Goal: Task Accomplishment & Management: Use online tool/utility

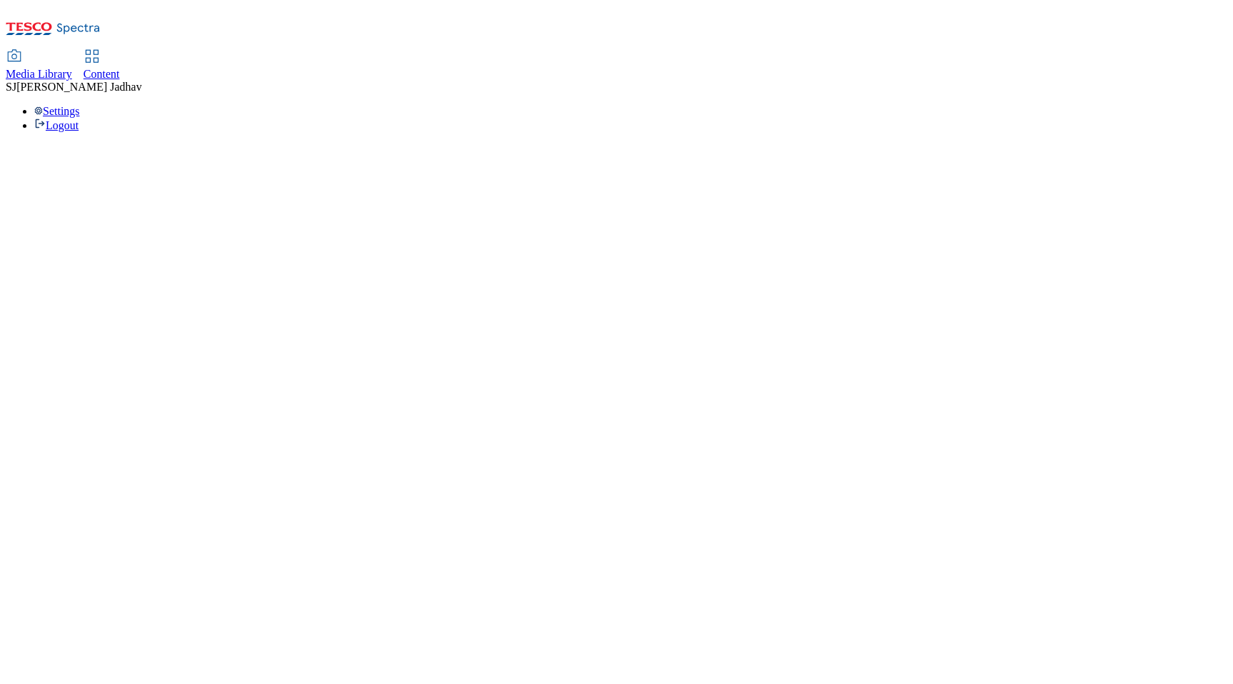
select select "flare-ghs-mktg"
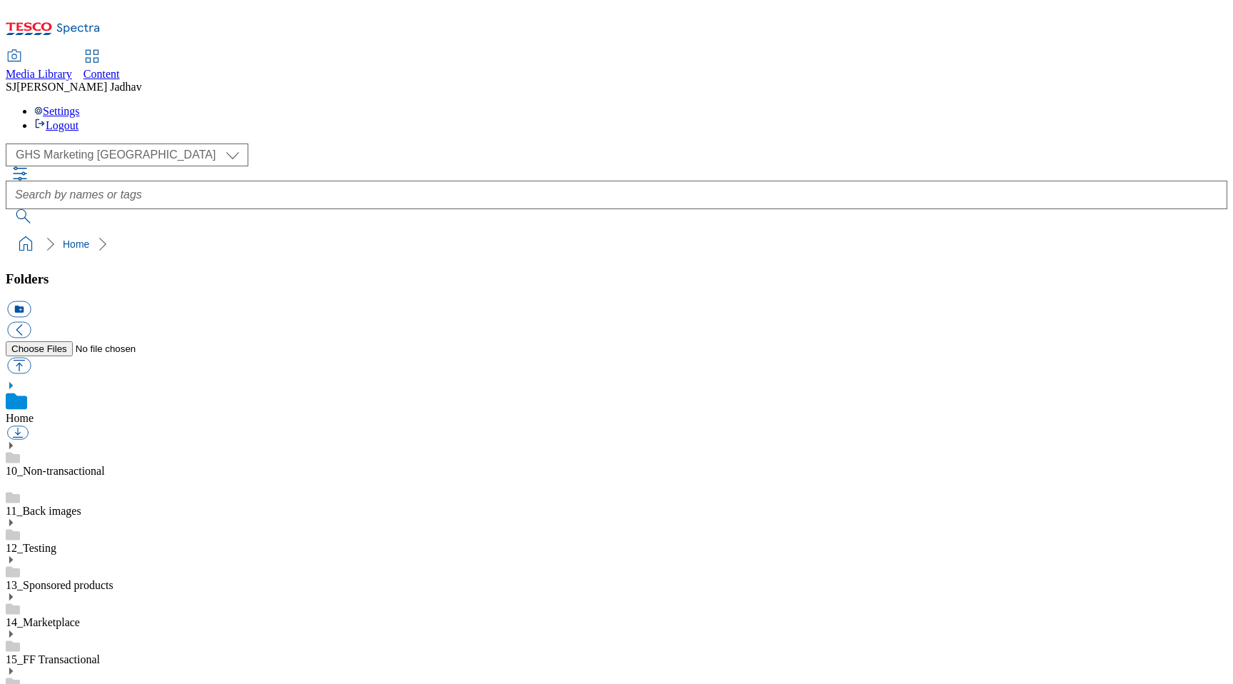
scroll to position [2, 0]
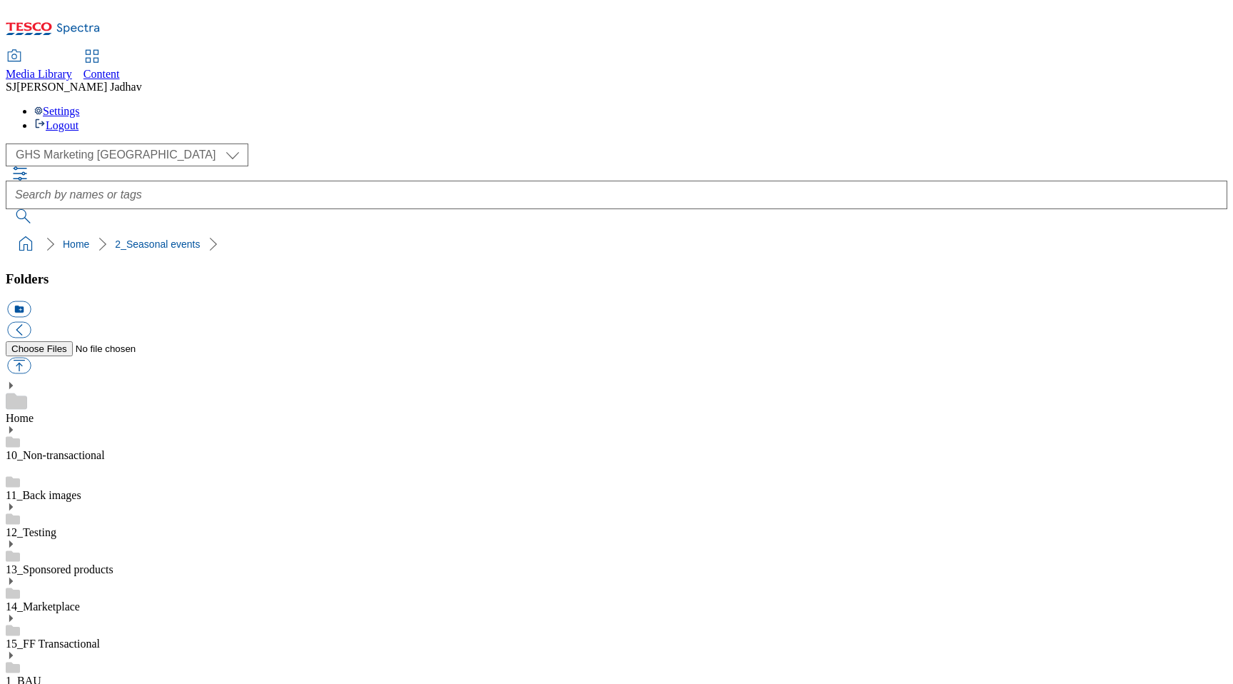
click at [13, 683] on use at bounding box center [11, 692] width 4 height 7
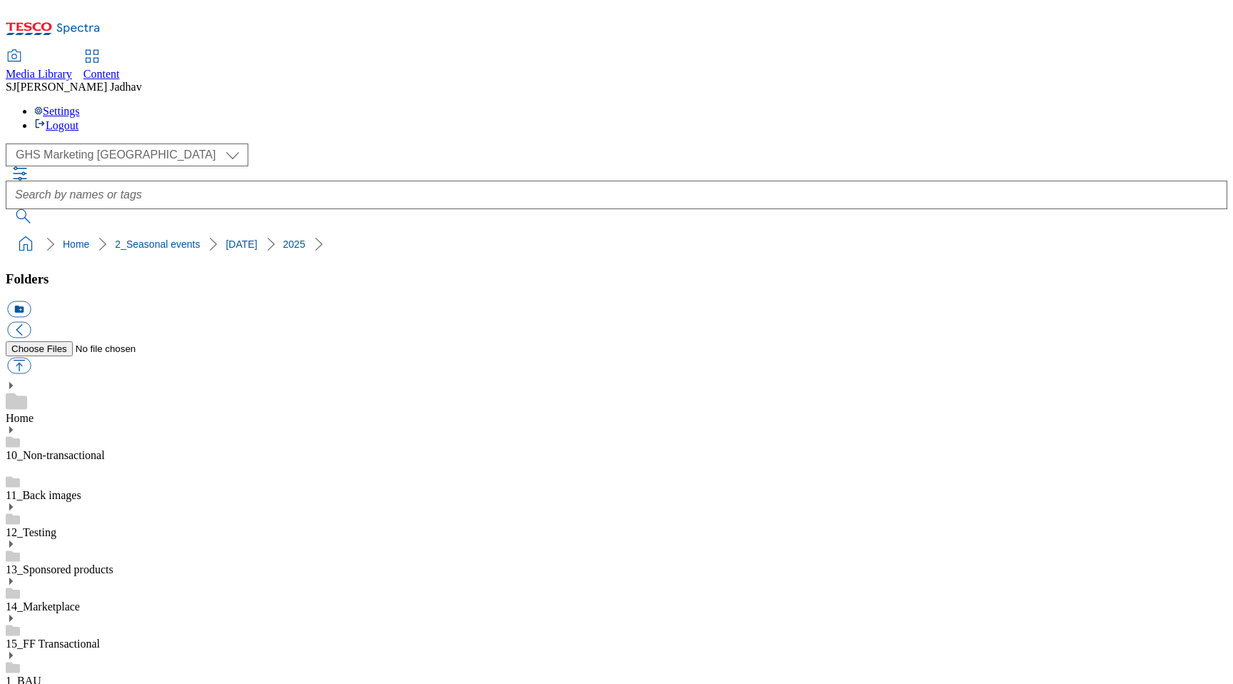
scroll to position [166, 0]
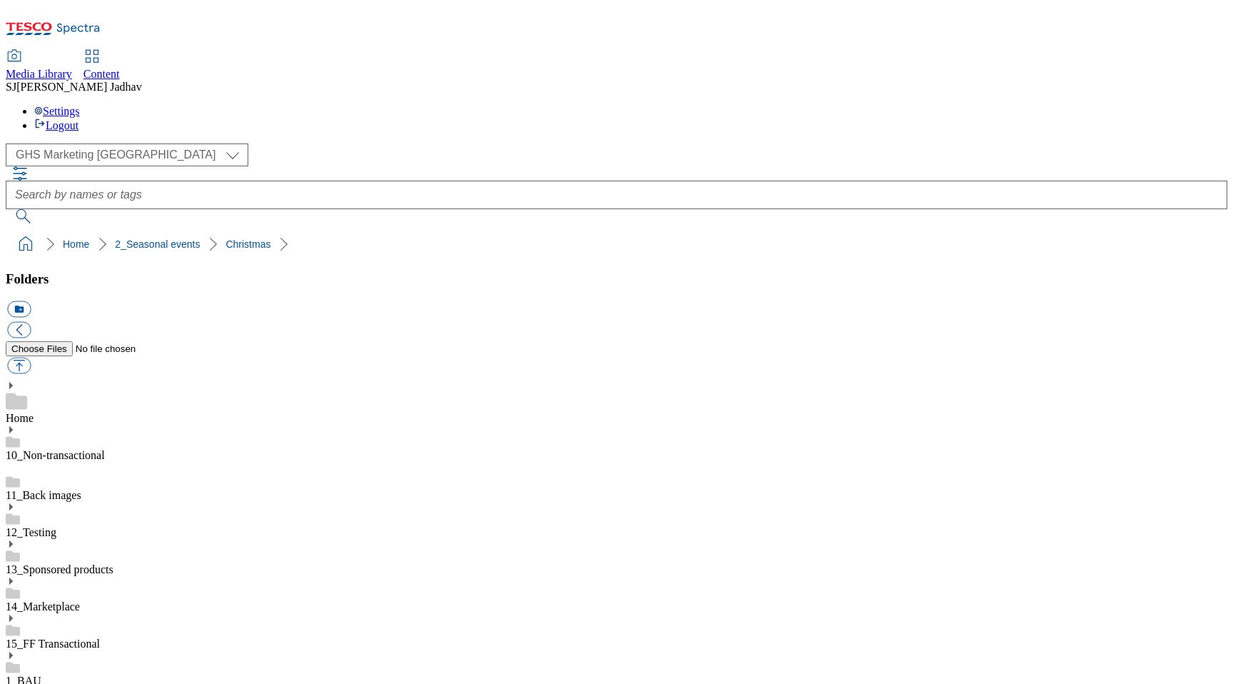
scroll to position [338, 0]
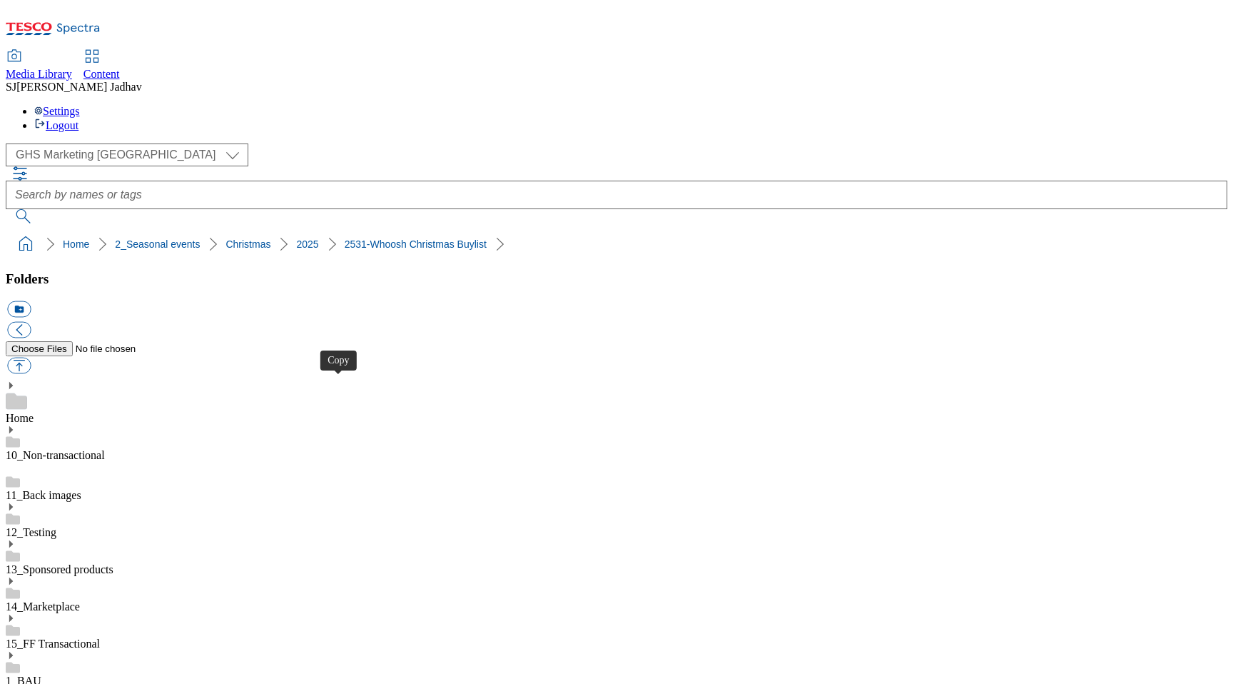
click at [120, 68] on span "Content" at bounding box center [102, 74] width 36 height 12
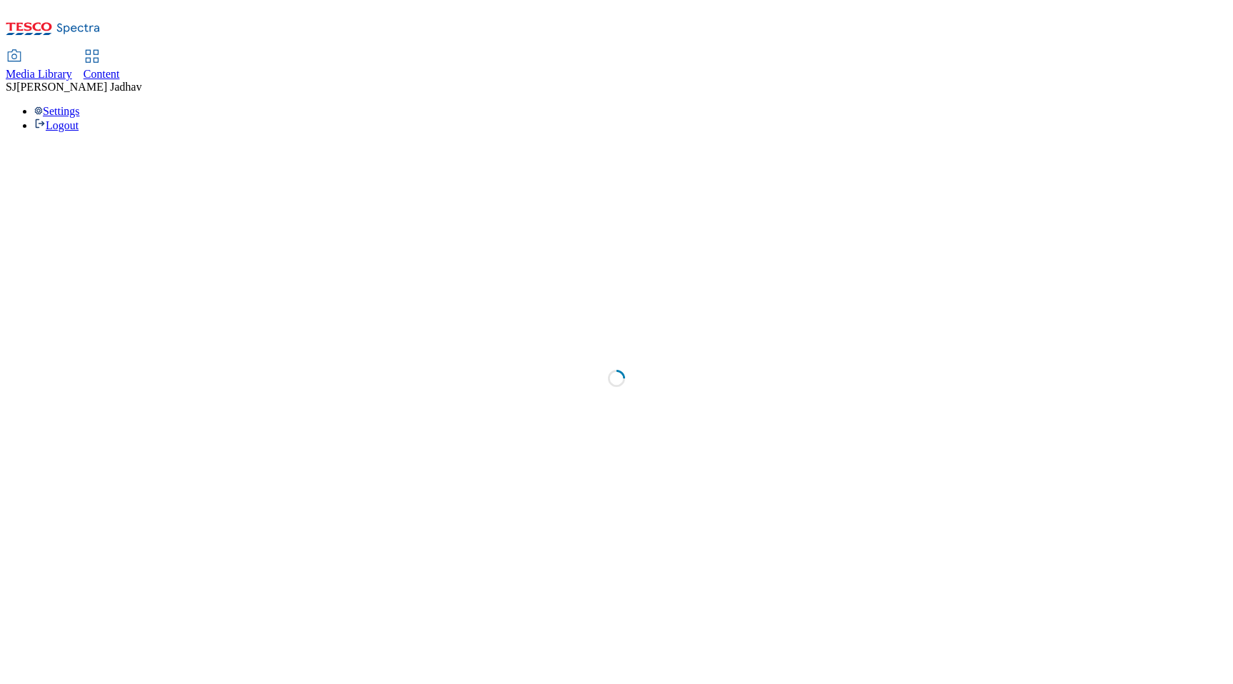
select select "ghs-[GEOGRAPHIC_DATA]"
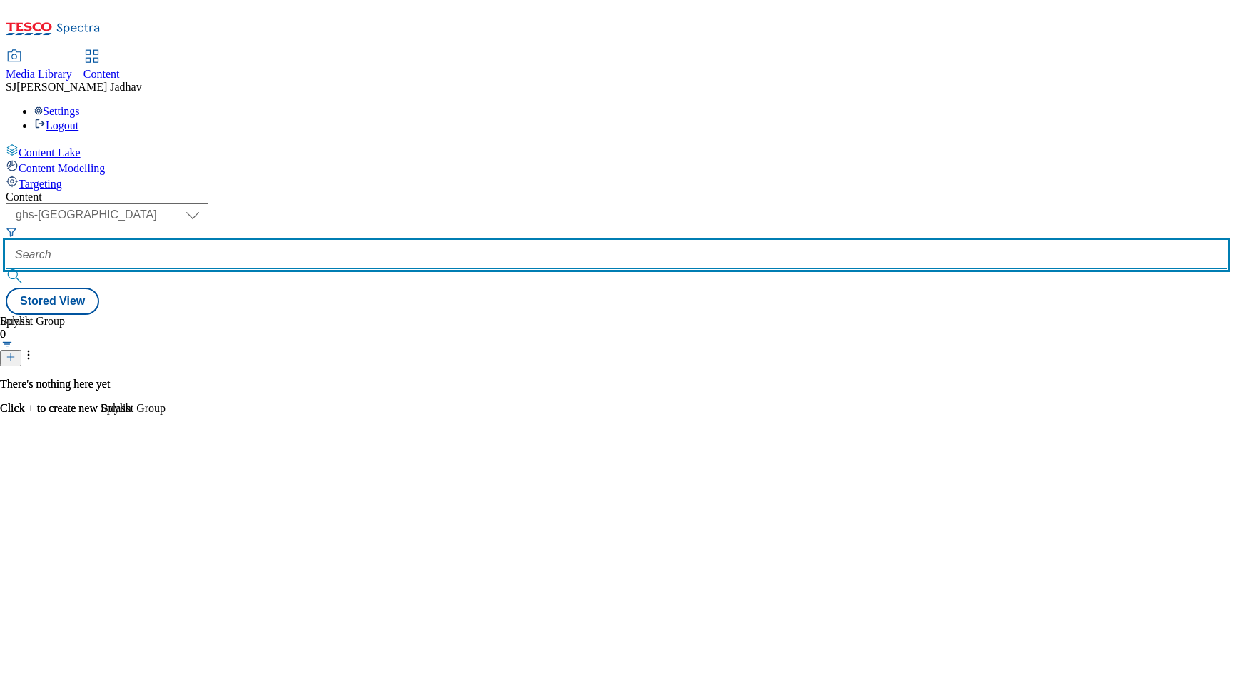
click at [326, 241] on input "text" at bounding box center [617, 255] width 1222 height 29
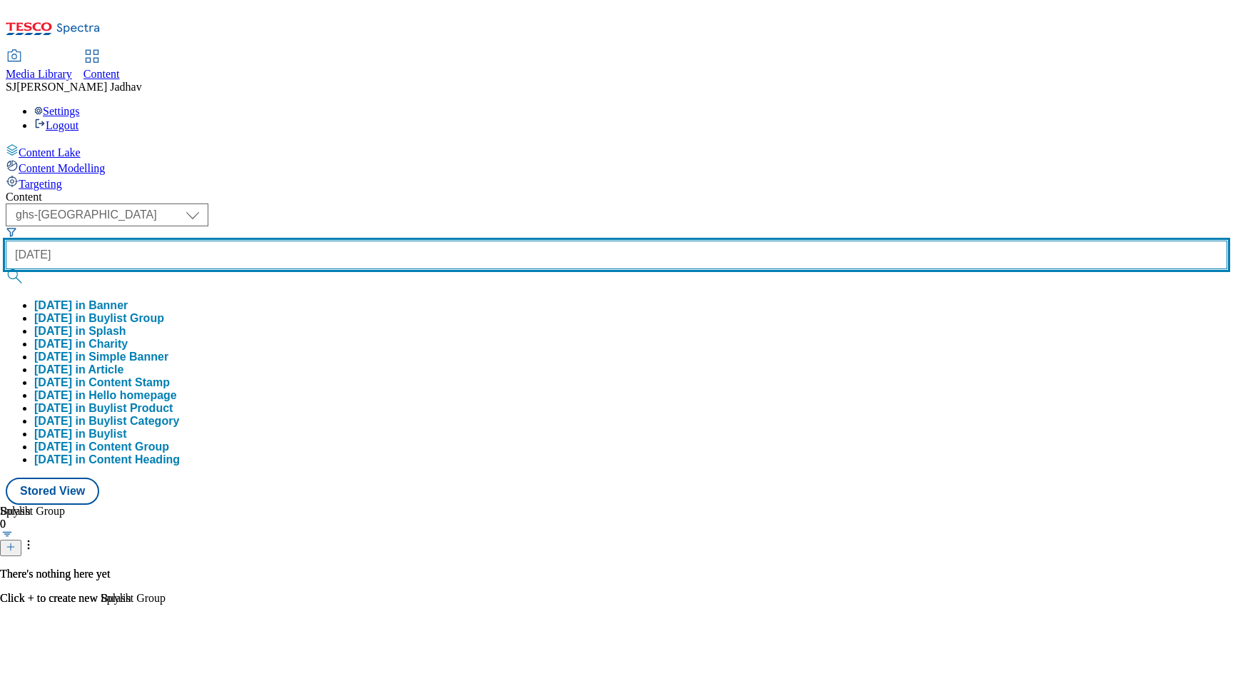
type input "halloween"
click at [6, 269] on button "submit" at bounding box center [16, 276] width 20 height 14
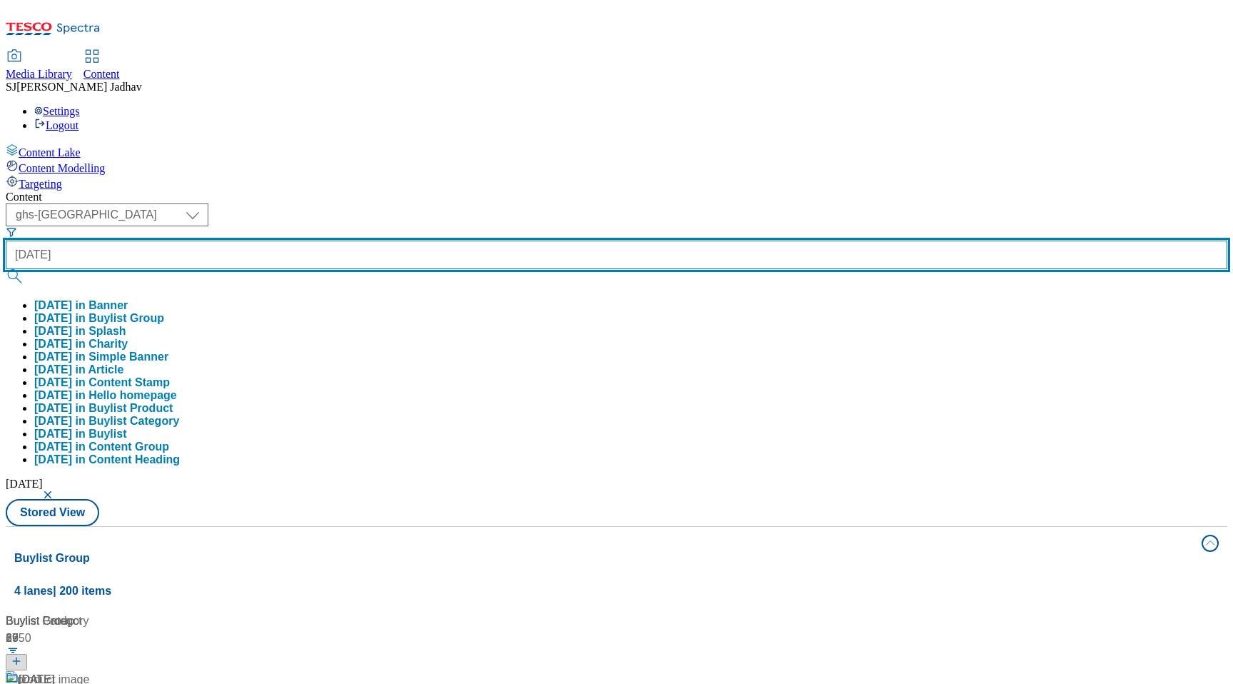
click at [6, 269] on button "submit" at bounding box center [16, 276] width 20 height 14
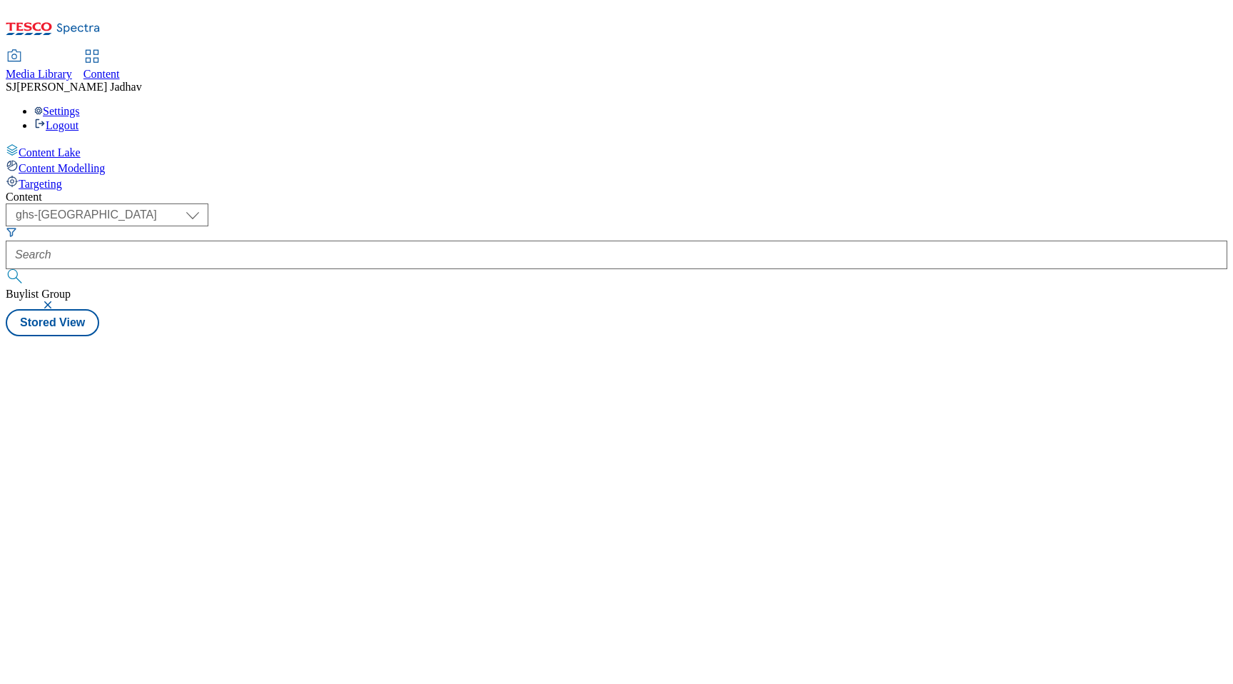
select select "ghs-[GEOGRAPHIC_DATA]"
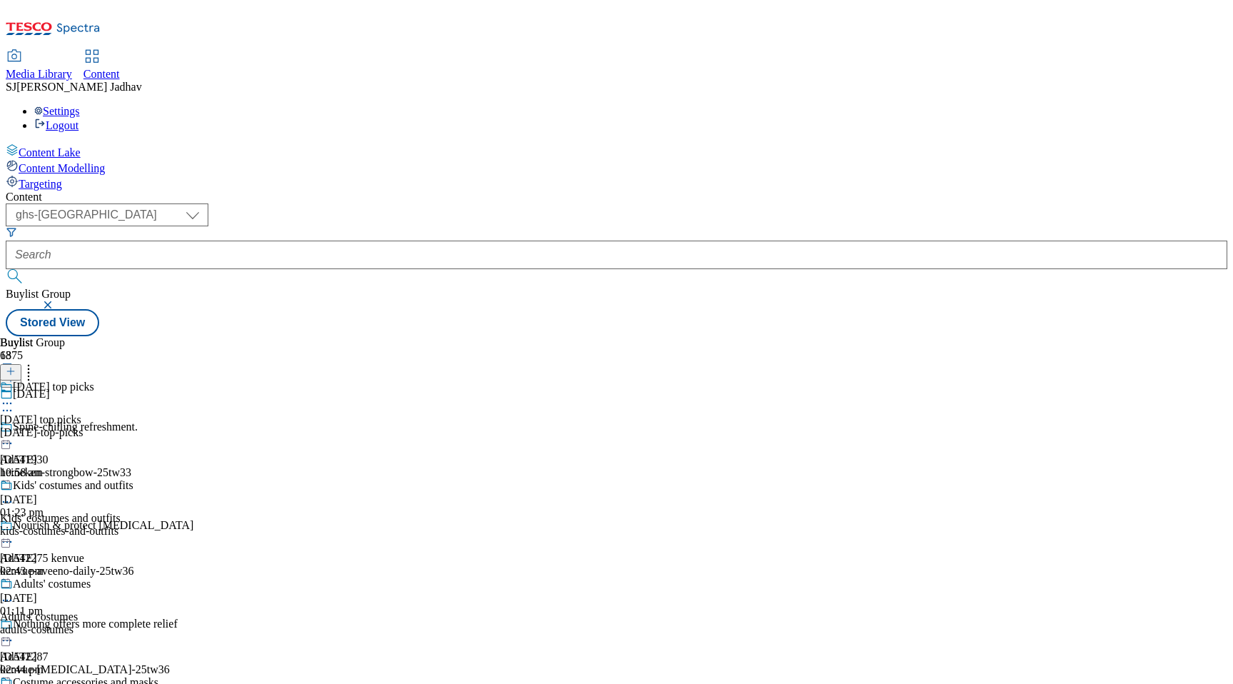
scroll to position [912, 0]
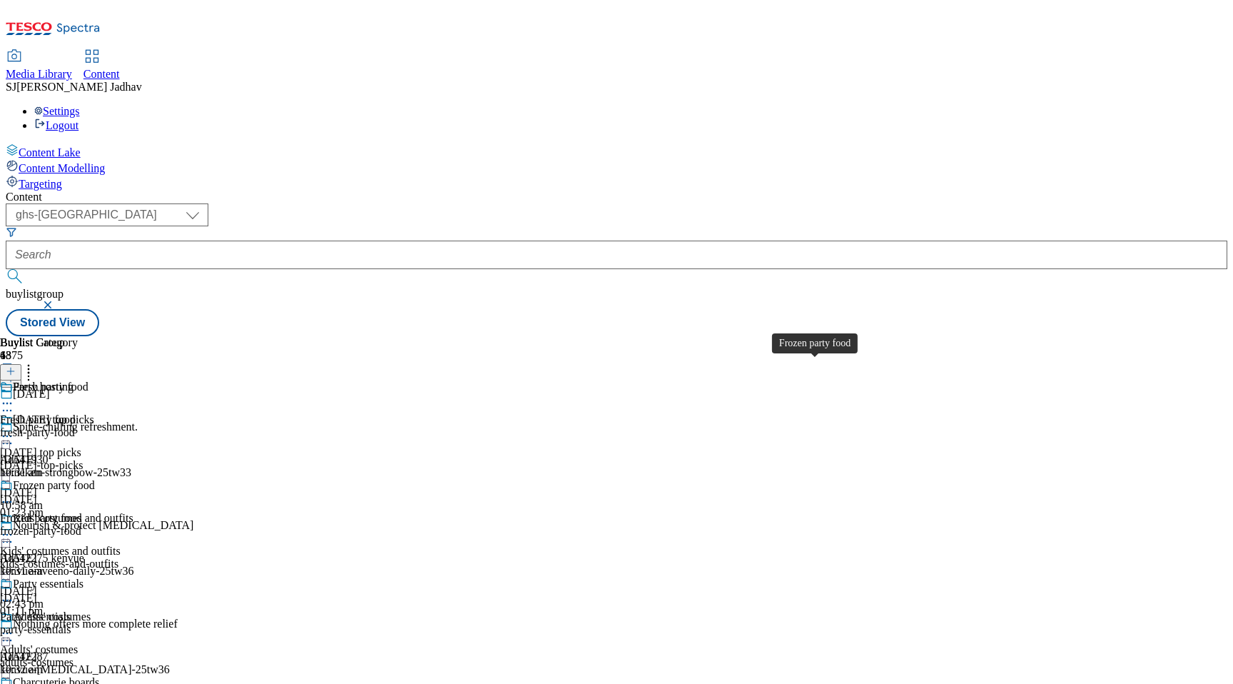
click at [95, 479] on div "Frozen party food" at bounding box center [54, 485] width 82 height 13
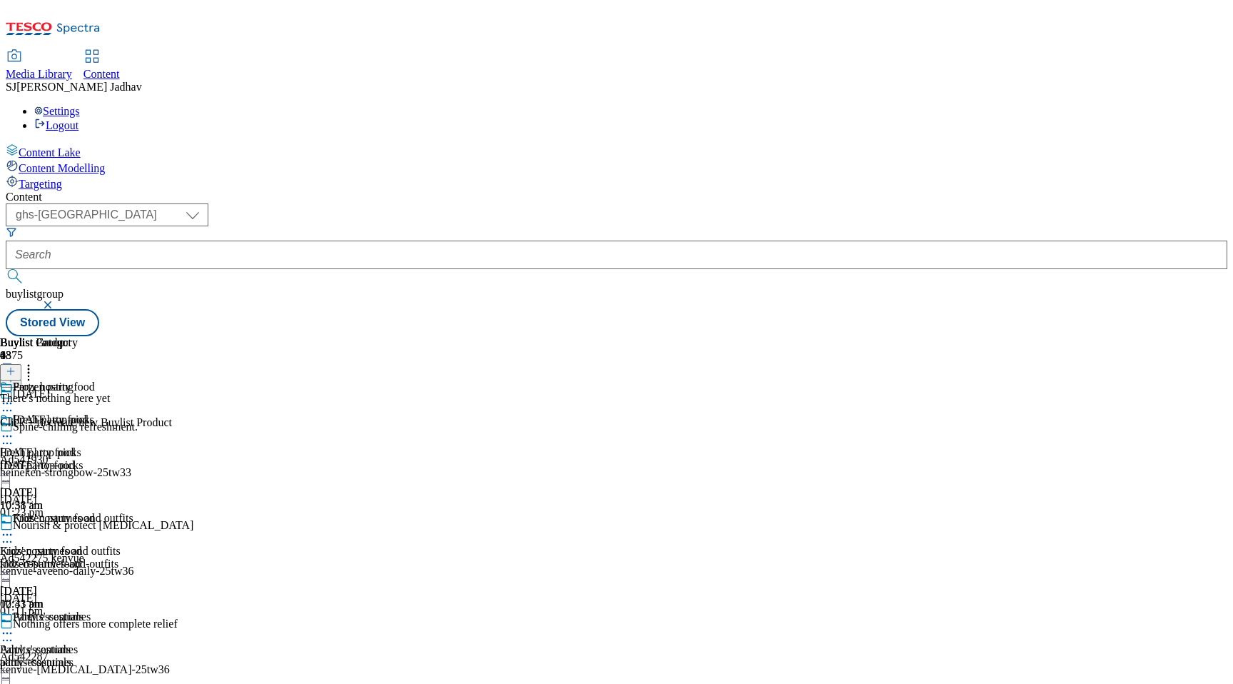
scroll to position [0, 34]
click at [172, 362] on div at bounding box center [86, 371] width 172 height 19
click at [16, 366] on icon at bounding box center [11, 371] width 10 height 10
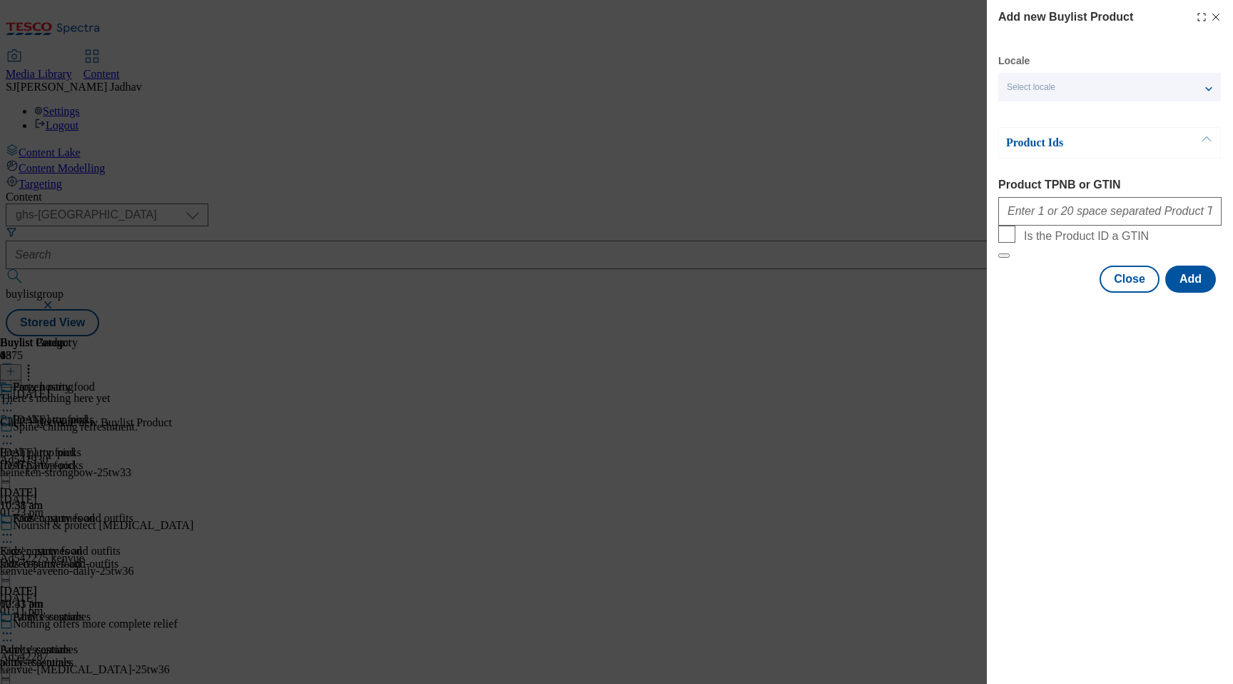
click at [1065, 198] on div "Modal" at bounding box center [1110, 208] width 223 height 34
click at [1065, 209] on input "Product TPNB or GTIN" at bounding box center [1110, 211] width 223 height 29
paste input "92128942 96765843 96489860 96931186 87880302 85976748 85592574 79649523 8758432…"
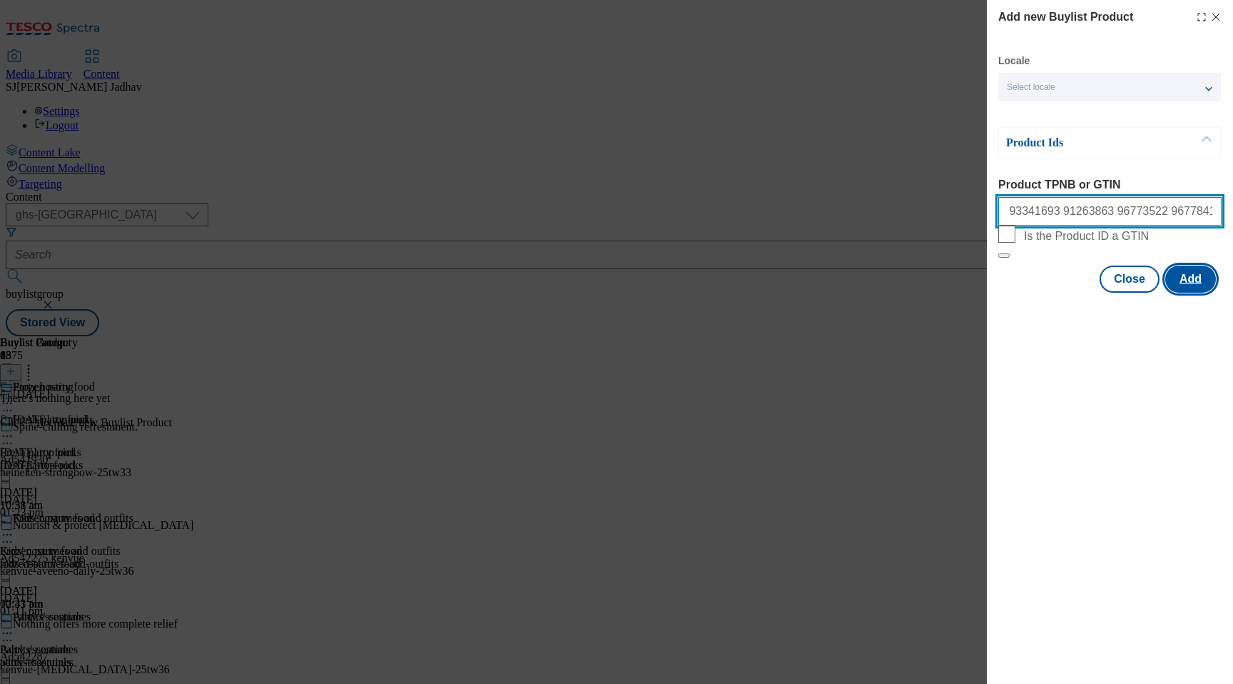
type input "92128942 96765843 96489860 96931186 87880302 85976748 85592574 79649523 8758432…"
click at [1190, 293] on button "Add" at bounding box center [1191, 279] width 51 height 27
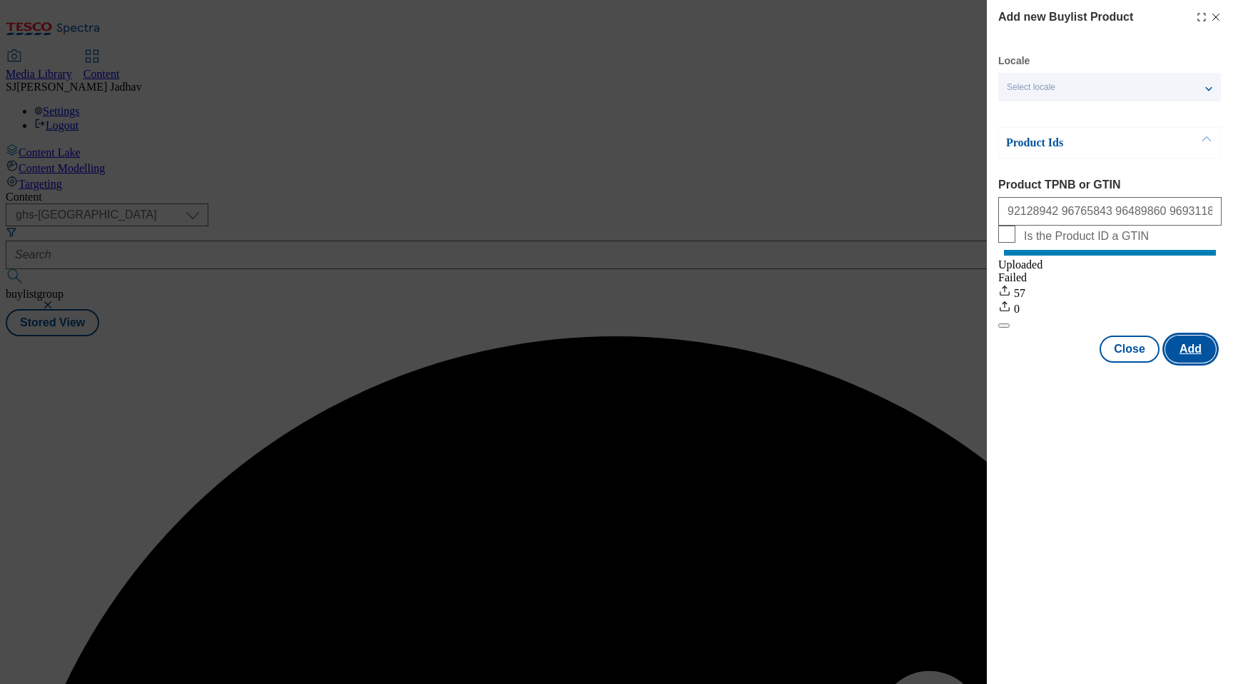
scroll to position [0, 0]
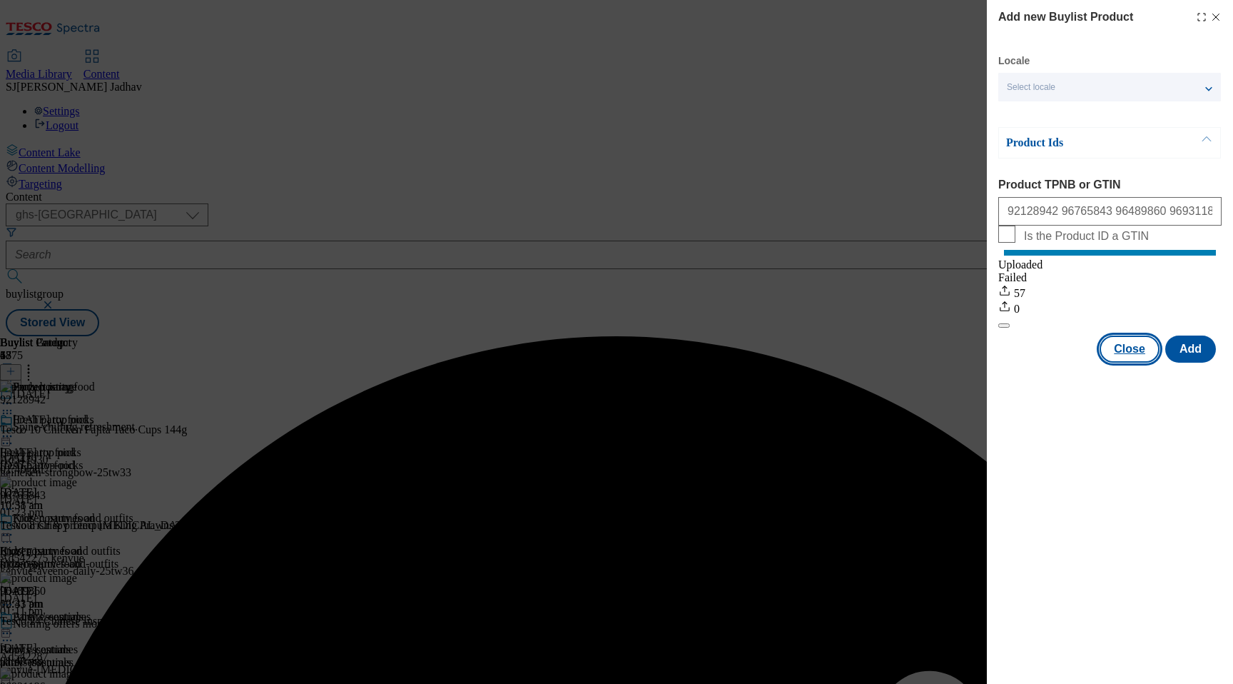
click at [1121, 363] on button "Close" at bounding box center [1130, 348] width 60 height 27
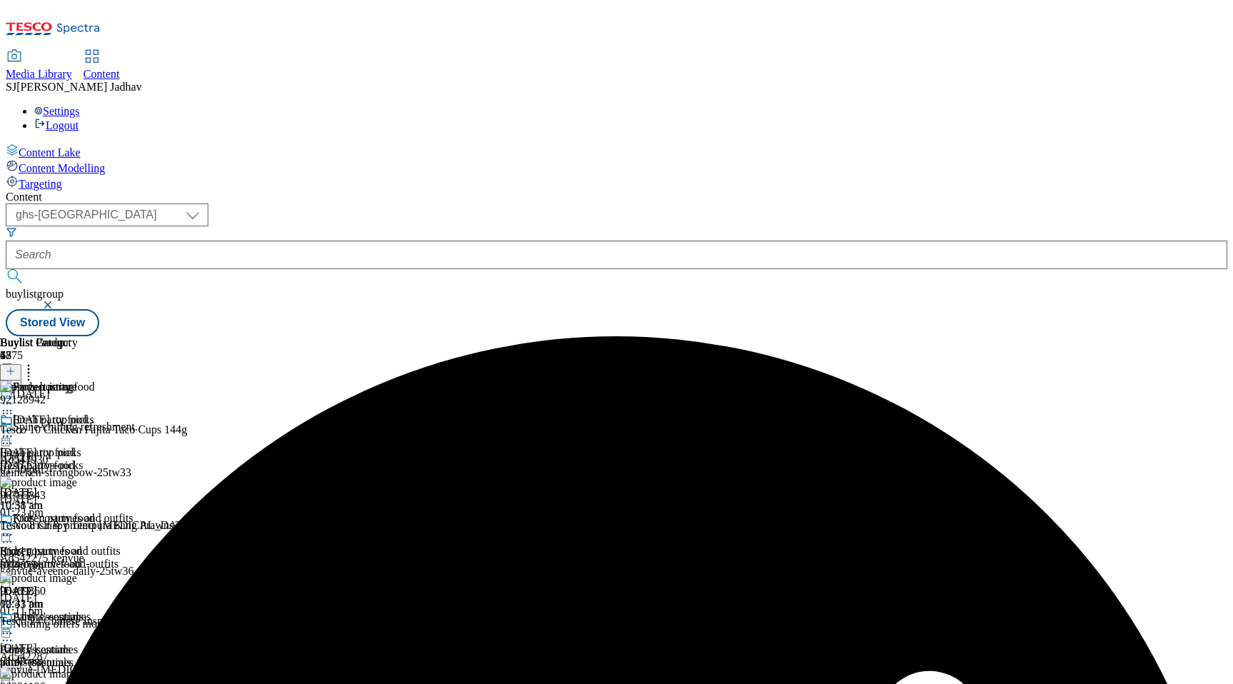
click at [99, 683] on div "[DATE]" at bounding box center [49, 689] width 99 height 13
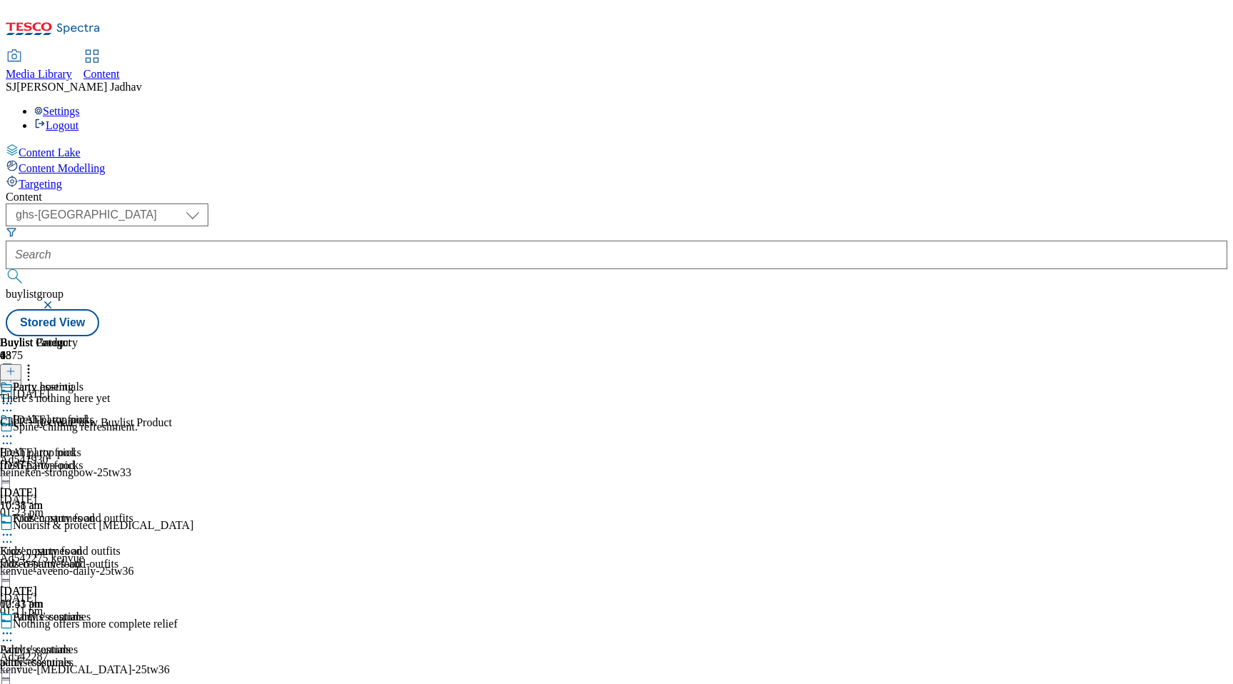
click at [16, 366] on icon at bounding box center [11, 371] width 10 height 10
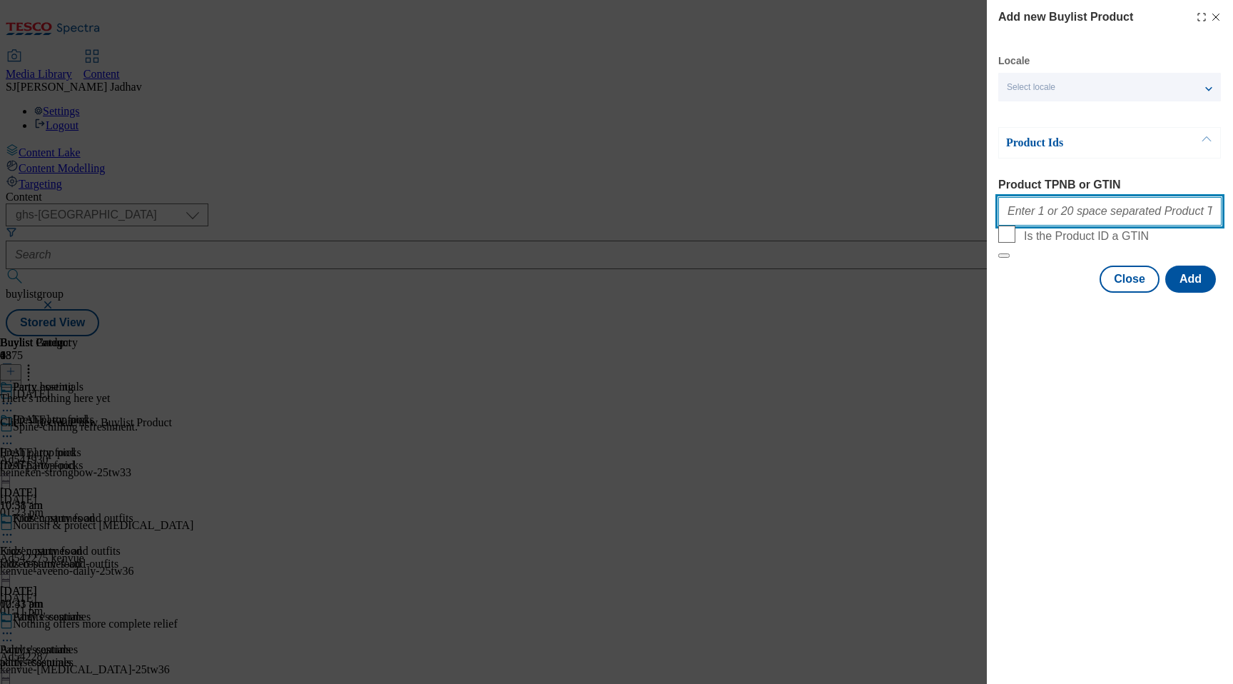
click at [1098, 212] on input "Product TPNB or GTIN" at bounding box center [1110, 211] width 223 height 29
paste input "105266959 105266972 105266899 105267277 105266986 105266872 105267187 105266768…"
type input "105266959 105266972 105266899 105267277 105266986 105266872 105267187 105266768…"
click at [1176, 293] on div "Locale Select locale English Welsh Product Ids Product TPNB or GTIN 105266959 1…" at bounding box center [1110, 173] width 223 height 238
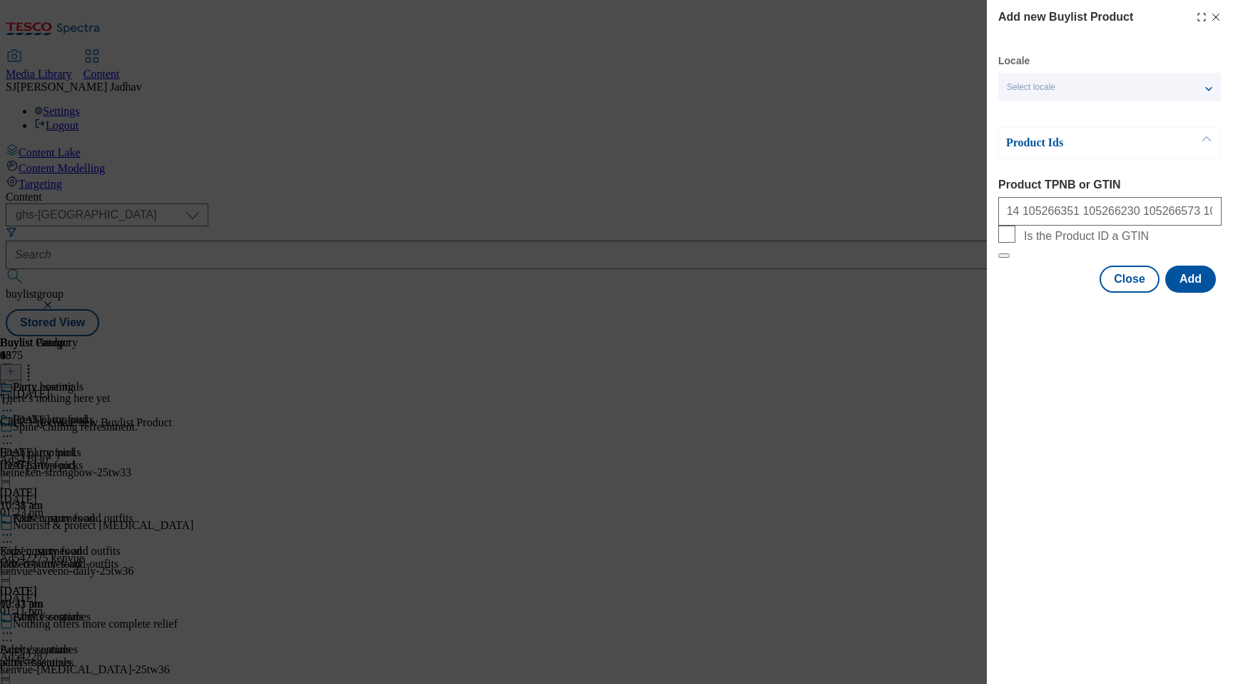
scroll to position [0, 0]
click at [1178, 293] on button "Add" at bounding box center [1191, 279] width 51 height 27
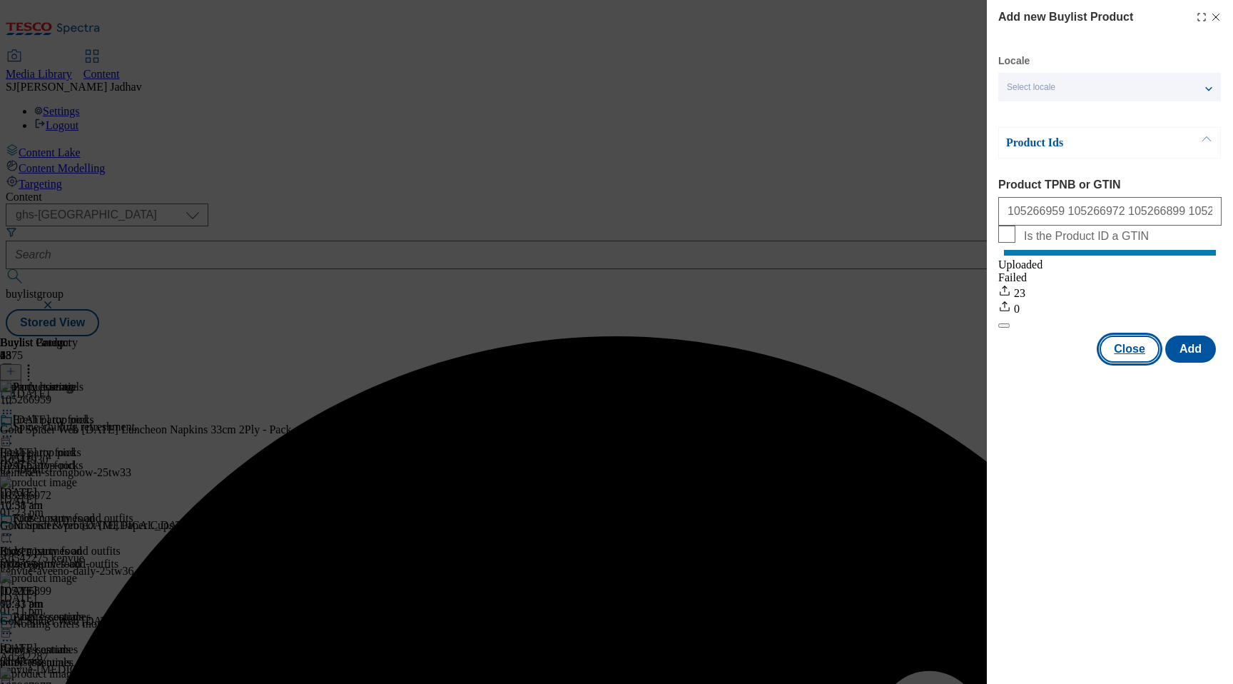
click at [1119, 363] on button "Close" at bounding box center [1130, 348] width 60 height 27
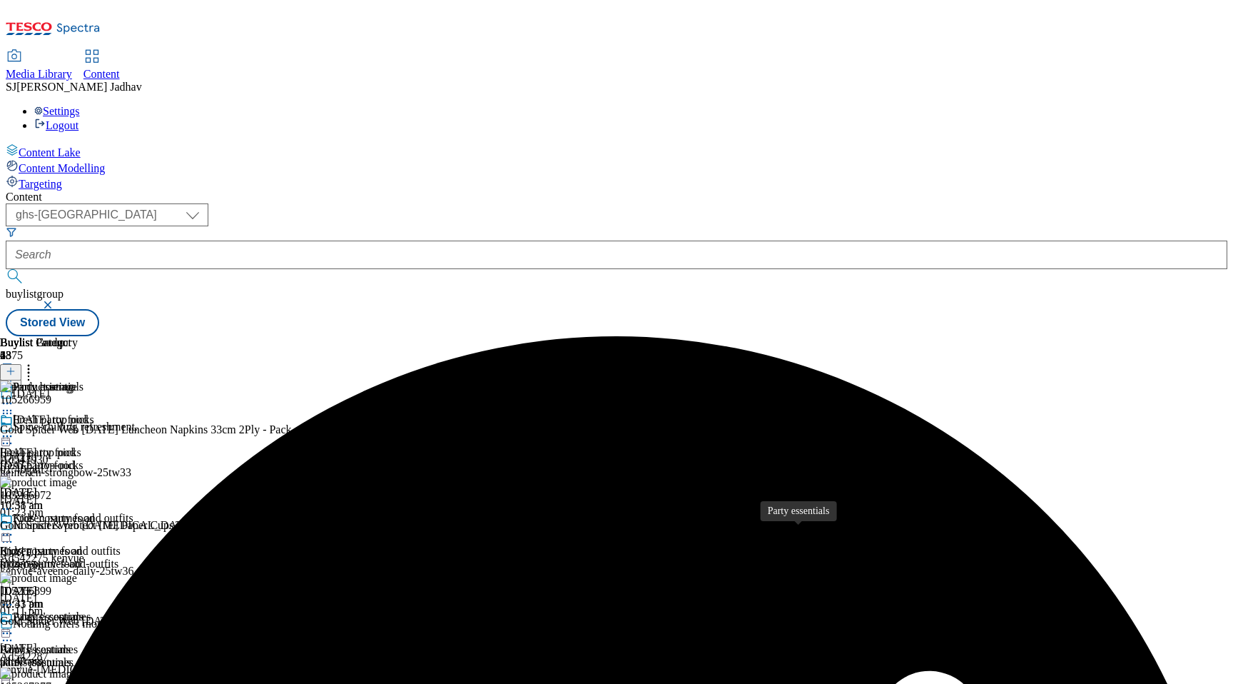
scroll to position [119, 0]
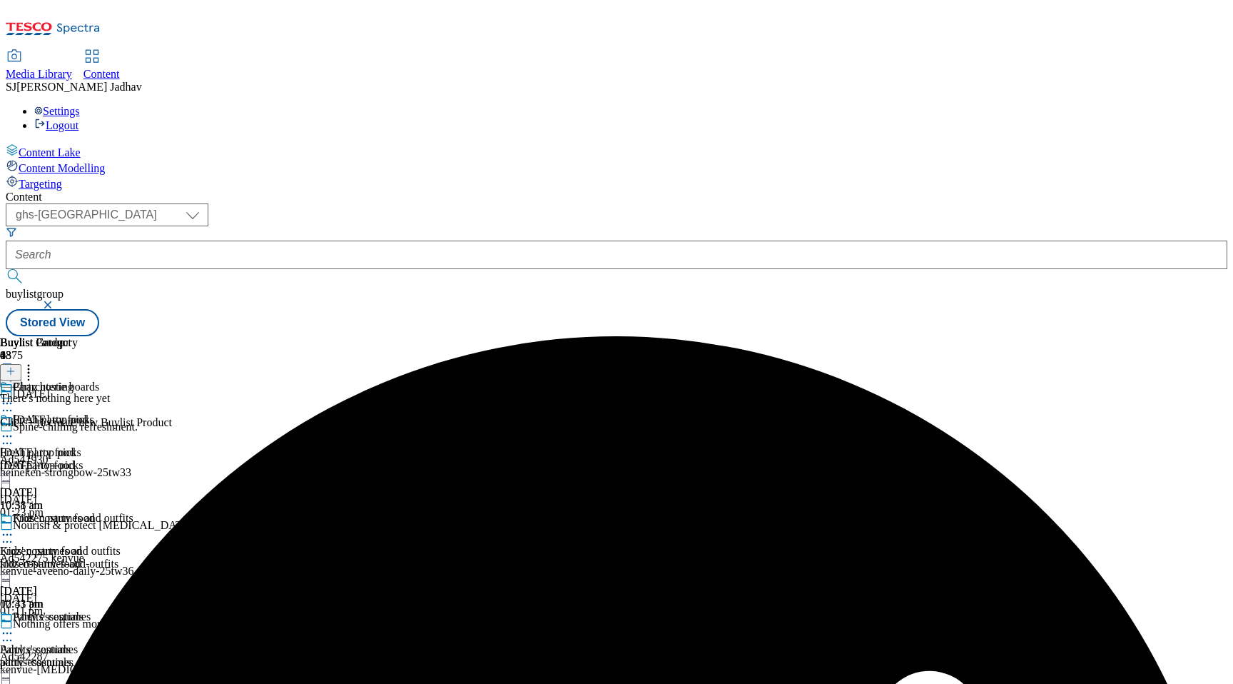
click at [11, 368] on line at bounding box center [11, 371] width 0 height 7
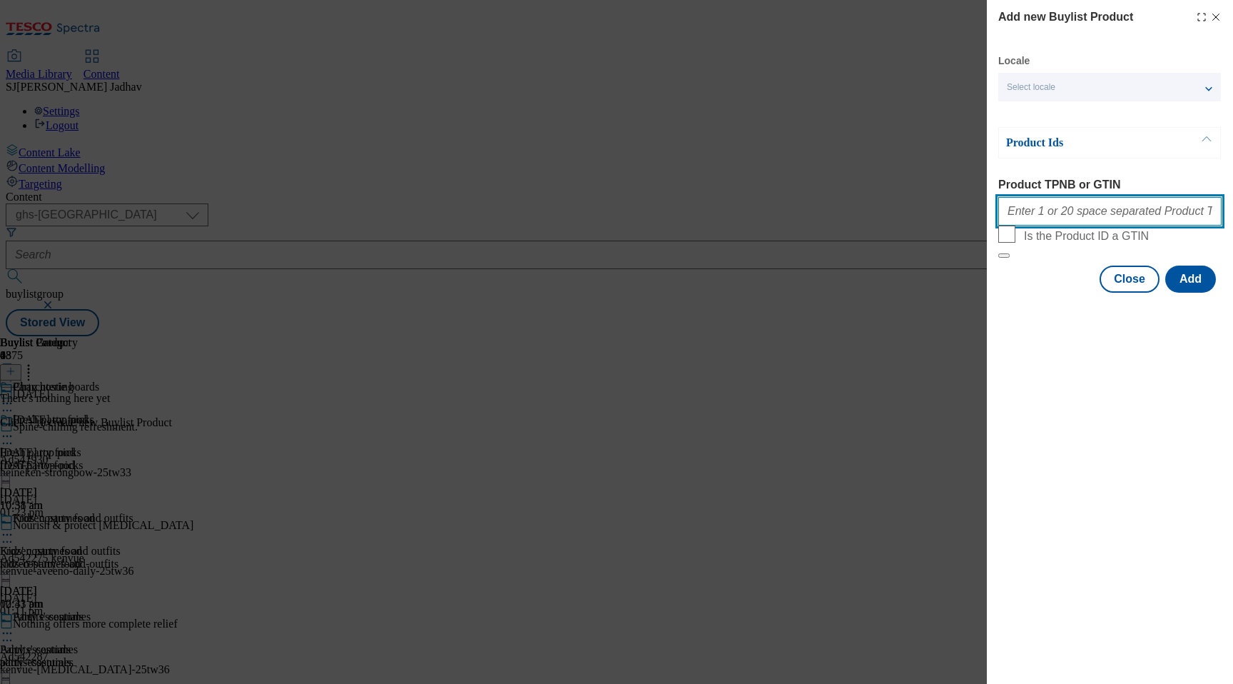
click at [1090, 217] on input "Product TPNB or GTIN" at bounding box center [1110, 211] width 223 height 29
paste input "89938581 92913669 90001421 77568074 93604354 65395498 65759875 92202710 9259962…"
type input "89938581 92913669 90001421 77568074 93604354 65395498 65759875 92202710 9259962…"
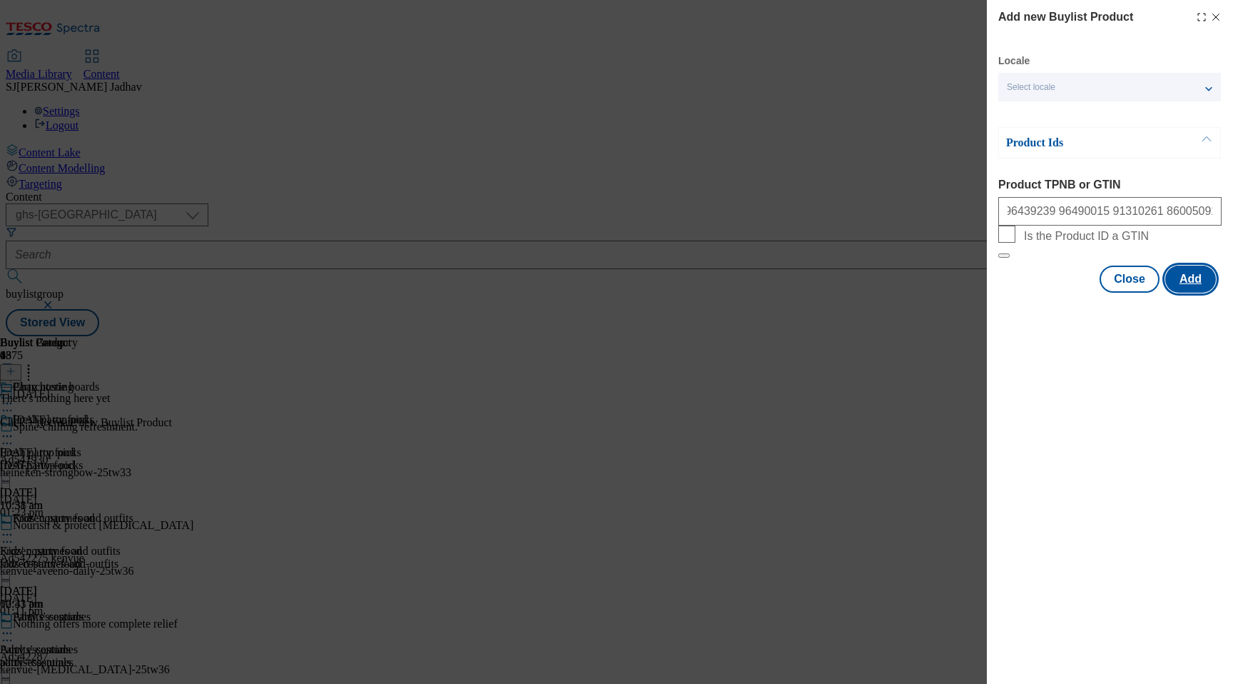
click at [1196, 293] on button "Add" at bounding box center [1191, 279] width 51 height 27
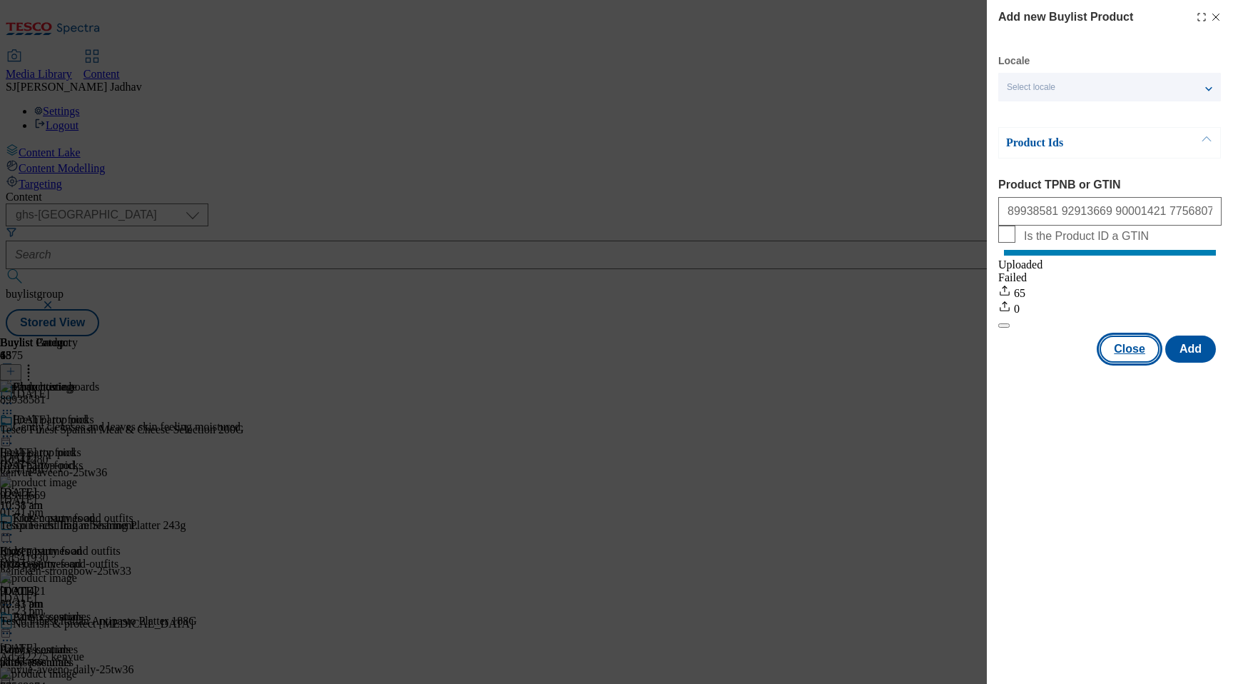
click at [1125, 363] on button "Close" at bounding box center [1130, 348] width 60 height 27
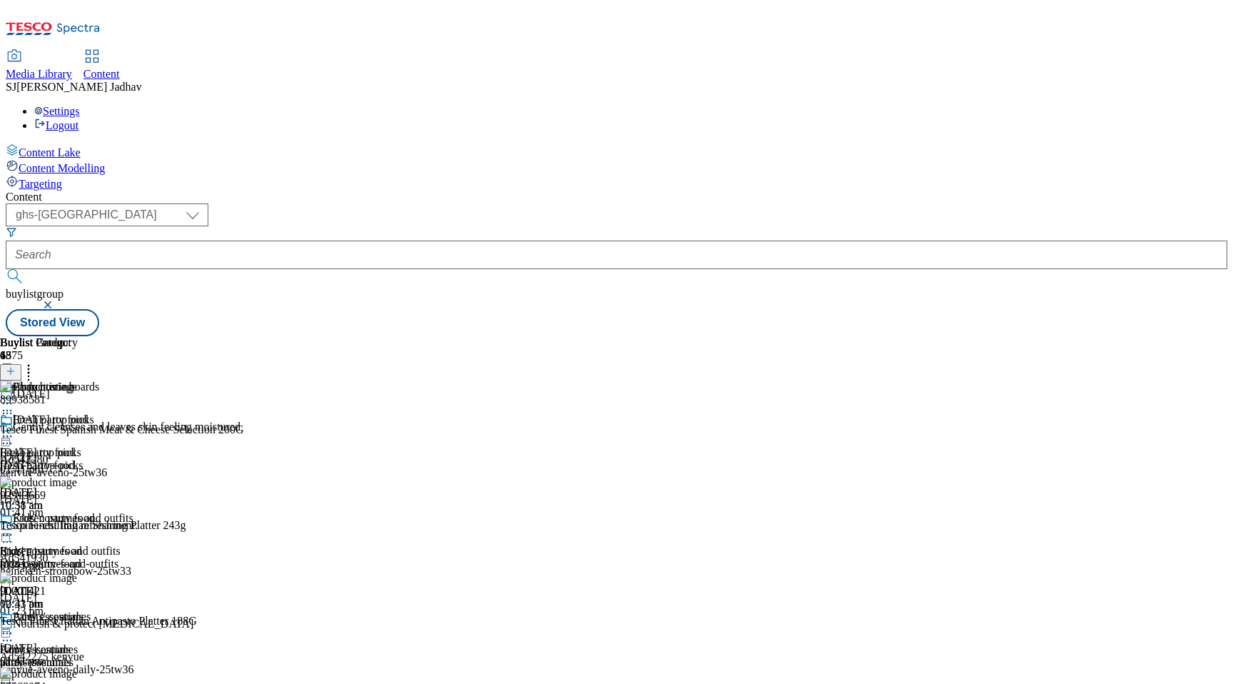
click at [99, 413] on div "Fresh party food Fresh party food fresh-party-food 24 Sept 2025 10:31 am" at bounding box center [49, 462] width 99 height 98
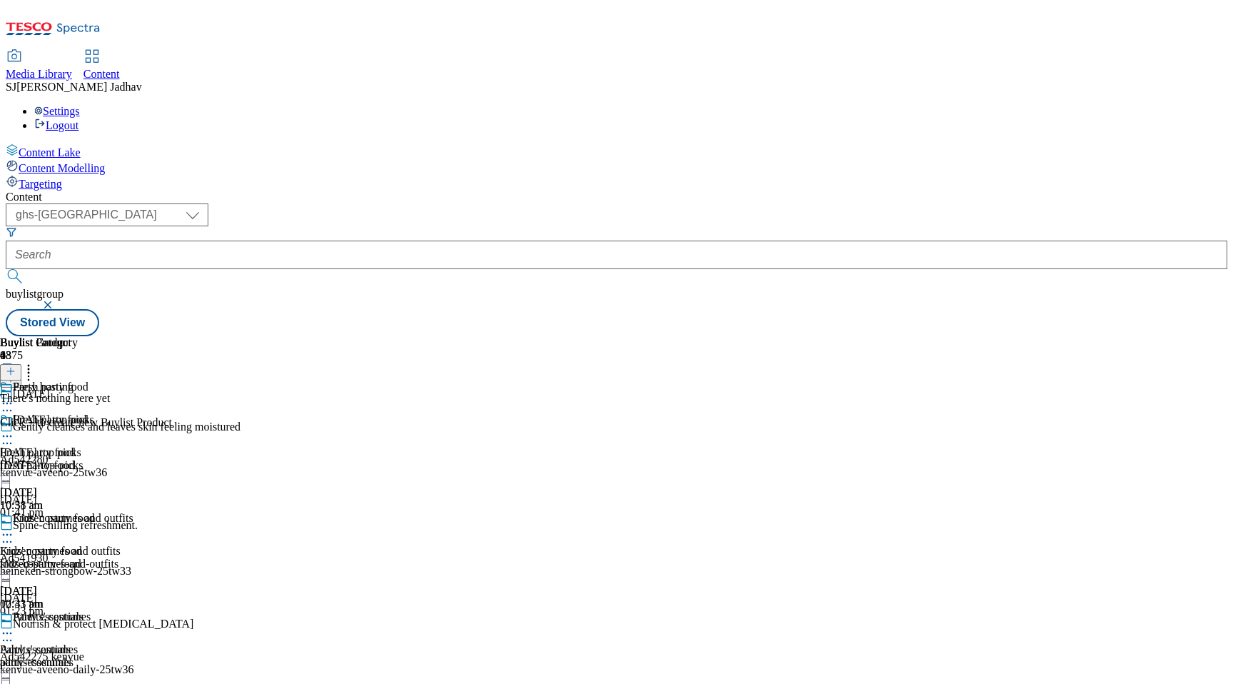
click at [21, 364] on button at bounding box center [10, 372] width 21 height 16
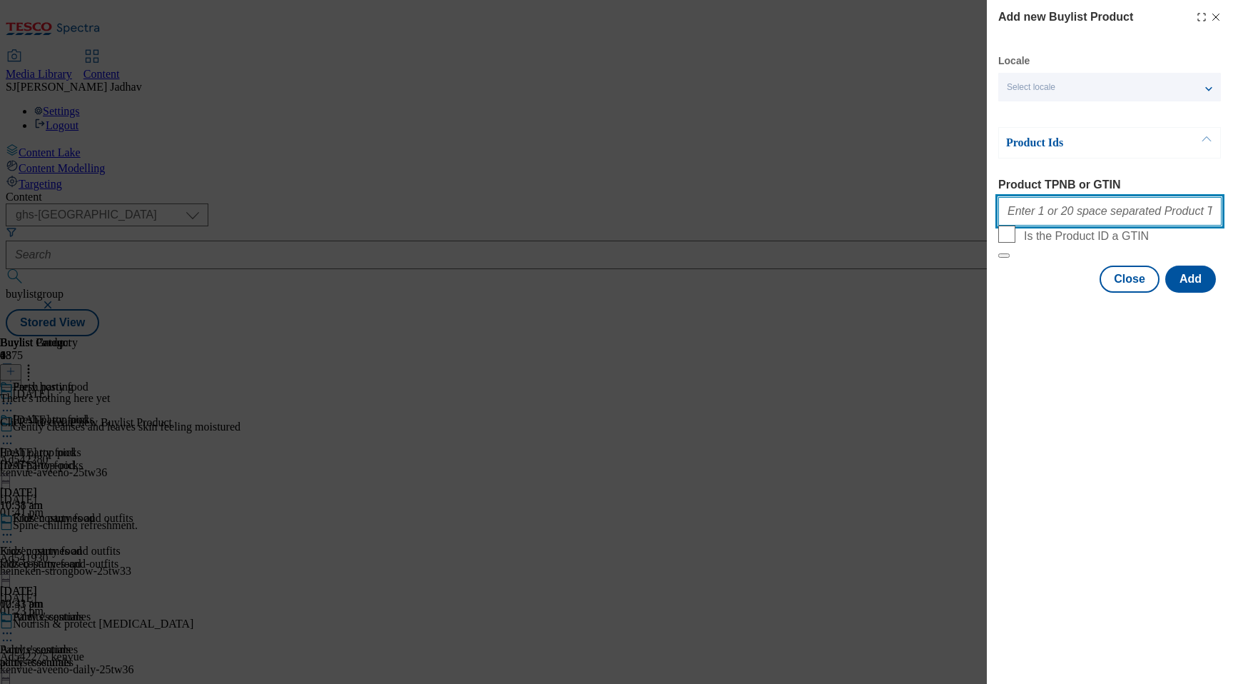
click at [1097, 223] on input "Product TPNB or GTIN" at bounding box center [1110, 211] width 223 height 29
paste input "93489178 93537462 96182455 96393770 50512263 54806071 54757738 57244027 8306139…"
type input "93489178 93537462 96182455 96393770 50512263 54806071 54757738 57244027 8306139…"
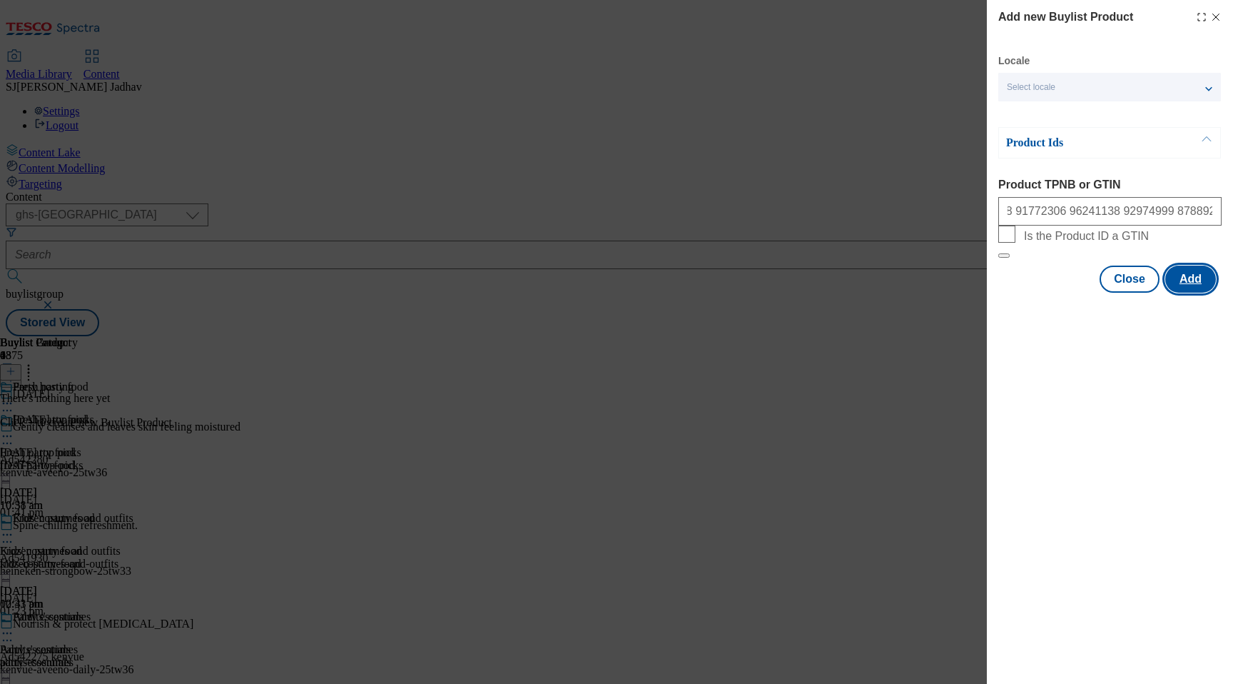
scroll to position [0, 0]
click at [1200, 293] on button "Add" at bounding box center [1191, 279] width 51 height 27
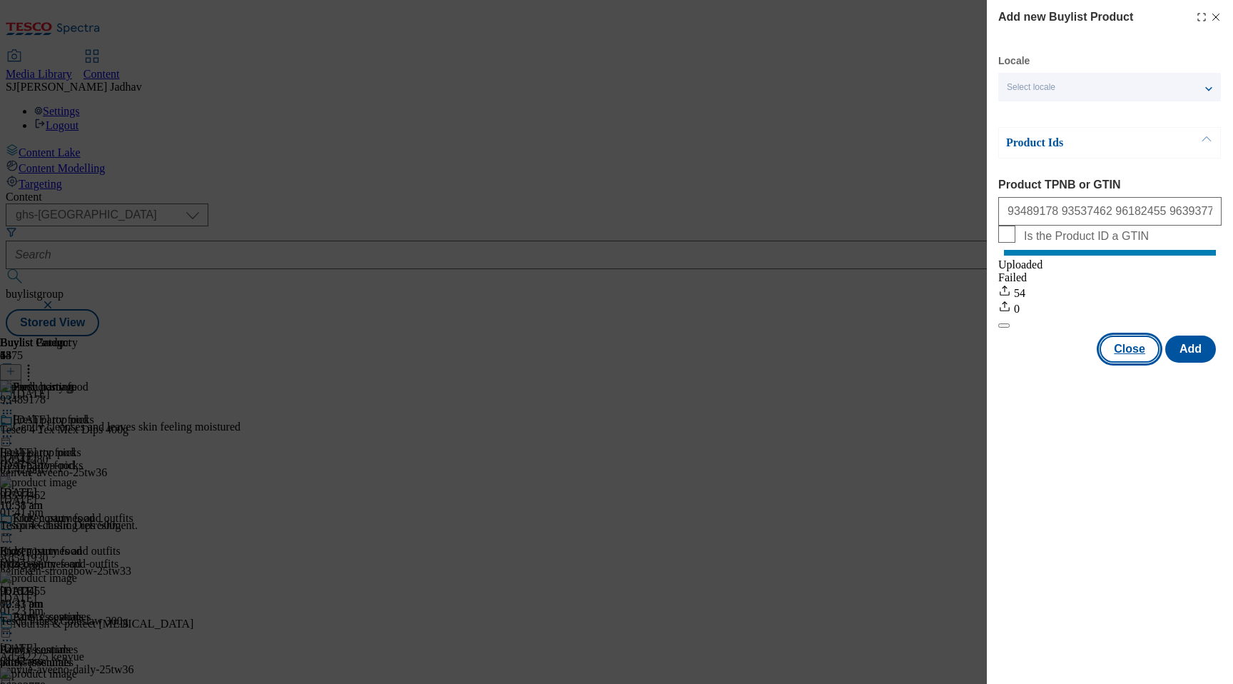
click at [1125, 363] on button "Close" at bounding box center [1130, 348] width 60 height 27
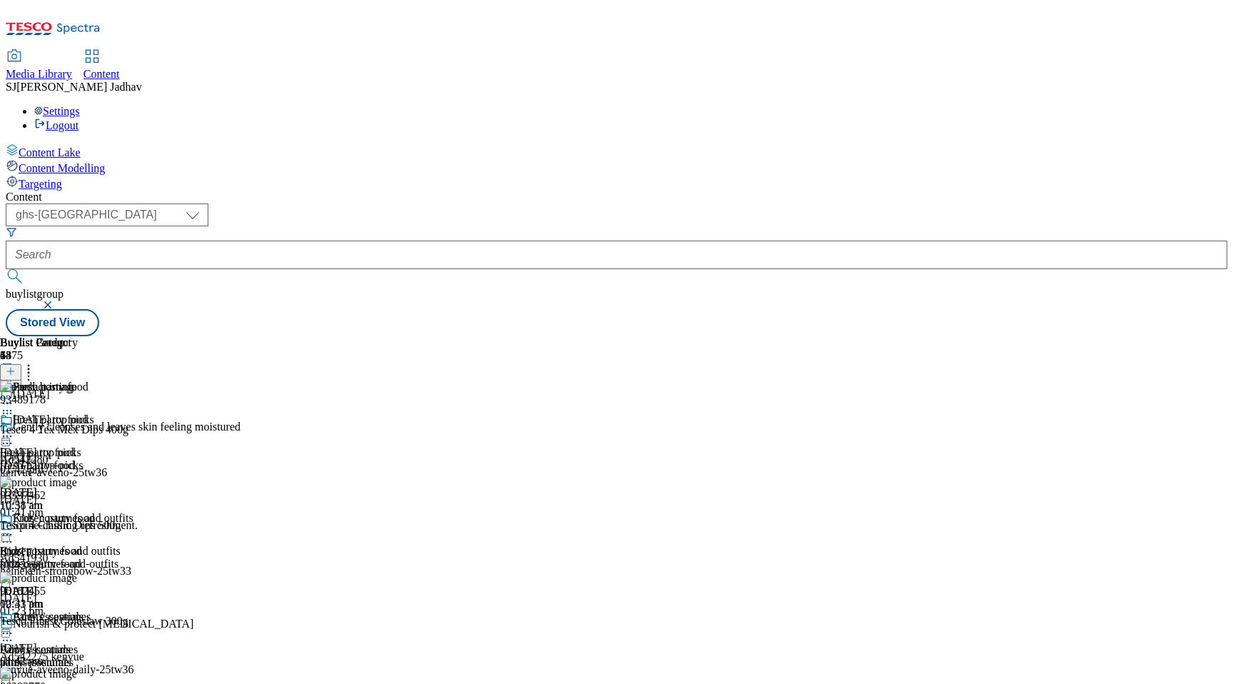
scroll to position [1036, 0]
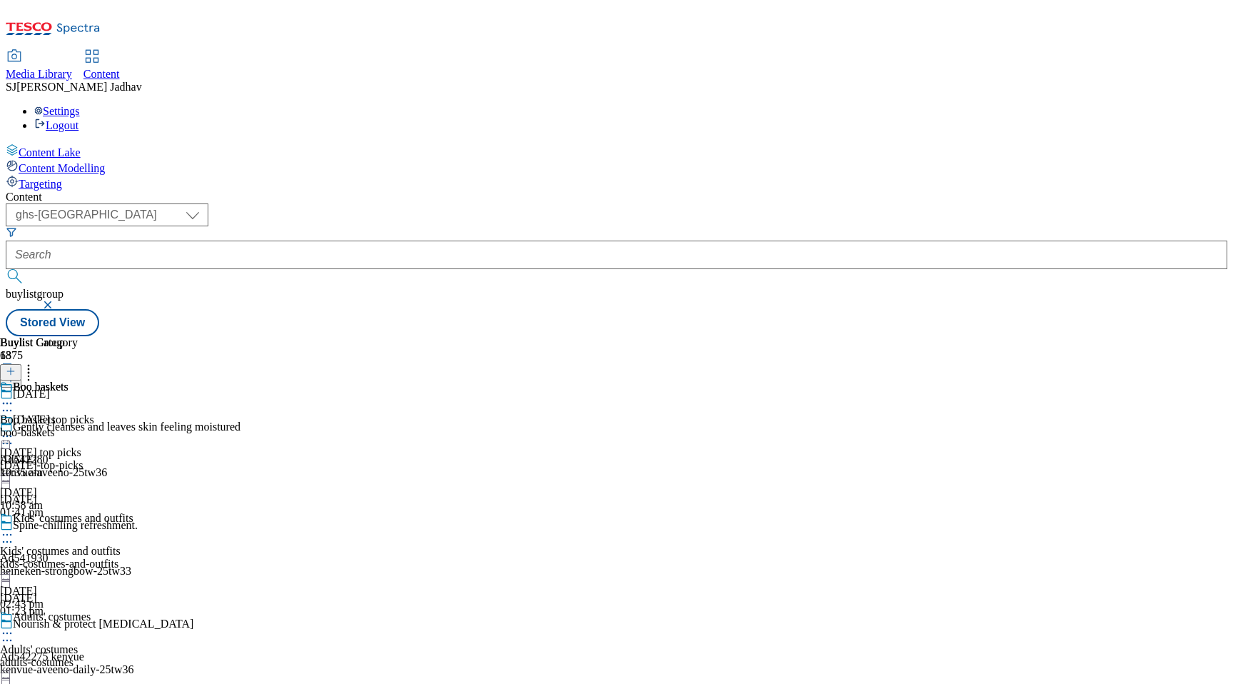
click at [78, 426] on div "boo-baskets" at bounding box center [39, 432] width 78 height 13
click at [16, 366] on icon at bounding box center [11, 371] width 10 height 10
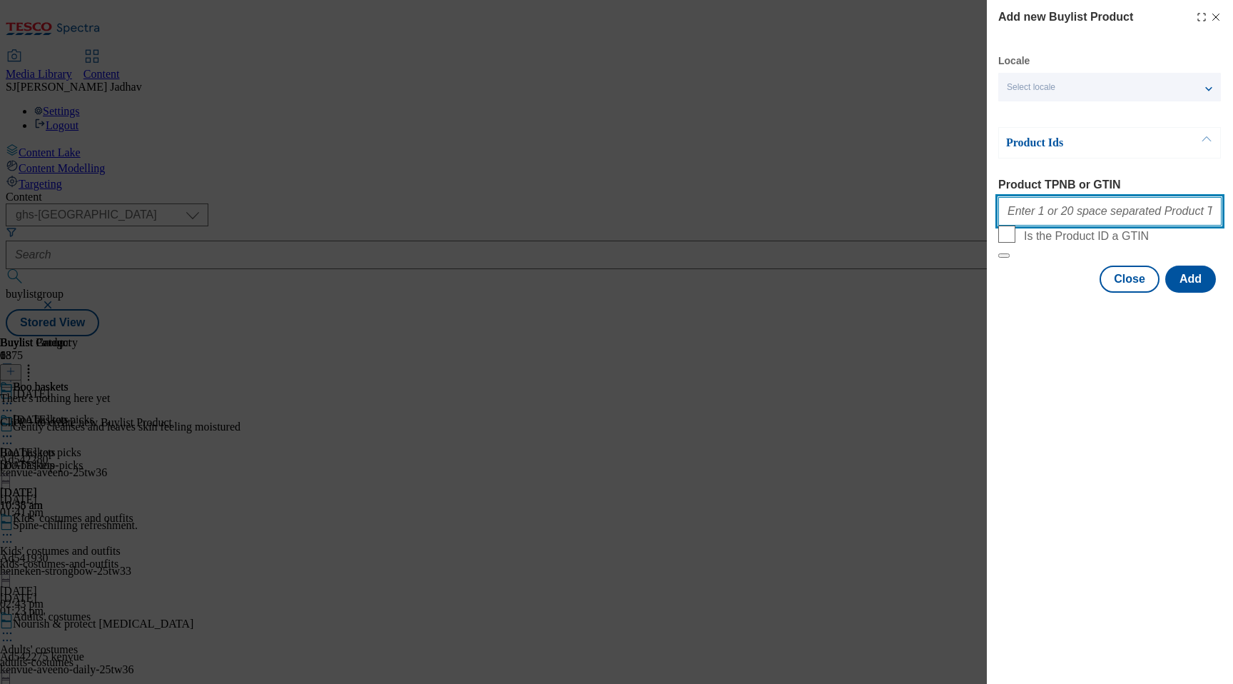
click at [1093, 206] on input "Product TPNB or GTIN" at bounding box center [1110, 211] width 223 height 29
paste input "96519773 96728364 93605261 96728387 96705495 96667395 96721227 88312292 8947608…"
type input "96519773 96728364 93605261 96728387 96705495 96667395 96721227 88312292 8947608…"
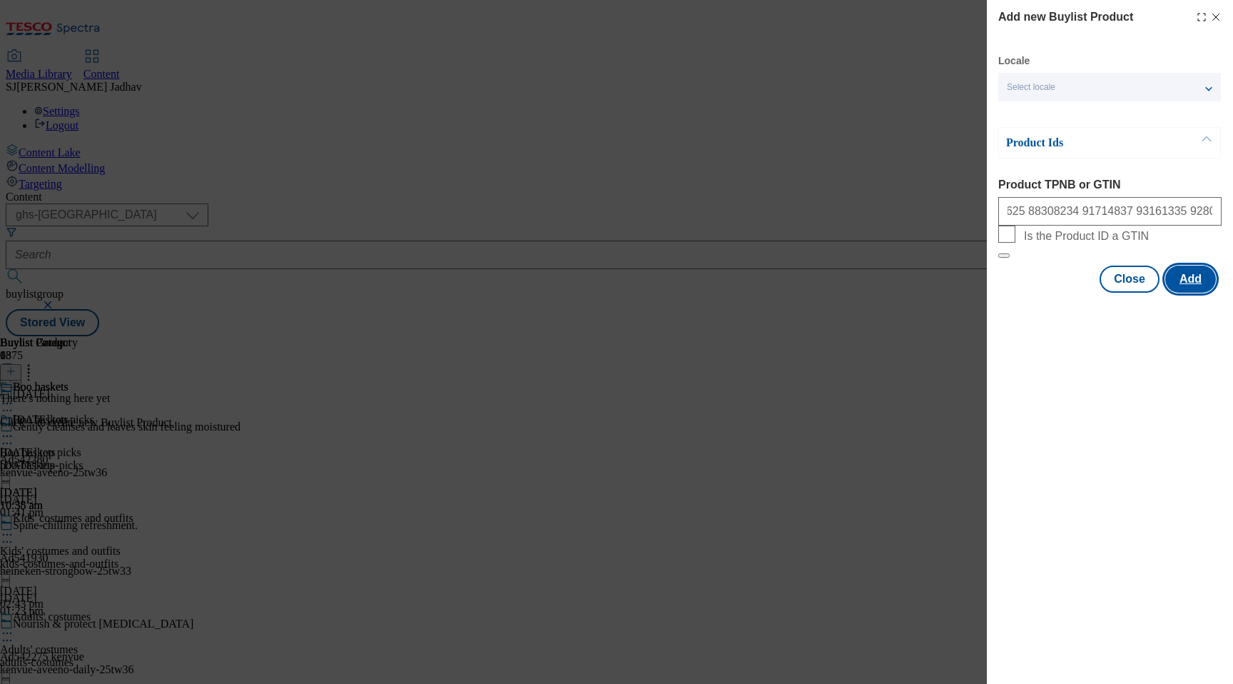
scroll to position [0, 0]
click at [1203, 293] on button "Add" at bounding box center [1191, 279] width 51 height 27
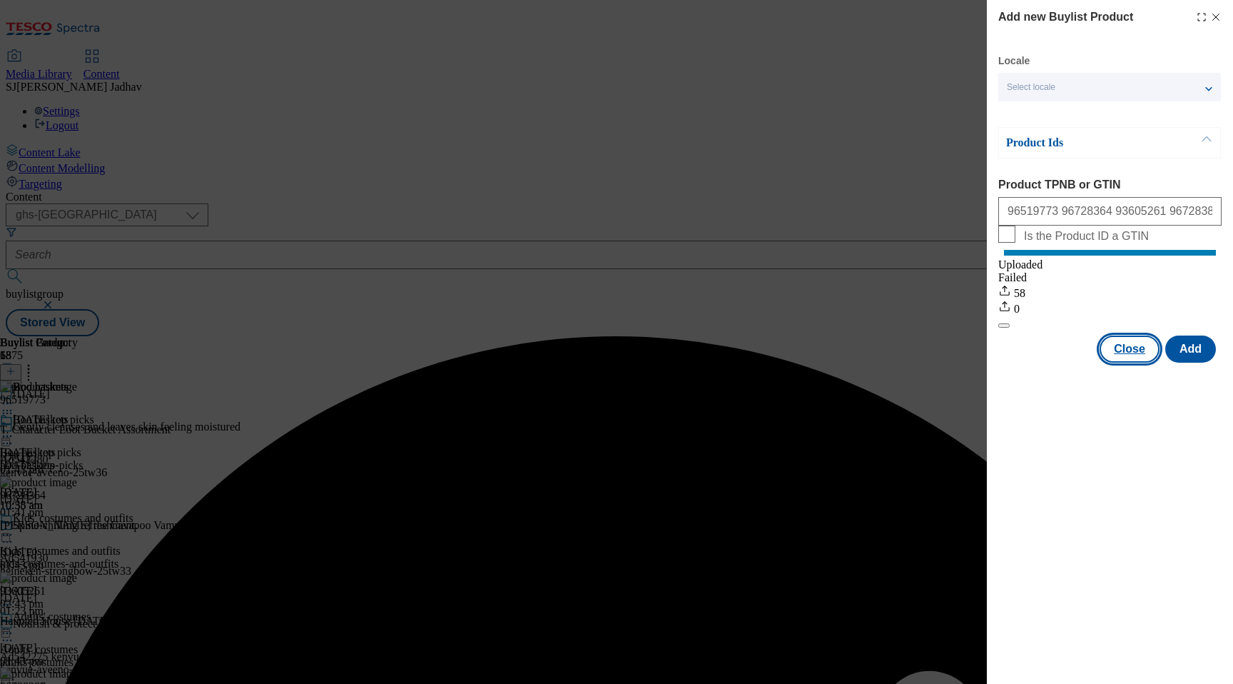
click at [1123, 361] on button "Close" at bounding box center [1130, 348] width 60 height 27
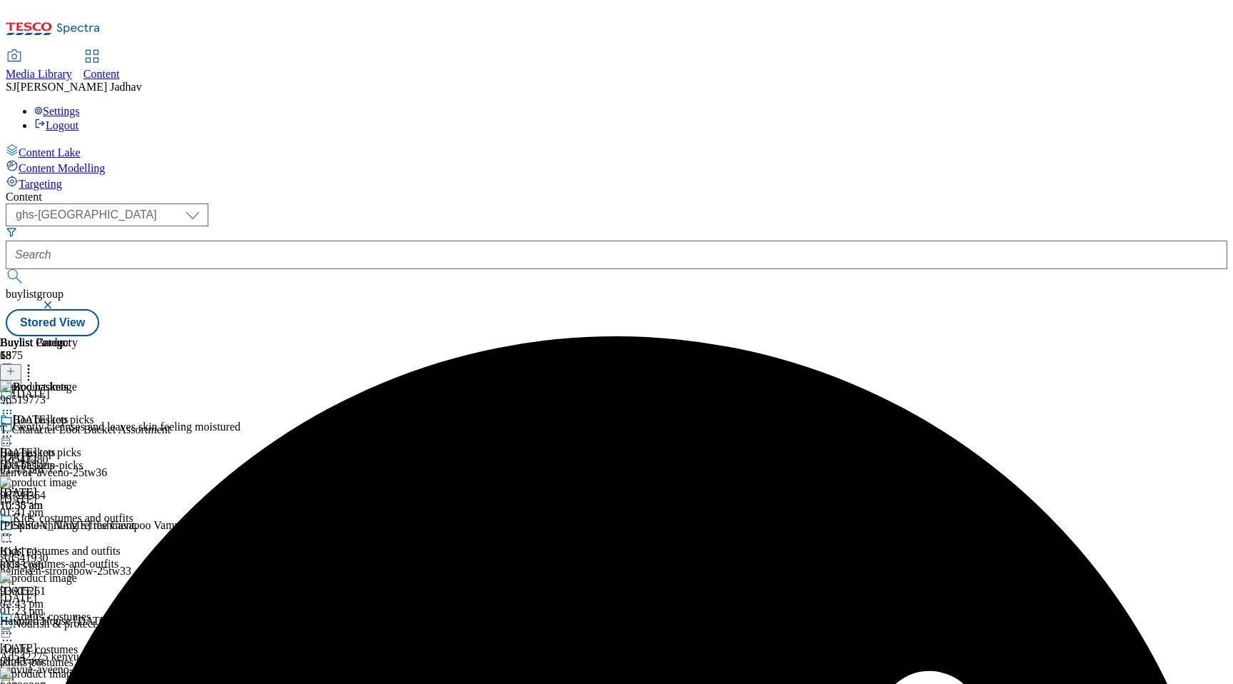
scroll to position [1038, 0]
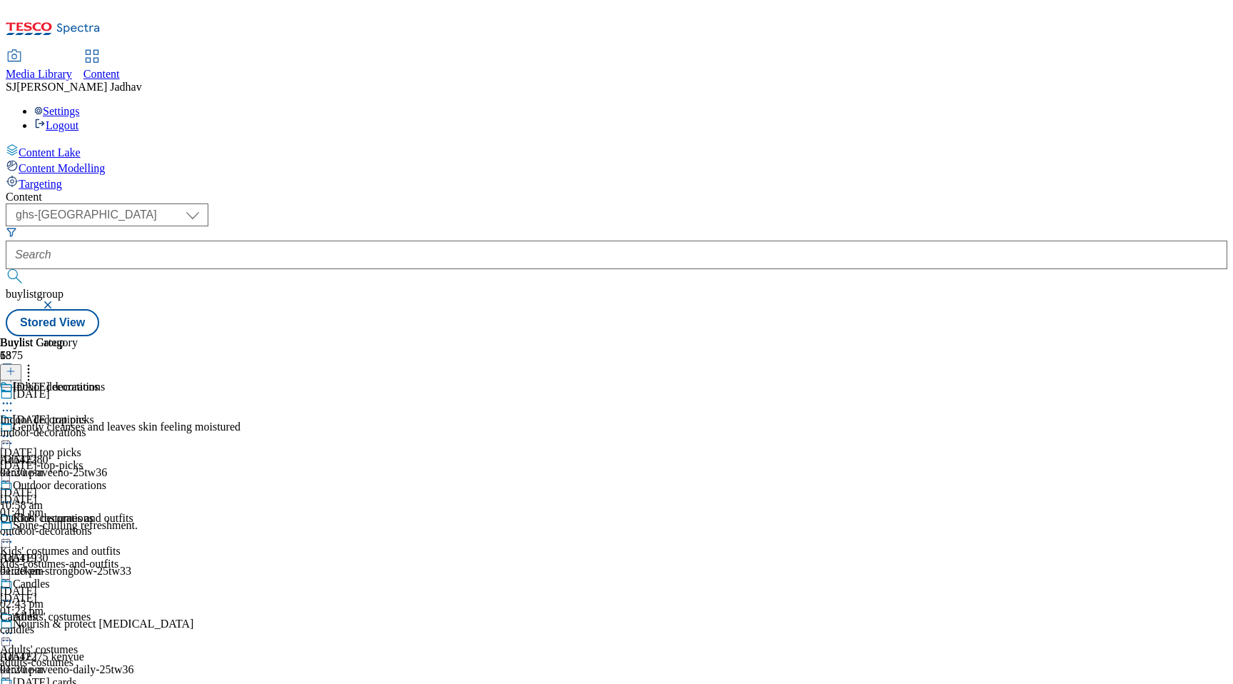
click at [106, 426] on div "indoor-decorations" at bounding box center [53, 432] width 106 height 13
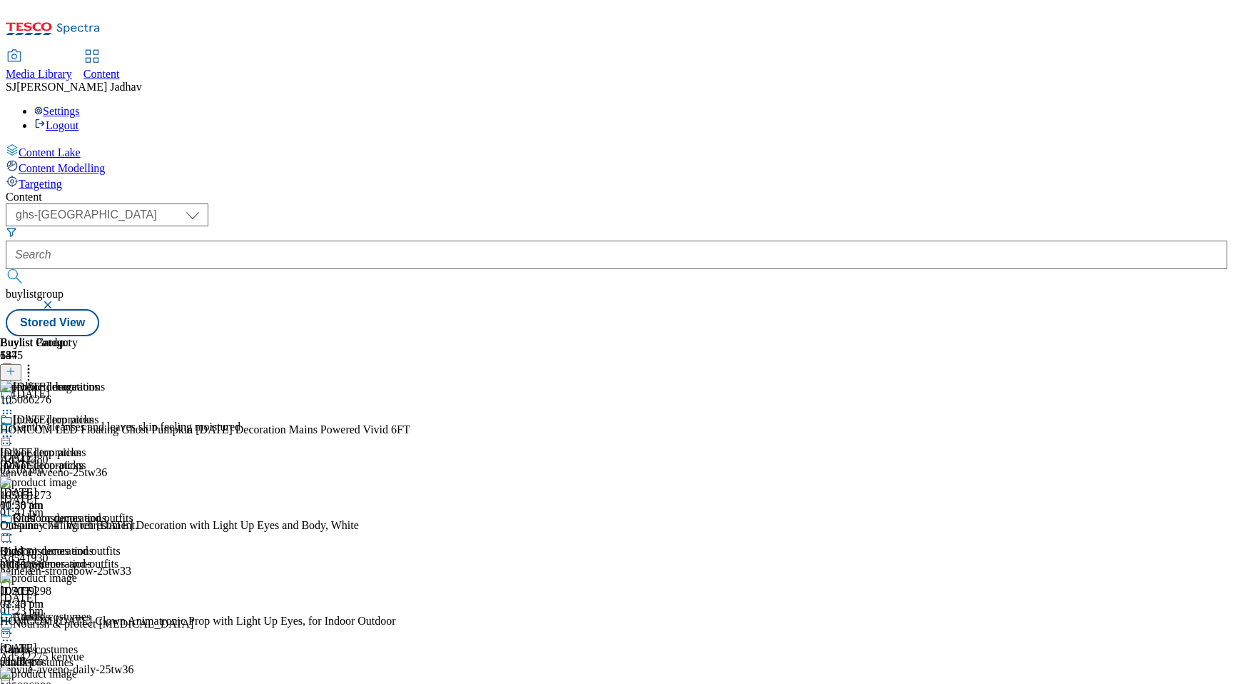
scroll to position [0, 34]
click at [16, 366] on icon at bounding box center [11, 371] width 10 height 10
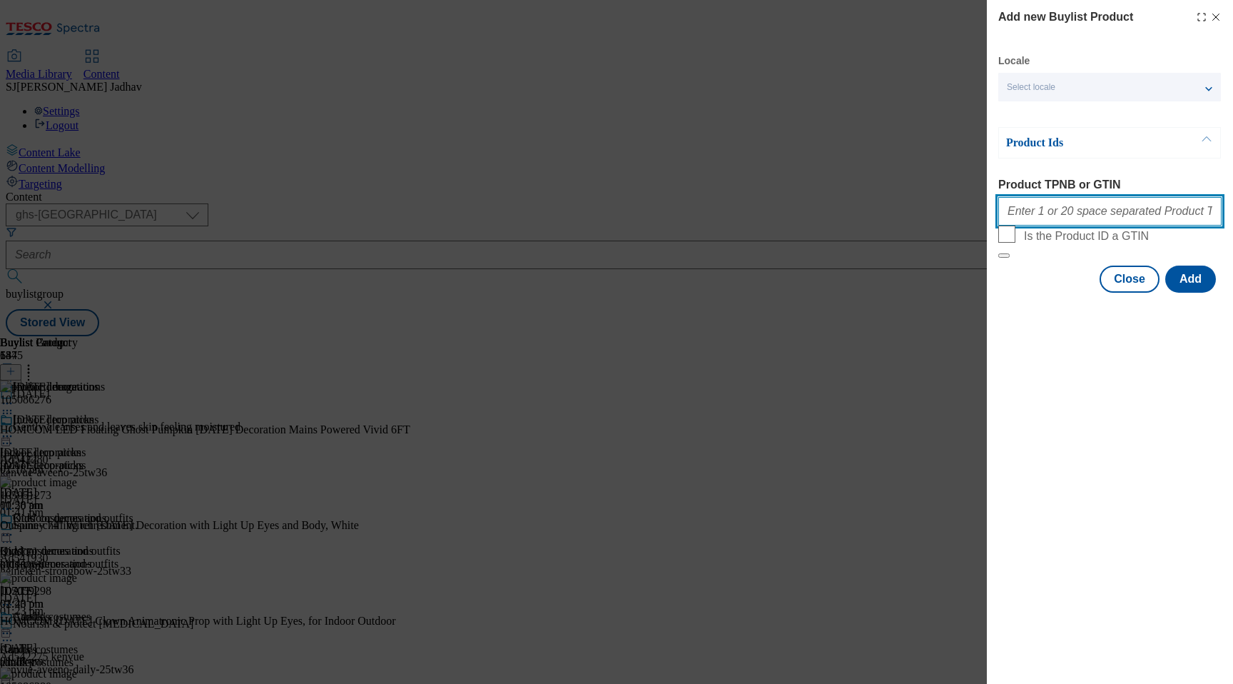
click at [1099, 210] on input "Product TPNB or GTIN" at bounding box center [1110, 211] width 223 height 29
paste input "96728646 96728709 96792234 96702135 96702187 96728295 92032035 96728220 9672885…"
type input "96728646 96728709 96792234 96702135 96702187 96728295 92032035 96728220 9672885…"
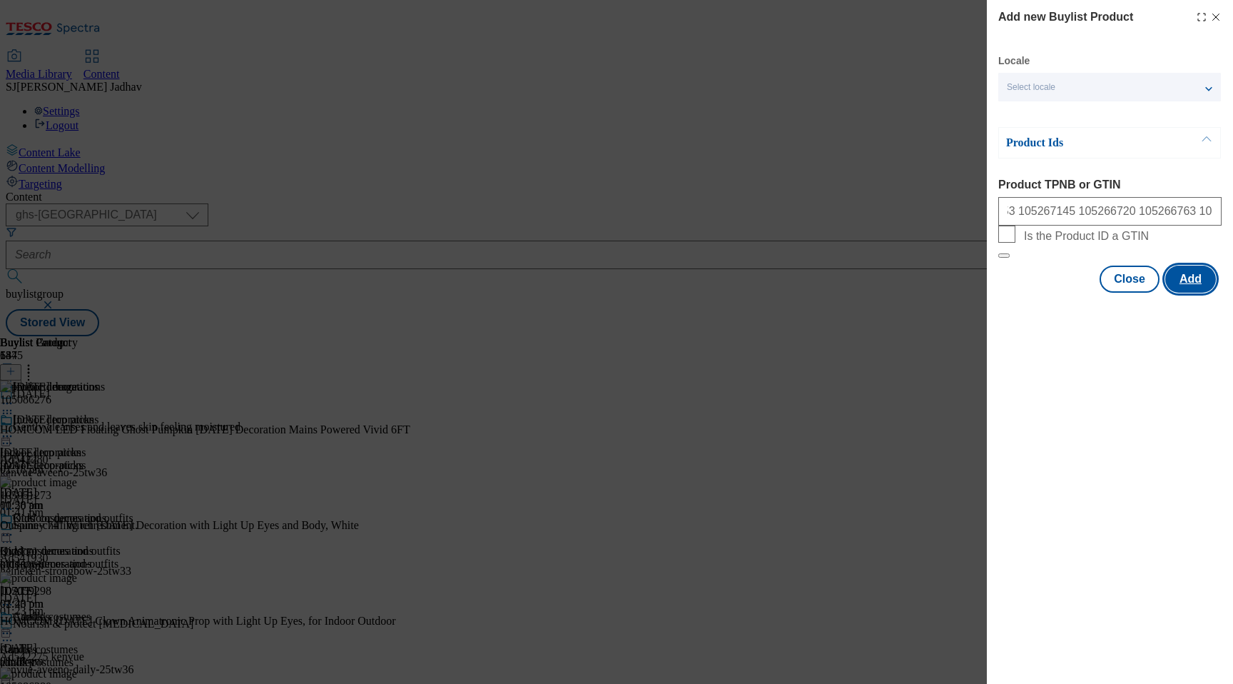
click at [1195, 293] on button "Add" at bounding box center [1191, 279] width 51 height 27
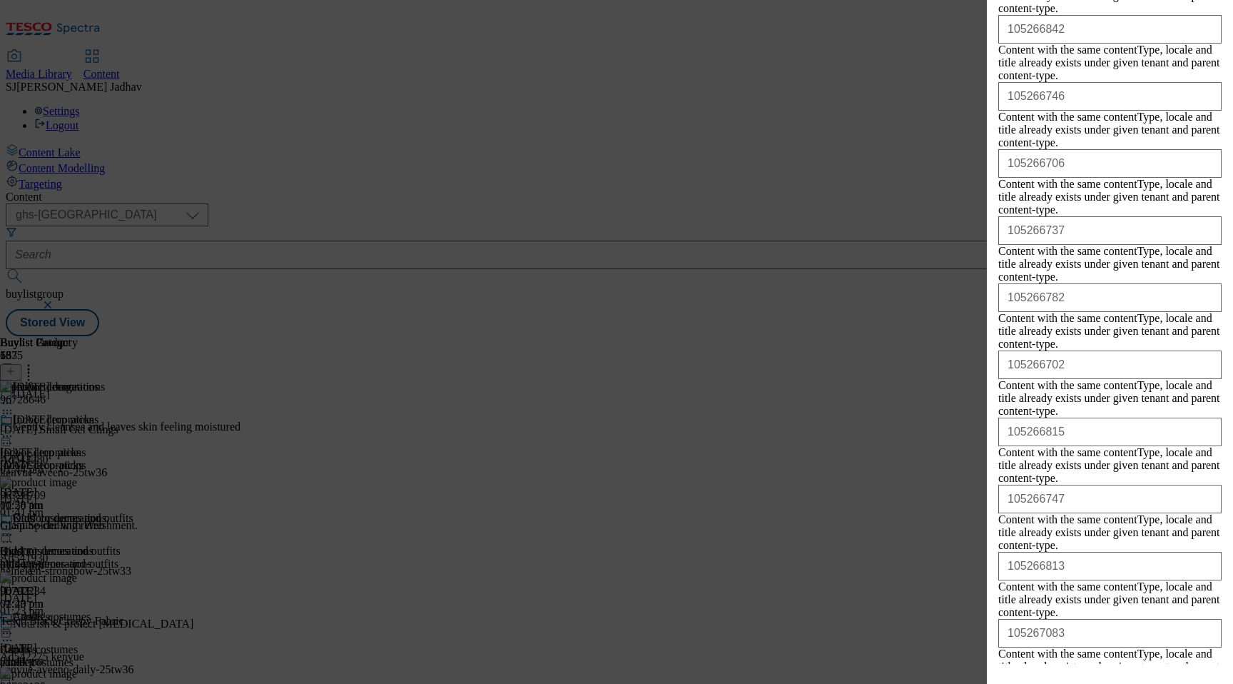
scroll to position [2942, 0]
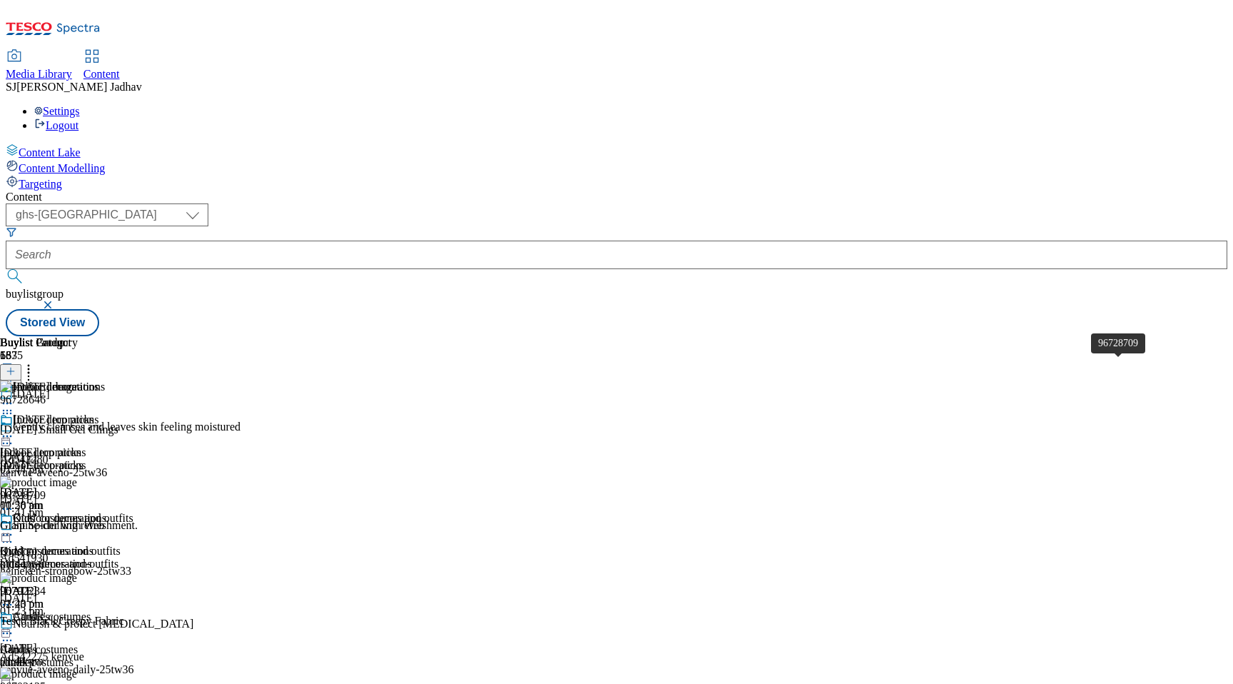
scroll to position [0, 34]
click at [36, 362] on icon at bounding box center [28, 369] width 14 height 14
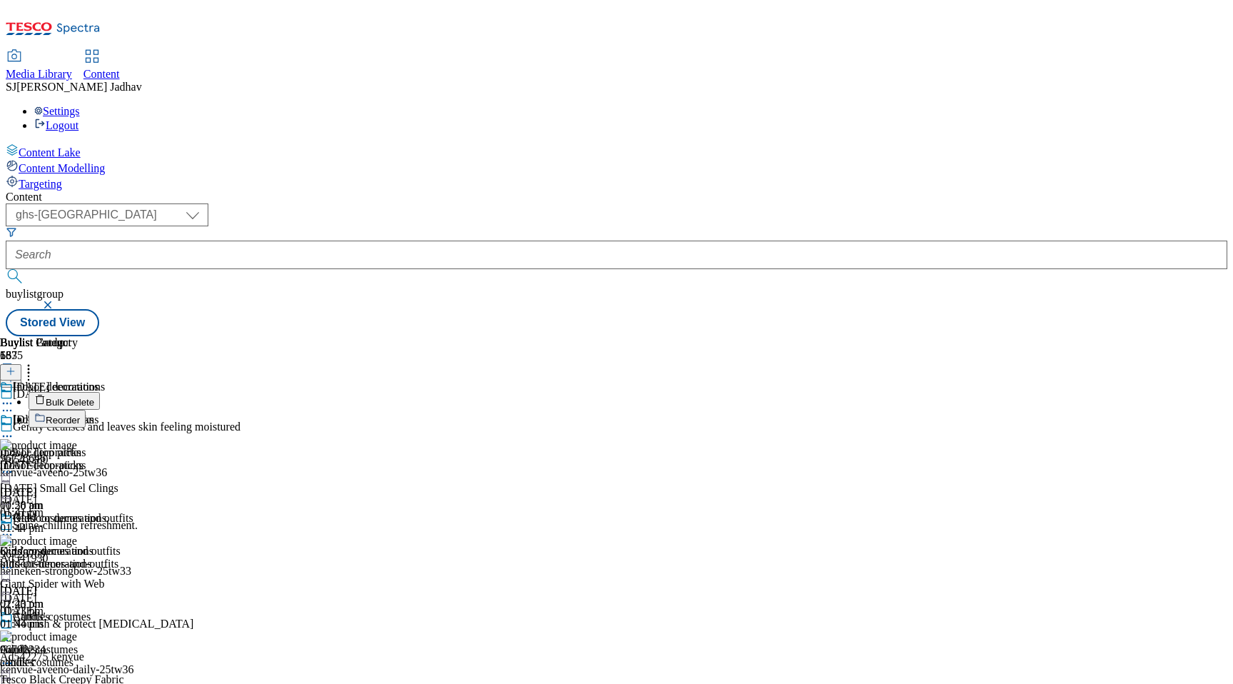
click at [80, 415] on span "Reorder" at bounding box center [63, 420] width 34 height 11
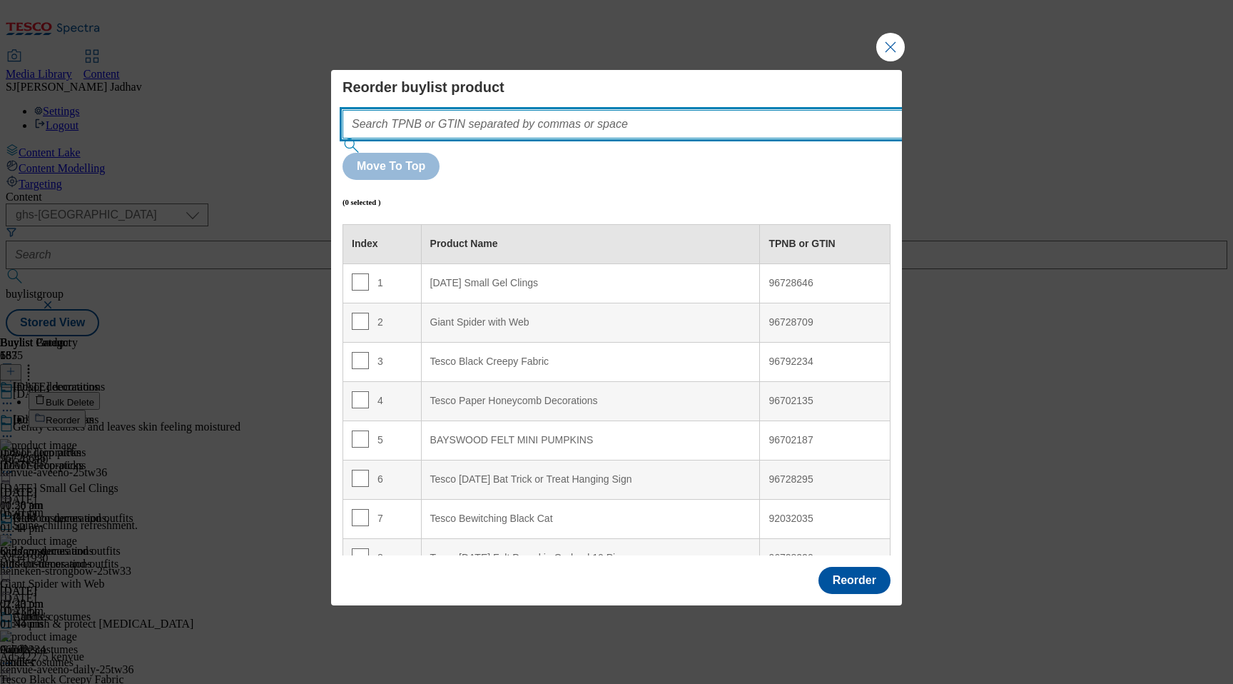
click at [590, 138] on input "Modal" at bounding box center [644, 124] width 603 height 29
paste input "96728646 96728709 96792234 96702135 96702187 96728295 92032035 96728220 9672885…"
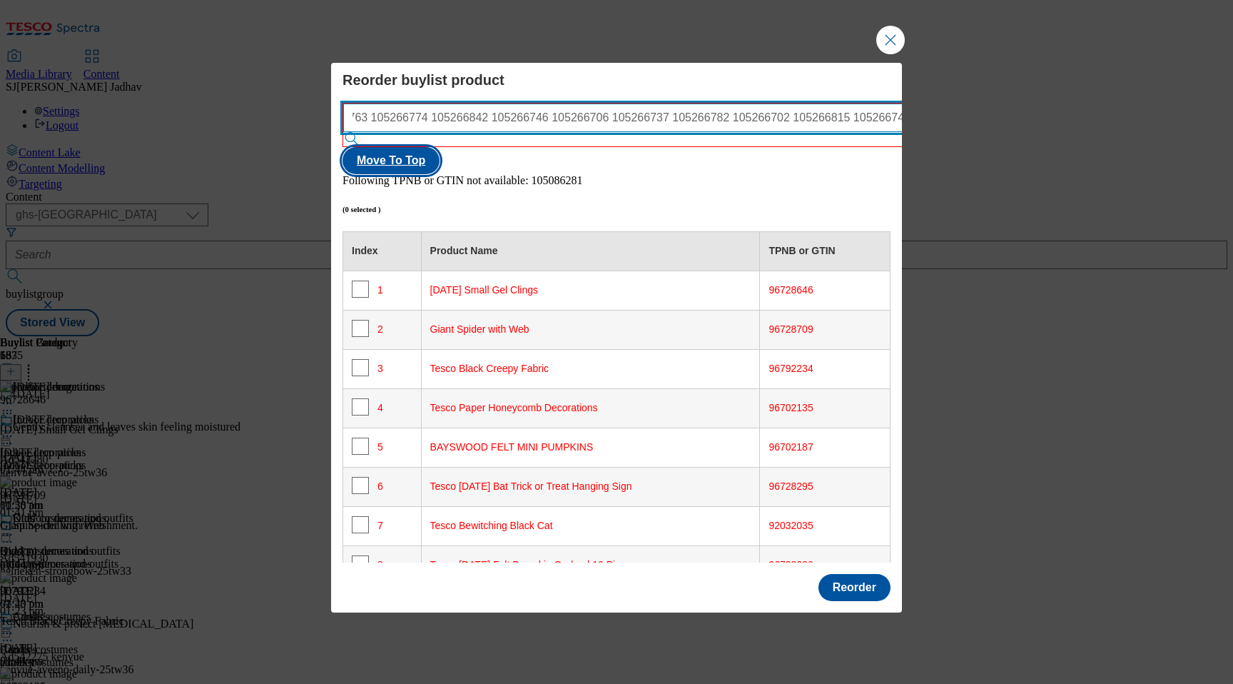
type input "96728646 96728709 96792234 96702135 96702187 96728295 92032035 96728220 9672885…"
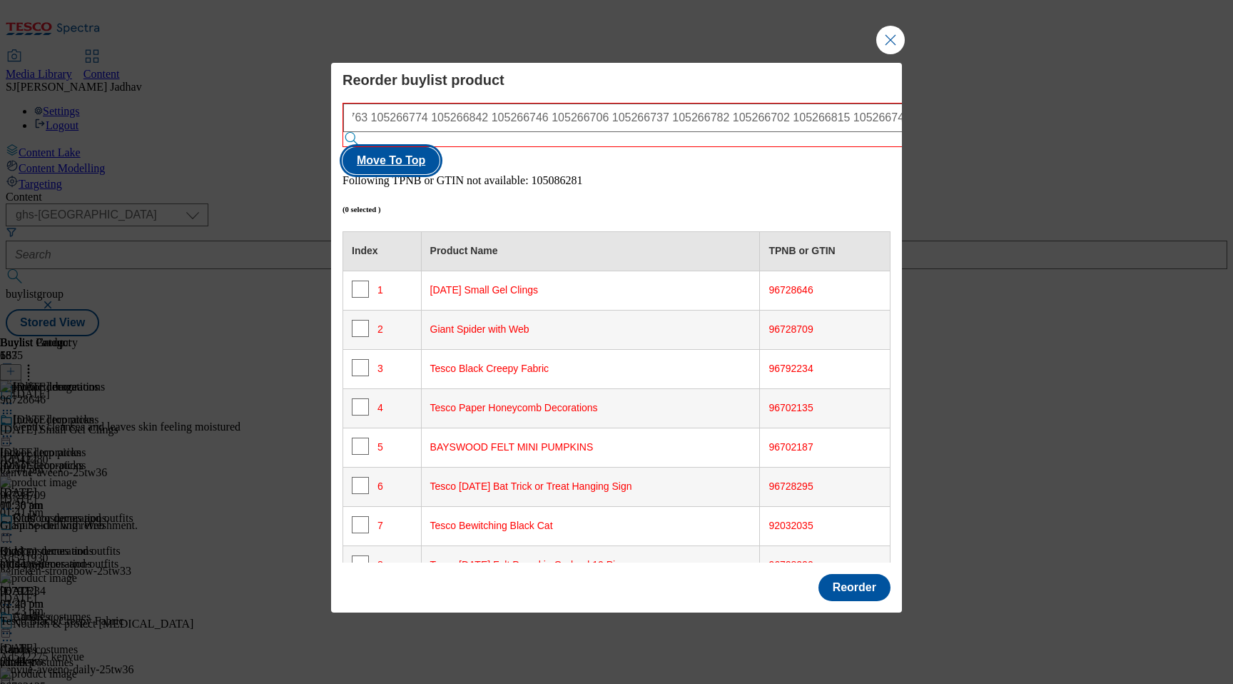
scroll to position [0, 0]
click at [440, 148] on button "Move To Top" at bounding box center [391, 160] width 97 height 27
checkbox input "true"
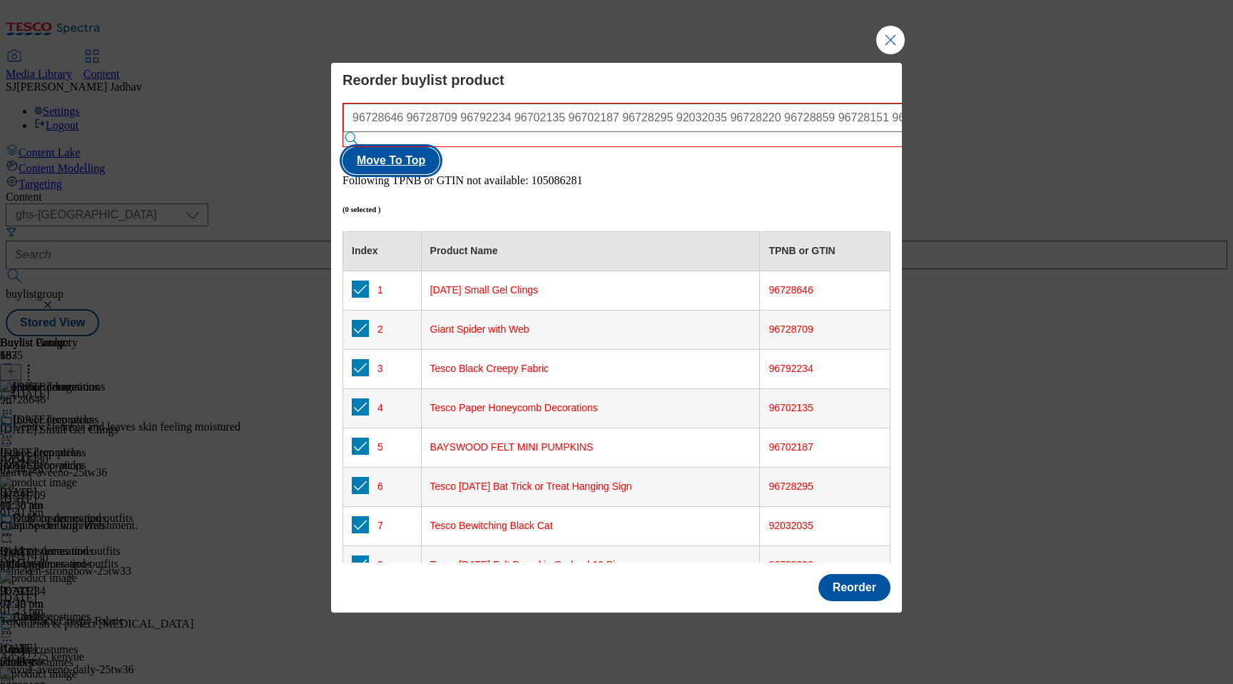
checkbox input "true"
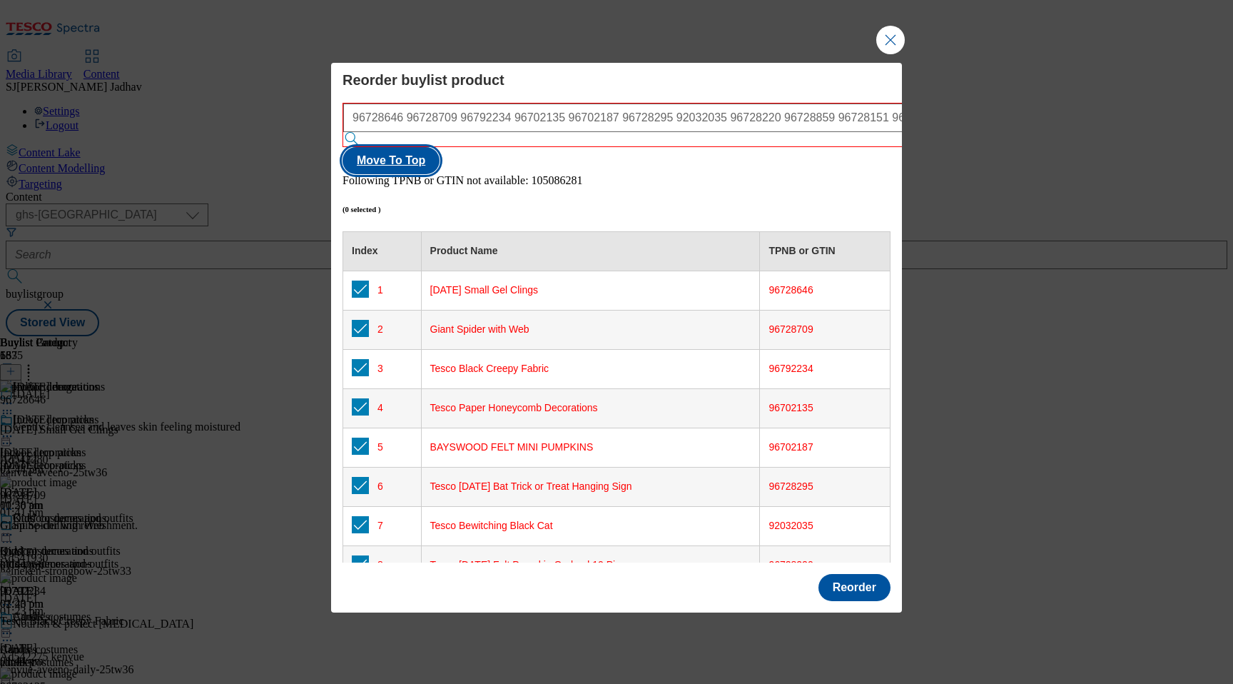
checkbox input "true"
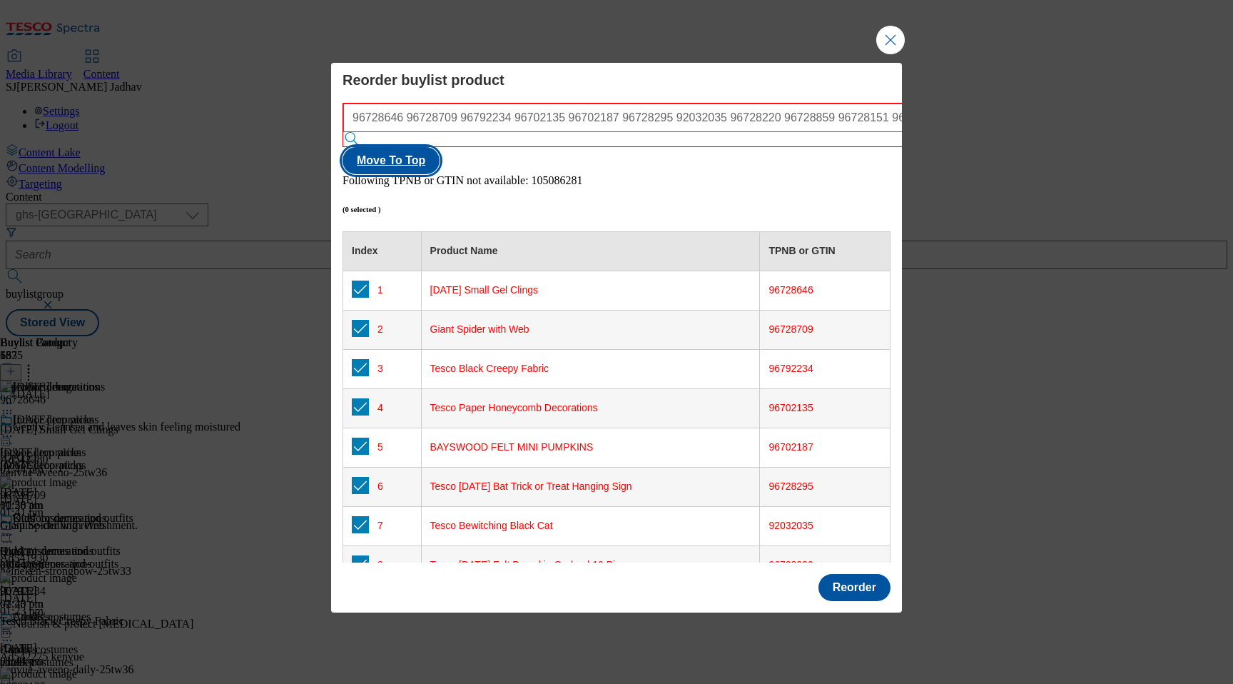
checkbox input "true"
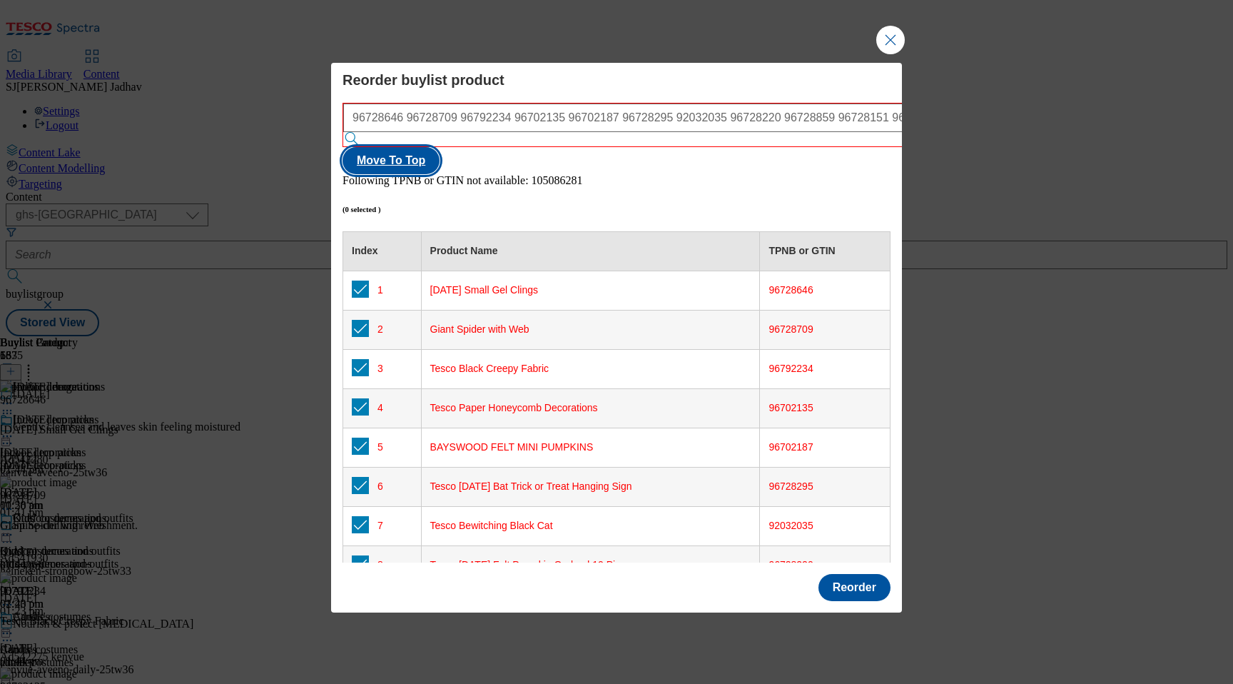
checkbox input "true"
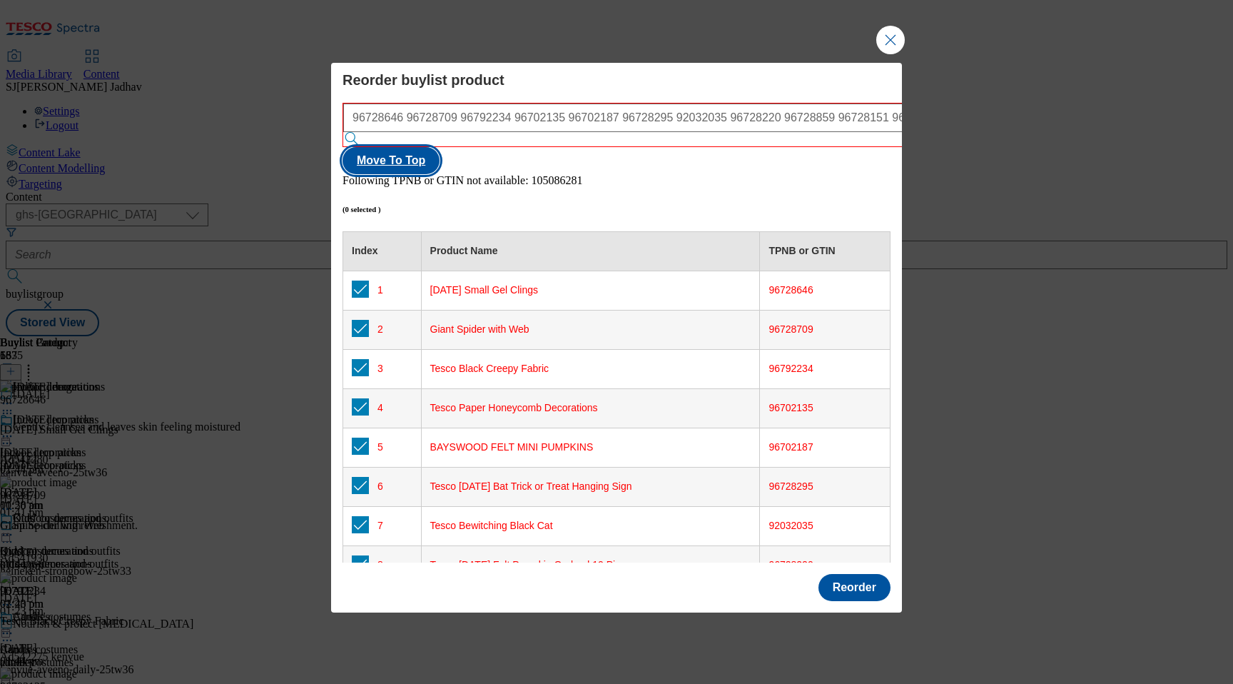
checkbox input "true"
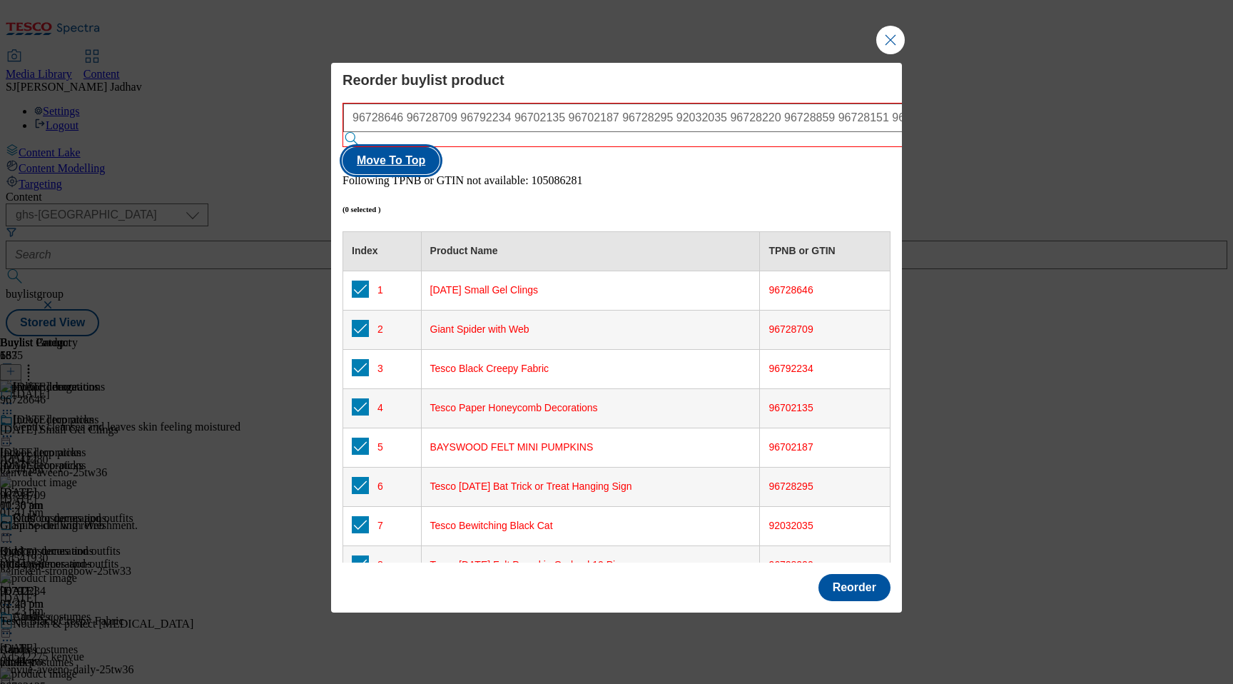
checkbox input "true"
click at [844, 574] on button "Reorder" at bounding box center [855, 587] width 72 height 27
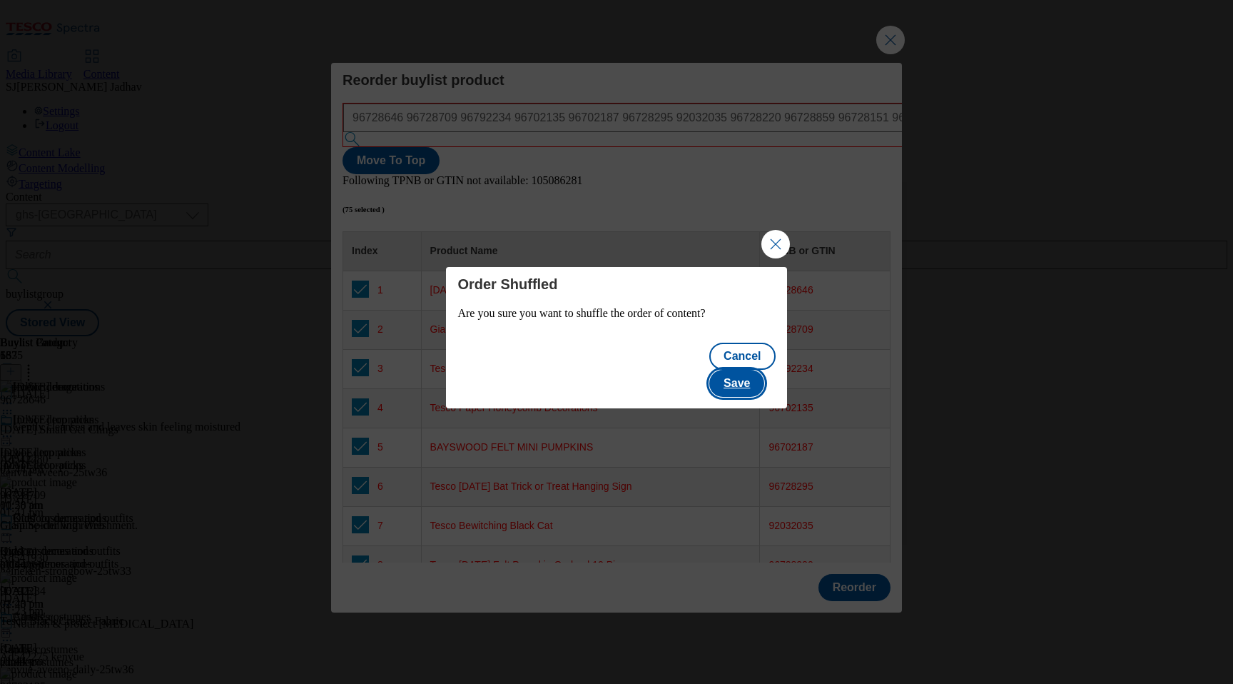
click at [760, 377] on button "Save" at bounding box center [736, 383] width 55 height 27
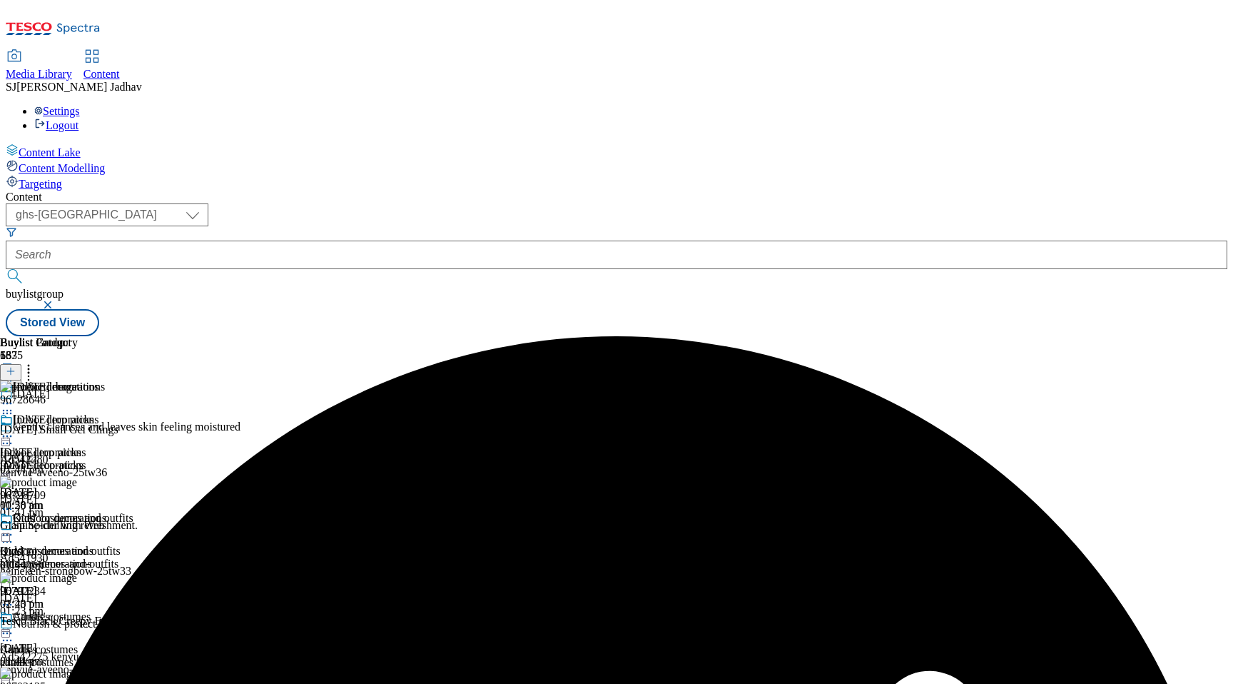
click at [106, 557] on div "outdoor-decorations" at bounding box center [53, 563] width 106 height 13
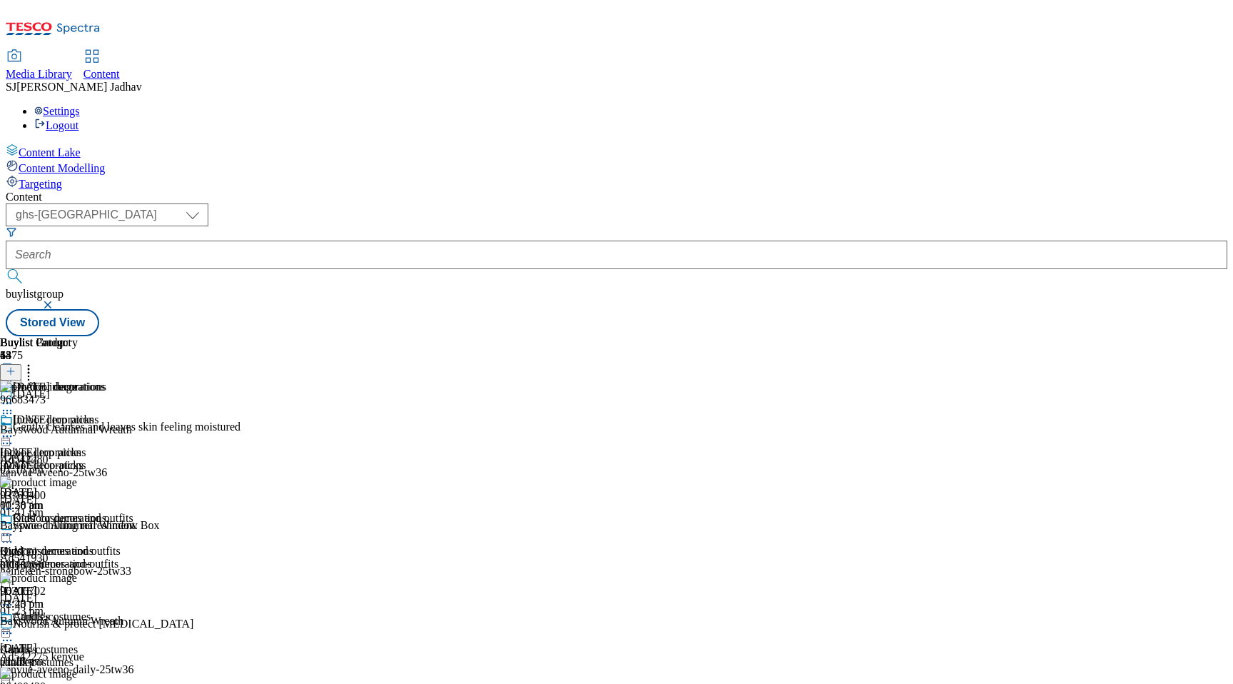
click at [21, 364] on button at bounding box center [10, 372] width 21 height 16
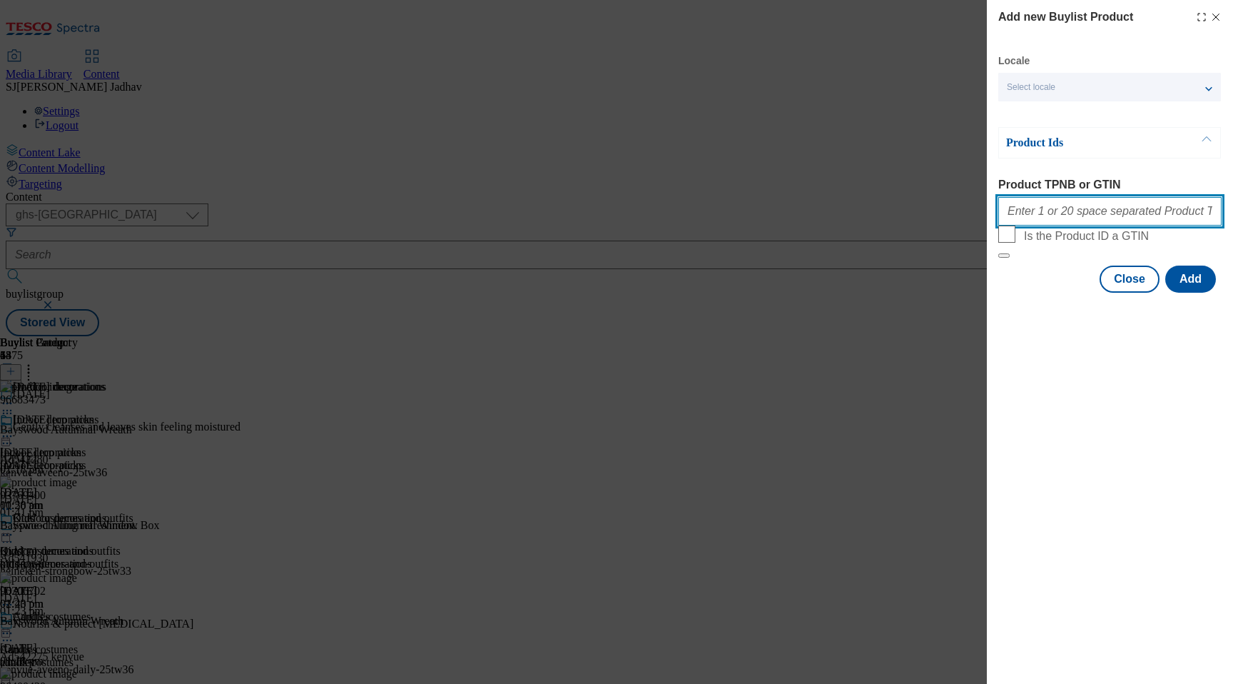
click at [1094, 219] on input "Product TPNB or GTIN" at bounding box center [1110, 211] width 223 height 29
paste input "96539023 96637517 96683473 93769400 96306702 105048370 105048372 105086272 1051…"
type input "96539023 96637517 96683473 93769400 96306702 105048370 105048372 105086272 1051…"
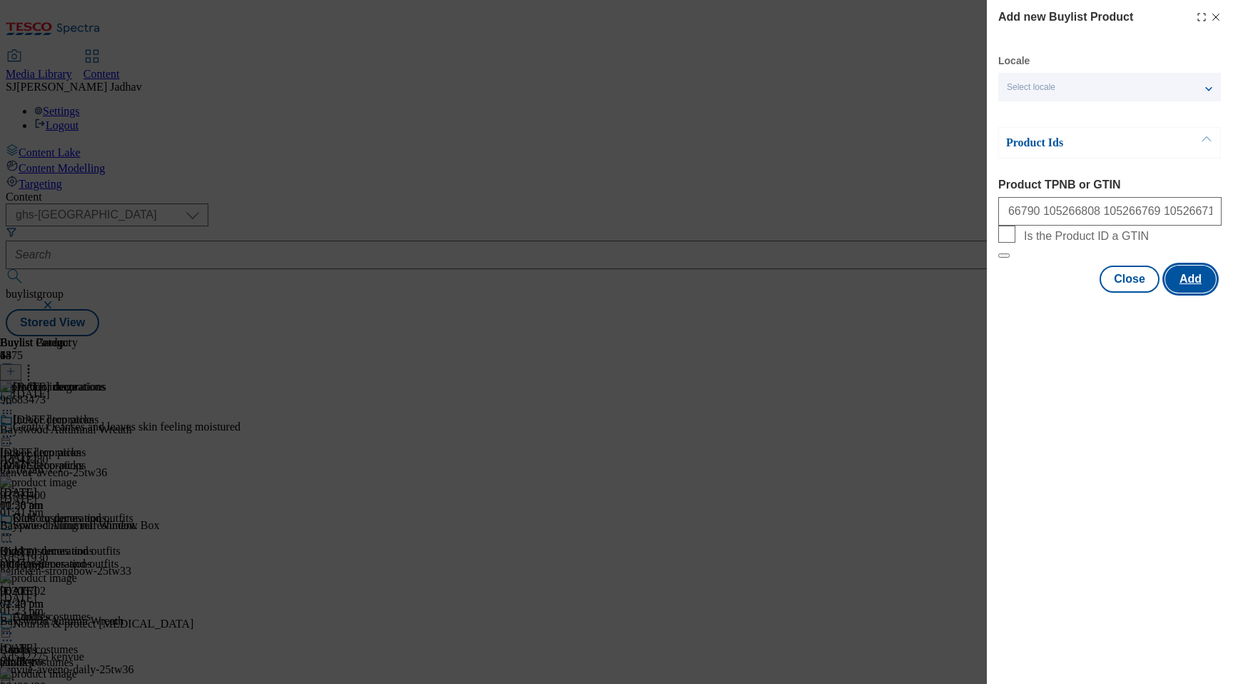
scroll to position [0, 0]
click at [1198, 293] on button "Add" at bounding box center [1191, 279] width 51 height 27
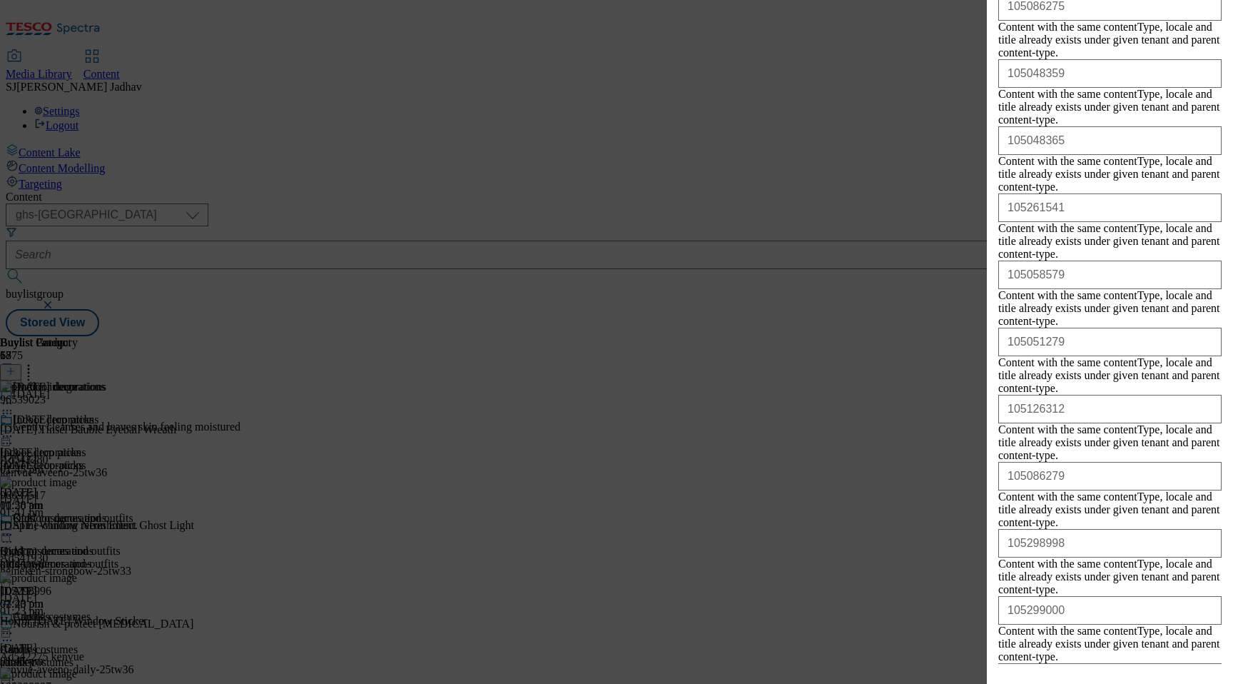
scroll to position [2153, 0]
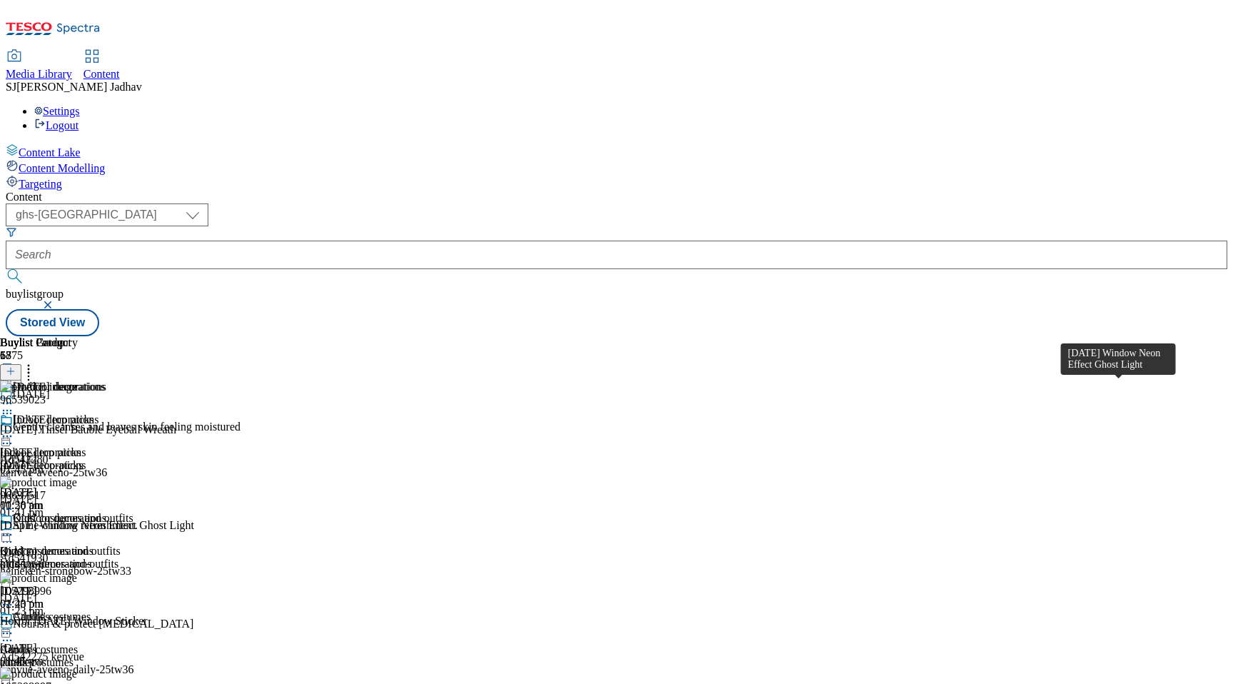
scroll to position [0, 34]
click at [36, 362] on icon at bounding box center [28, 369] width 14 height 14
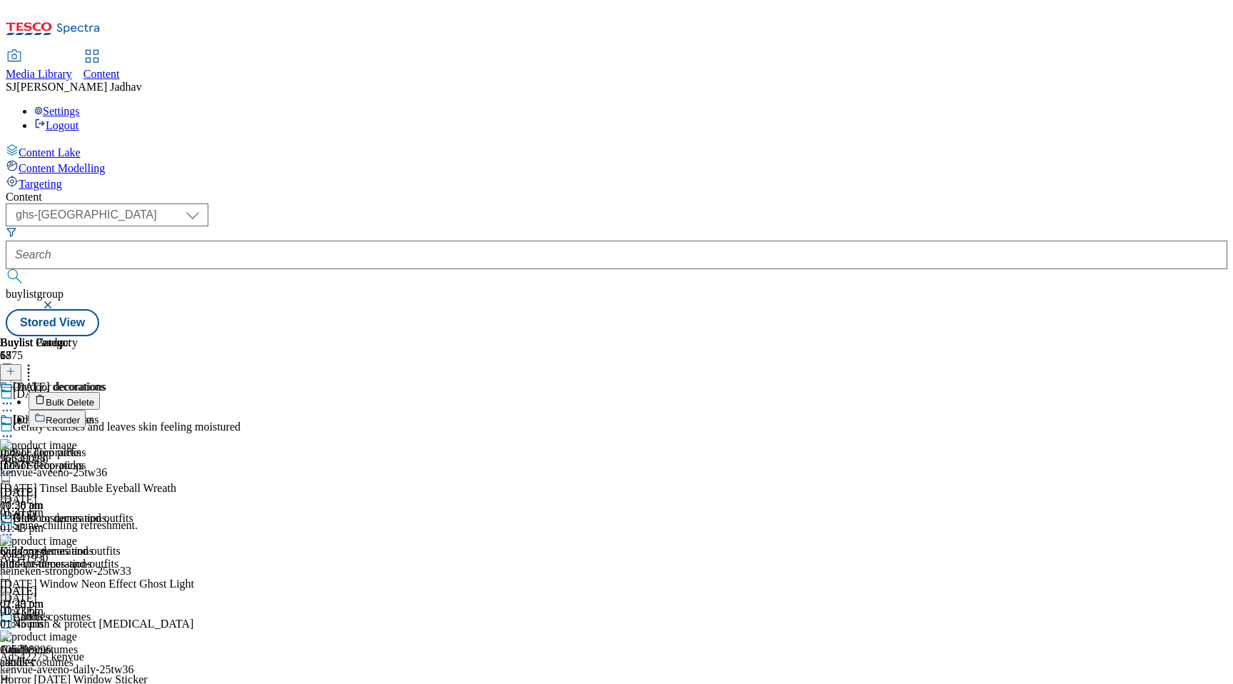
click at [86, 410] on button "Reorder" at bounding box center [57, 419] width 57 height 18
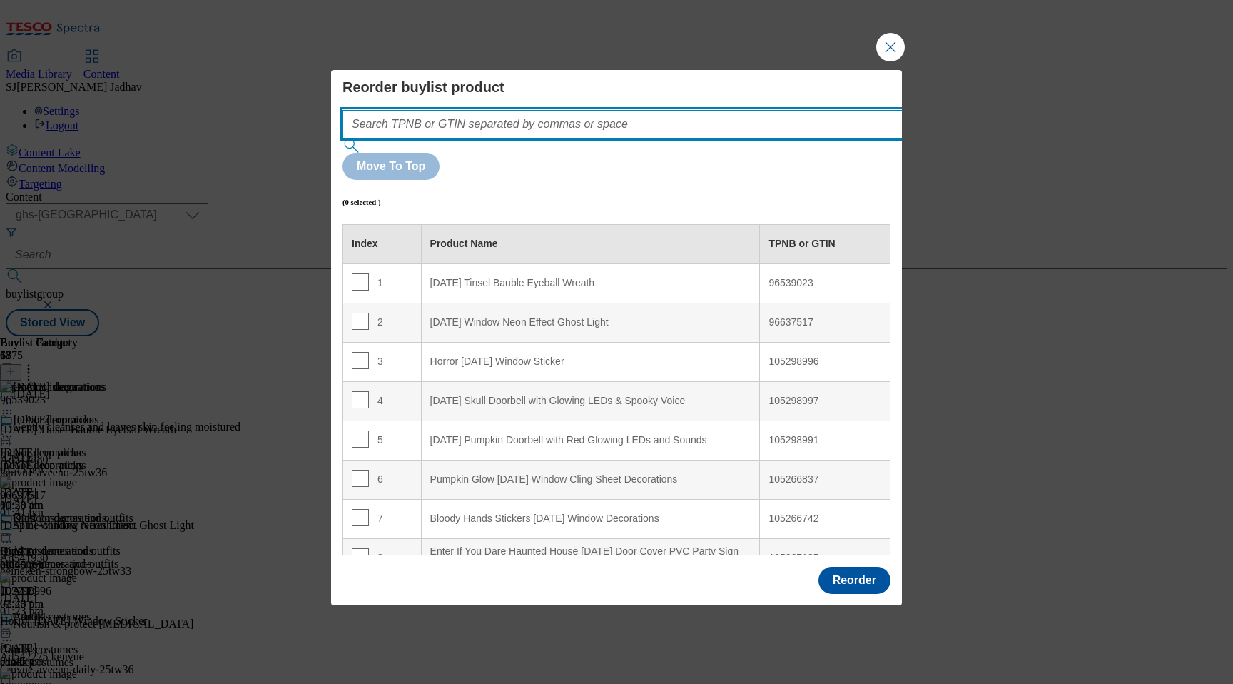
click at [742, 138] on input "Modal" at bounding box center [644, 124] width 603 height 29
paste input "96539023 96637517 96683473 93769400 96306702 105048370 105048372 105086272 1051…"
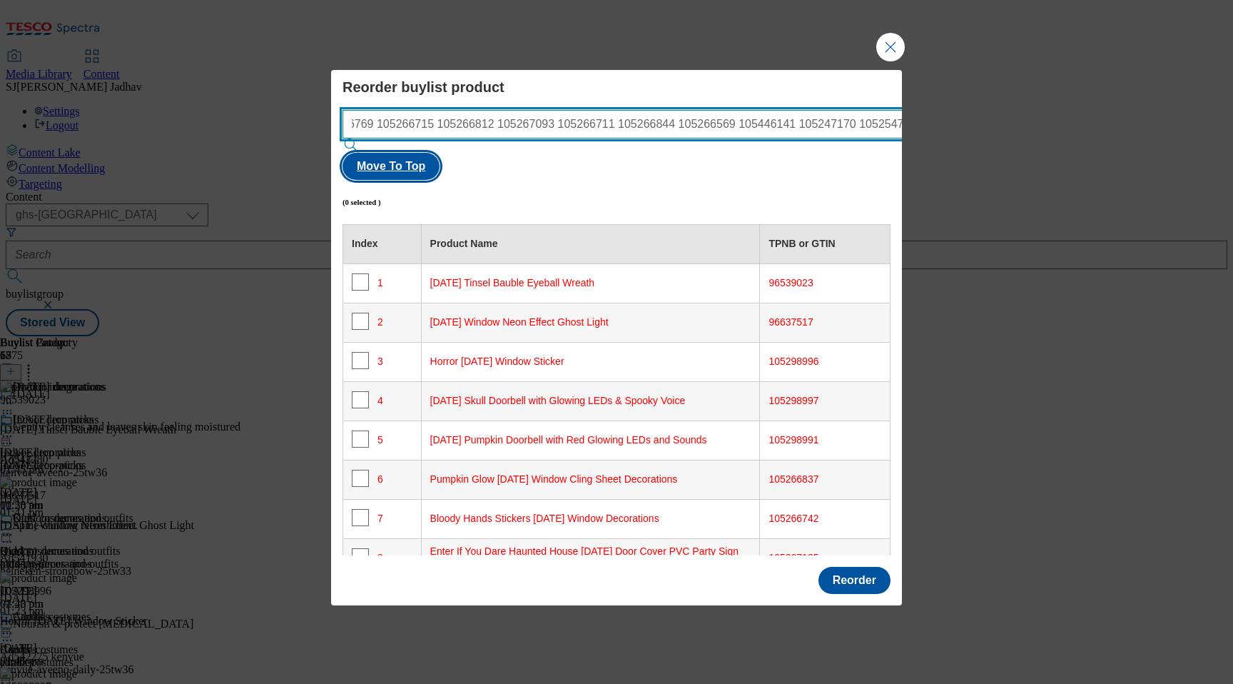
type input "96539023 96637517 96683473 93769400 96306702 105048370 105048372 105086272 1051…"
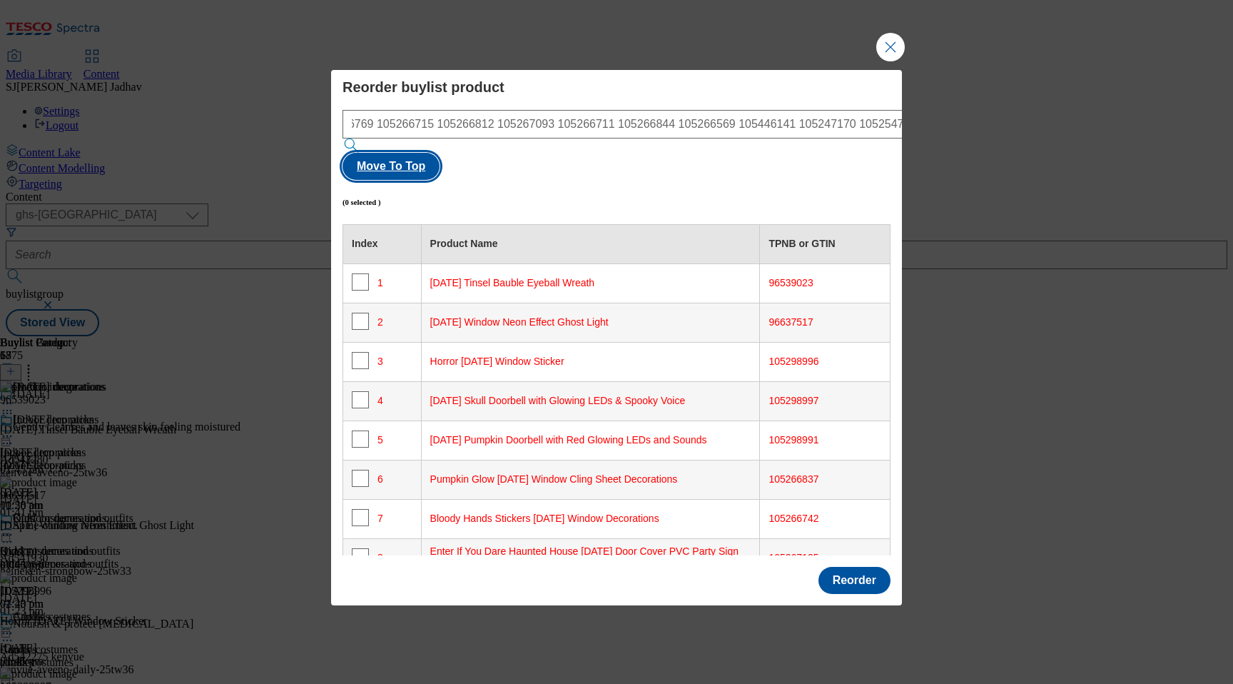
click at [440, 153] on button "Move To Top" at bounding box center [391, 166] width 97 height 27
checkbox input "true"
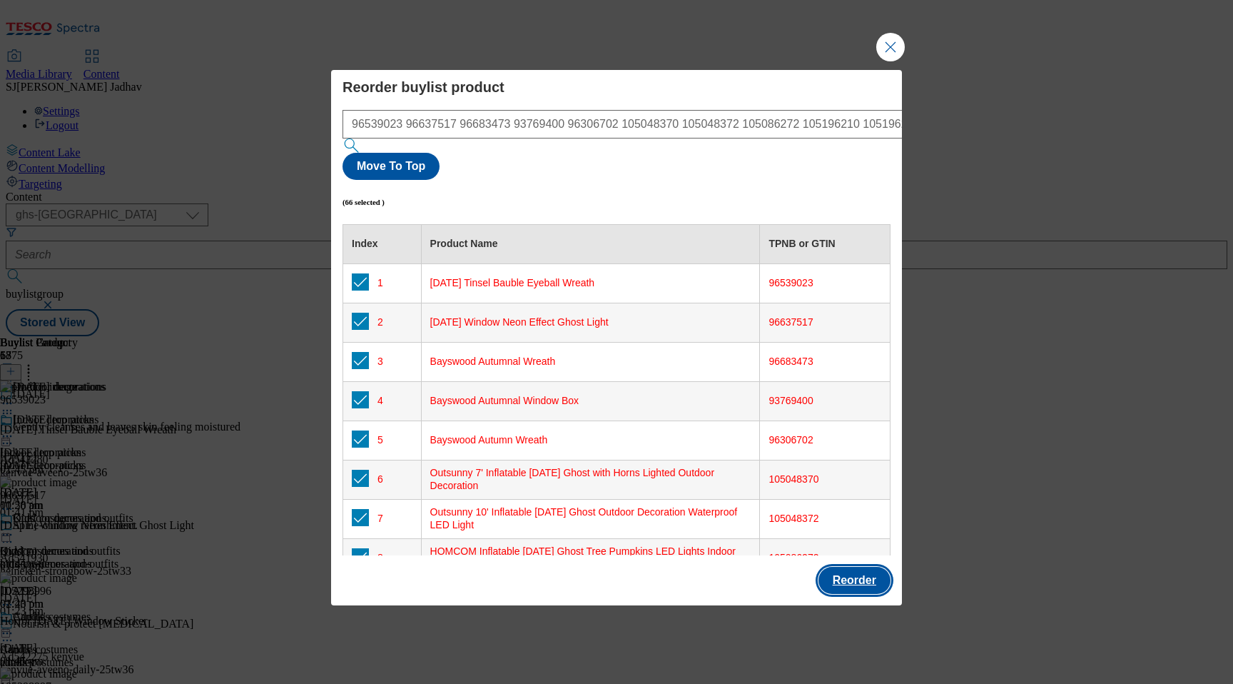
click at [881, 567] on button "Reorder" at bounding box center [855, 580] width 72 height 27
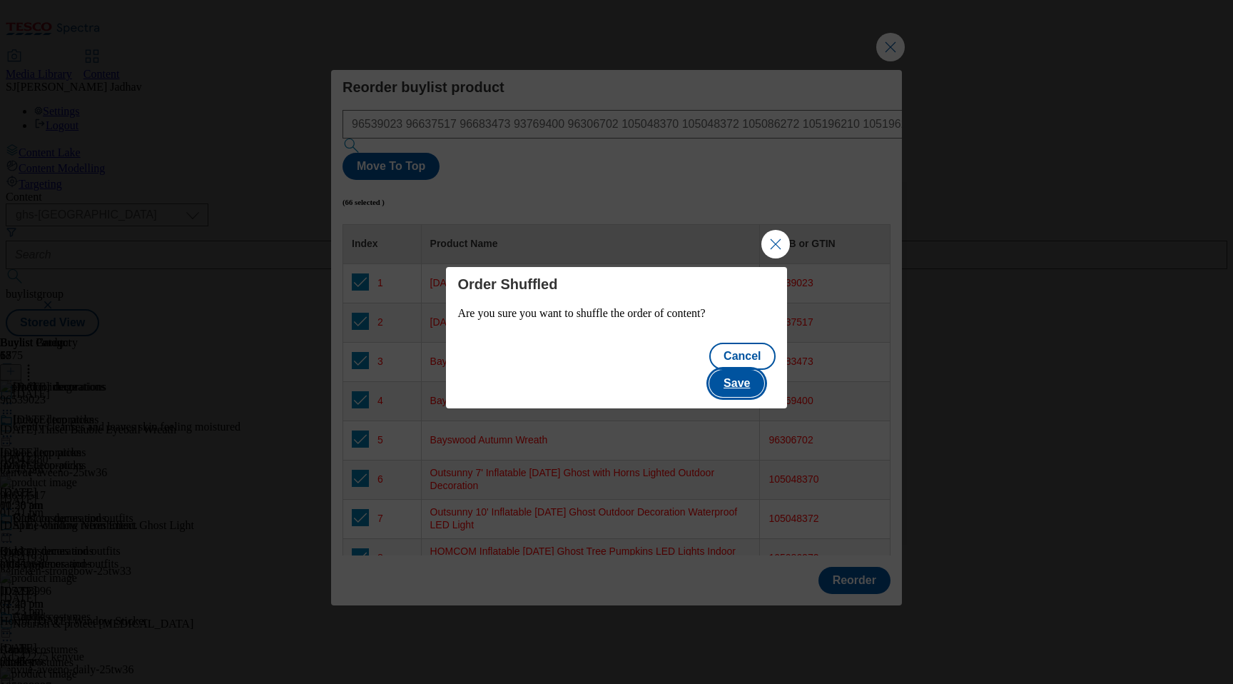
click at [750, 373] on button "Save" at bounding box center [736, 383] width 55 height 27
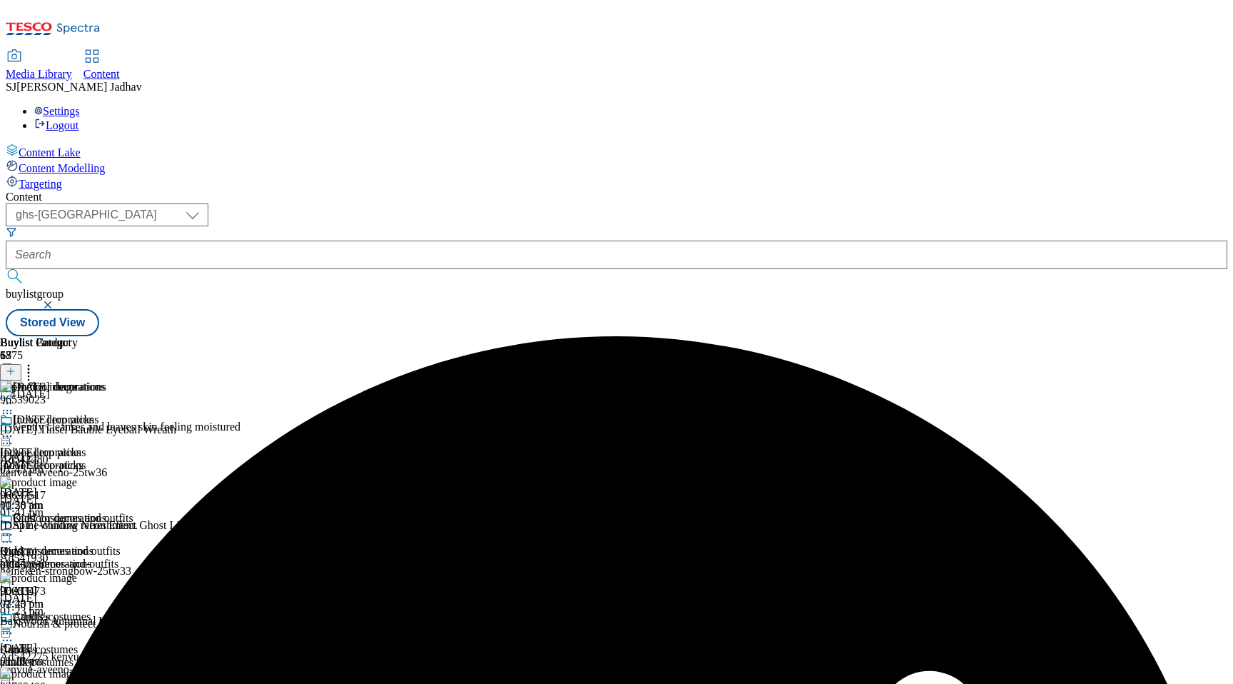
click at [106, 656] on div "candles" at bounding box center [53, 662] width 106 height 13
click at [365, 336] on header "Buylist Product 36" at bounding box center [182, 358] width 365 height 44
click at [11, 368] on line at bounding box center [11, 371] width 0 height 7
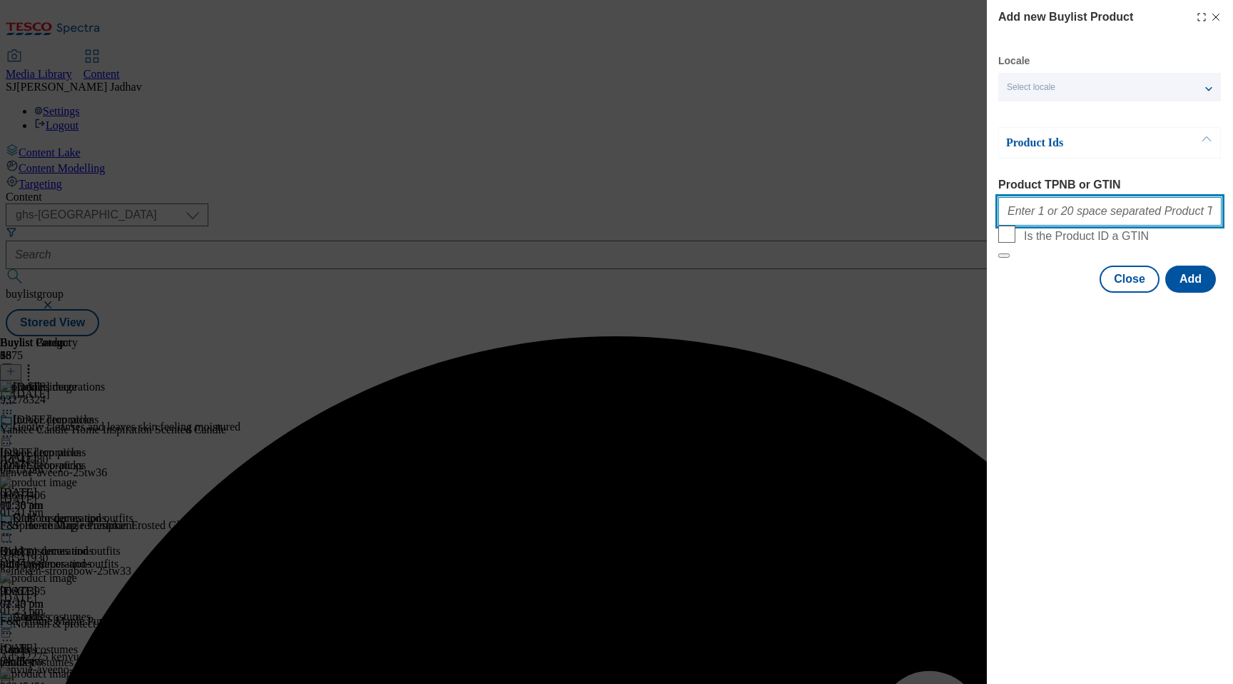
click at [1118, 217] on input "Product TPNB or GTIN" at bounding box center [1110, 211] width 223 height 29
paste input "96728820 96728836 96667406 96667395 96245451 93285718 96242379 96102937 9642773…"
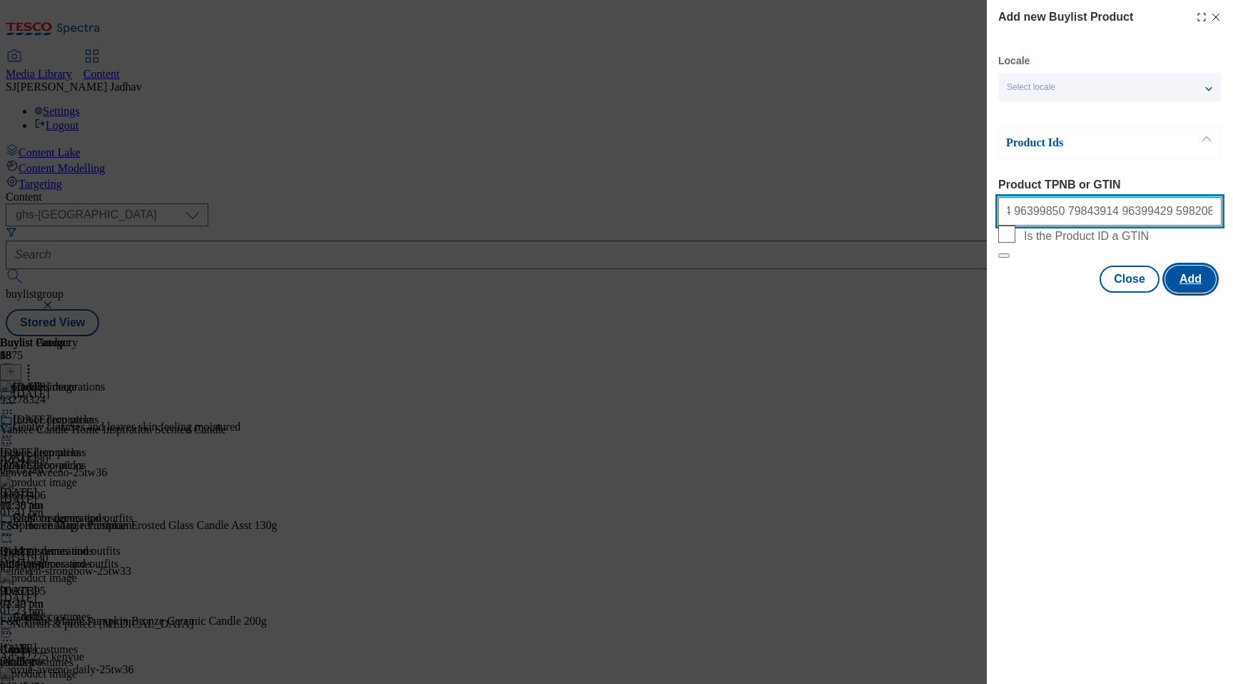
type input "96728820 96728836 96667406 96667395 96245451 93285718 96242379 96102937 9642773…"
click at [1211, 293] on button "Add" at bounding box center [1191, 279] width 51 height 27
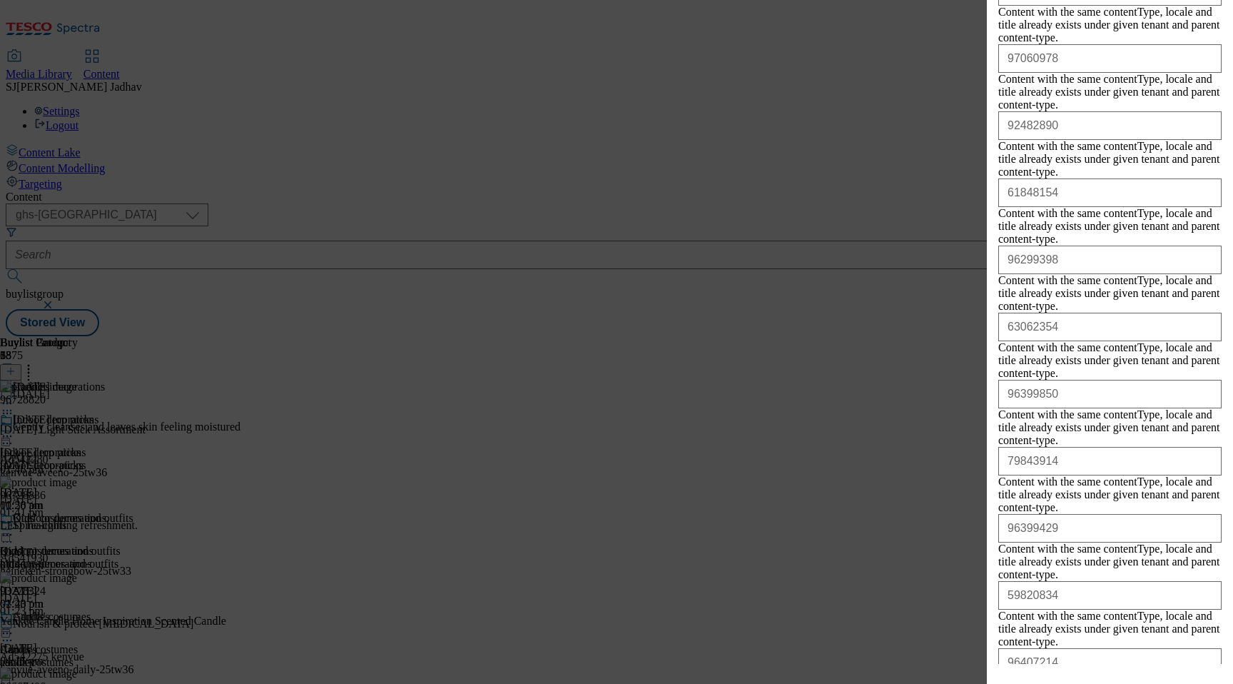
scroll to position [1758, 0]
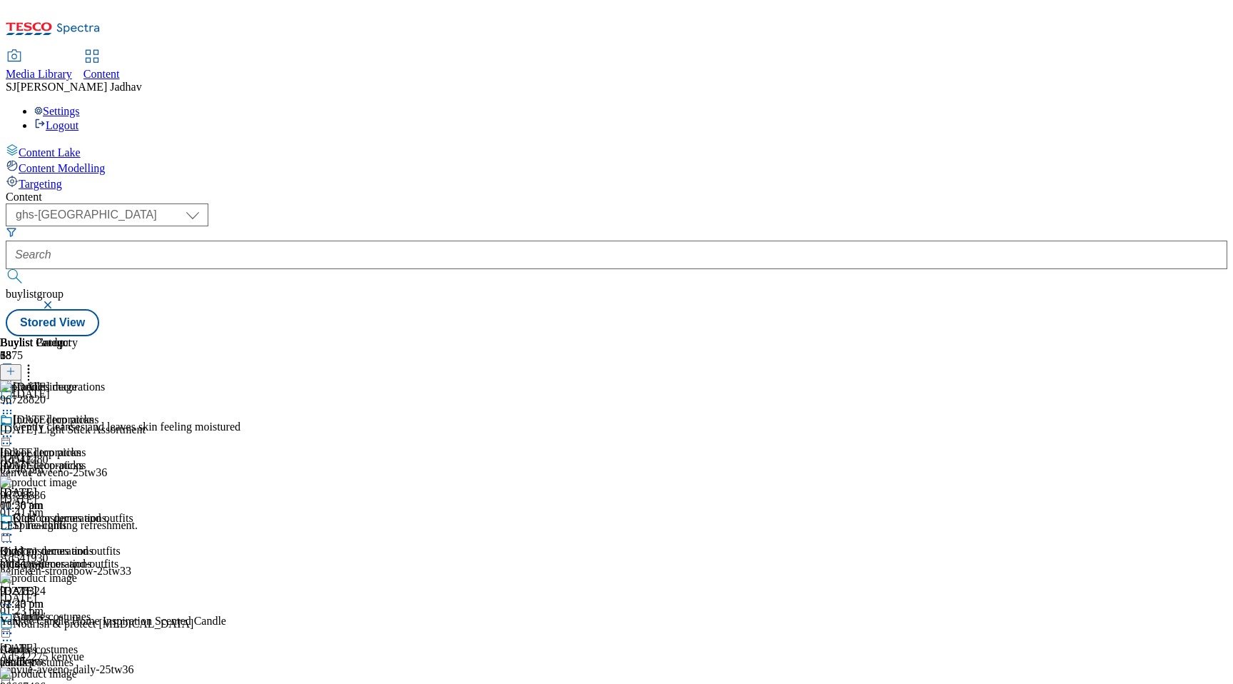
scroll to position [0, 34]
click at [36, 362] on icon at bounding box center [28, 369] width 14 height 14
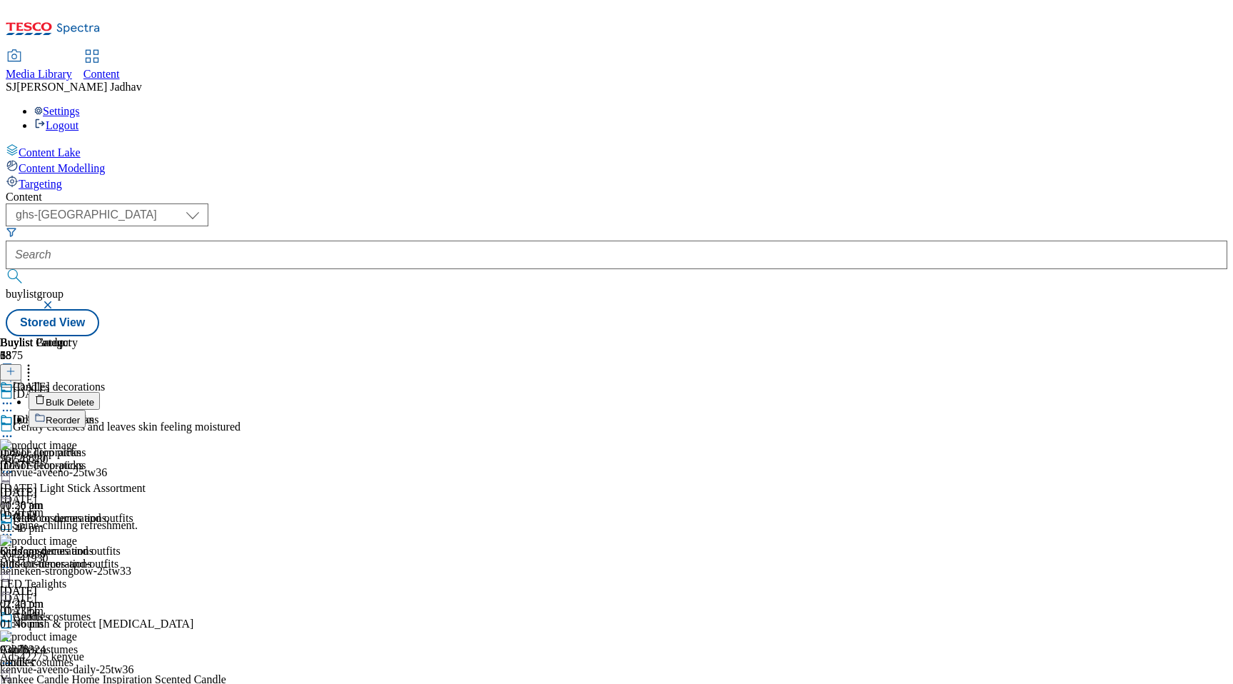
click at [80, 415] on span "Reorder" at bounding box center [63, 420] width 34 height 11
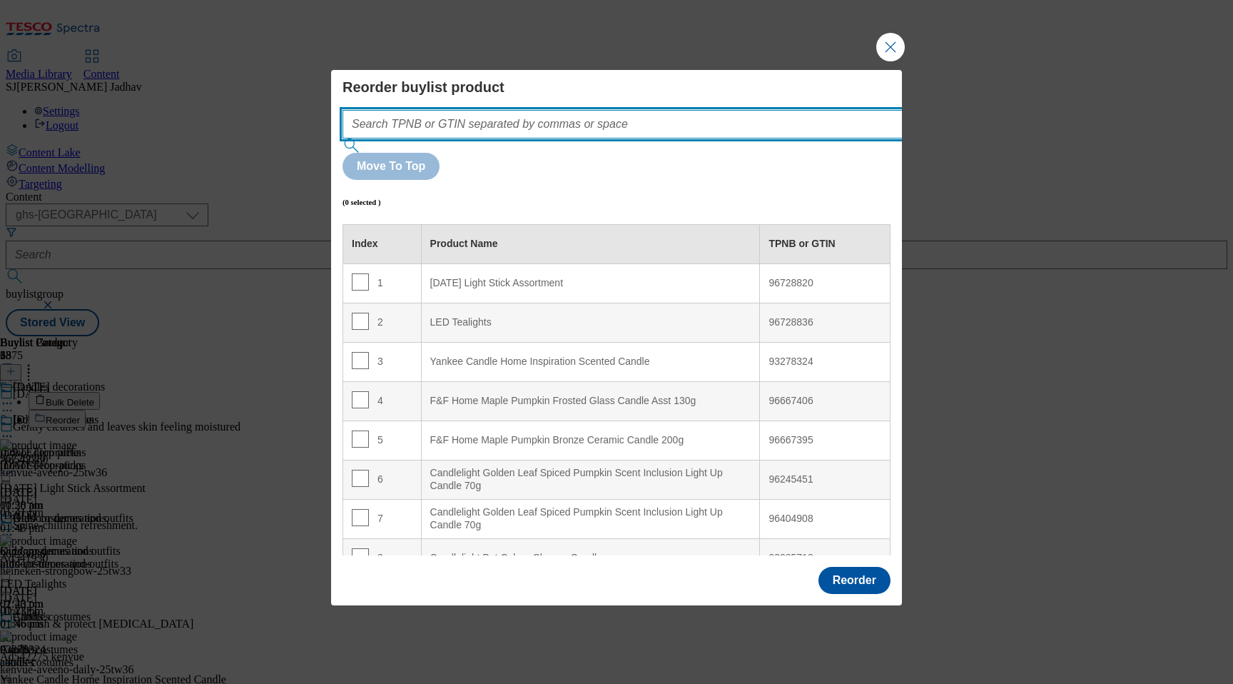
click at [666, 138] on input "Modal" at bounding box center [644, 124] width 603 height 29
paste input "96728820 96728836 96667406 96667395 96245451 93285718 96242379 96102937 9642773…"
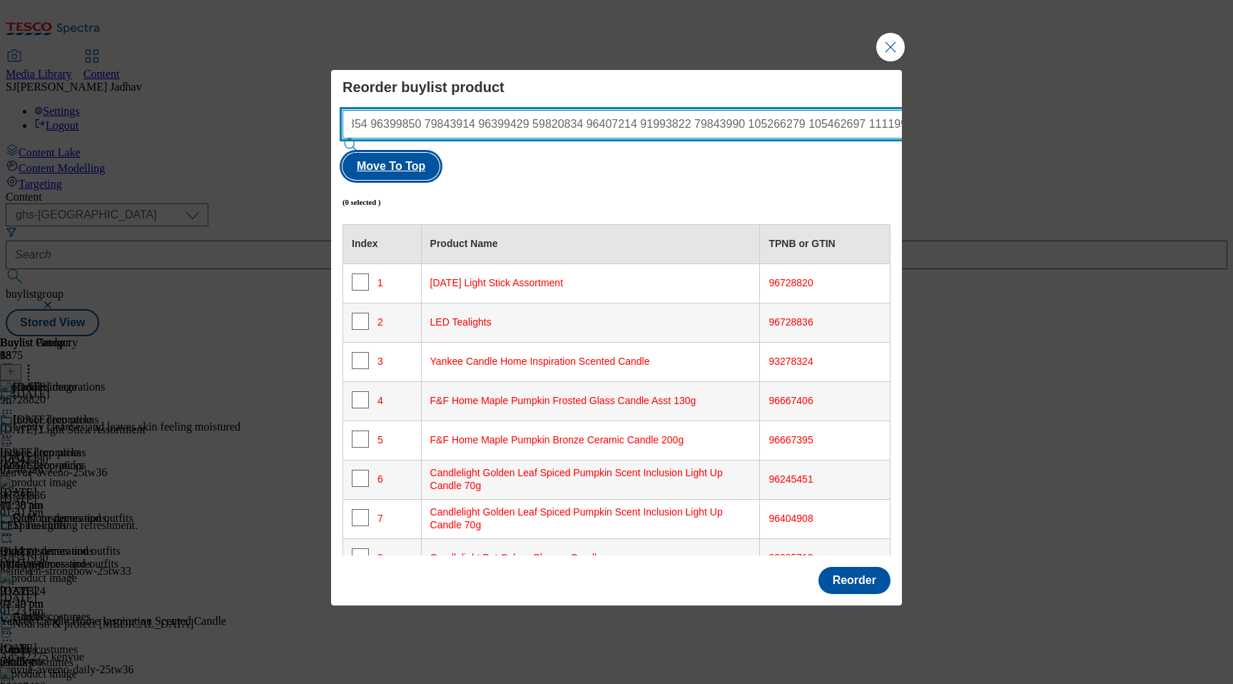
type input "96728820 96728836 96667406 96667395 96245451 93285718 96242379 96102937 9642773…"
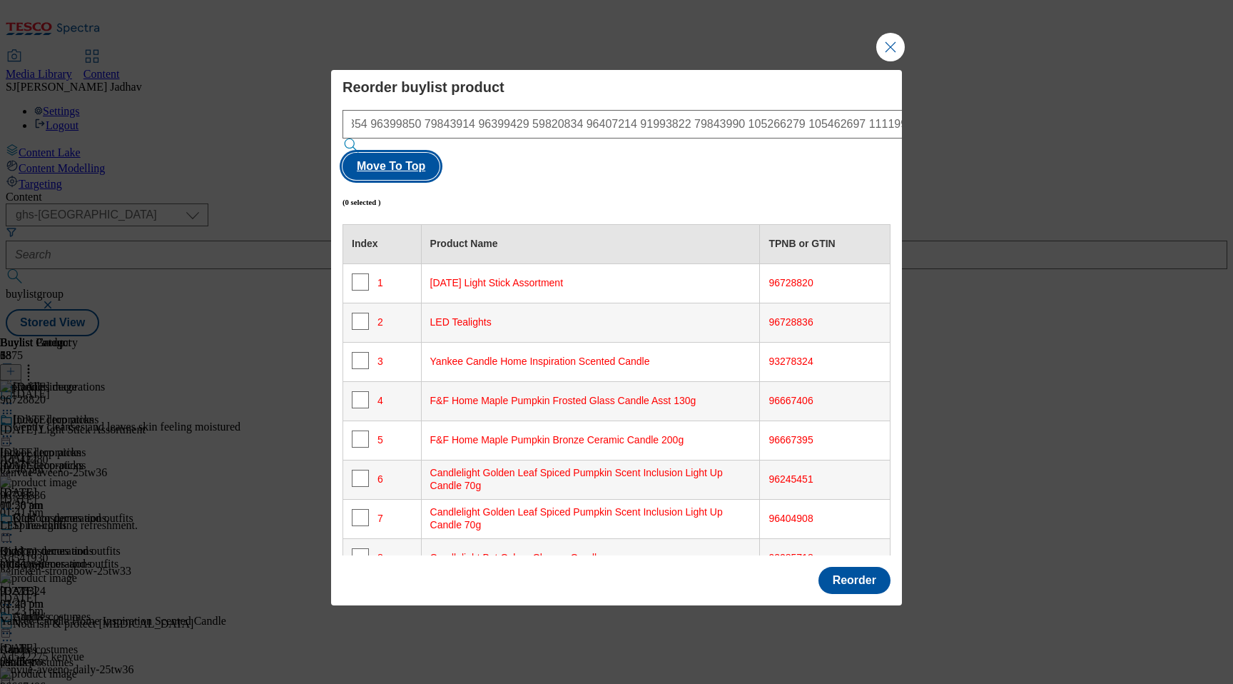
scroll to position [0, 0]
click at [440, 153] on button "Move To Top" at bounding box center [391, 166] width 97 height 27
checkbox input "true"
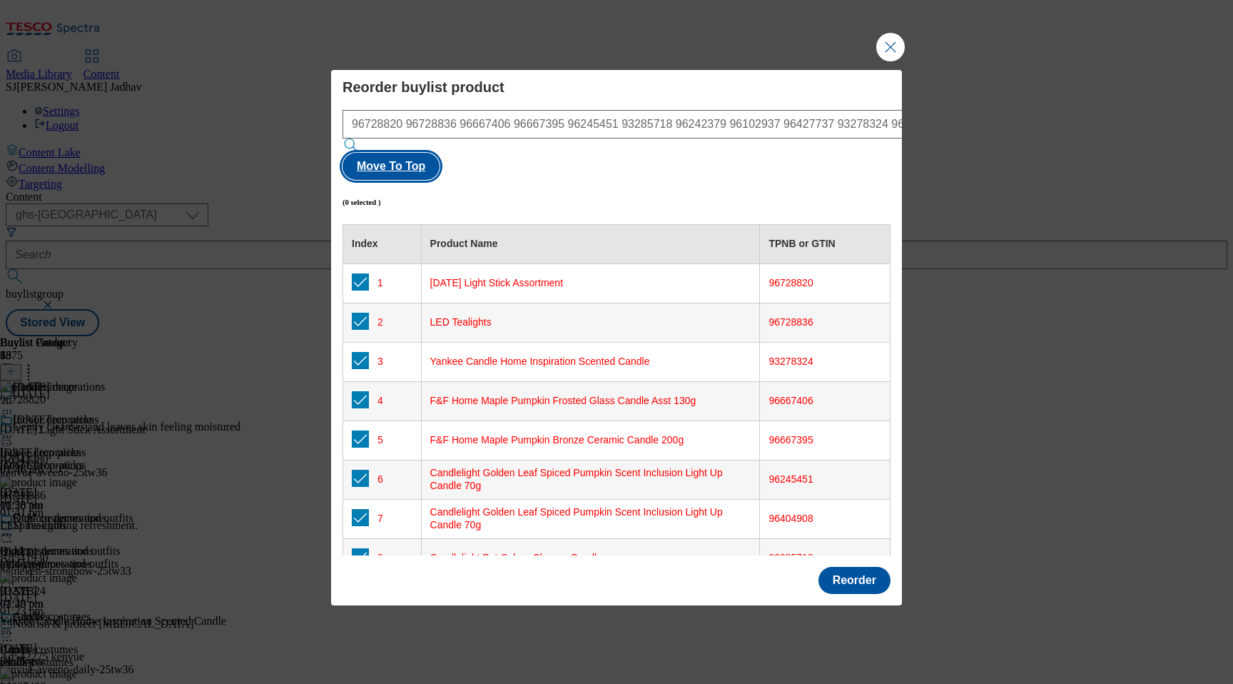
checkbox input "true"
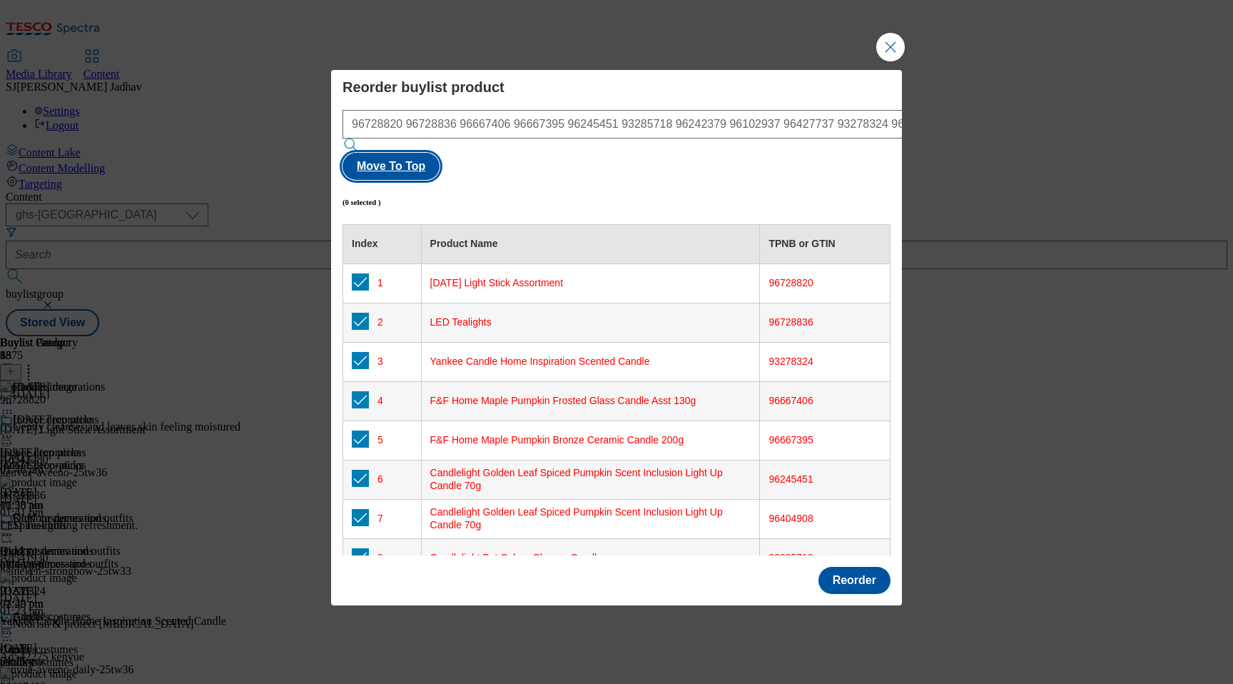
checkbox input "true"
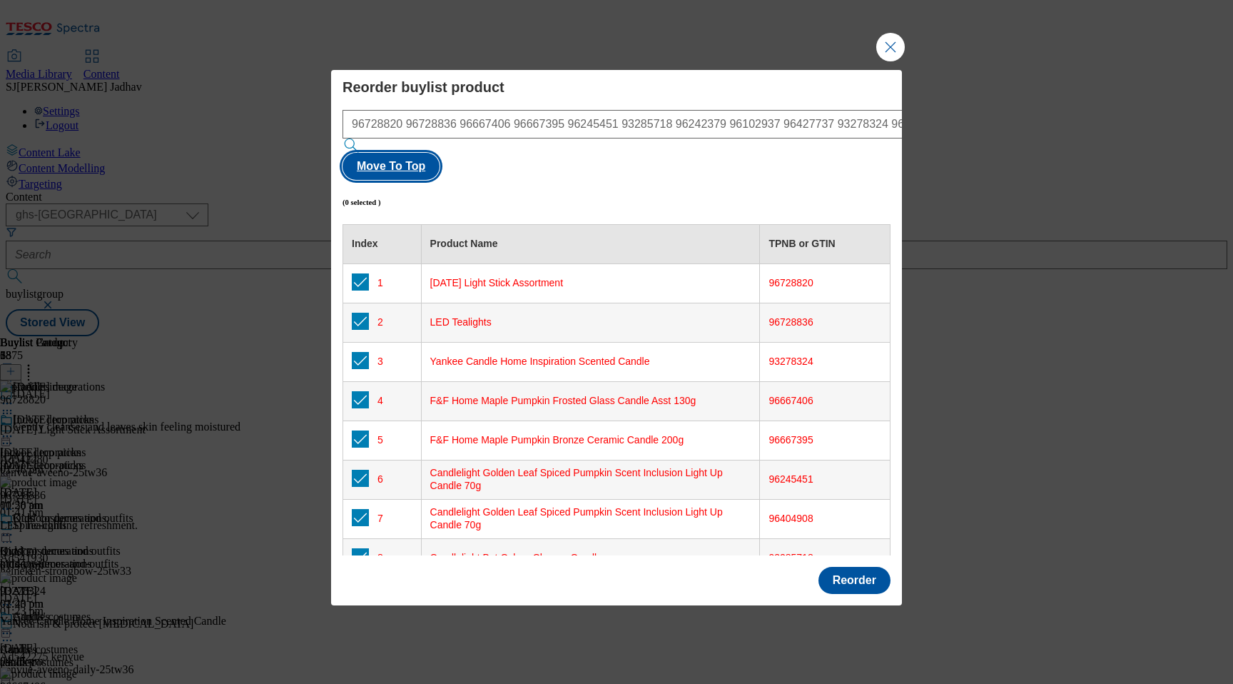
checkbox input "true"
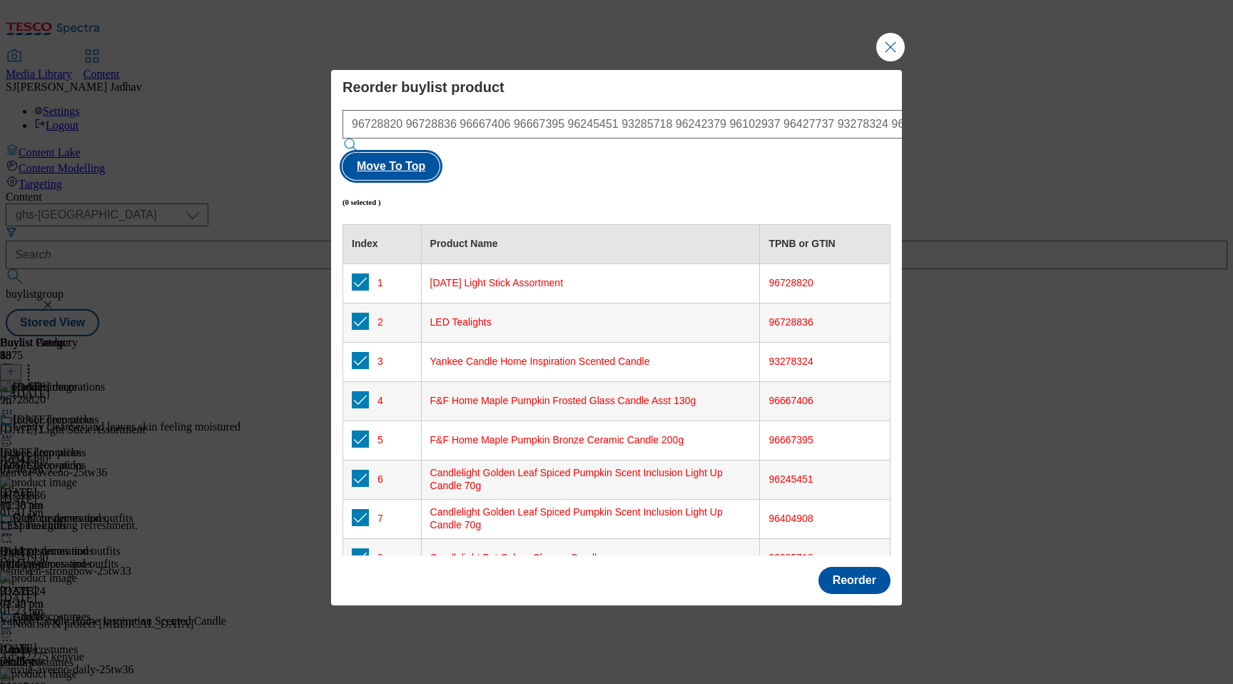
checkbox input "true"
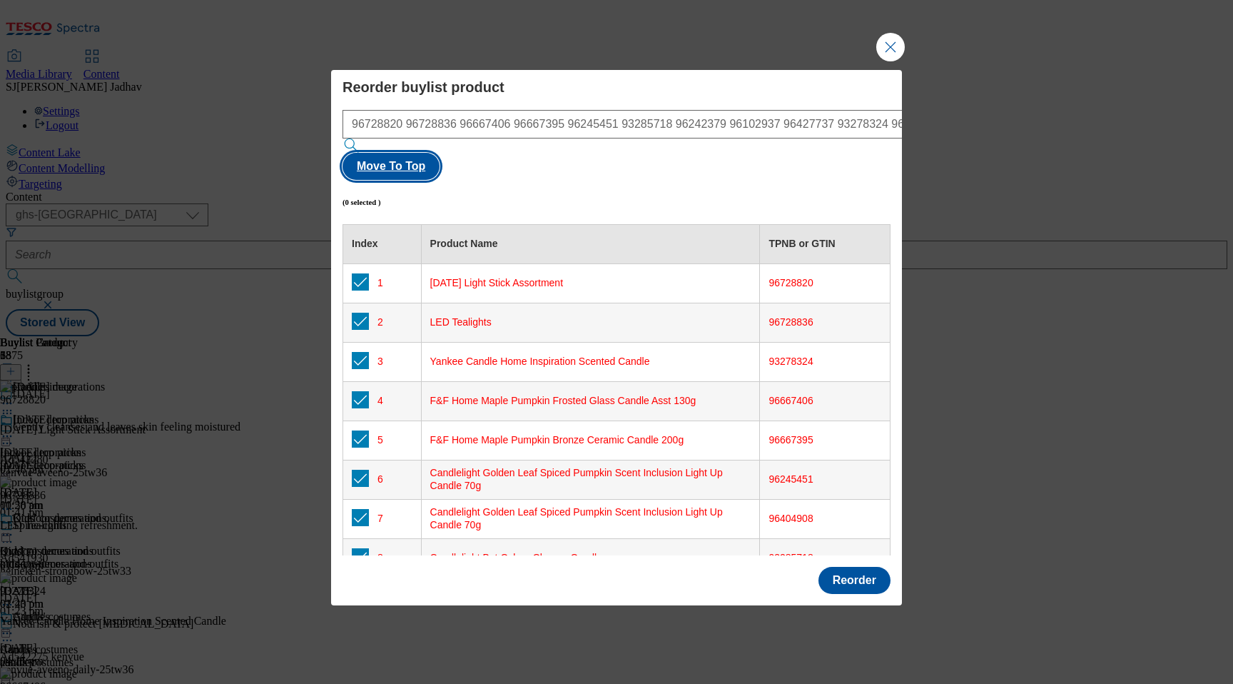
checkbox input "true"
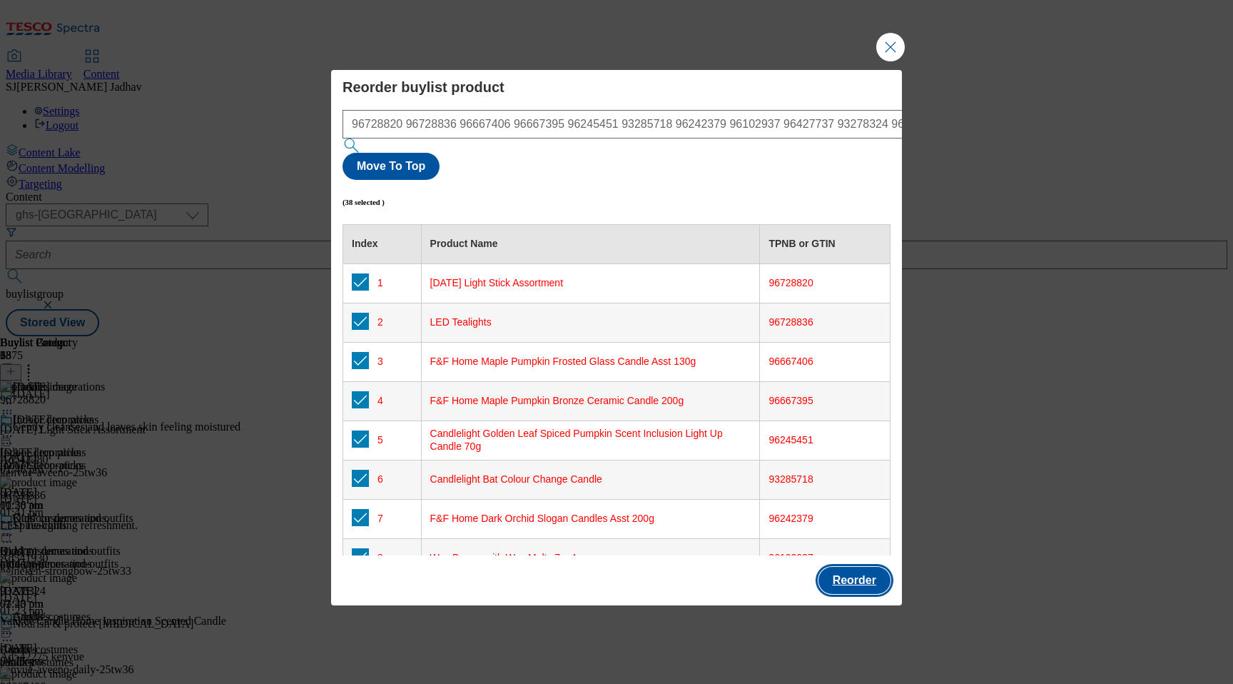
click at [858, 567] on button "Reorder" at bounding box center [855, 580] width 72 height 27
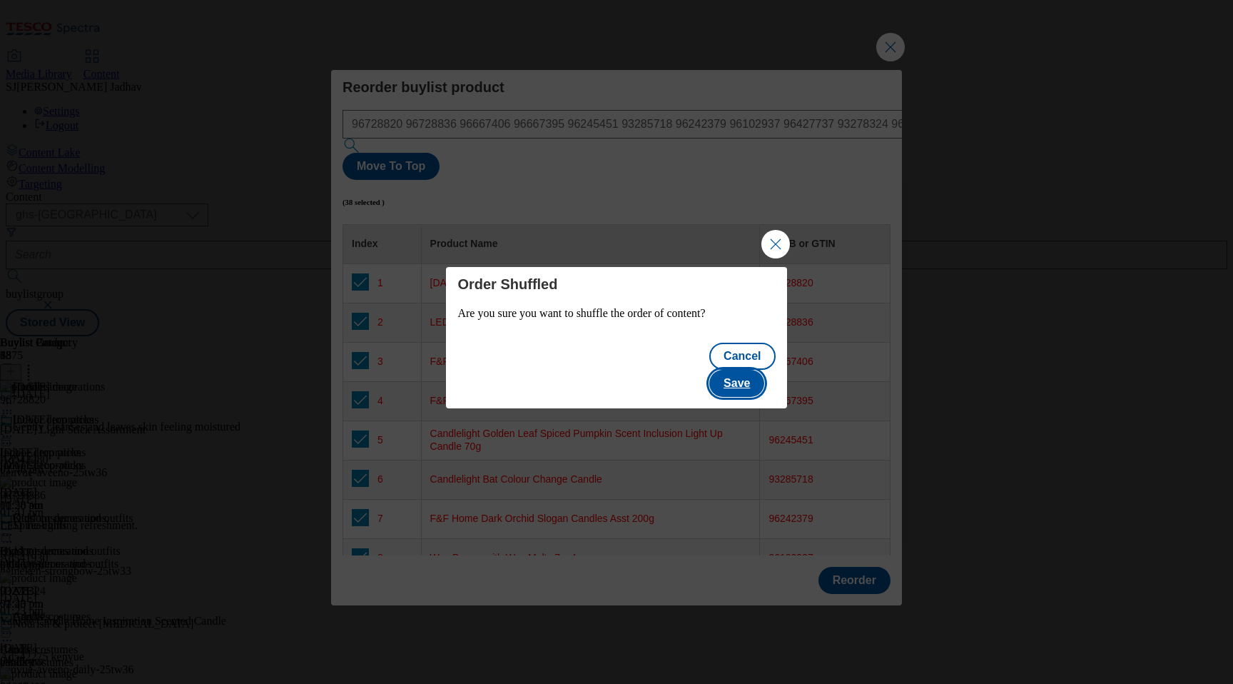
click at [754, 370] on button "Save" at bounding box center [736, 383] width 55 height 27
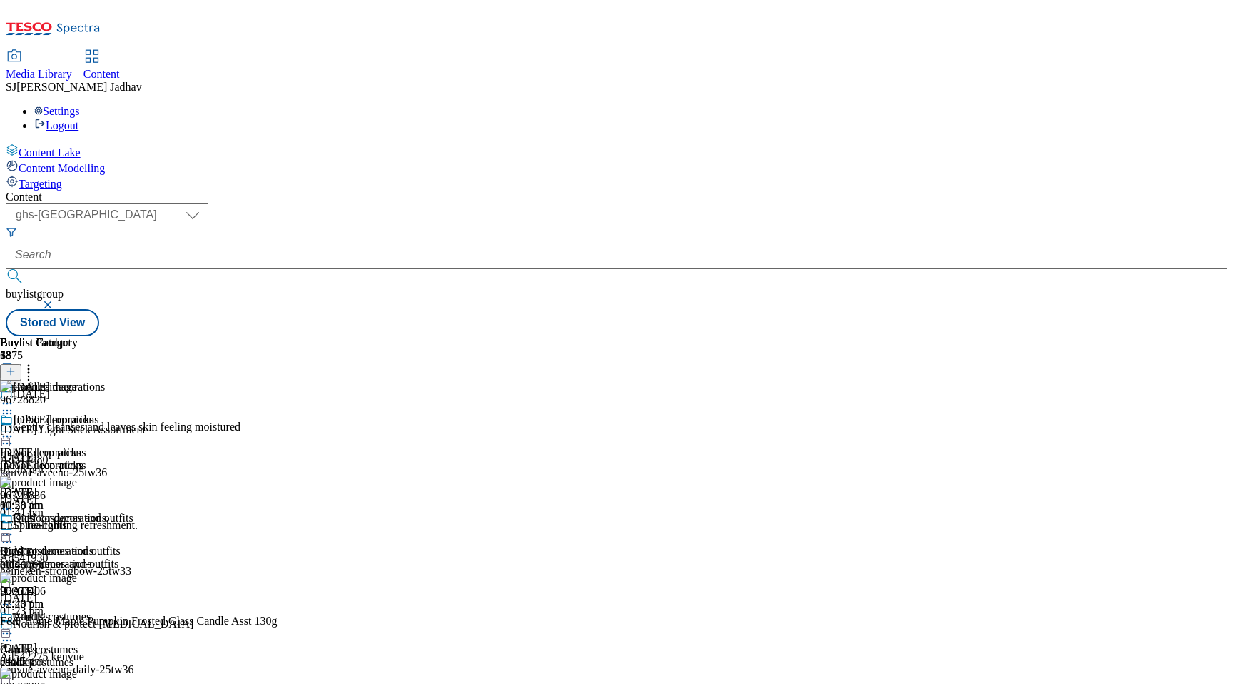
scroll to position [1204, 0]
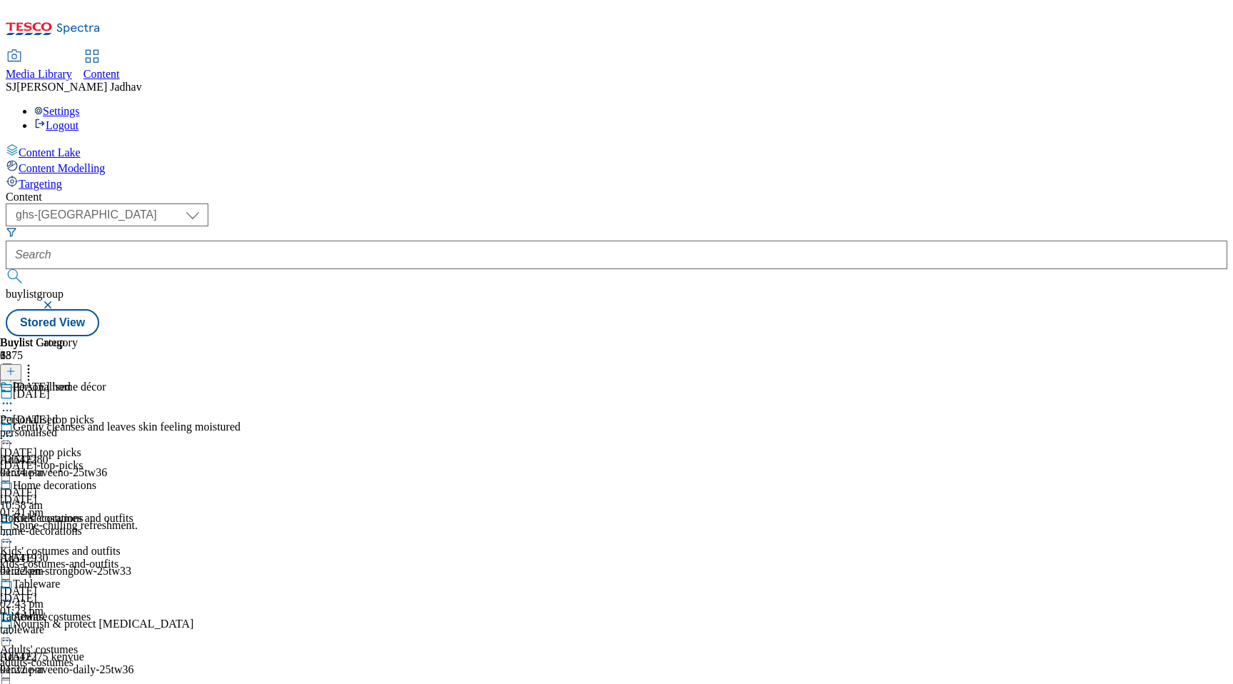
scroll to position [1255, 0]
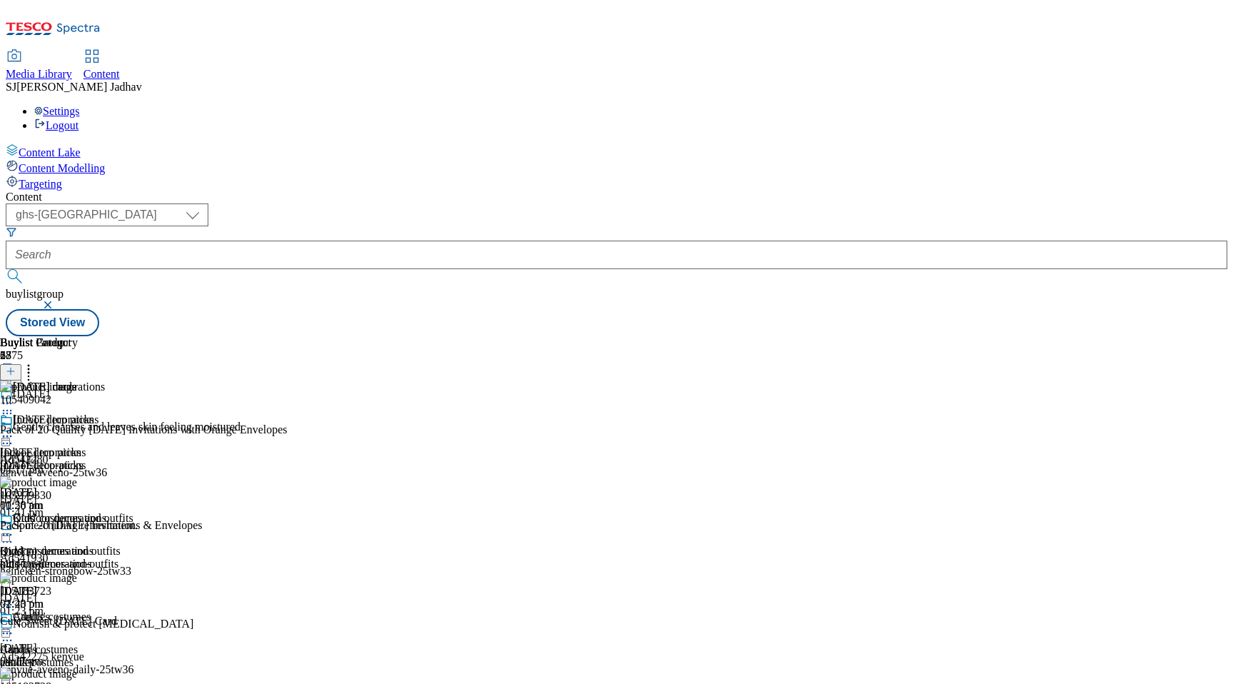
scroll to position [0, 34]
click at [288, 336] on header "Buylist Product 27" at bounding box center [144, 358] width 288 height 44
click at [16, 366] on icon at bounding box center [11, 371] width 10 height 10
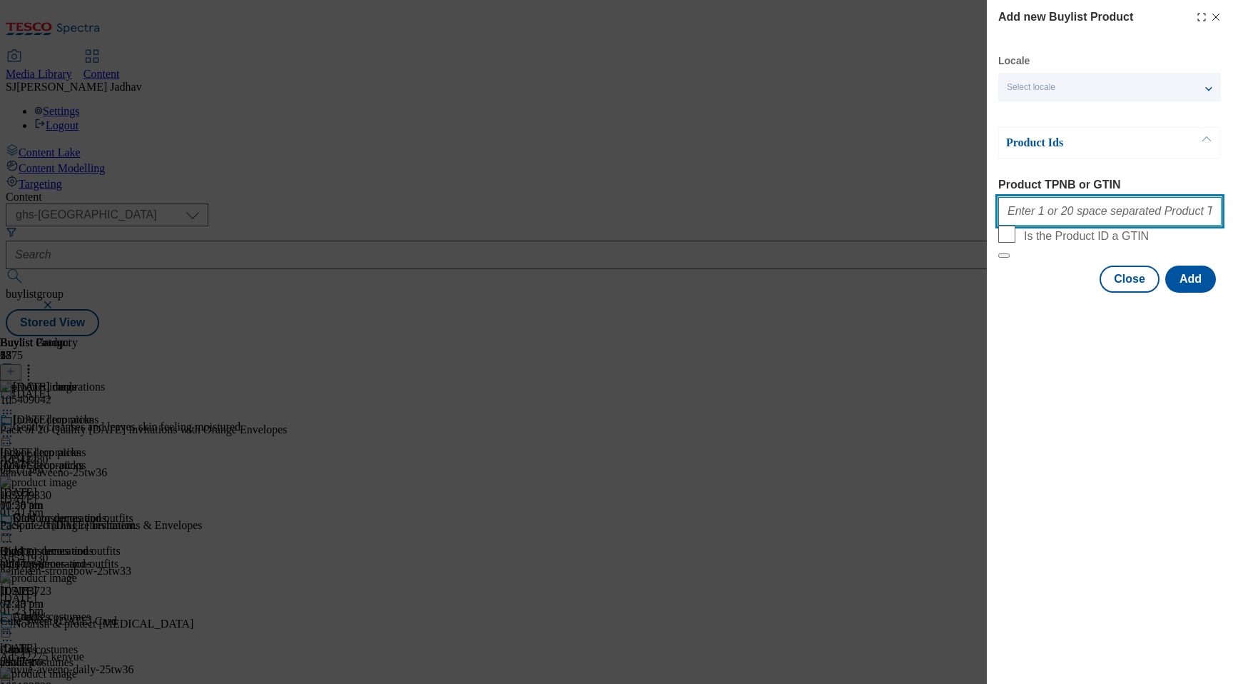
click at [1119, 206] on input "Product TPNB or GTIN" at bounding box center [1110, 211] width 223 height 29
paste input "105409042 105279330 105183723 105183728 105183729 105183730 105183732 105183733…"
type input "105409042 105279330 105183723 105183728 105183729 105183730 105183732 105183733…"
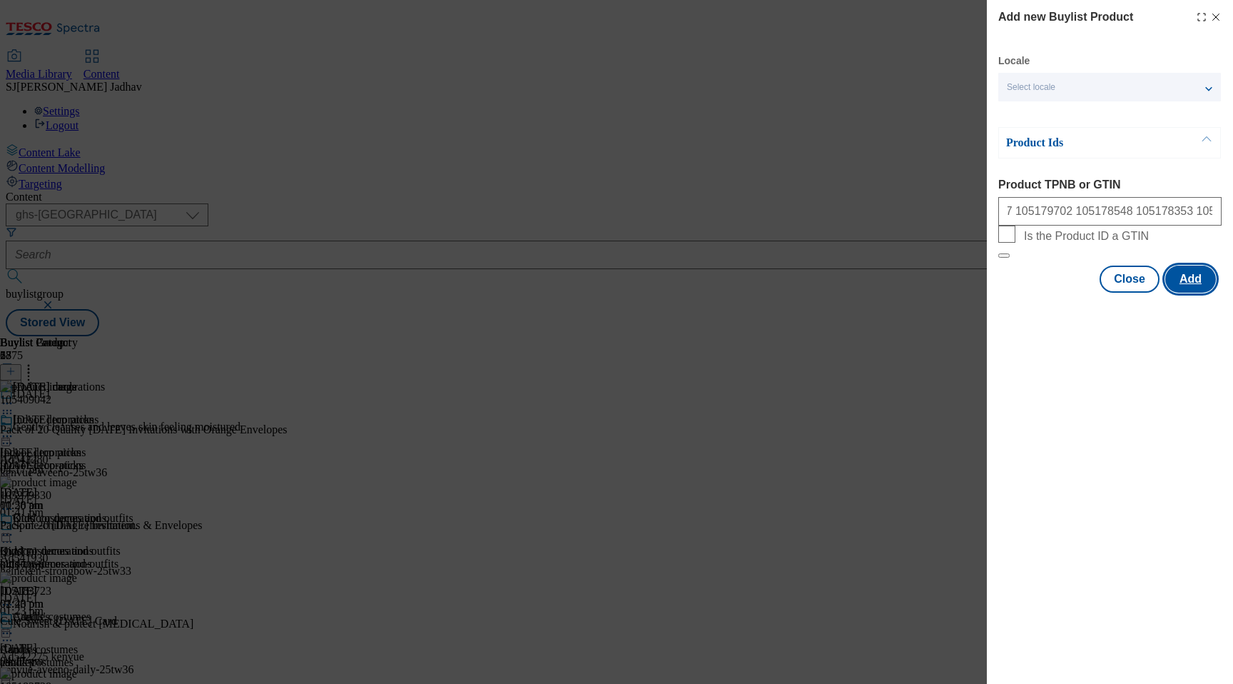
scroll to position [0, 0]
click at [1183, 293] on button "Add" at bounding box center [1191, 279] width 51 height 27
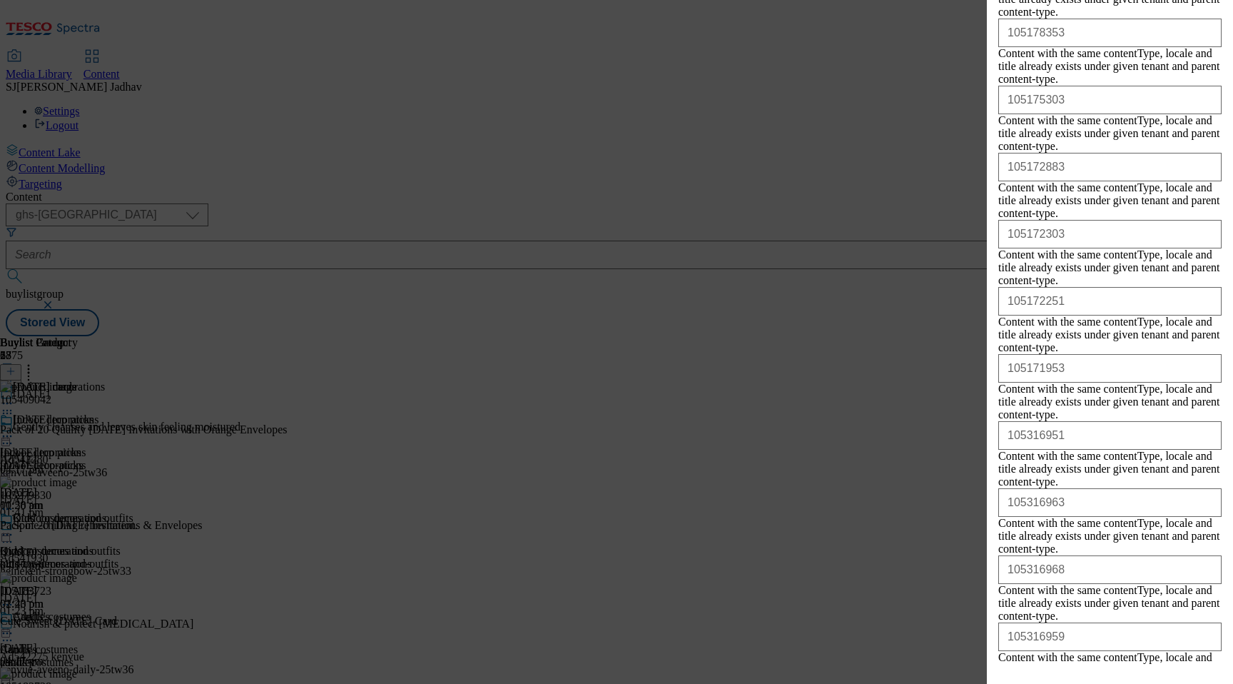
scroll to position [1251, 0]
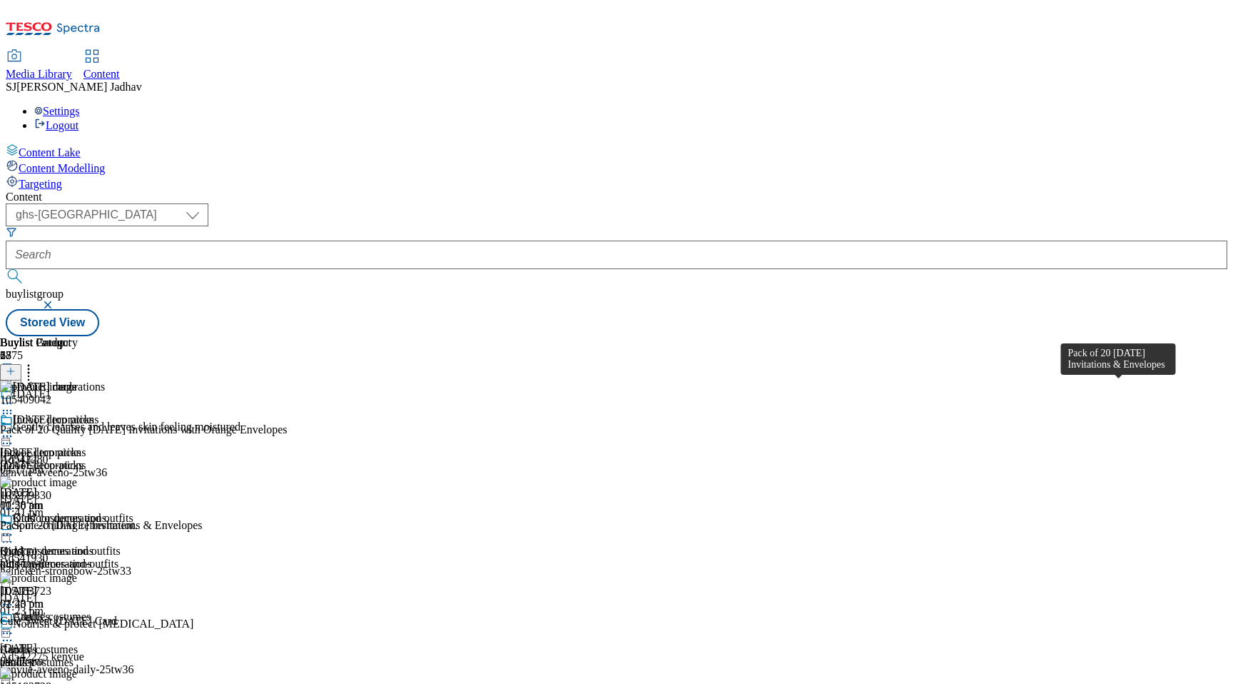
scroll to position [0, 34]
click at [288, 336] on header "Buylist Product 27" at bounding box center [144, 358] width 288 height 44
click at [36, 362] on icon at bounding box center [28, 369] width 14 height 14
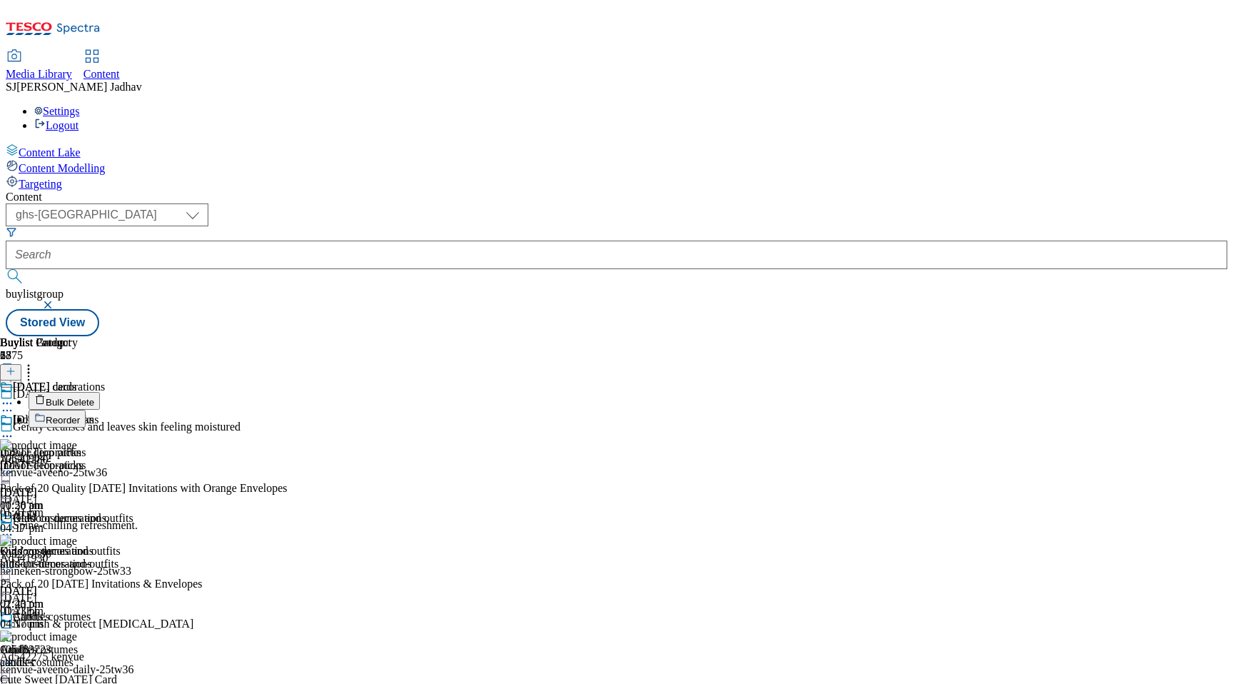
click at [86, 410] on button "Reorder" at bounding box center [57, 419] width 57 height 18
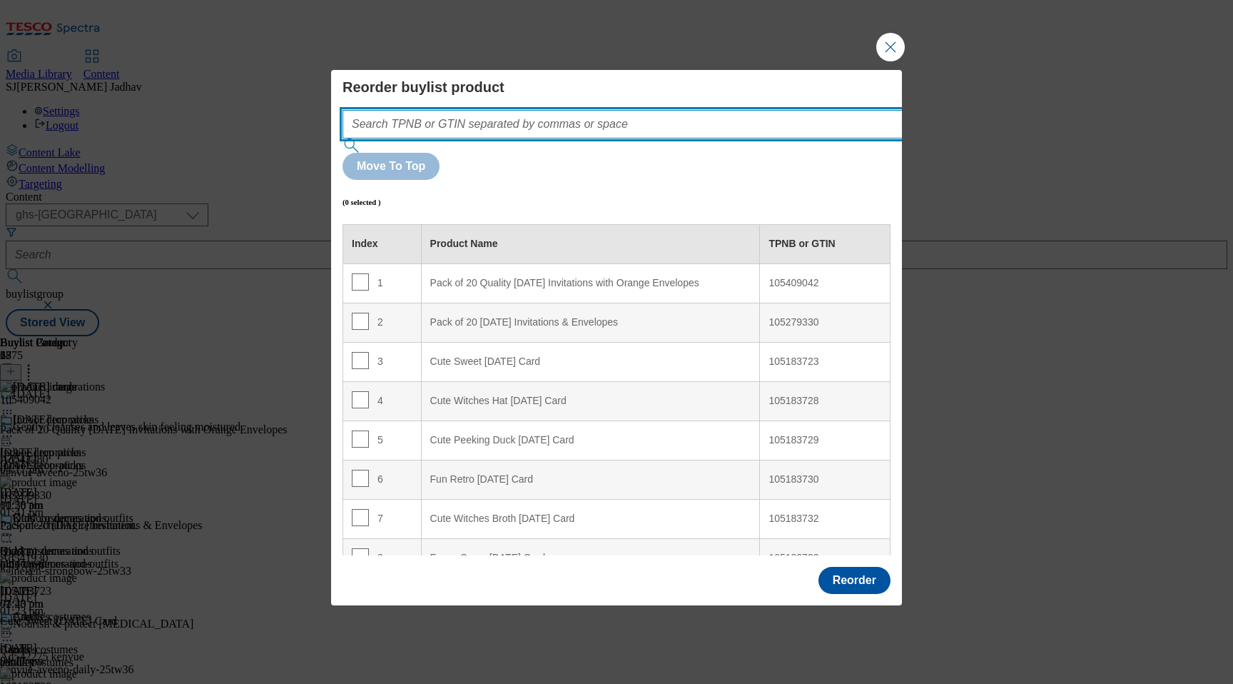
click at [682, 138] on input "Modal" at bounding box center [644, 124] width 603 height 29
paste input "105409042 105279330 105183723 105183728 105183729 105183730 105183732 105183733…"
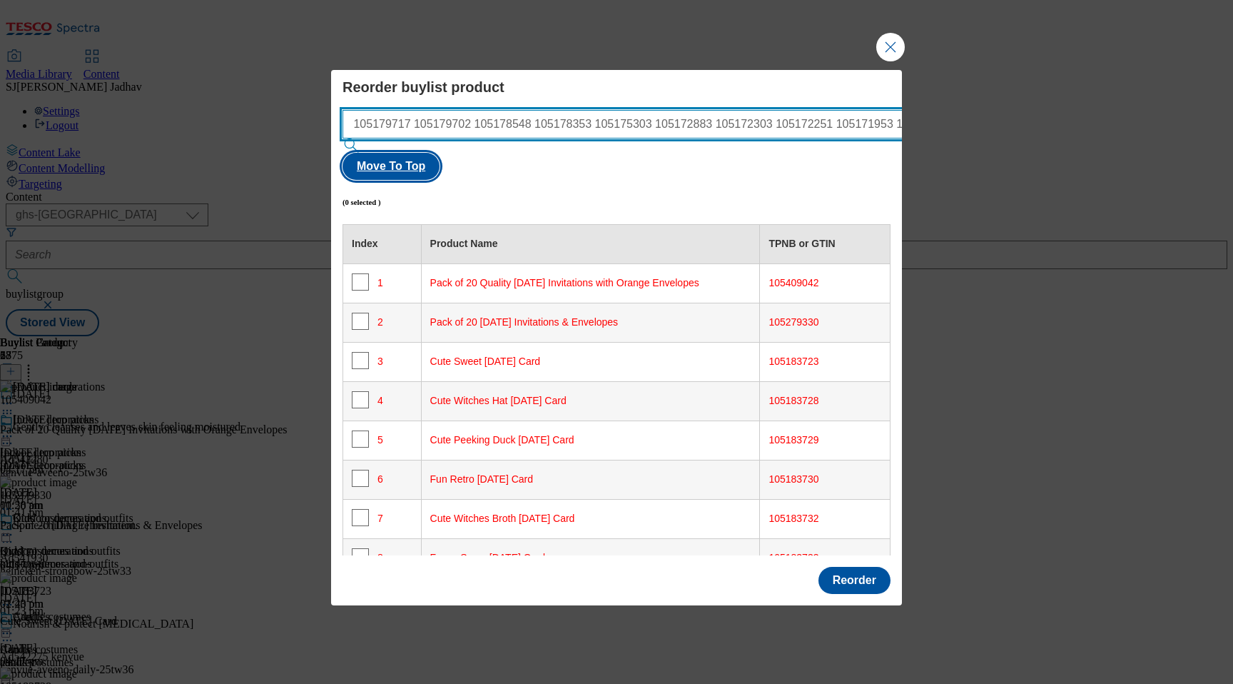
type input "105409042 105279330 105183723 105183728 105183729 105183730 105183732 105183733…"
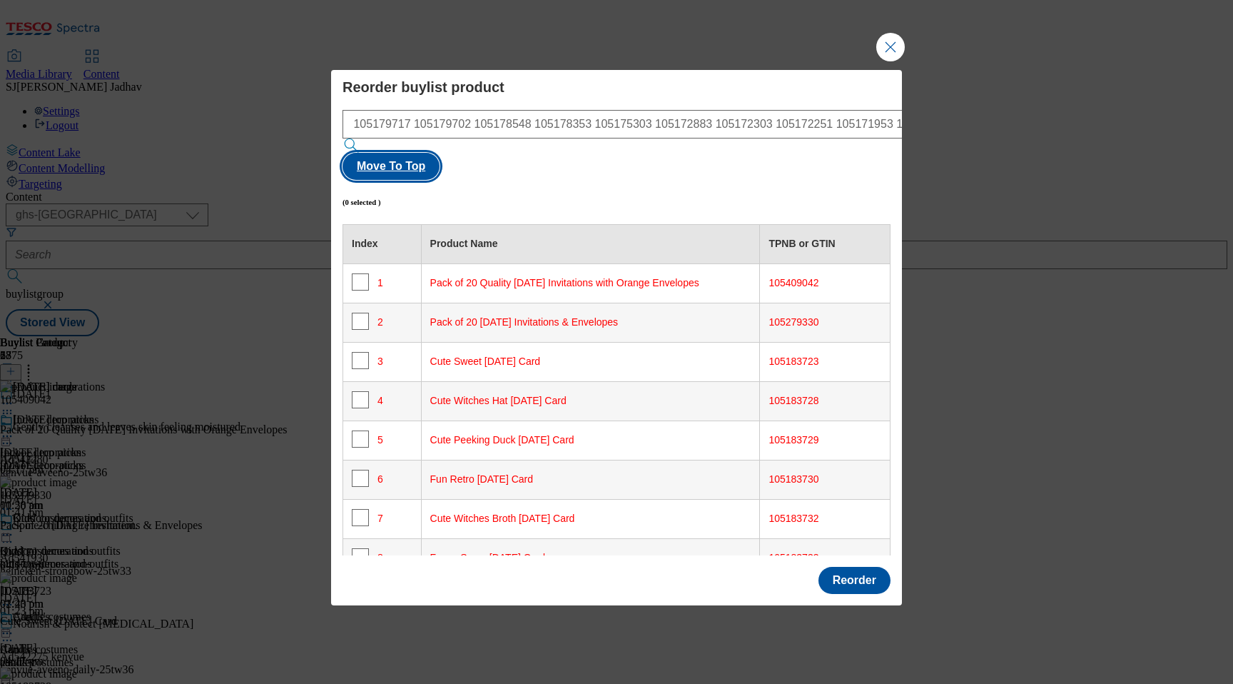
scroll to position [0, 0]
click at [440, 153] on button "Move To Top" at bounding box center [391, 166] width 97 height 27
checkbox input "true"
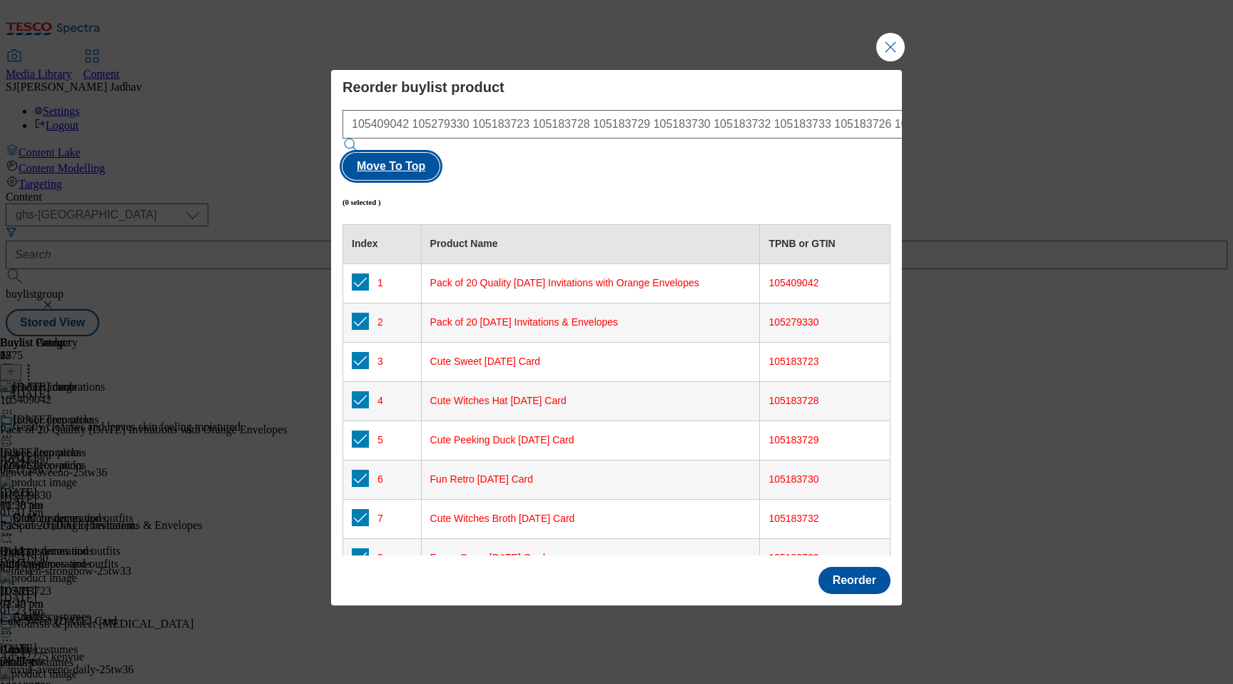
checkbox input "true"
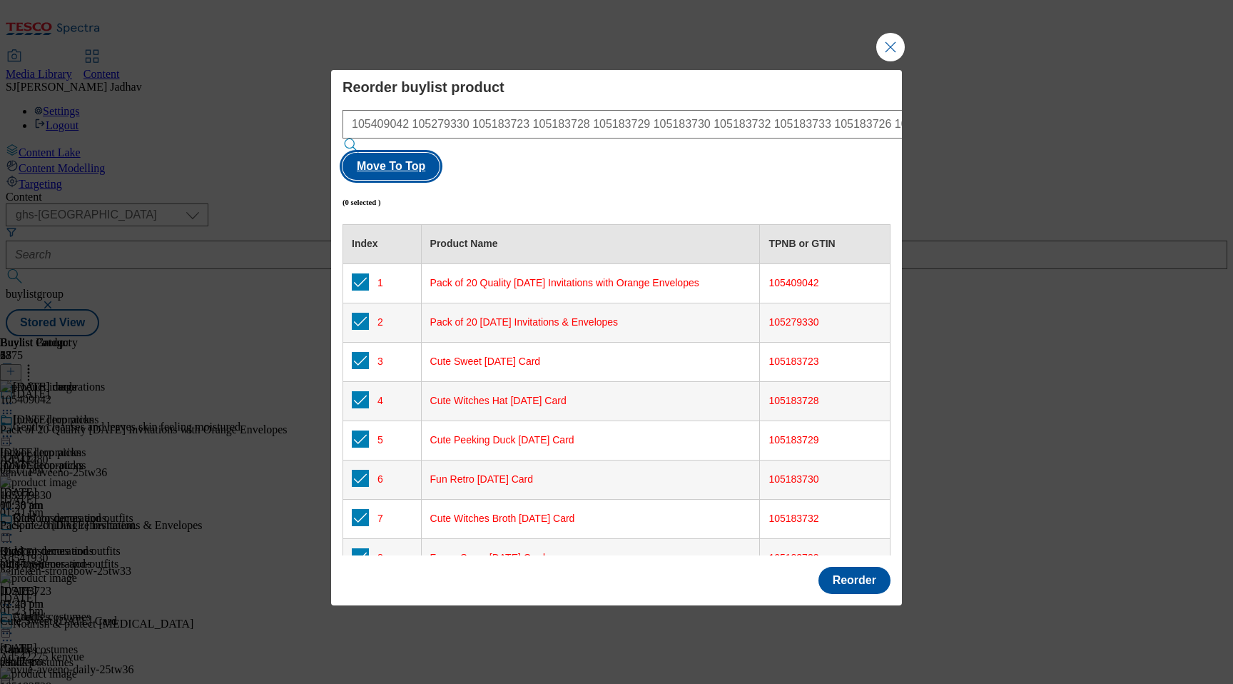
checkbox input "true"
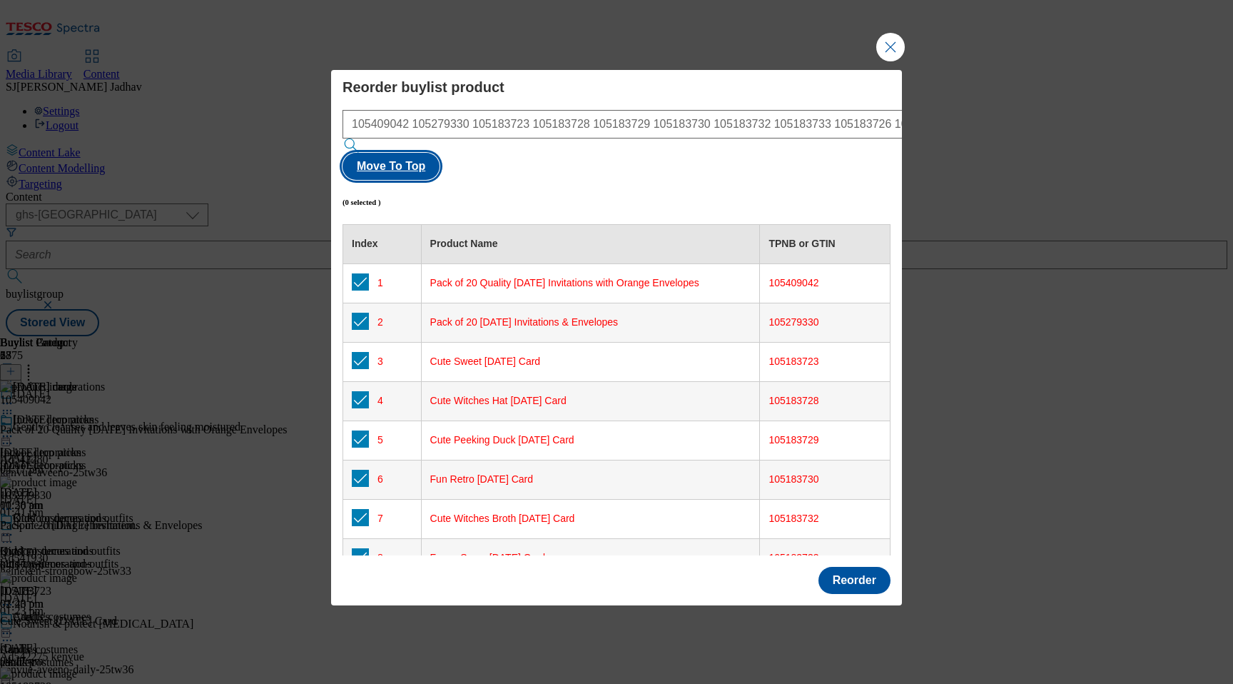
checkbox input "true"
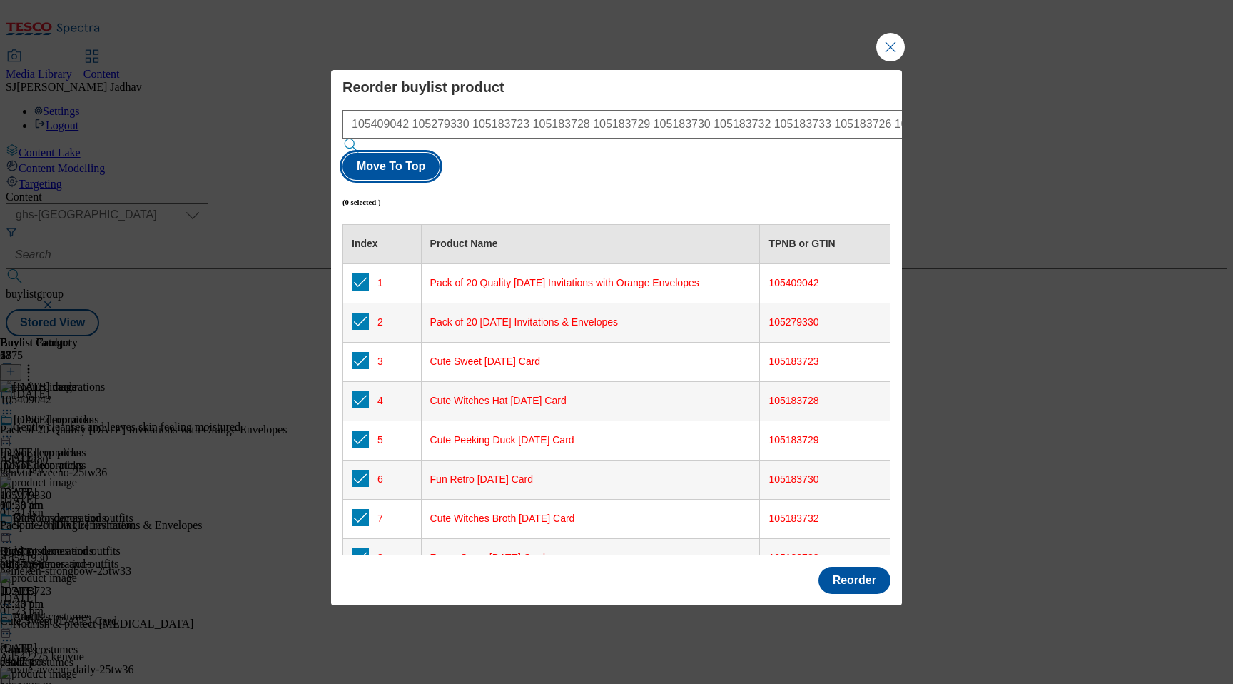
checkbox input "true"
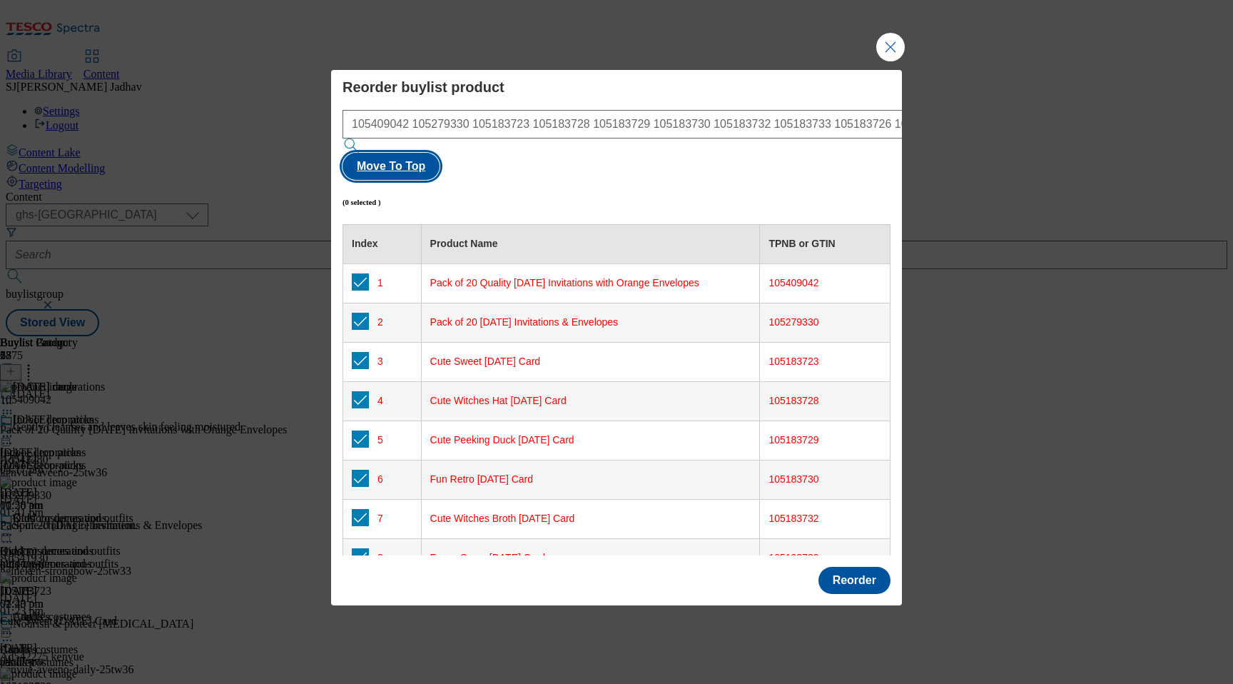
checkbox input "true"
click at [866, 567] on button "Reorder" at bounding box center [855, 580] width 72 height 27
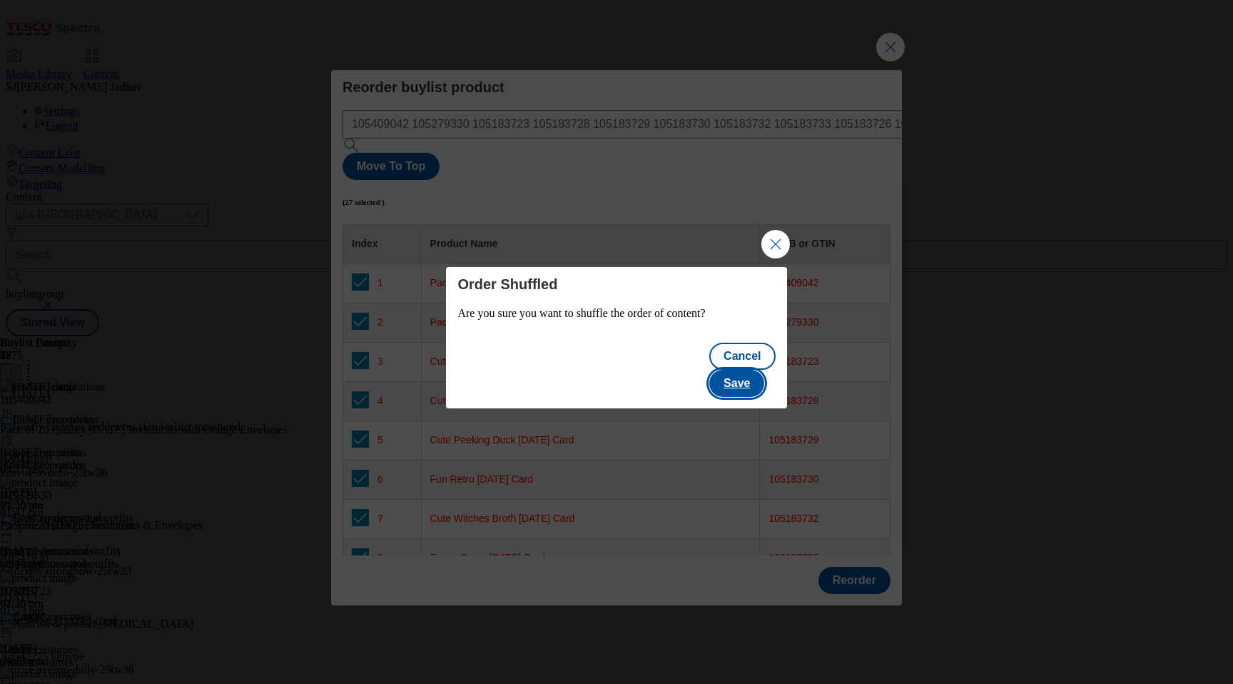
click at [758, 370] on button "Save" at bounding box center [736, 383] width 55 height 27
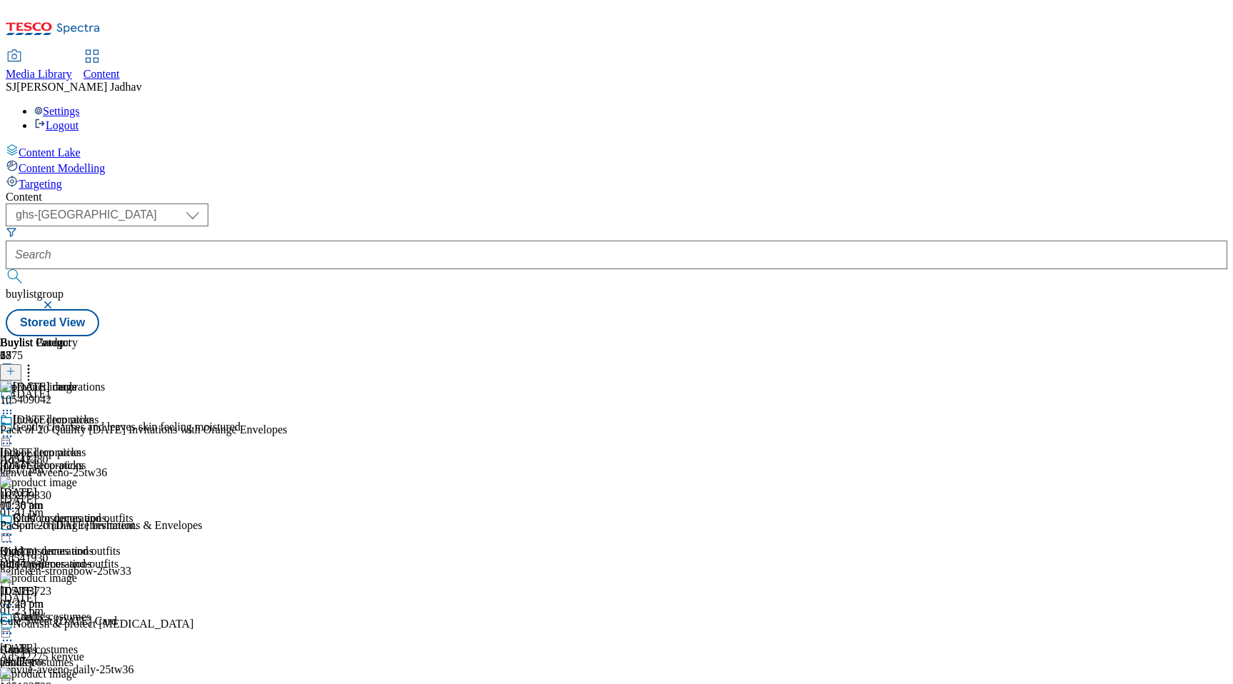
scroll to position [280, 0]
click at [16, 366] on icon at bounding box center [11, 371] width 10 height 10
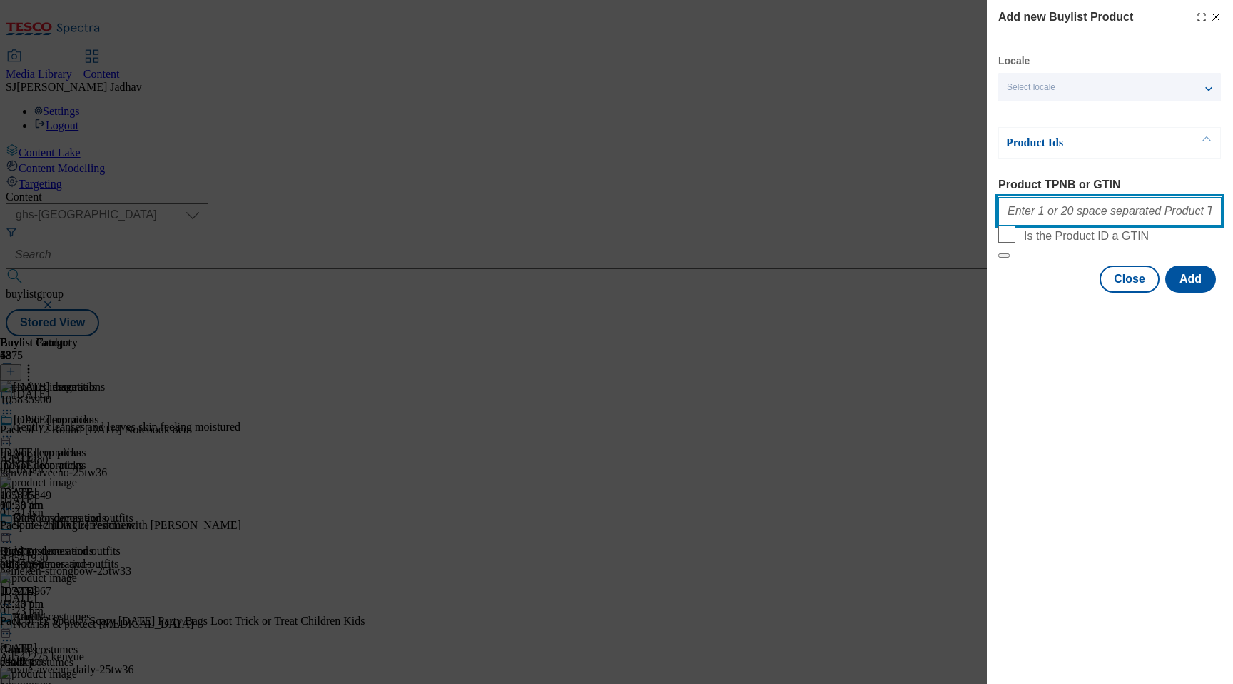
click at [1051, 221] on input "Product TPNB or GTIN" at bounding box center [1110, 211] width 223 height 29
paste input "105835900 105835849 105274967 105280582 105280493 105266989 105267116 105266893…"
type input "105835900 105835849 105274967 105280582 105280493 105266989 105267116 105266893…"
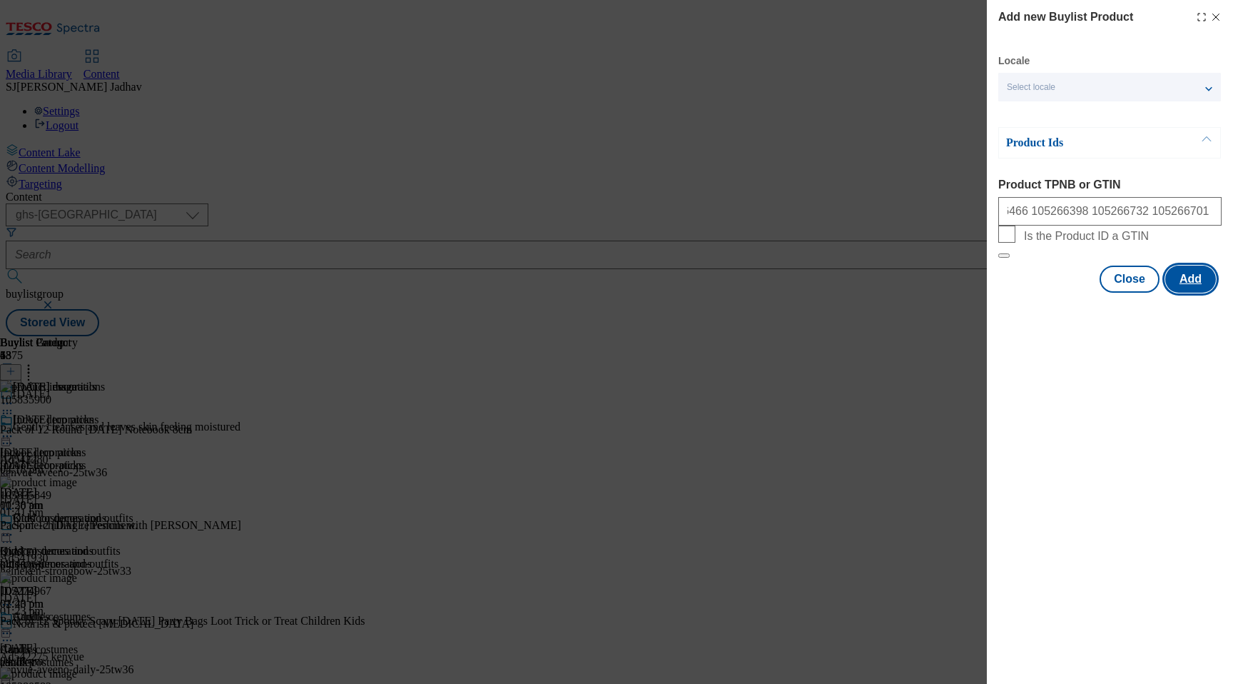
scroll to position [0, 0]
click at [1179, 293] on button "Add" at bounding box center [1191, 279] width 51 height 27
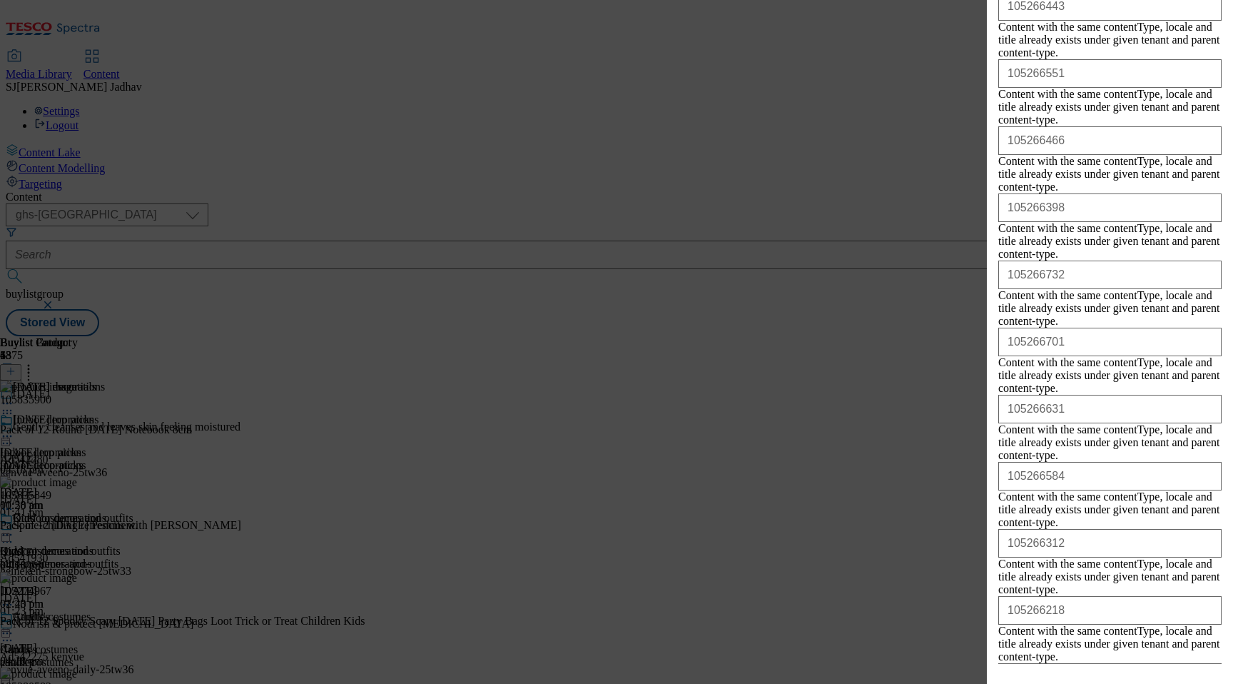
scroll to position [2153, 0]
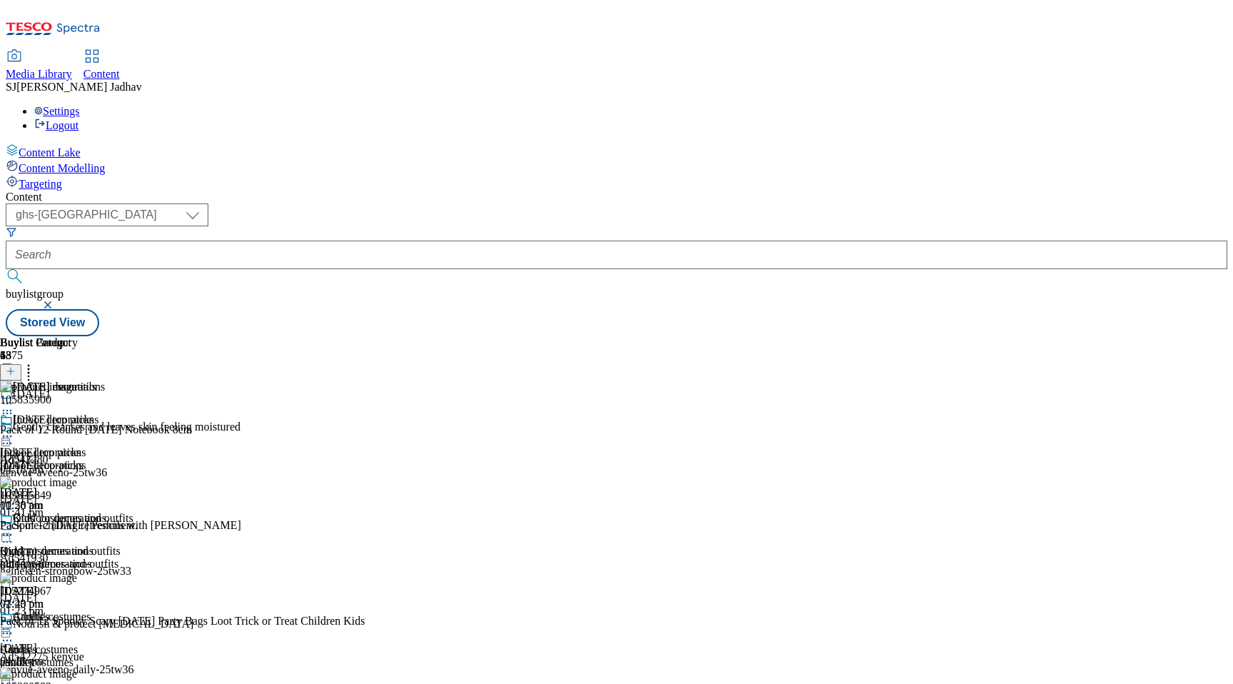
scroll to position [0, 34]
click at [30, 372] on circle at bounding box center [29, 373] width 2 height 2
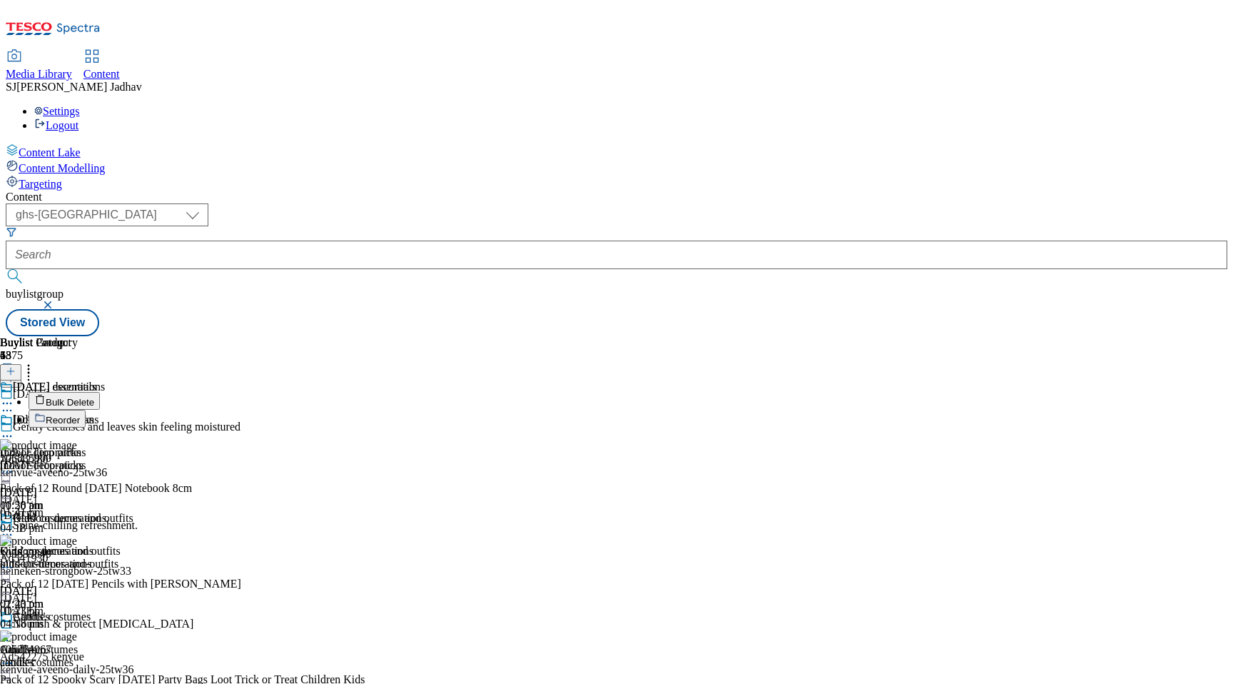
click at [86, 410] on button "Reorder" at bounding box center [57, 419] width 57 height 18
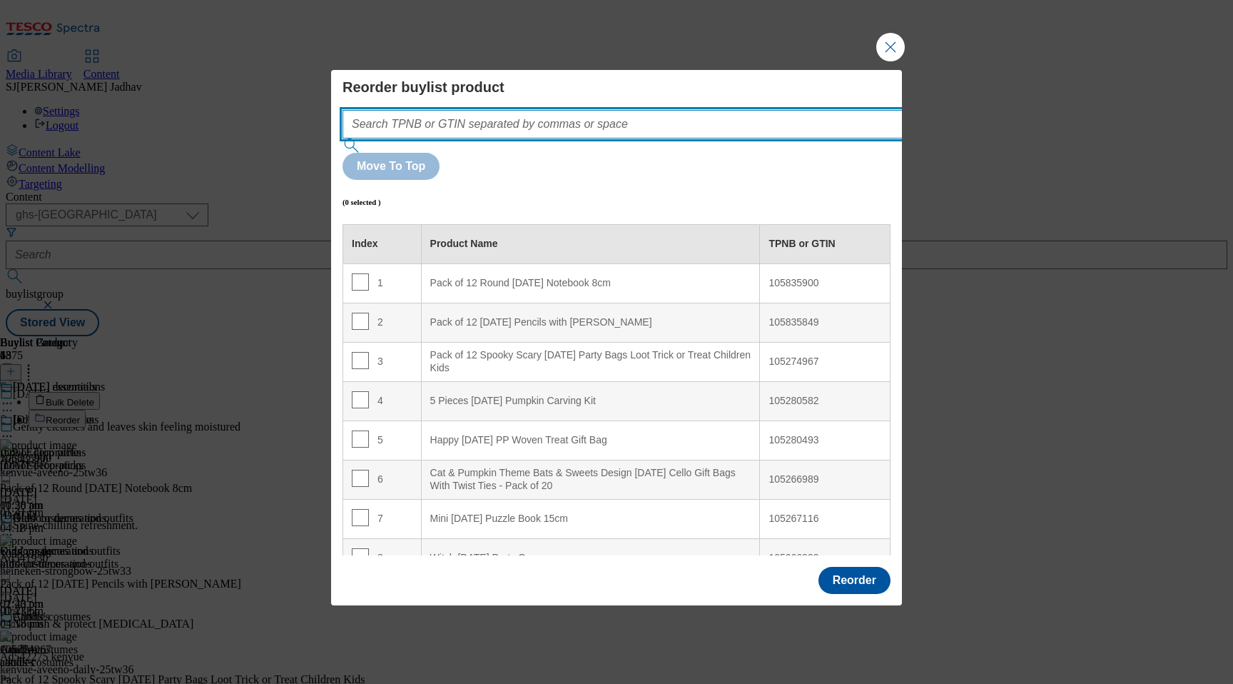
click at [611, 138] on input "Modal" at bounding box center [644, 124] width 603 height 29
paste input "105835900 105835849 105274967 105280582 105280493 105266989 105267116 105266893…"
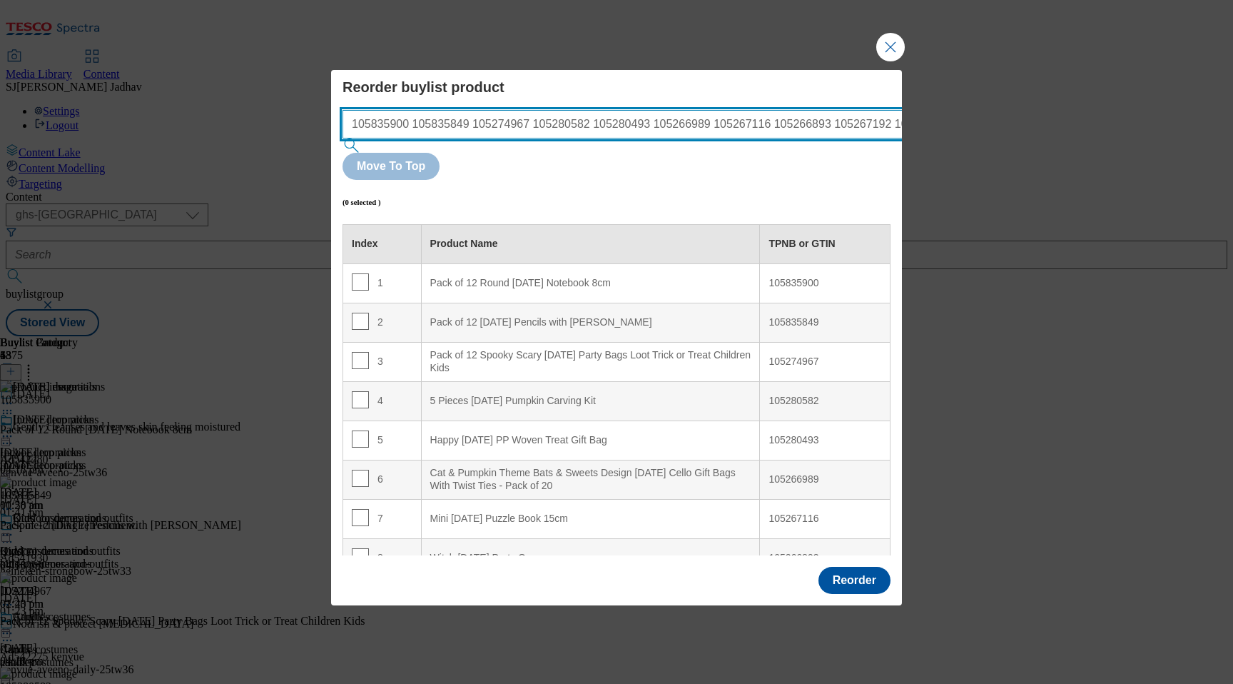
scroll to position [0, 1632]
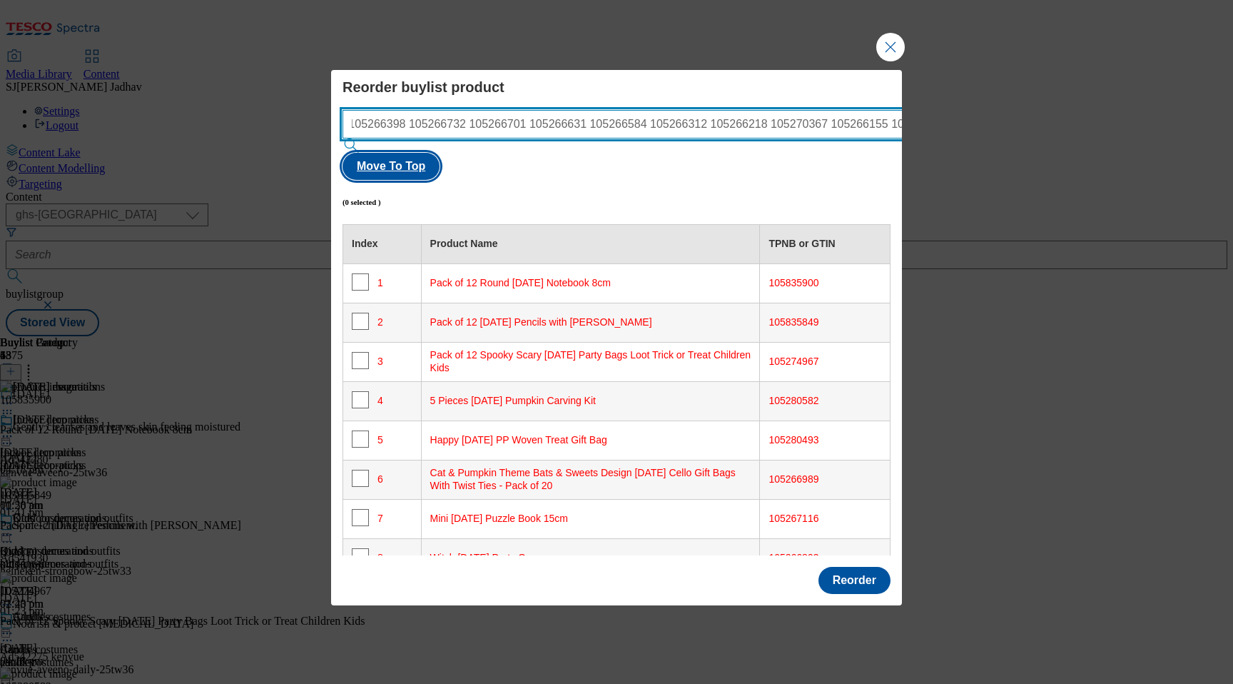
type input "105835900 105835849 105274967 105280582 105280493 105266989 105267116 105266893…"
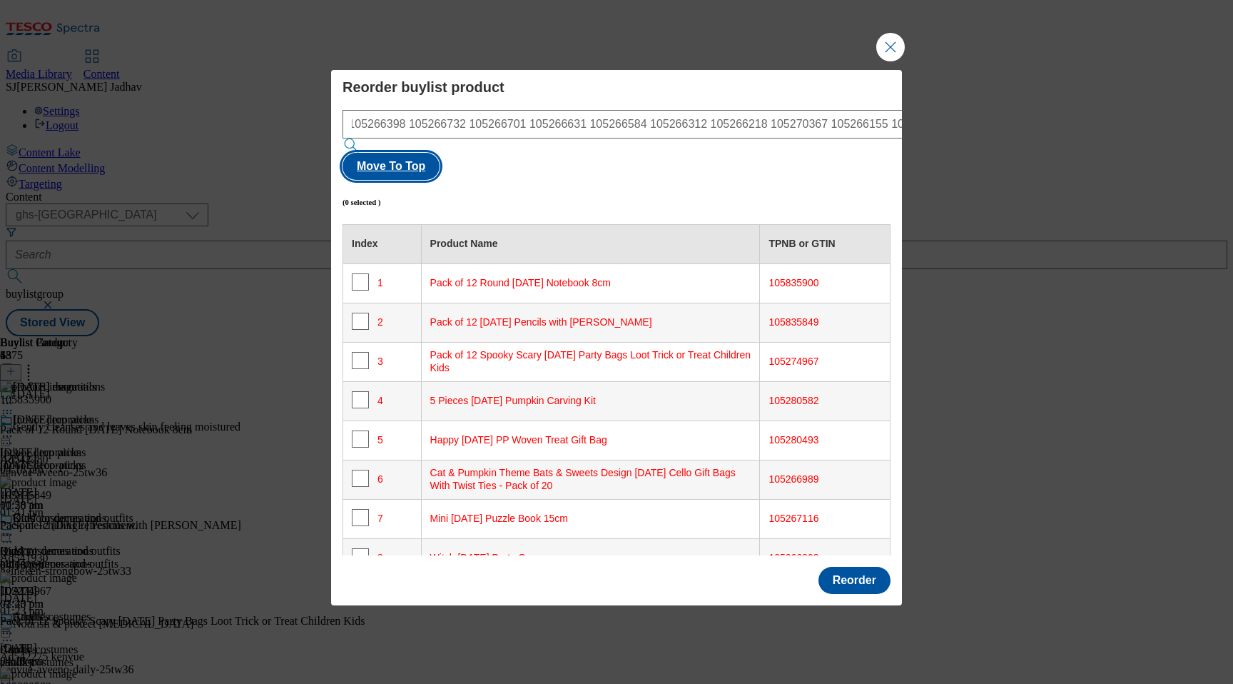
scroll to position [0, 0]
click at [440, 153] on button "Move To Top" at bounding box center [391, 166] width 97 height 27
checkbox input "true"
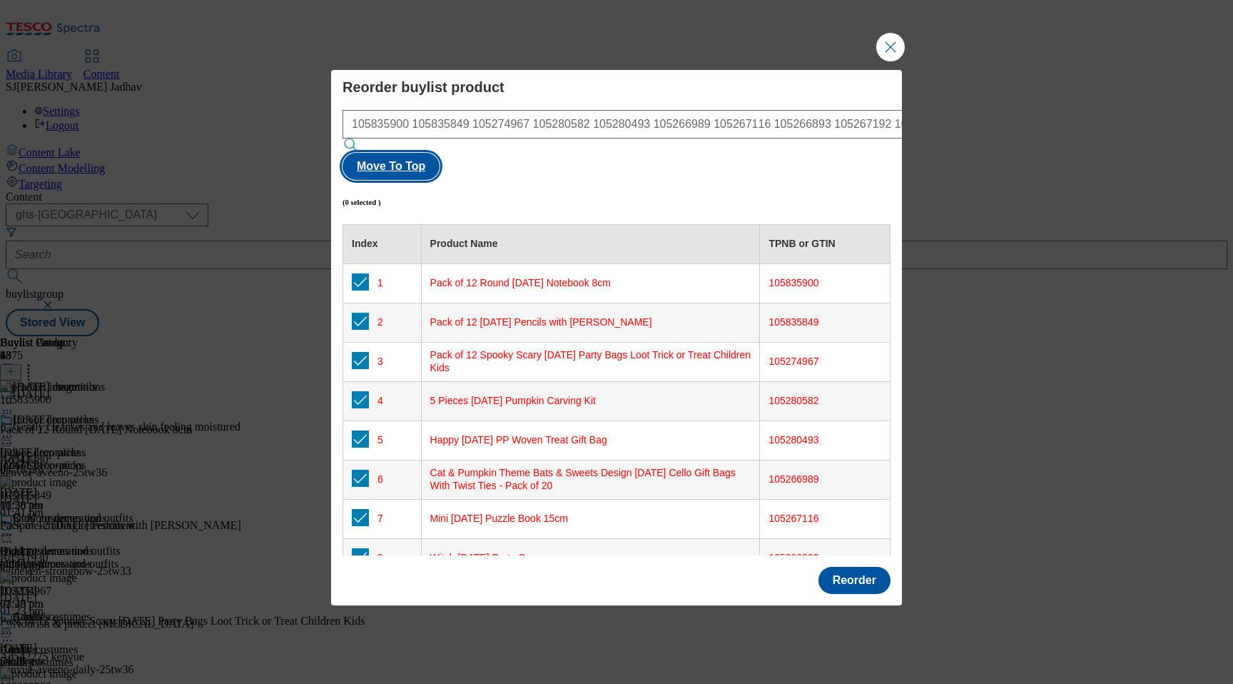
checkbox input "true"
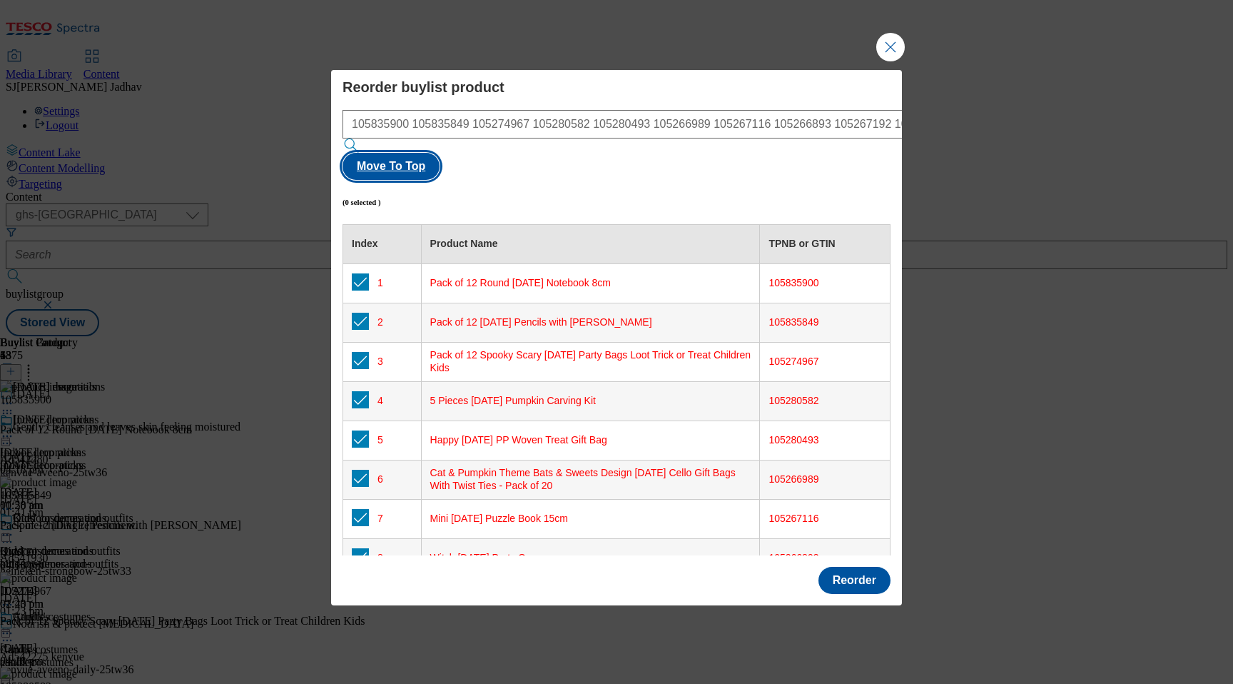
checkbox input "true"
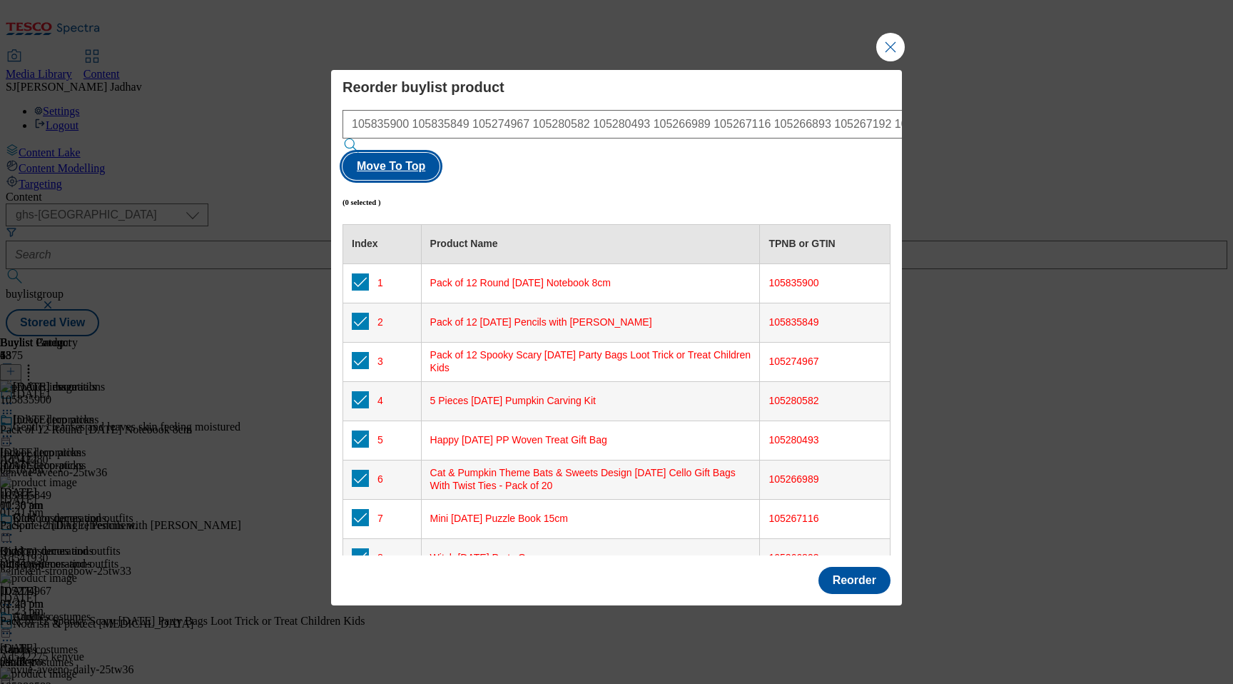
checkbox input "true"
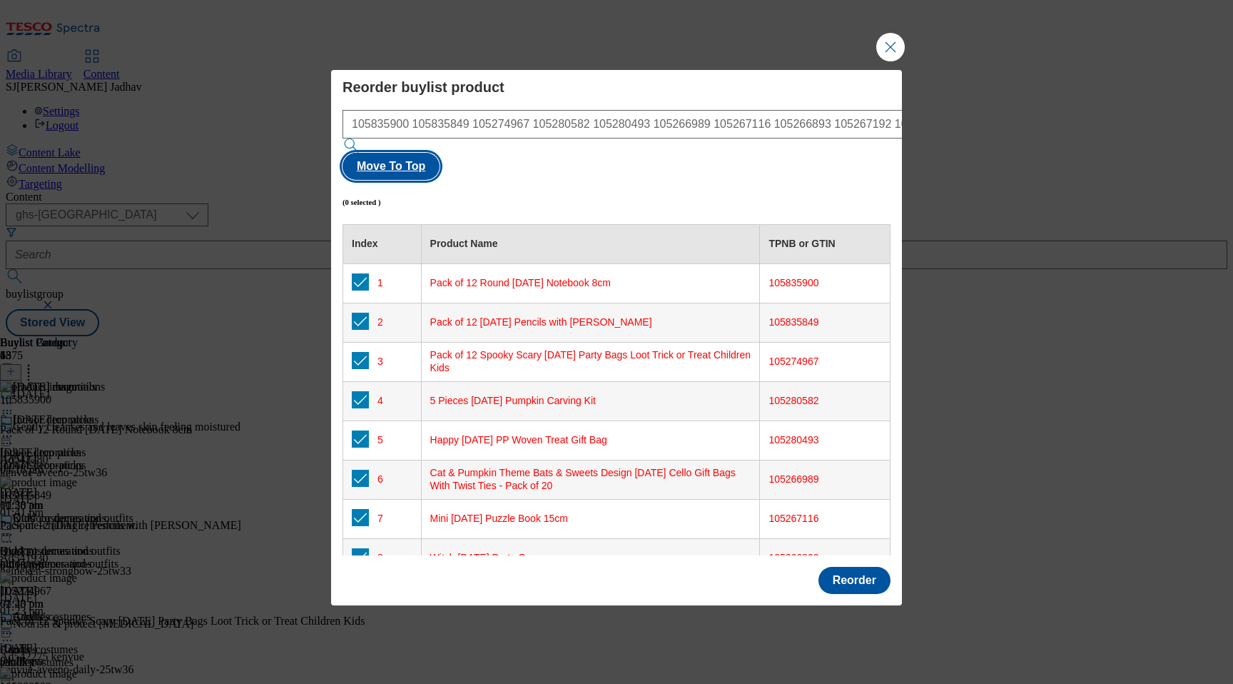
checkbox input "true"
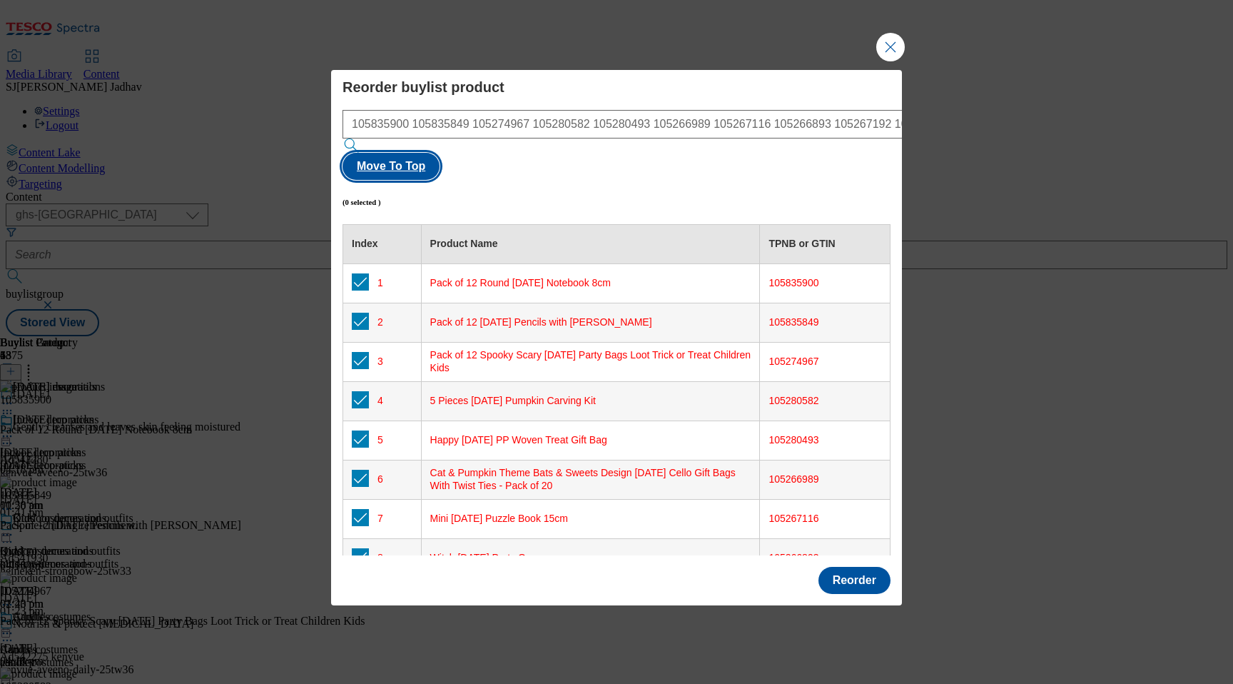
checkbox input "true"
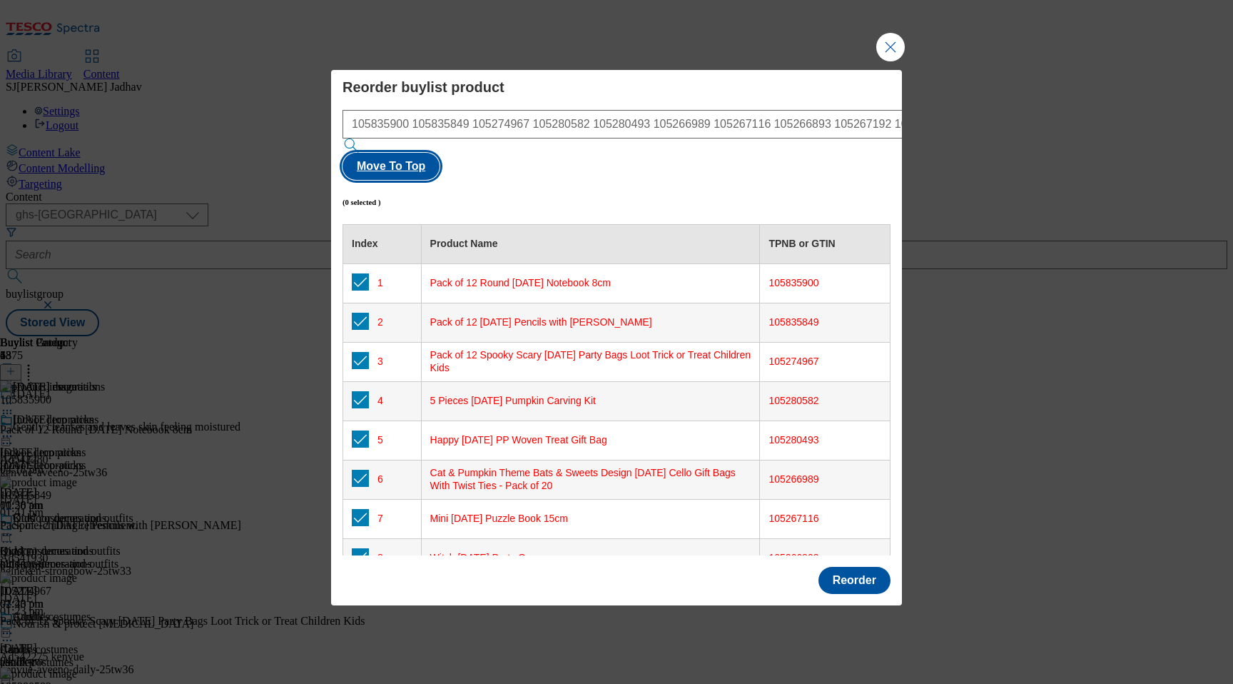
checkbox input "true"
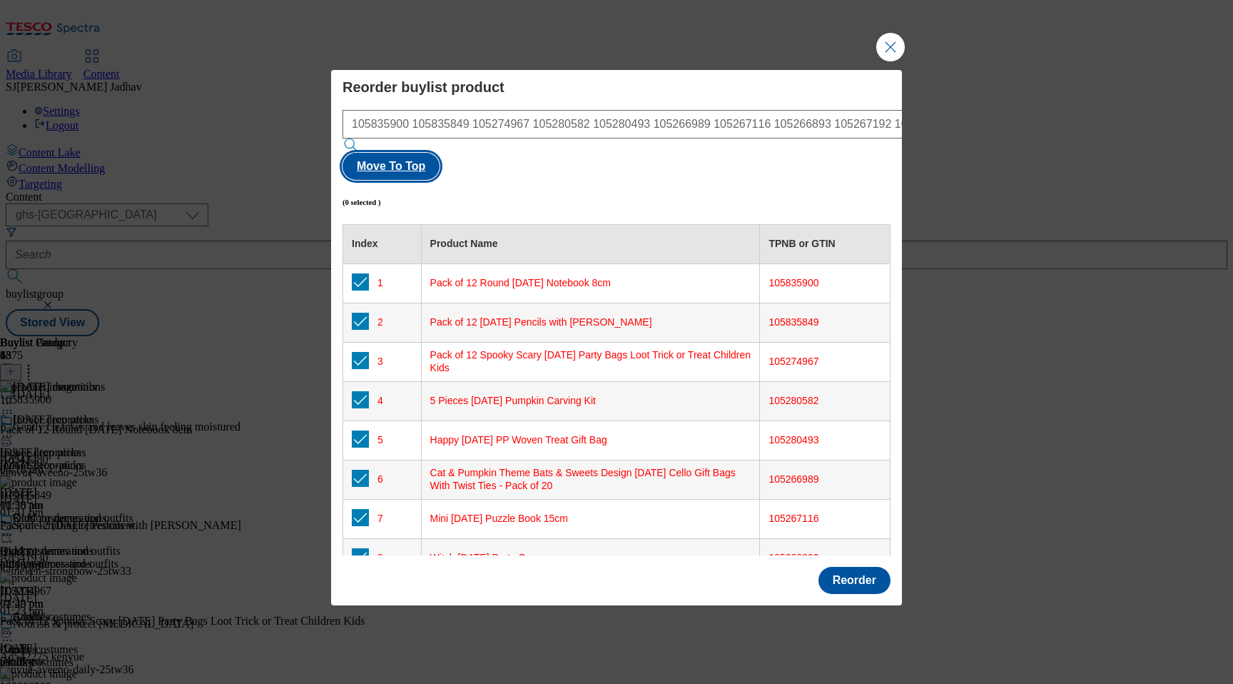
checkbox input "true"
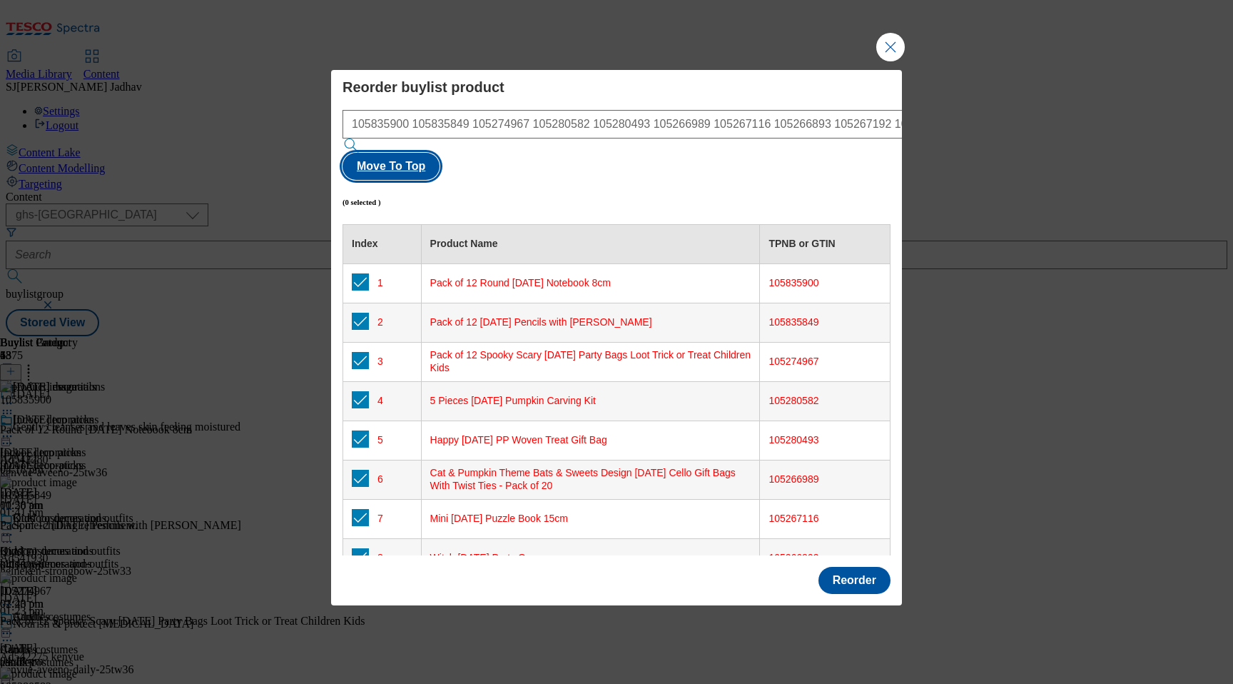
checkbox input "true"
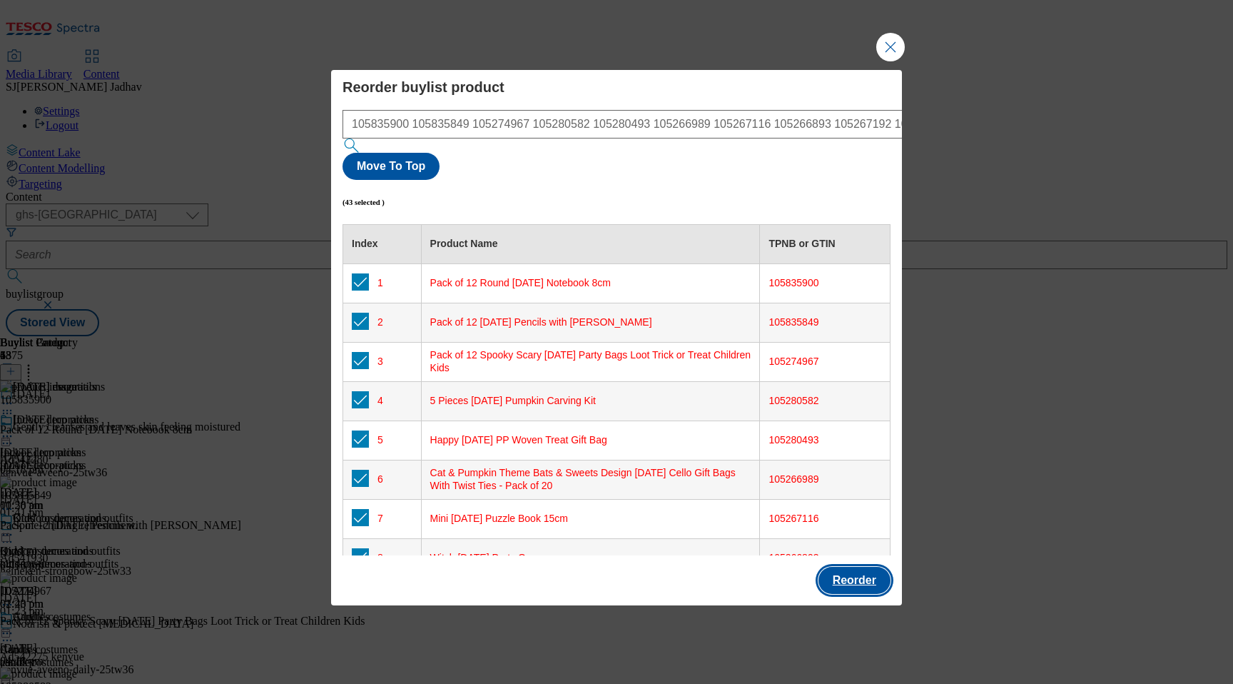
click at [861, 567] on button "Reorder" at bounding box center [855, 580] width 72 height 27
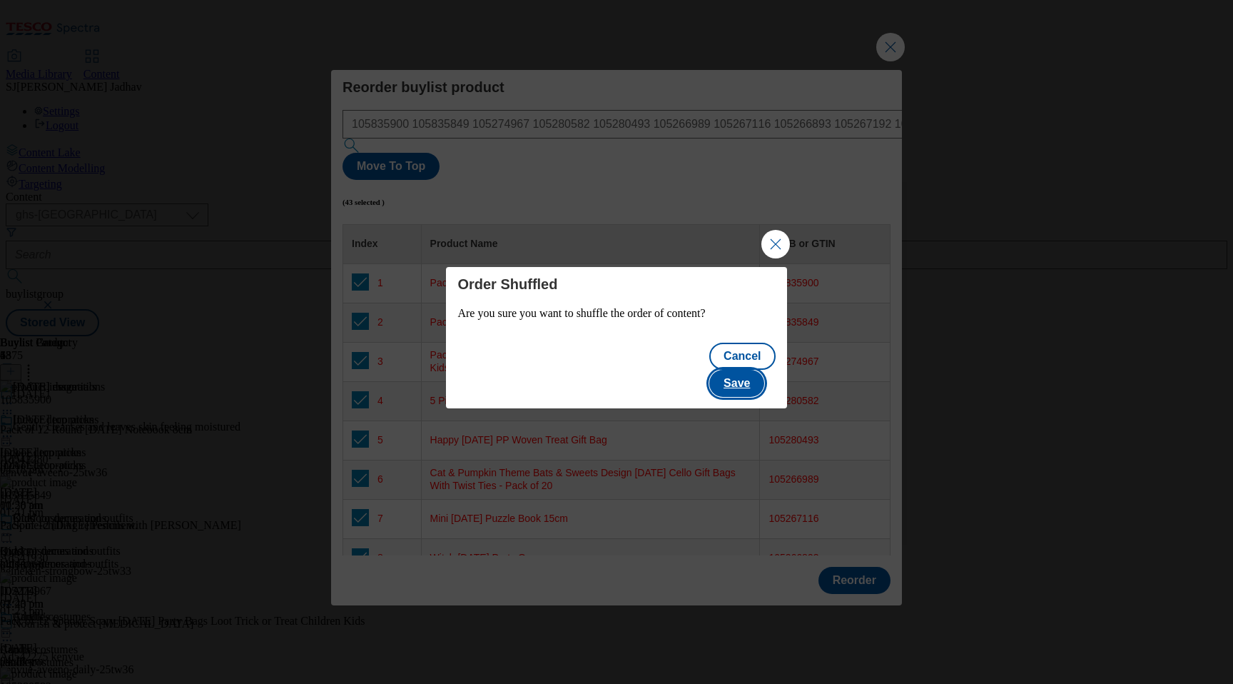
click at [748, 372] on button "Save" at bounding box center [736, 383] width 55 height 27
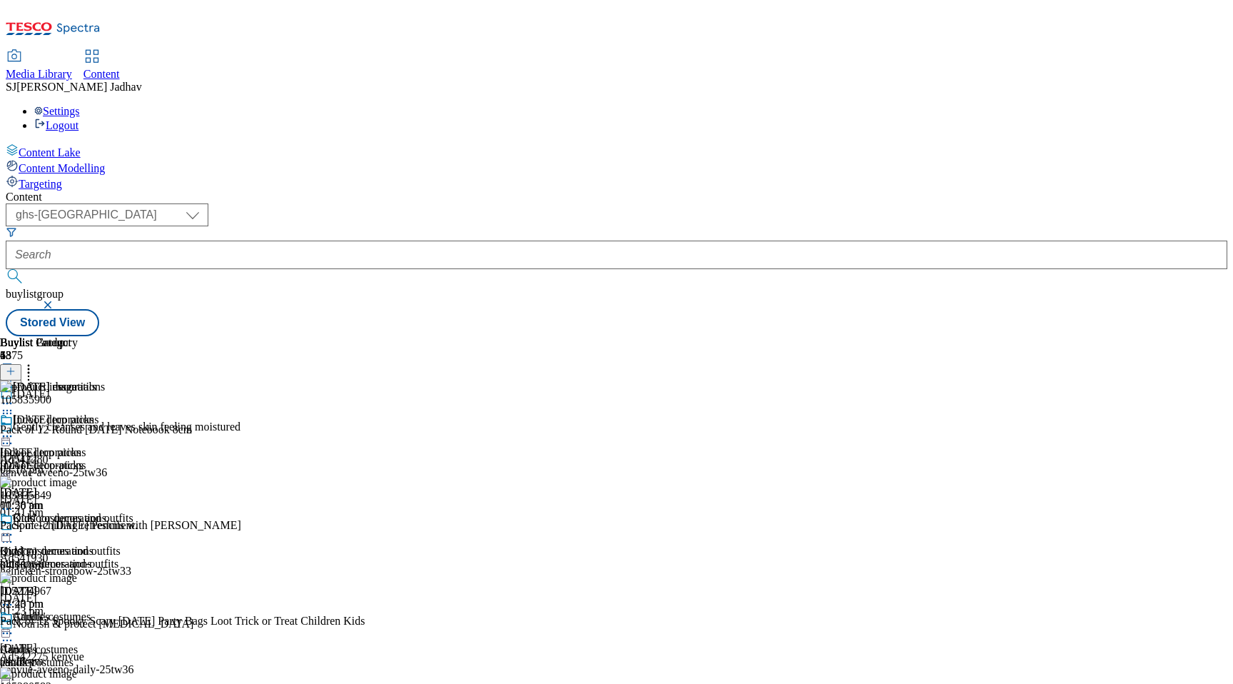
click at [14, 429] on icon at bounding box center [7, 436] width 14 height 14
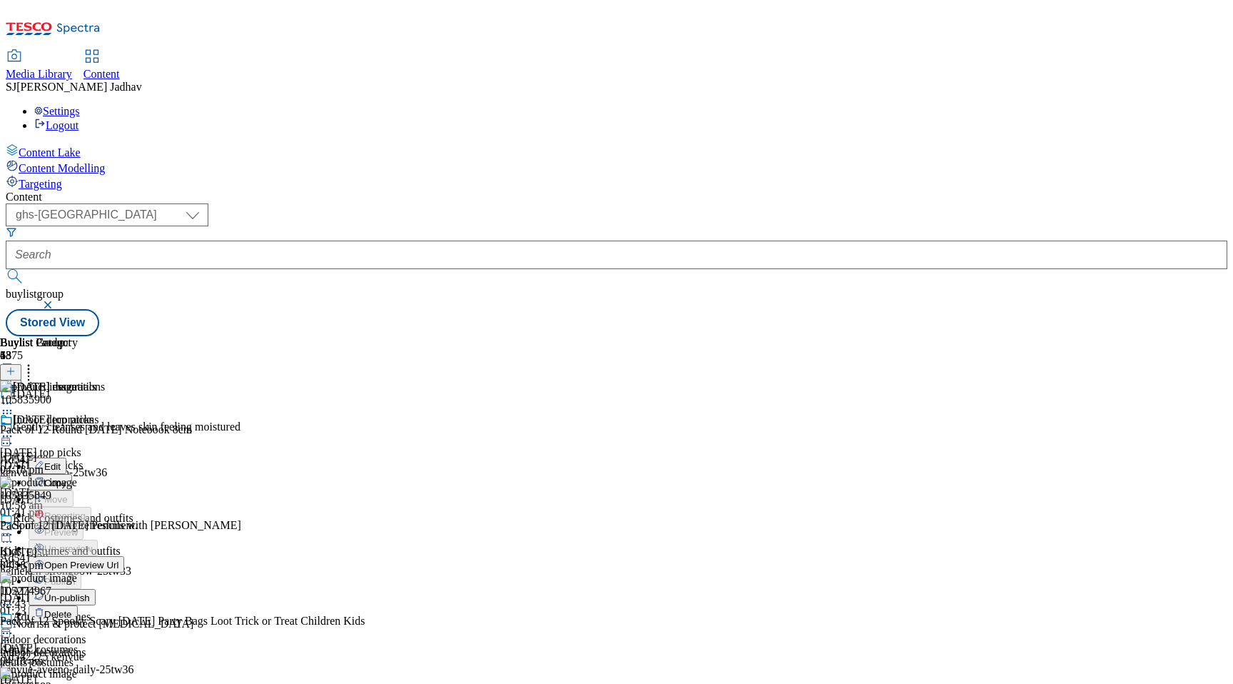
click at [66, 457] on button "Edit" at bounding box center [48, 465] width 38 height 16
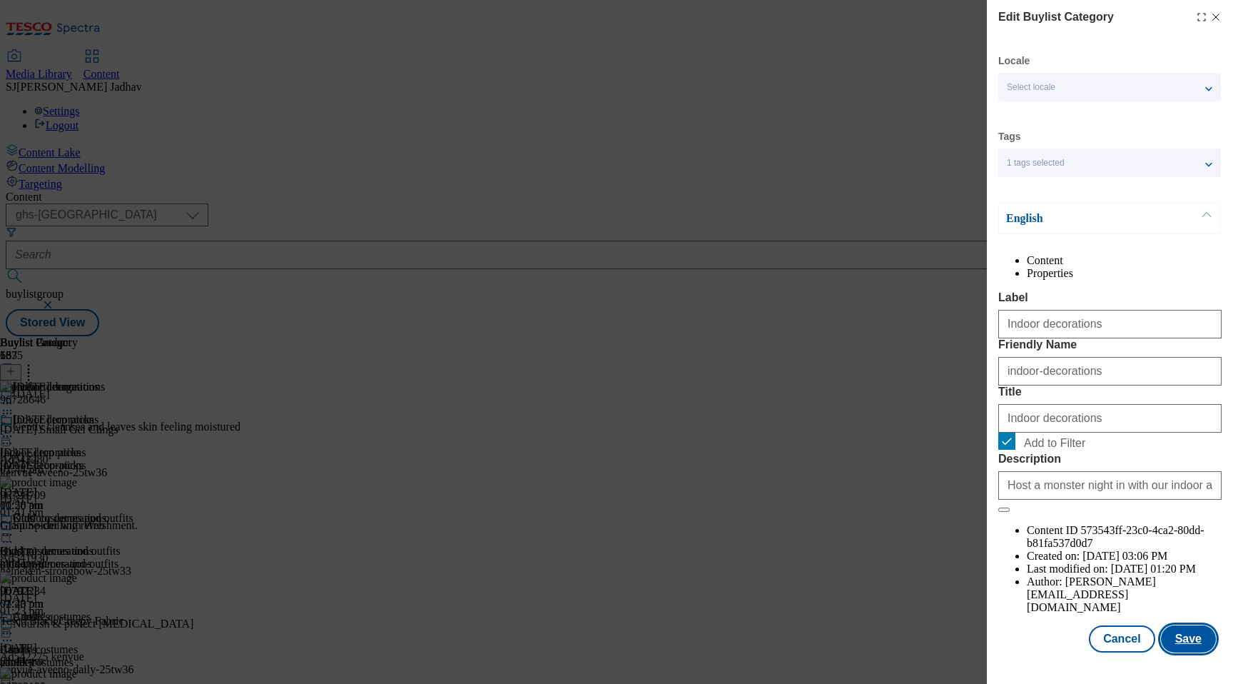
click at [1195, 652] on button "Save" at bounding box center [1188, 638] width 55 height 27
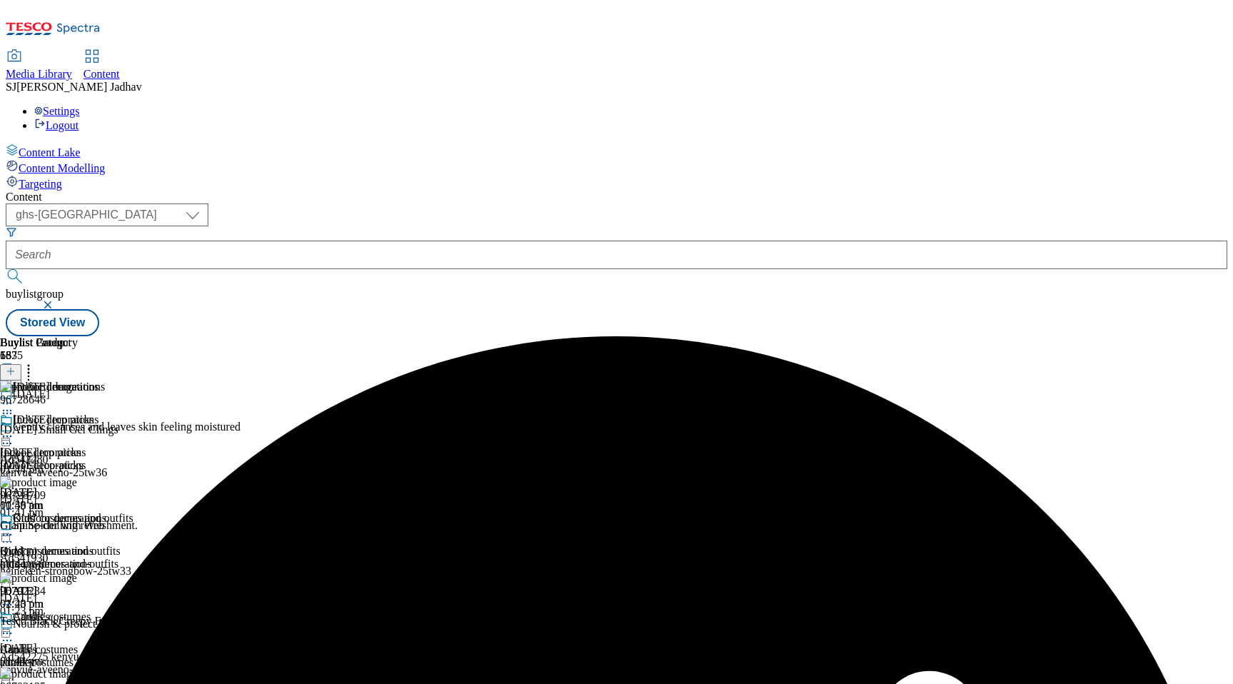
click at [14, 527] on icon at bounding box center [7, 534] width 14 height 14
click at [61, 560] on span "Edit" at bounding box center [52, 565] width 16 height 11
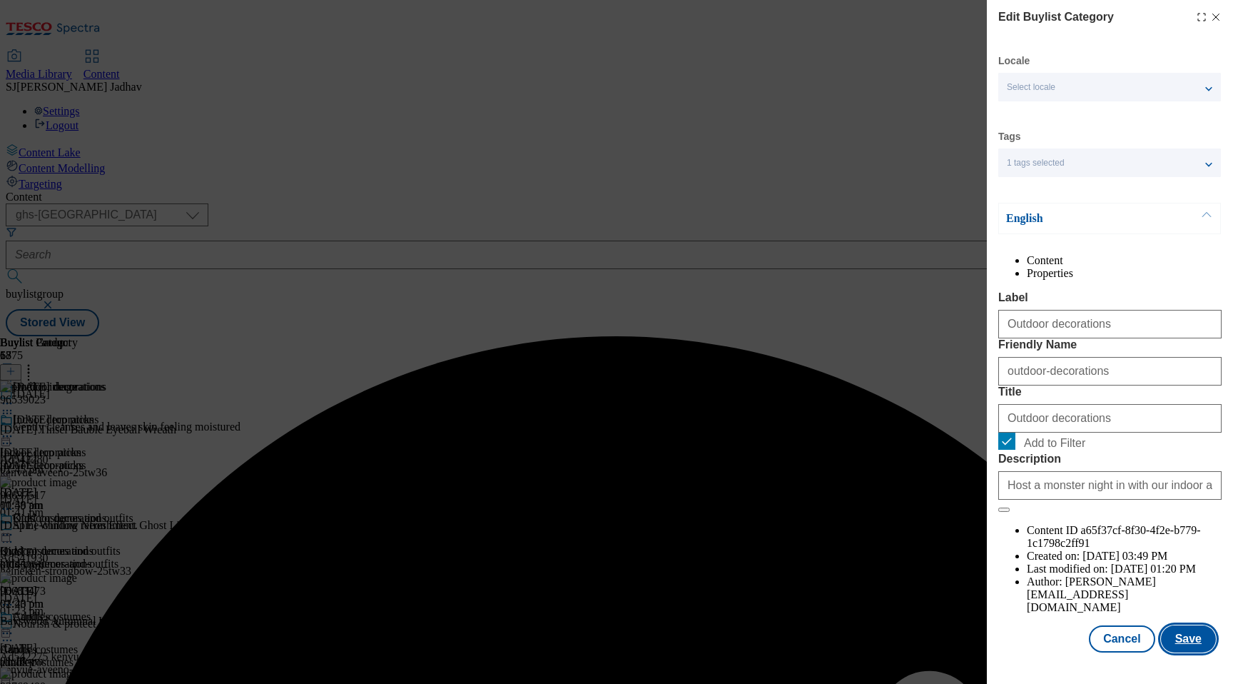
click at [1187, 652] on button "Save" at bounding box center [1188, 638] width 55 height 27
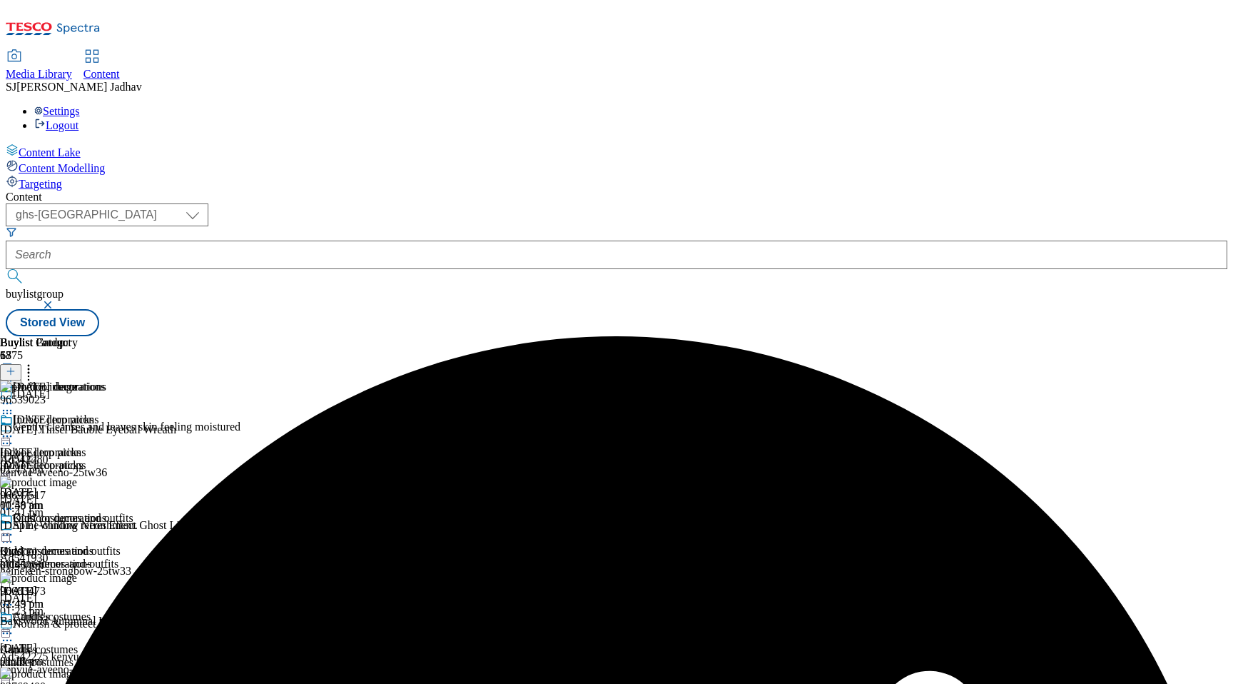
click at [14, 626] on icon at bounding box center [7, 633] width 14 height 14
click at [66, 654] on button "Edit" at bounding box center [48, 662] width 38 height 16
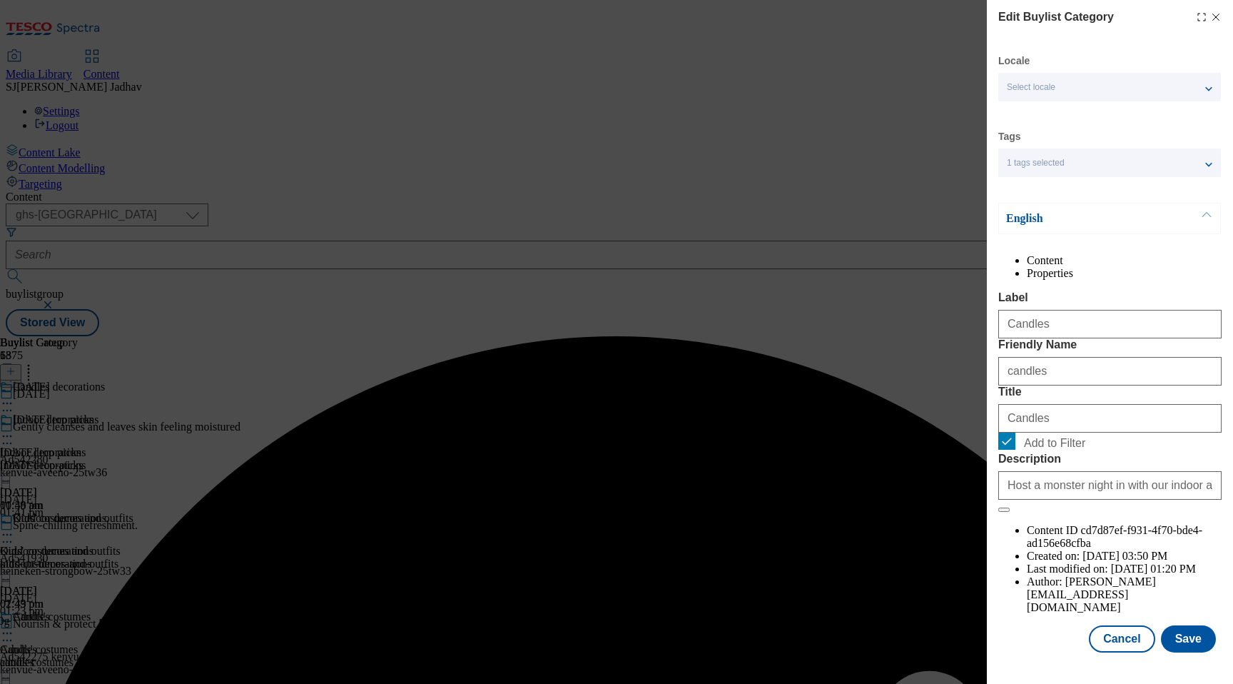
scroll to position [19, 0]
click at [1193, 645] on button "Save" at bounding box center [1188, 638] width 55 height 27
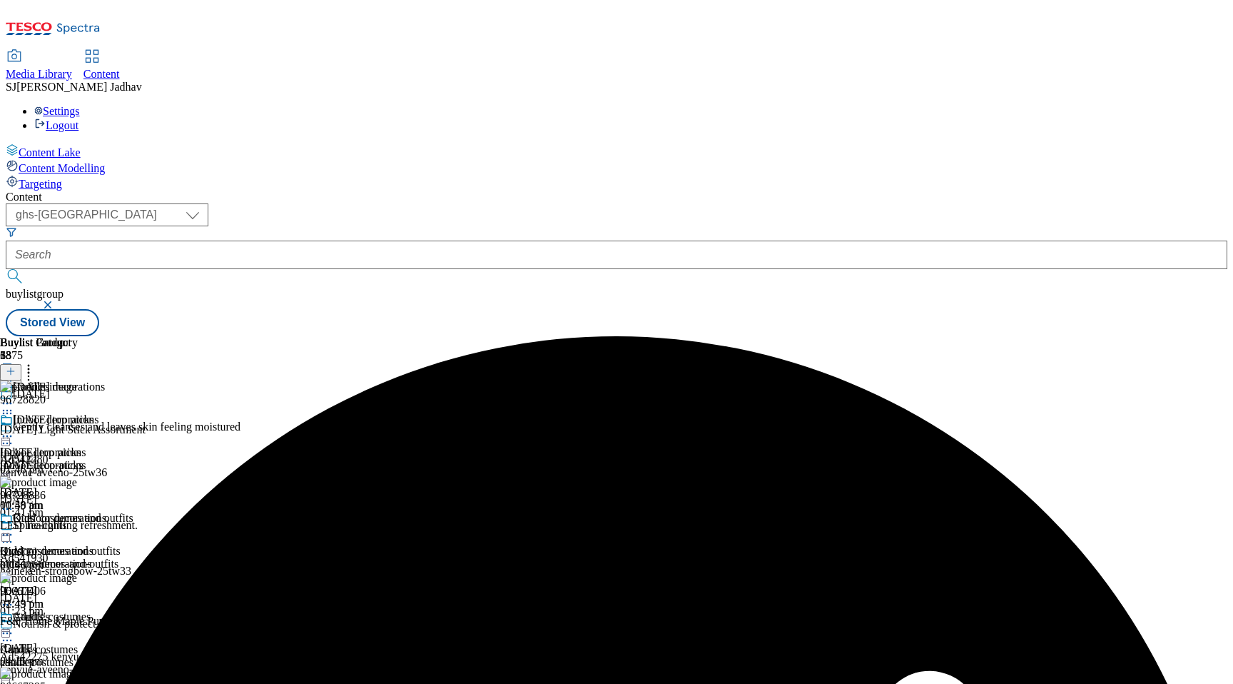
scroll to position [280, 0]
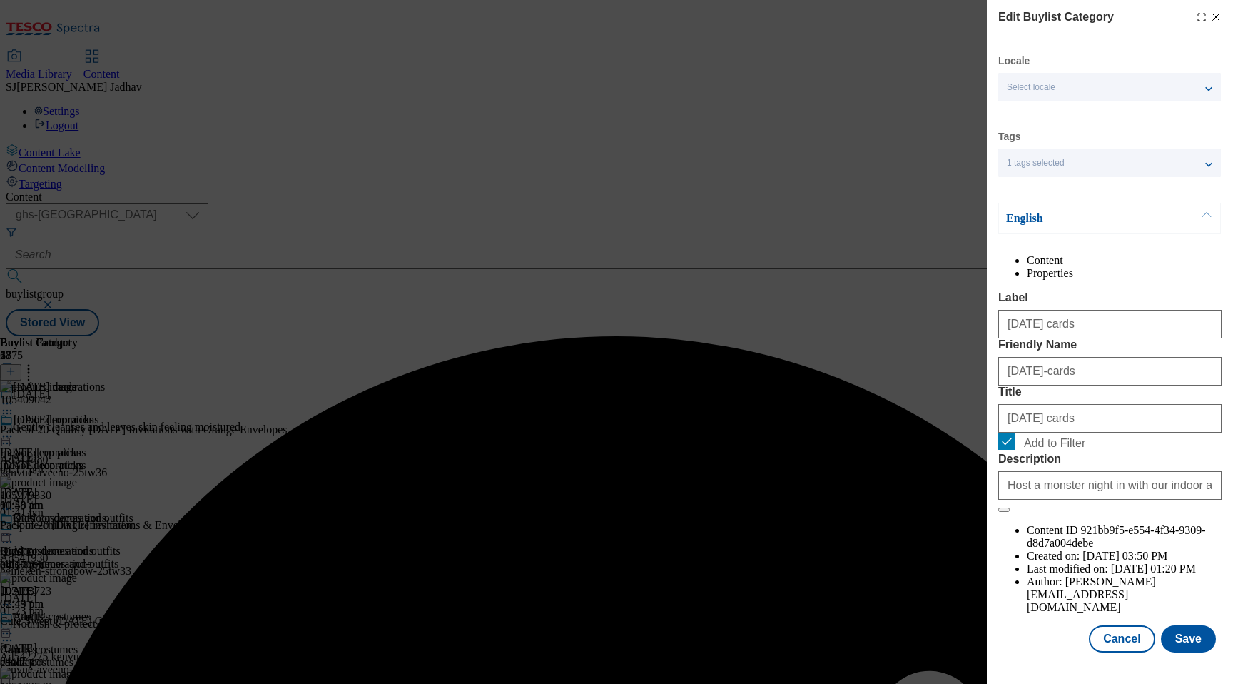
scroll to position [19, 0]
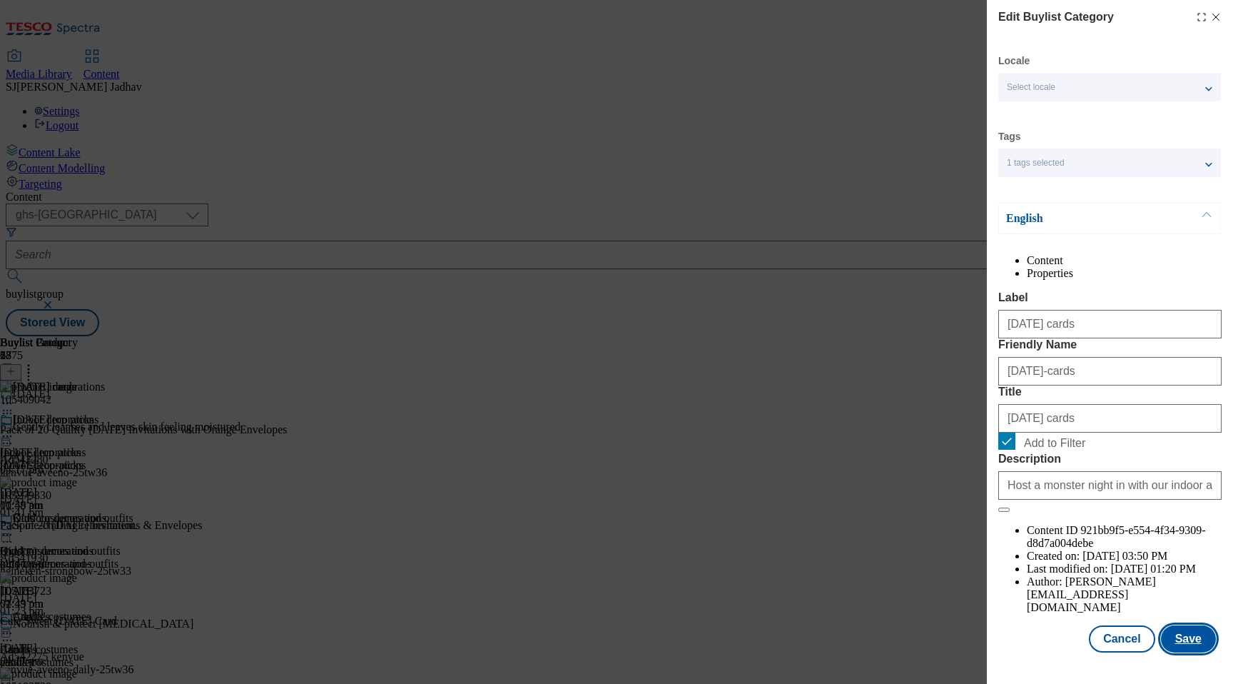
click at [1189, 649] on button "Save" at bounding box center [1188, 638] width 55 height 27
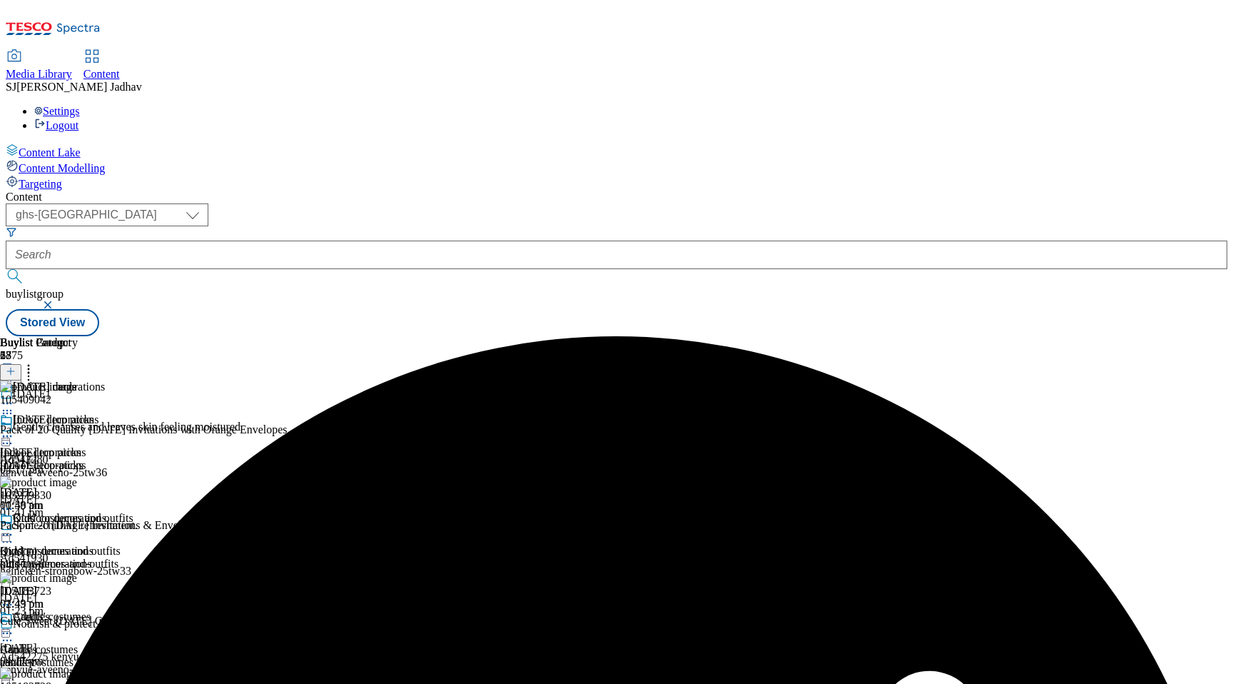
scroll to position [280, 0]
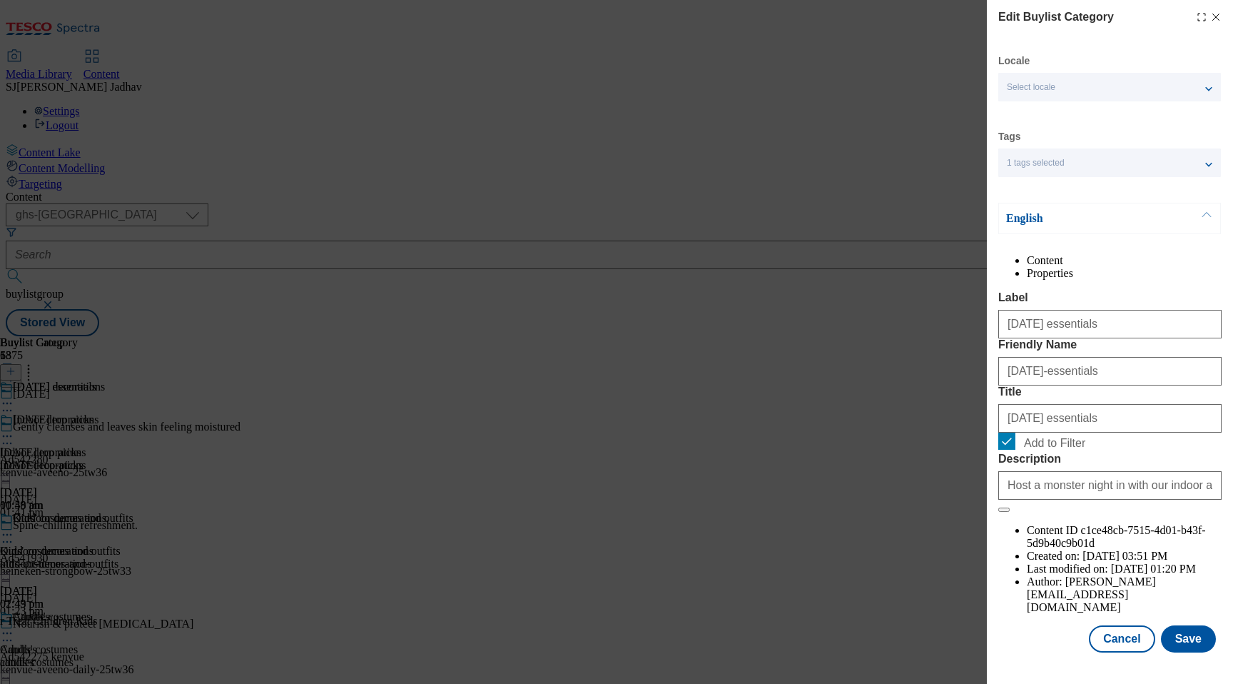
scroll to position [19, 0]
click at [1179, 652] on button "Save" at bounding box center [1188, 638] width 55 height 27
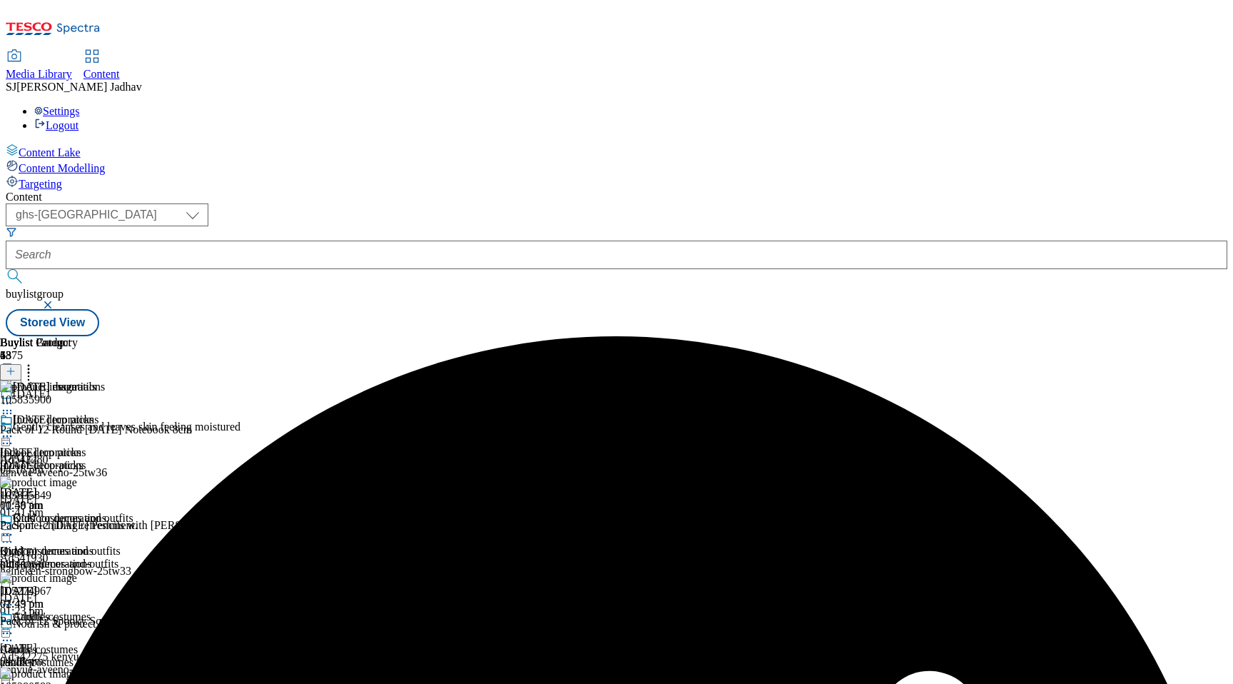
scroll to position [1122, 0]
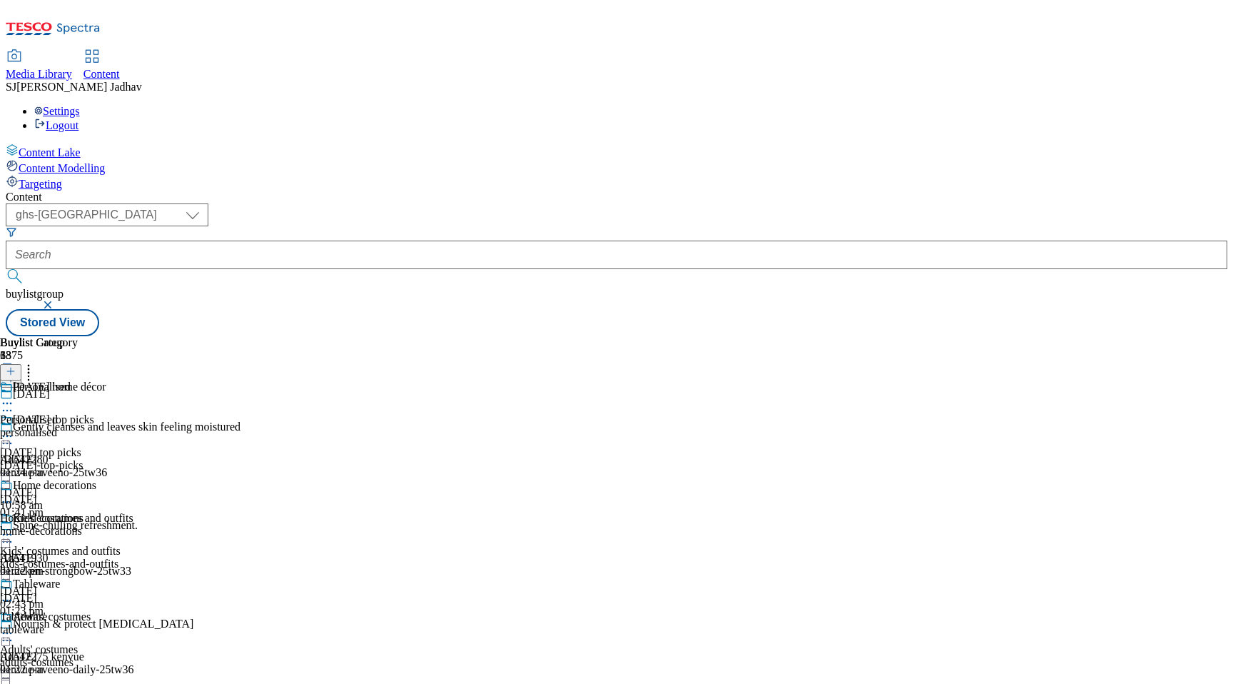
click at [96, 479] on div "Home decorations Home decorations home-decorations 10 Sept 2025 01:22 pm" at bounding box center [48, 528] width 96 height 98
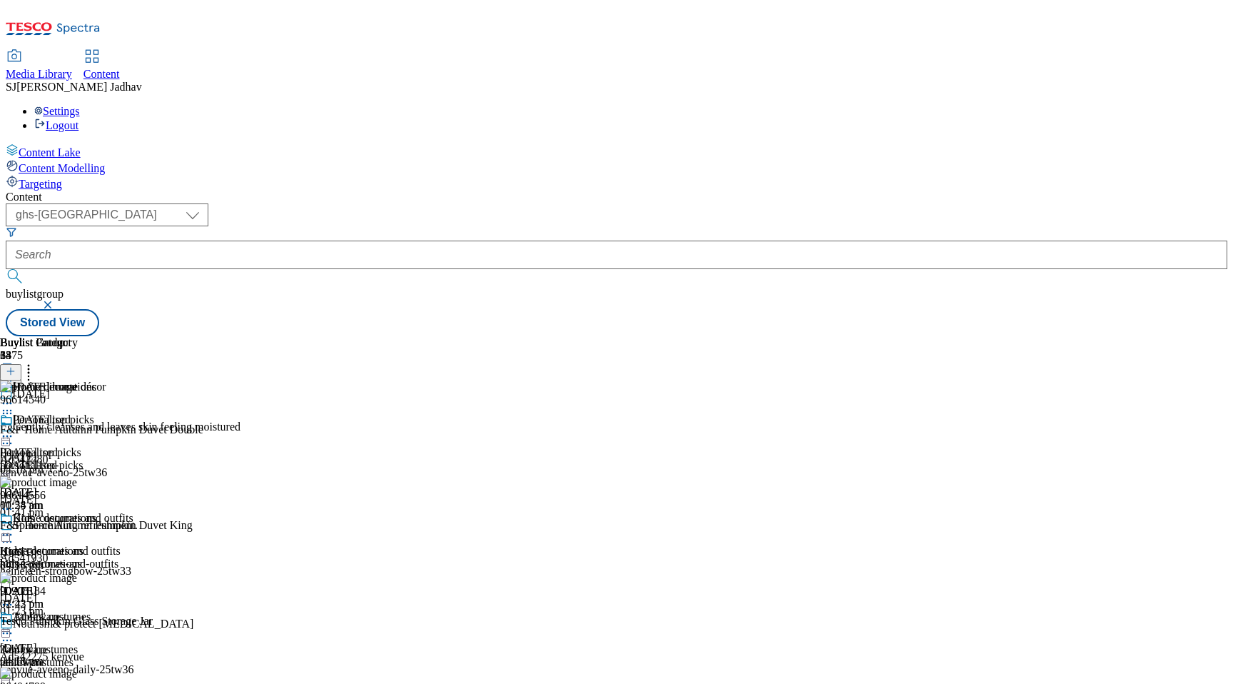
scroll to position [0, 34]
click at [21, 364] on button at bounding box center [10, 372] width 21 height 16
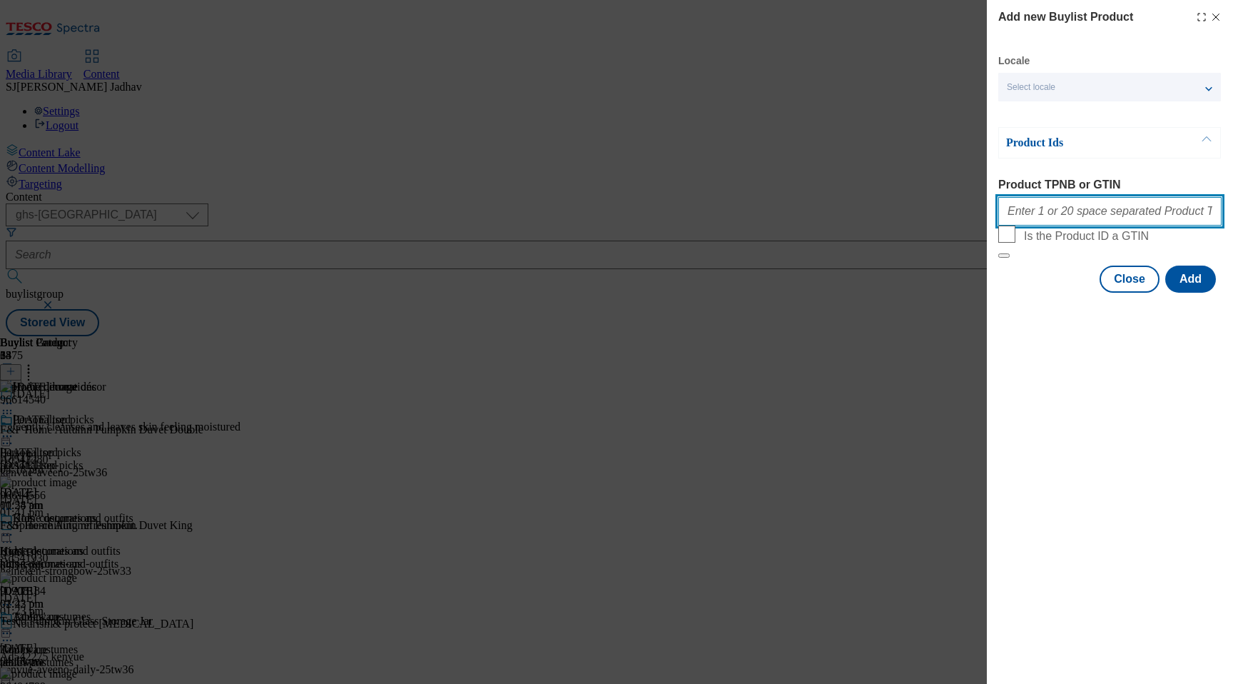
click at [1094, 219] on input "Product TPNB or GTIN" at bounding box center [1110, 211] width 223 height 29
paste input "96728272 96728911 96614540 96614556 90908184 96705495 96404799 96578523 9668349…"
type input "96728272 96728911 96614540 96614556 90908184 96705495 96404799 96578523 9668349…"
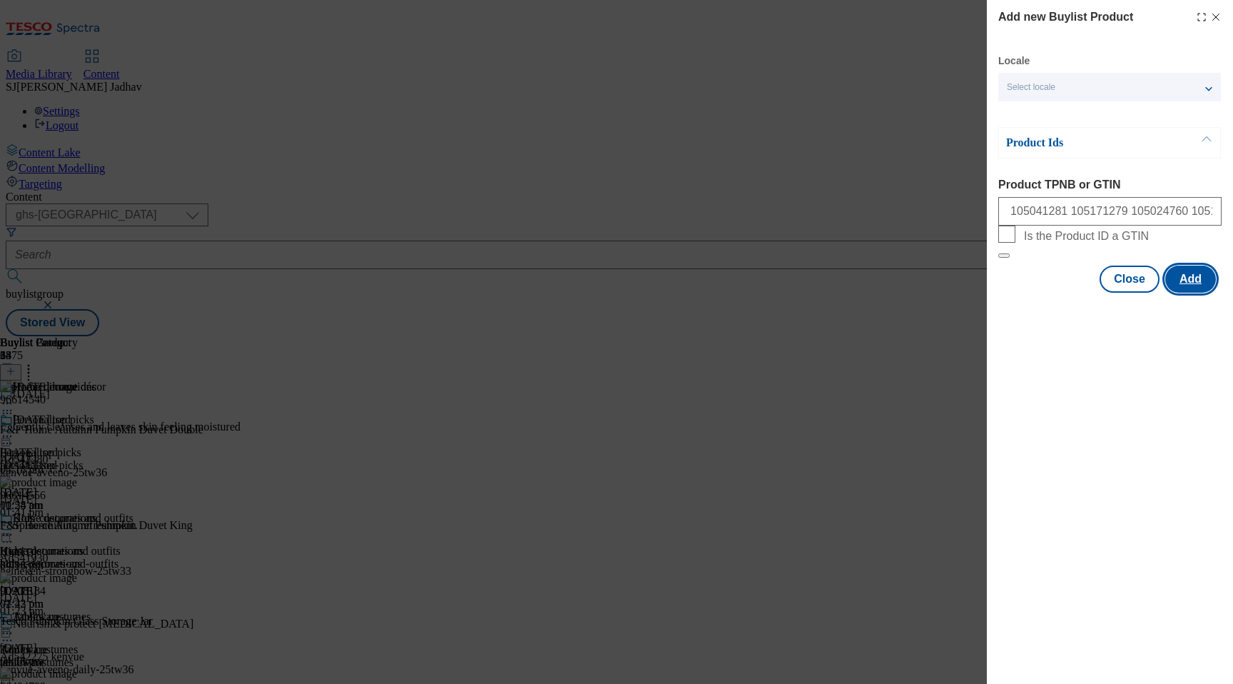
scroll to position [0, 0]
click at [1187, 293] on button "Add" at bounding box center [1191, 279] width 51 height 27
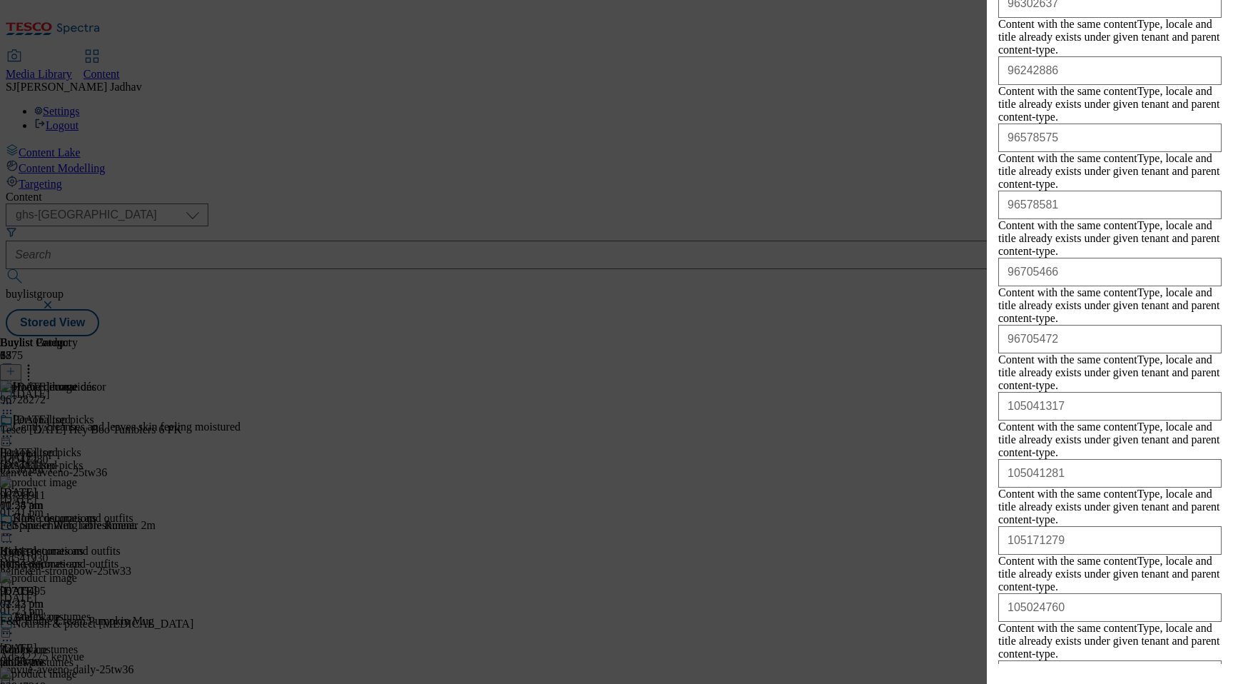
scroll to position [1476, 0]
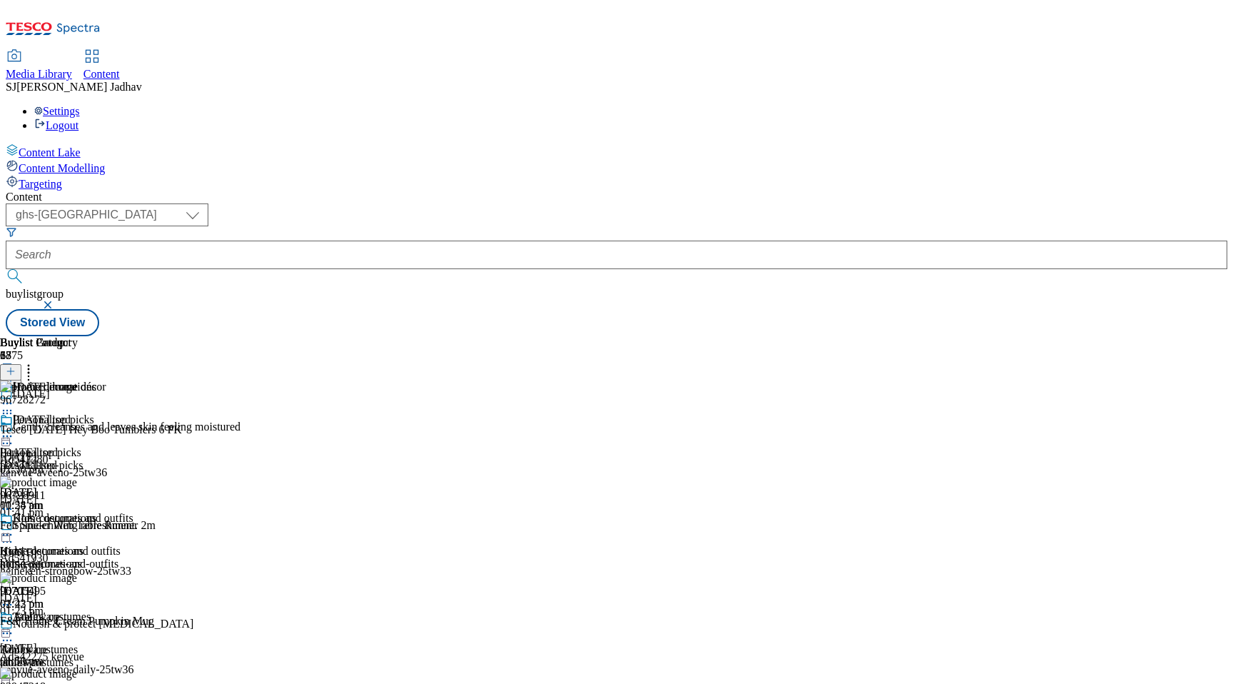
scroll to position [0, 34]
click at [223, 336] on header "Buylist Product 67" at bounding box center [111, 358] width 223 height 44
click at [36, 362] on icon at bounding box center [28, 369] width 14 height 14
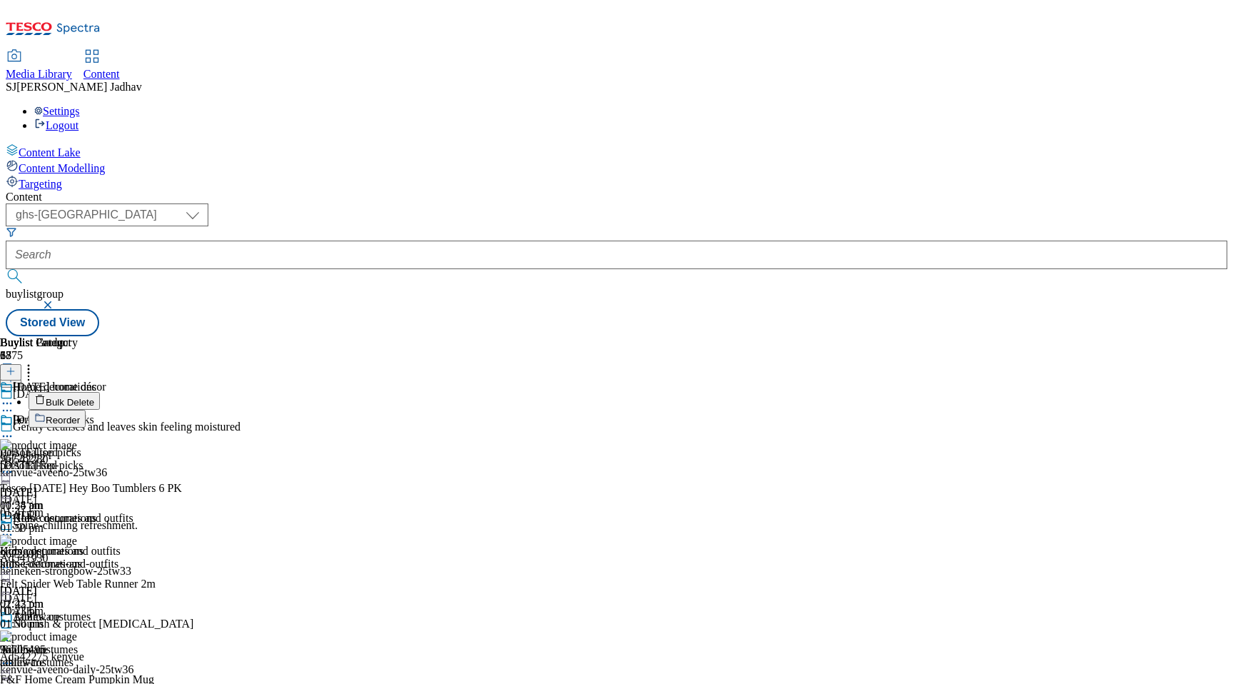
click at [86, 410] on button "Reorder" at bounding box center [57, 419] width 57 height 18
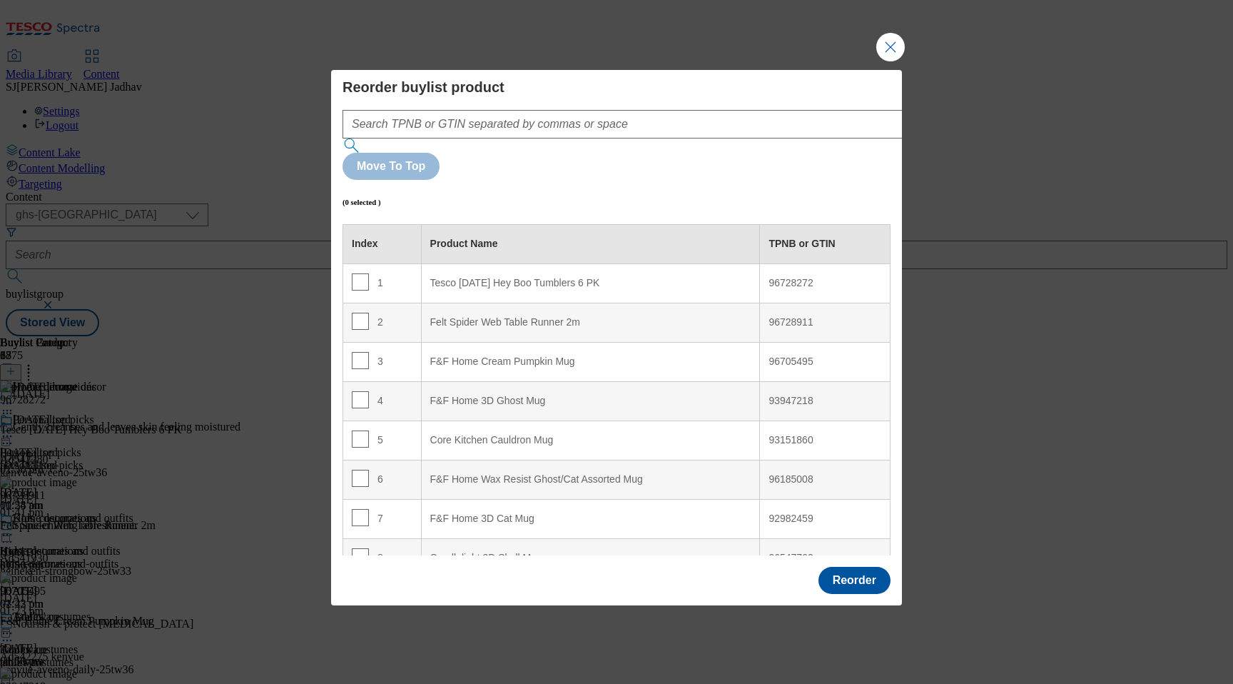
click at [747, 138] on div "Modal" at bounding box center [644, 124] width 603 height 29
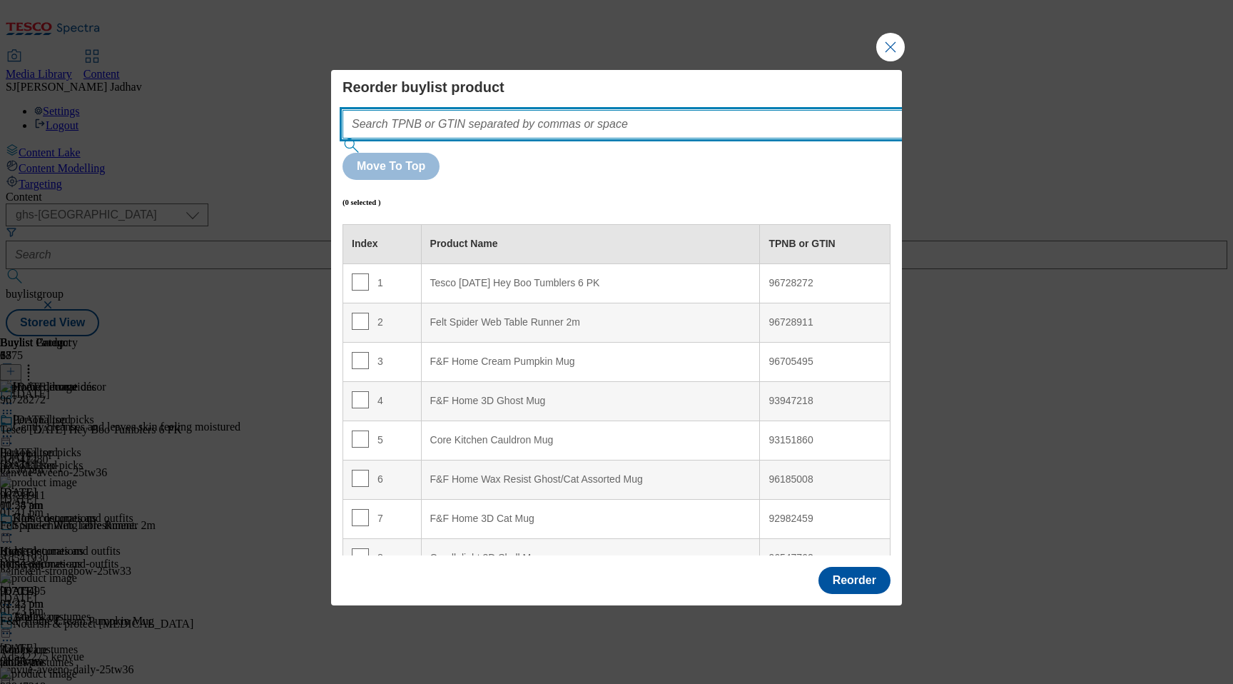
click at [727, 138] on input "Modal" at bounding box center [644, 124] width 603 height 29
paste input "96728272 96728911 96614540 96614556 90908184 96705495 96404799 96578523 9668349…"
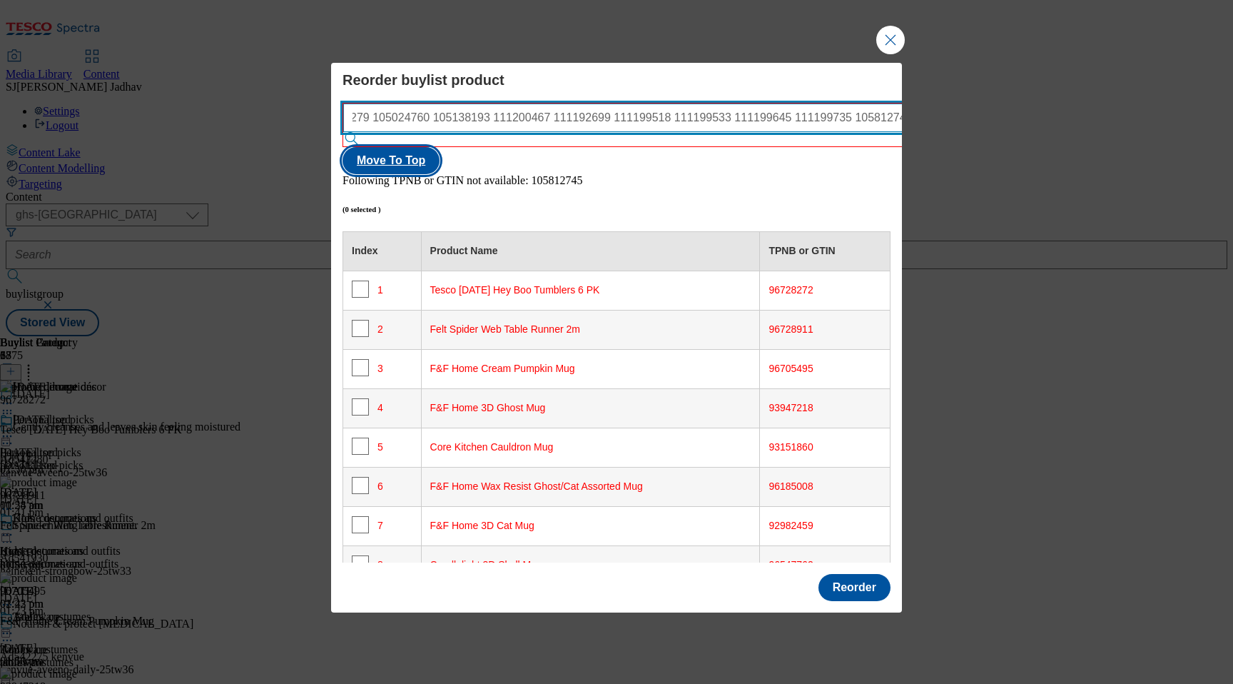
type input "96728272 96728911 96614540 96614556 90908184 96705495 96404799 96578523 9668349…"
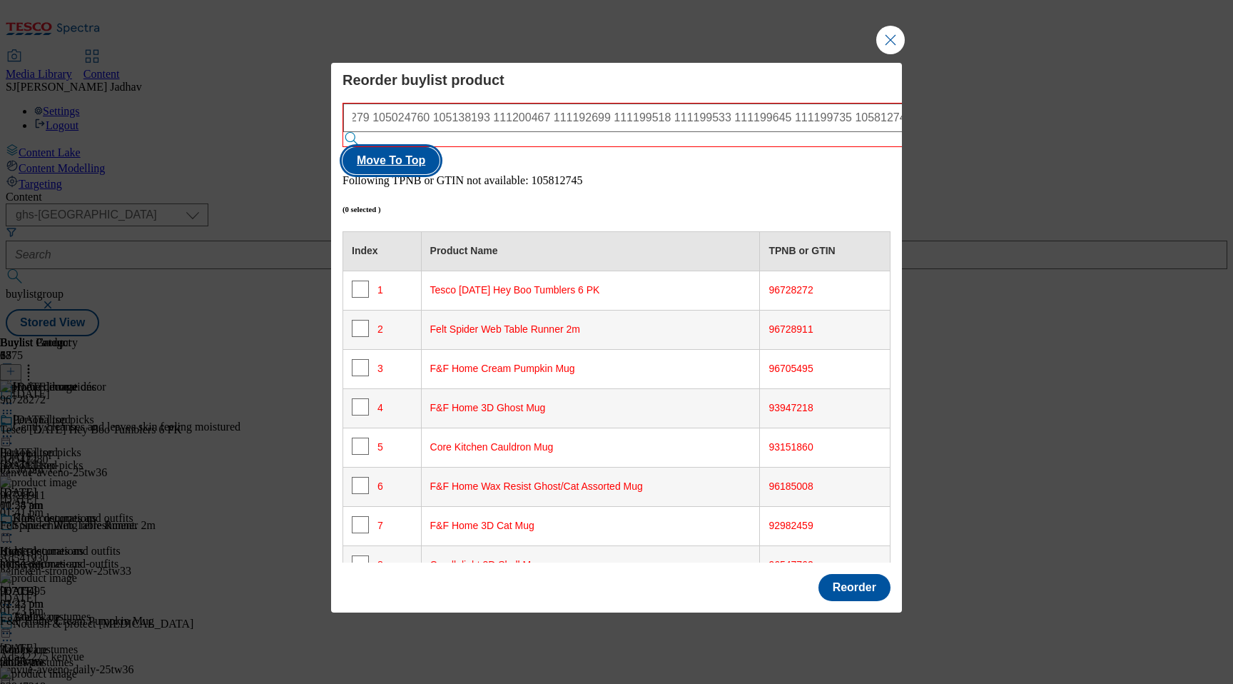
click at [440, 147] on button "Move To Top" at bounding box center [391, 160] width 97 height 27
checkbox input "true"
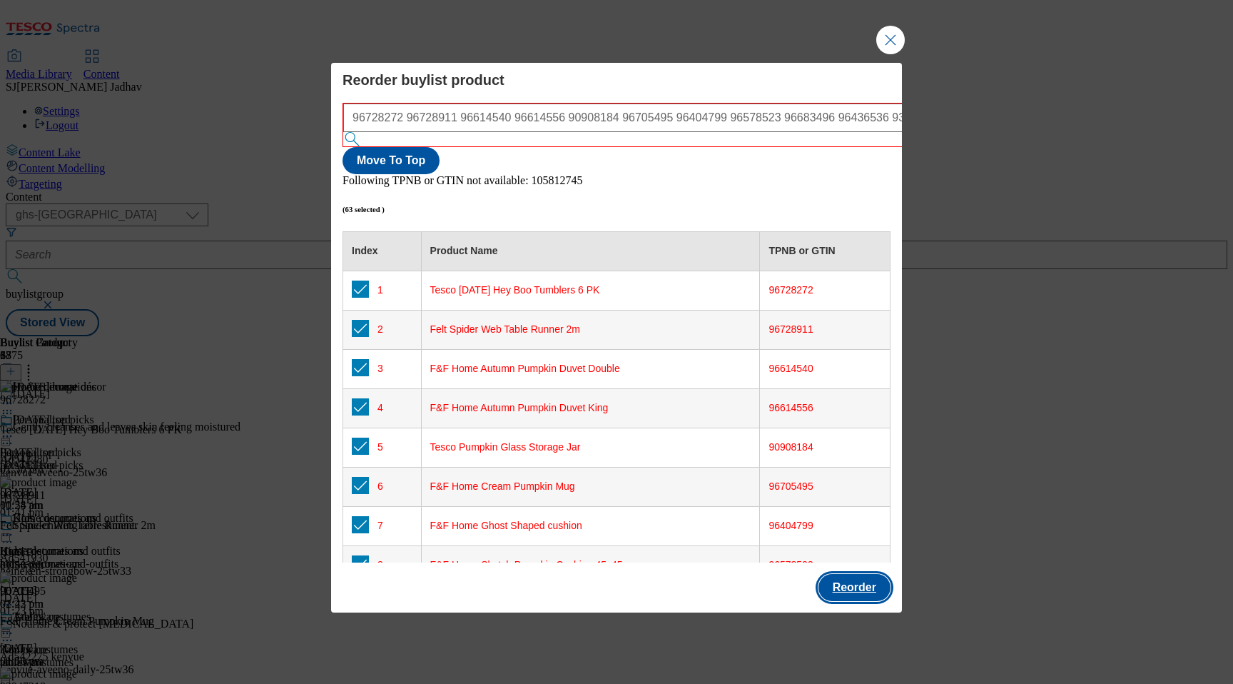
click at [863, 574] on button "Reorder" at bounding box center [855, 587] width 72 height 27
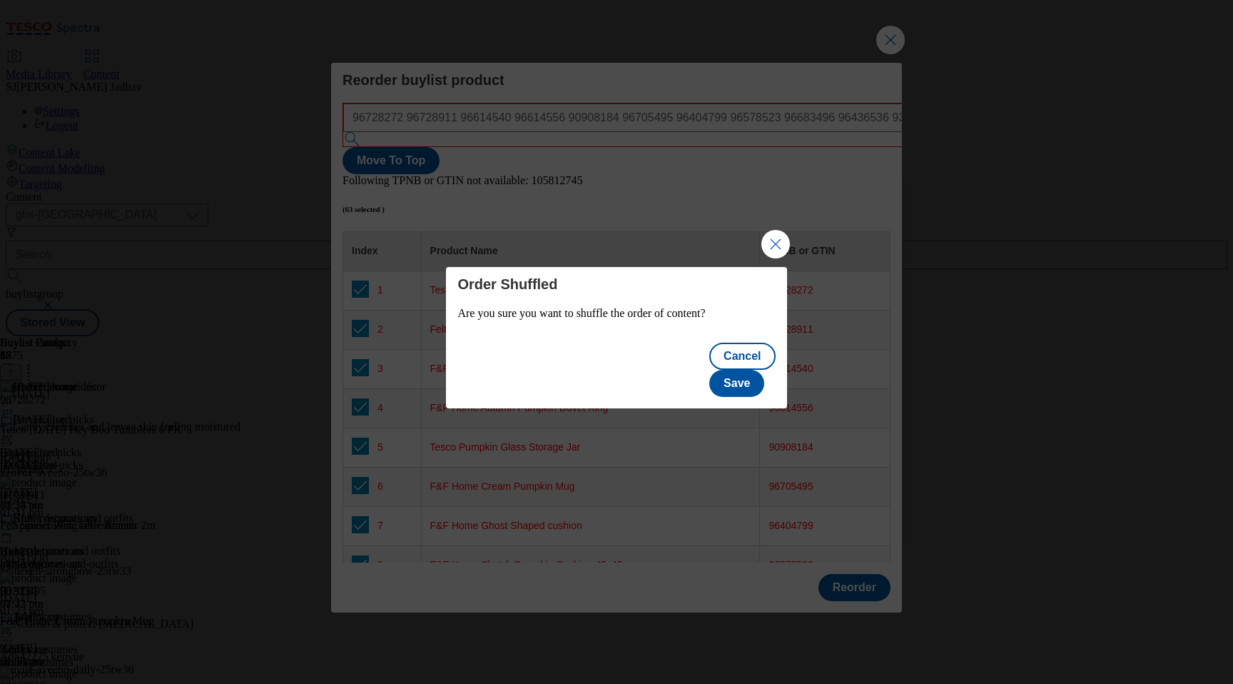
click at [744, 334] on div "Order Shuffled Are you sure you want to shuffle the order of content?" at bounding box center [616, 300] width 340 height 67
click at [744, 370] on button "Save" at bounding box center [736, 383] width 55 height 27
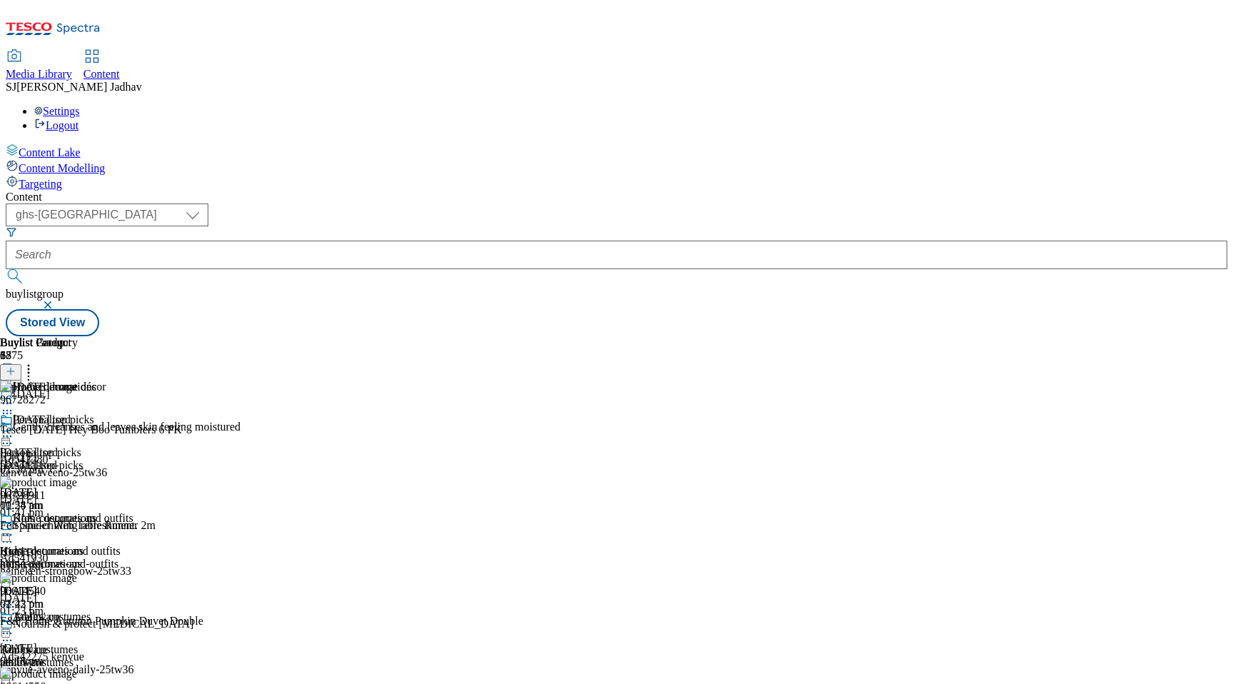
click at [96, 491] on div "Personalised Personalised personalised 26 Sept 2025 01:24 pm Home decorations H…" at bounding box center [48, 560] width 96 height 295
click at [60, 610] on div "Tableware" at bounding box center [36, 616] width 47 height 13
click at [16, 366] on icon at bounding box center [11, 371] width 10 height 10
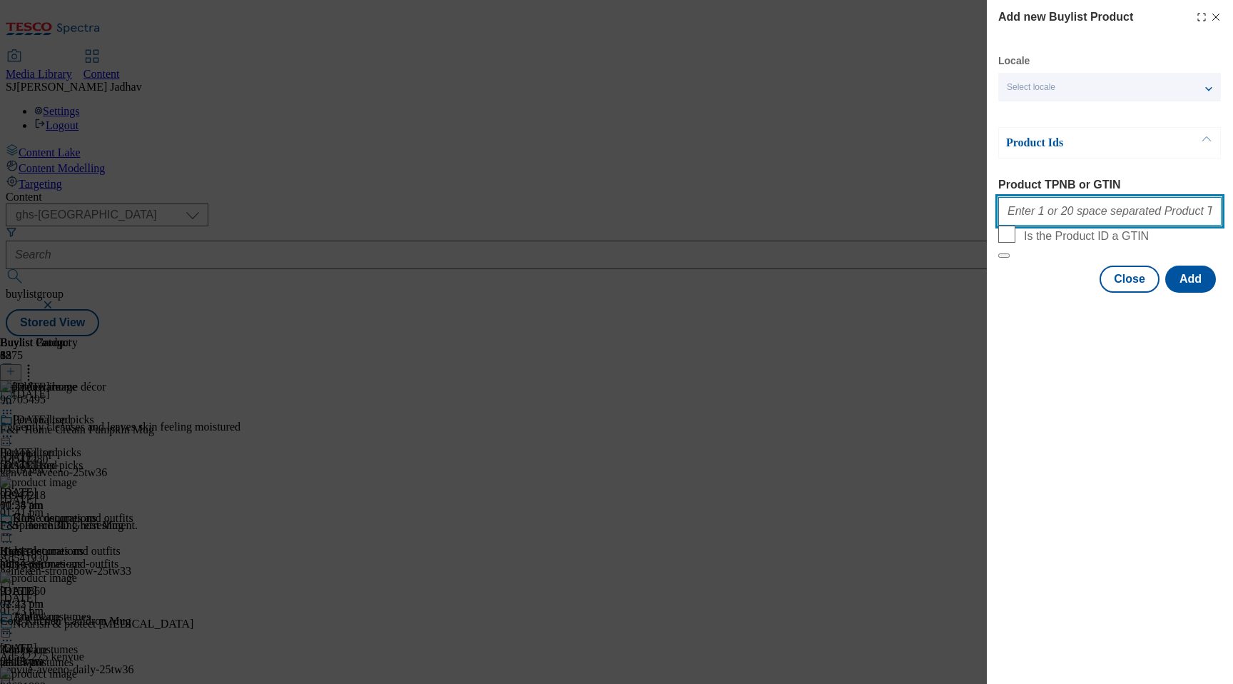
click at [1086, 221] on input "Product TPNB or GTIN" at bounding box center [1110, 211] width 223 height 29
paste input "96515783 96515725 96728237 96728197 96515679 96516056 96728433 96621893 9643540…"
type input "96515783 96515725 96728237 96728197 96515679 96516056 96728433 96621893 9643540…"
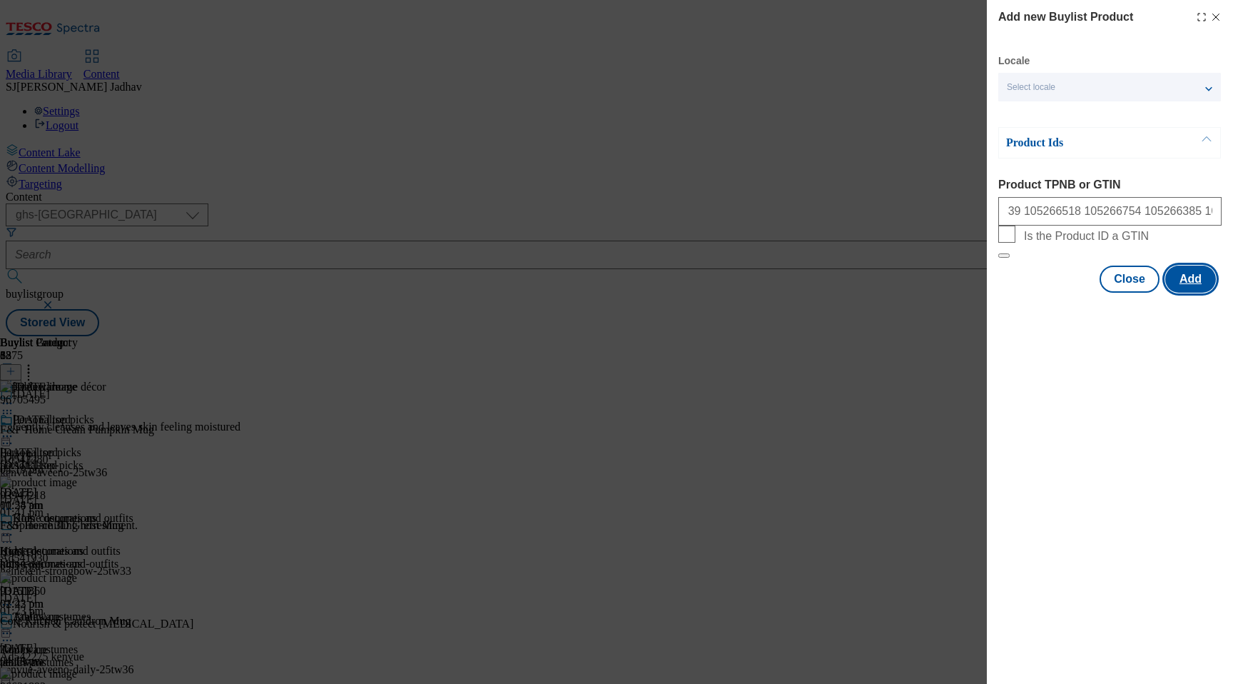
scroll to position [0, 0]
click at [1188, 293] on button "Add" at bounding box center [1191, 279] width 51 height 27
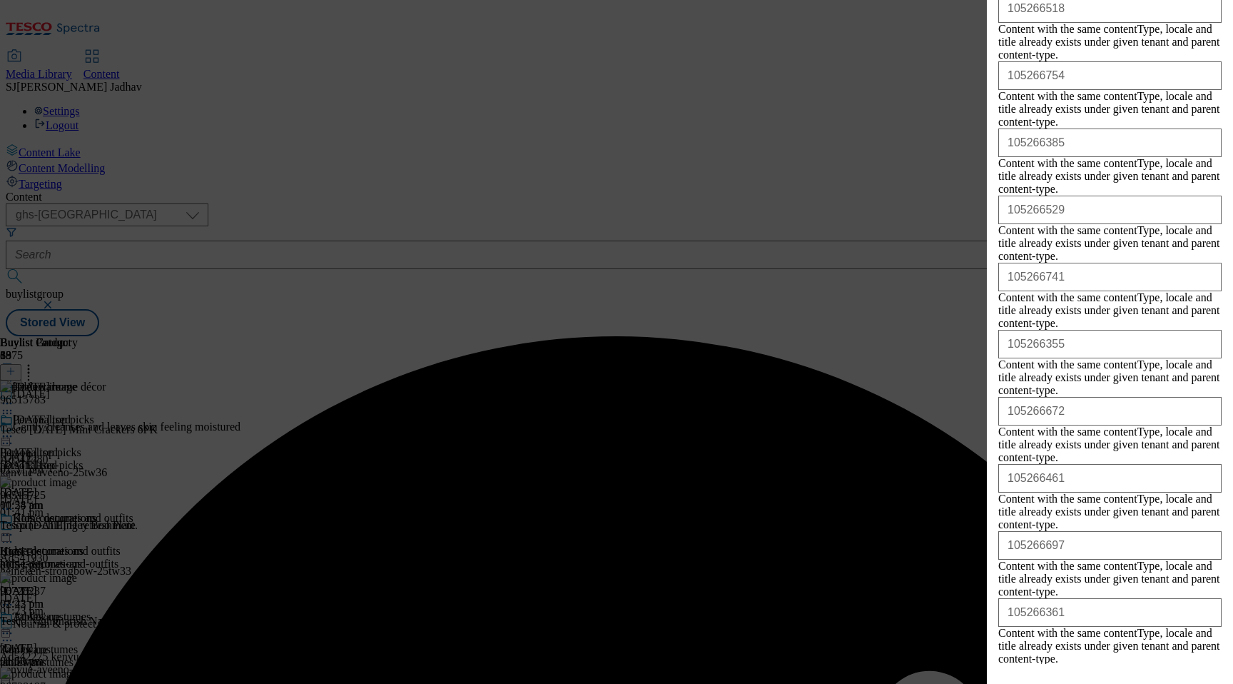
scroll to position [1814, 0]
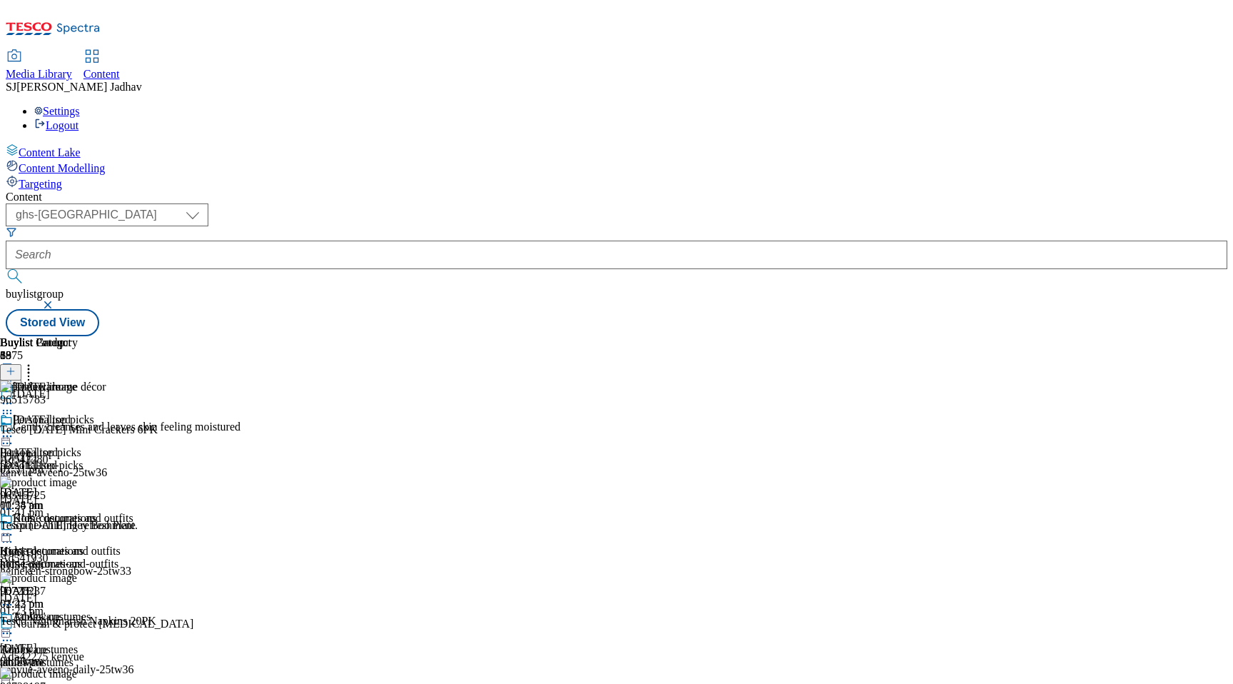
scroll to position [0, 34]
click at [36, 362] on icon at bounding box center [28, 369] width 14 height 14
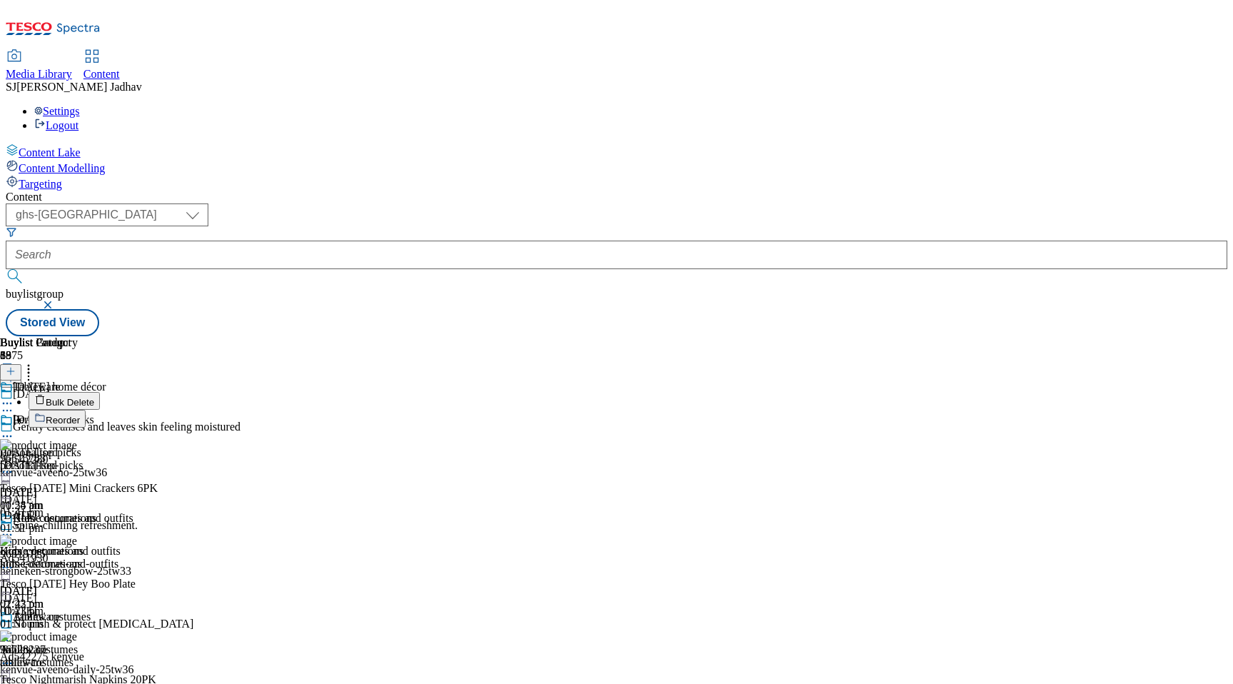
click at [86, 410] on button "Reorder" at bounding box center [57, 419] width 57 height 18
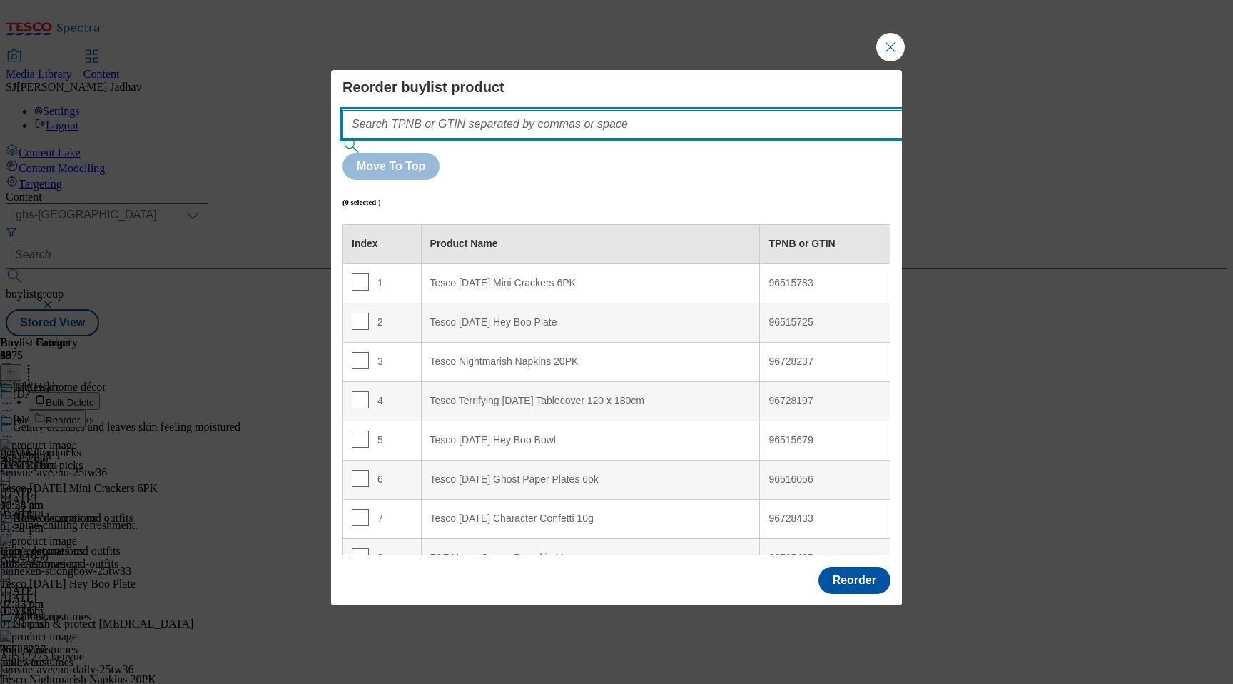
click at [528, 138] on input "Modal" at bounding box center [644, 124] width 603 height 29
paste input "96515783 96515725 96728237 96728197 96515679 96516056 96728433 96621893 9643540…"
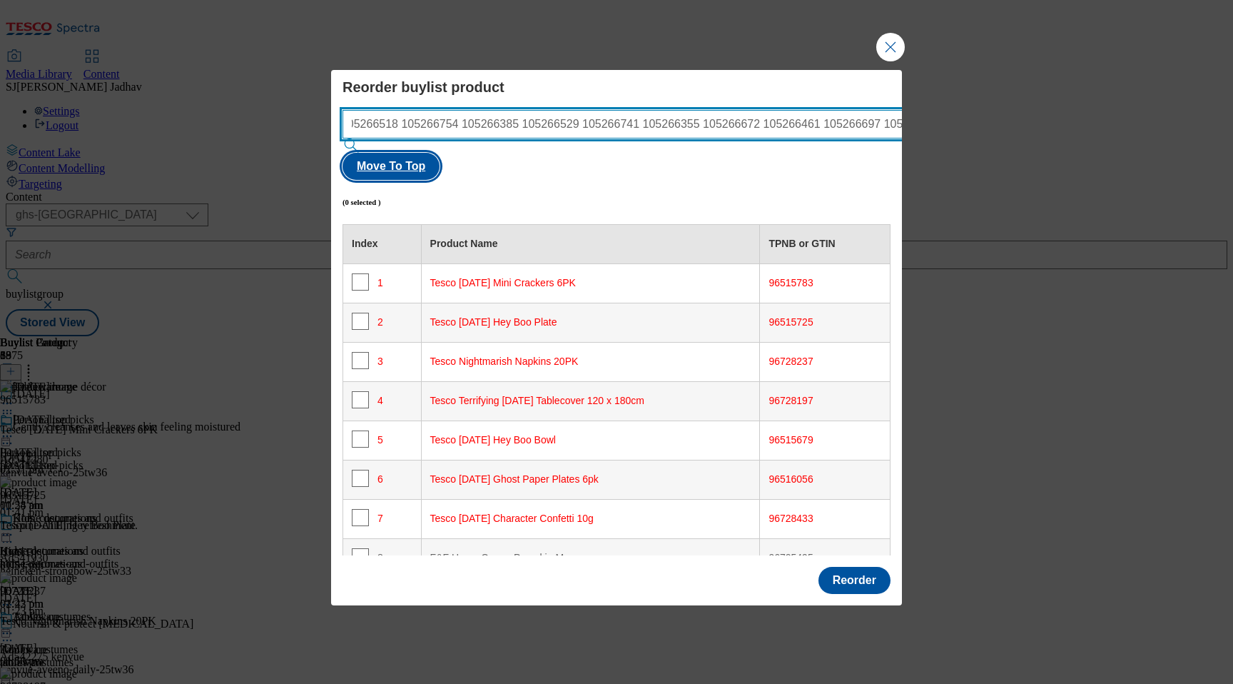
type input "96515783 96515725 96728237 96728197 96515679 96516056 96728433 96621893 9643540…"
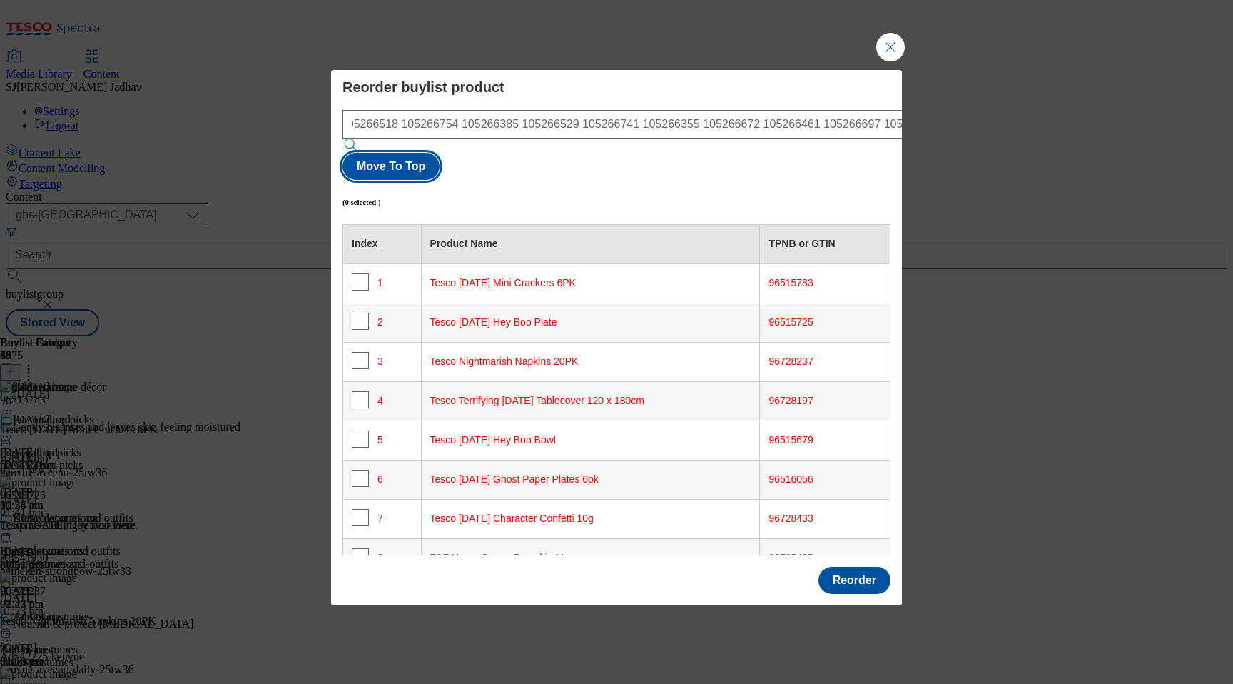
scroll to position [0, 0]
click at [440, 153] on button "Move To Top" at bounding box center [391, 166] width 97 height 27
checkbox input "true"
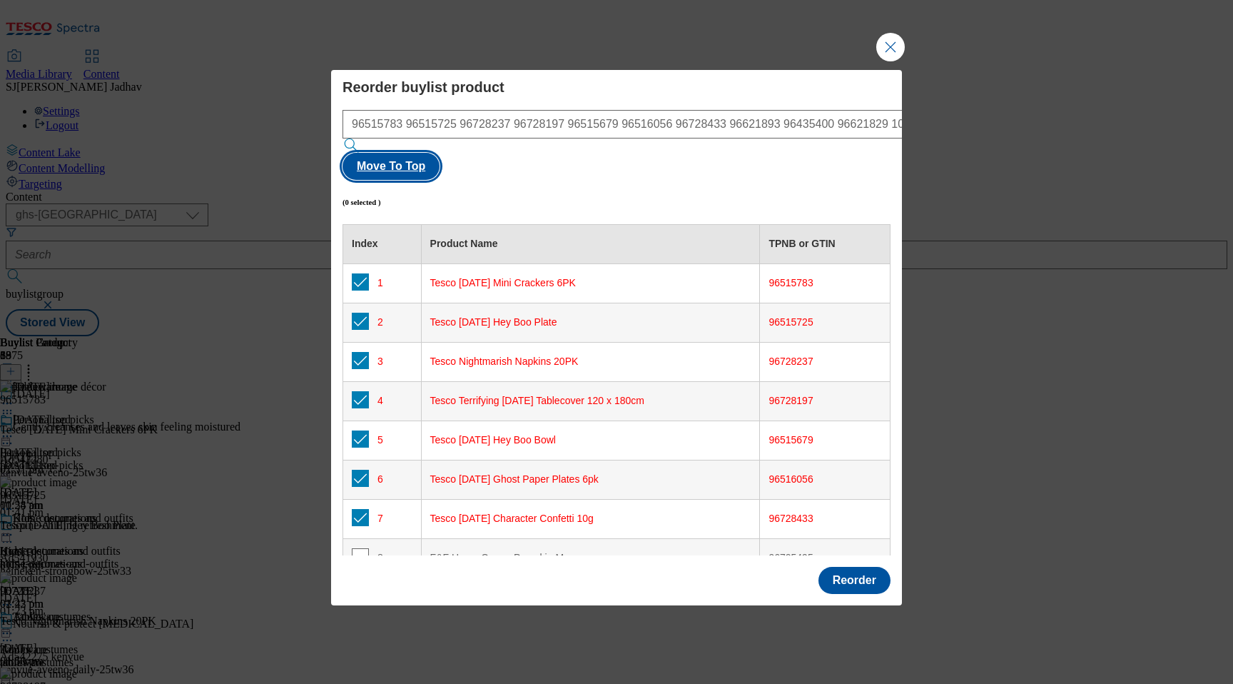
checkbox input "true"
click at [889, 567] on button "Reorder" at bounding box center [855, 580] width 72 height 27
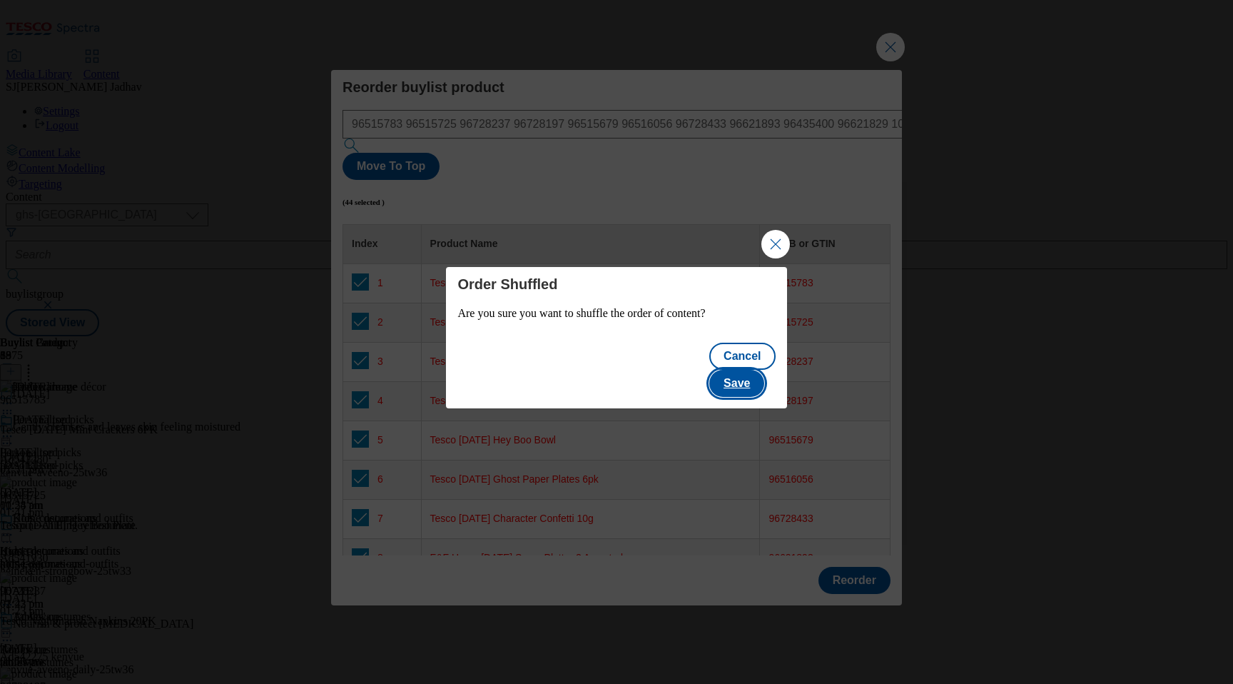
click at [743, 370] on button "Save" at bounding box center [736, 383] width 55 height 27
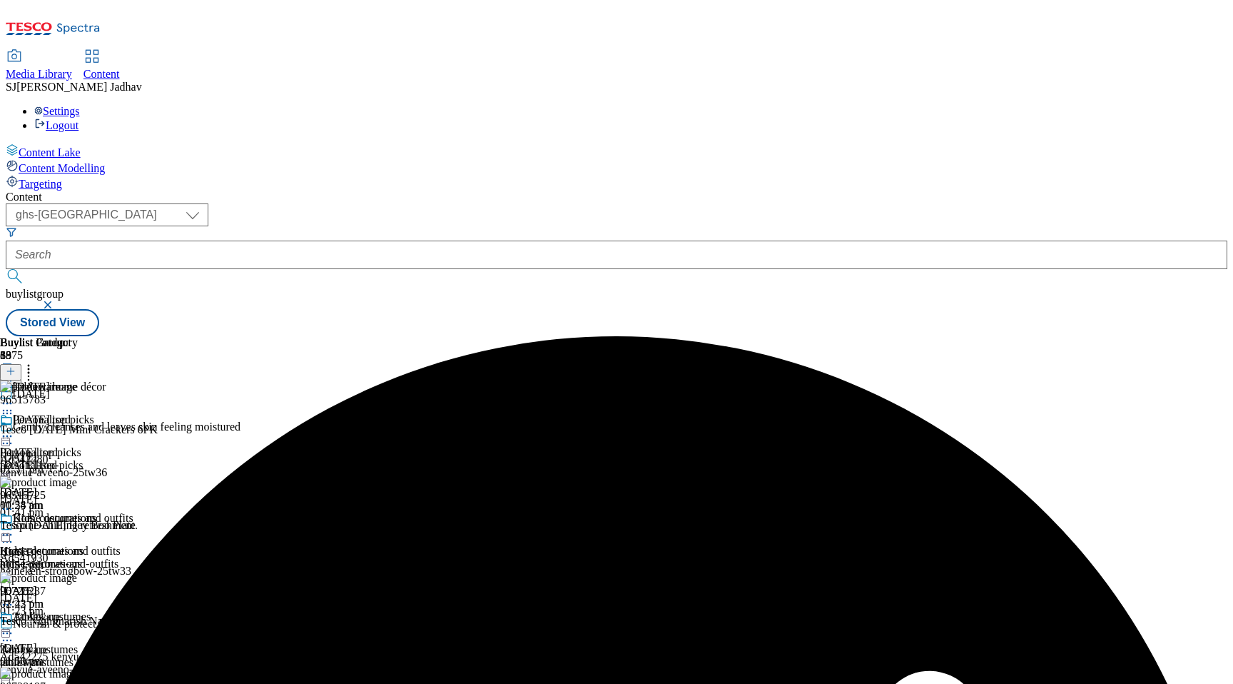
click at [14, 626] on icon at bounding box center [7, 633] width 14 height 14
click at [66, 654] on button "Edit" at bounding box center [48, 662] width 38 height 16
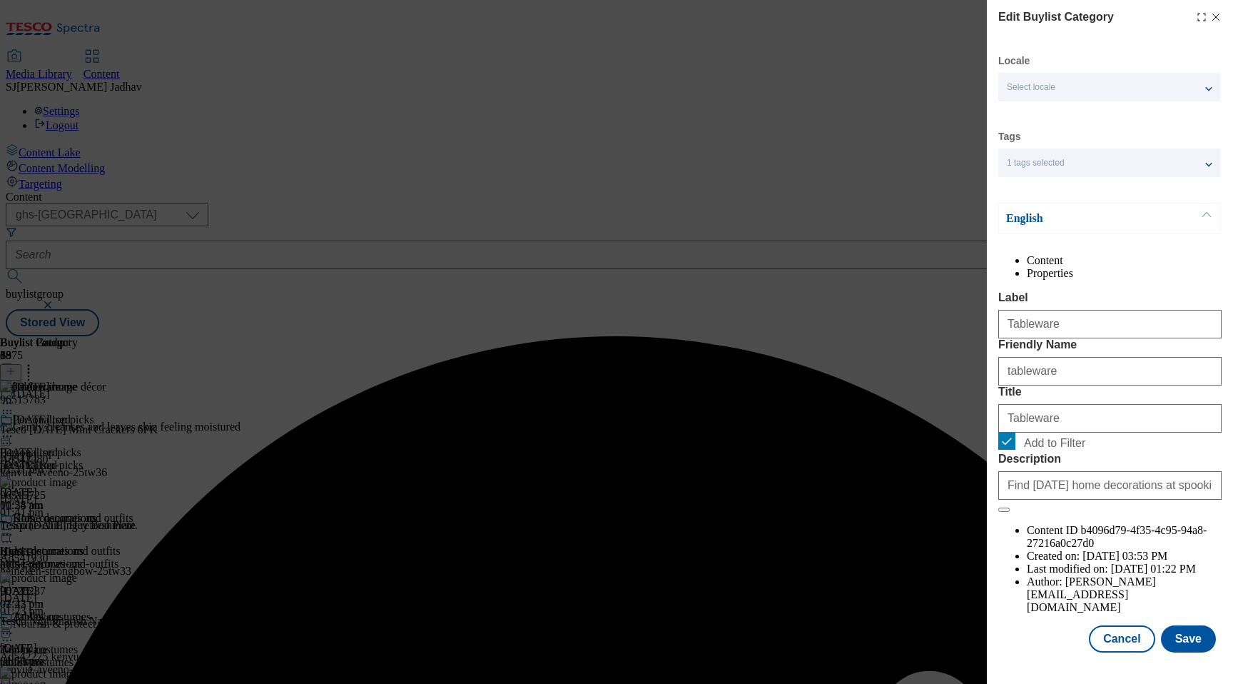
scroll to position [19, 0]
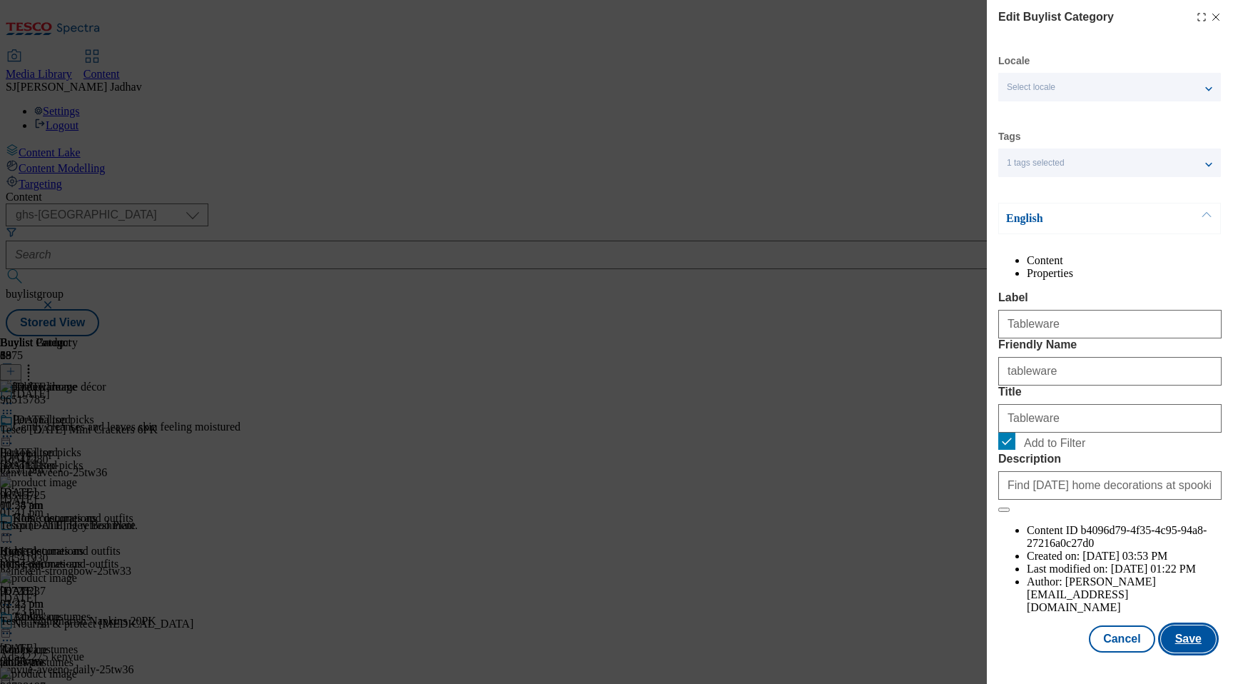
click at [1208, 647] on button "Save" at bounding box center [1188, 638] width 55 height 27
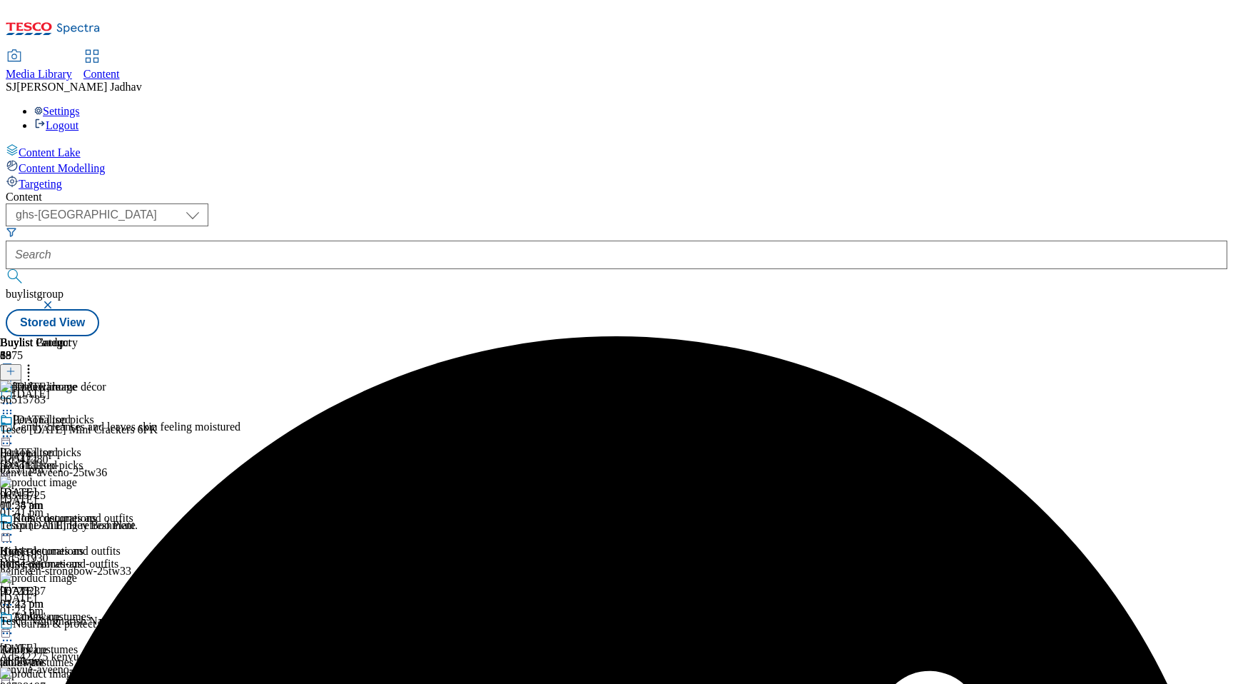
click at [96, 512] on div "Home decorations" at bounding box center [48, 528] width 96 height 33
click at [14, 527] on icon at bounding box center [7, 534] width 14 height 14
click at [61, 560] on span "Edit" at bounding box center [52, 565] width 16 height 11
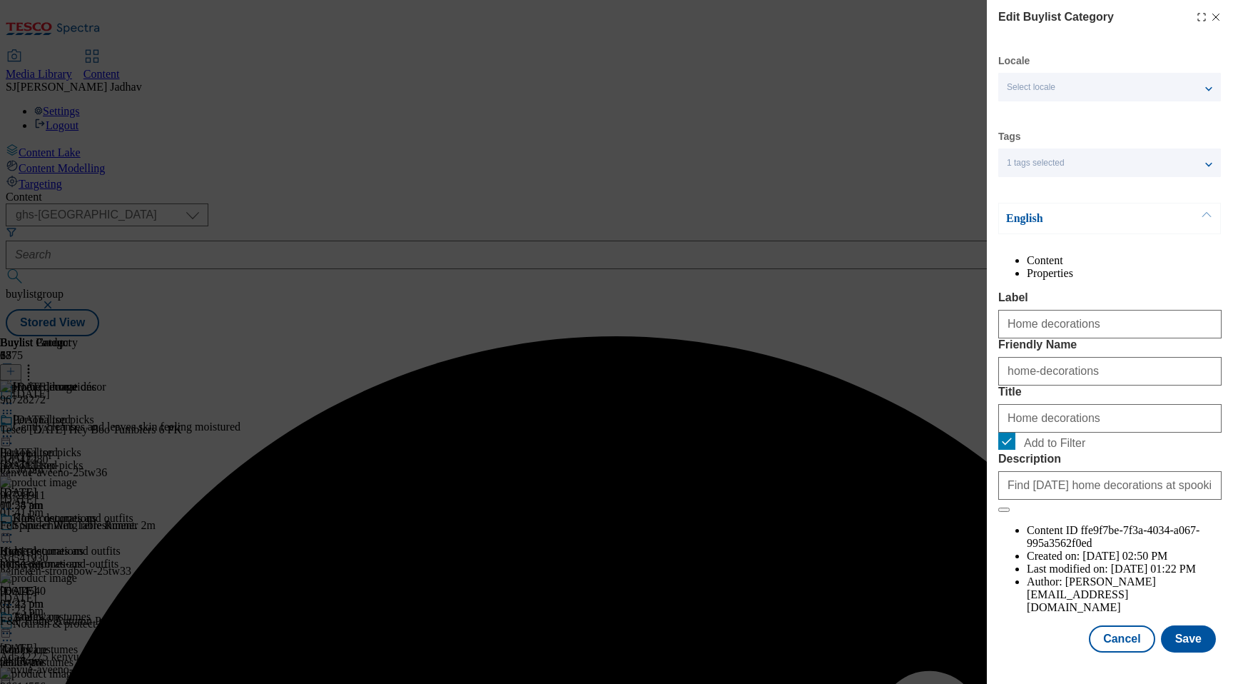
scroll to position [19, 0]
click at [1183, 637] on button "Save" at bounding box center [1188, 638] width 55 height 27
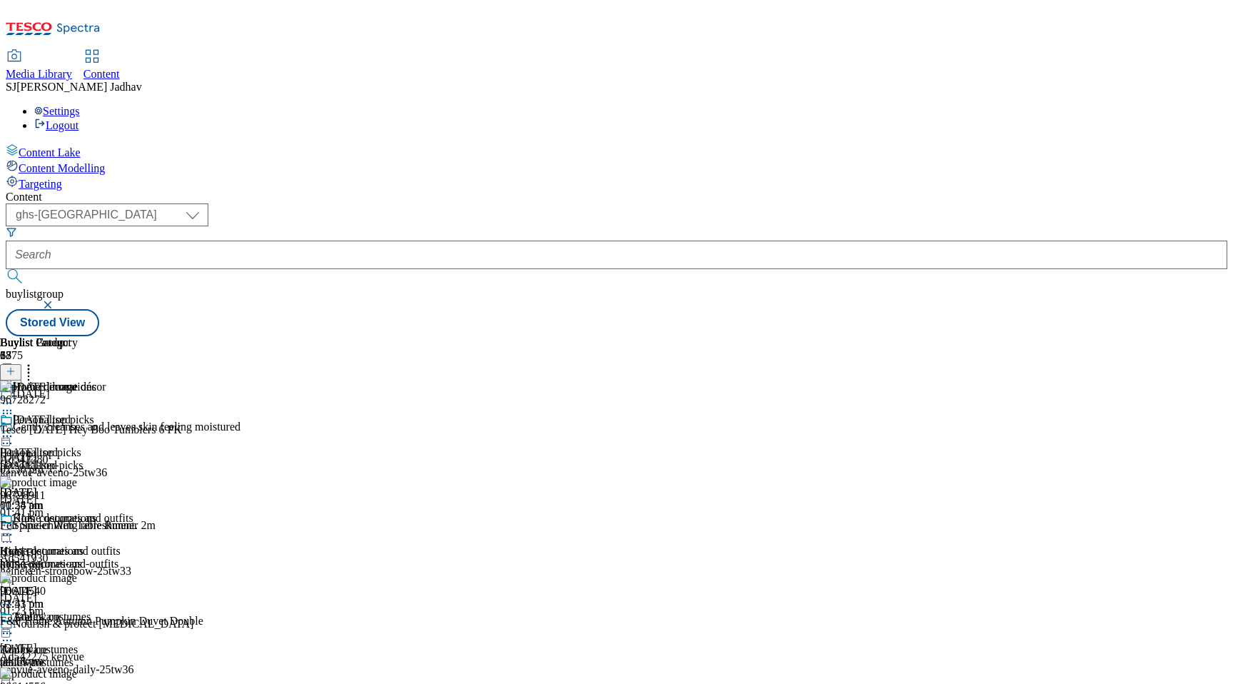
scroll to position [1440, 0]
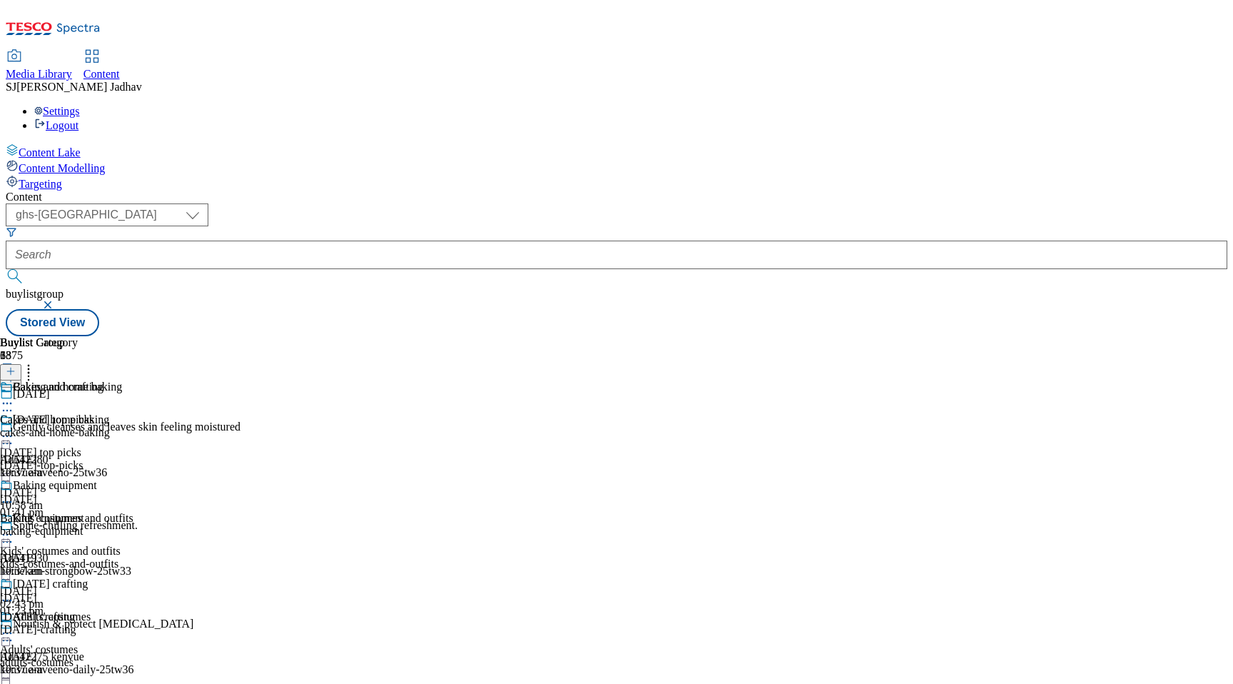
click at [122, 426] on div "cakes-and-home-baking" at bounding box center [61, 432] width 122 height 13
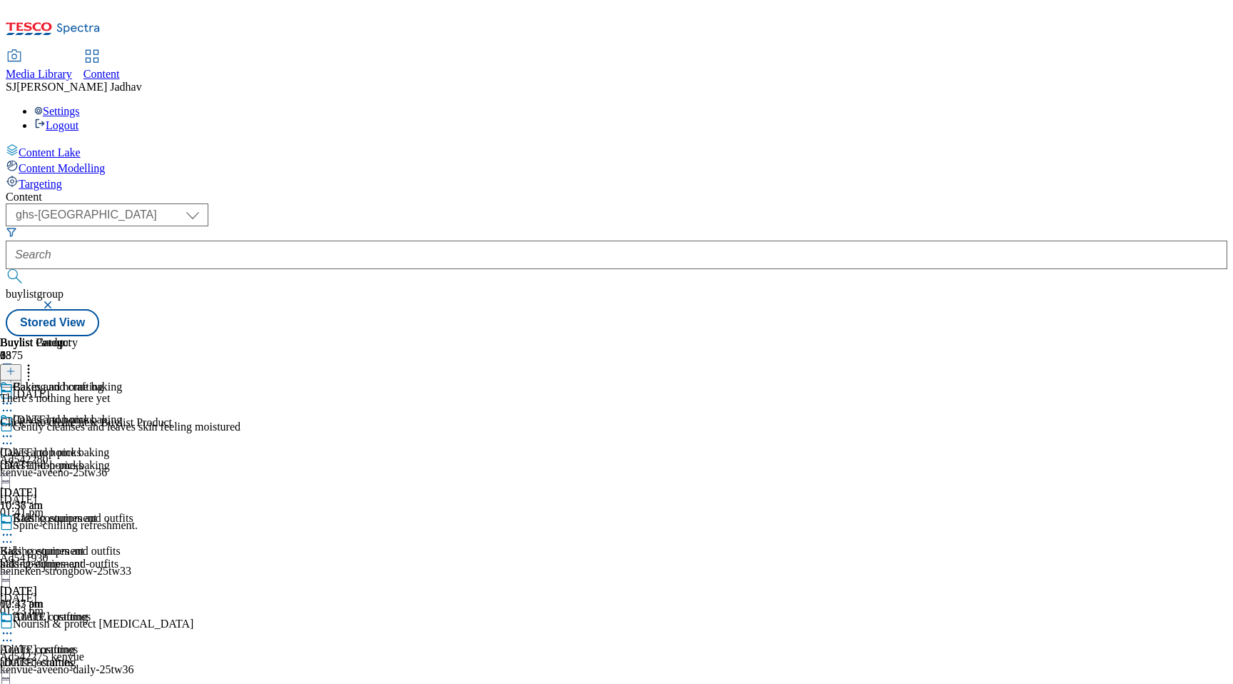
click at [14, 371] on line at bounding box center [10, 371] width 7 height 0
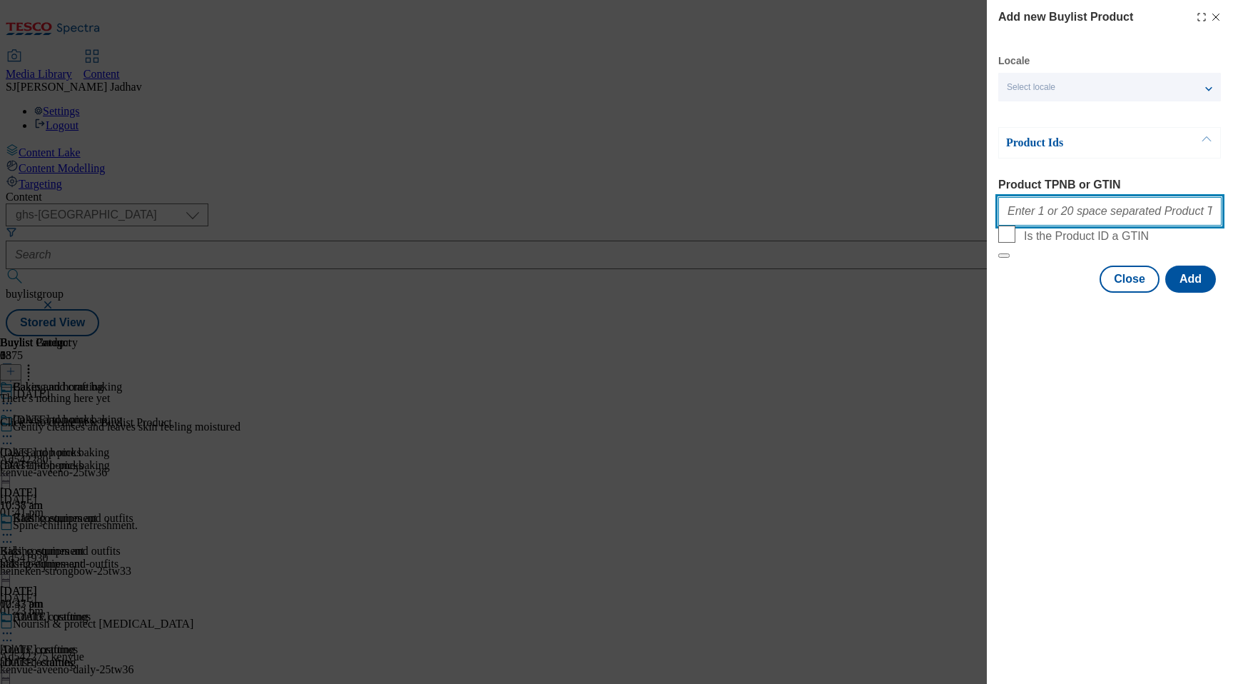
click at [1105, 222] on input "Product TPNB or GTIN" at bounding box center [1110, 211] width 223 height 29
paste input "97065132 96487786 96768870 96770600 96818488 96233534 61296034 79659246 5226613…"
type input "97065132 96487786 96768870 96770600 96818488 96233534 61296034 79659246 5226613…"
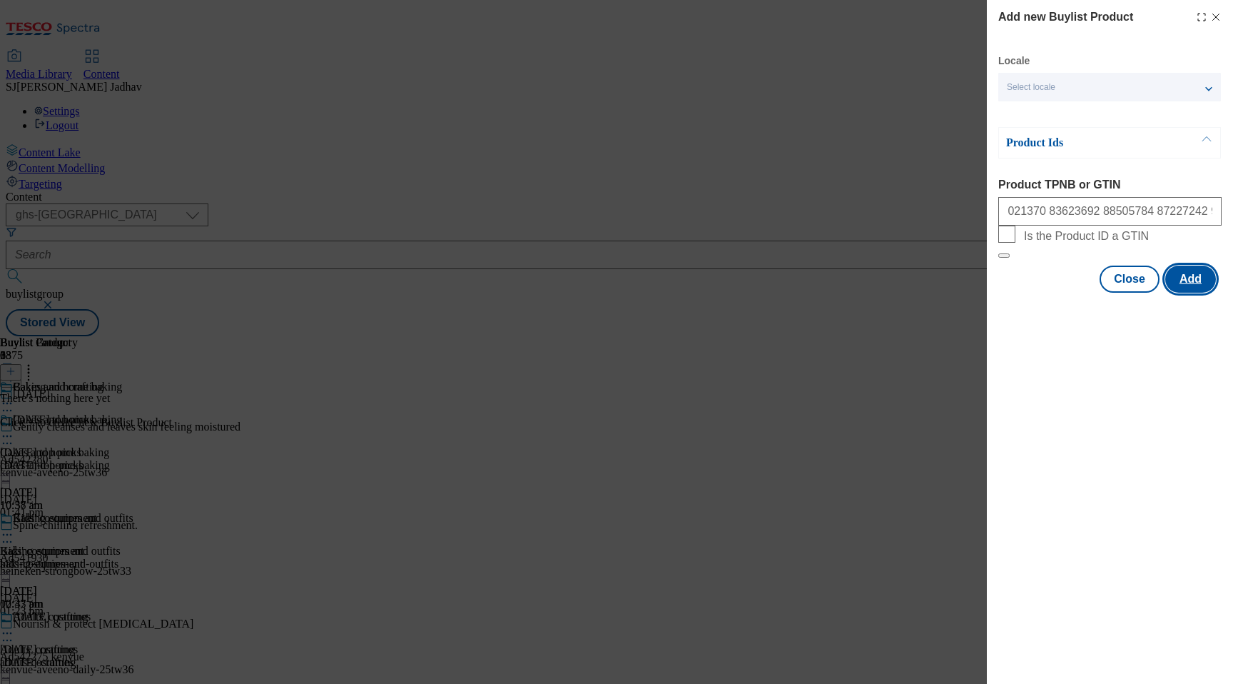
click at [1195, 293] on button "Add" at bounding box center [1191, 279] width 51 height 27
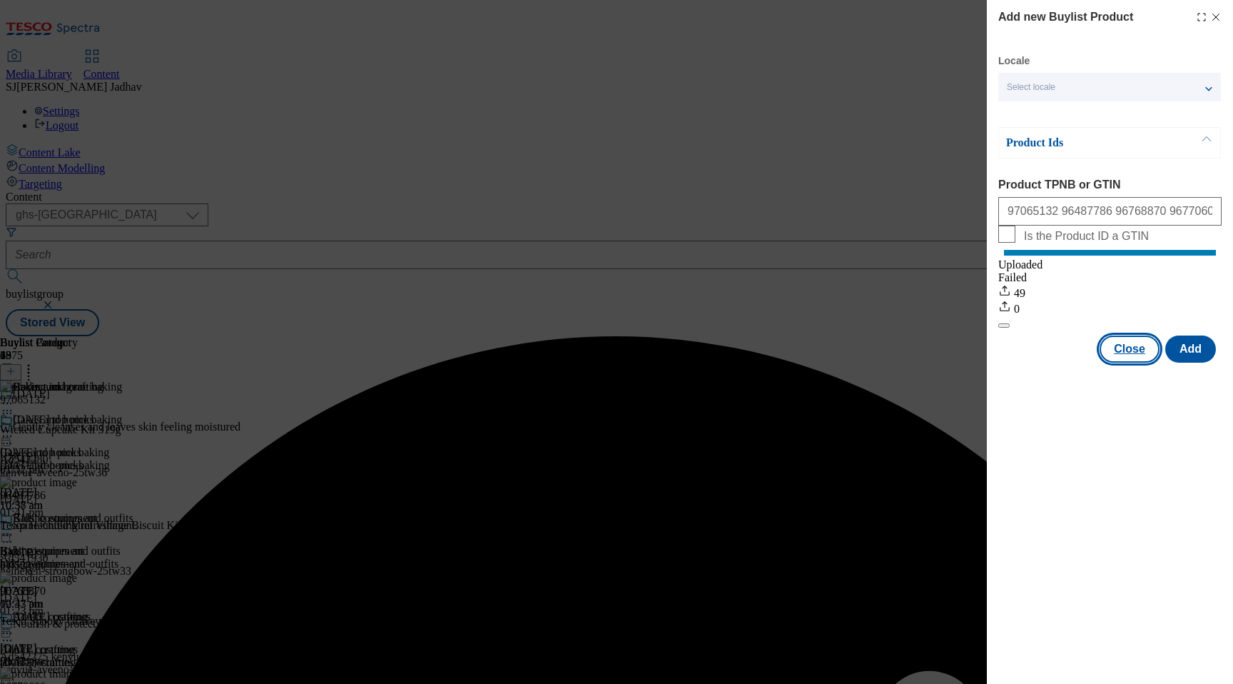
click at [1135, 358] on button "Close" at bounding box center [1130, 348] width 60 height 27
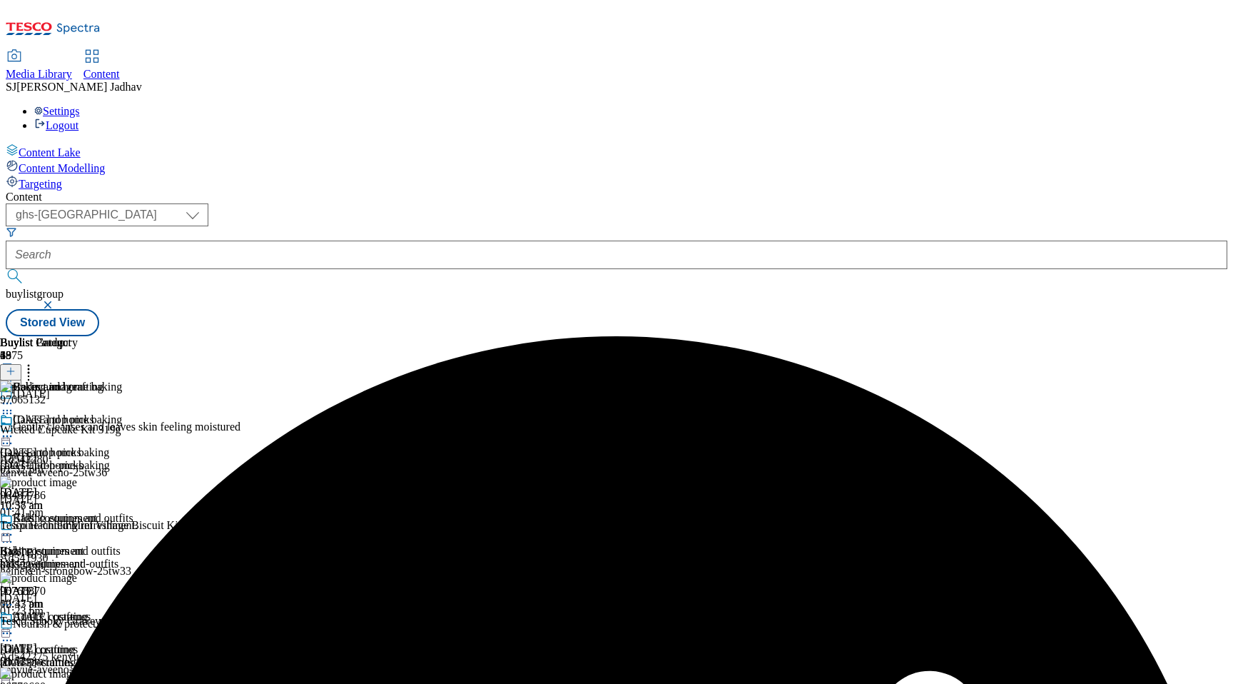
click at [122, 557] on div "baking-equipment" at bounding box center [61, 563] width 122 height 13
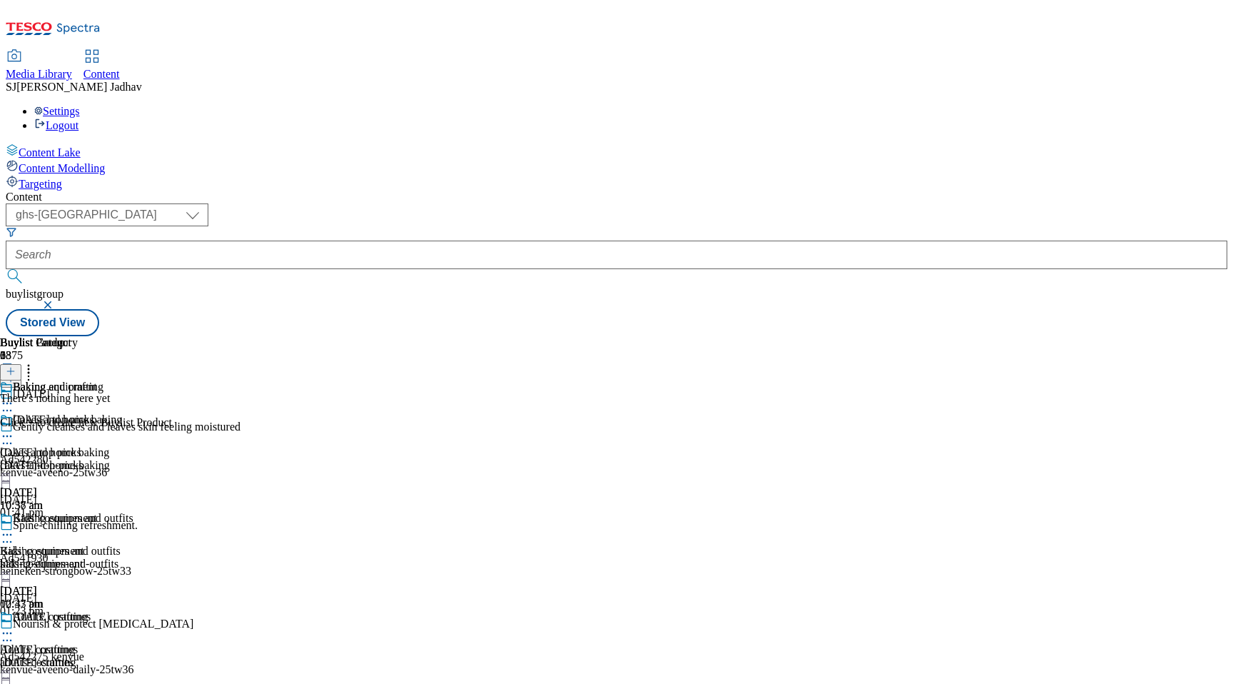
click at [21, 364] on button at bounding box center [10, 372] width 21 height 16
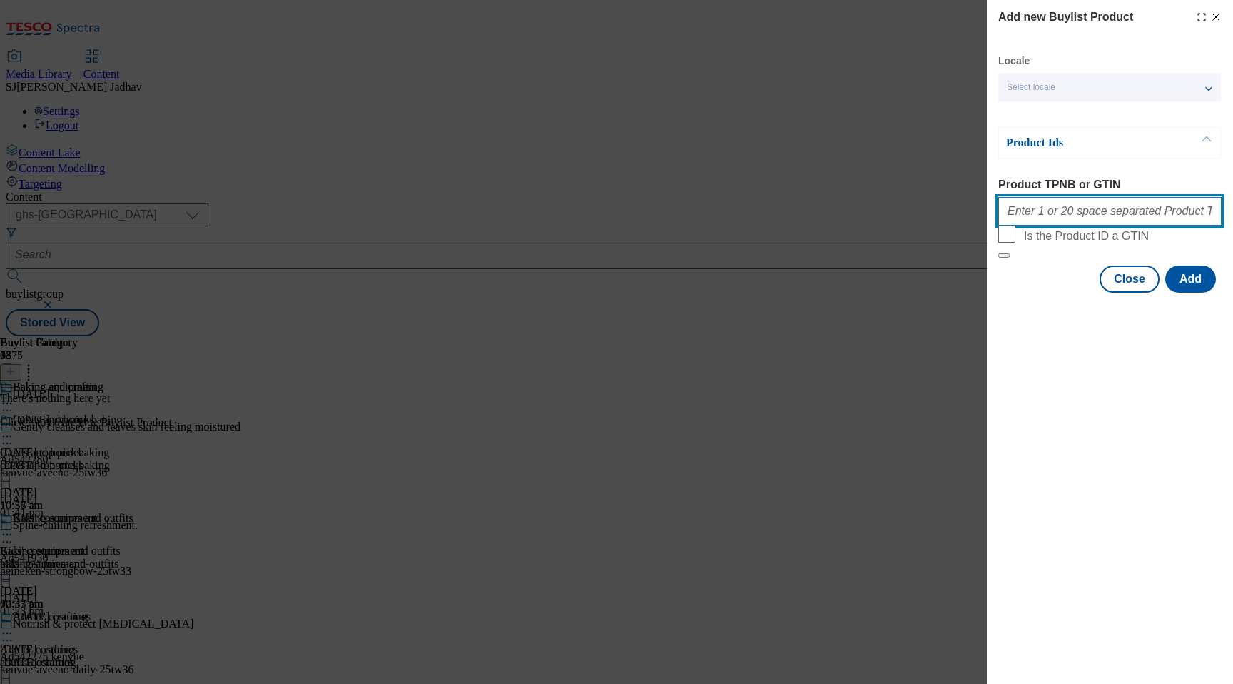
click at [1079, 222] on input "Product TPNB or GTIN" at bounding box center [1110, 211] width 223 height 29
paste input "96728306 96728934 92860304 89699724 51149167 89699701 89699655 89163137 8969968…"
type input "96728306 96728934 92860304 89699724 51149167 89699701 89699655 89163137 8969968…"
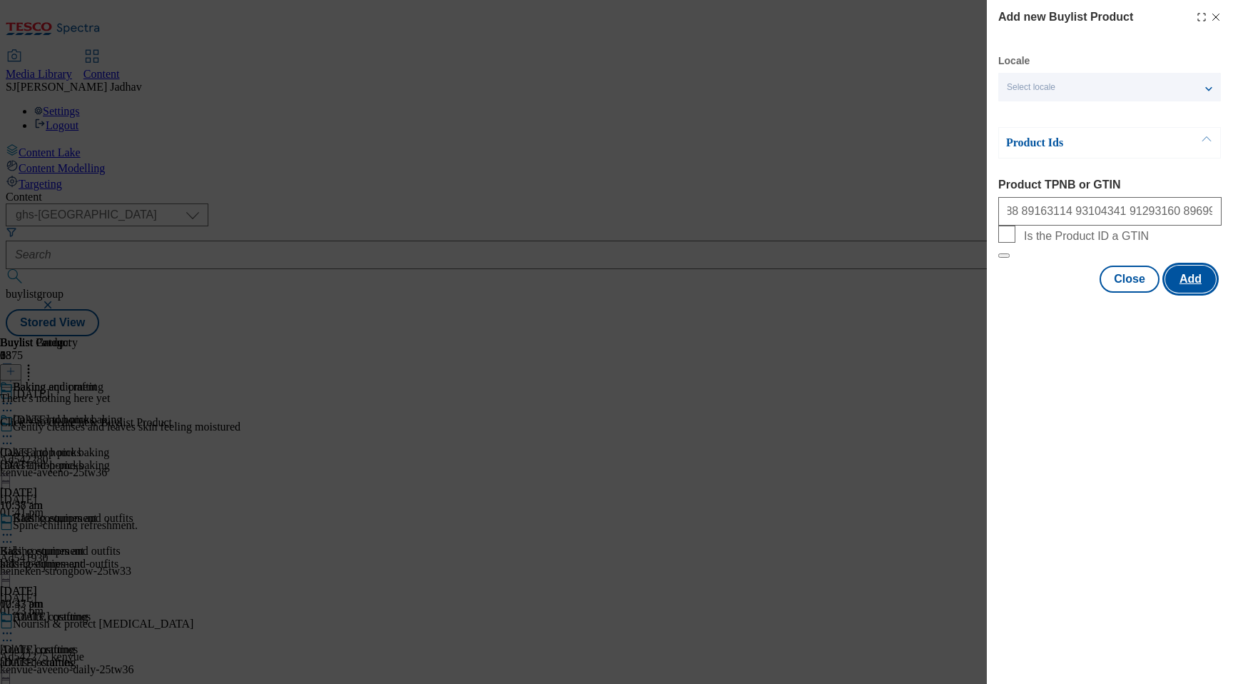
click at [1194, 293] on button "Add" at bounding box center [1191, 279] width 51 height 27
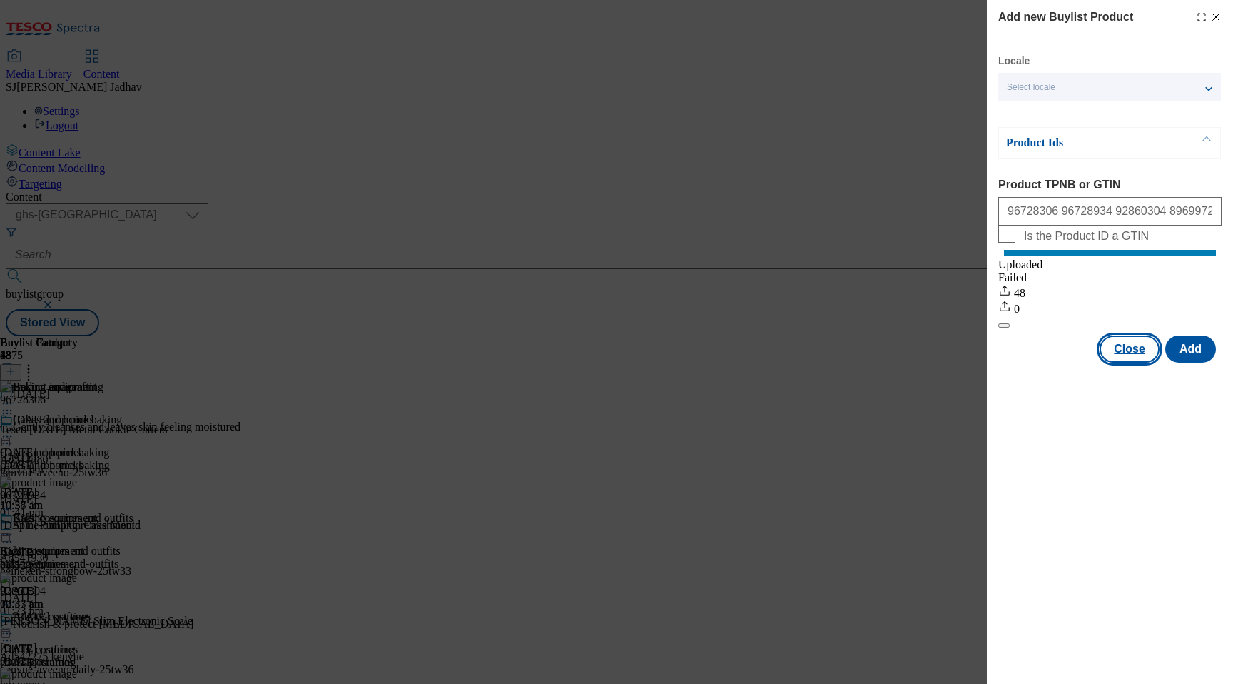
click at [1126, 363] on button "Close" at bounding box center [1130, 348] width 60 height 27
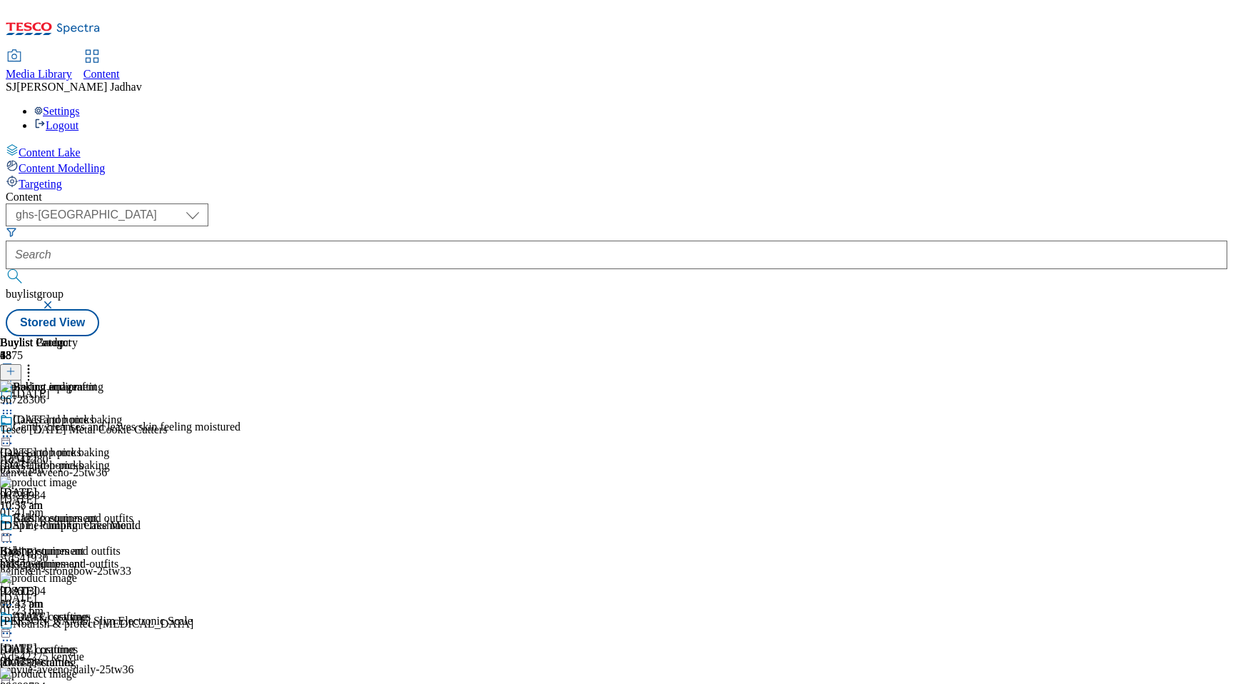
click at [122, 656] on div "halloween-crafting" at bounding box center [61, 662] width 122 height 13
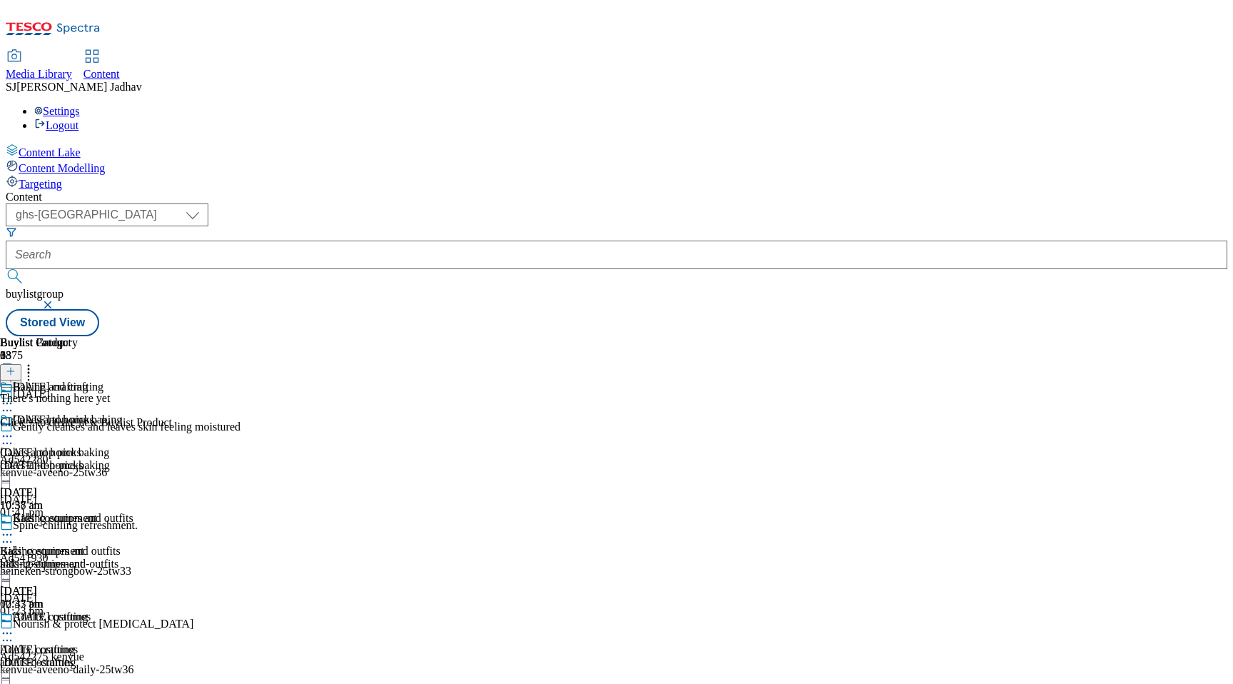
scroll to position [0, 34]
click at [14, 371] on line at bounding box center [10, 371] width 7 height 0
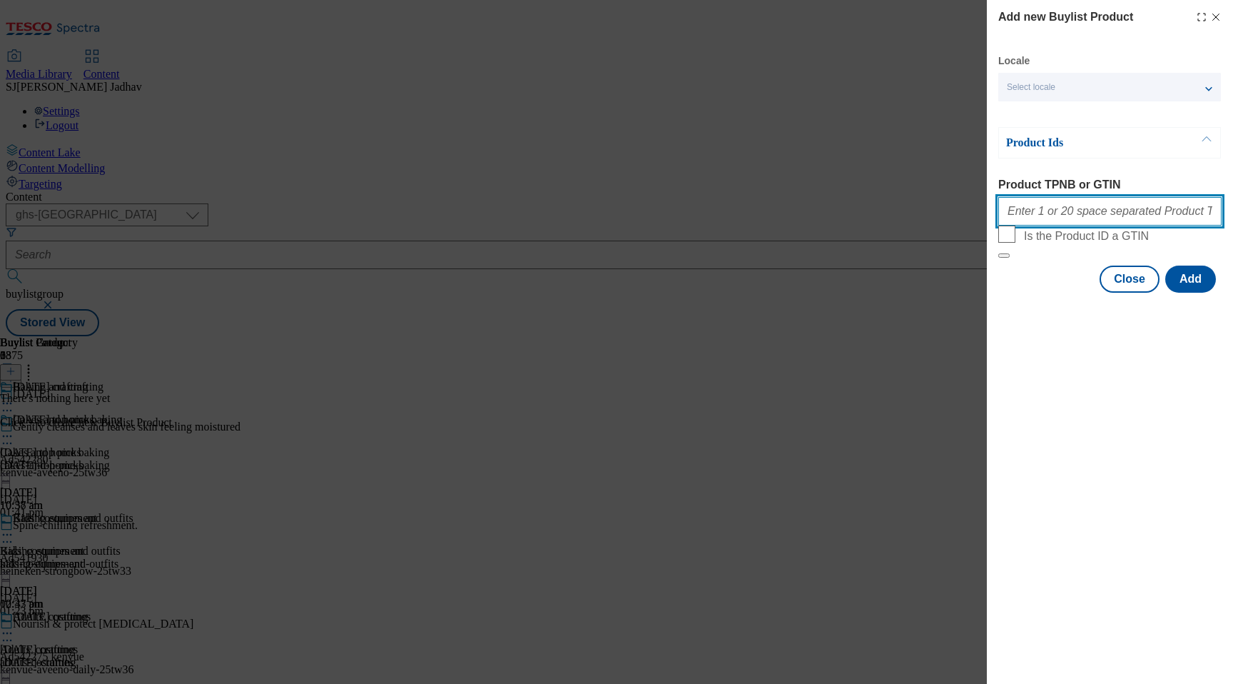
click at [1116, 214] on input "Product TPNB or GTIN" at bounding box center [1110, 211] width 223 height 29
paste input "96728387 96639377 74182137 87605120 66570531 52825333 58107348 96632839 9639476…"
type input "96728387 96639377 74182137 87605120 66570531 52825333 58107348 96632839 9639476…"
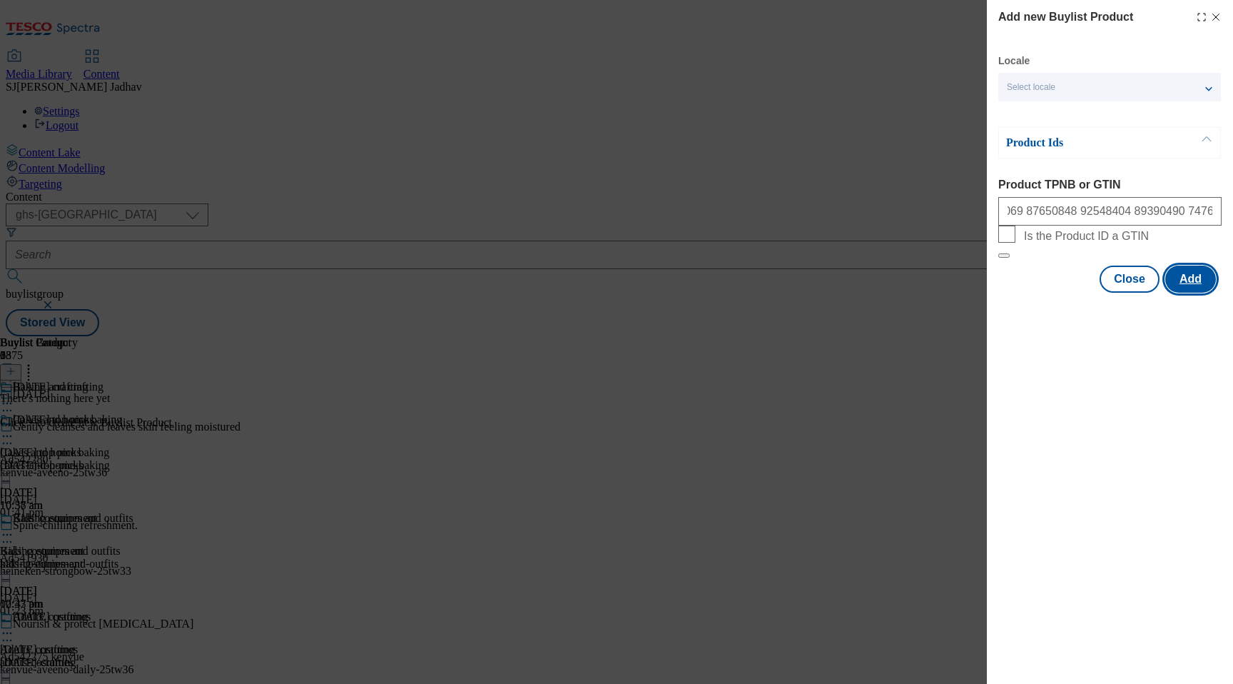
scroll to position [0, 0]
click at [1186, 293] on button "Add" at bounding box center [1191, 279] width 51 height 27
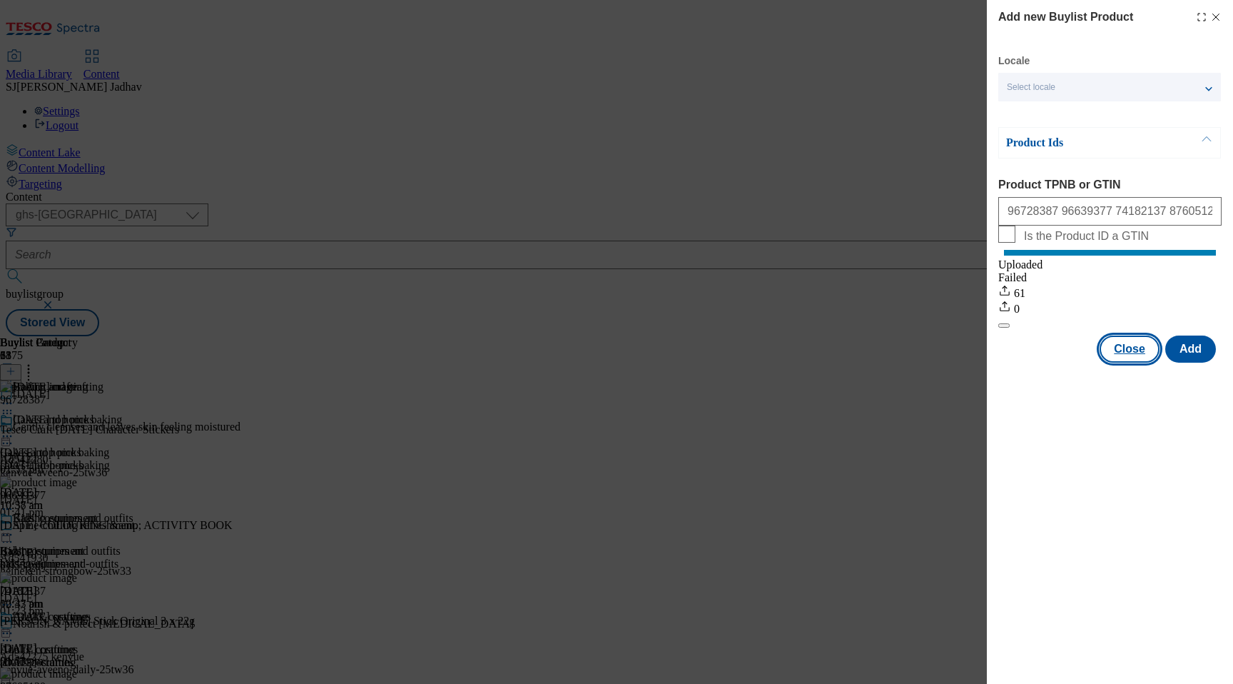
click at [1127, 361] on button "Close" at bounding box center [1130, 348] width 60 height 27
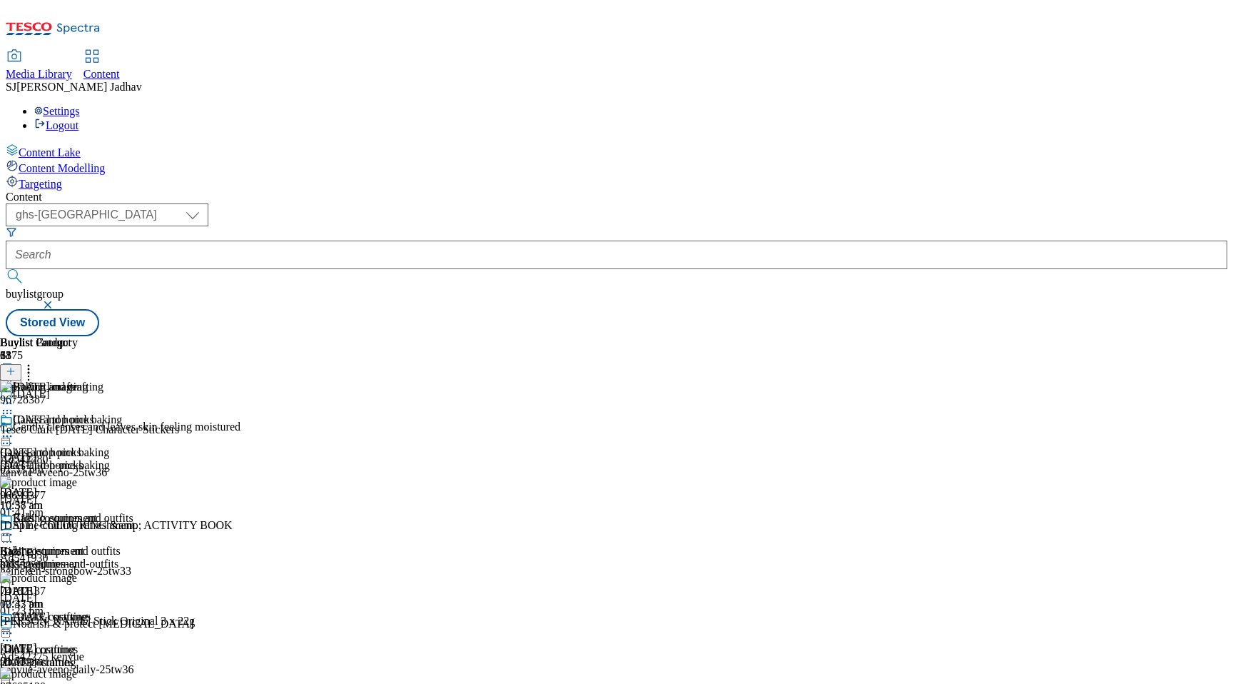
scroll to position [1437, 0]
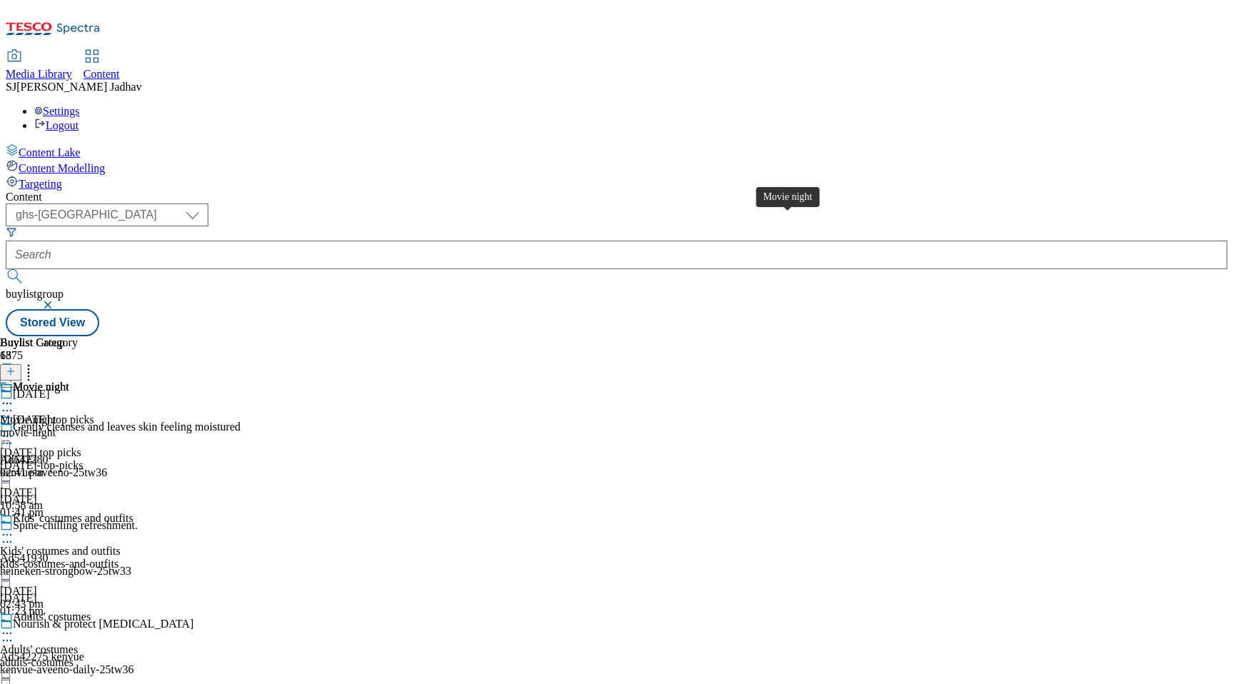
click at [69, 380] on span "Movie night" at bounding box center [41, 388] width 56 height 16
click at [16, 366] on icon at bounding box center [11, 371] width 10 height 10
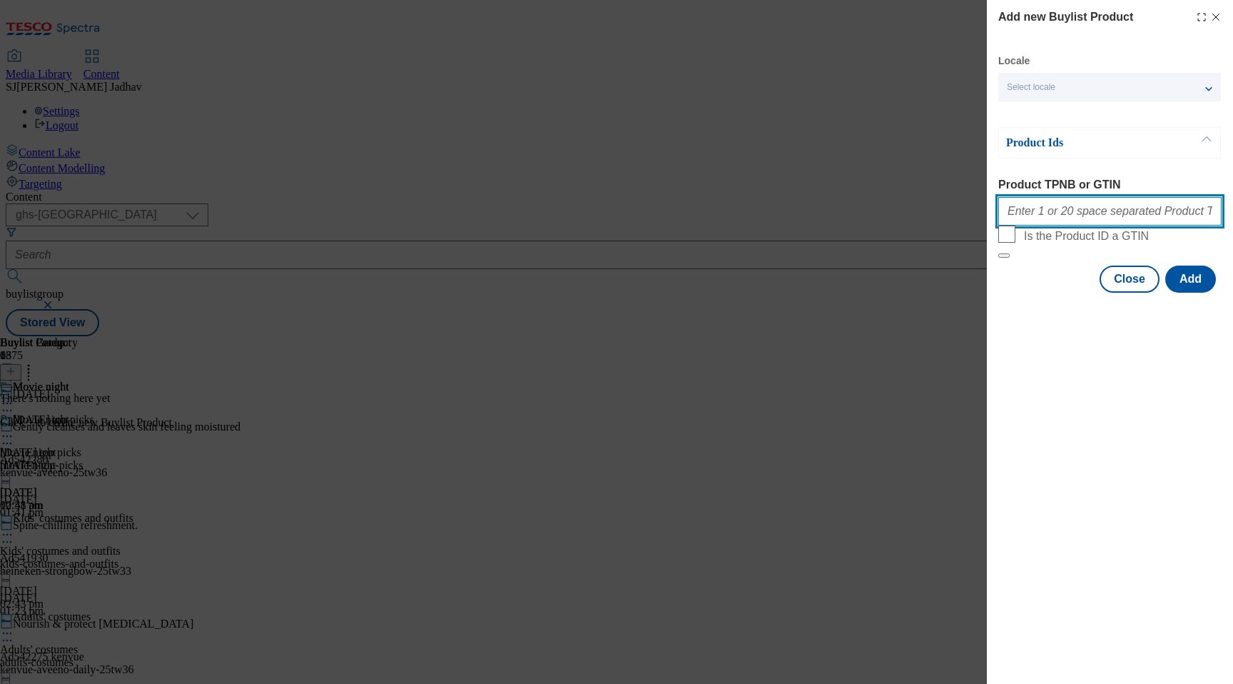
click at [1088, 214] on input "Product TPNB or GTIN" at bounding box center [1110, 211] width 223 height 29
paste input "87896572 91705998 90989835 91782041 89250967 91708684 91379162 86730024 9309426…"
type input "87896572 91705998 90989835 91782041 89250967 91708684 91379162 86730024 9309426…"
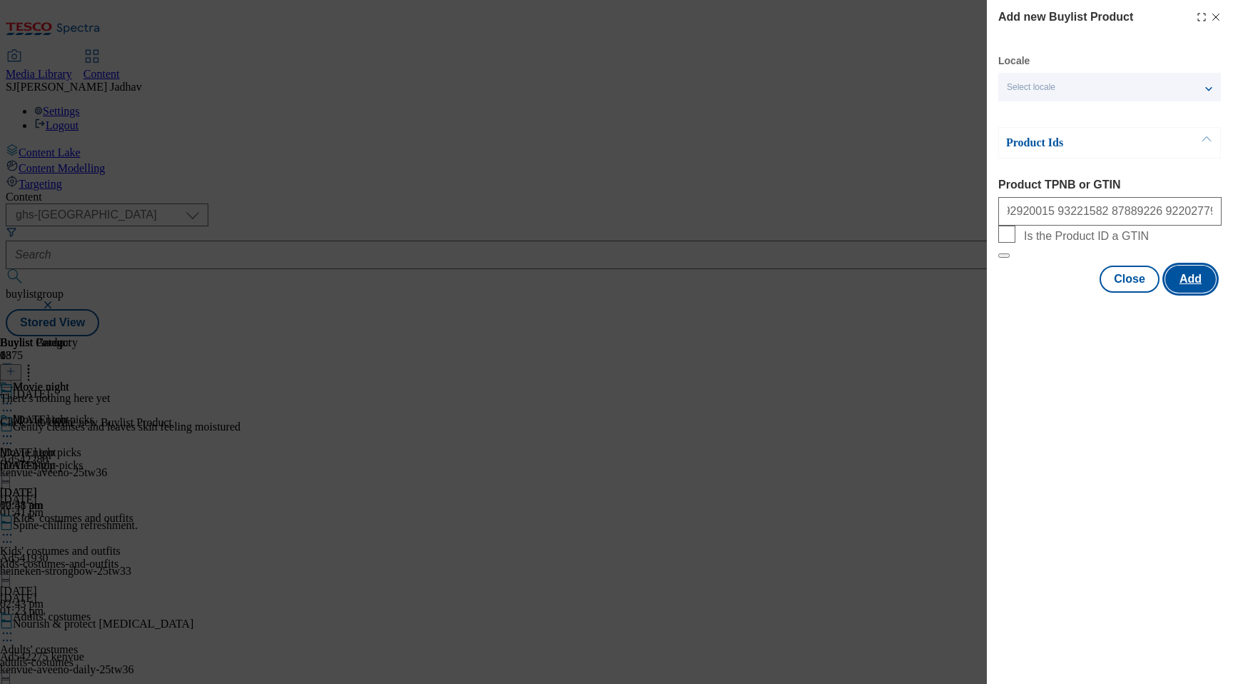
scroll to position [0, 0]
click at [1195, 293] on button "Add" at bounding box center [1191, 279] width 51 height 27
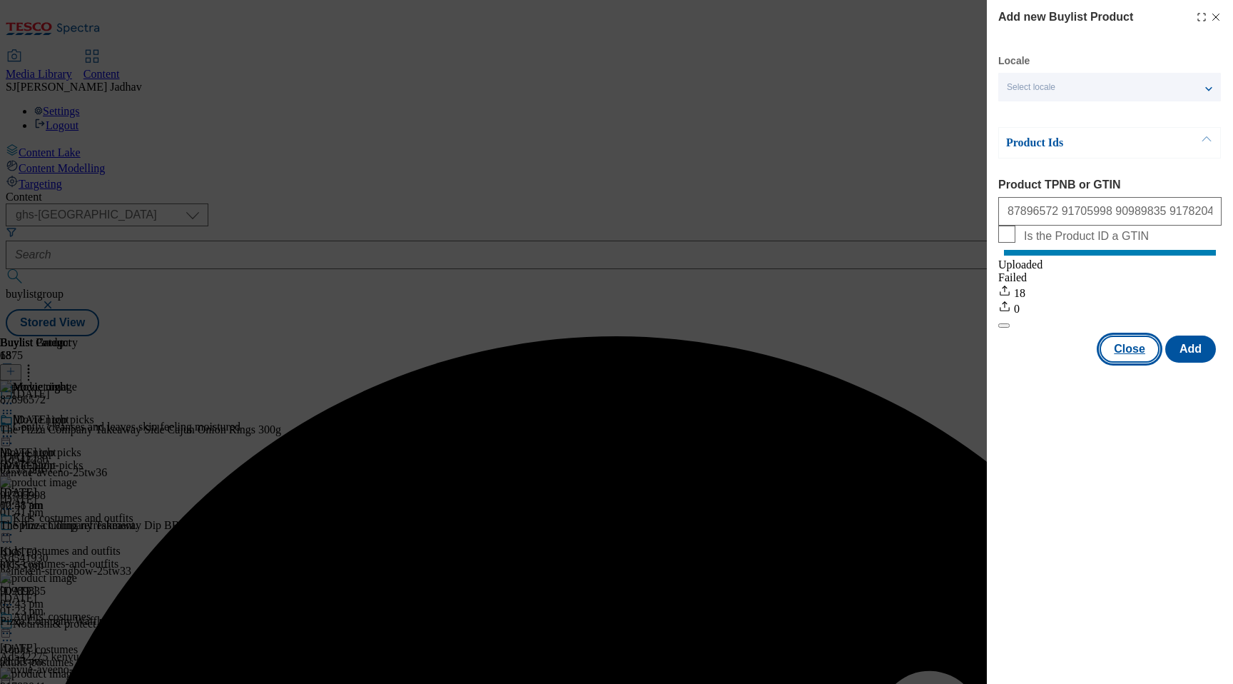
click at [1123, 363] on button "Close" at bounding box center [1130, 348] width 60 height 27
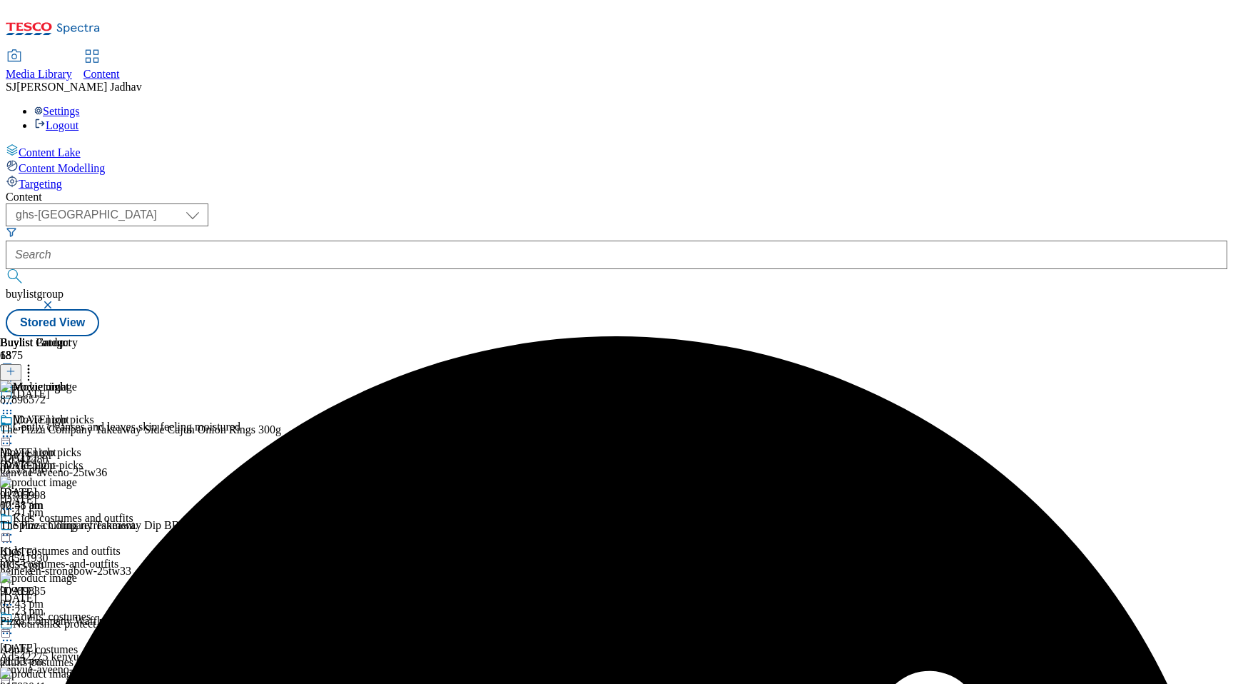
scroll to position [1585, 0]
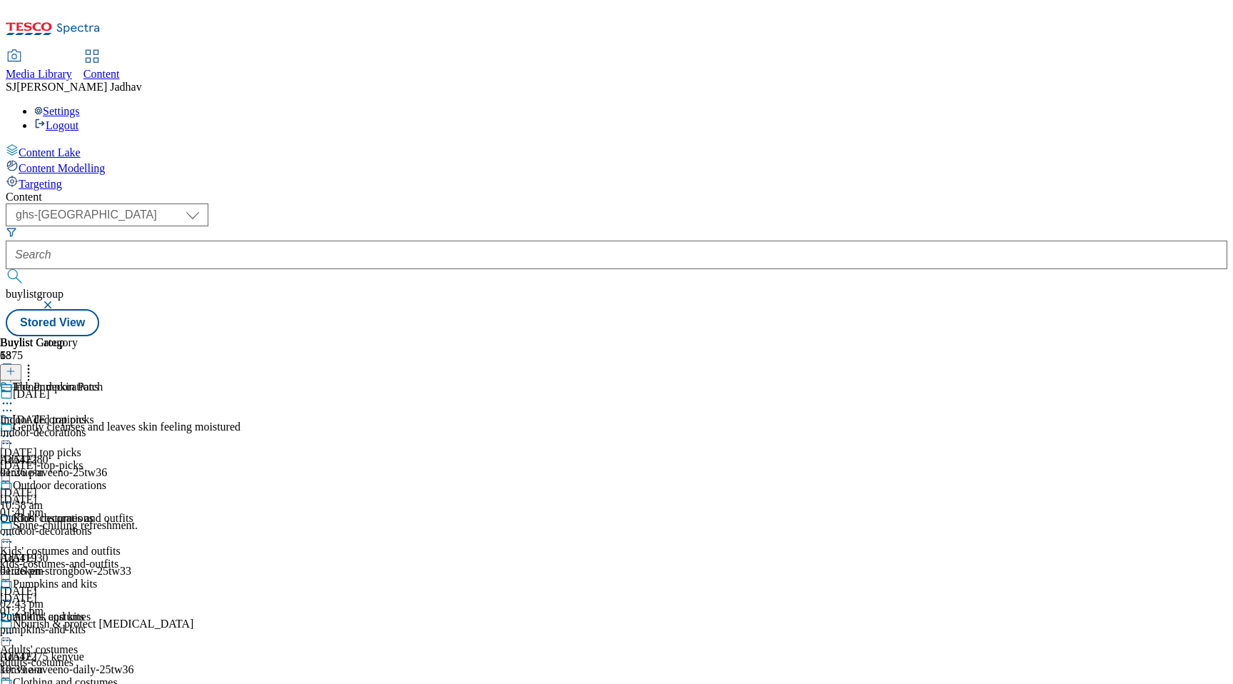
scroll to position [216, 0]
click at [118, 623] on div "pumpkins-and-kits" at bounding box center [59, 629] width 118 height 13
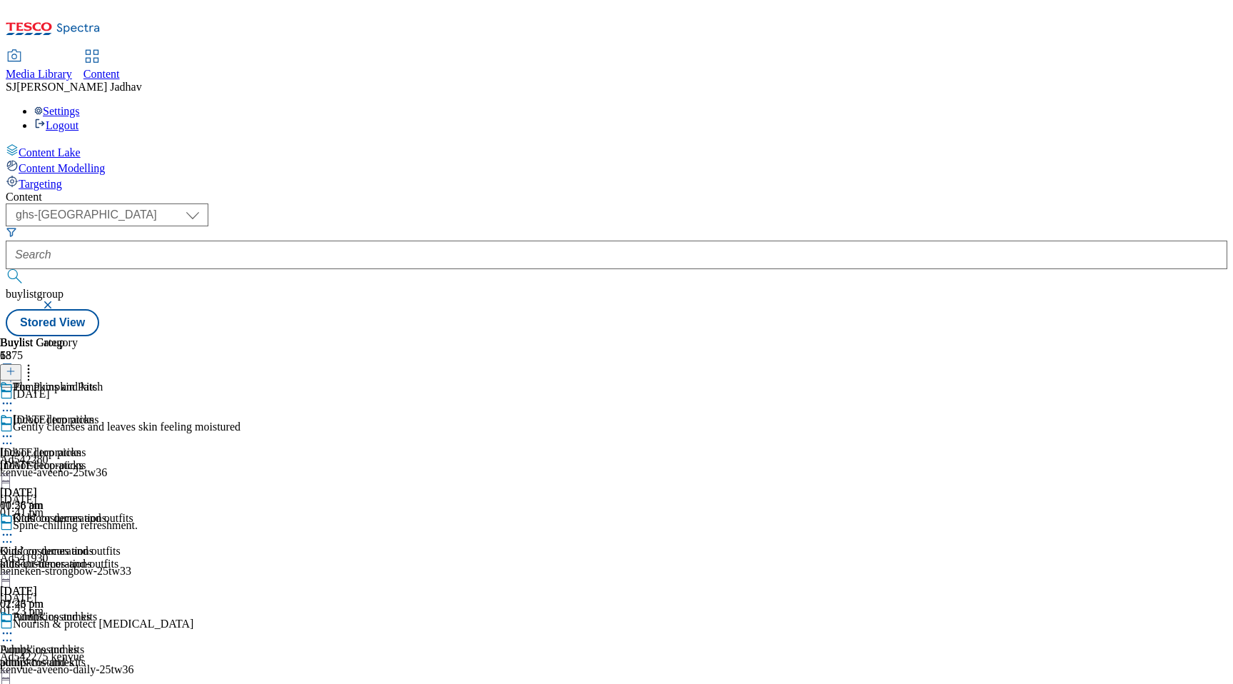
scroll to position [0, 34]
click at [16, 366] on icon at bounding box center [11, 371] width 10 height 10
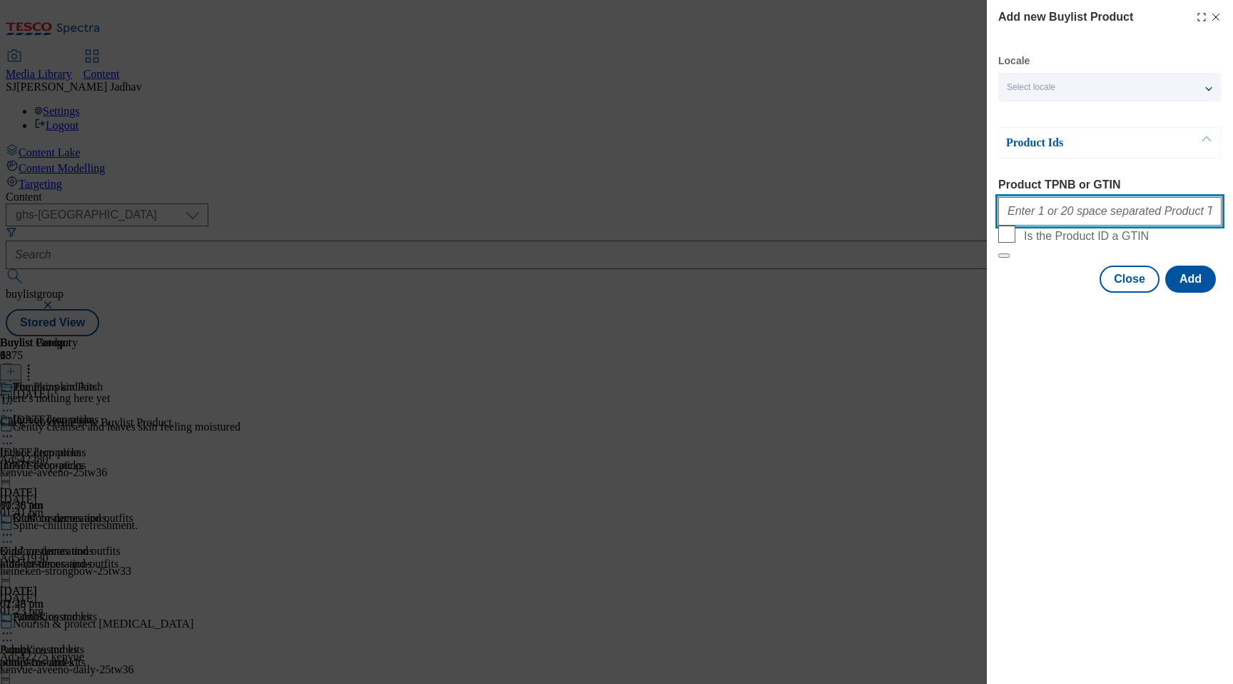
click at [1081, 215] on input "Product TPNB or GTIN" at bounding box center [1110, 211] width 223 height 29
paste input "72863268 66703427 68239478 86073450 53151498 51282077 51696912 105280582 105266…"
type input "72863268 66703427 68239478 86073450 53151498 51282077 51696912 105280582 105266…"
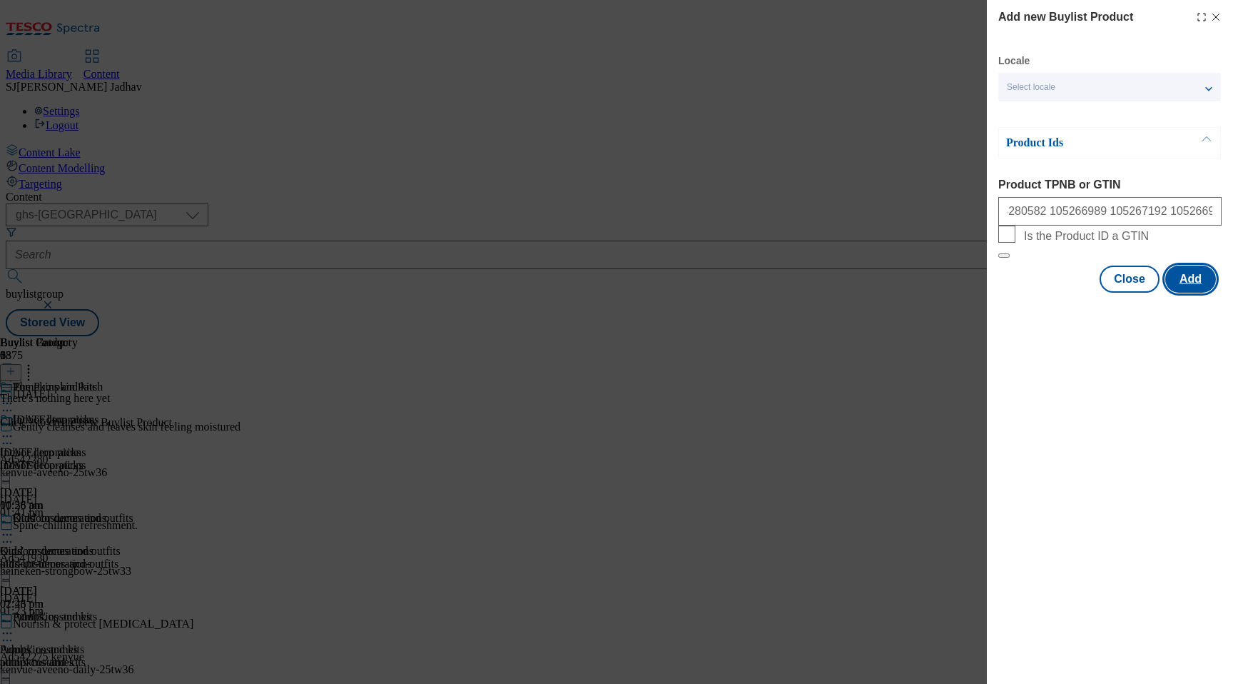
scroll to position [0, 0]
click at [1179, 293] on button "Add" at bounding box center [1191, 279] width 51 height 27
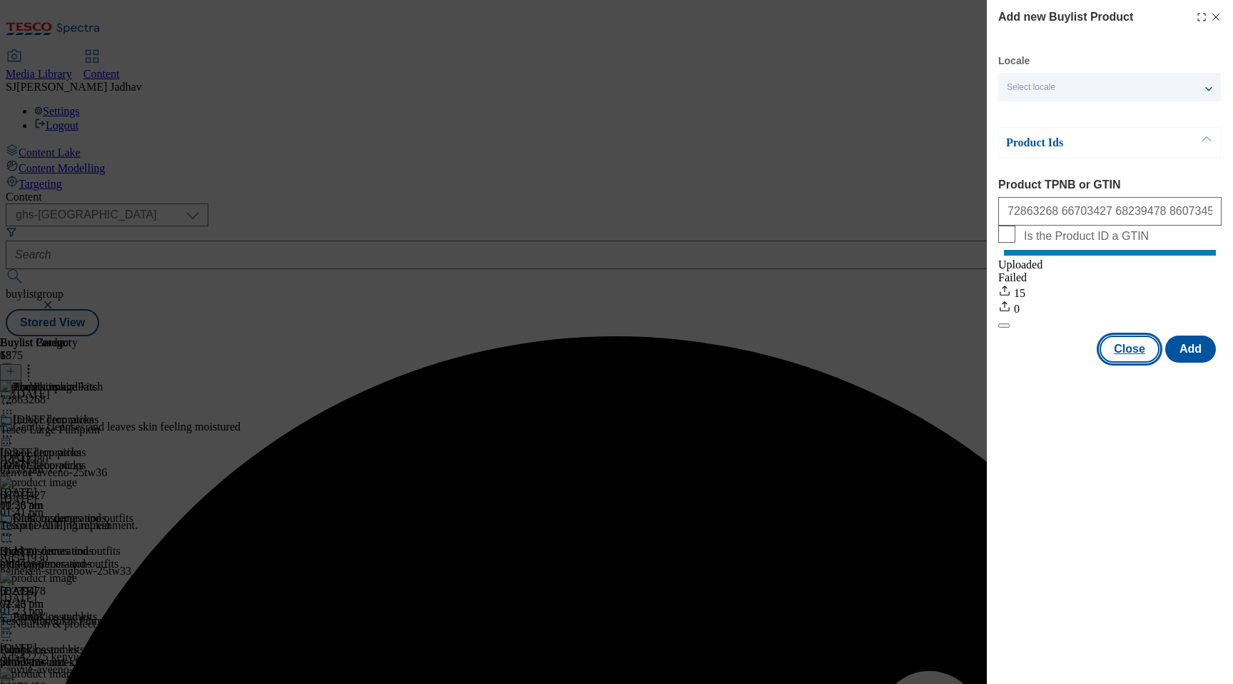
click at [1117, 363] on button "Close" at bounding box center [1130, 348] width 60 height 27
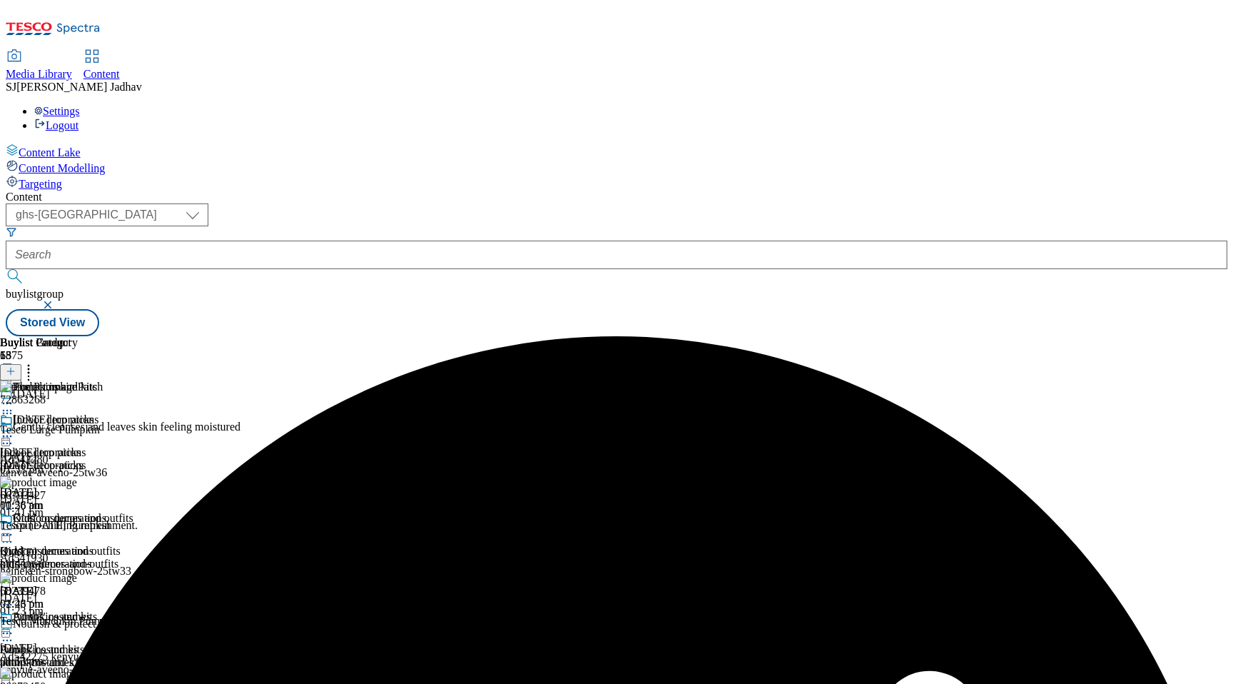
scroll to position [160, 0]
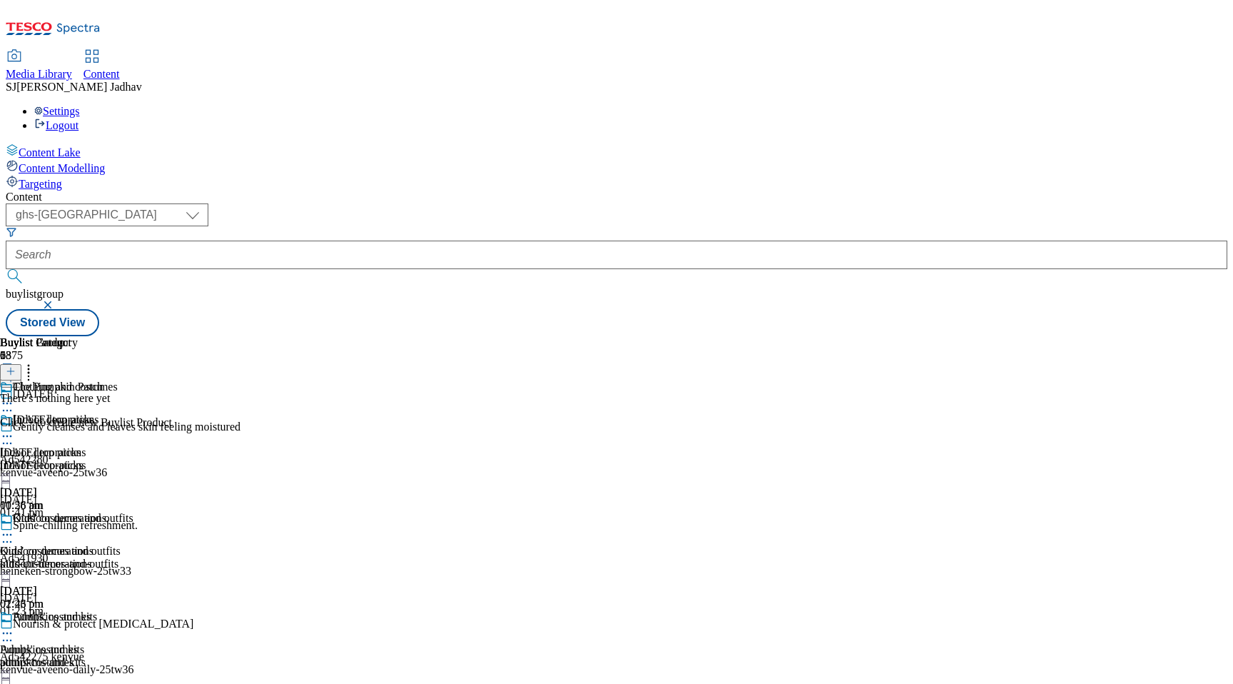
scroll to position [0, 34]
click at [16, 366] on icon at bounding box center [11, 371] width 10 height 10
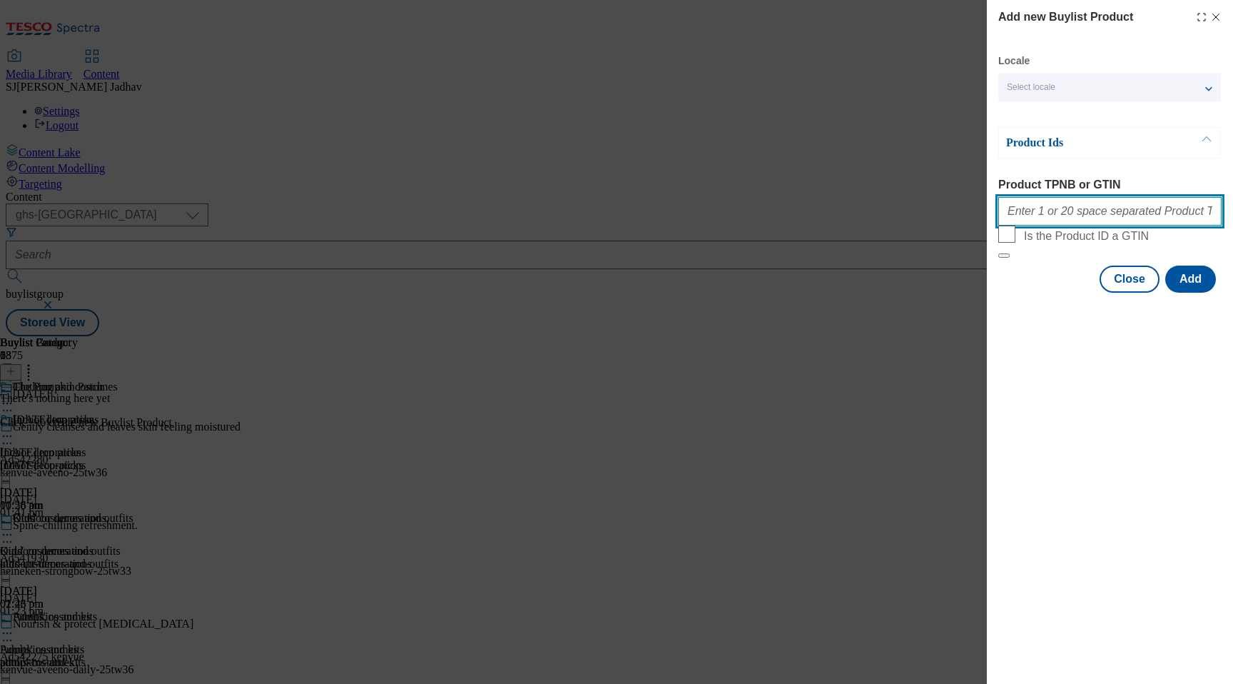
click at [1078, 223] on input "Product TPNB or GTIN" at bounding box center [1110, 211] width 223 height 29
paste input "96586657 96828539 96792597 96917958 96743450 96739149 96742830 96743057 9679001…"
type input "96586657 96828539 96792597 96917958 96743450 96739149 96742830 96743057 9679001…"
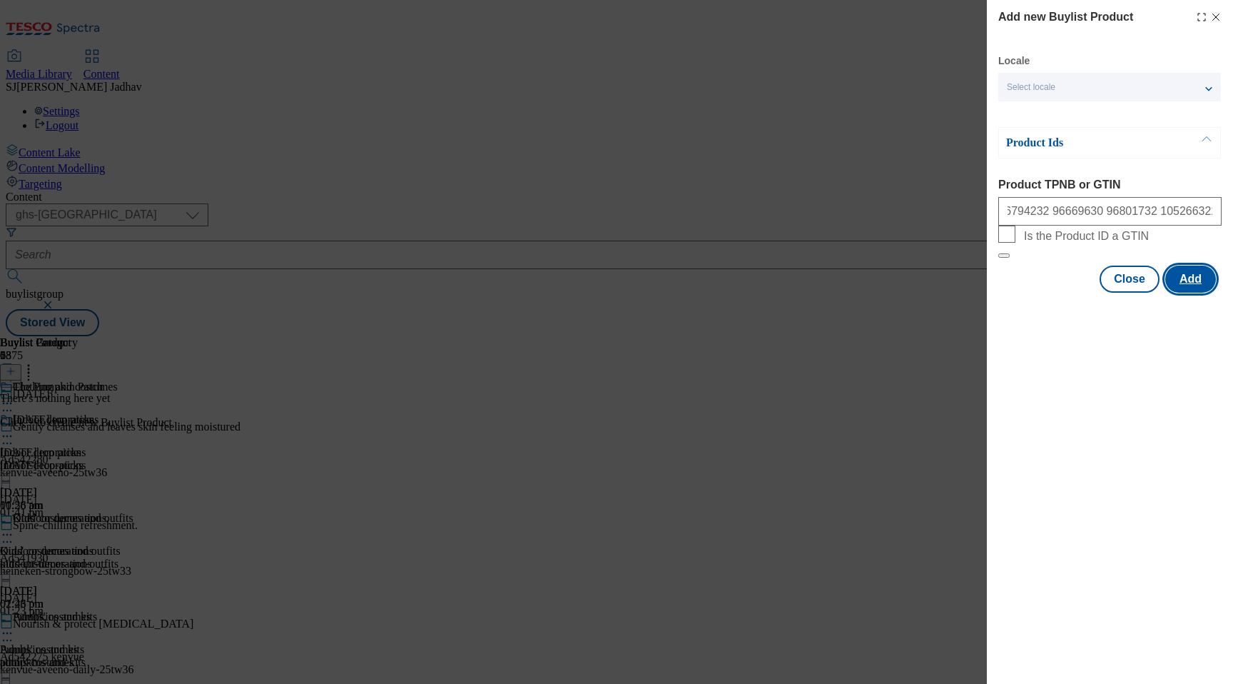
scroll to position [0, 0]
click at [1178, 293] on button "Add" at bounding box center [1191, 279] width 51 height 27
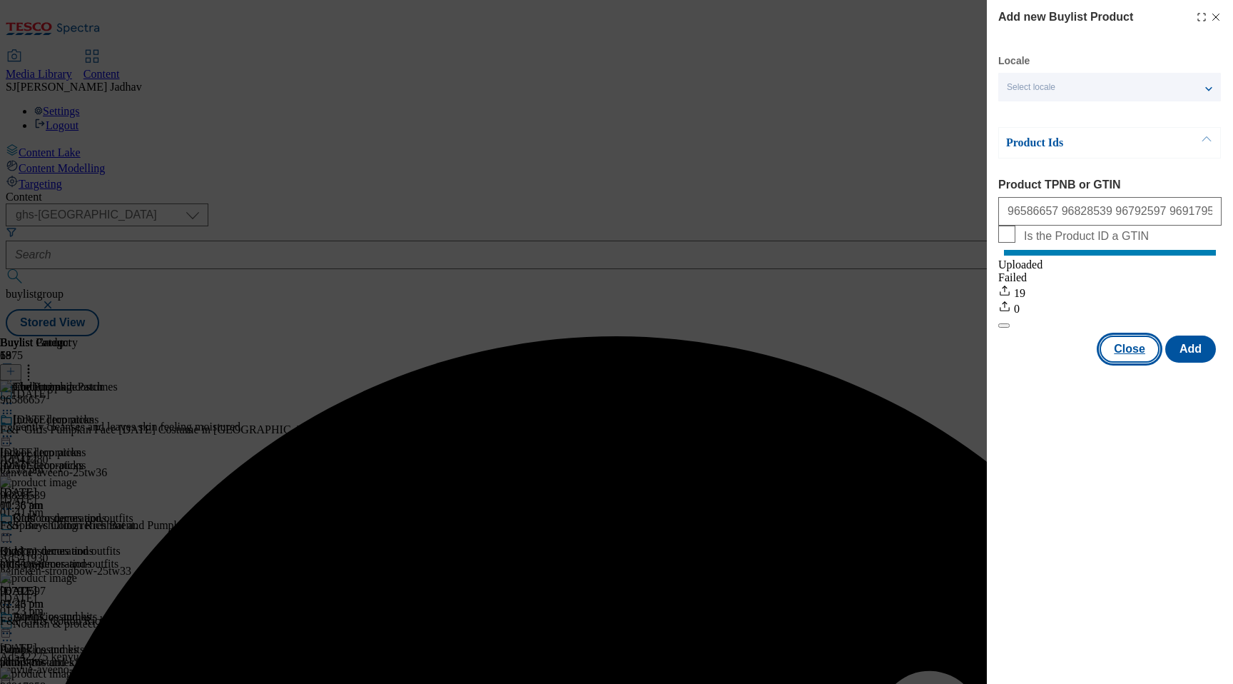
click at [1123, 363] on button "Close" at bounding box center [1130, 348] width 60 height 27
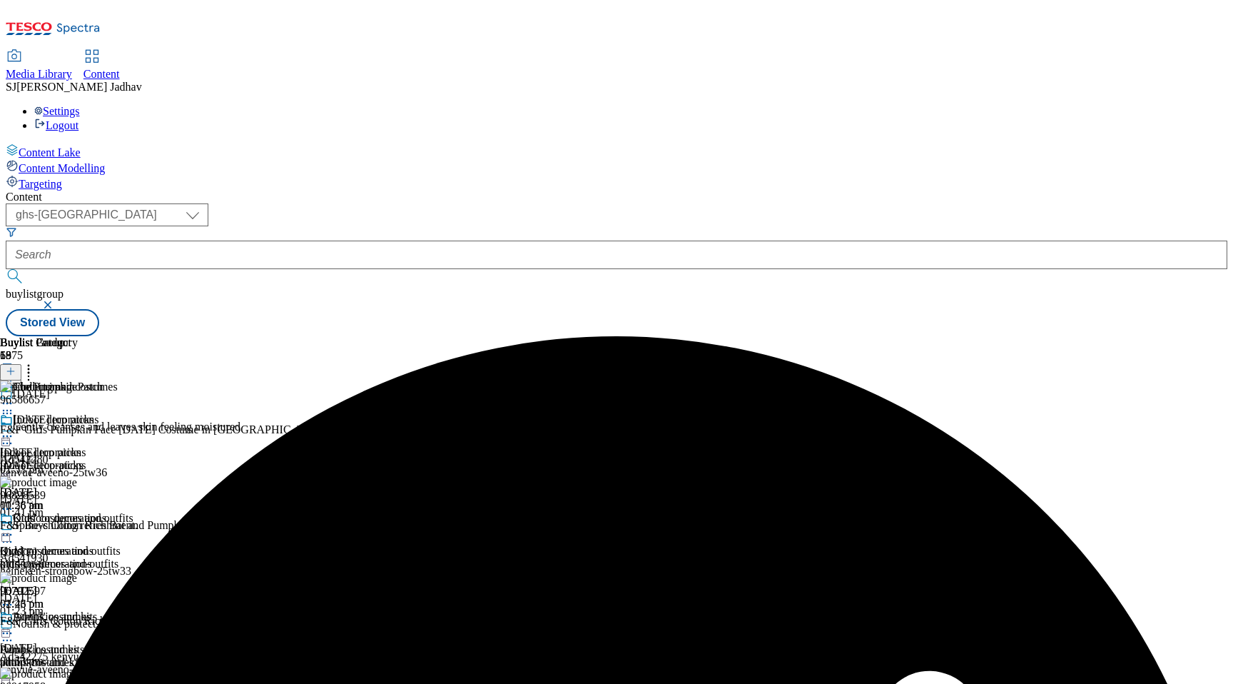
scroll to position [280, 0]
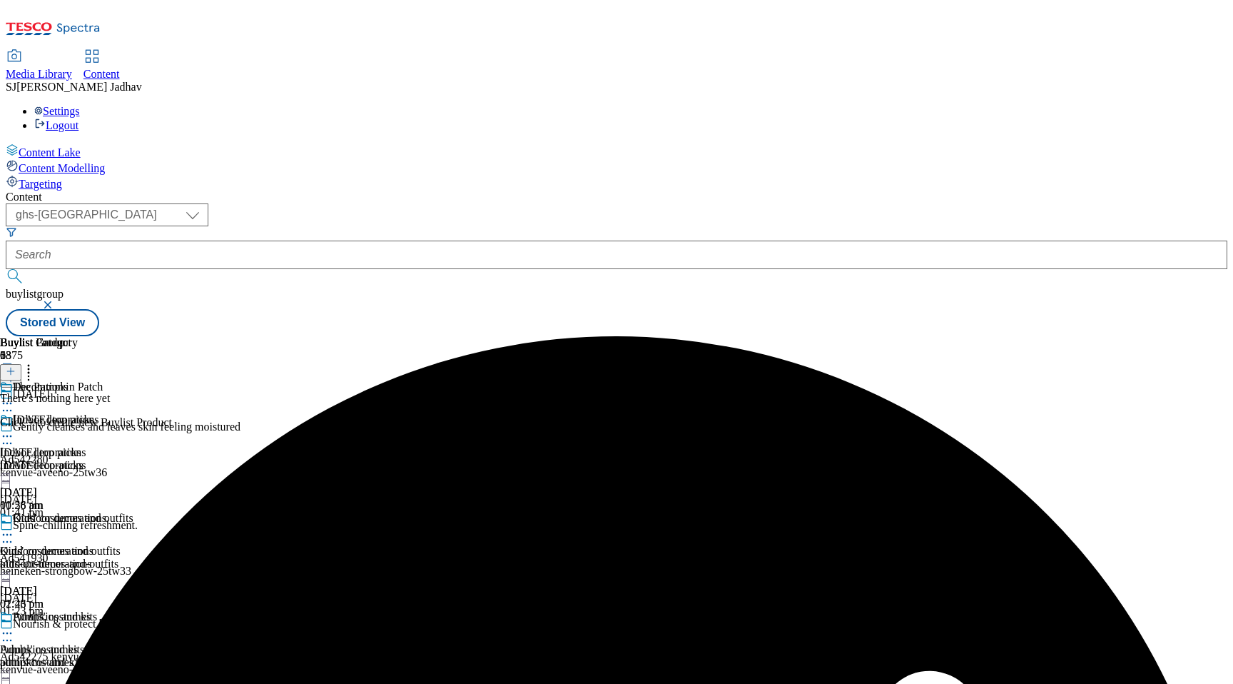
click at [21, 364] on button at bounding box center [10, 372] width 21 height 16
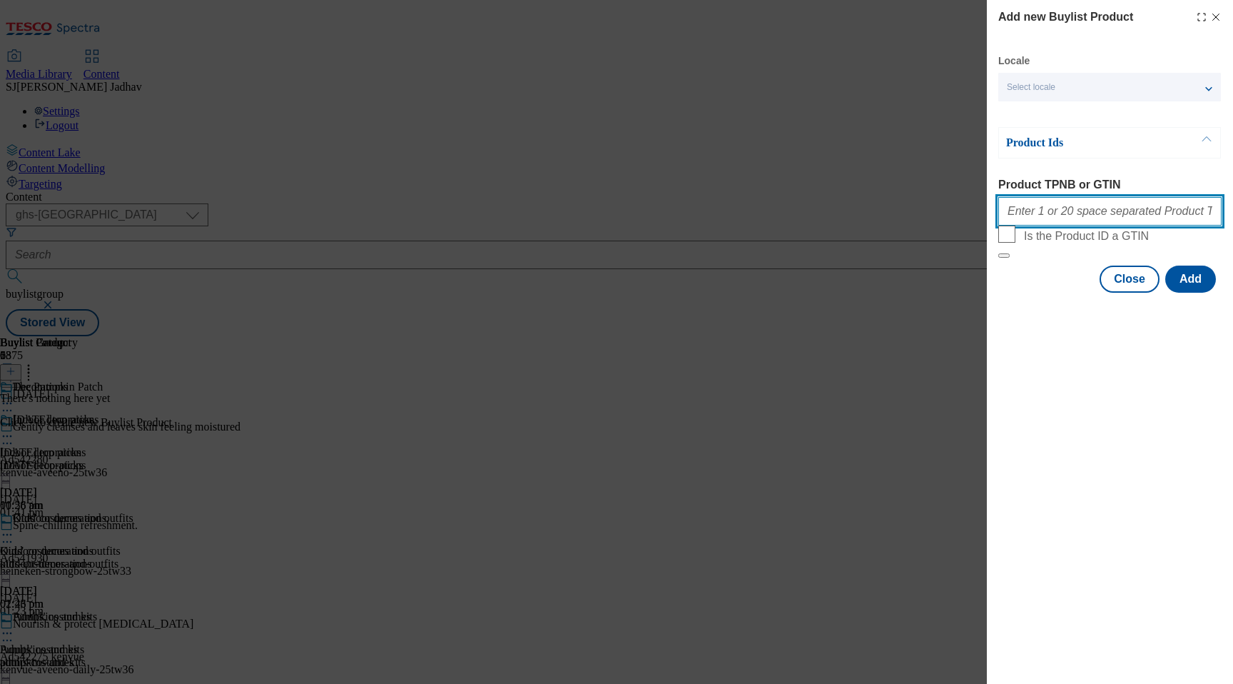
click at [1105, 211] on input "Product TPNB or GTIN" at bounding box center [1110, 211] width 223 height 29
paste input "96702187 96728220 96728151 96728871 96683480 96728865 96614540 96614556 9090818…"
type input "96702187 96728220 96728151 96728871 96683480 96728865 96614540 96614556 9090818…"
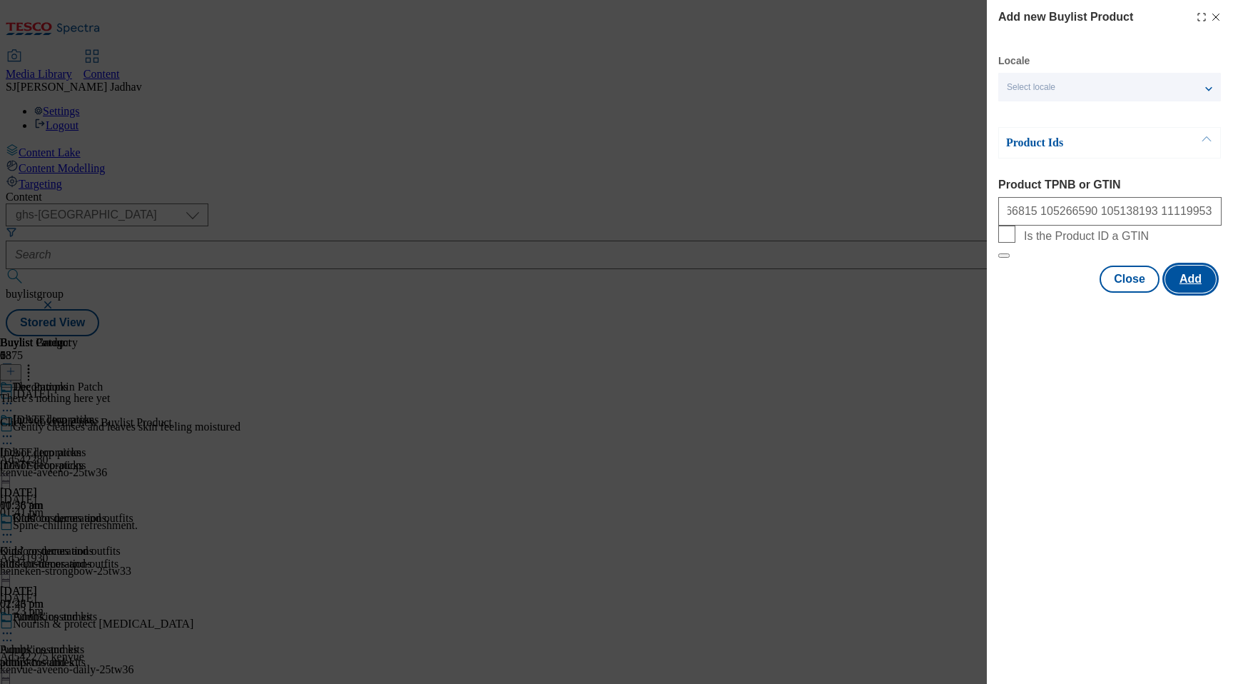
scroll to position [0, 0]
click at [1176, 293] on button "Add" at bounding box center [1191, 279] width 51 height 27
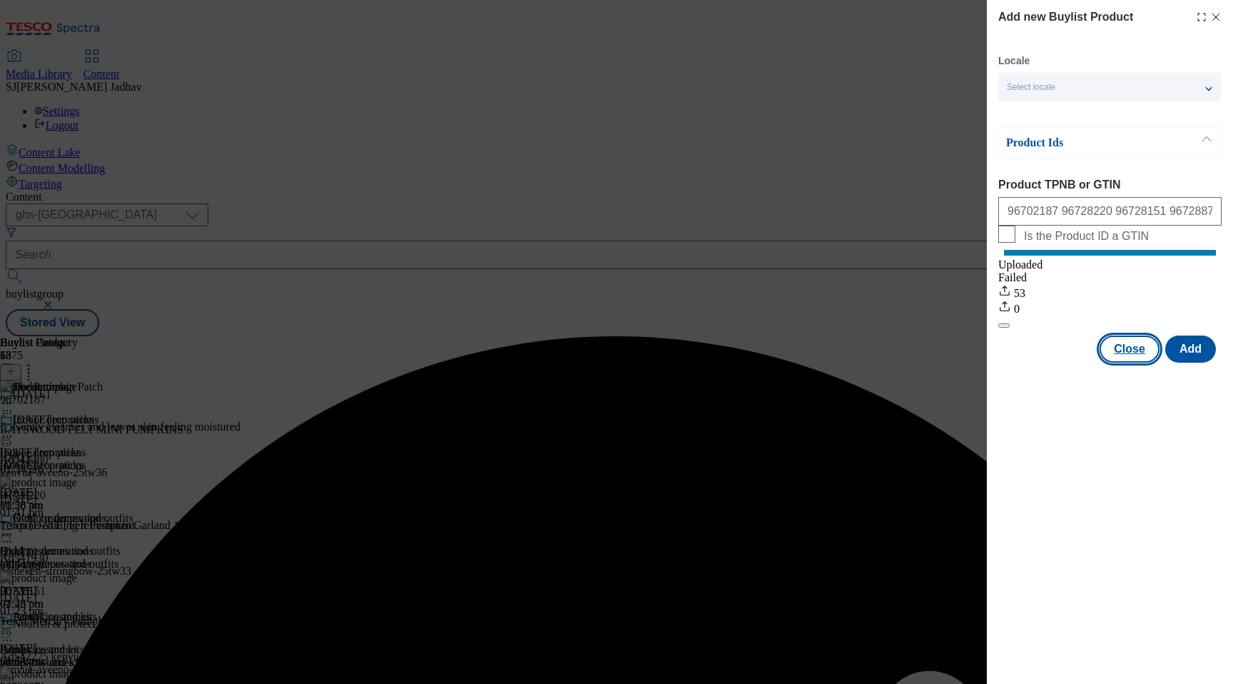
click at [1135, 363] on button "Close" at bounding box center [1130, 348] width 60 height 27
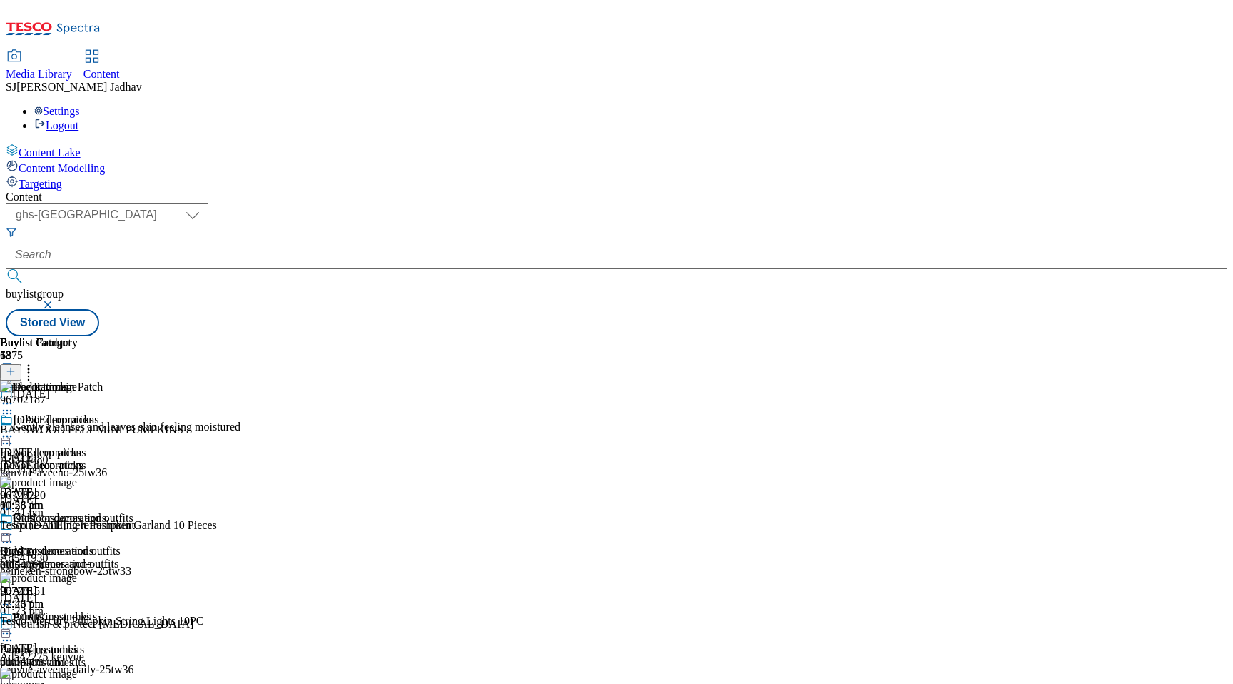
scroll to position [1763, 0]
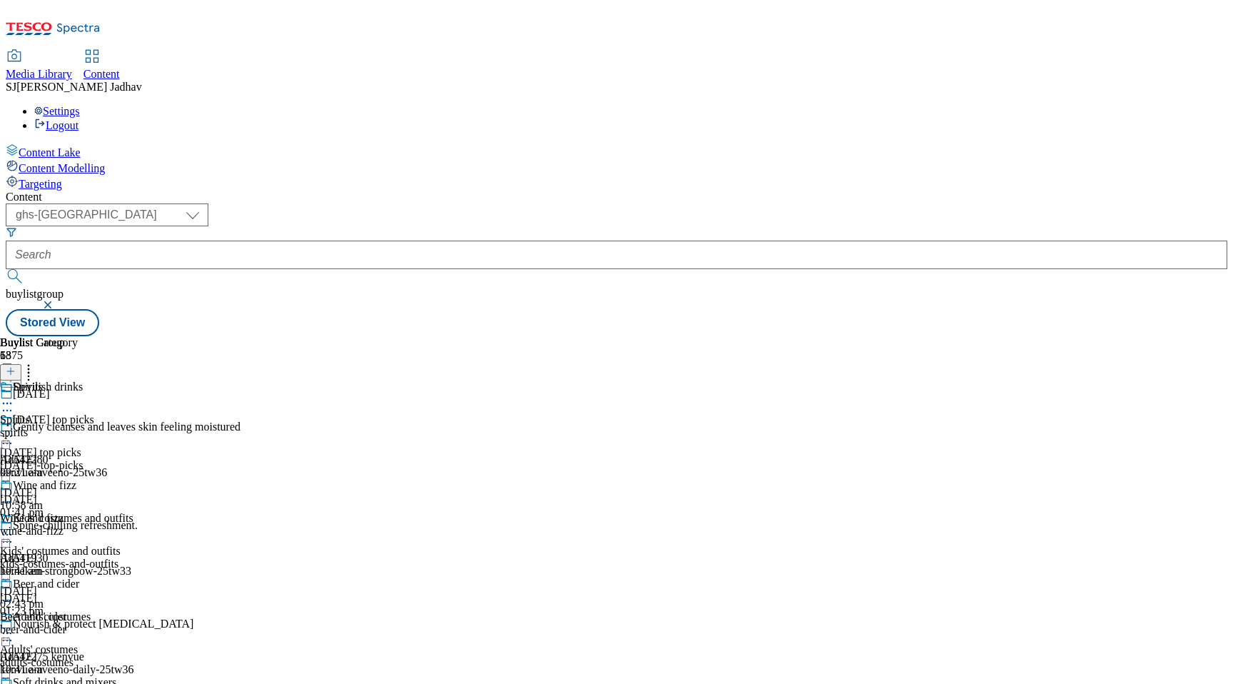
click at [116, 426] on div "spirits" at bounding box center [58, 432] width 116 height 13
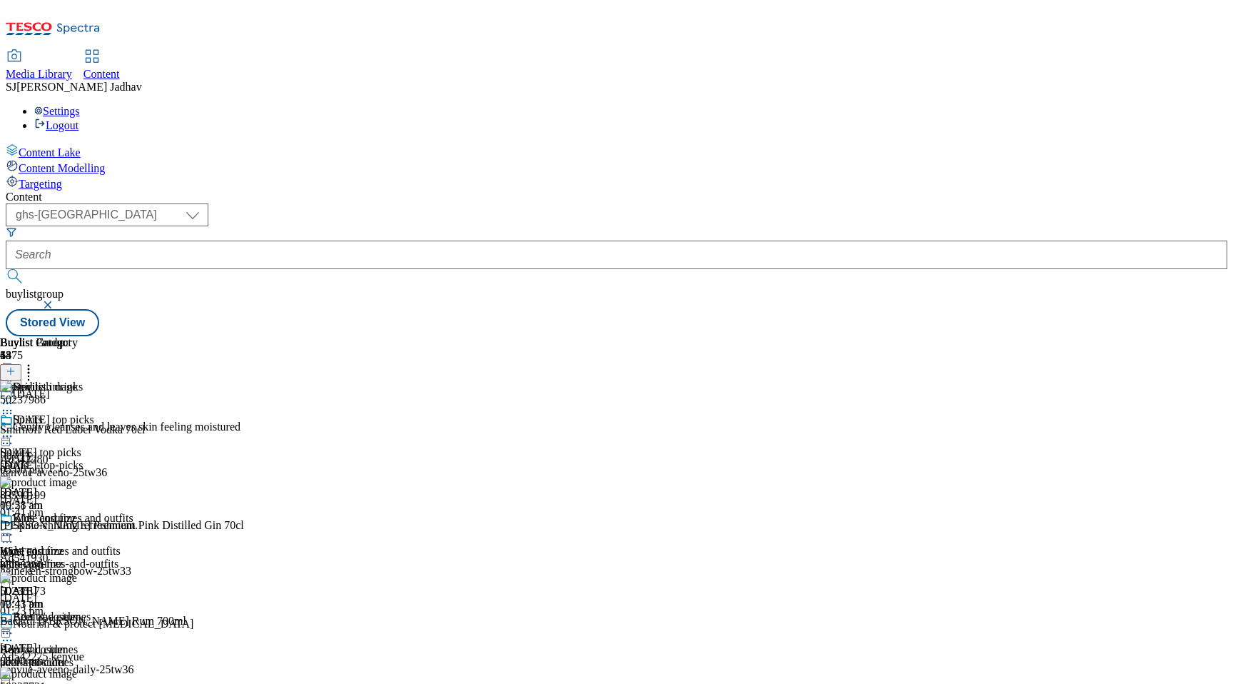
click at [16, 366] on icon at bounding box center [11, 371] width 10 height 10
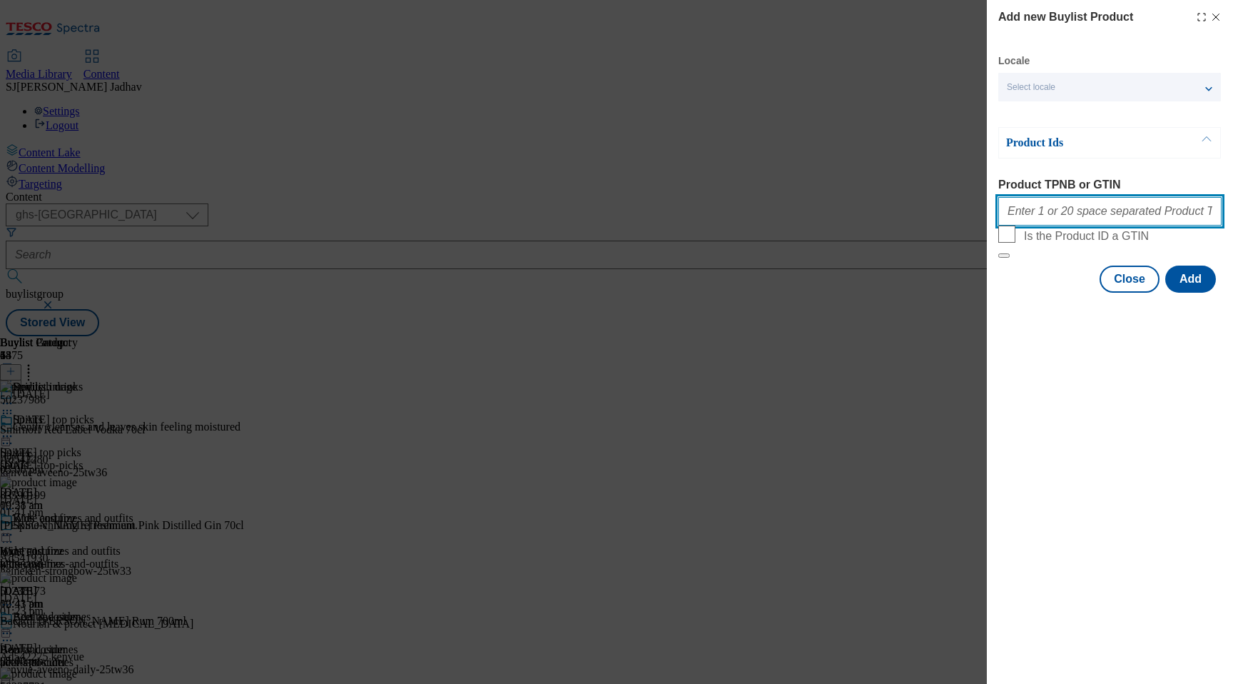
click at [1109, 212] on input "Product TPNB or GTIN" at bounding box center [1110, 211] width 223 height 29
paste input "82703069 92984774 93161859 TBC - JOSE NPD 50238173 92607151 86505082 89917646 9…"
drag, startPoint x: 1106, startPoint y: 216, endPoint x: 1039, endPoint y: 219, distance: 66.4
click at [1039, 219] on input "82703069 92984774 93161859 TBC - JOSE NPD 50238173 92607151 86505082 89917646 9…" at bounding box center [1110, 211] width 223 height 29
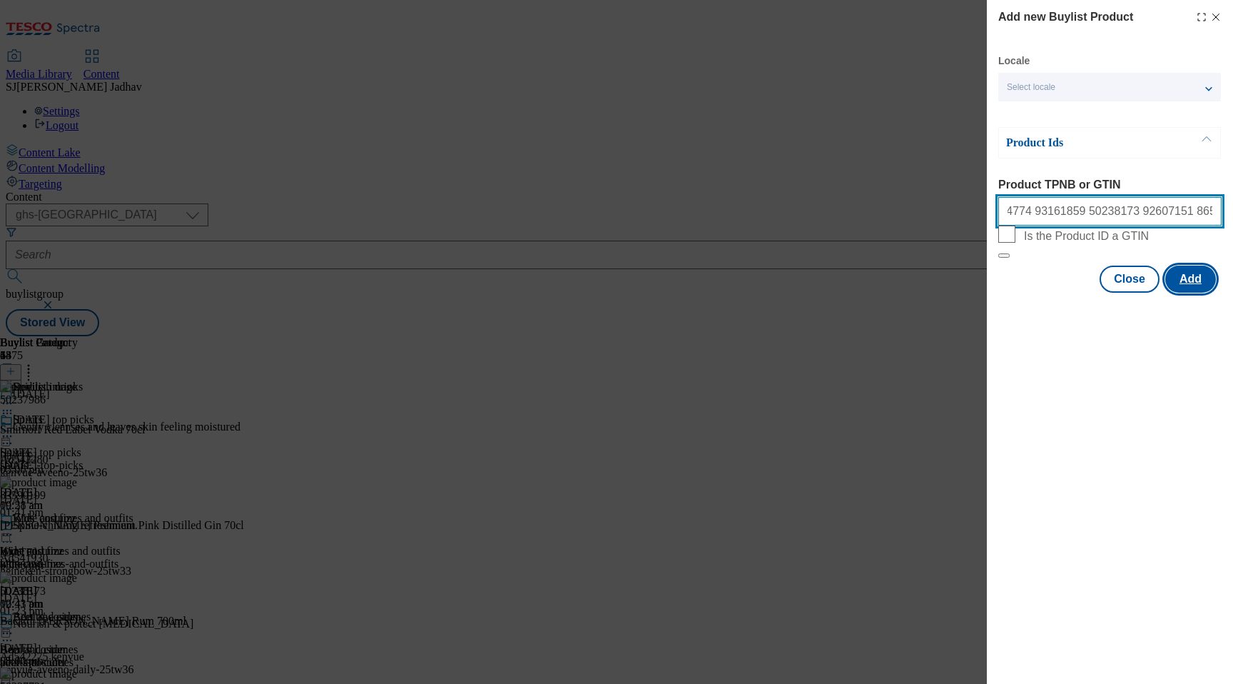
type input "82703069 92984774 93161859 50238173 92607151 86505082 89917646 91891787 5023608…"
click at [1203, 293] on button "Add" at bounding box center [1191, 279] width 51 height 27
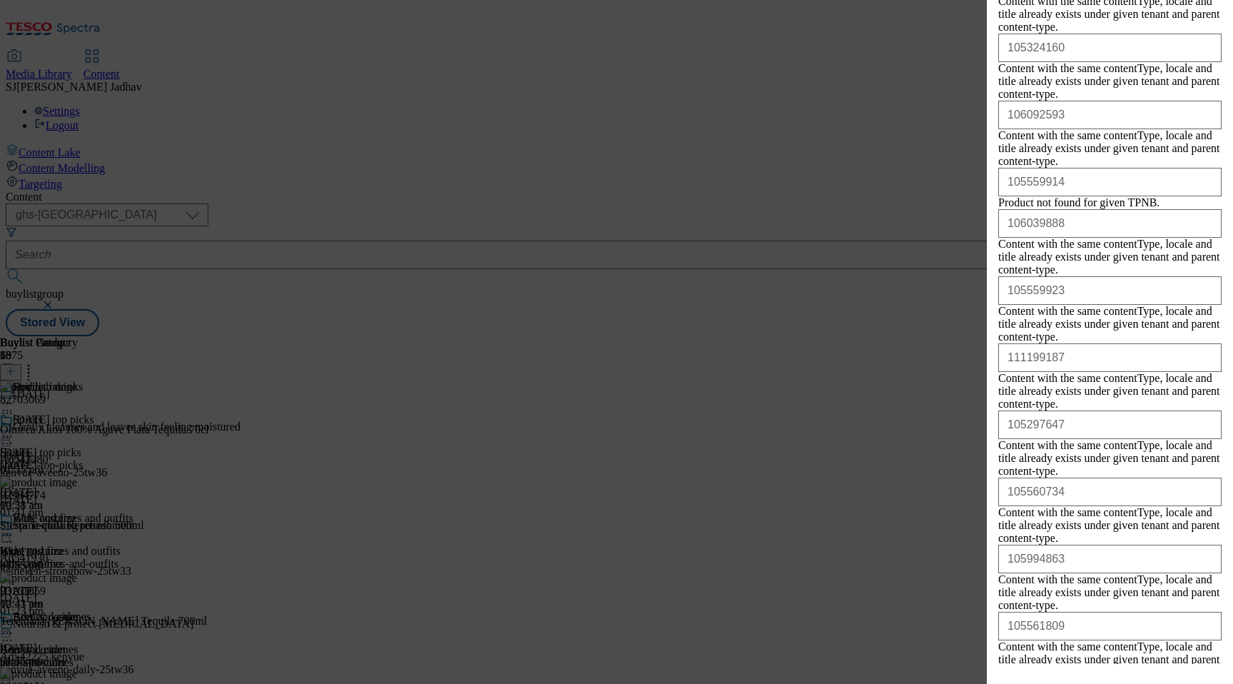
scroll to position [2040, 0]
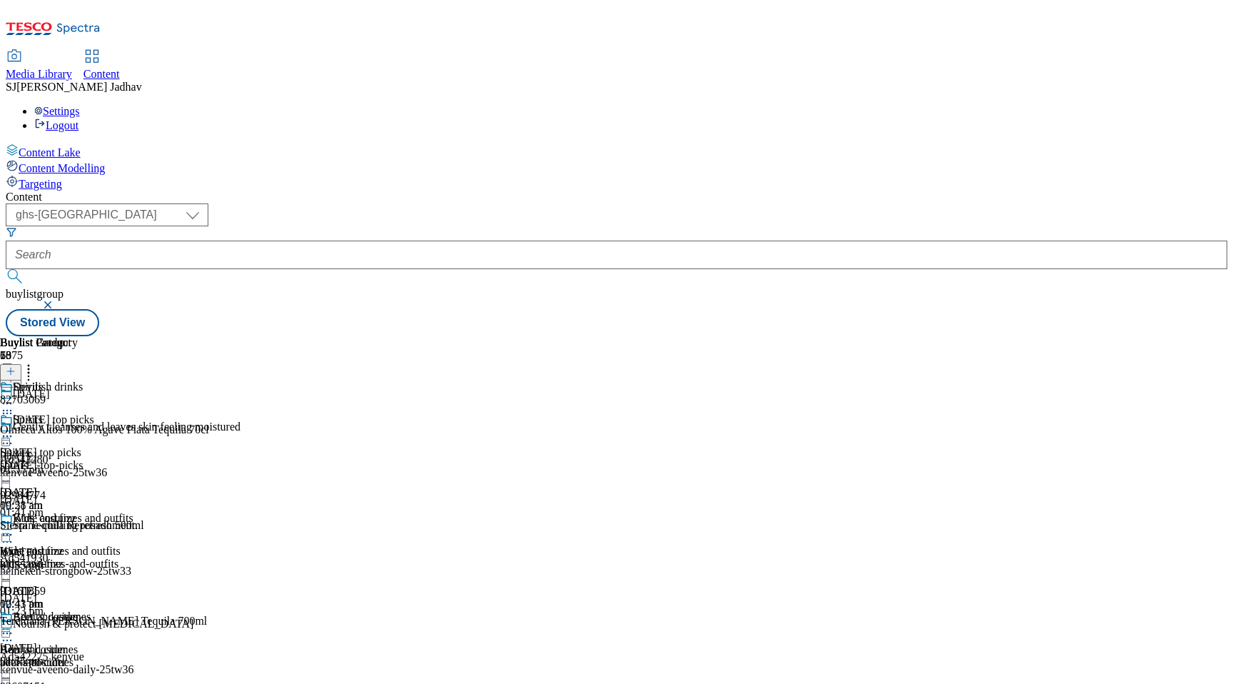
scroll to position [0, 34]
click at [36, 362] on icon at bounding box center [28, 369] width 14 height 14
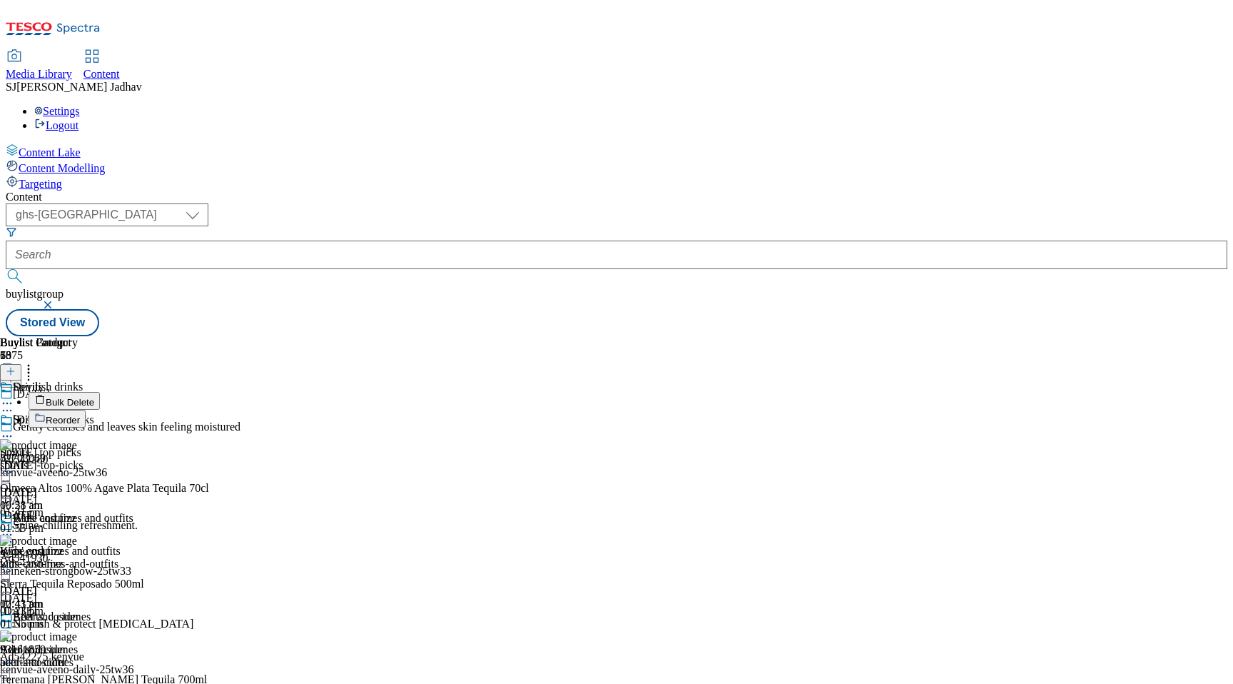
click at [86, 410] on button "Reorder" at bounding box center [57, 419] width 57 height 18
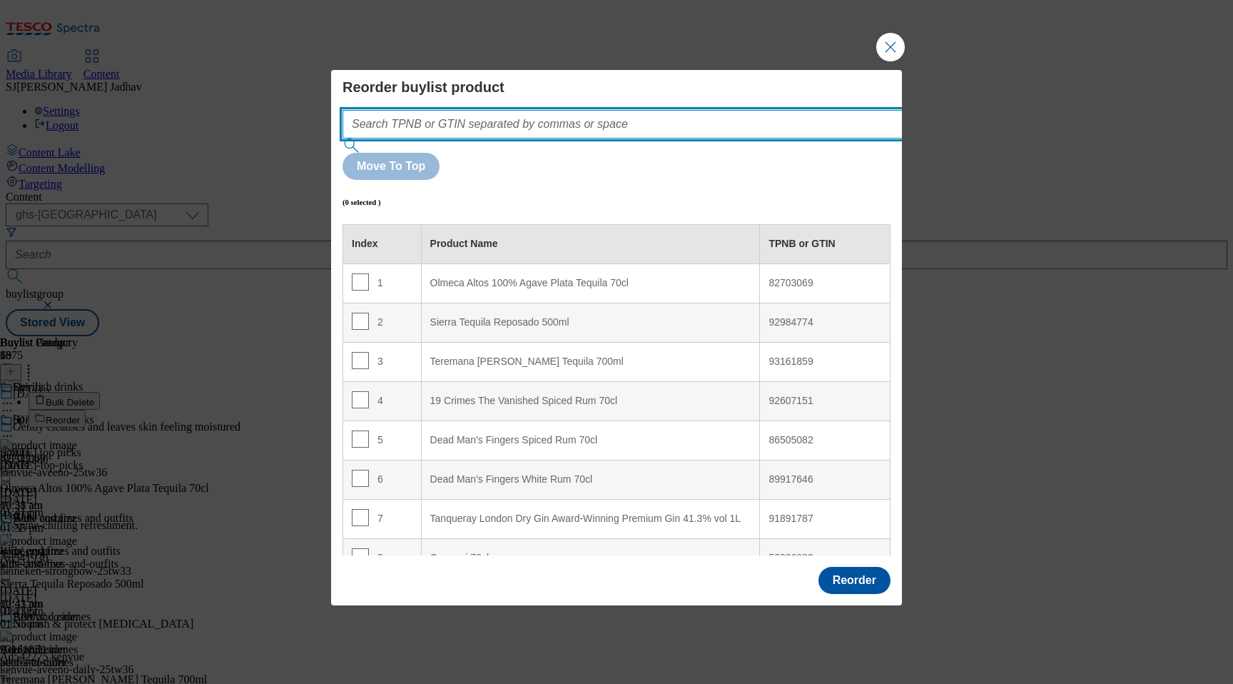
click at [630, 138] on input "Modal" at bounding box center [644, 124] width 603 height 29
paste input "82703069 92984774 93161859 TBC - JOSE NPD 50238173 92607151 86505082 89917646 9…"
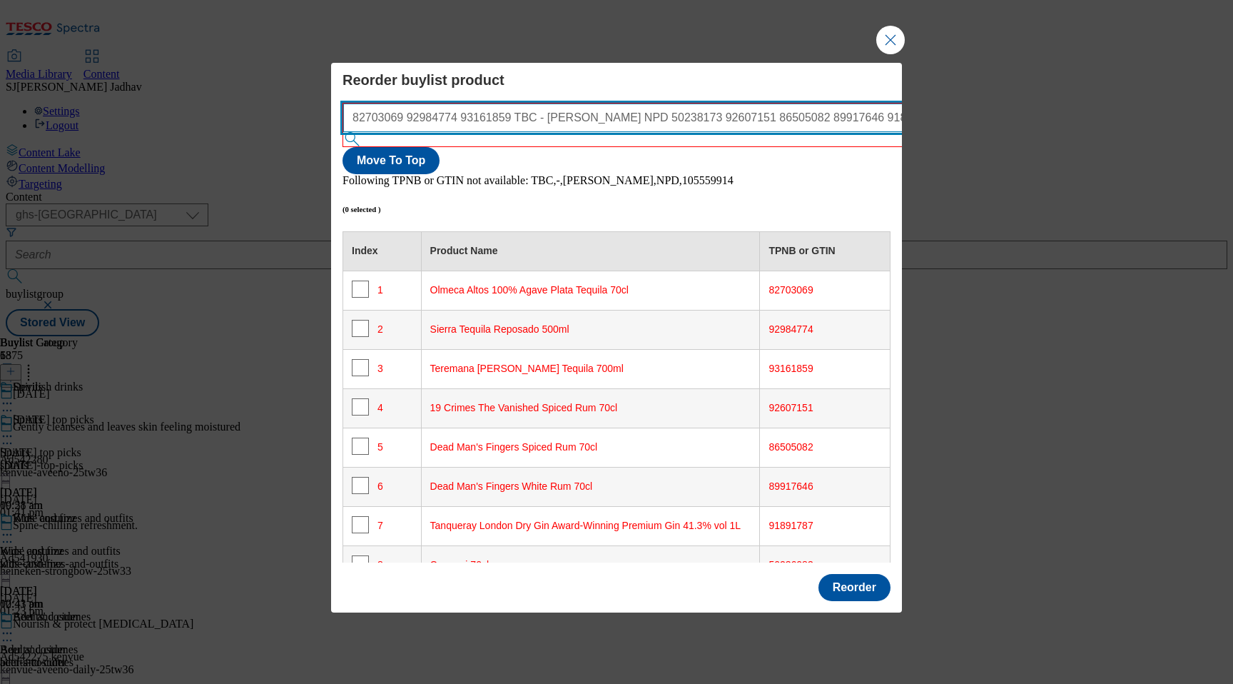
drag, startPoint x: 558, startPoint y: 141, endPoint x: 489, endPoint y: 141, distance: 69.2
click at [489, 132] on input "82703069 92984774 93161859 TBC - JOSE NPD 50238173 92607151 86505082 89917646 9…" at bounding box center [644, 117] width 603 height 29
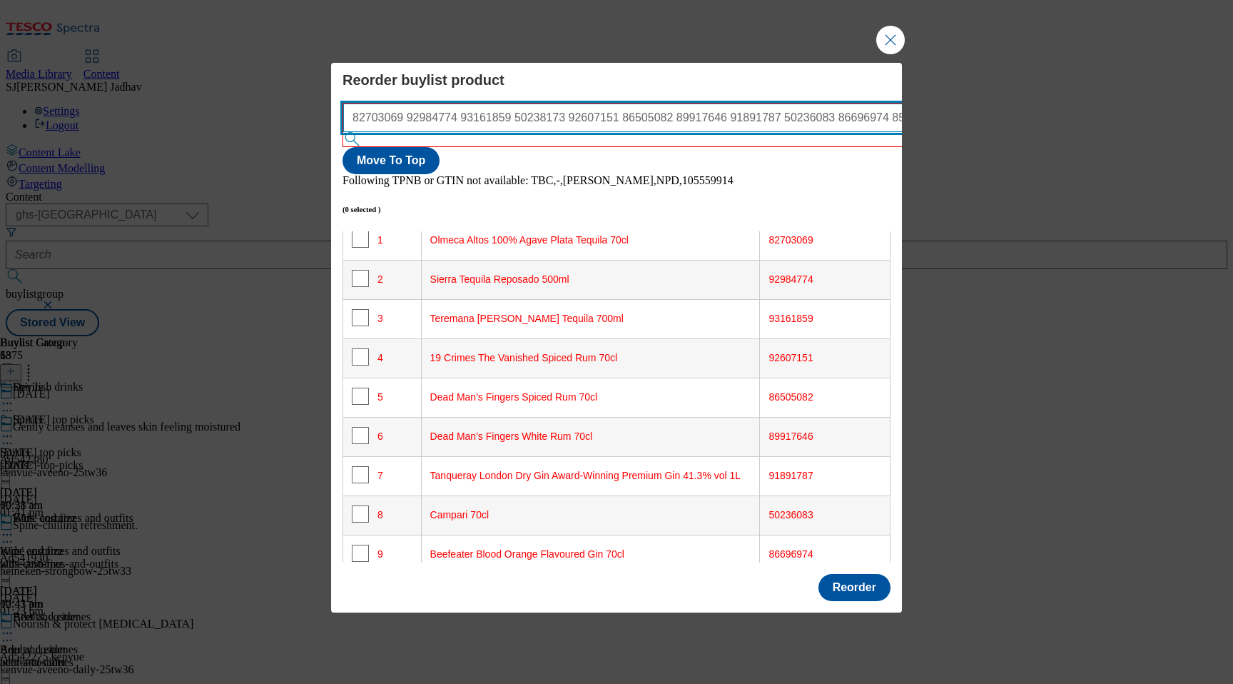
scroll to position [52, 0]
type input "82703069 92984774 93161859 50238173 92607151 86505082 89917646 91891787 5023608…"
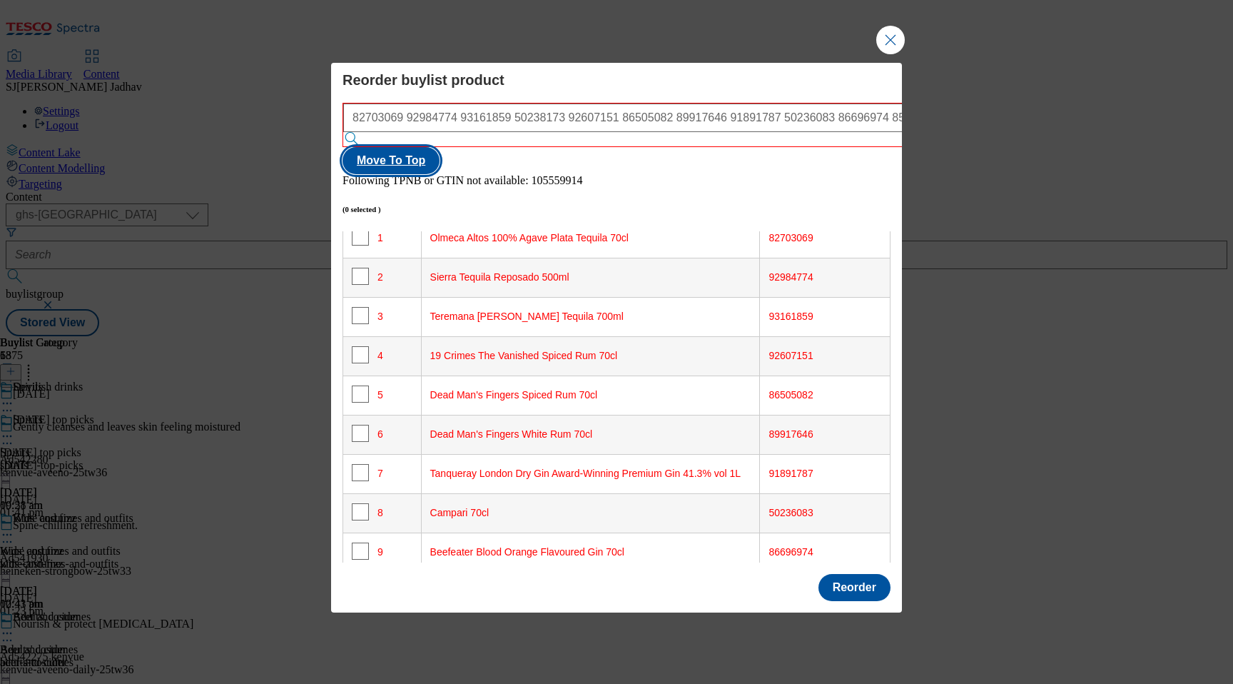
click at [440, 150] on button "Move To Top" at bounding box center [391, 160] width 97 height 27
checkbox input "true"
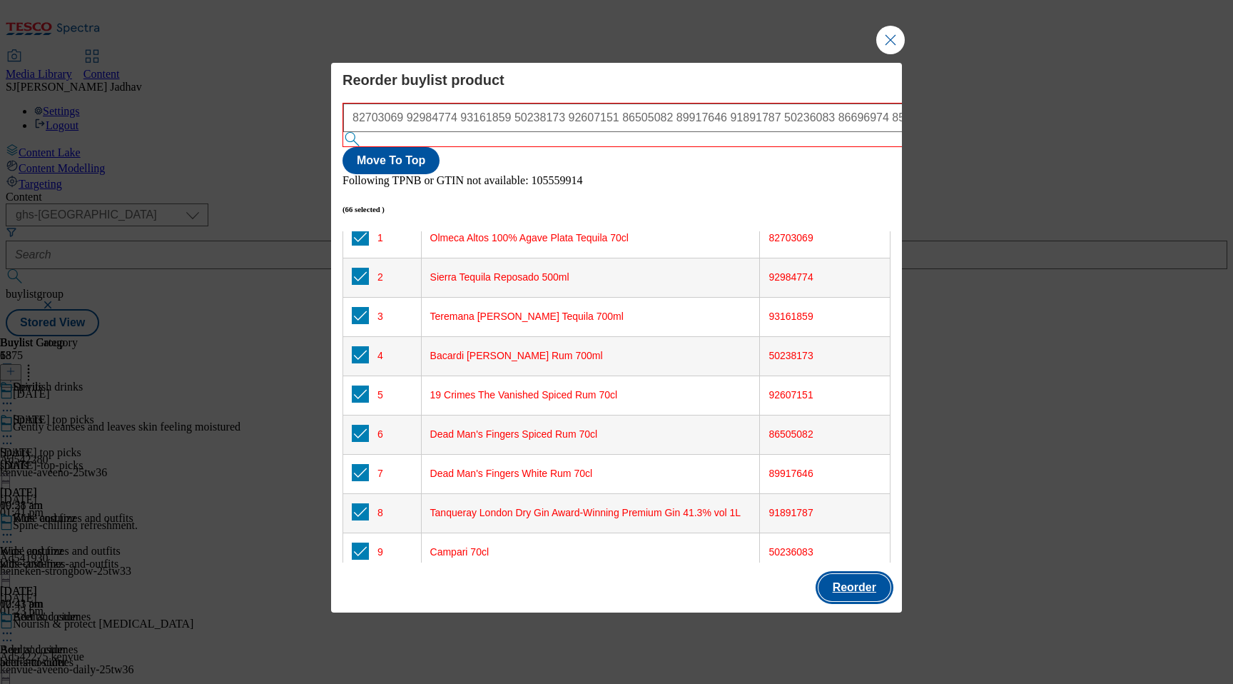
click at [868, 574] on button "Reorder" at bounding box center [855, 587] width 72 height 27
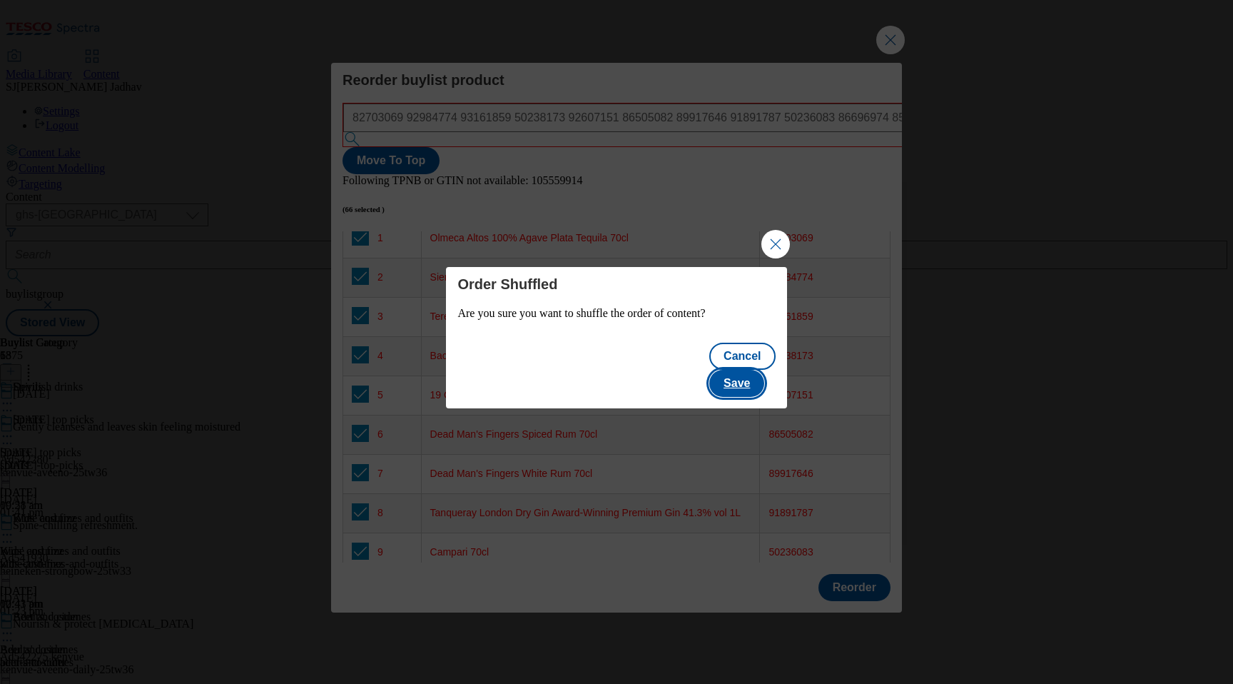
click at [749, 370] on button "Save" at bounding box center [736, 383] width 55 height 27
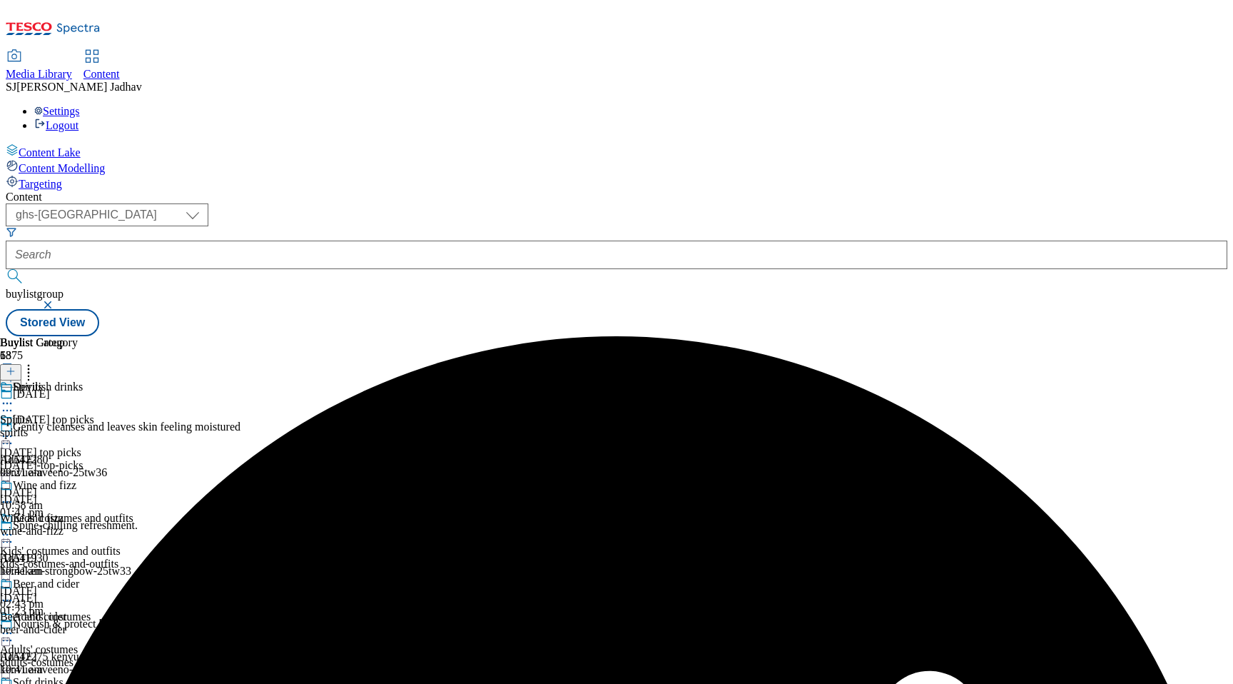
click at [116, 479] on div "Wine and fizz Wine and fizz wine-and-fizz 24 Sept 2025 10:41 am" at bounding box center [58, 528] width 116 height 98
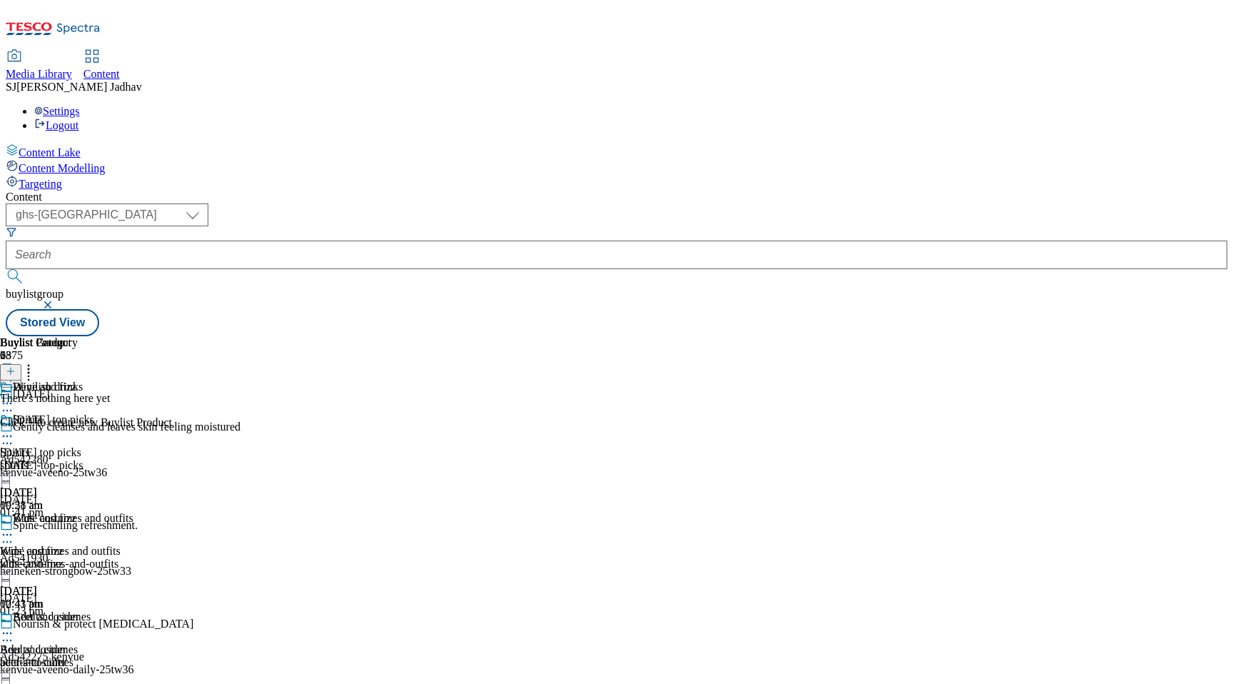
click at [16, 366] on icon at bounding box center [11, 371] width 10 height 10
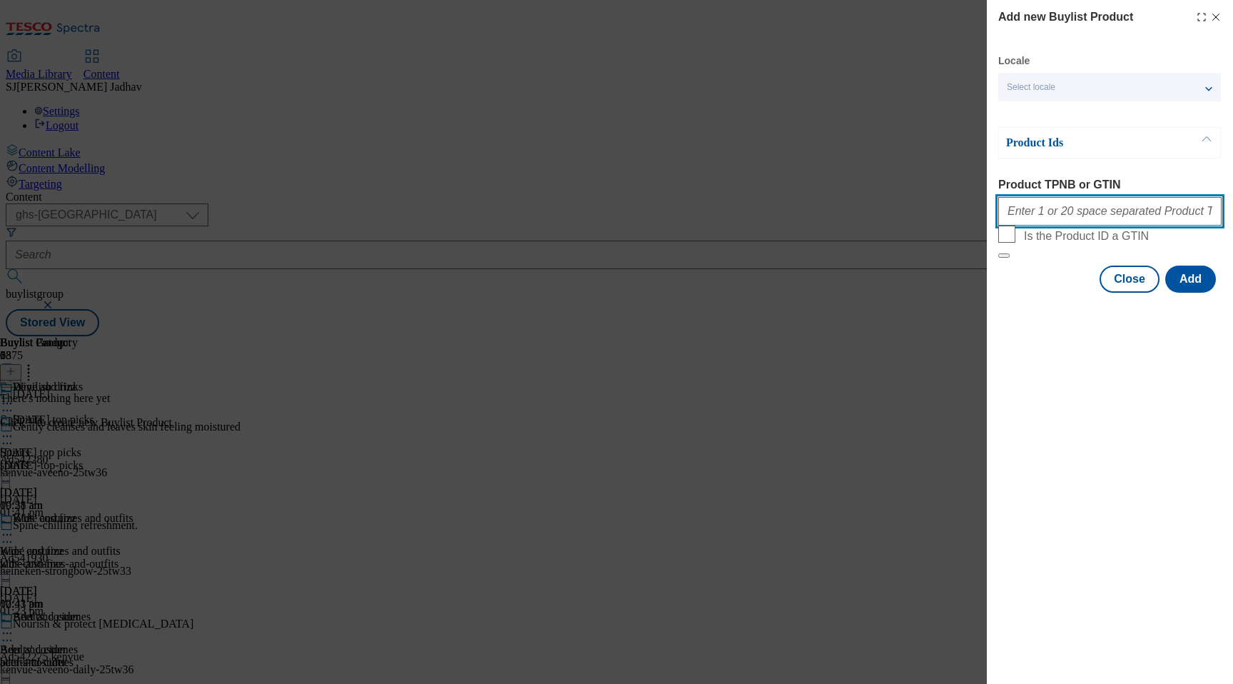
click at [1108, 221] on input "Product TPNB or GTIN" at bounding box center [1110, 211] width 223 height 29
paste input "90604900 92434343 93273548 93477175 93487779 61062294 87888521 89629820 8302803…"
type input "90604900 92434343 93273548 93477175 93487779 61062294 87888521 89629820 8302803…"
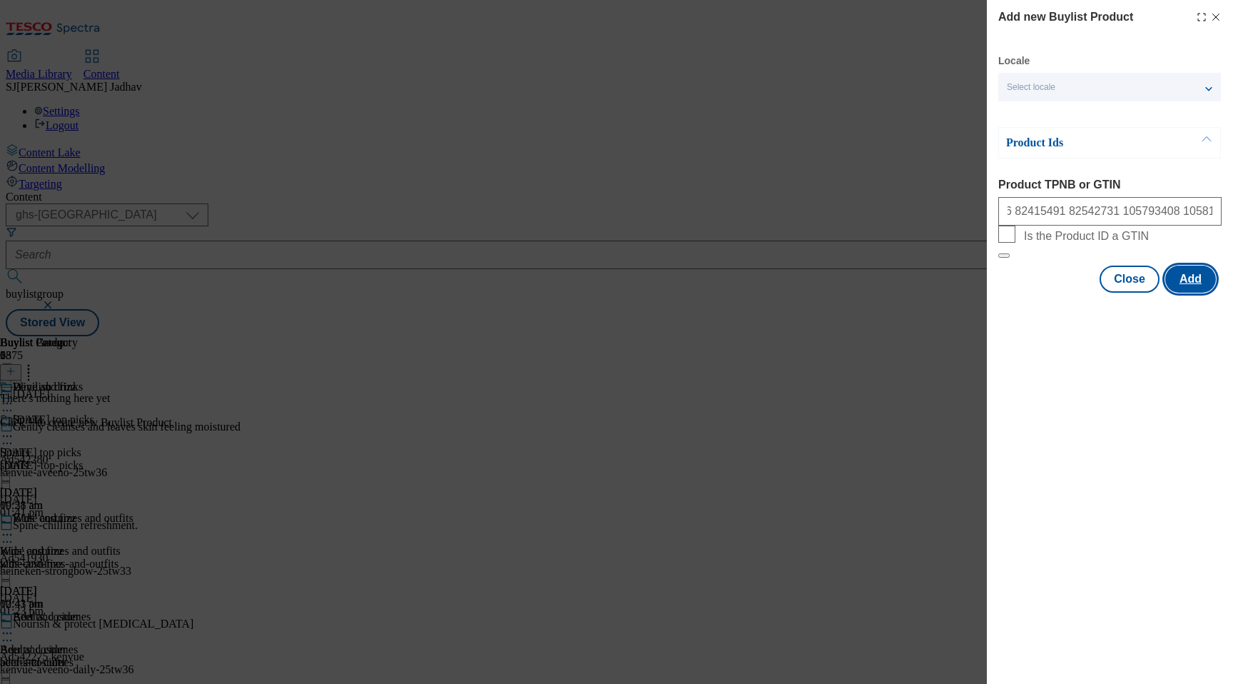
scroll to position [0, 0]
click at [1185, 293] on button "Add" at bounding box center [1191, 279] width 51 height 27
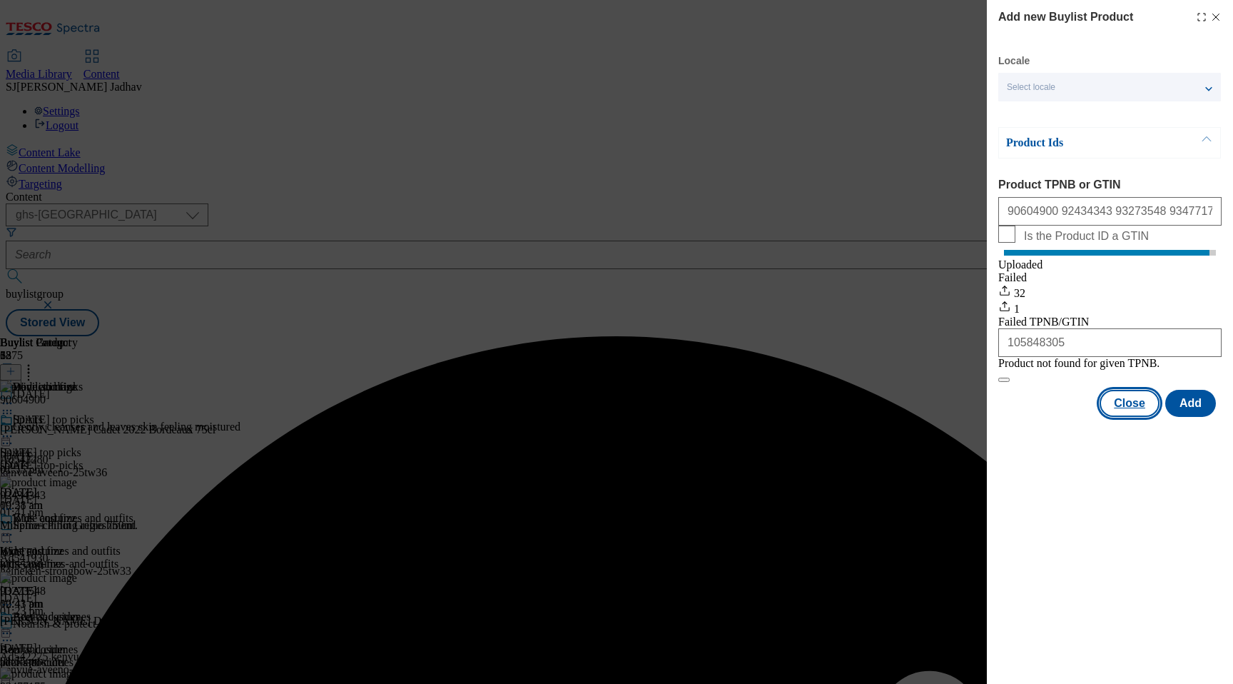
click at [1128, 417] on button "Close" at bounding box center [1130, 403] width 60 height 27
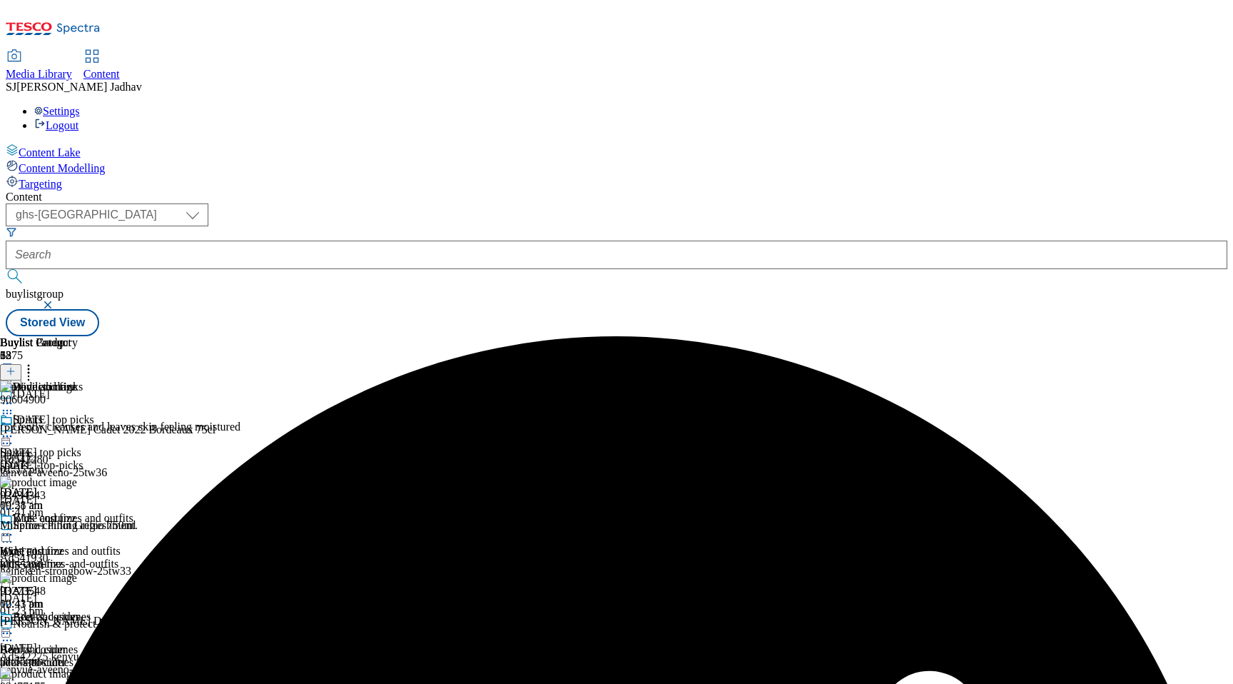
click at [116, 656] on div "beer-and-cider" at bounding box center [58, 662] width 116 height 13
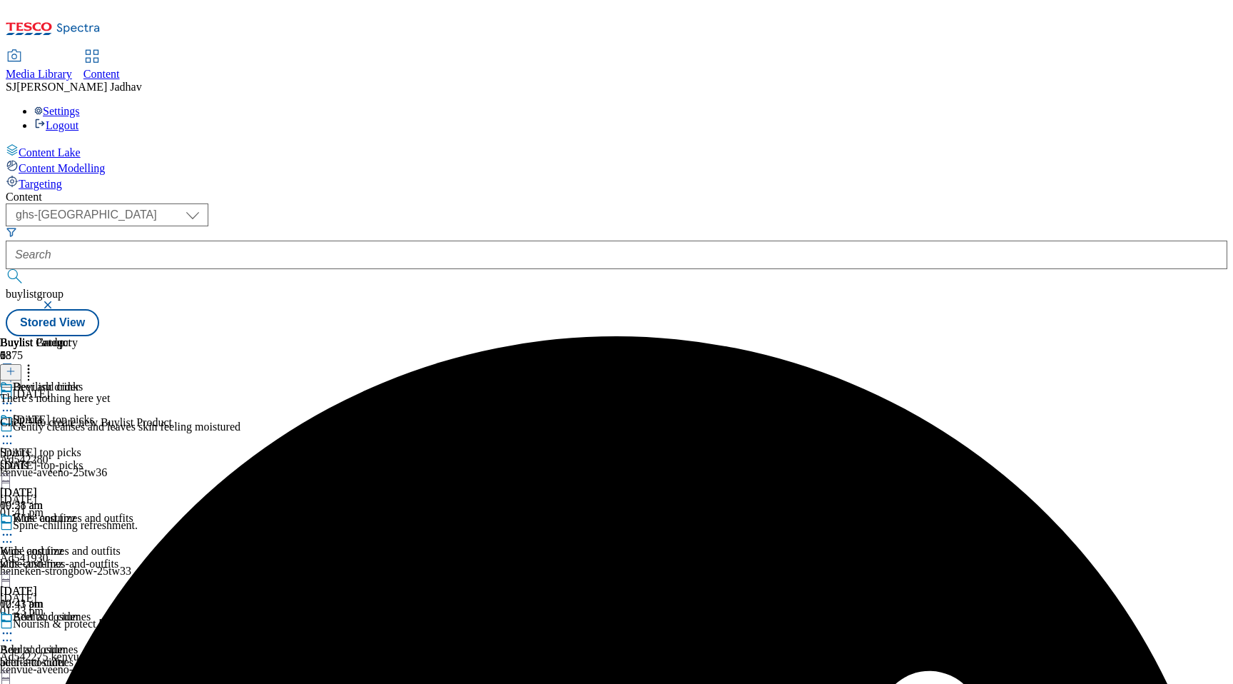
click at [16, 366] on icon at bounding box center [11, 371] width 10 height 10
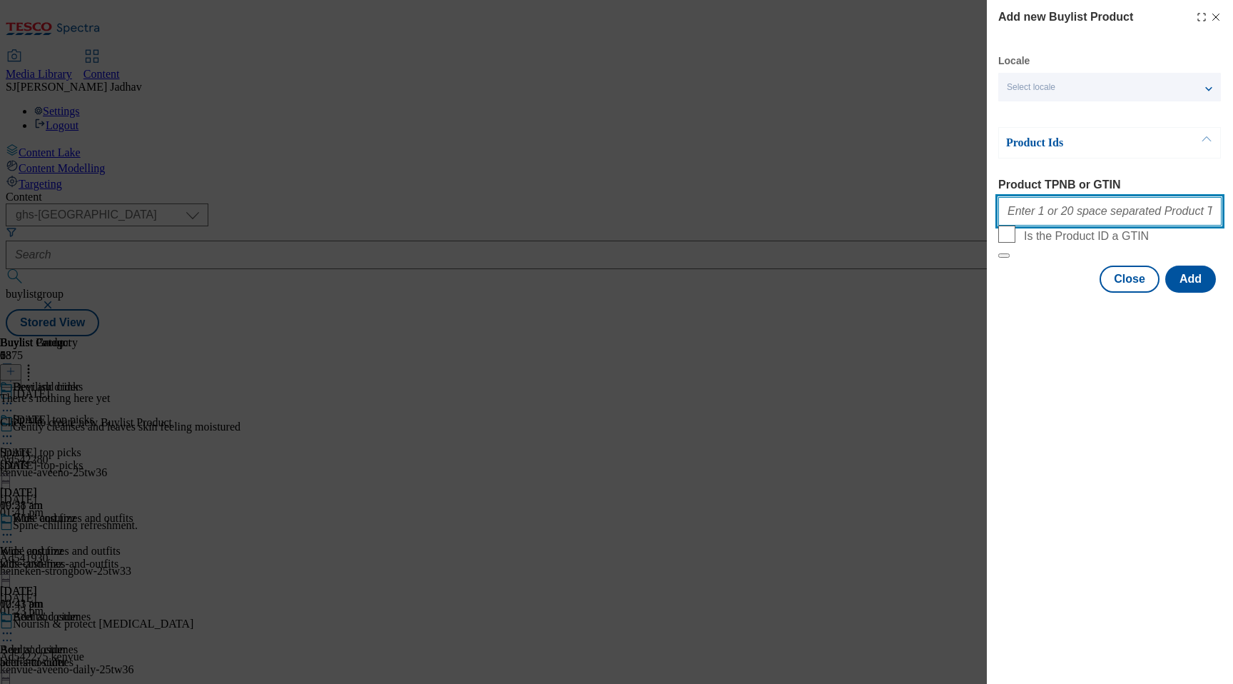
click at [1128, 218] on input "Product TPNB or GTIN" at bounding box center [1110, 211] width 223 height 29
paste input "74286971 91568416 92610215 93727813 89258550 89278819 91780705 61361003 8671130…"
type input "74286971 91568416 92610215 93727813 89258550 89278819 91780705 61361003 8671130…"
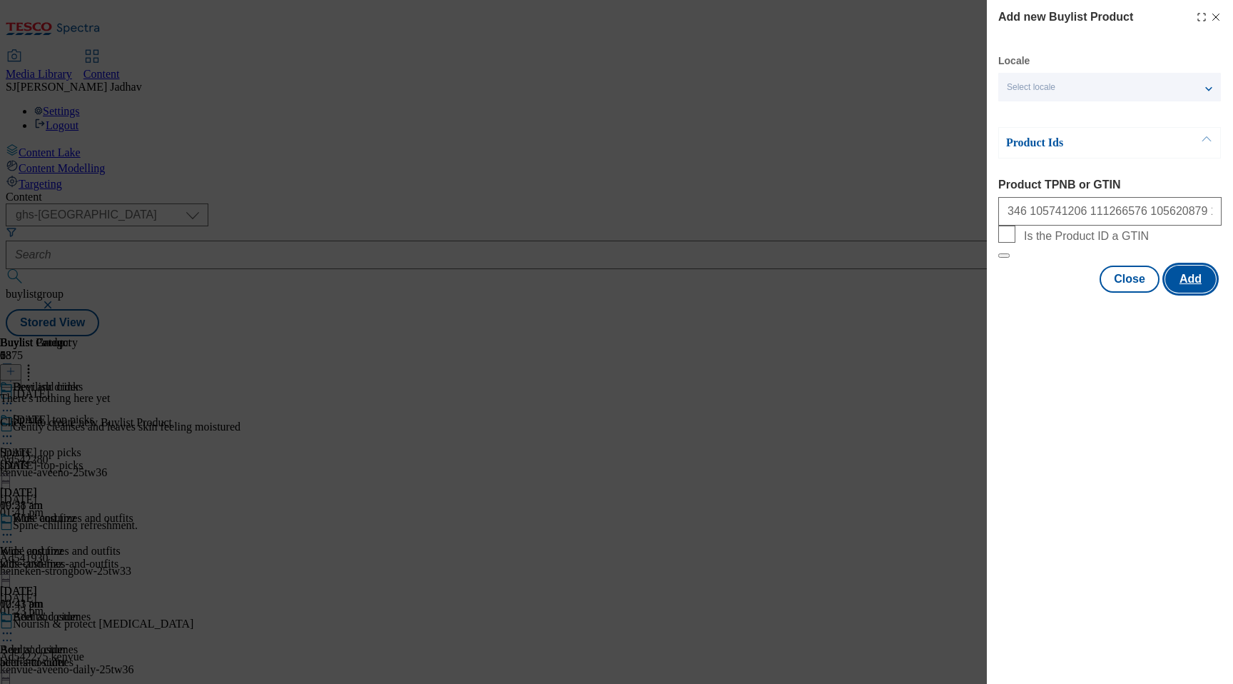
click at [1181, 293] on button "Add" at bounding box center [1191, 279] width 51 height 27
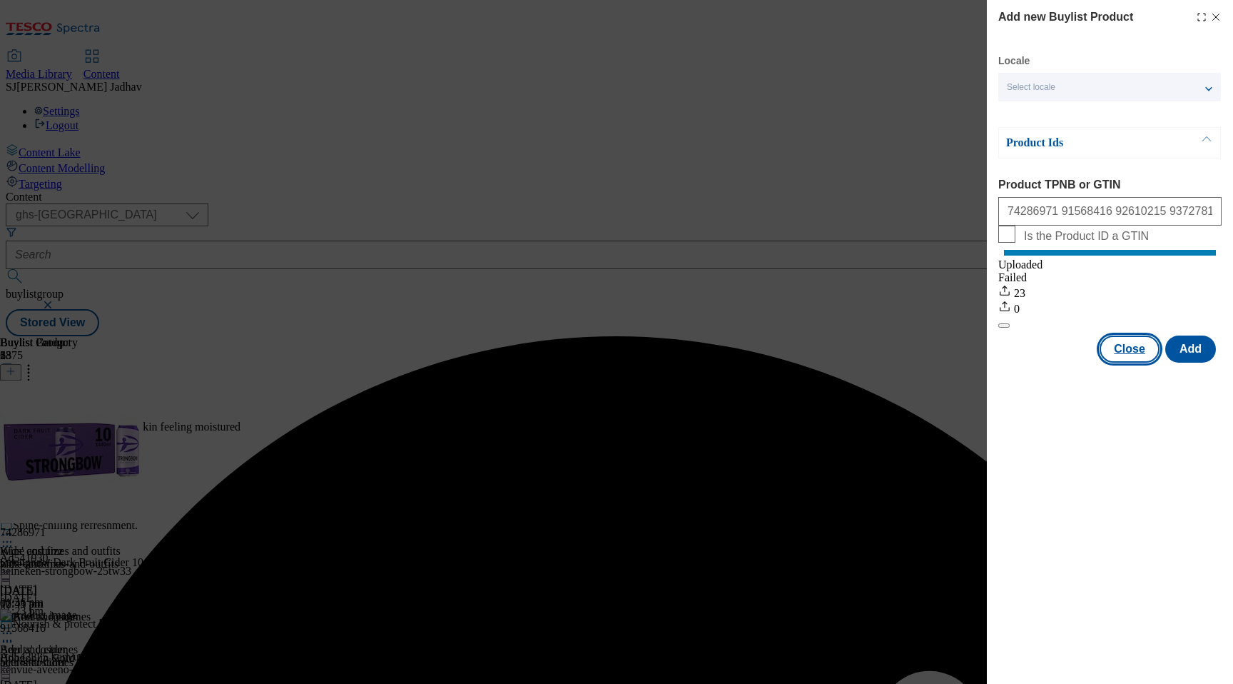
click at [1125, 362] on button "Close" at bounding box center [1130, 348] width 60 height 27
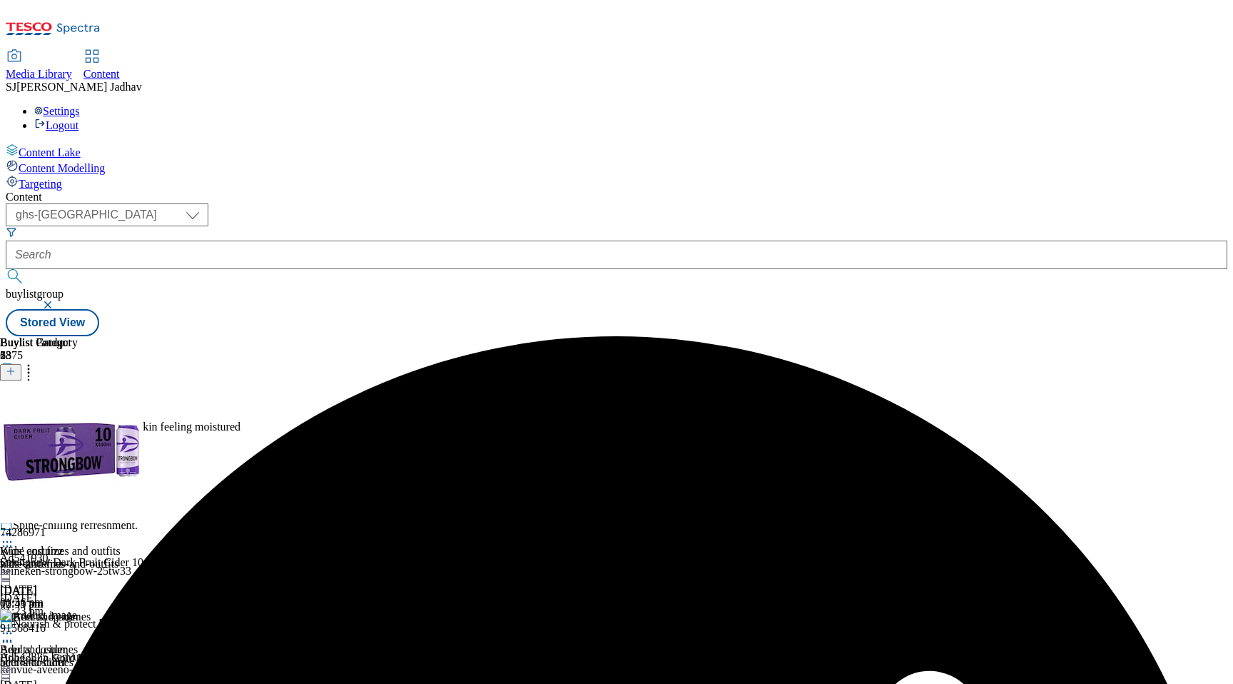
scroll to position [128, 0]
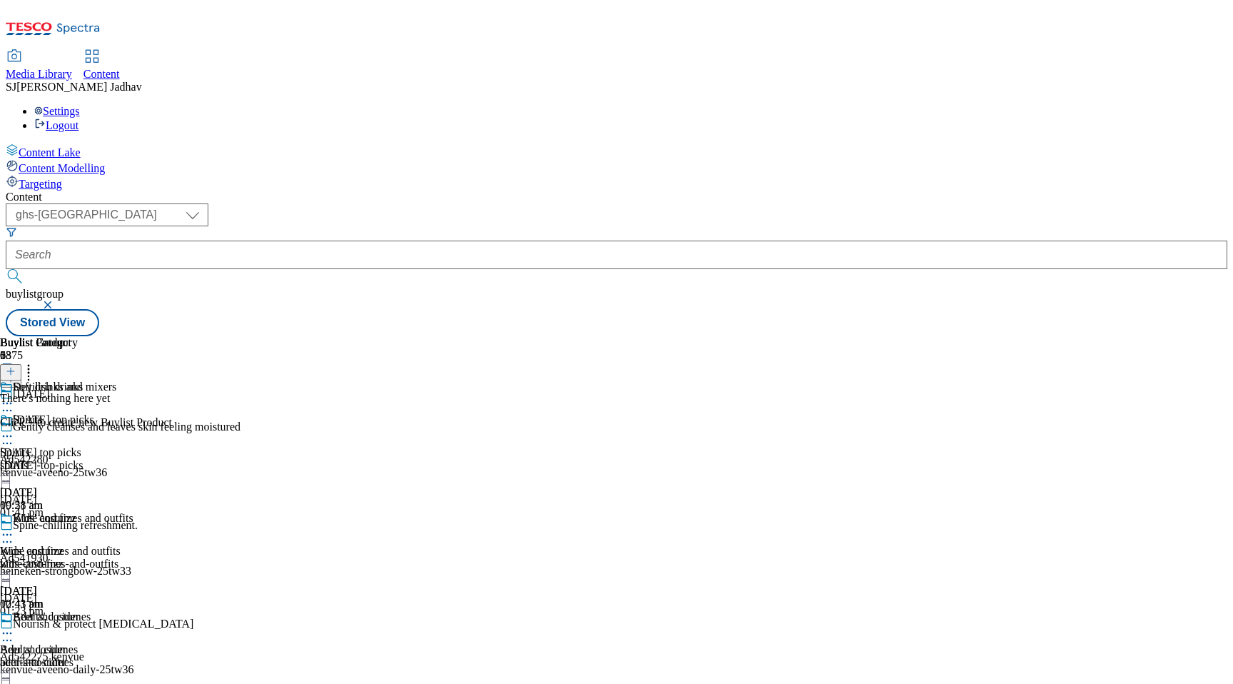
click at [16, 366] on icon at bounding box center [11, 371] width 10 height 10
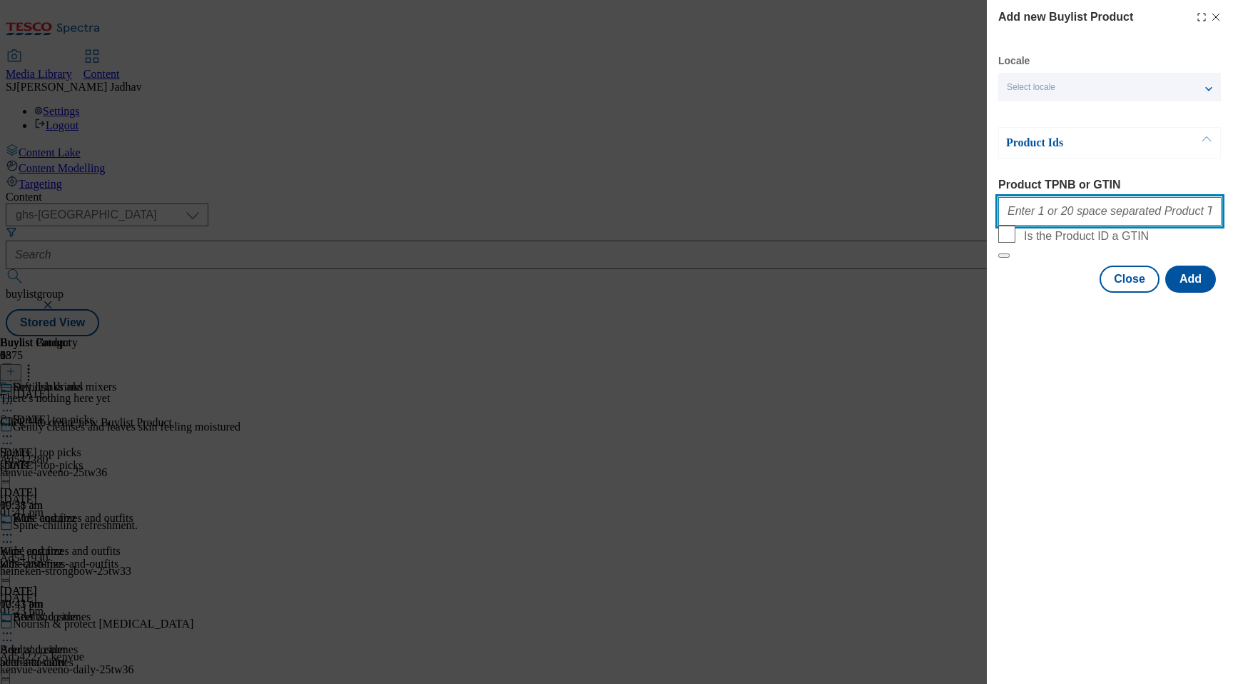
click at [1091, 218] on input "Product TPNB or GTIN" at bounding box center [1110, 211] width 223 height 29
paste input "97021858 96925326 96542525 96711752 86687812 91779800 86687806 83517645 8479730…"
click at [1172, 219] on input "97021858 96925326 96542525 96711752 86687812 91779800 86687806 83517645 8479730…" at bounding box center [1110, 211] width 223 height 29
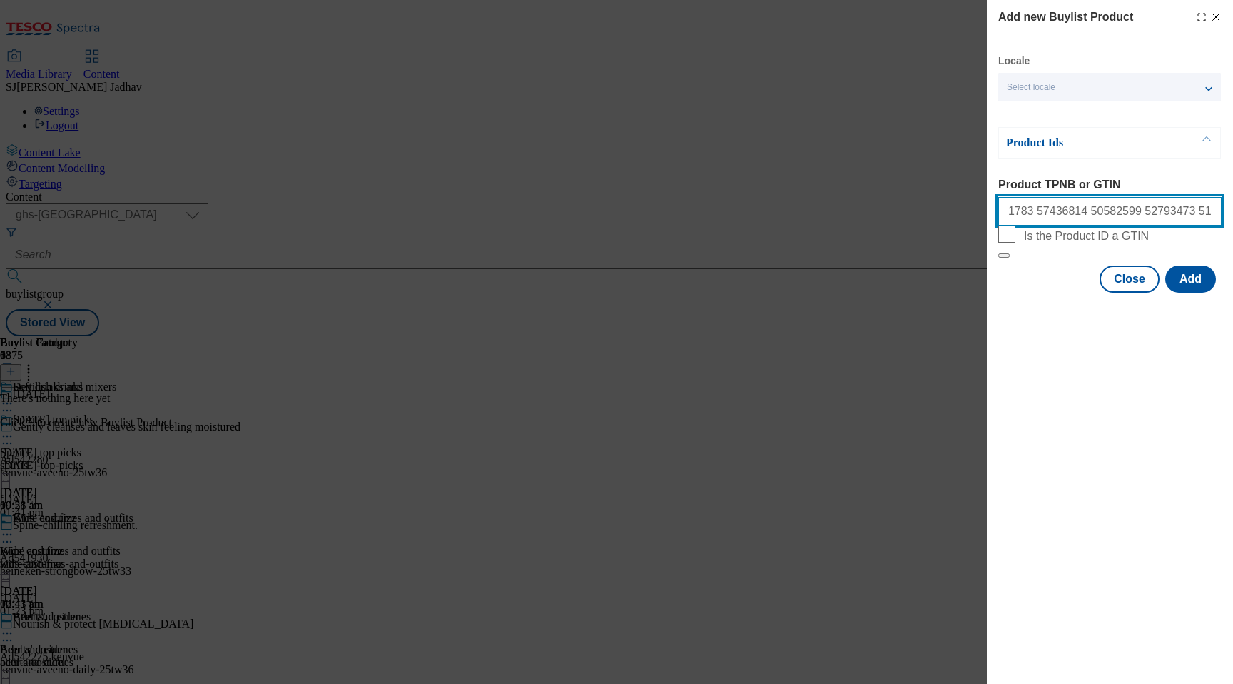
scroll to position [0, 547]
type input "97021858 96925326 96542525 96711752 86687812 91779800 86687806 83517645 8479730…"
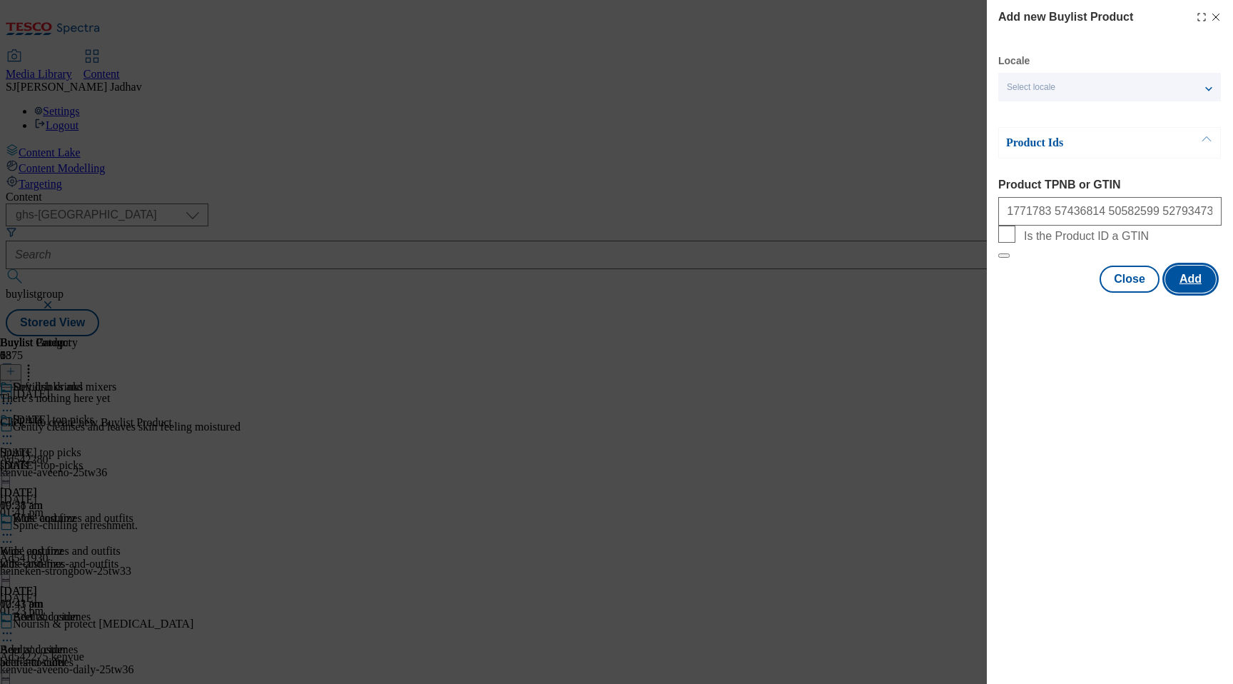
scroll to position [0, 0]
click at [1188, 293] on button "Add" at bounding box center [1191, 279] width 51 height 27
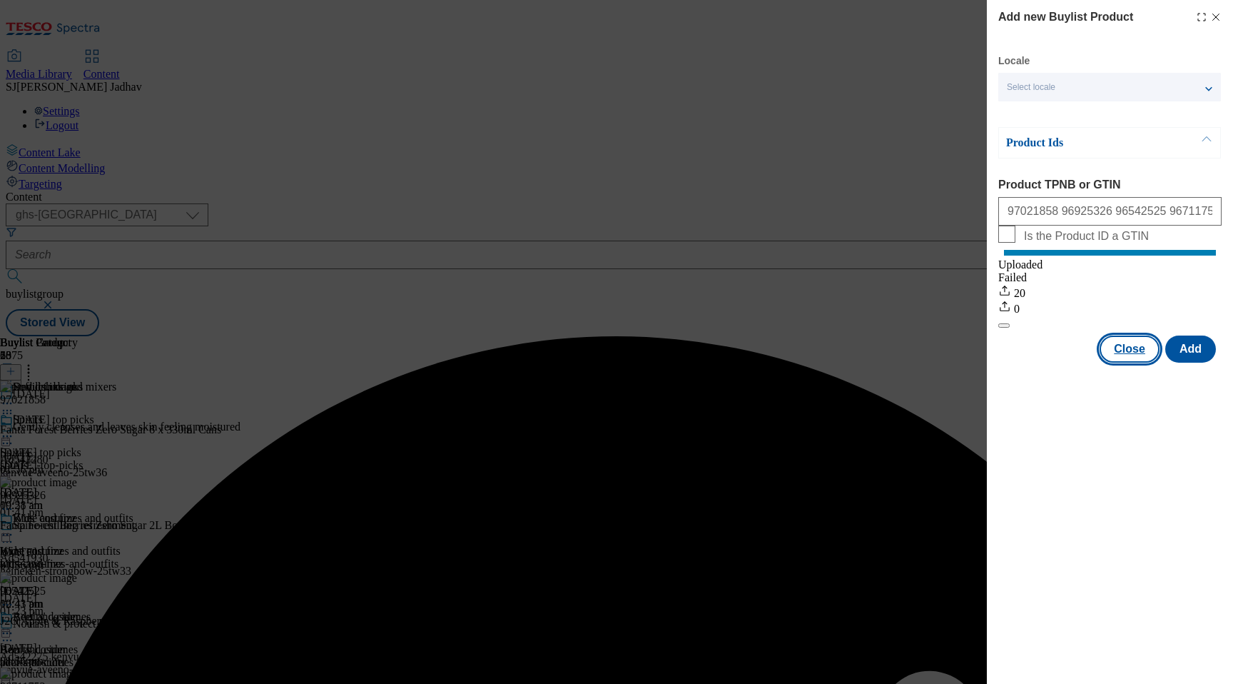
click at [1125, 362] on button "Close" at bounding box center [1130, 348] width 60 height 27
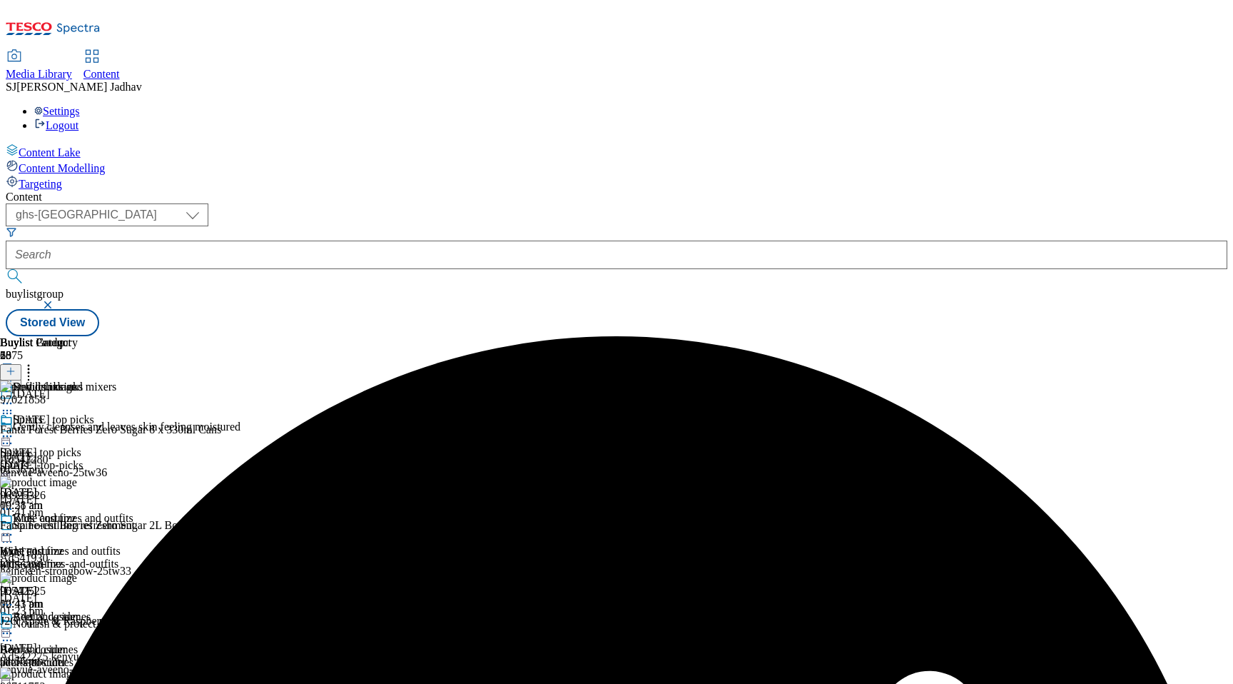
scroll to position [280, 0]
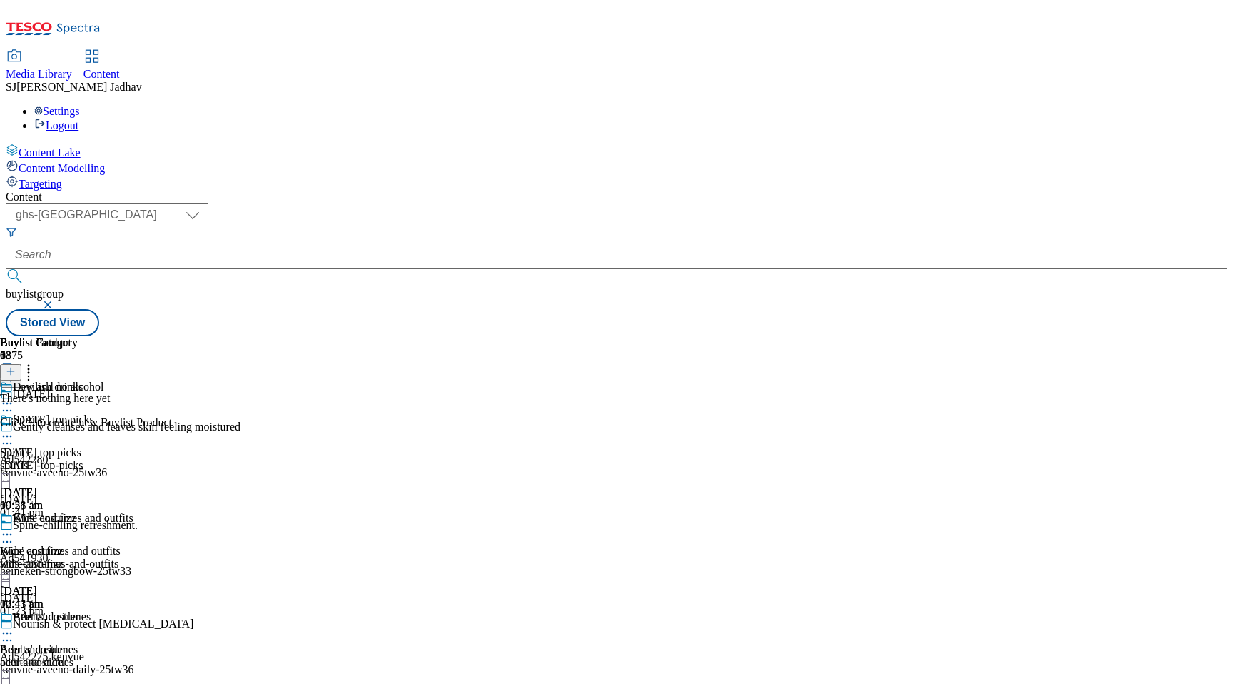
scroll to position [0, 34]
click at [16, 366] on icon at bounding box center [11, 371] width 10 height 10
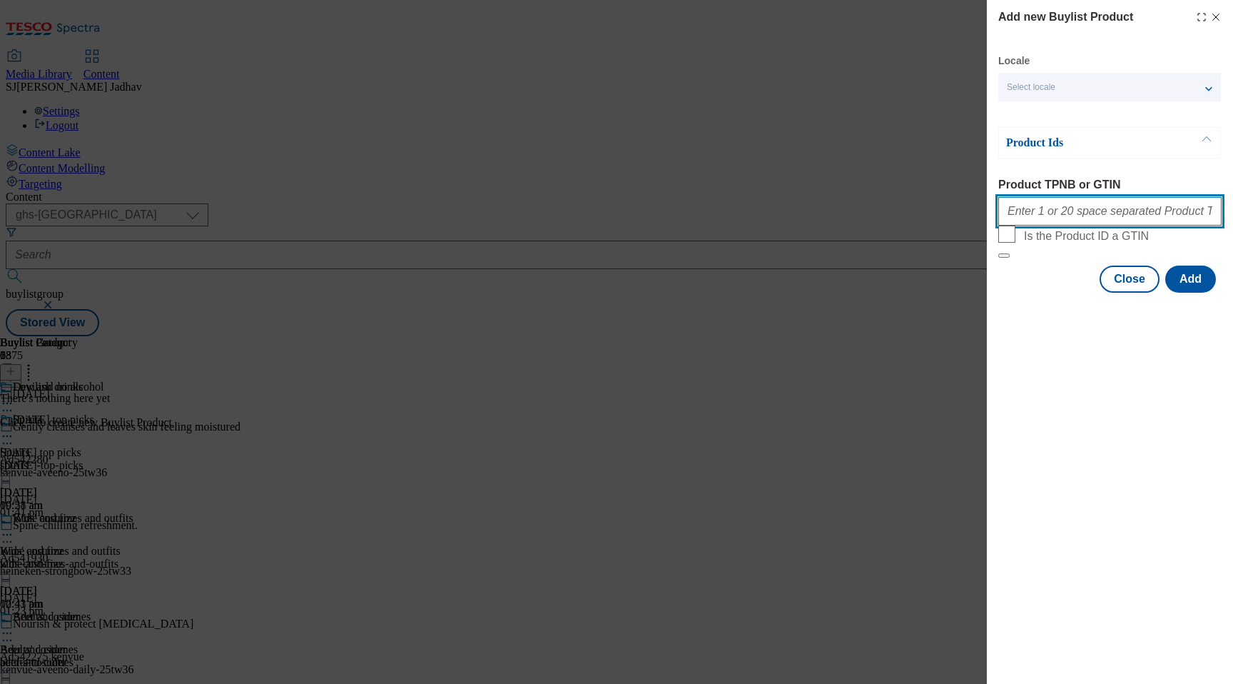
click at [1119, 216] on input "Product TPNB or GTIN" at bounding box center [1110, 211] width 223 height 29
paste input "82704419 88708452 91893779 70739857 89951495 90860958 86712858 87798408 9051510…"
type input "82704419 88708452 91893779 70739857 89951495 90860958 86712858 87798408 9051510…"
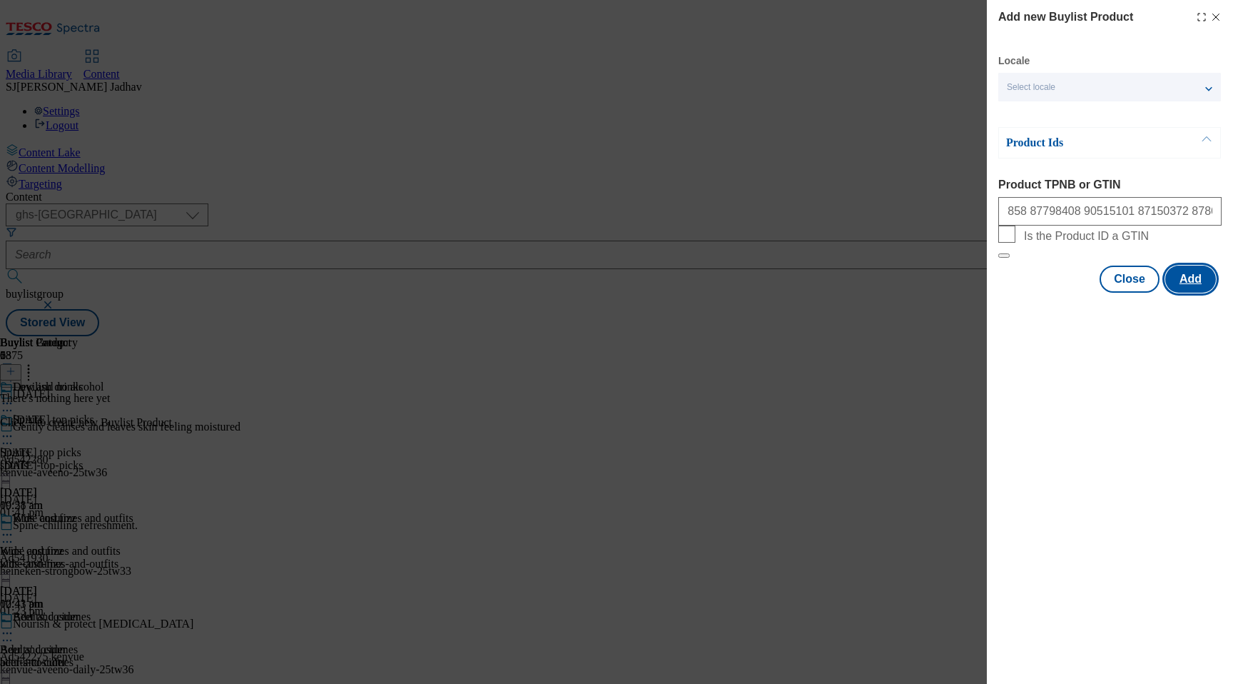
click at [1198, 293] on button "Add" at bounding box center [1191, 279] width 51 height 27
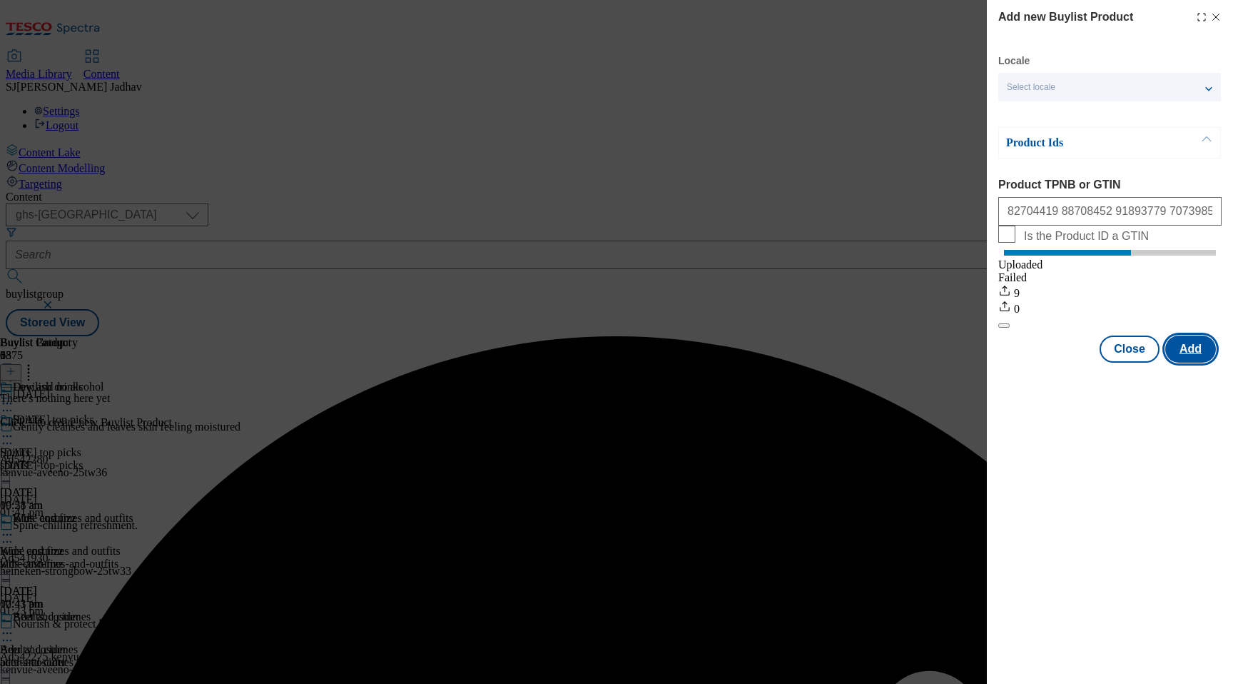
scroll to position [0, 0]
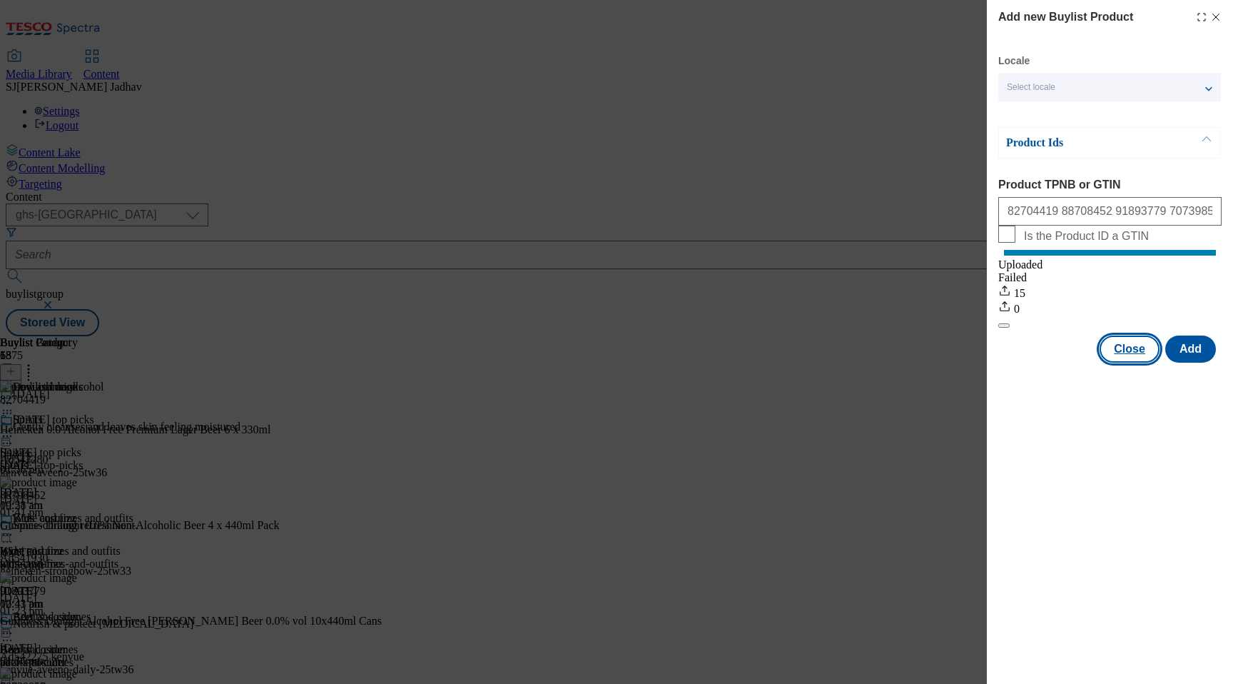
click at [1133, 363] on button "Close" at bounding box center [1130, 348] width 60 height 27
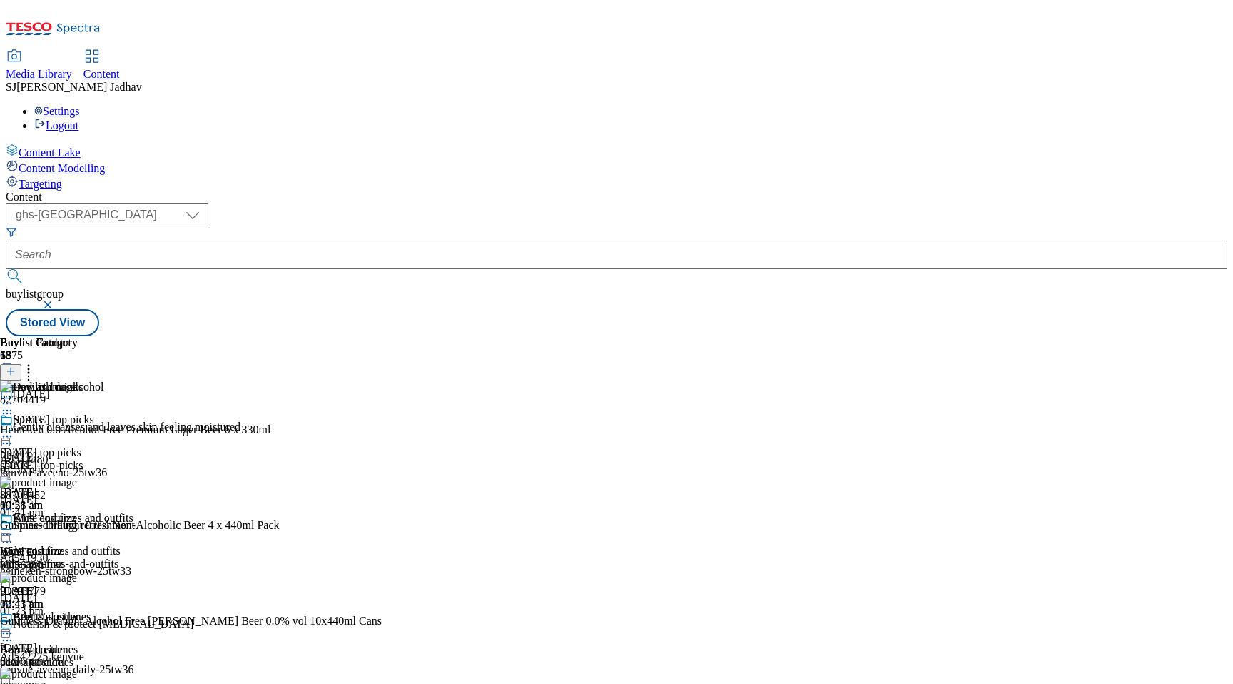
click at [14, 429] on icon at bounding box center [7, 436] width 14 height 14
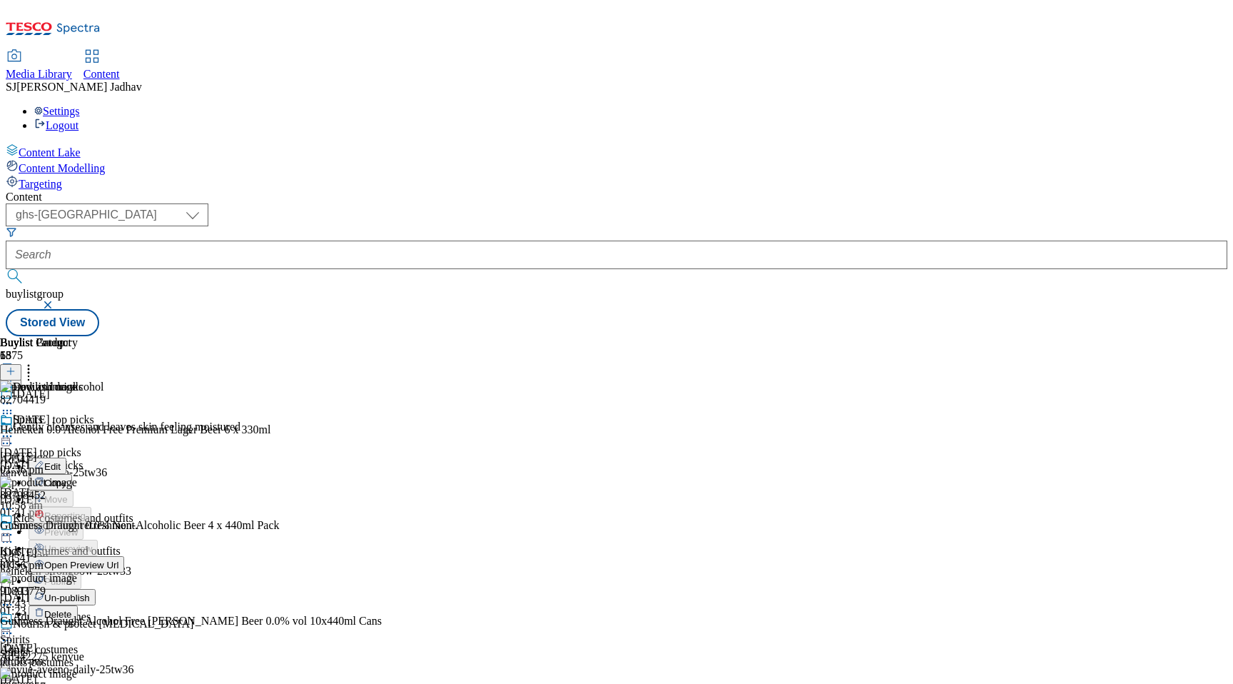
click at [61, 461] on span "Edit" at bounding box center [52, 466] width 16 height 11
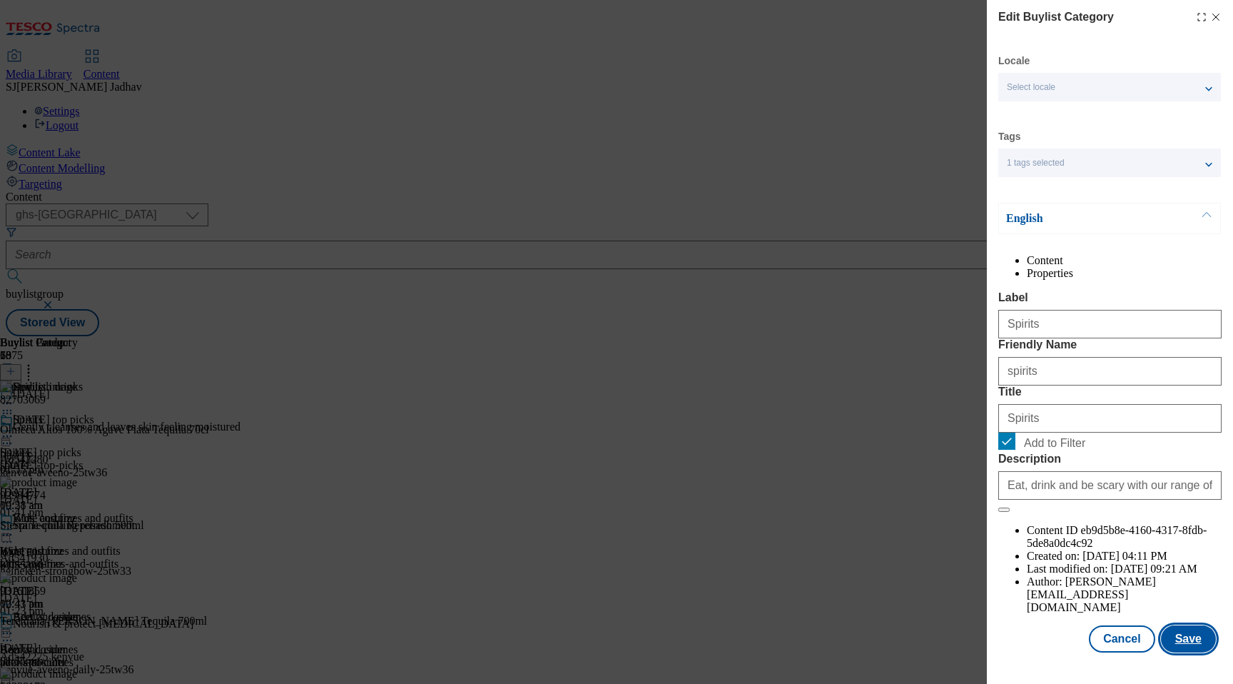
click at [1199, 652] on button "Save" at bounding box center [1188, 638] width 55 height 27
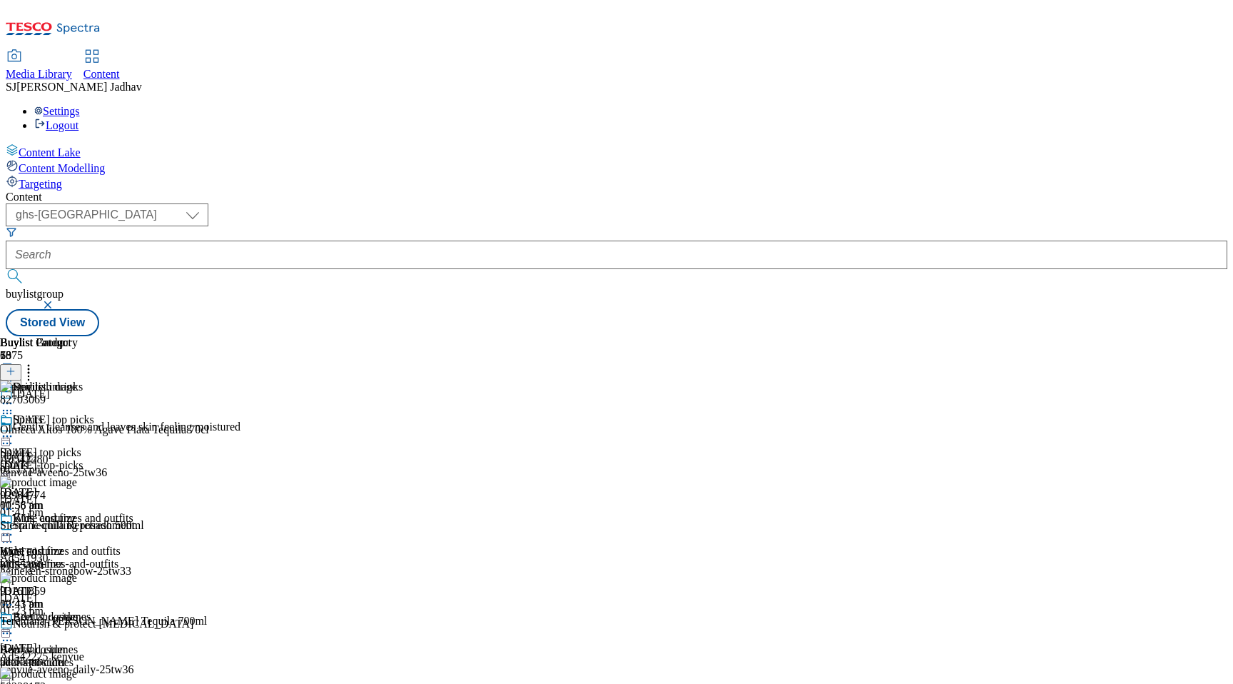
click at [14, 429] on icon at bounding box center [7, 436] width 14 height 14
click at [78, 527] on span "Preview" at bounding box center [61, 532] width 34 height 11
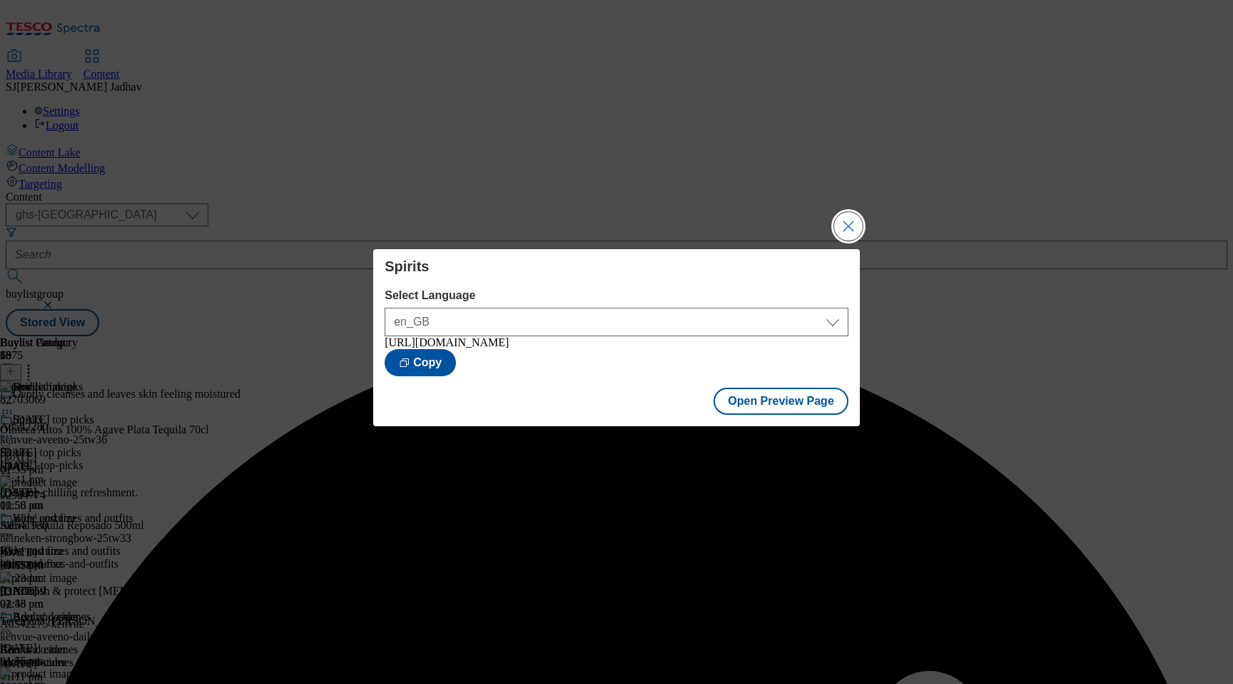
click at [854, 219] on button "Close Modal" at bounding box center [848, 226] width 29 height 29
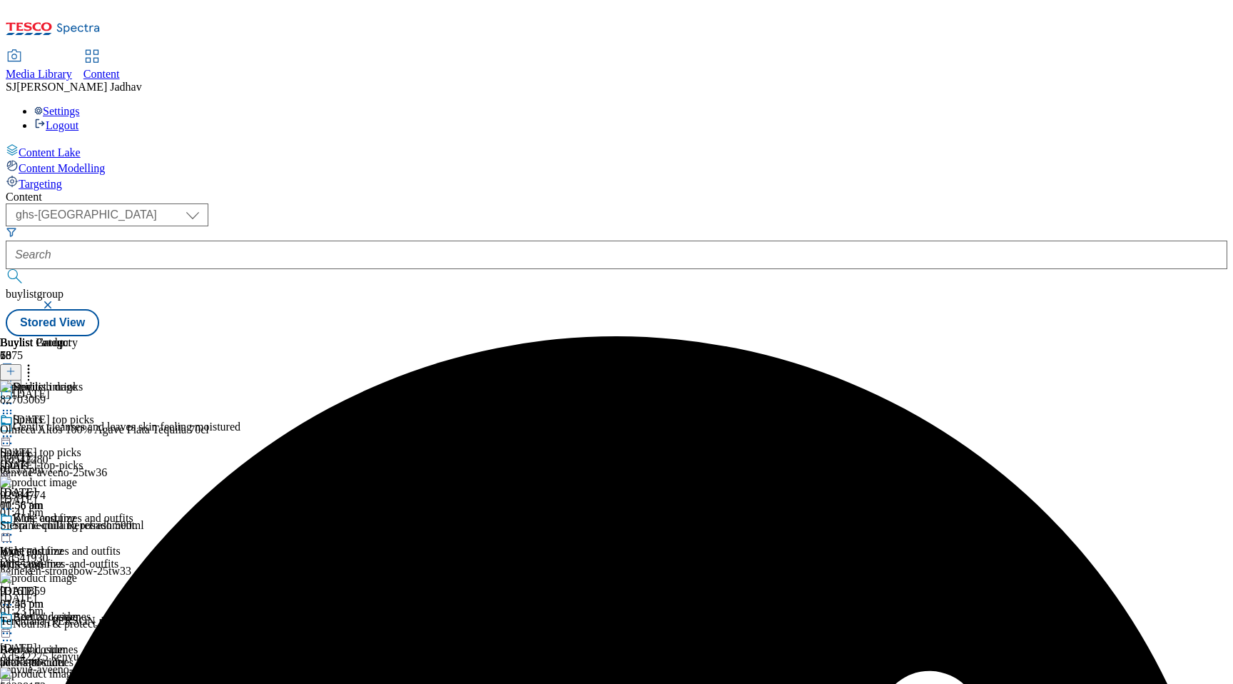
click at [158, 413] on div "Halloween top picks Halloween top picks halloween-top-picks 23 Sept 2025 10:58 …" at bounding box center [79, 462] width 158 height 98
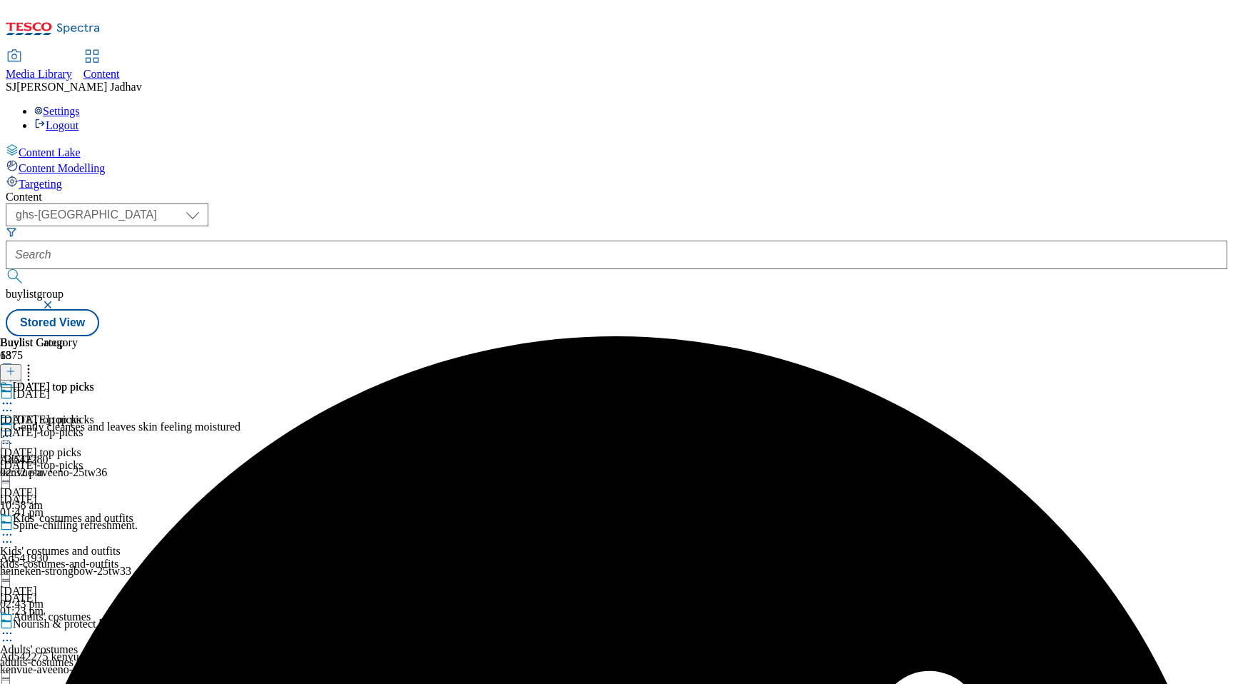
click at [14, 396] on icon at bounding box center [7, 403] width 14 height 14
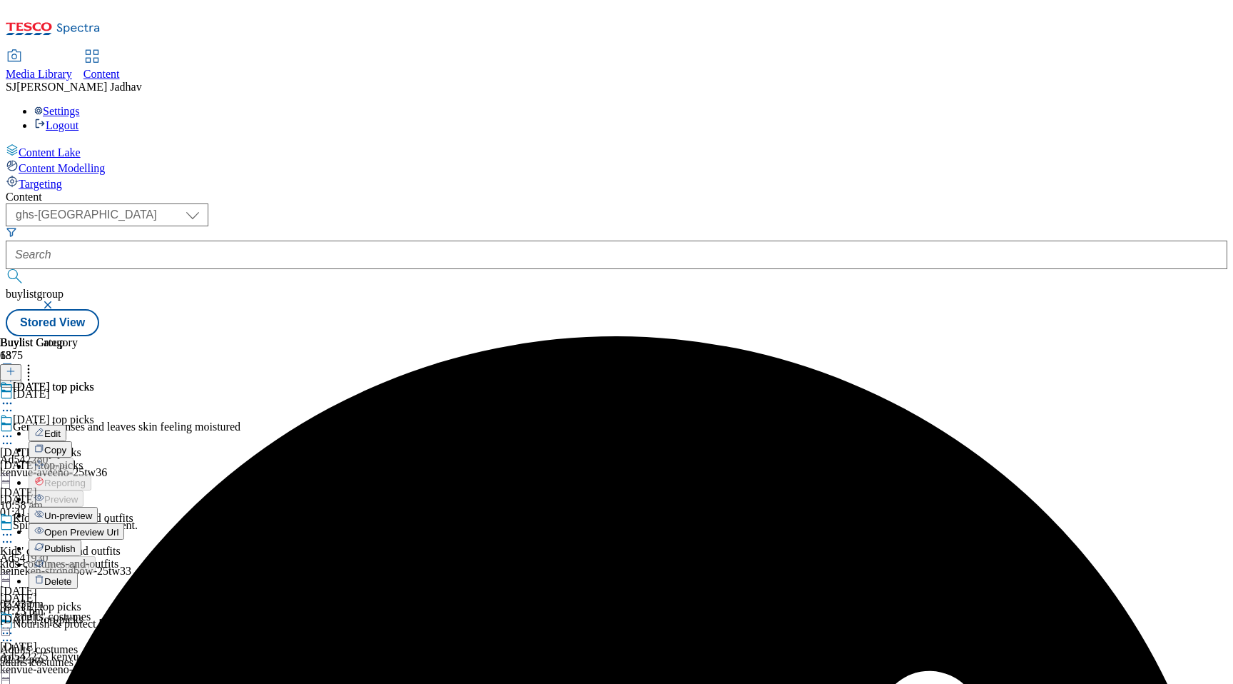
click at [118, 527] on span "Open Preview Url" at bounding box center [81, 532] width 74 height 11
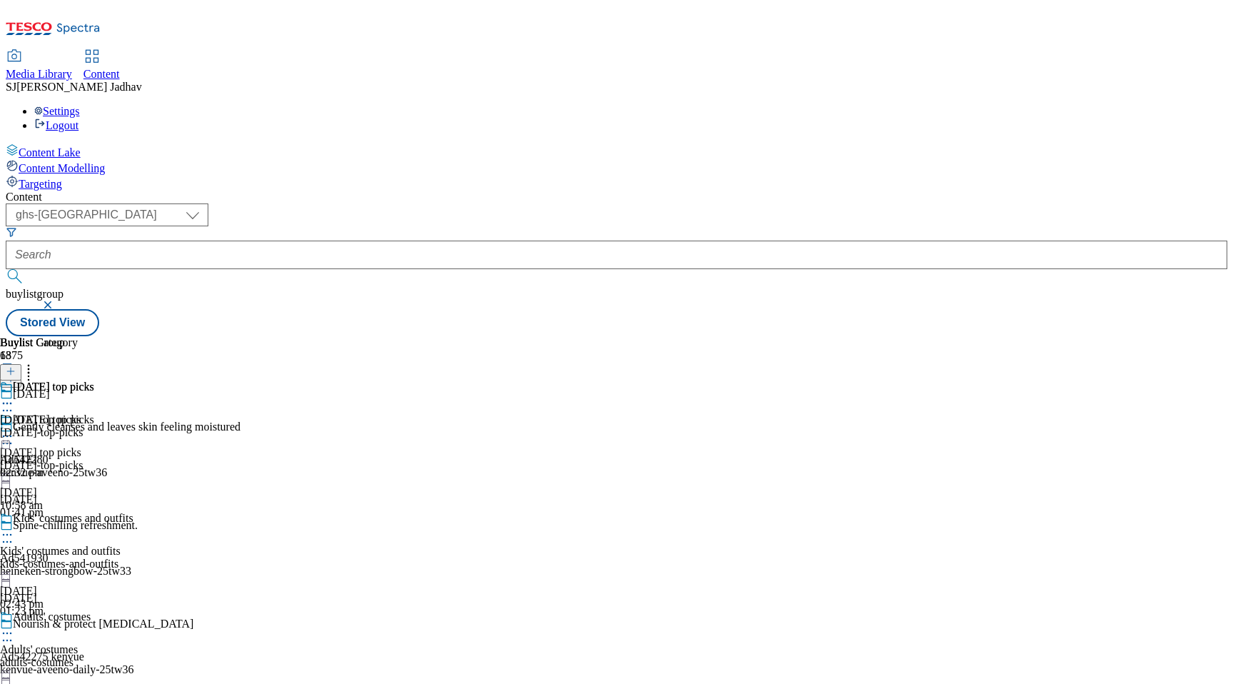
click at [14, 527] on icon at bounding box center [7, 534] width 14 height 14
click at [84, 624] on div "Preview" at bounding box center [56, 630] width 55 height 12
click at [14, 527] on icon at bounding box center [7, 534] width 14 height 14
click at [158, 512] on div "Kids' costumes and outfits Edit Copy Move Reporting Preview Un-preview Publish …" at bounding box center [79, 608] width 158 height 192
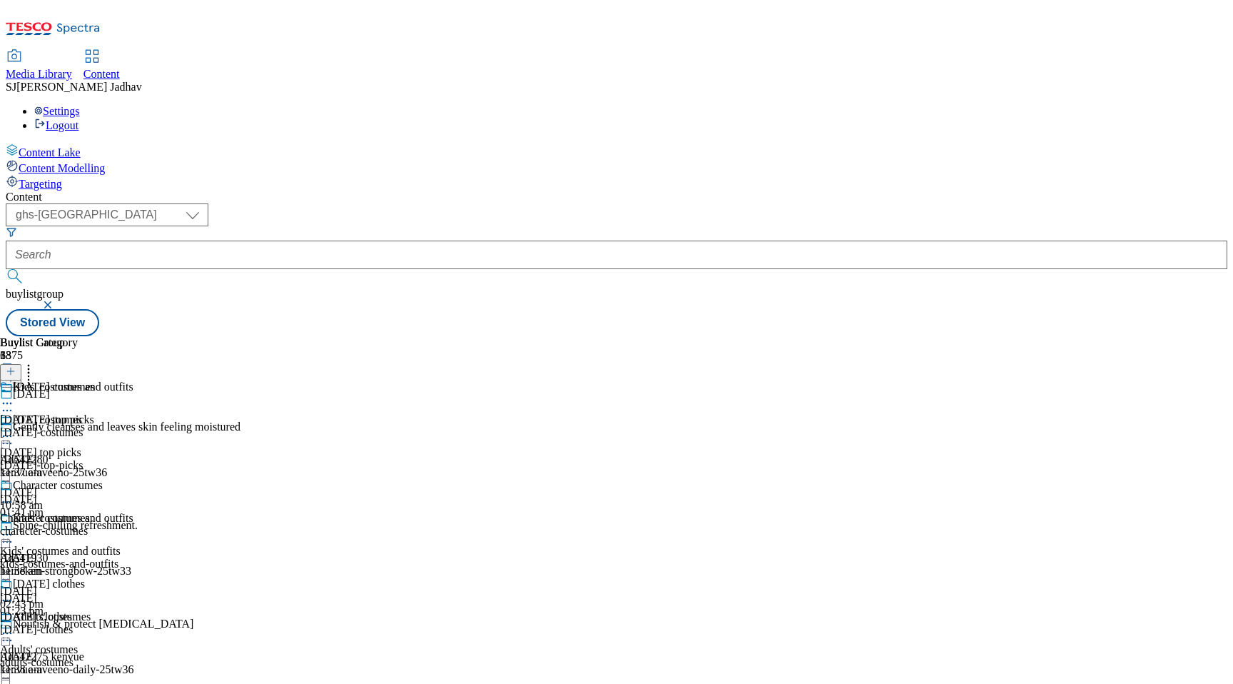
click at [14, 527] on icon at bounding box center [7, 534] width 14 height 14
click at [78, 625] on span "Preview" at bounding box center [61, 630] width 34 height 11
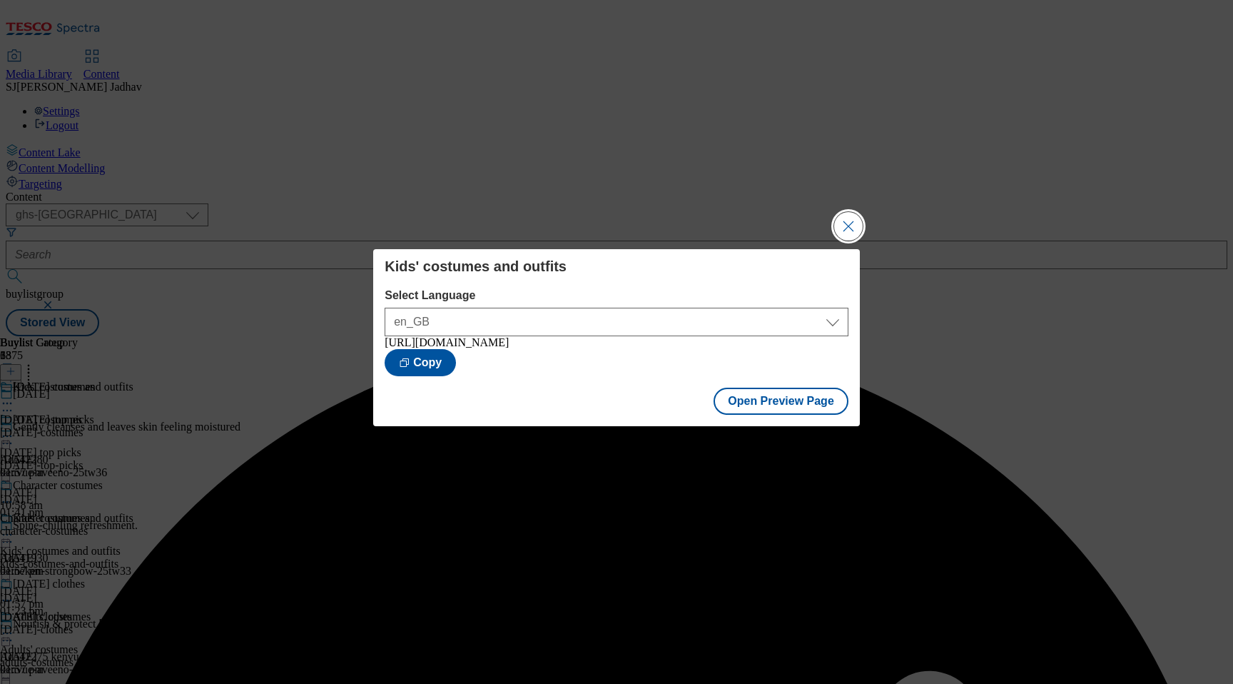
click at [837, 218] on button "Close Modal" at bounding box center [848, 226] width 29 height 29
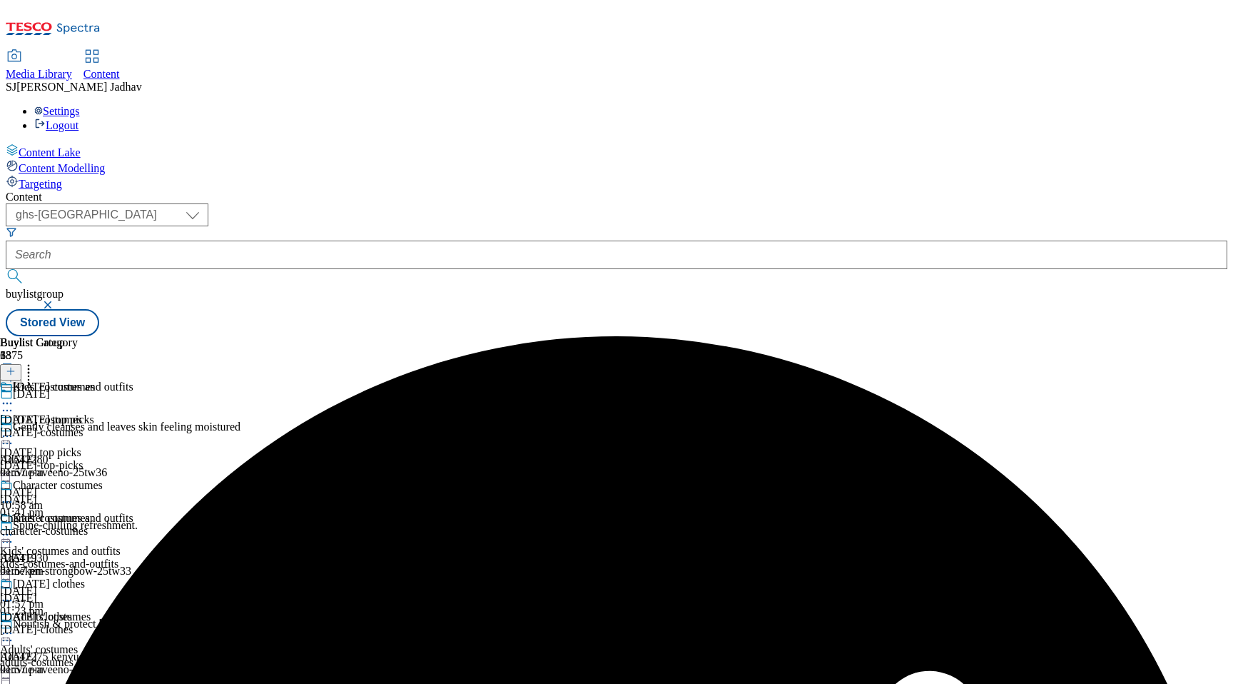
scroll to position [120, 0]
click at [158, 610] on div "Adults' costumes Adults' costumes adults-costumes 25 Sept 2025 02:44 pm" at bounding box center [79, 659] width 158 height 98
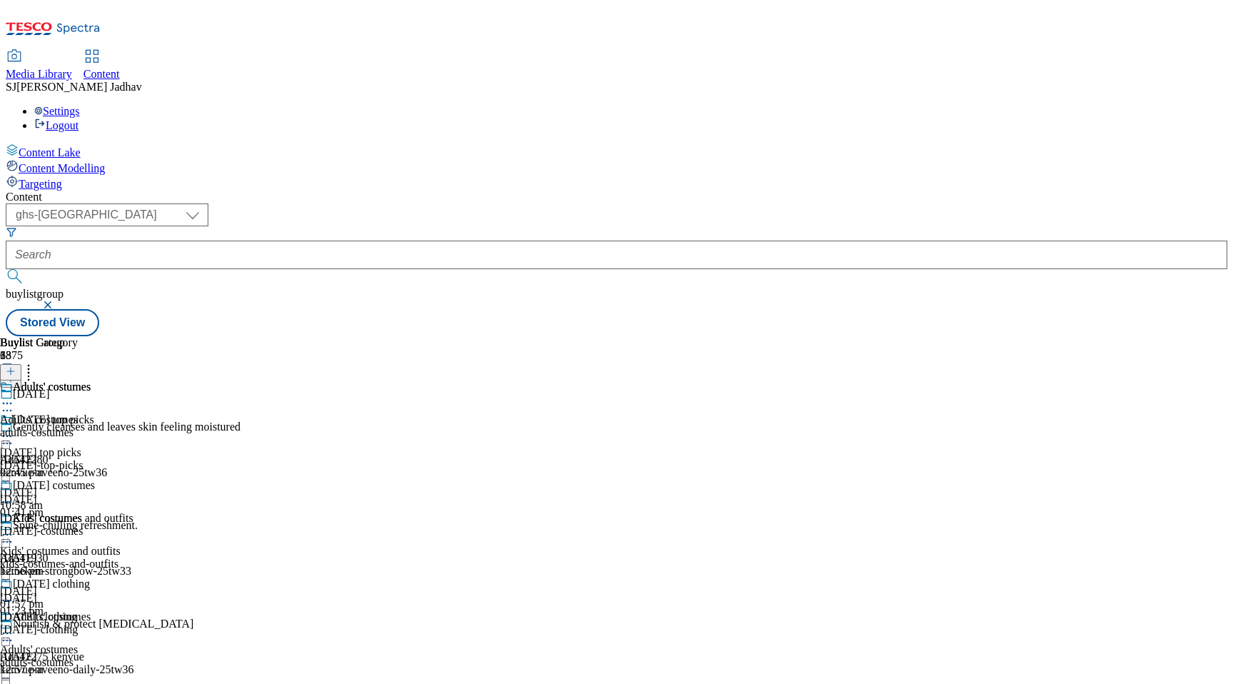
click at [14, 626] on icon at bounding box center [7, 633] width 14 height 14
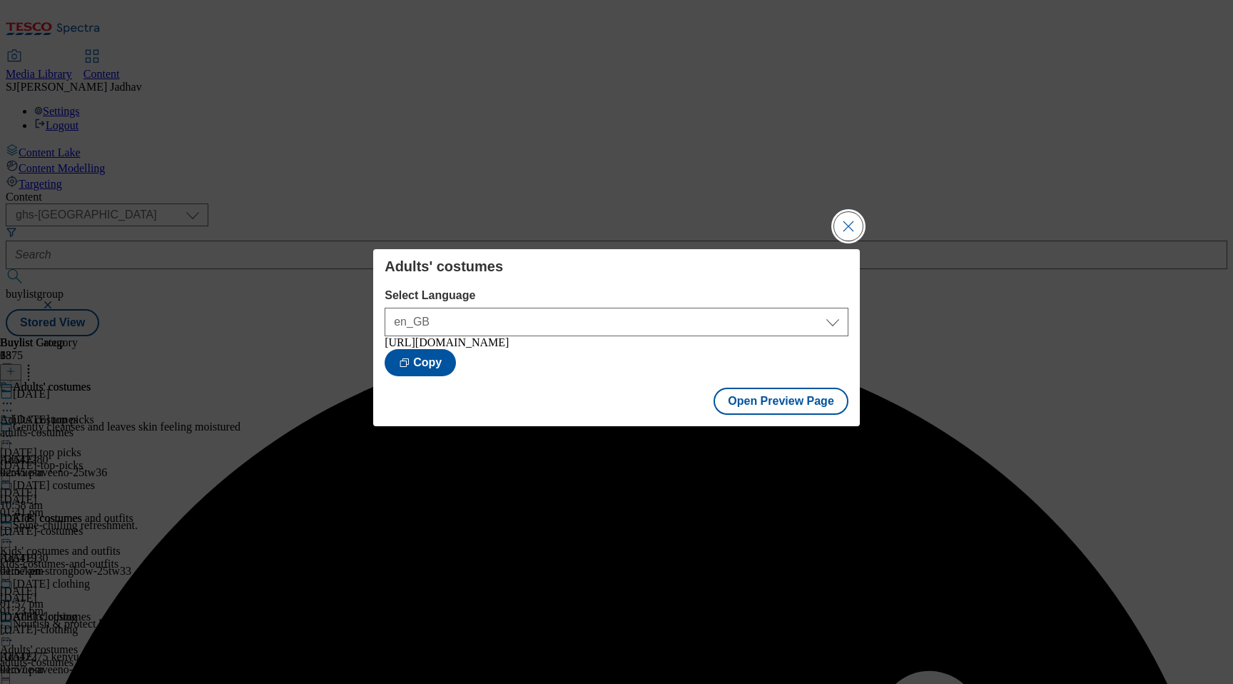
click at [850, 223] on button "Close Modal" at bounding box center [848, 226] width 29 height 29
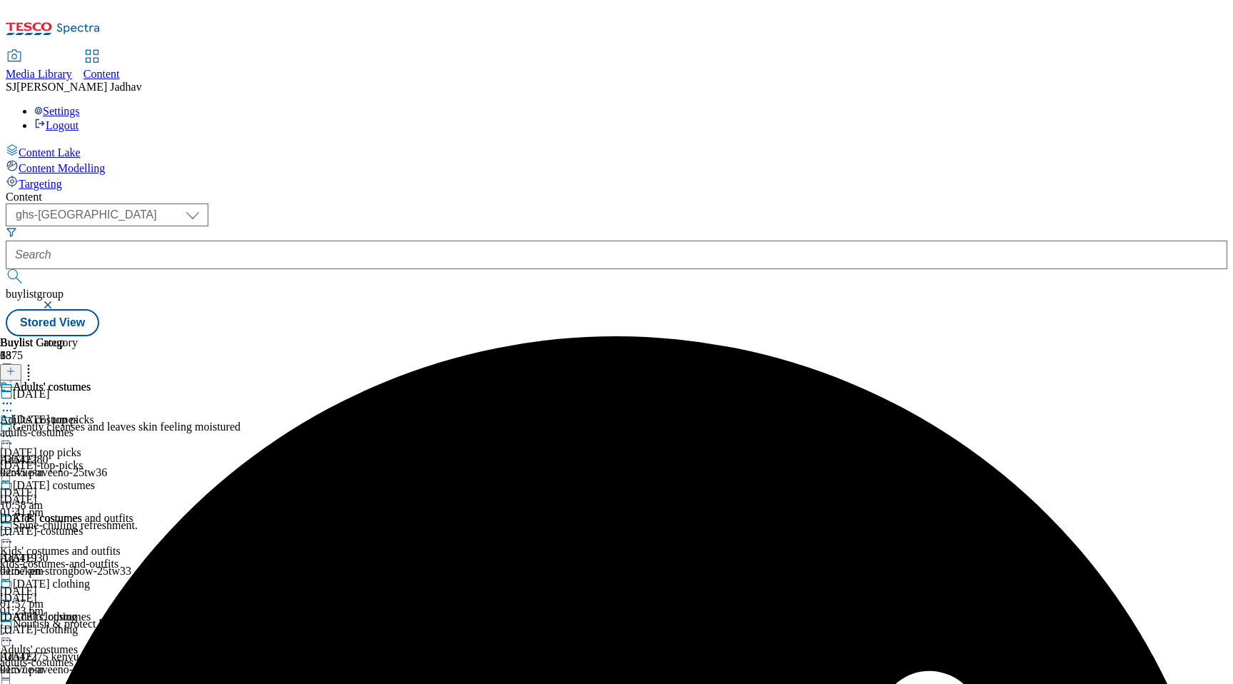
scroll to position [268, 0]
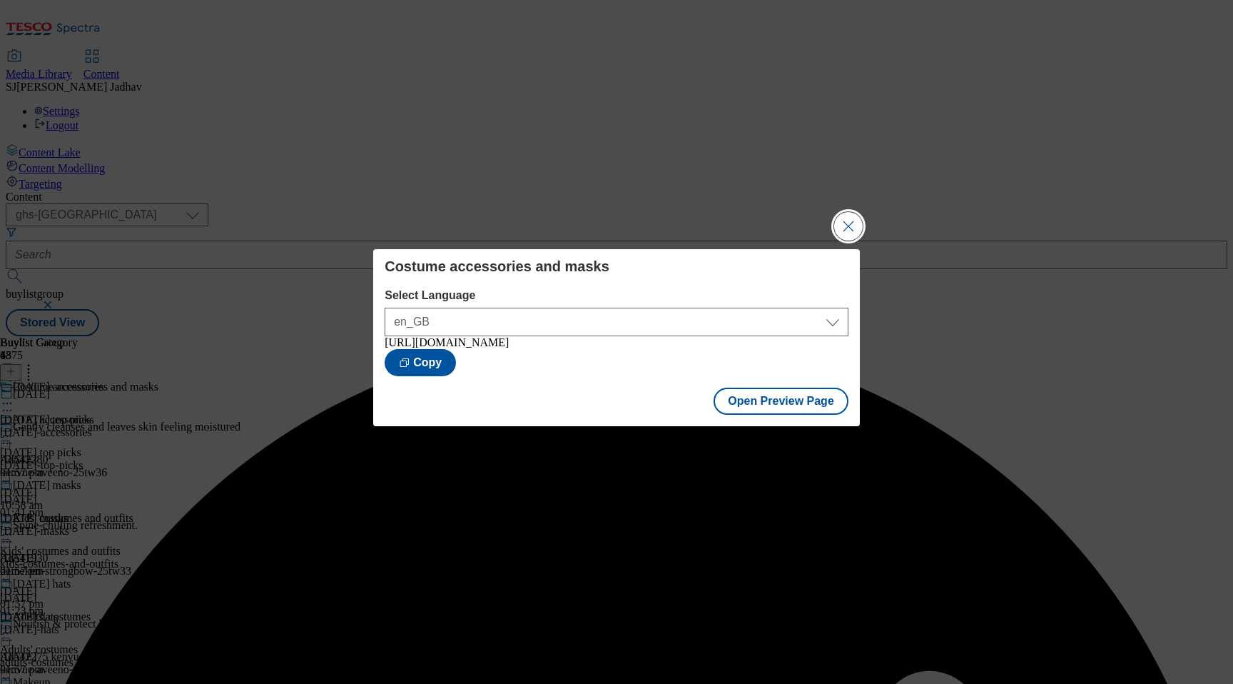
click at [858, 218] on button "Close Modal" at bounding box center [848, 226] width 29 height 29
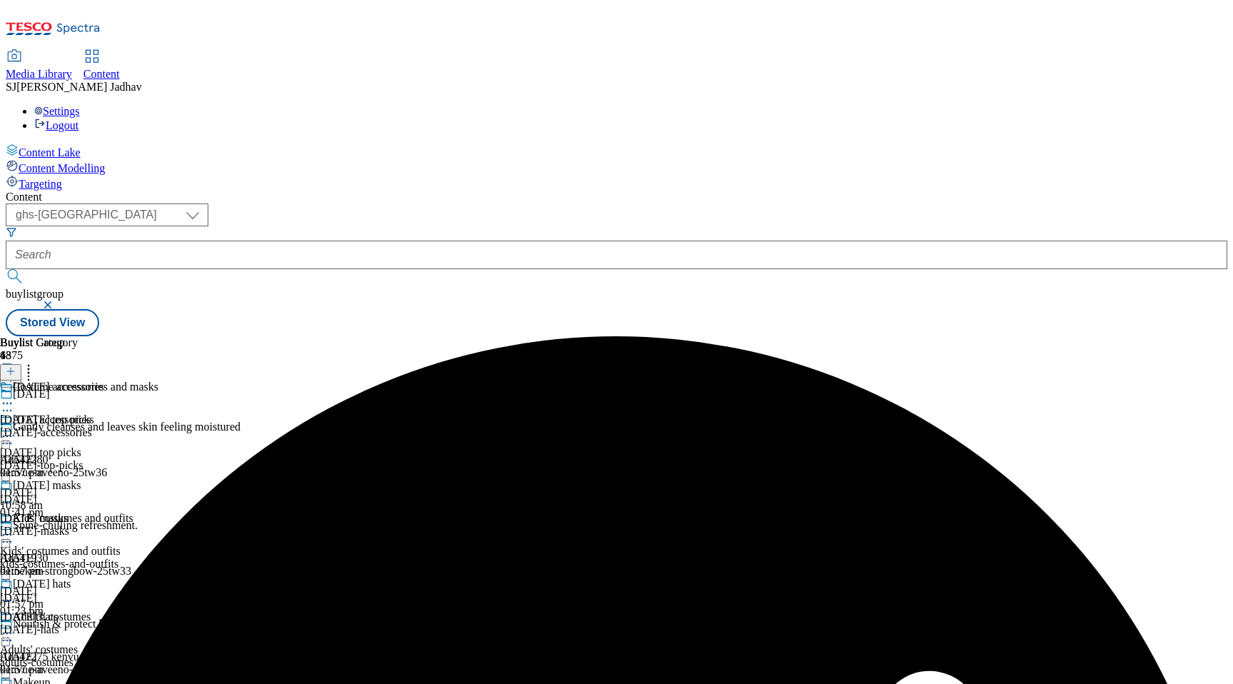
scroll to position [412, 0]
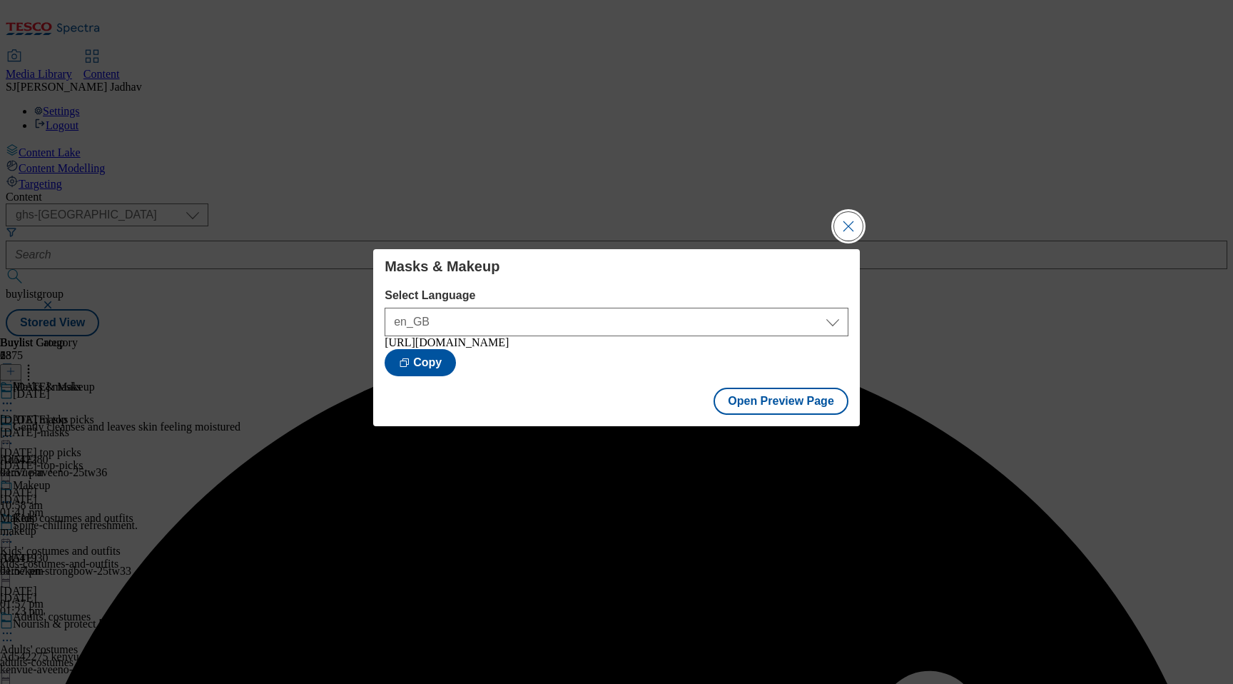
click at [854, 231] on button "Close Modal" at bounding box center [848, 226] width 29 height 29
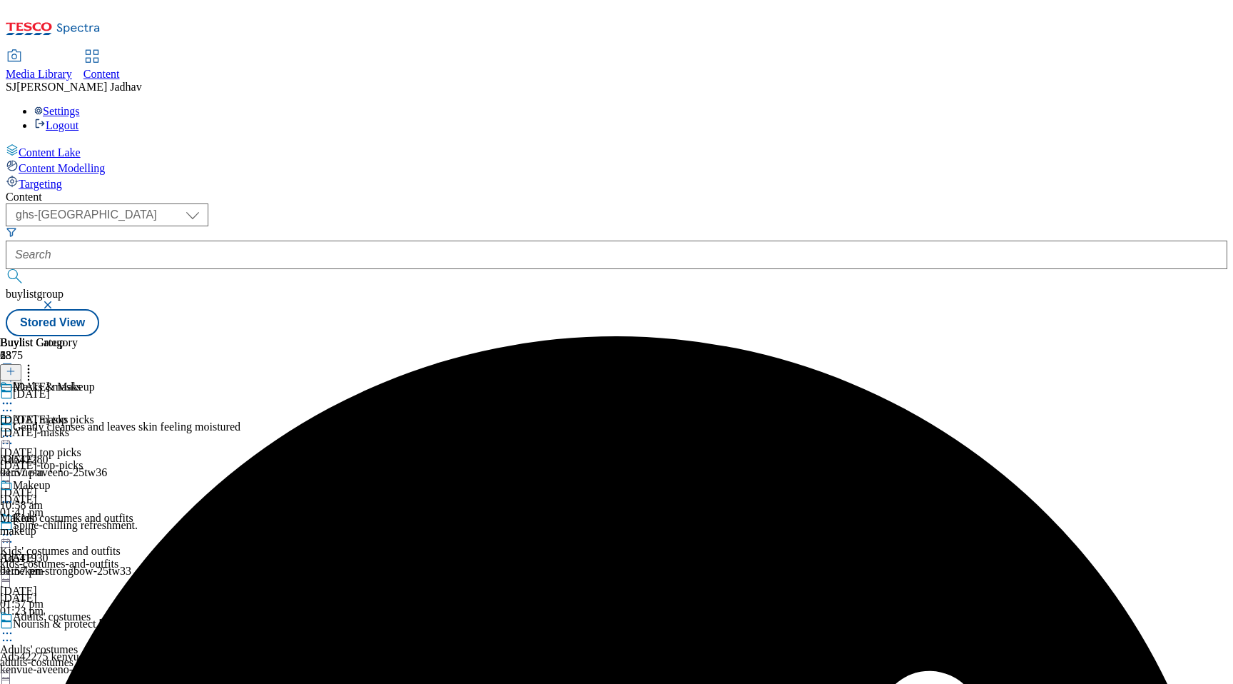
scroll to position [447, 0]
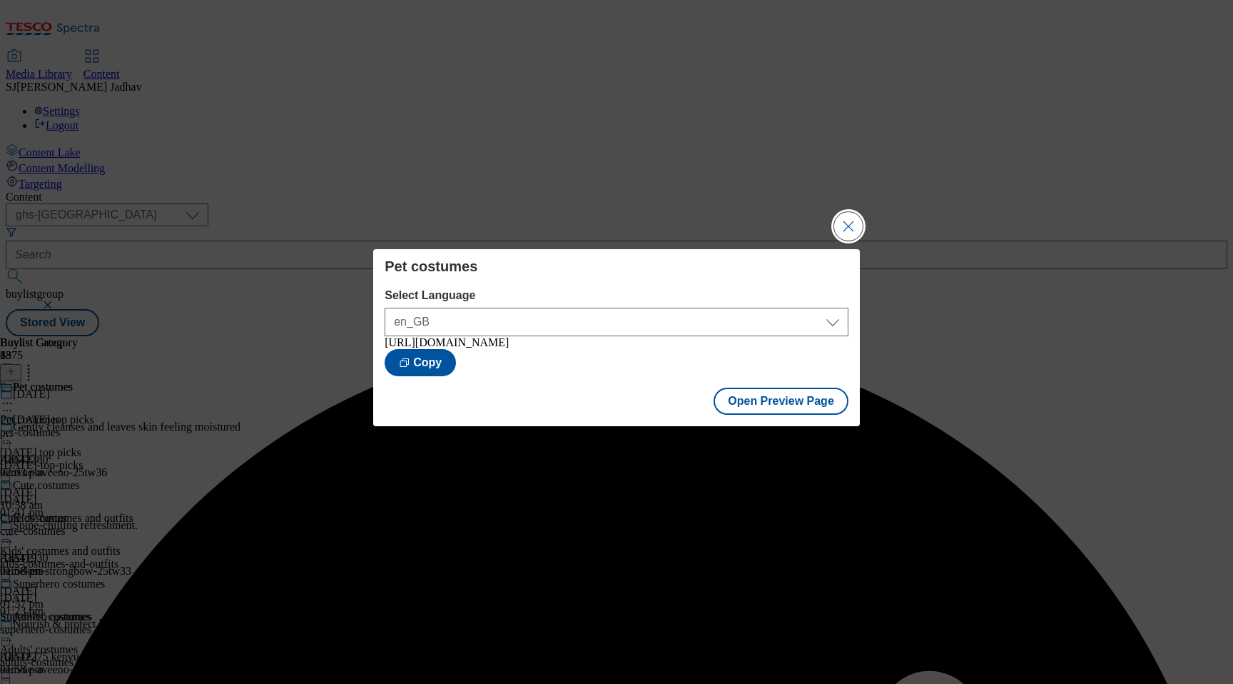
click at [845, 237] on button "Close Modal" at bounding box center [848, 226] width 29 height 29
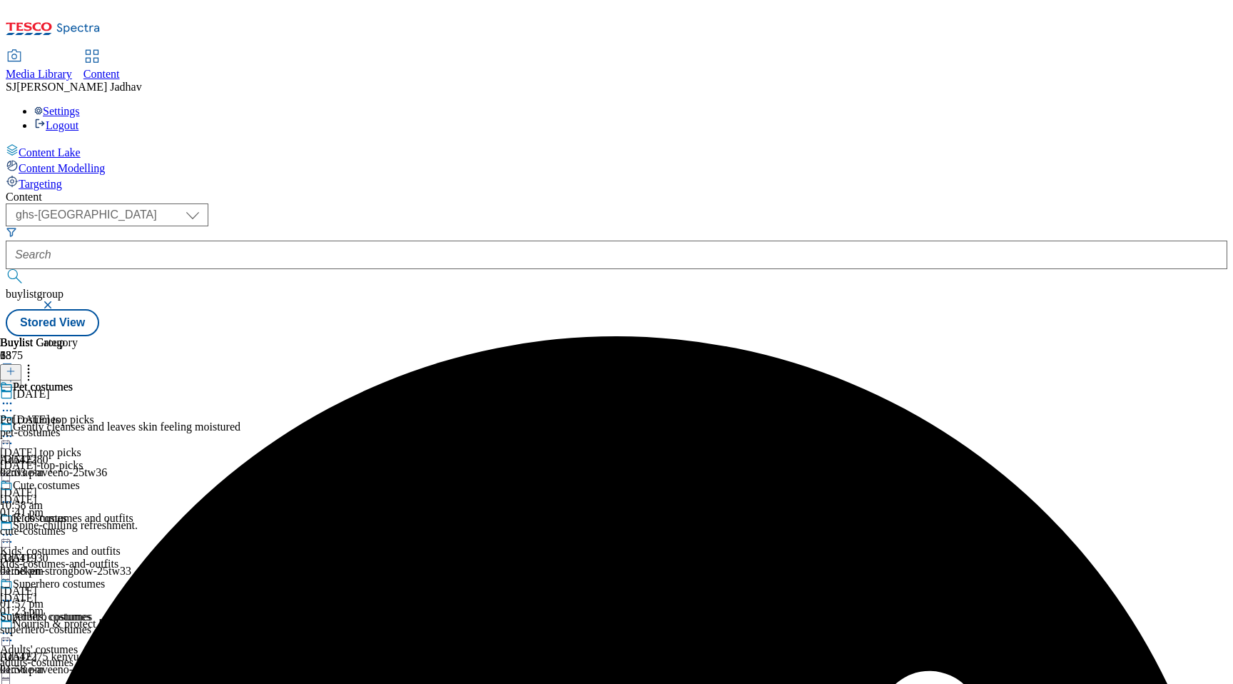
scroll to position [695, 0]
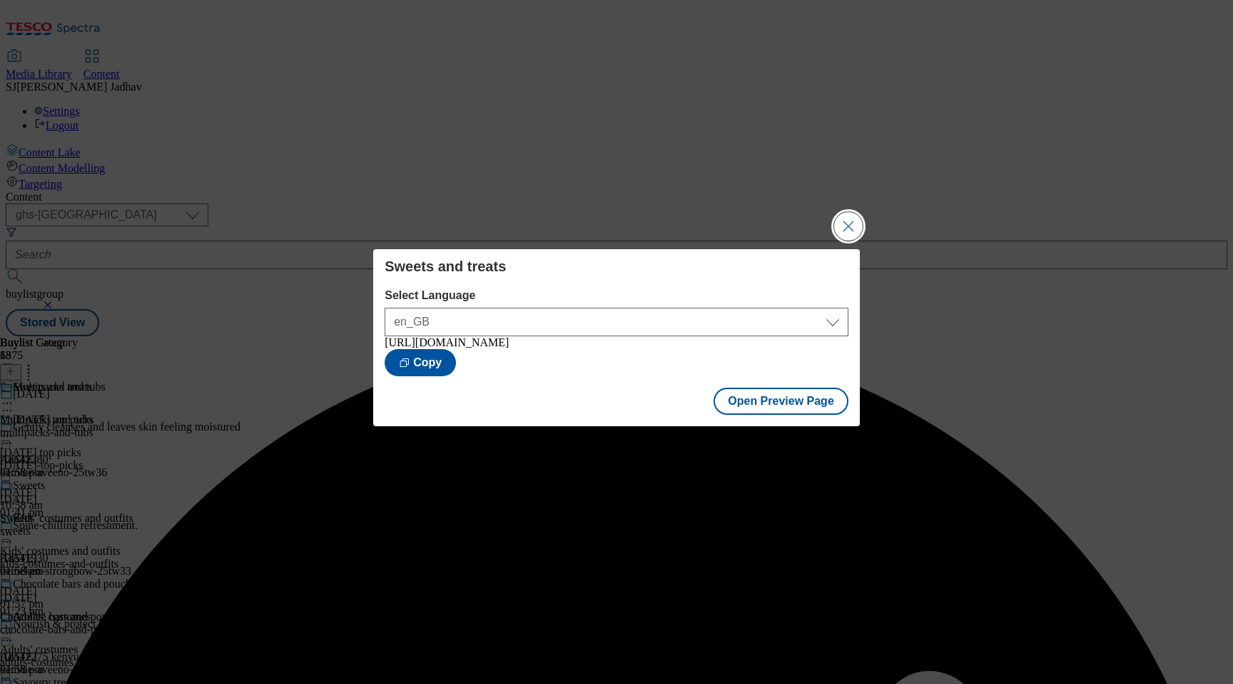
click at [849, 236] on button "Close Modal" at bounding box center [848, 226] width 29 height 29
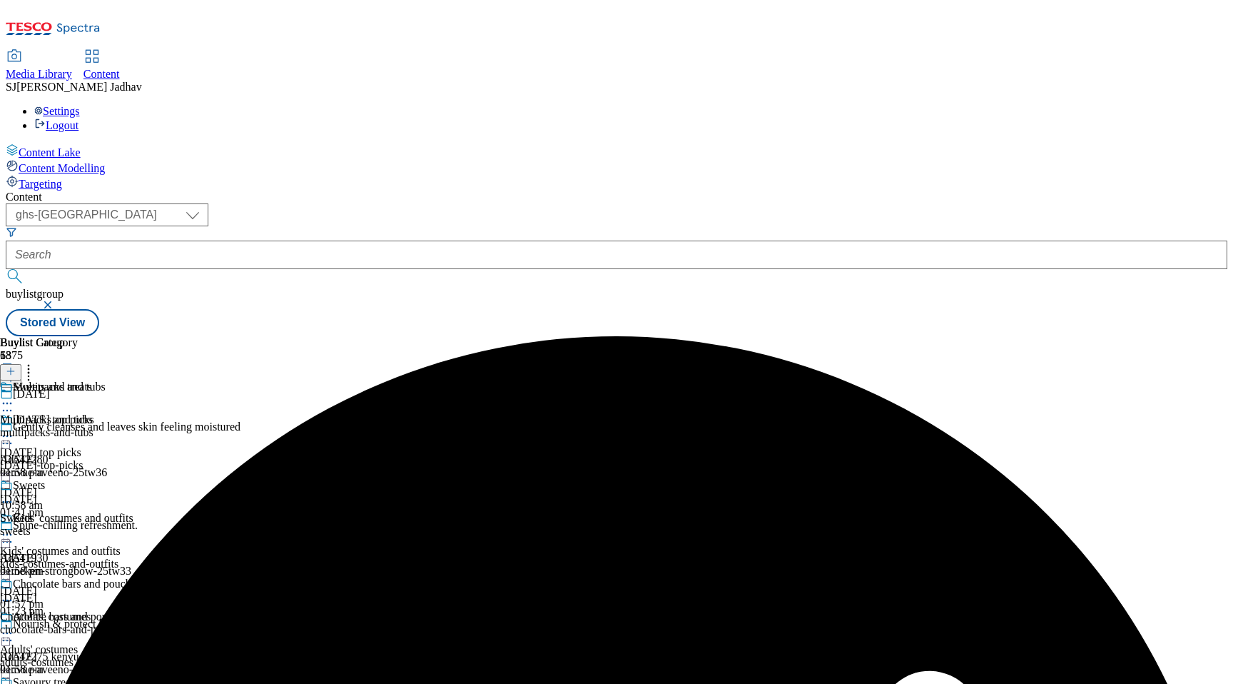
scroll to position [858, 0]
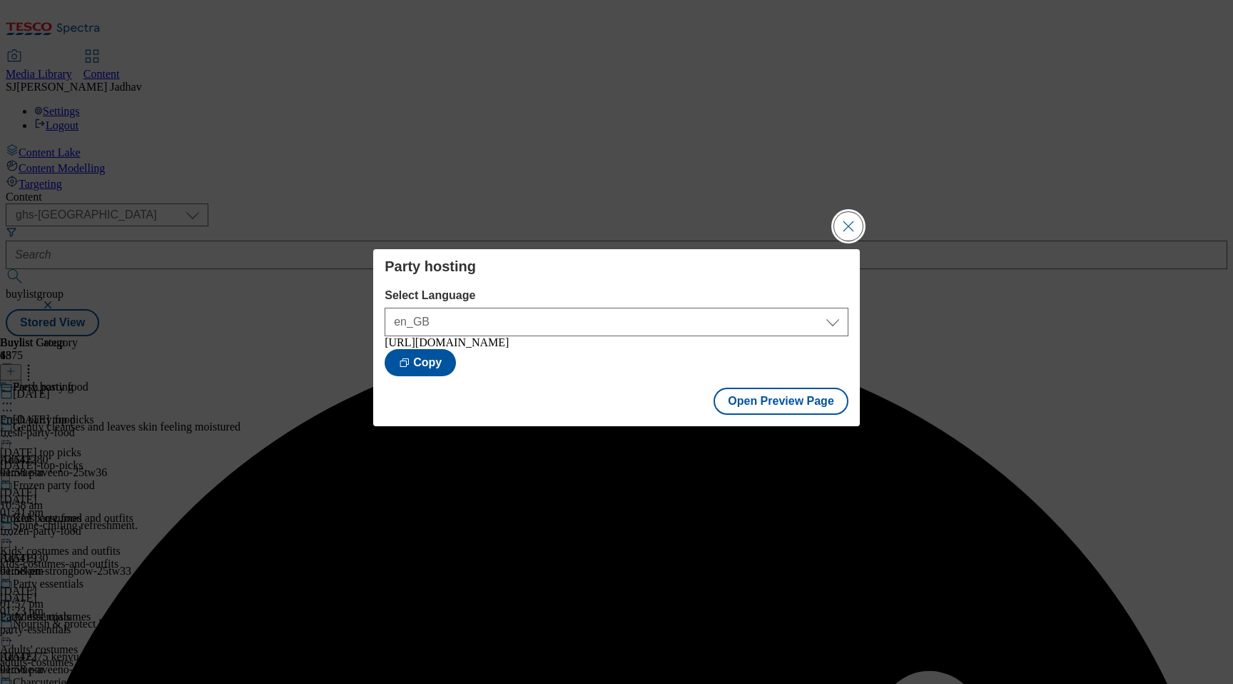
click at [849, 225] on button "Close Modal" at bounding box center [848, 226] width 29 height 29
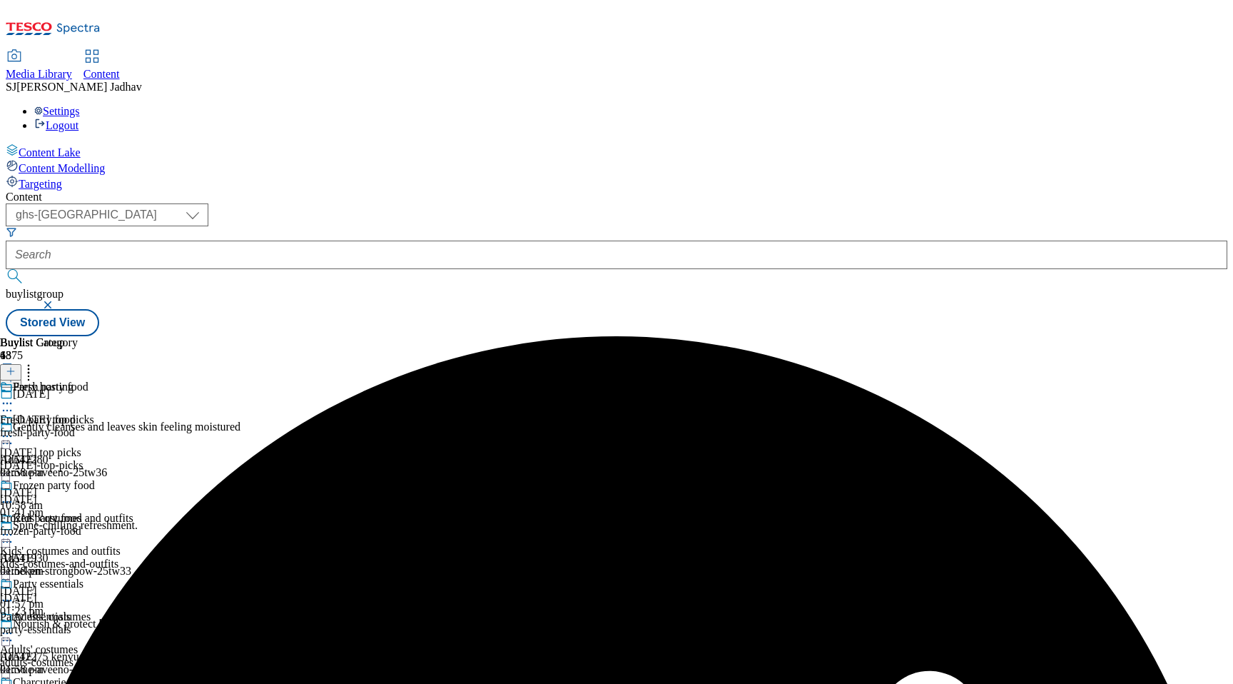
scroll to position [925, 0]
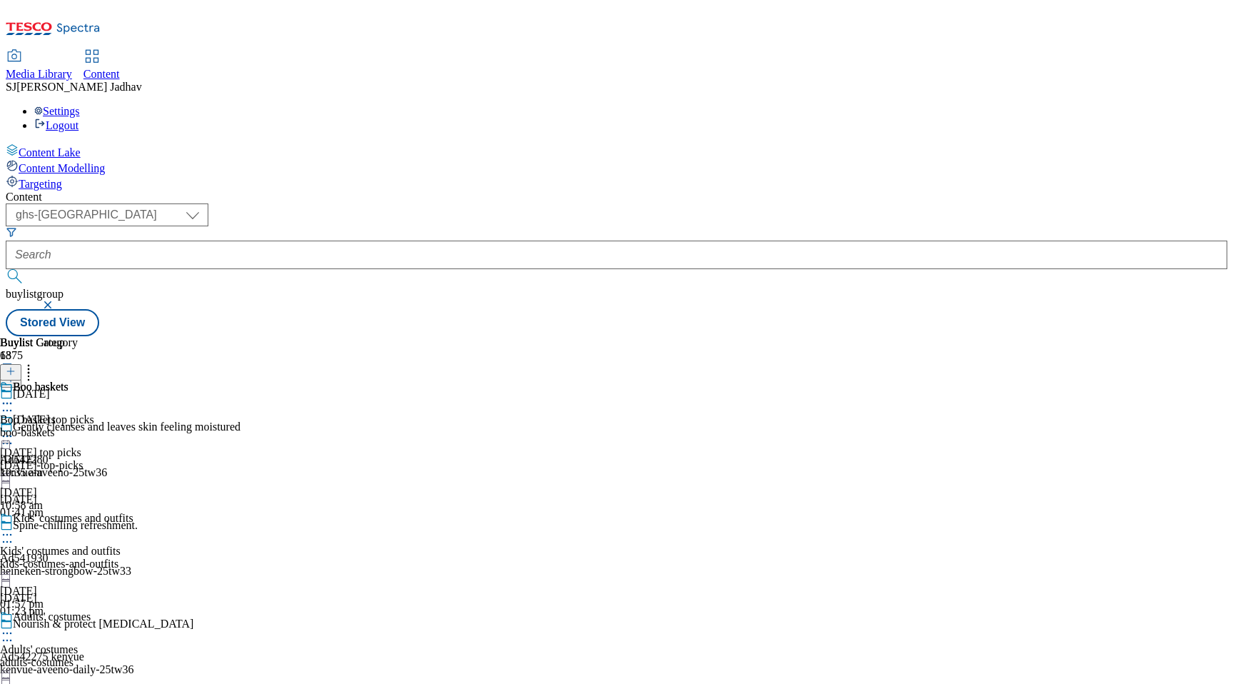
scroll to position [981, 0]
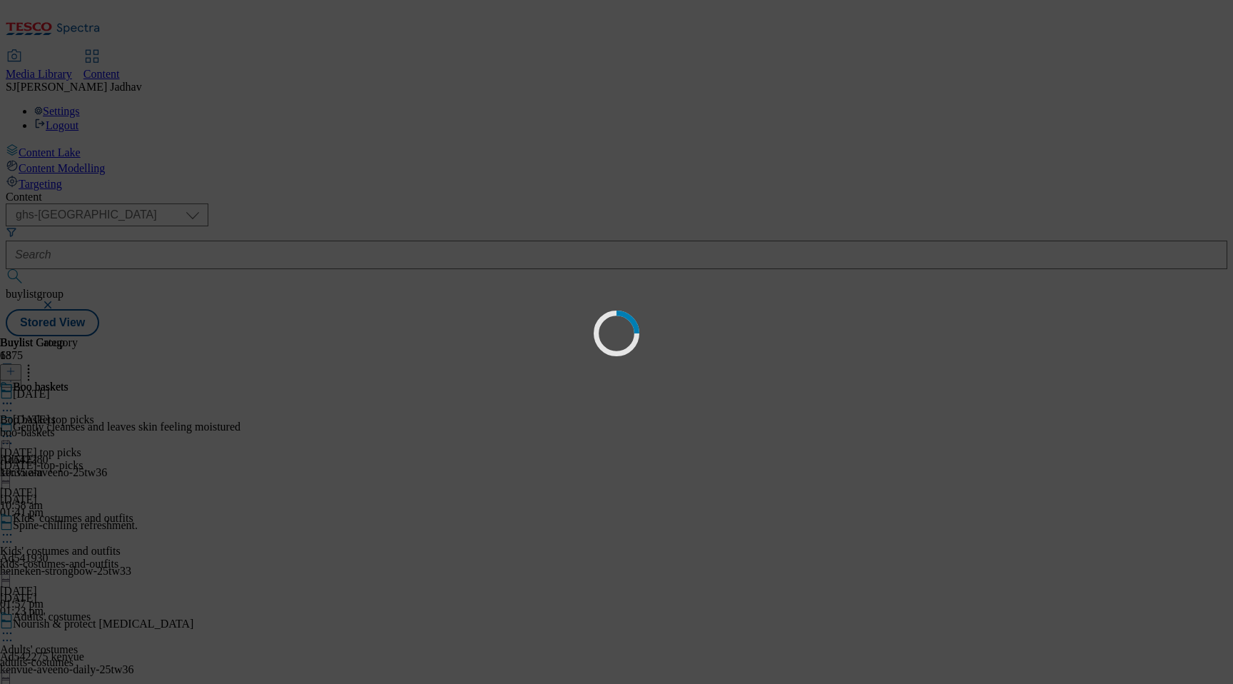
scroll to position [0, 0]
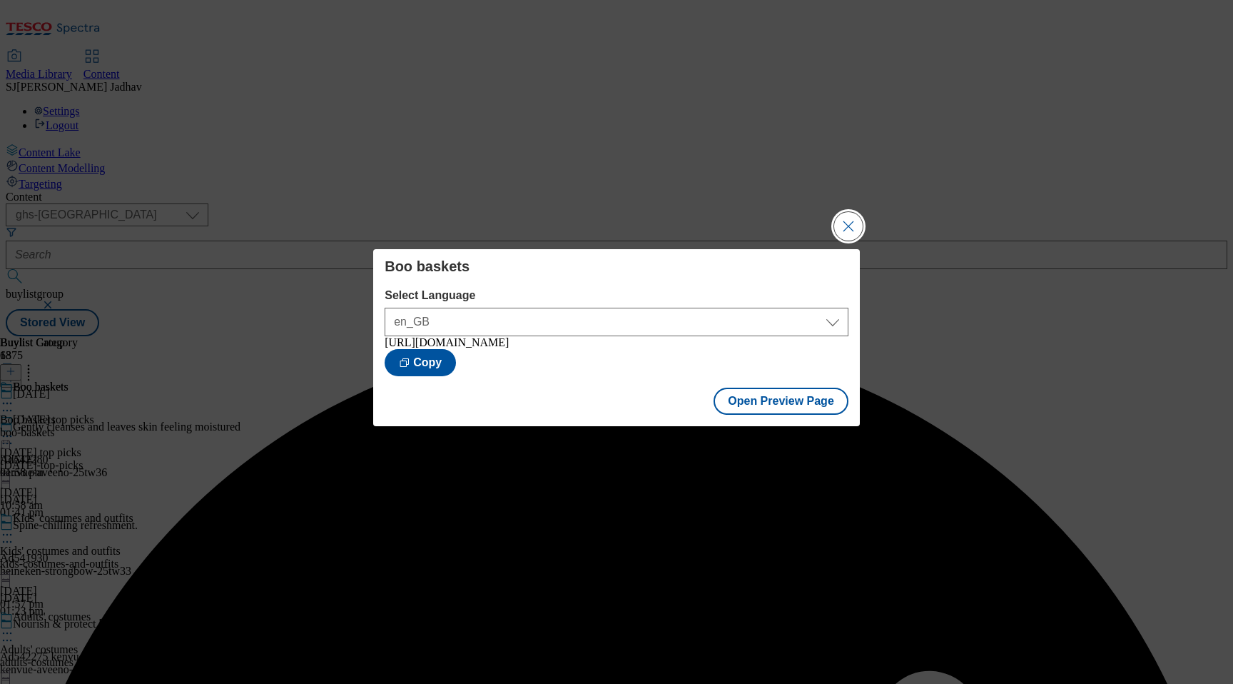
click at [853, 227] on button "Close Modal" at bounding box center [848, 226] width 29 height 29
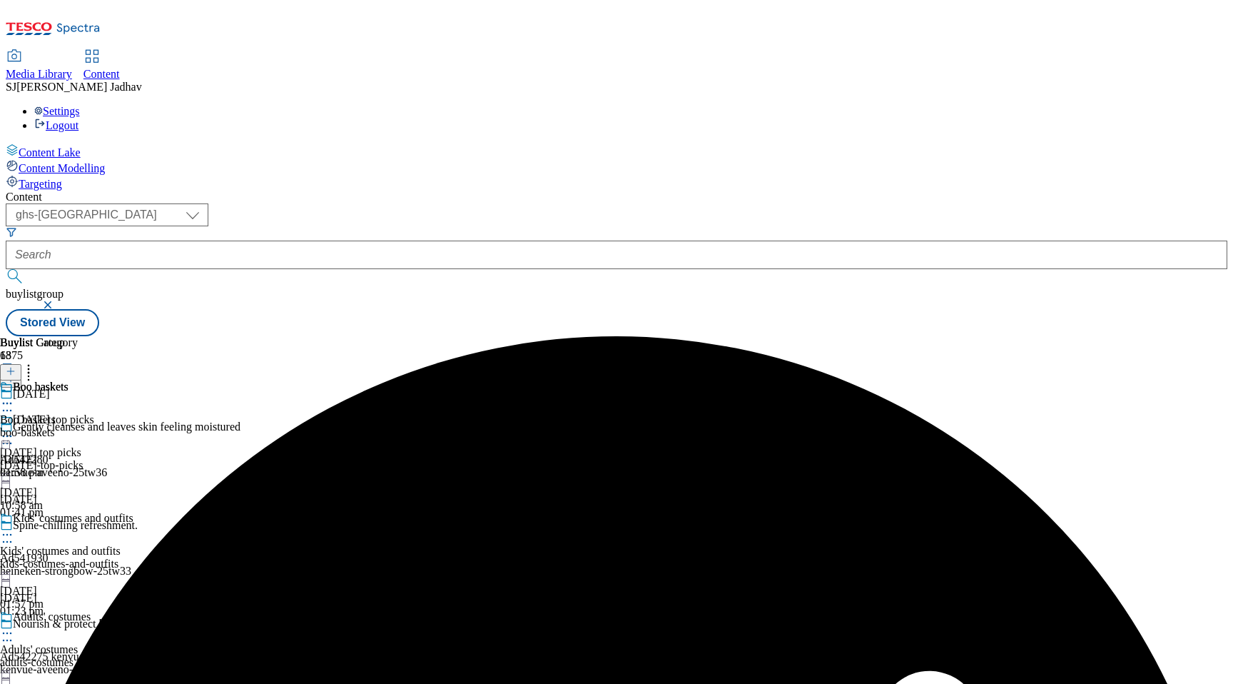
scroll to position [1038, 0]
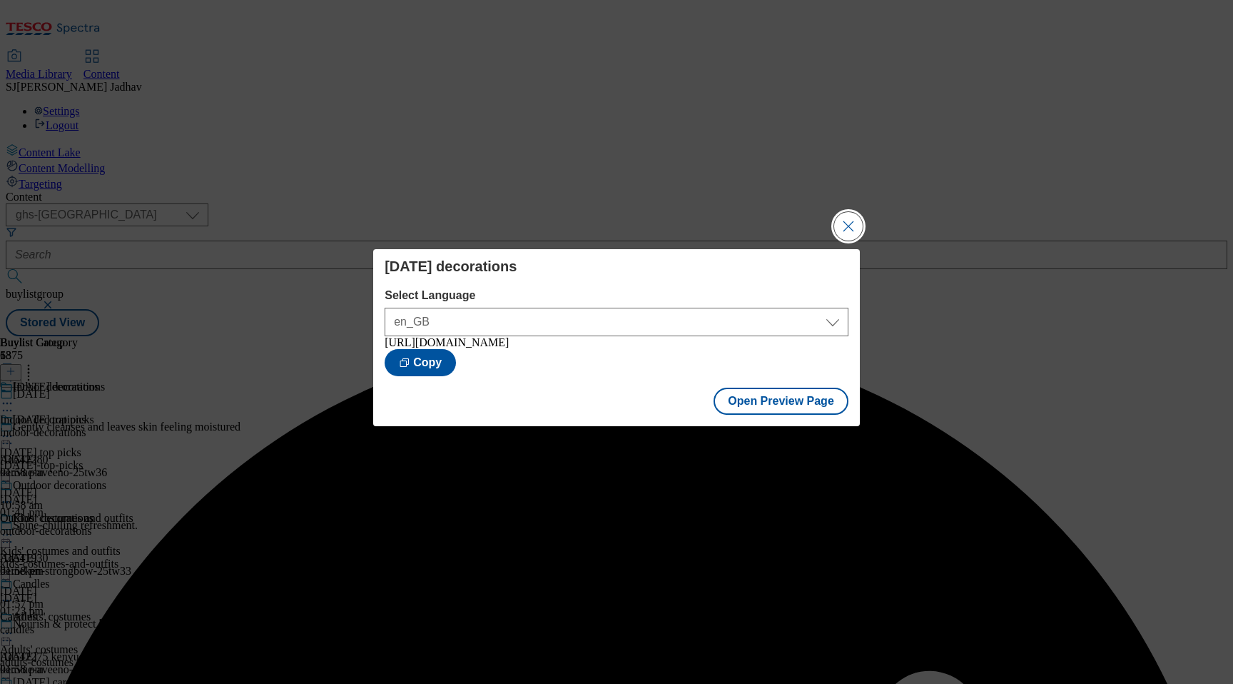
click at [859, 222] on button "Close Modal" at bounding box center [848, 226] width 29 height 29
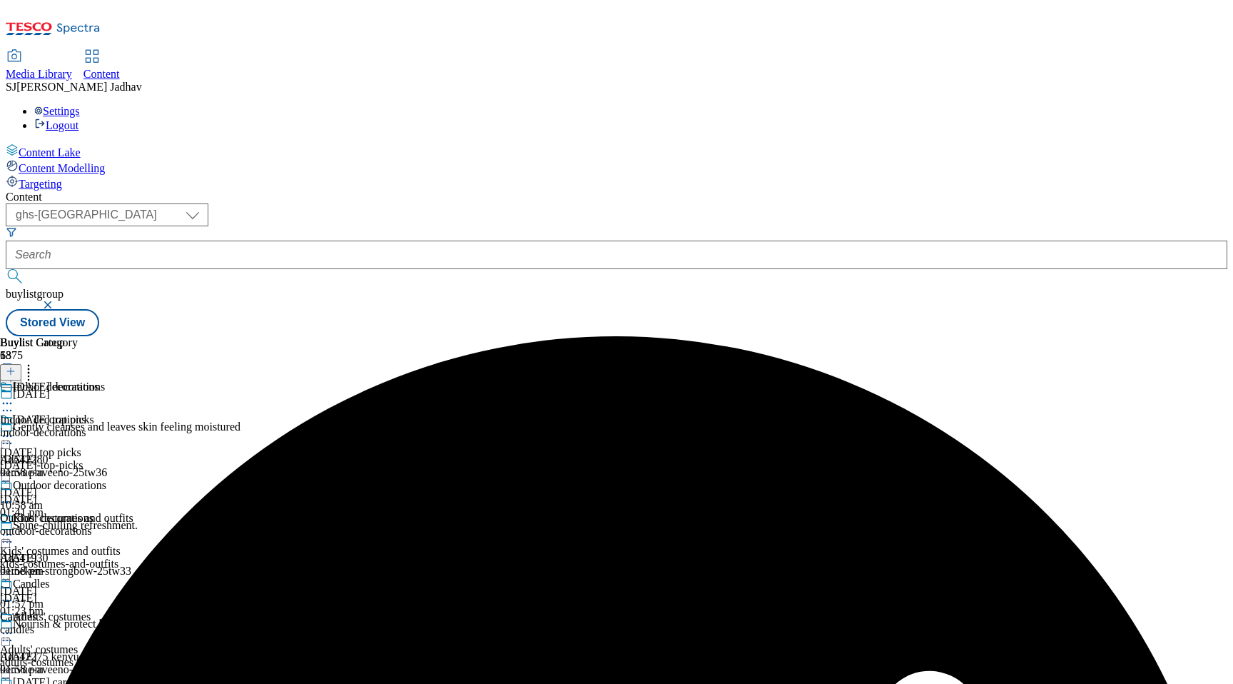
scroll to position [1272, 0]
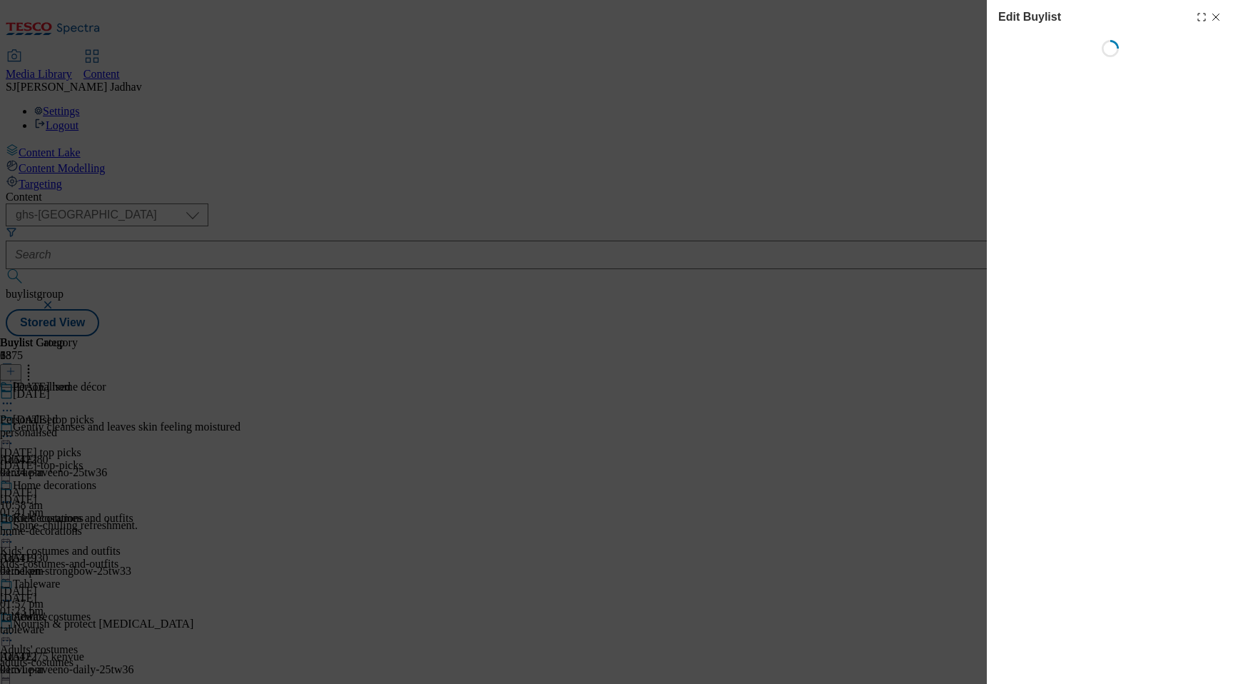
select select "evergreen"
select select "Banner"
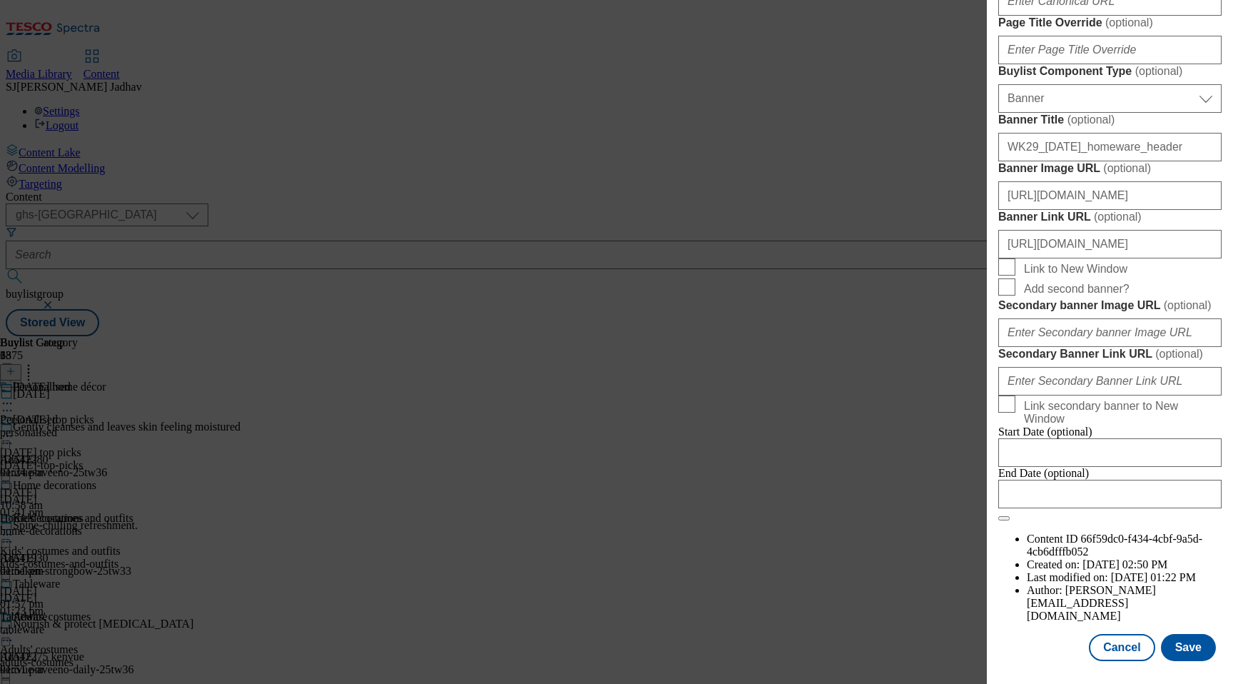
scroll to position [1458, 0]
click at [1187, 637] on button "Save" at bounding box center [1188, 647] width 55 height 27
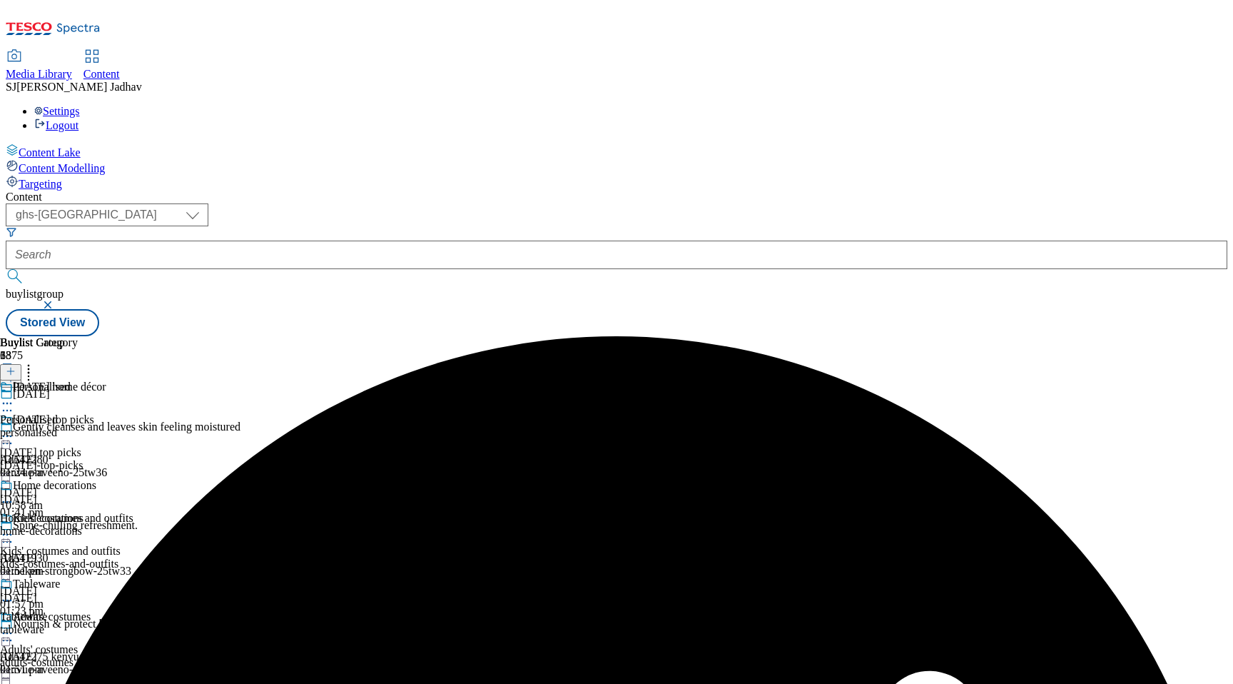
click at [14, 396] on icon at bounding box center [7, 403] width 14 height 14
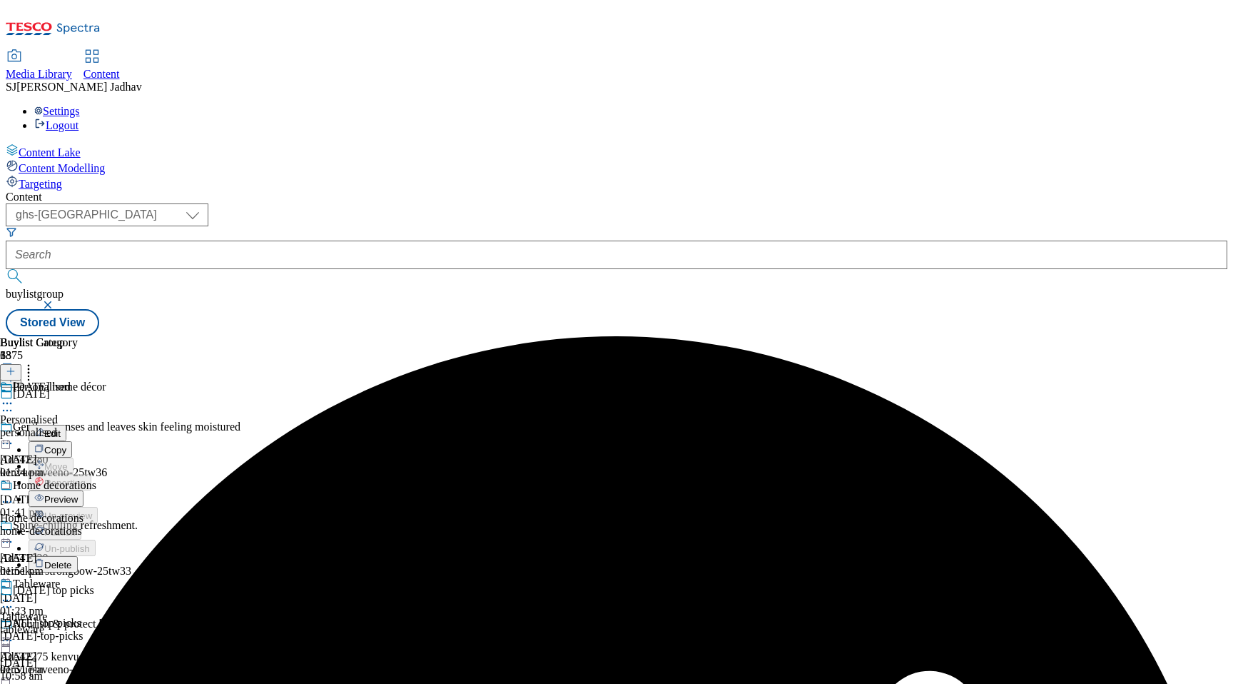
click at [78, 494] on span "Preview" at bounding box center [61, 499] width 34 height 11
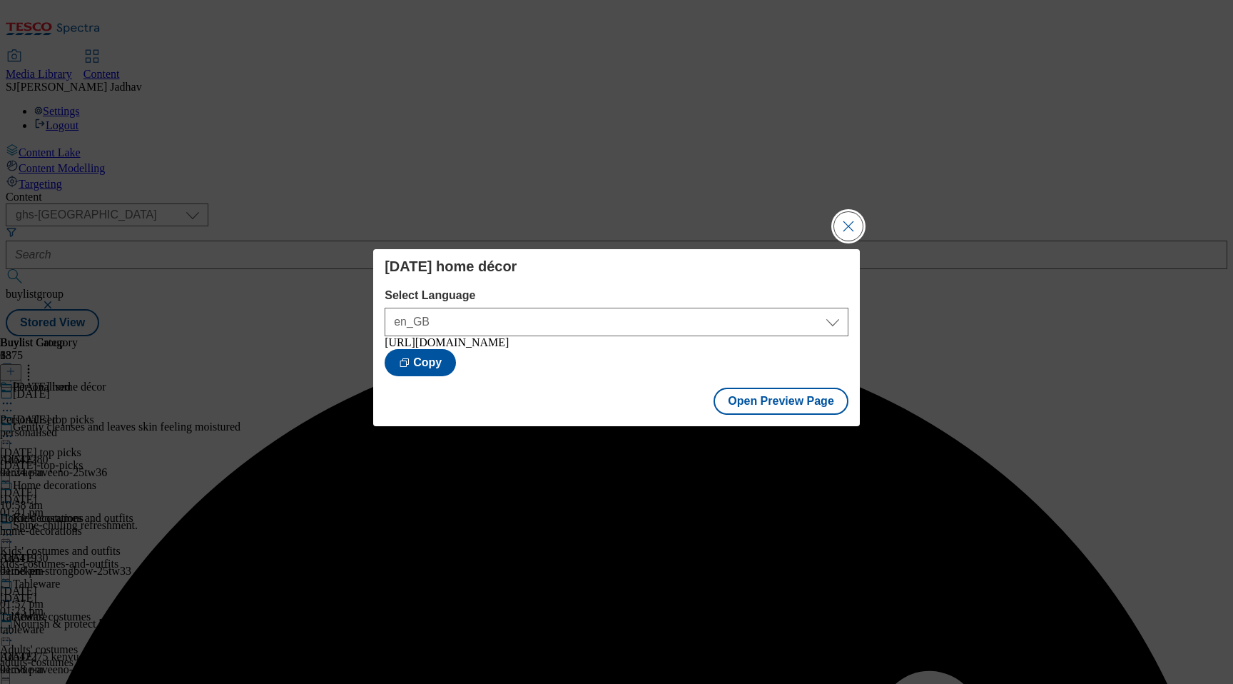
click at [852, 218] on button "Close Modal" at bounding box center [848, 226] width 29 height 29
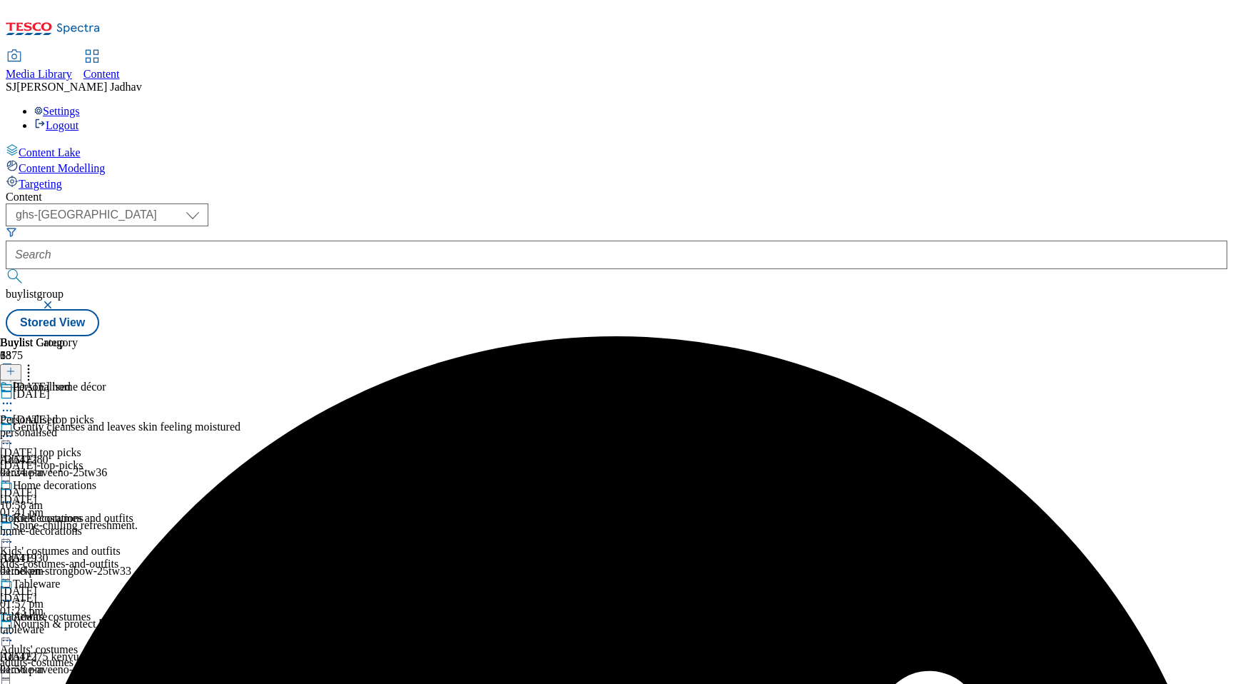
scroll to position [1567, 0]
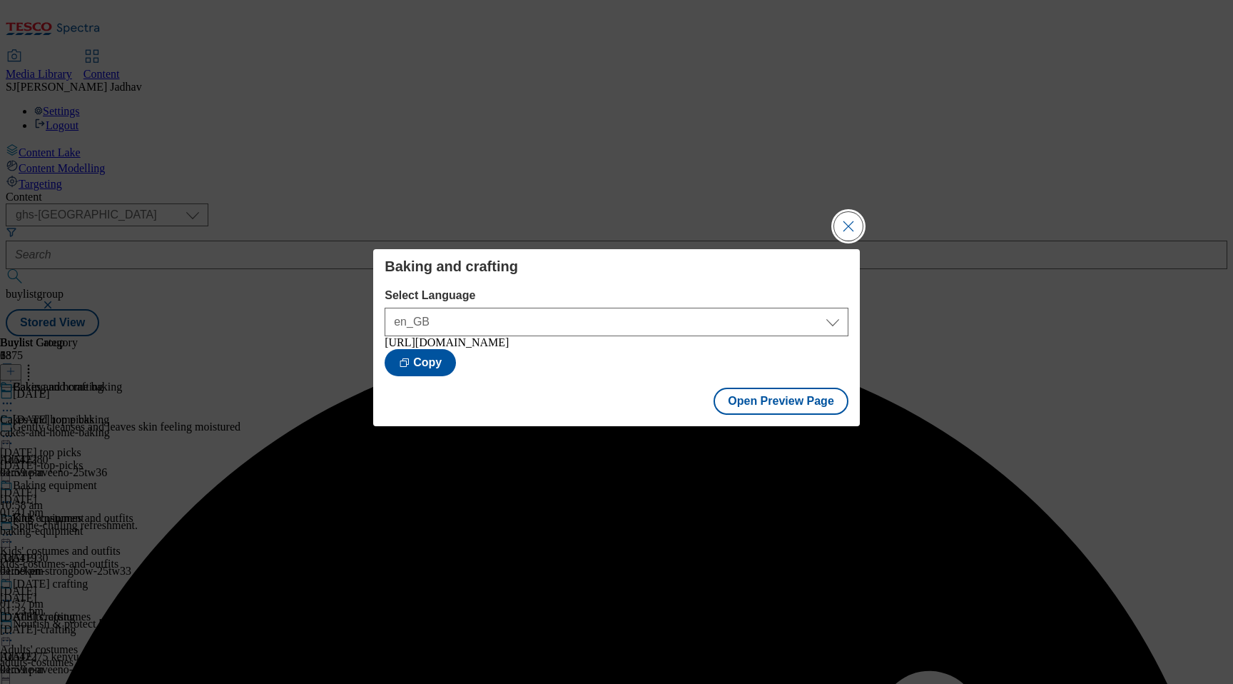
click at [849, 222] on button "Close Modal" at bounding box center [848, 226] width 29 height 29
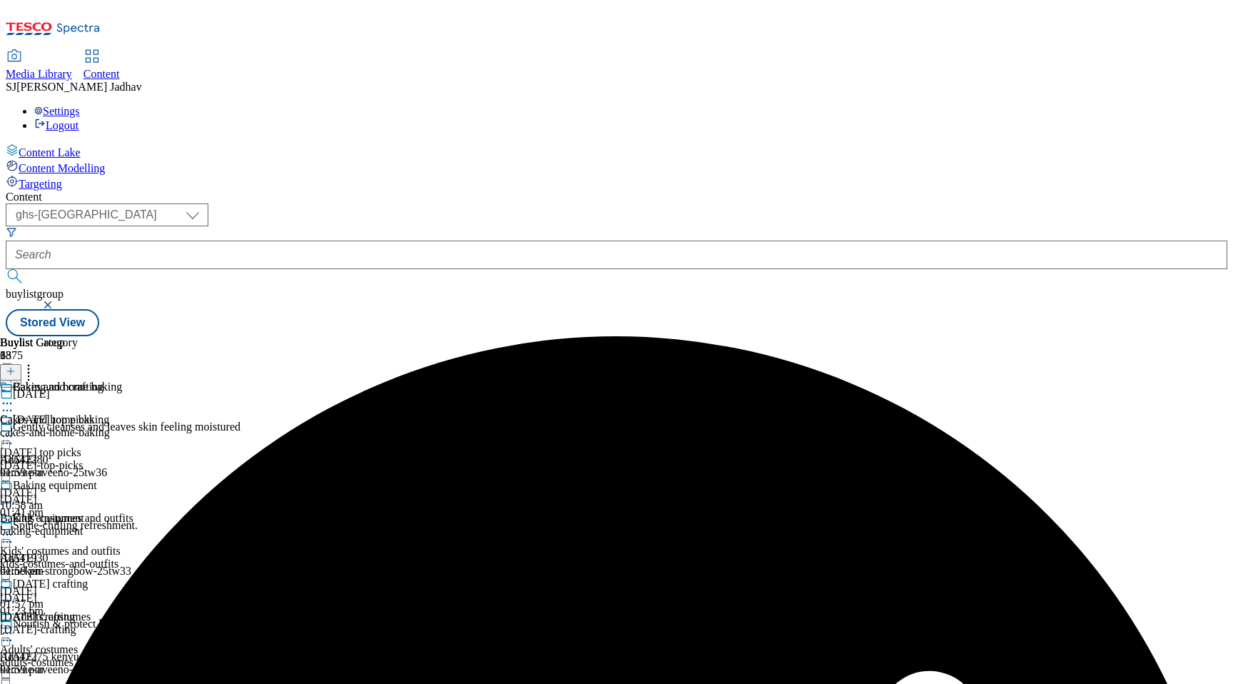
scroll to position [1662, 0]
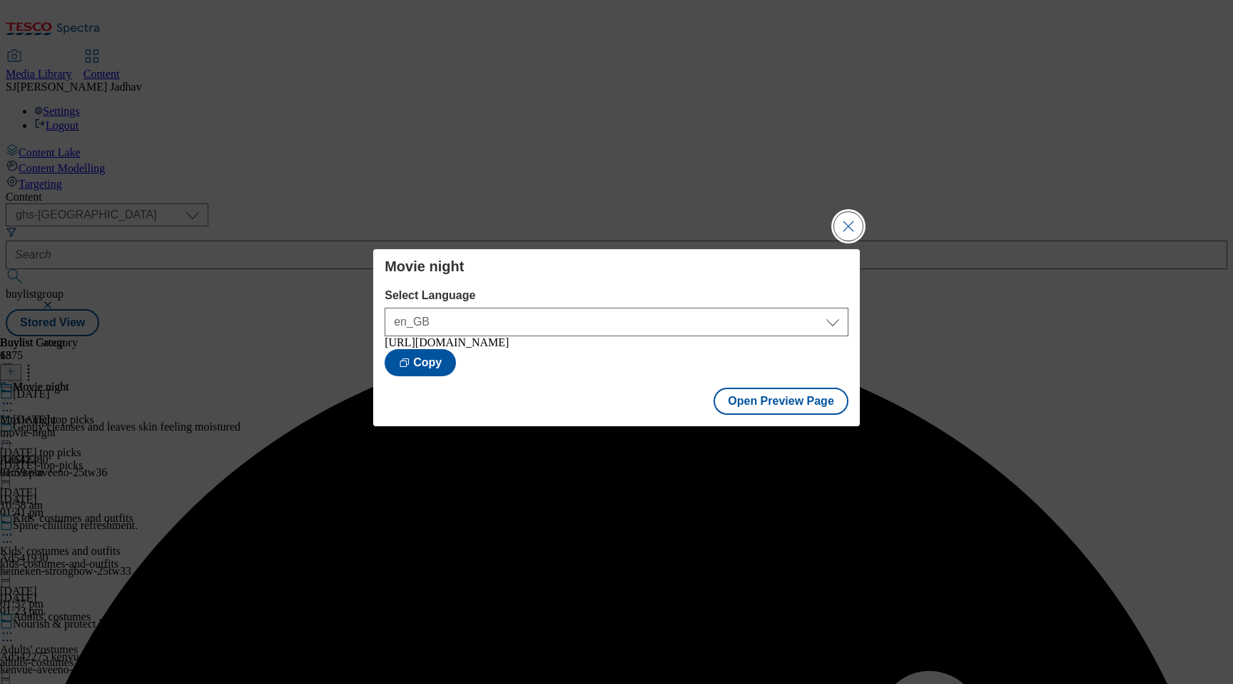
click at [856, 216] on button "Close Modal" at bounding box center [848, 226] width 29 height 29
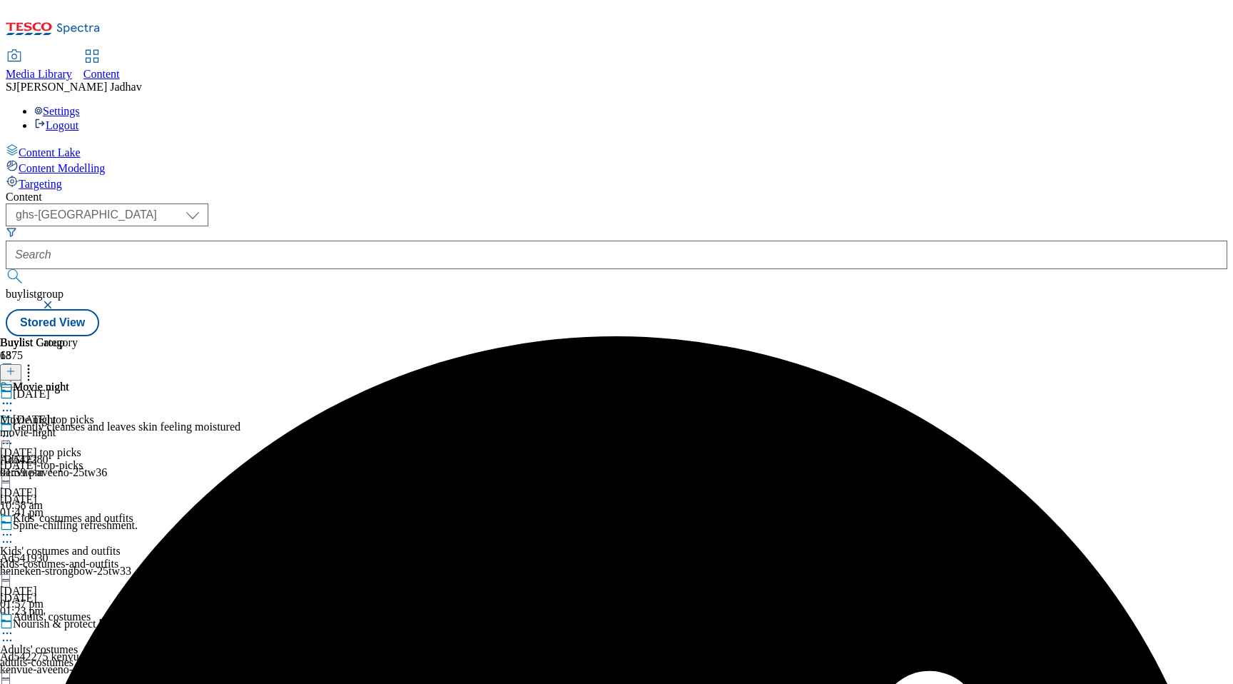
scroll to position [1644, 0]
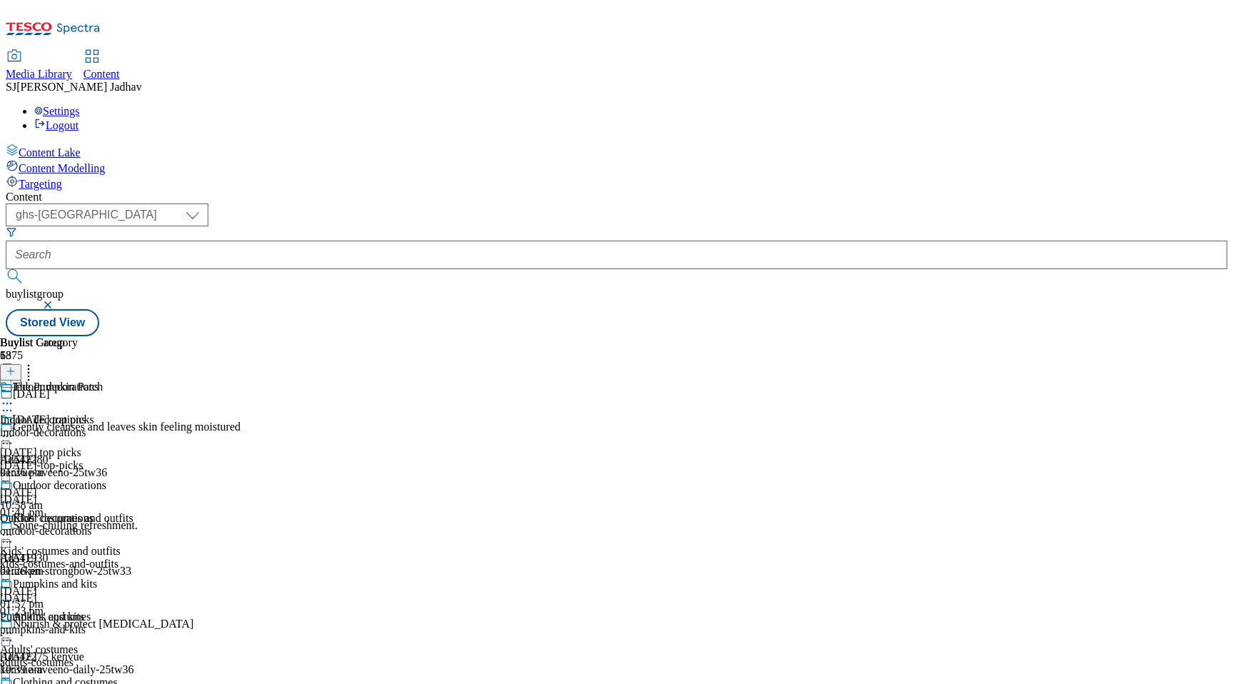
click at [5, 600] on circle at bounding box center [4, 601] width 2 height 2
click at [84, 683] on button "Preview" at bounding box center [56, 695] width 55 height 16
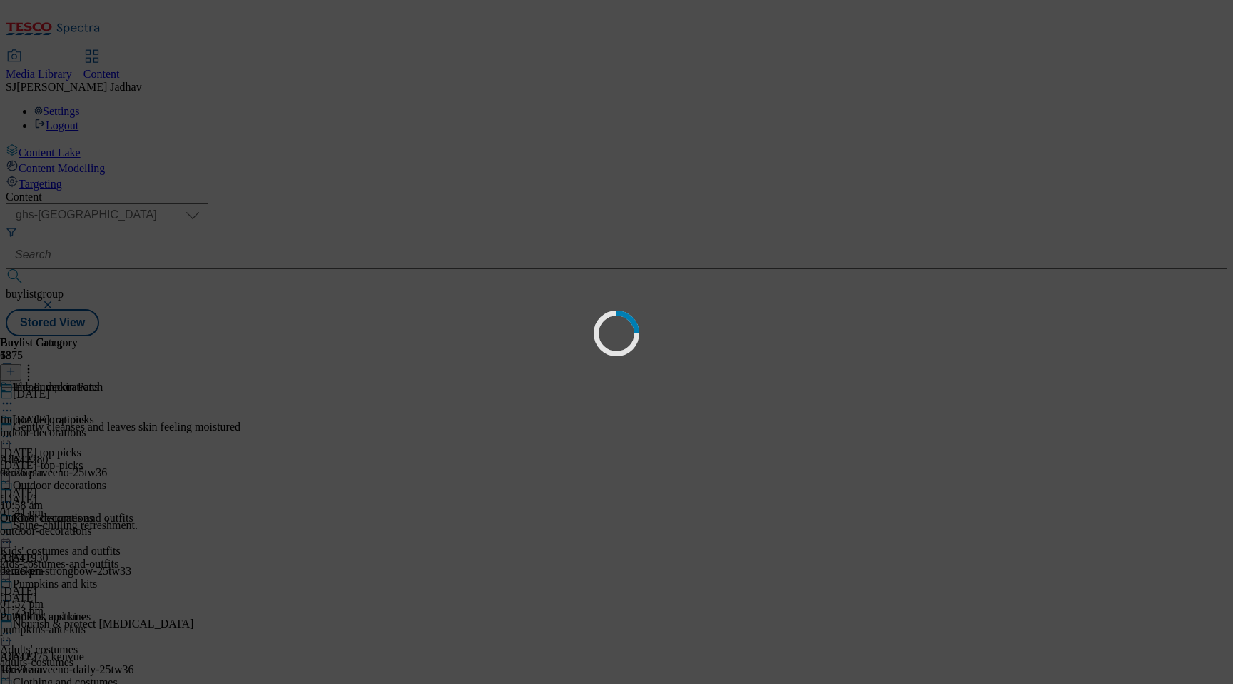
scroll to position [0, 0]
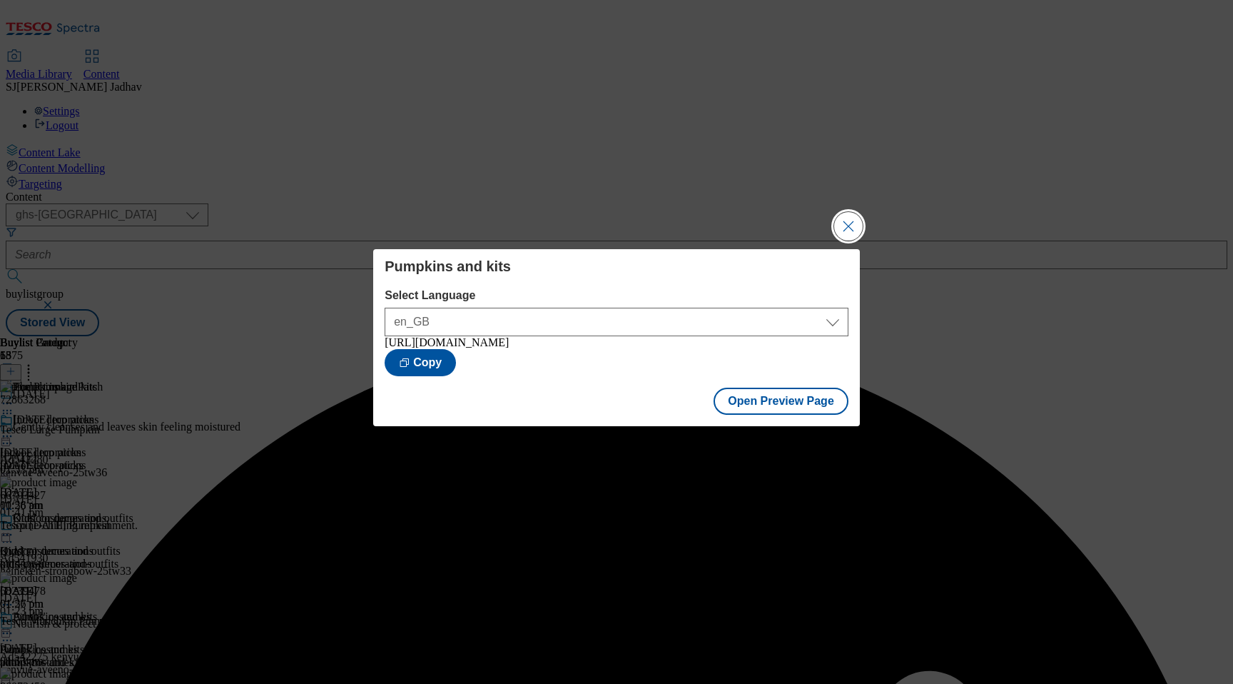
click at [844, 228] on button "Close Modal" at bounding box center [848, 226] width 29 height 29
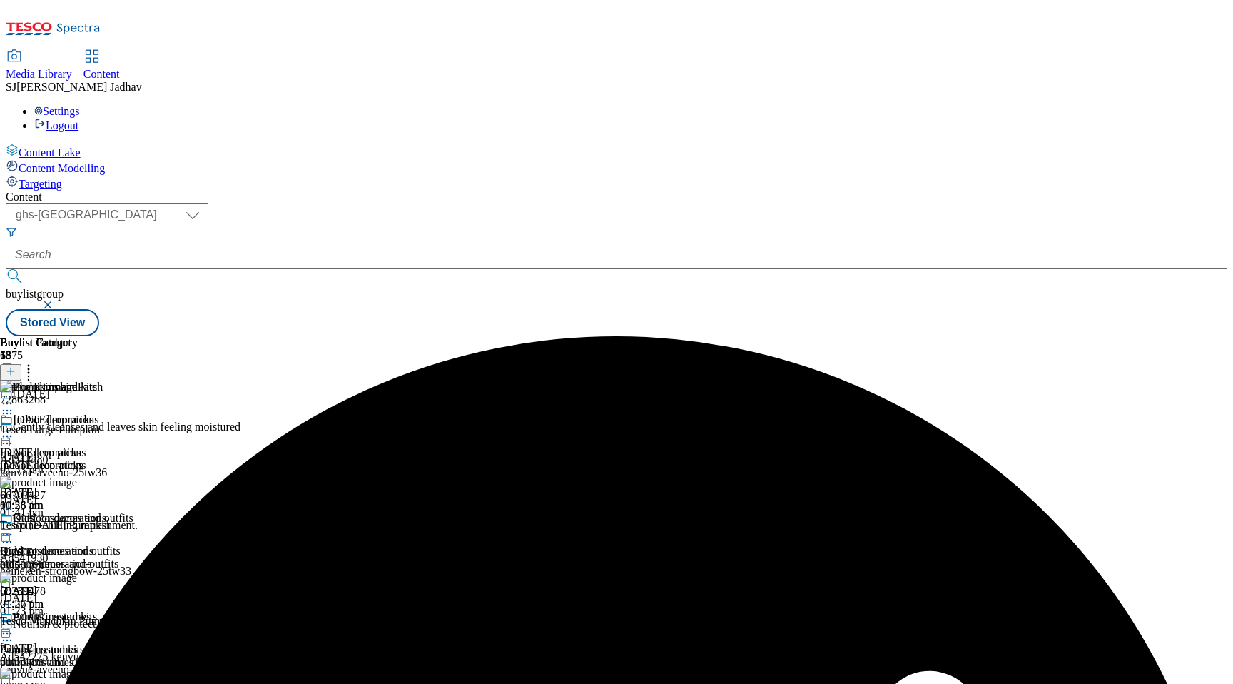
scroll to position [1841, 0]
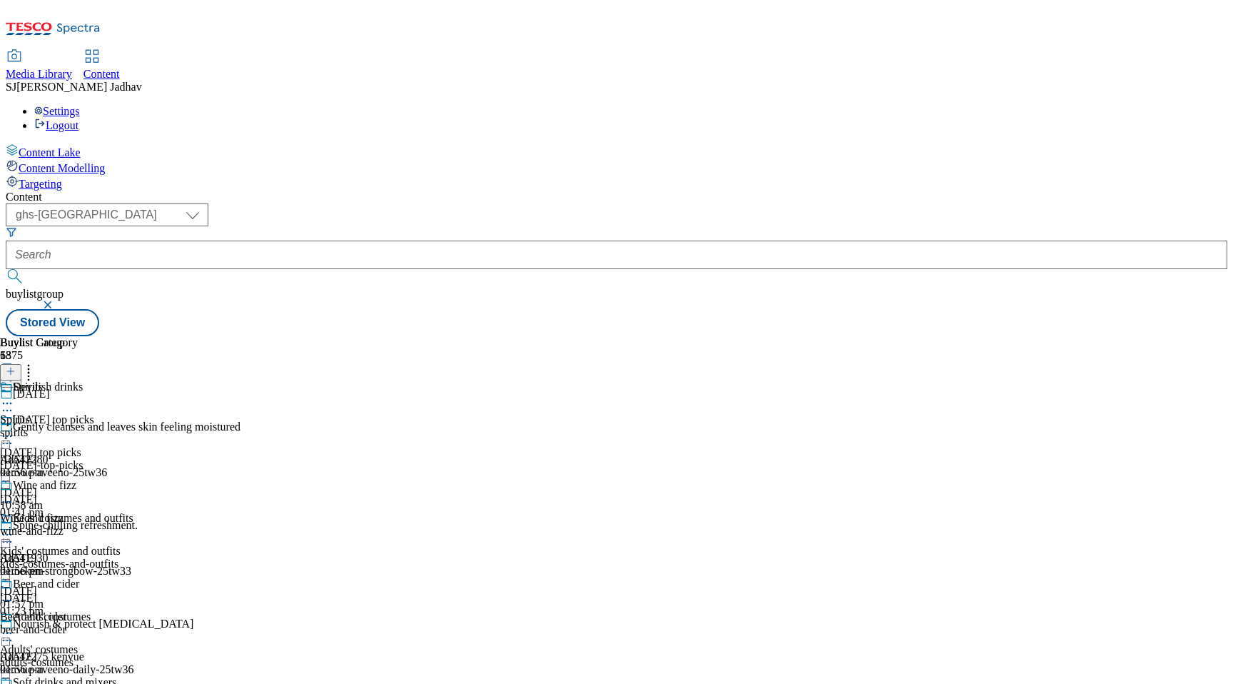
click at [14, 396] on icon at bounding box center [7, 403] width 14 height 14
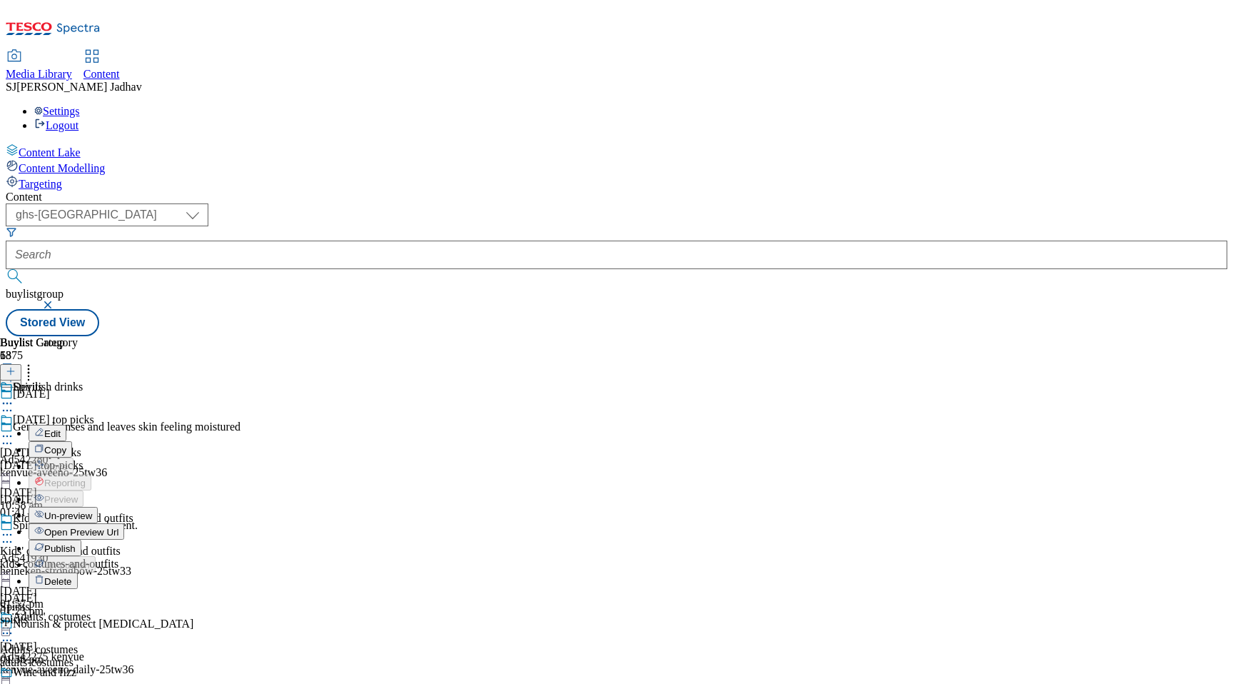
click at [66, 425] on button "Edit" at bounding box center [48, 433] width 38 height 16
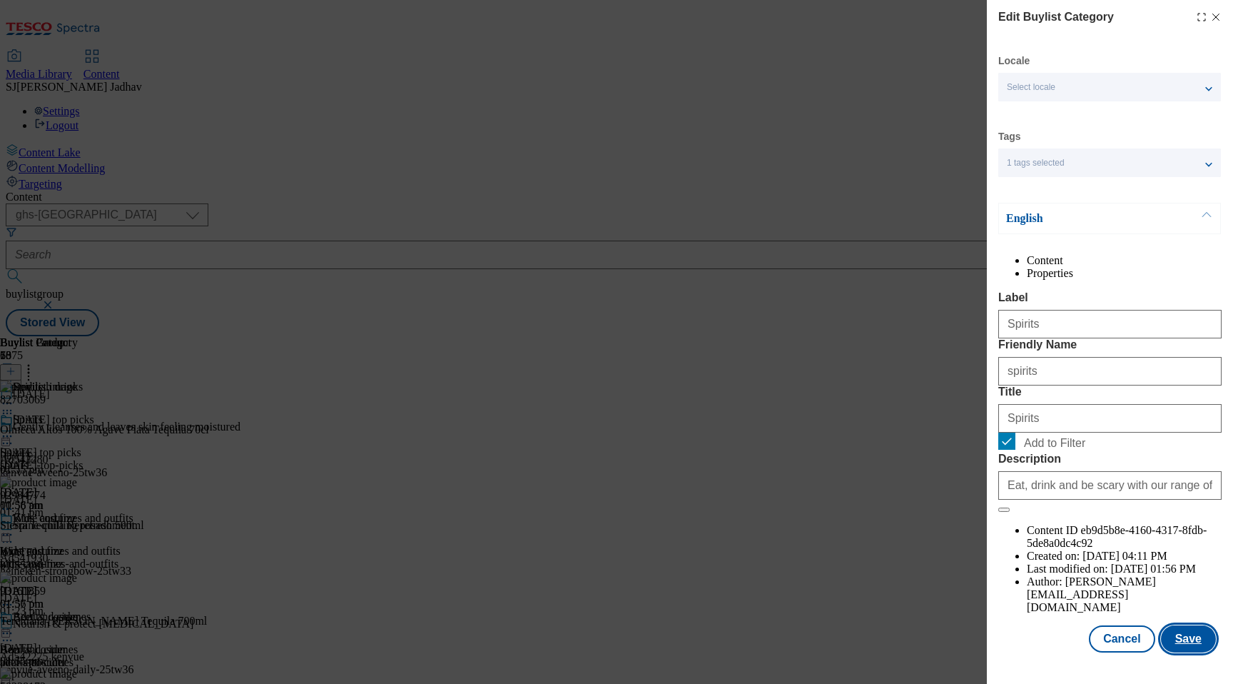
click at [1193, 652] on button "Save" at bounding box center [1188, 638] width 55 height 27
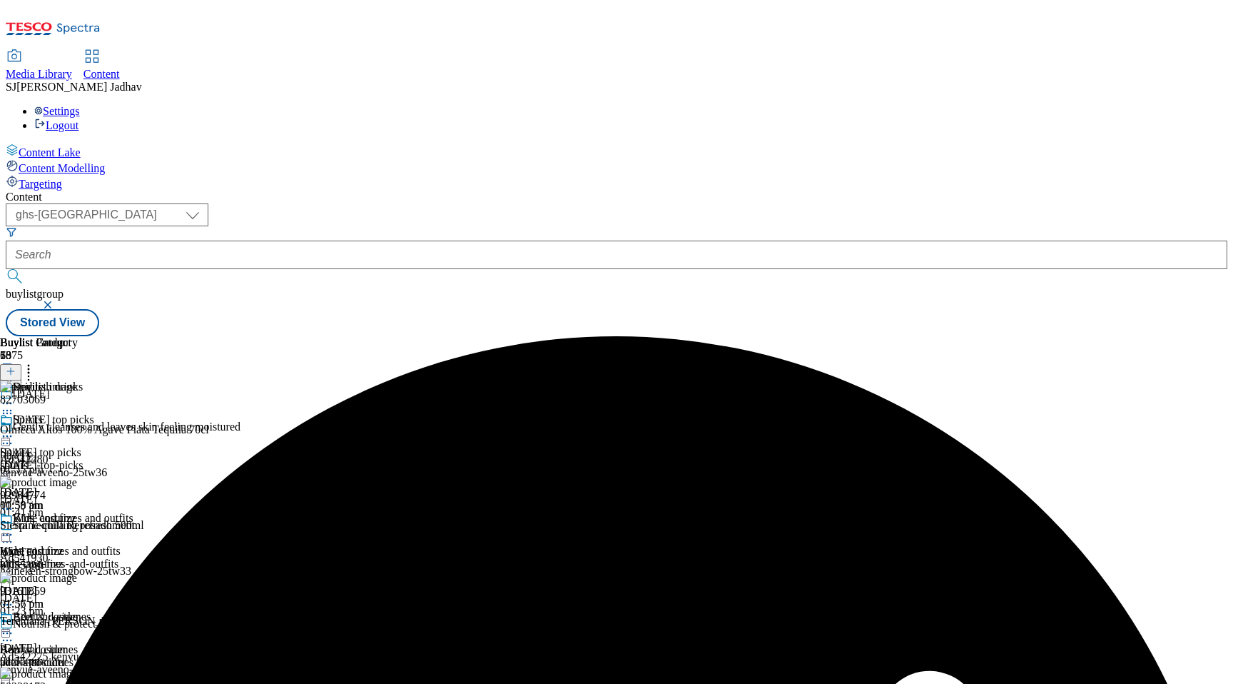
click at [14, 396] on icon at bounding box center [7, 403] width 14 height 14
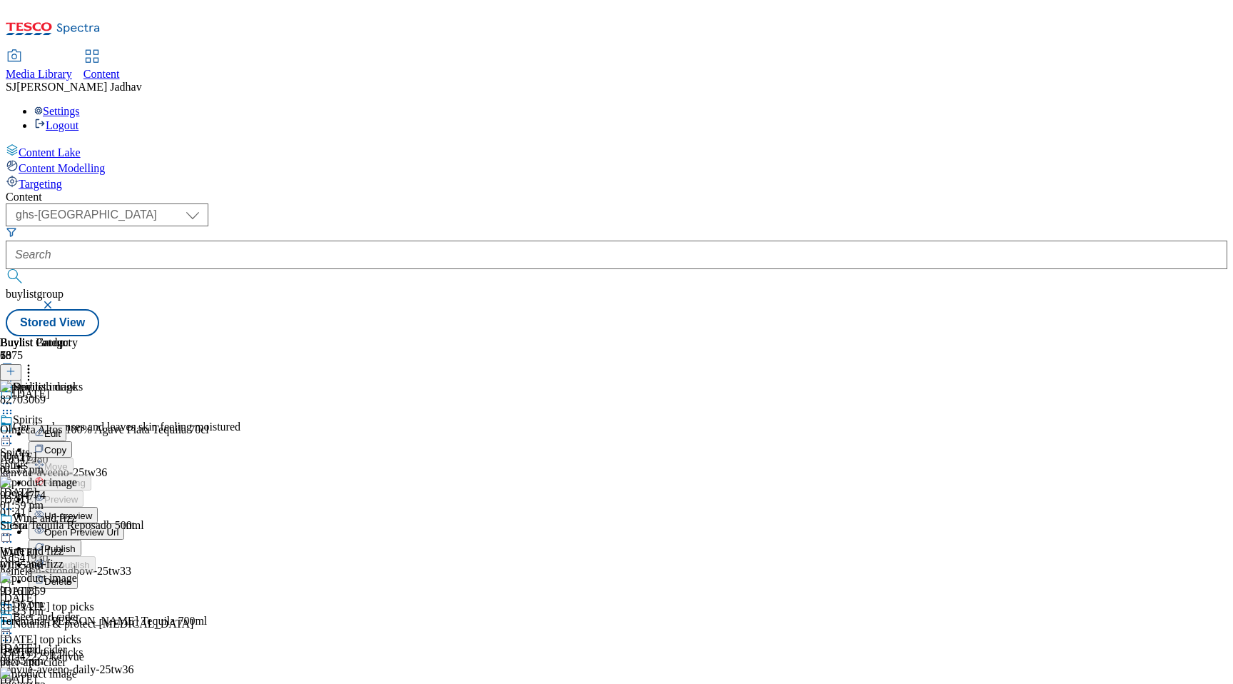
click at [66, 425] on button "Edit" at bounding box center [48, 433] width 38 height 16
select select "evergreen"
select select "Banner"
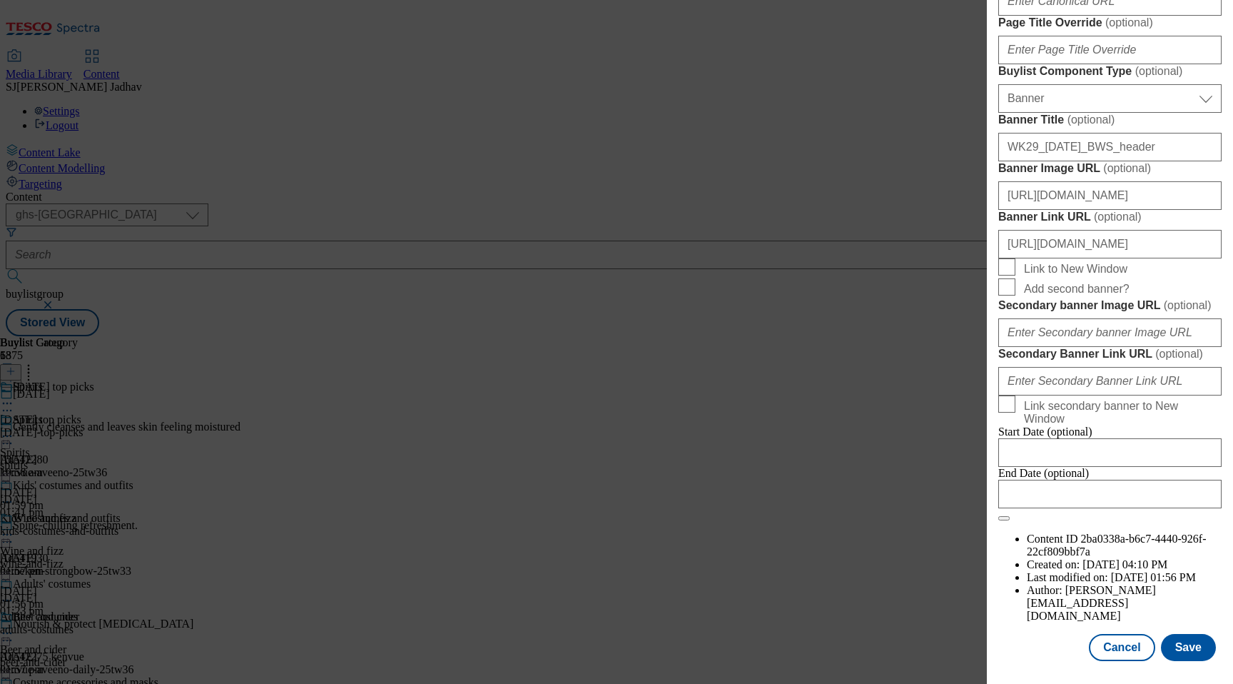
scroll to position [1458, 0]
click at [1197, 646] on button "Save" at bounding box center [1188, 647] width 55 height 27
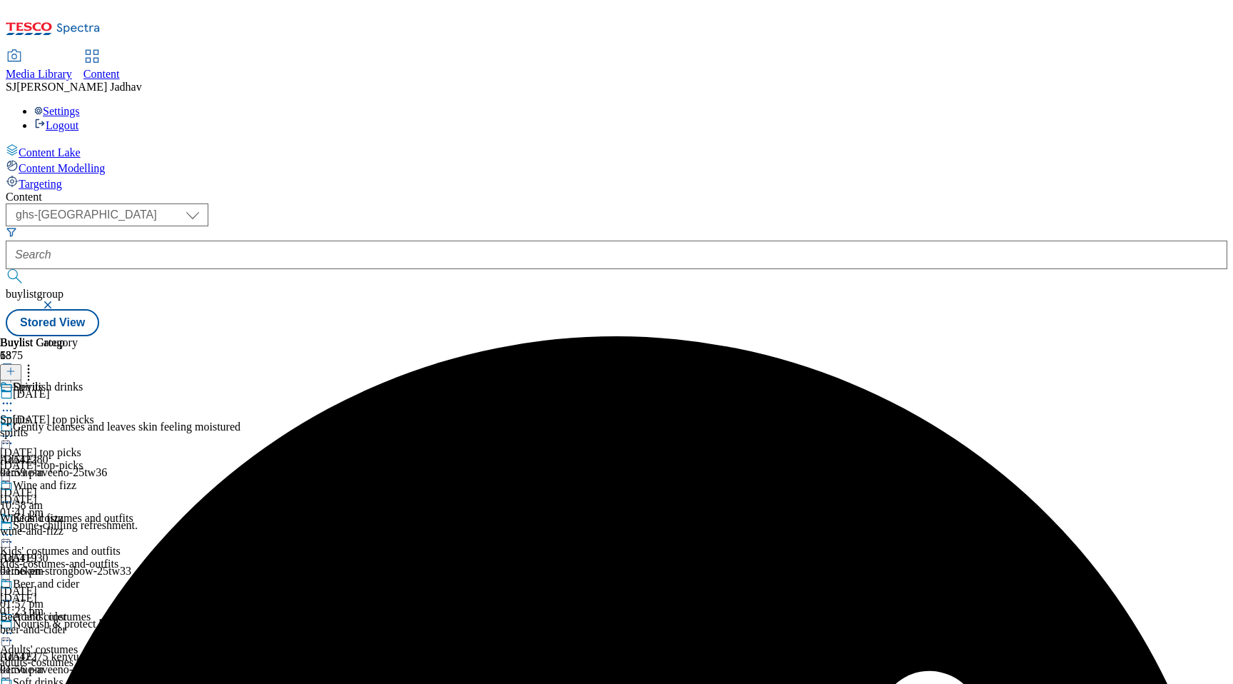
click at [14, 396] on icon at bounding box center [7, 403] width 14 height 14
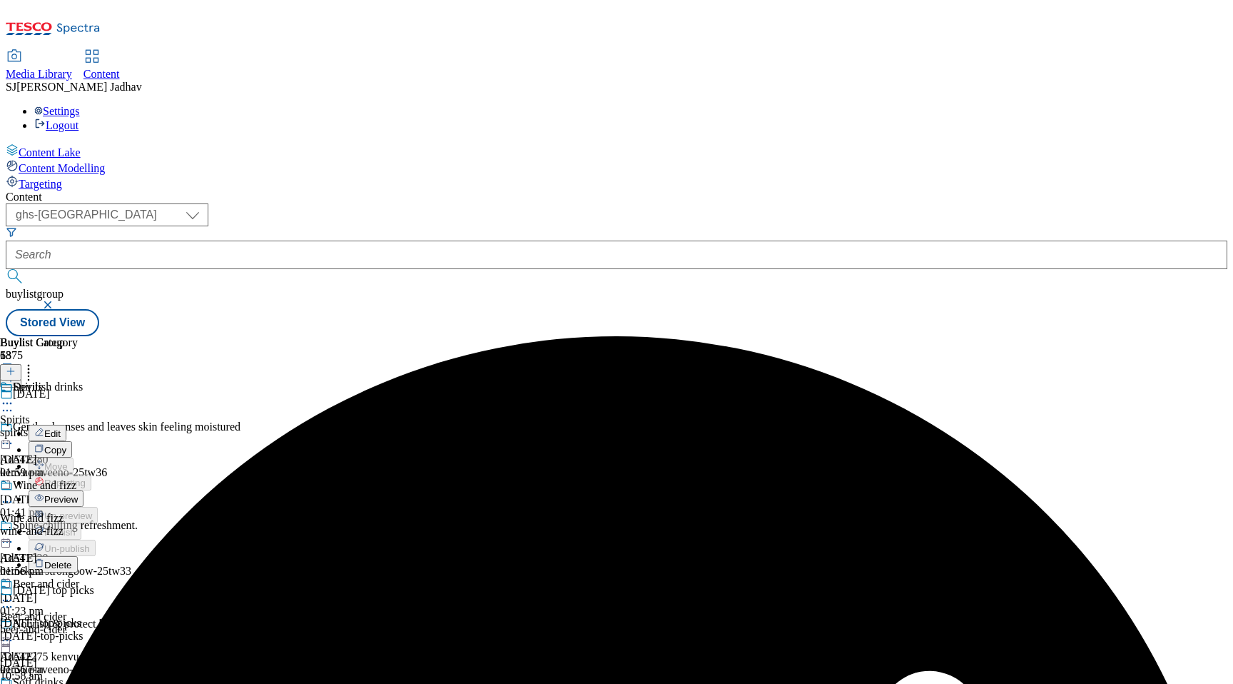
click at [84, 490] on button "Preview" at bounding box center [56, 498] width 55 height 16
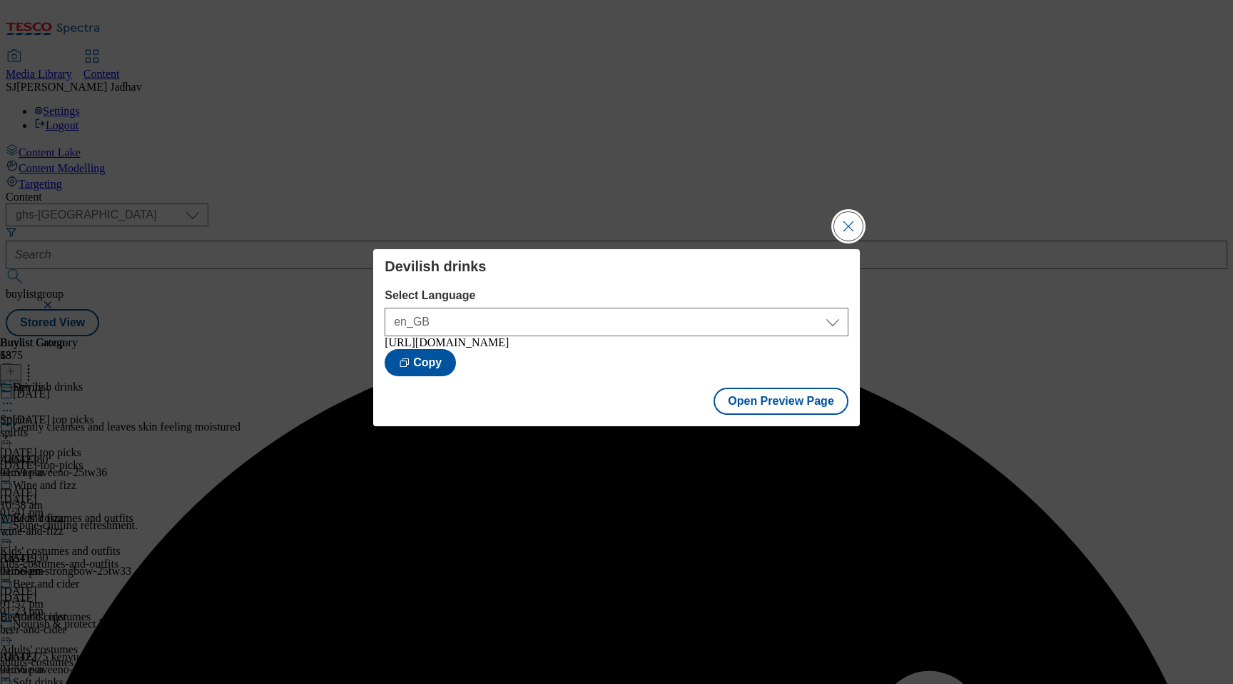
click at [852, 217] on button "Close Modal" at bounding box center [848, 226] width 29 height 29
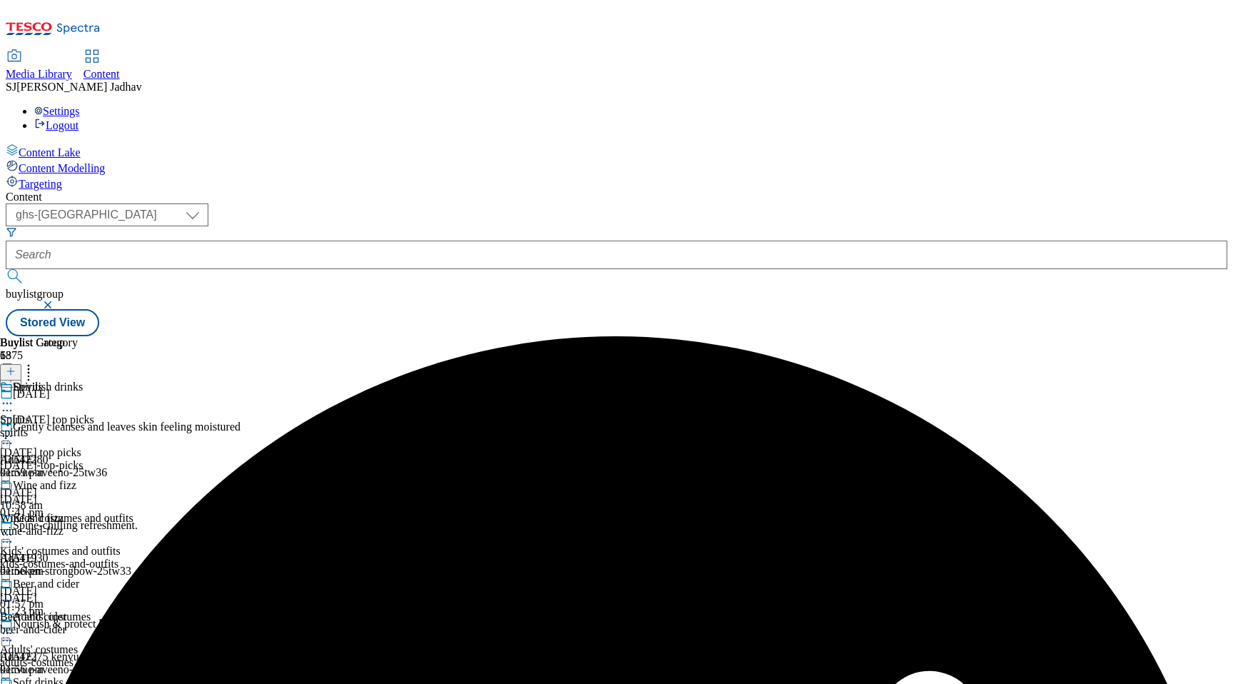
scroll to position [1940, 0]
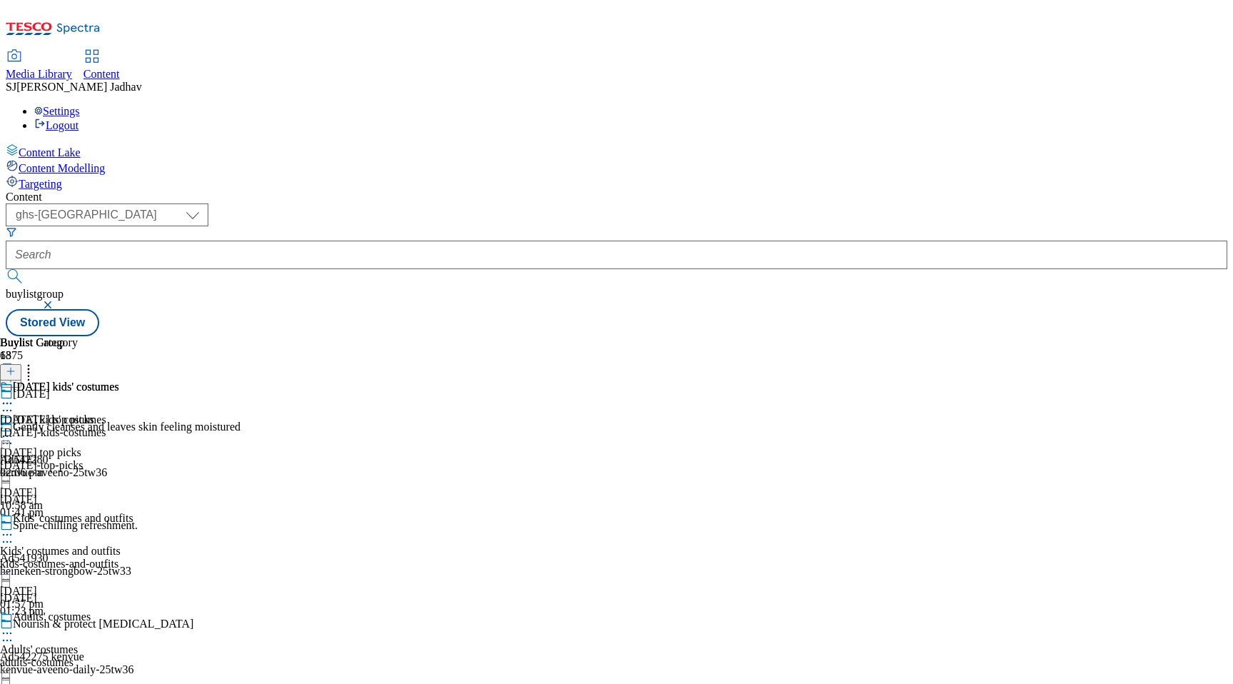
scroll to position [1469, 0]
click at [72, 51] on link "Media Library" at bounding box center [39, 66] width 66 height 30
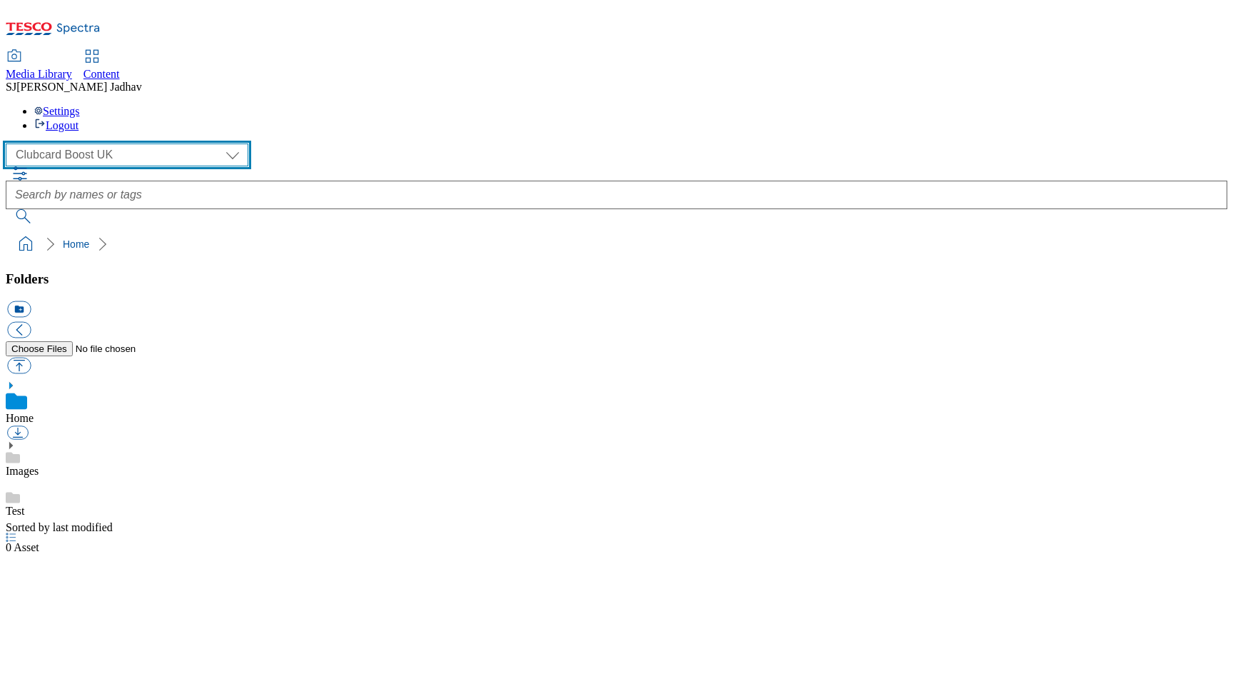
click at [126, 143] on select "Clubcard Boost UK Clubcard Marketing Dotcom UK Emails GHS Marketing UK GHS ROI …" at bounding box center [127, 154] width 243 height 23
select select "flare-ghs-mktg"
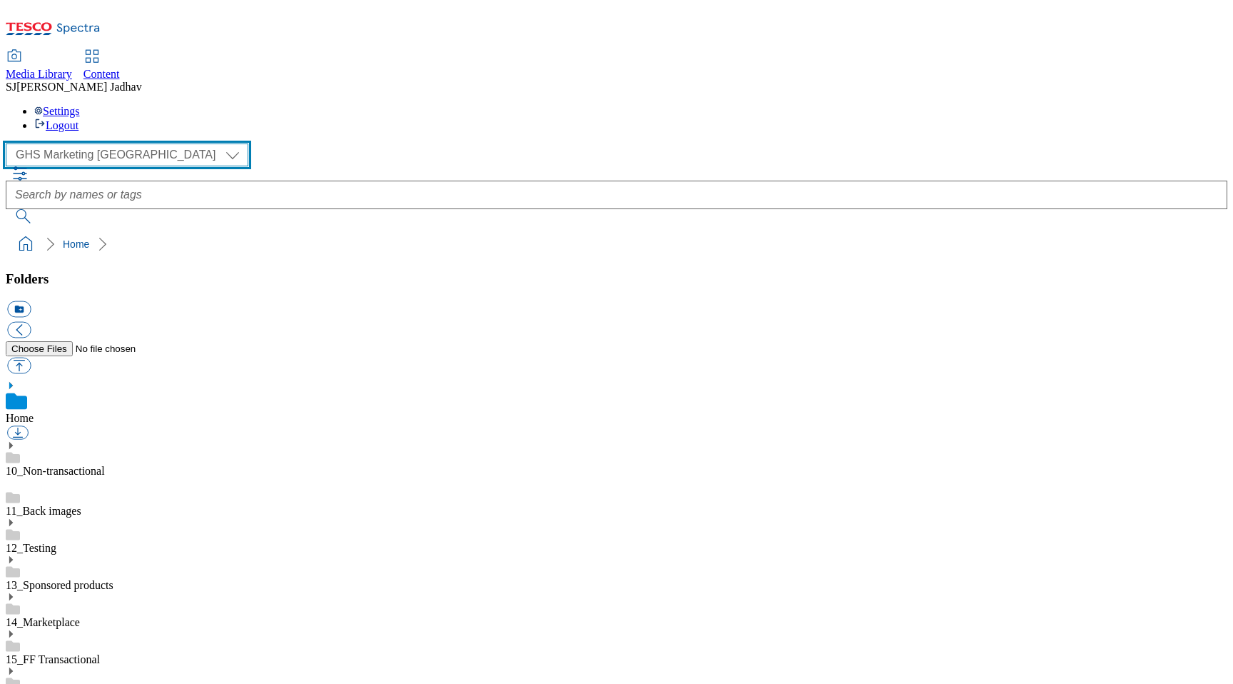
scroll to position [1, 0]
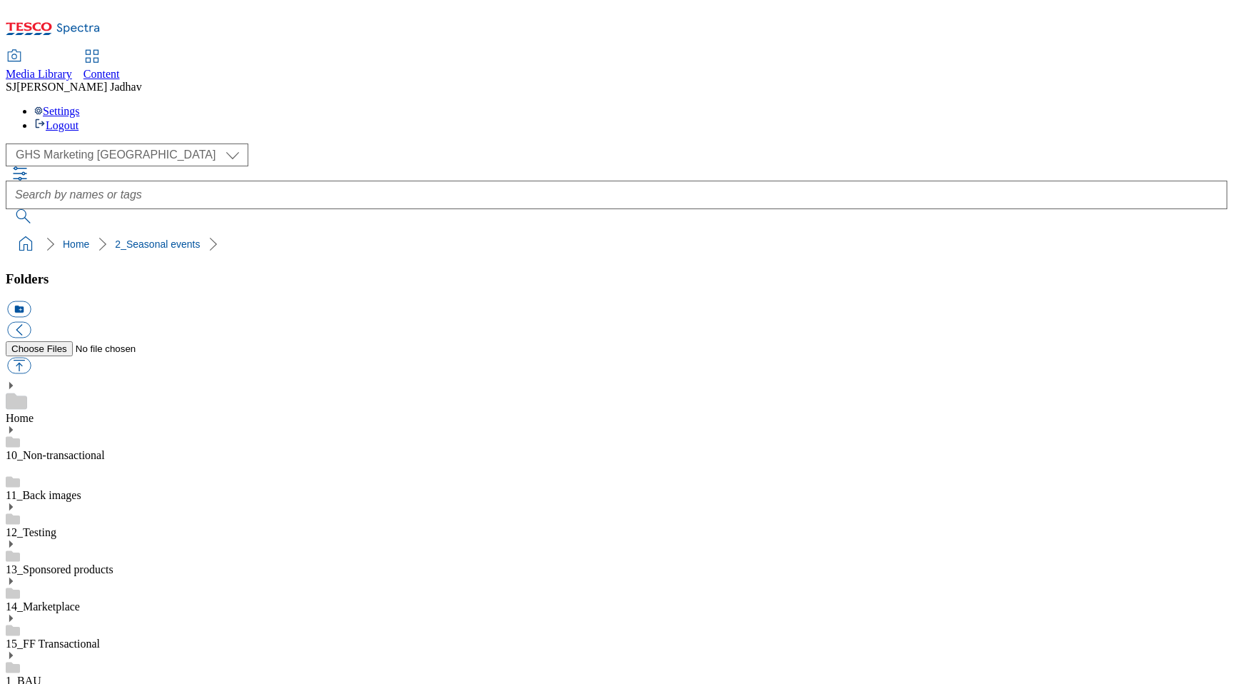
click at [13, 683] on use at bounding box center [11, 692] width 4 height 7
click at [16, 683] on icon at bounding box center [11, 692] width 10 height 10
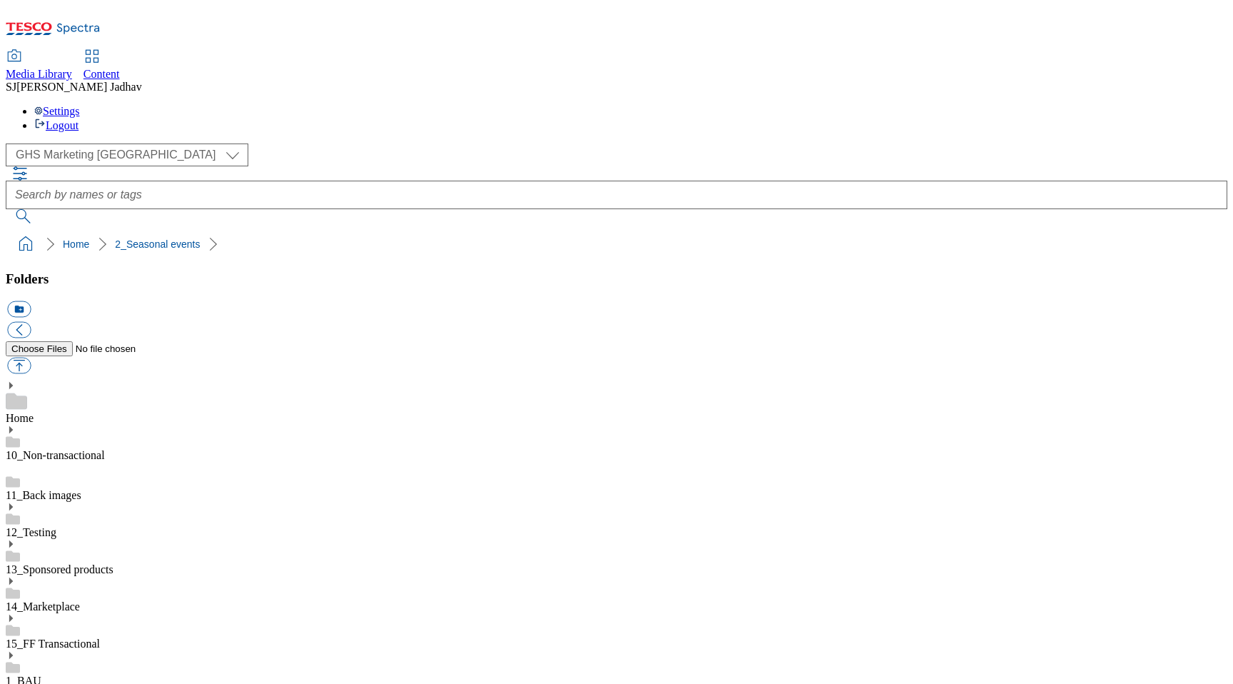
scroll to position [1432, 0]
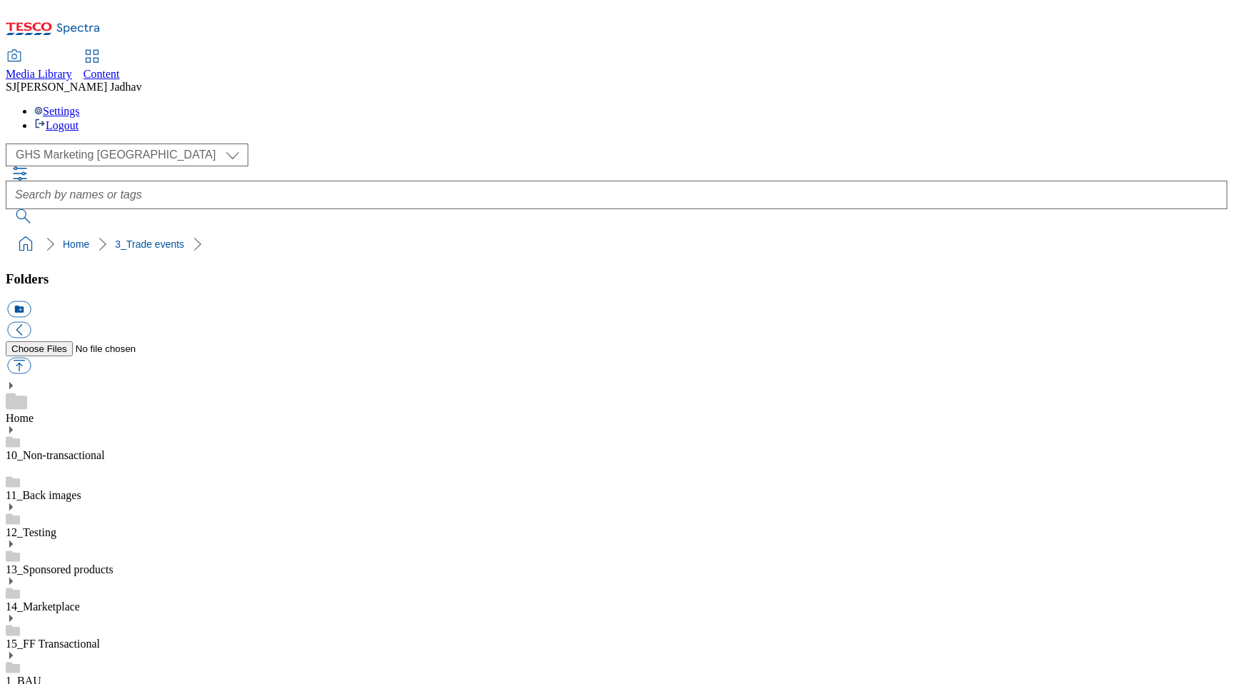
click at [16, 683] on icon at bounding box center [11, 692] width 10 height 10
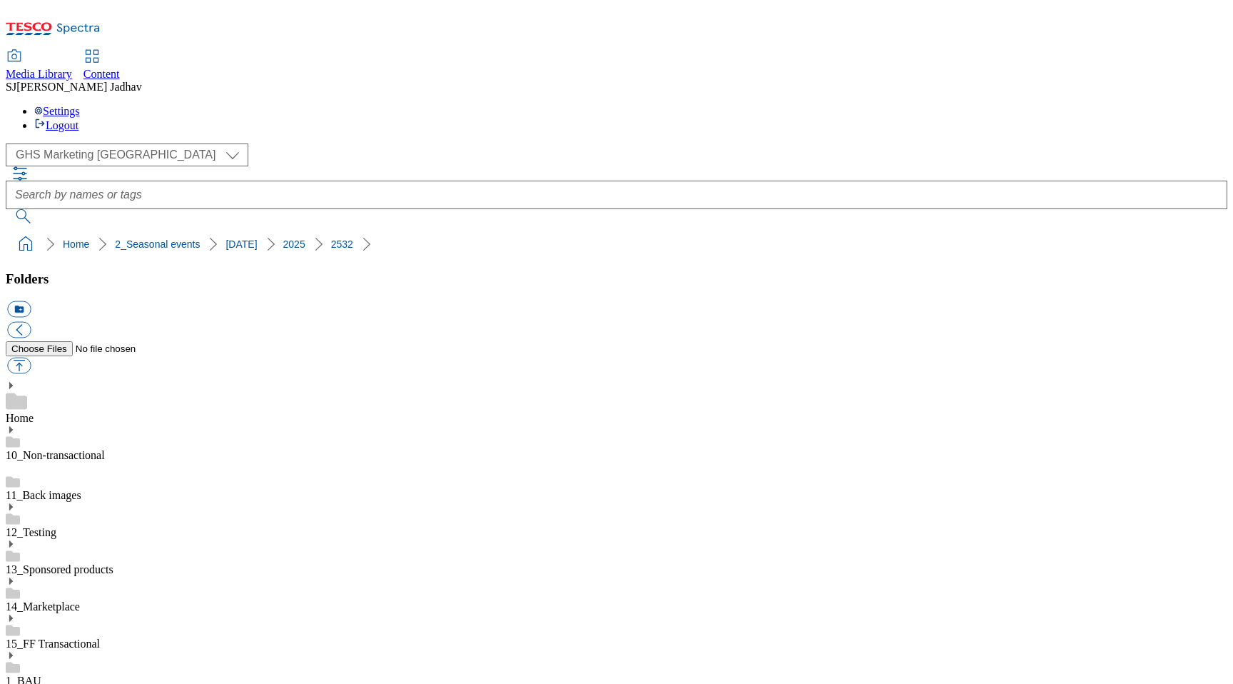
select select "flare-ghs-mktg"
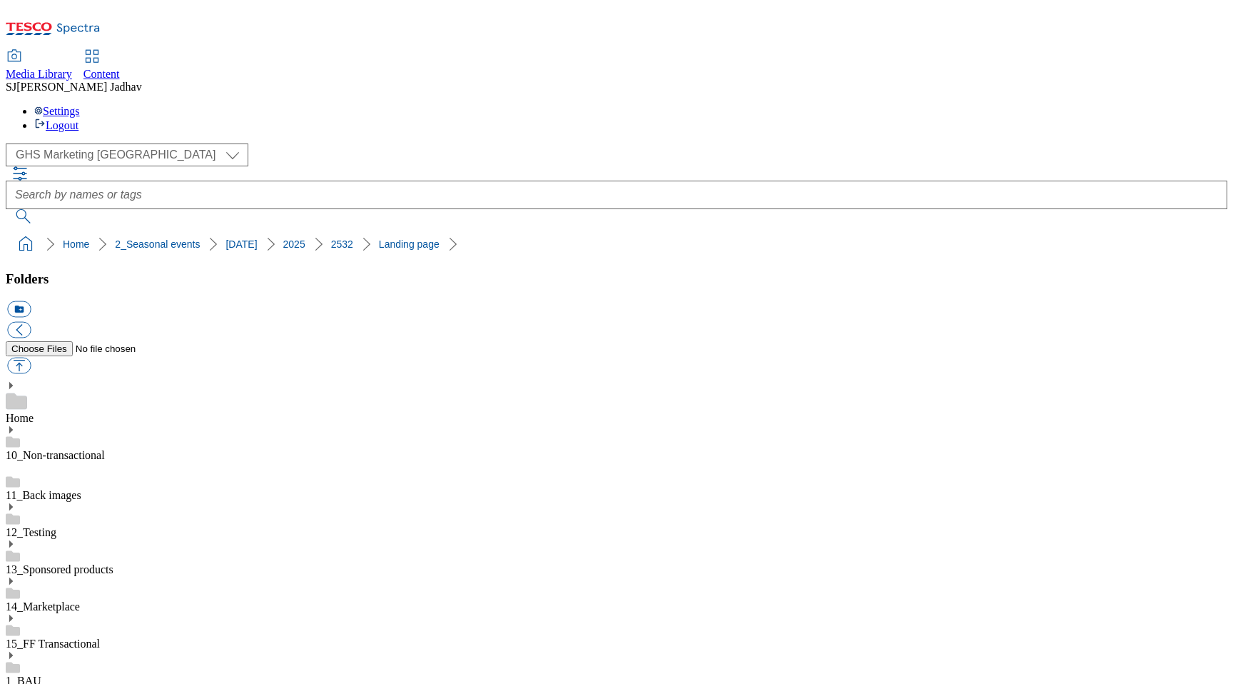
scroll to position [1, 0]
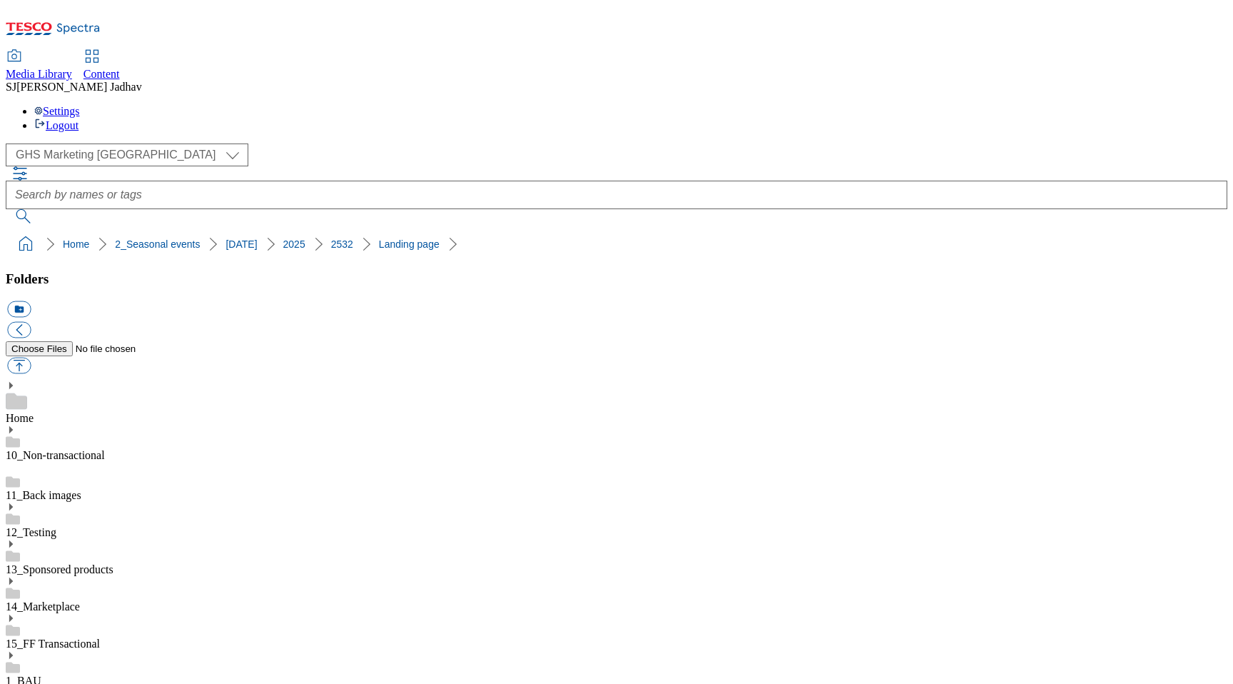
scroll to position [81, 0]
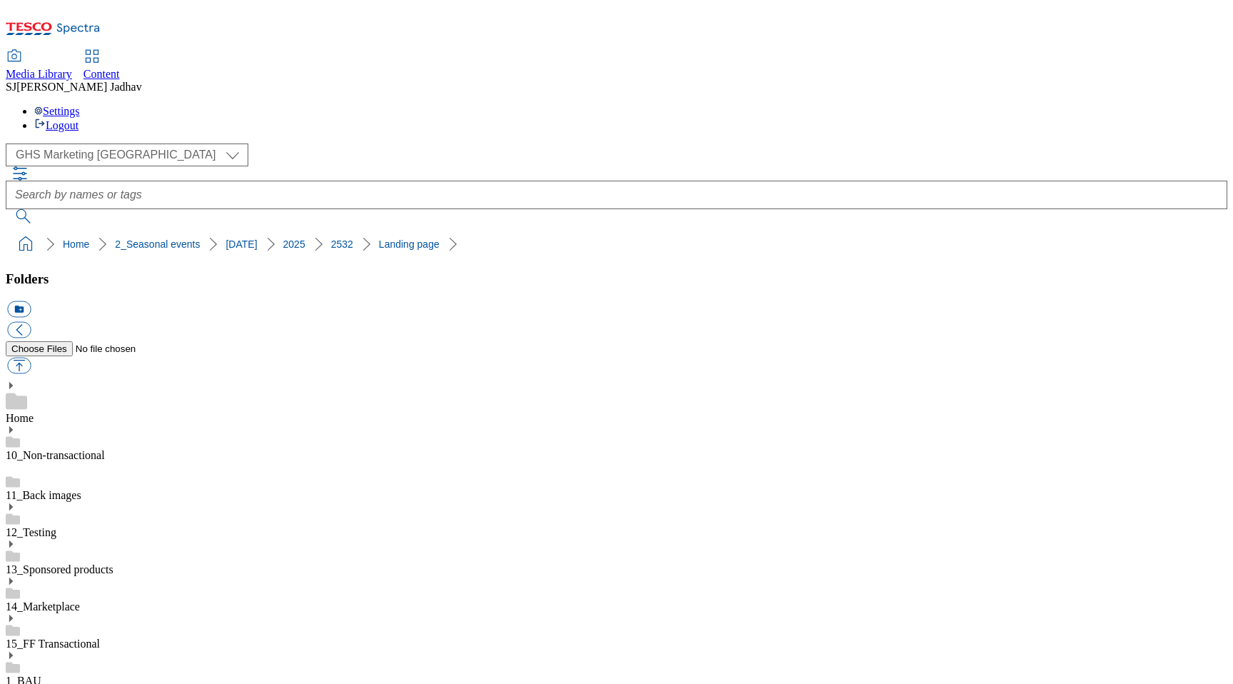
click at [120, 68] on div "Content" at bounding box center [102, 74] width 36 height 13
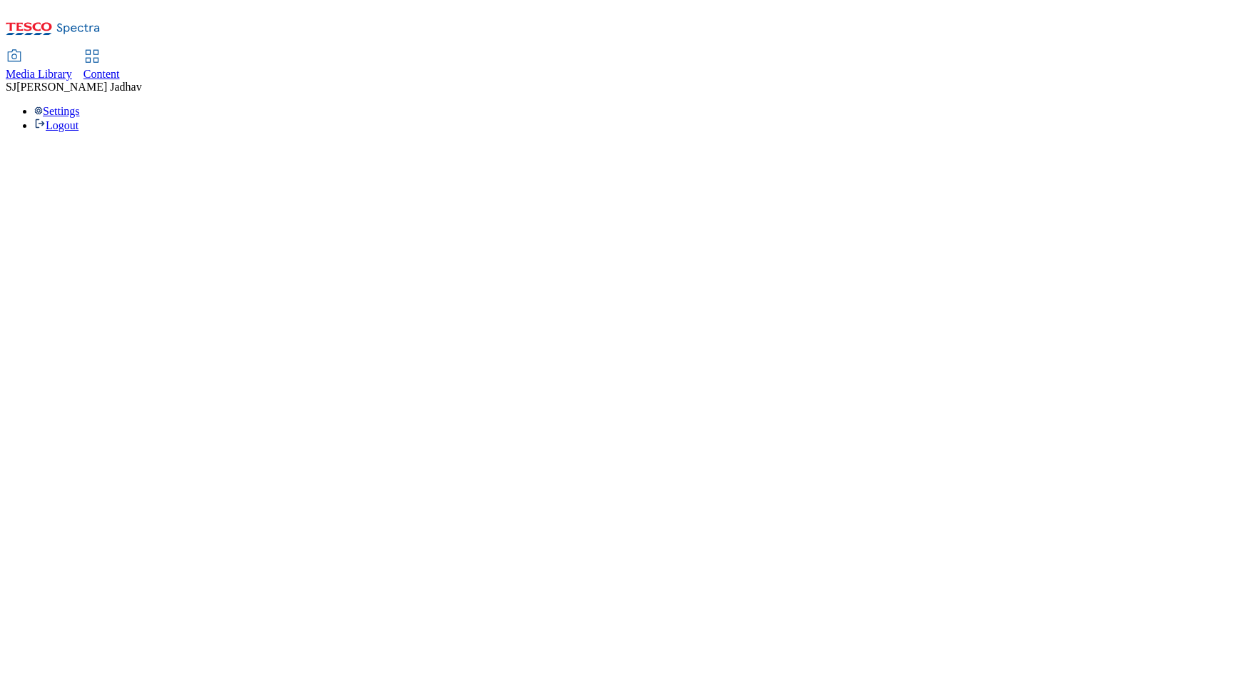
select select "ghs-[GEOGRAPHIC_DATA]"
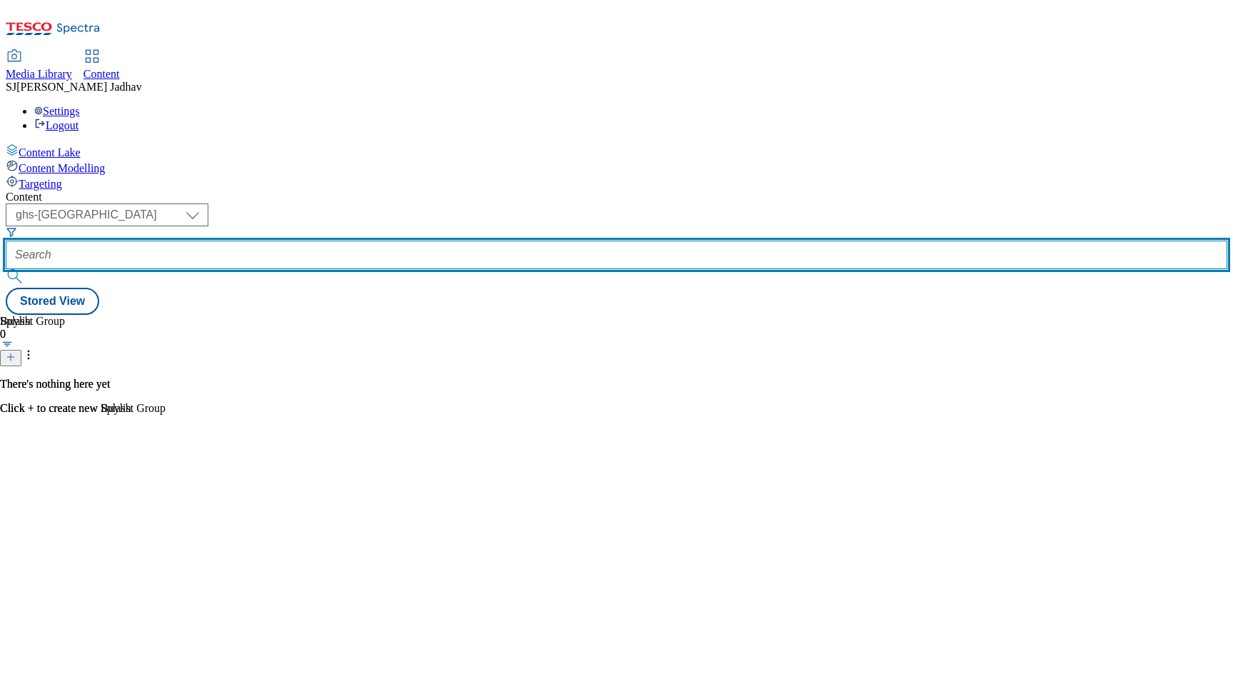
click at [326, 241] on input "text" at bounding box center [617, 255] width 1222 height 29
paste input "we-whoosh-you-a-merry-christmas"
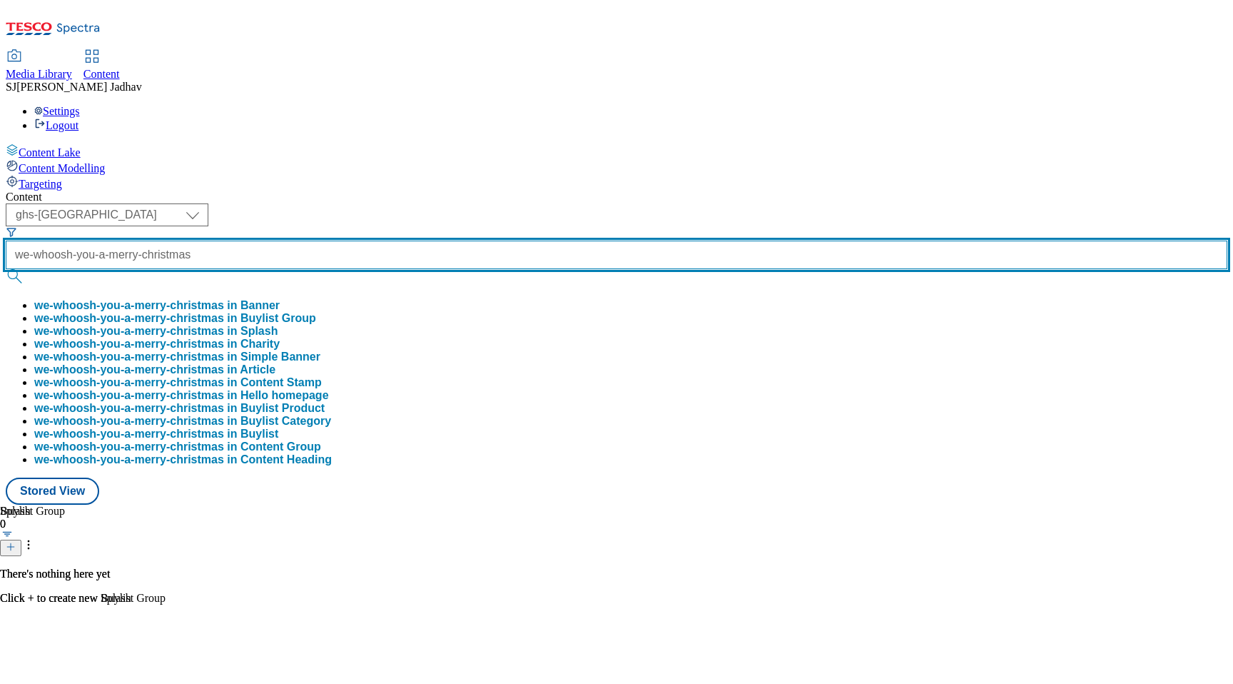
scroll to position [0, 56]
type input "we-whoosh-you-a-merry-christmas"
click at [6, 269] on button "submit" at bounding box center [16, 276] width 20 height 14
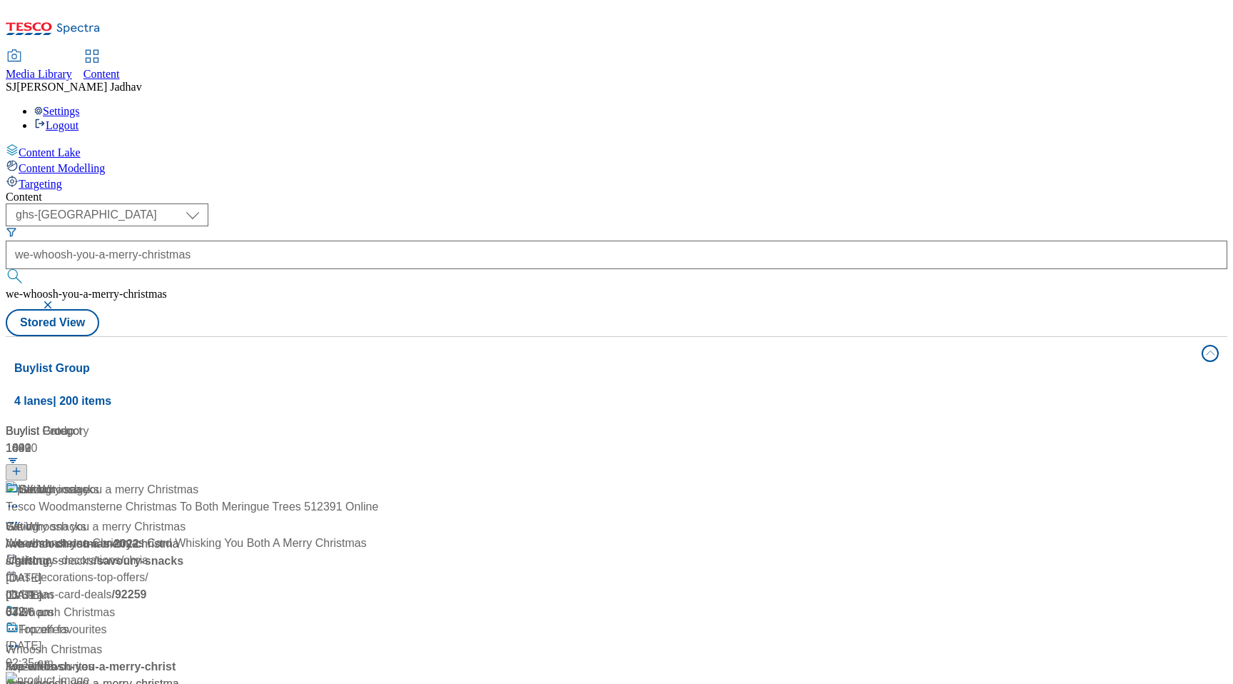
click at [214, 658] on div "/ we-whoosh-you-a-merry-christmas" at bounding box center [110, 675] width 208 height 34
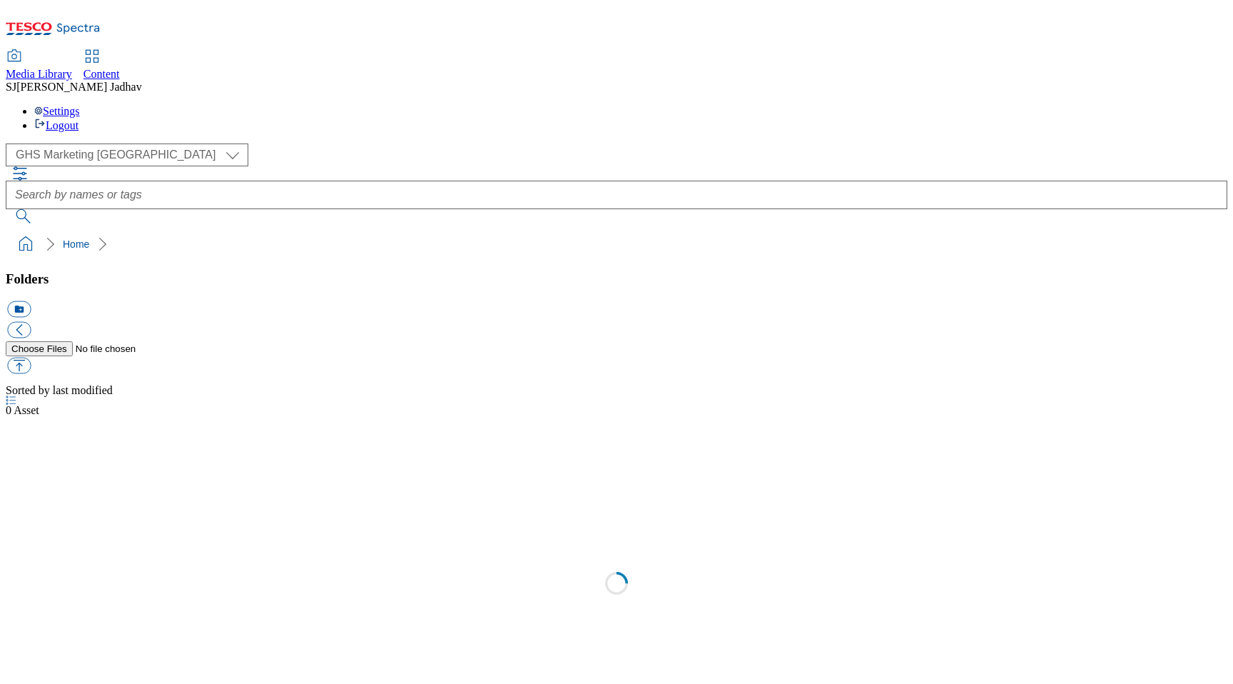
select select "flare-ghs-mktg"
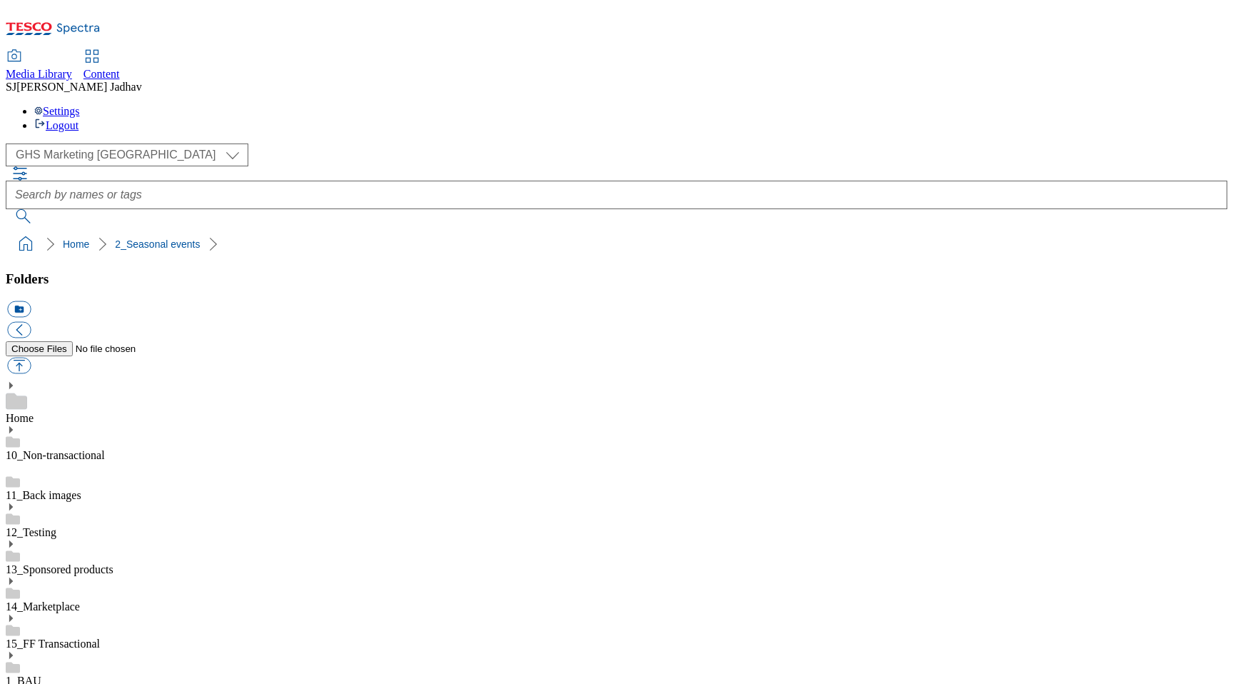
click at [120, 68] on div "Content" at bounding box center [102, 74] width 36 height 13
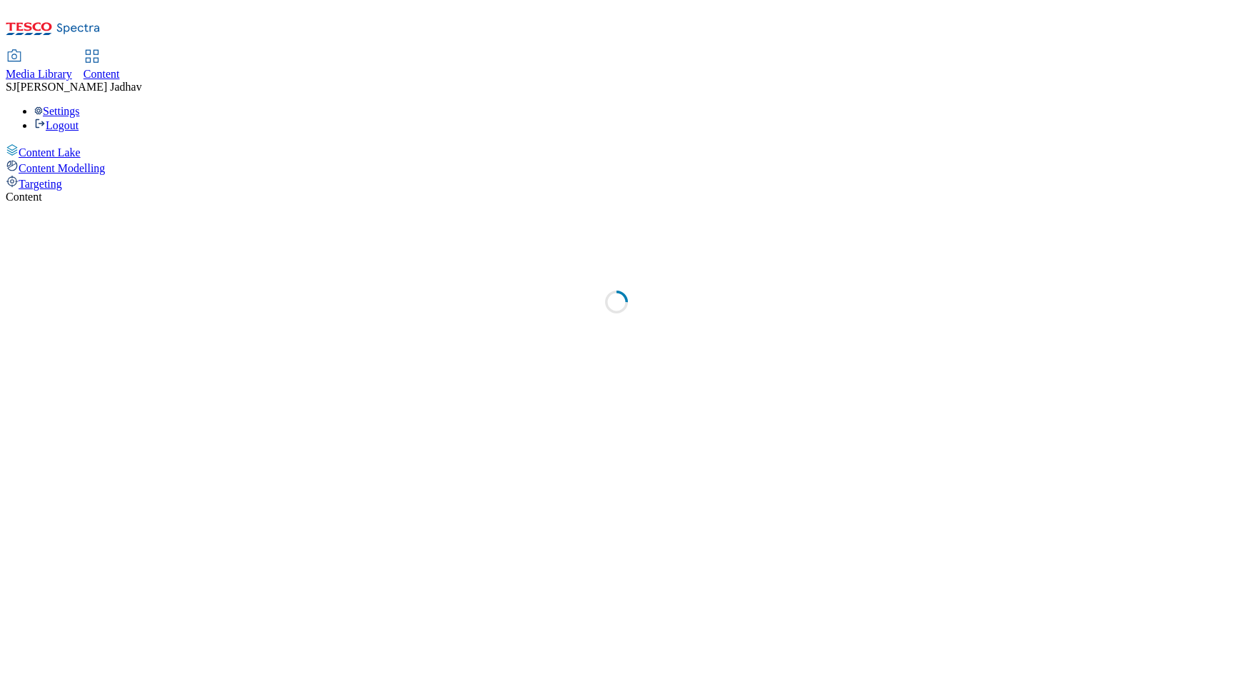
select select "ghs-[GEOGRAPHIC_DATA]"
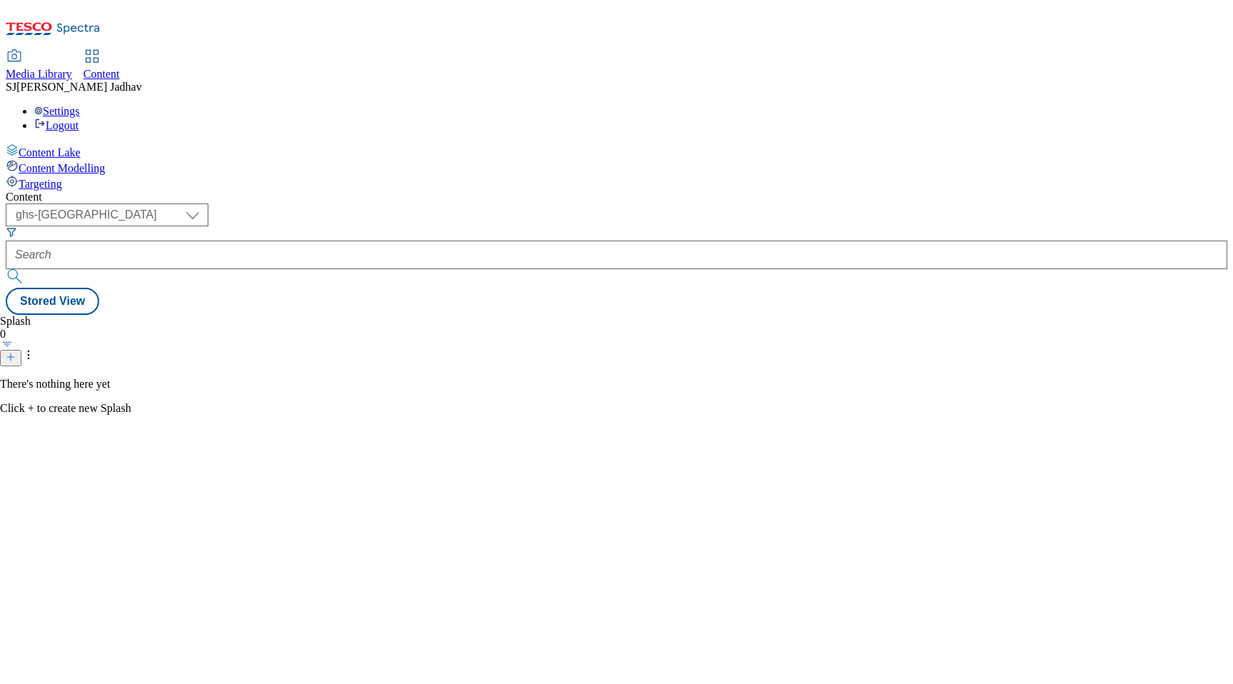
click at [289, 203] on div "( optional ) ghs-roi ghs-uk ighs-cz ighs-hu ighs-sk phones-uk ghs-[GEOGRAPHIC_D…" at bounding box center [617, 214] width 1222 height 23
click at [322, 241] on div at bounding box center [617, 255] width 1222 height 29
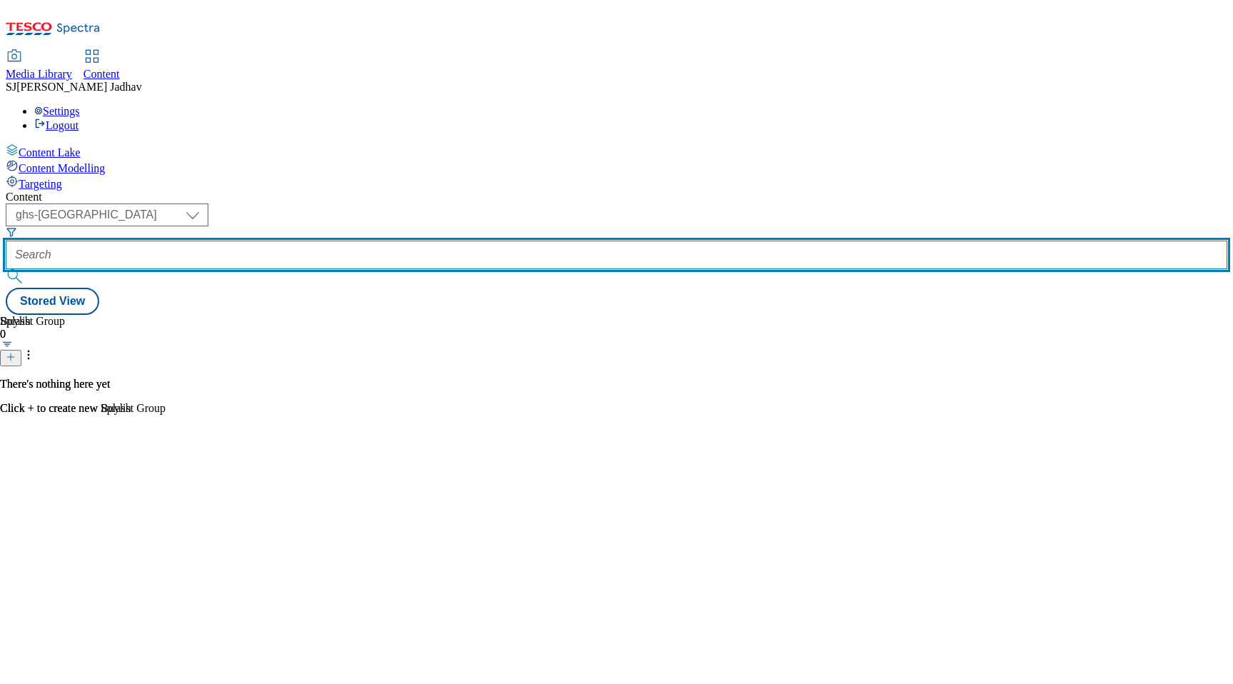
click at [343, 241] on input "text" at bounding box center [617, 255] width 1222 height 29
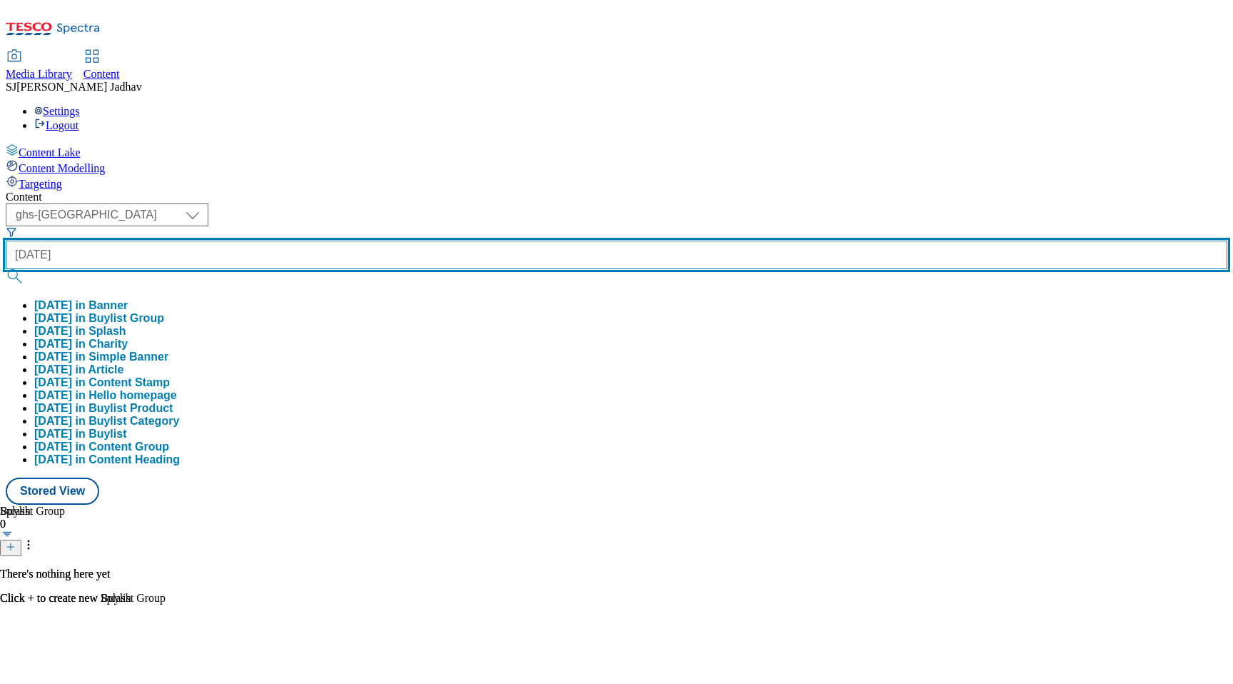
type input "[DATE]"
click at [6, 269] on button "submit" at bounding box center [16, 276] width 20 height 14
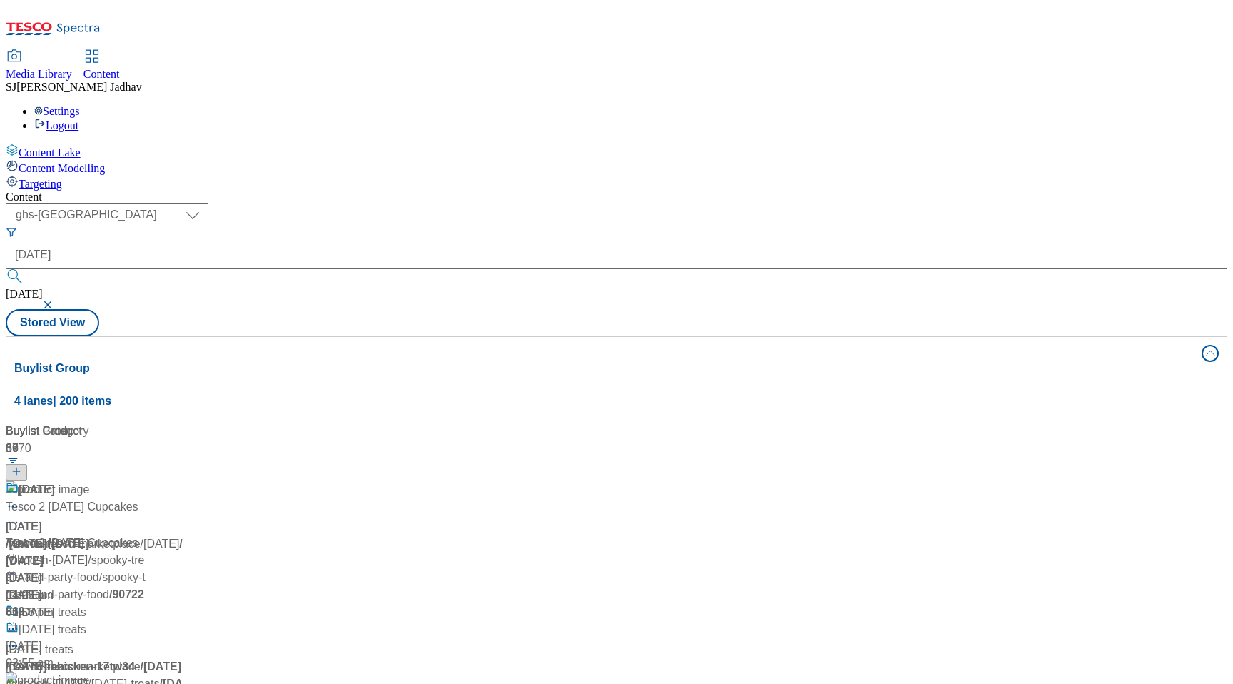
click at [46, 537] on span "/ [DATE]" at bounding box center [26, 543] width 41 height 12
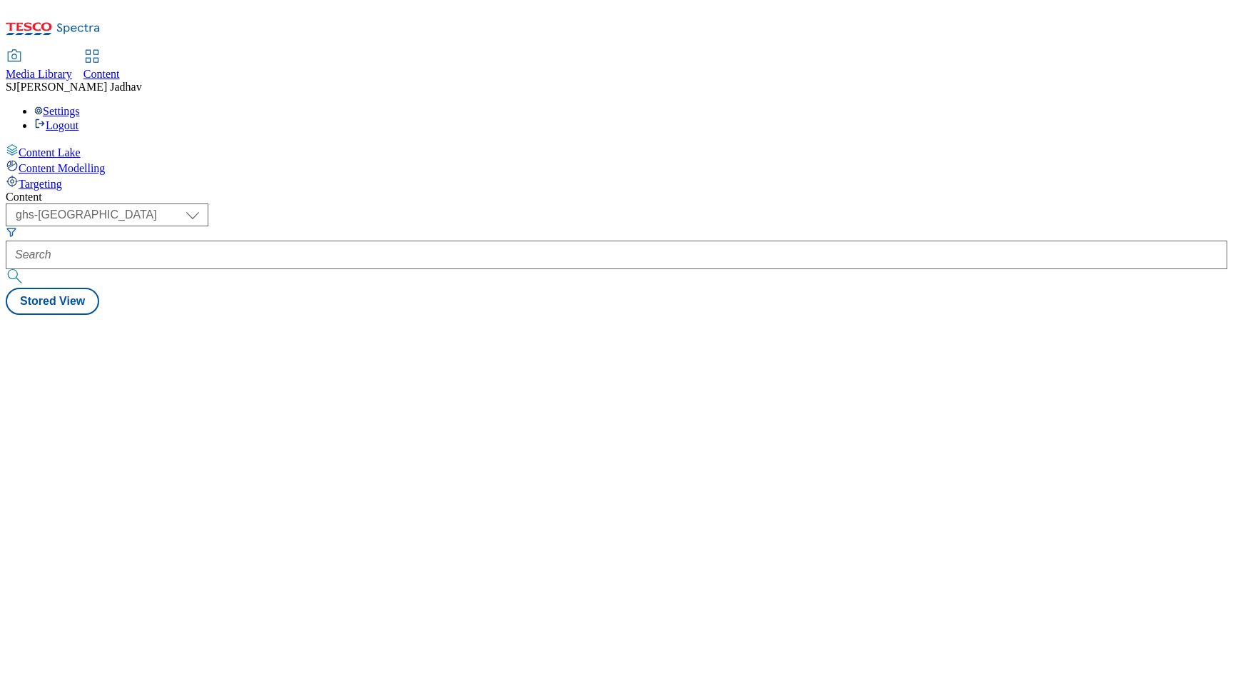
select select "ghs-[GEOGRAPHIC_DATA]"
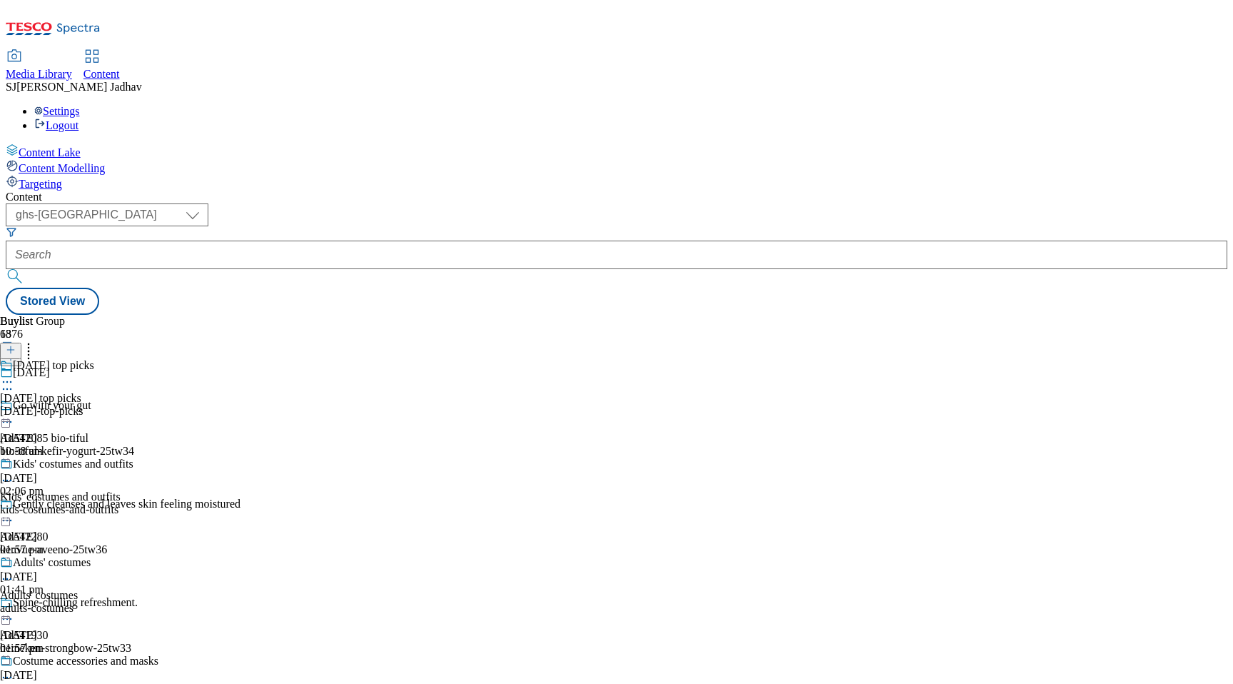
scroll to position [1954, 0]
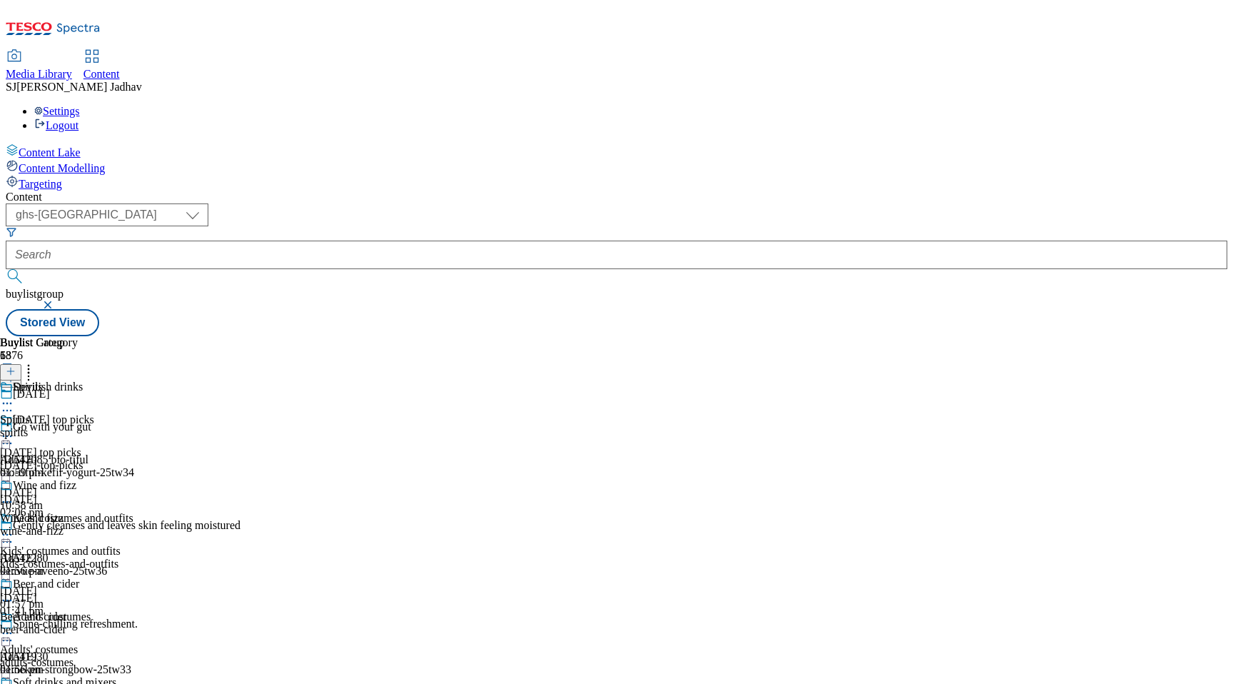
scroll to position [122, 0]
click at [14, 593] on icon at bounding box center [7, 600] width 14 height 14
click at [61, 625] on span "Edit" at bounding box center [52, 630] width 16 height 11
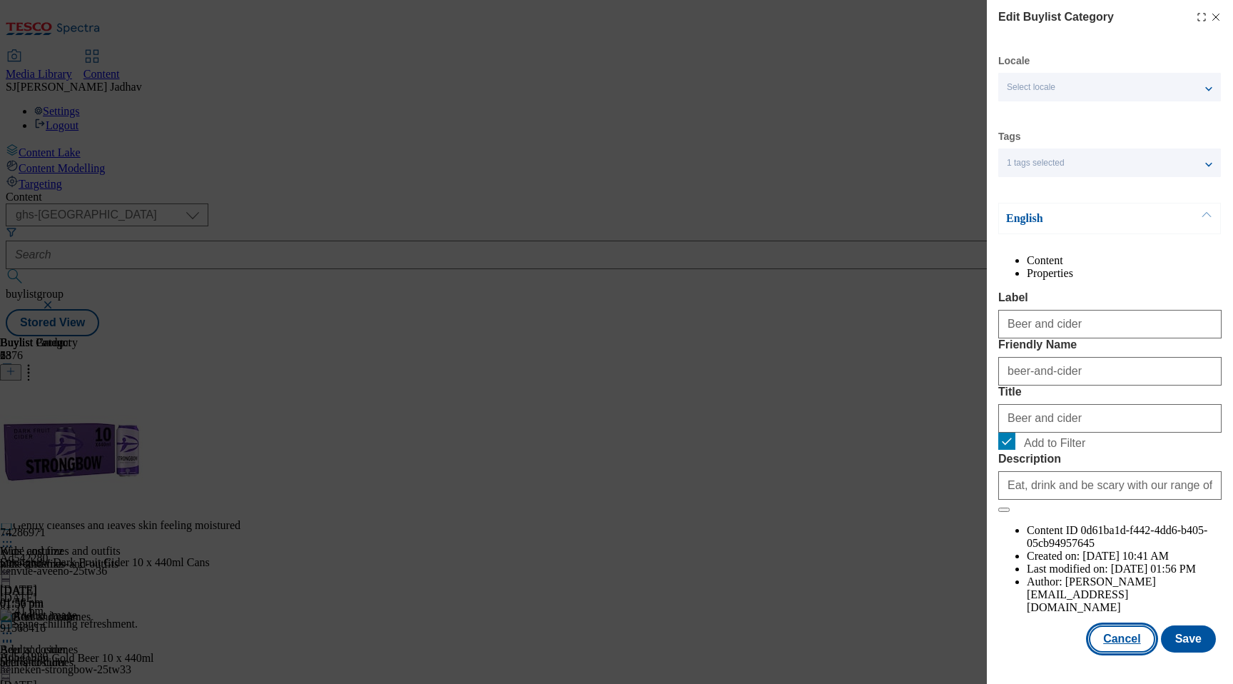
click at [1123, 652] on button "Cancel" at bounding box center [1122, 638] width 66 height 27
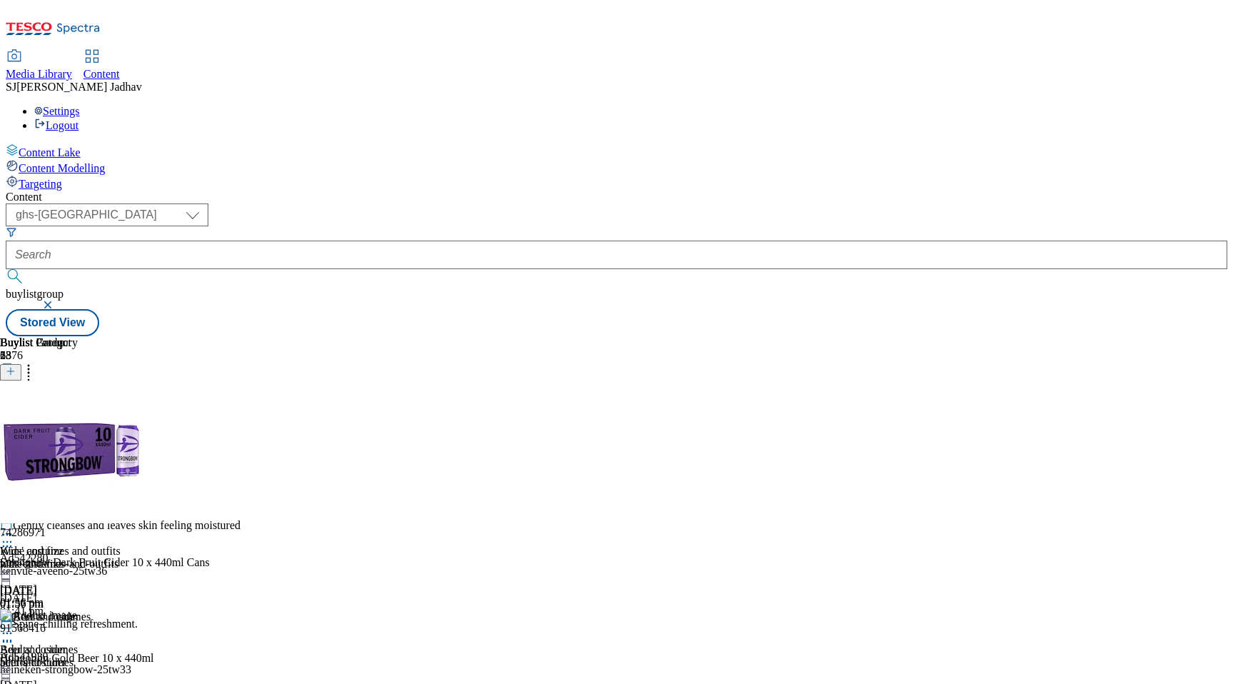
scroll to position [156, 0]
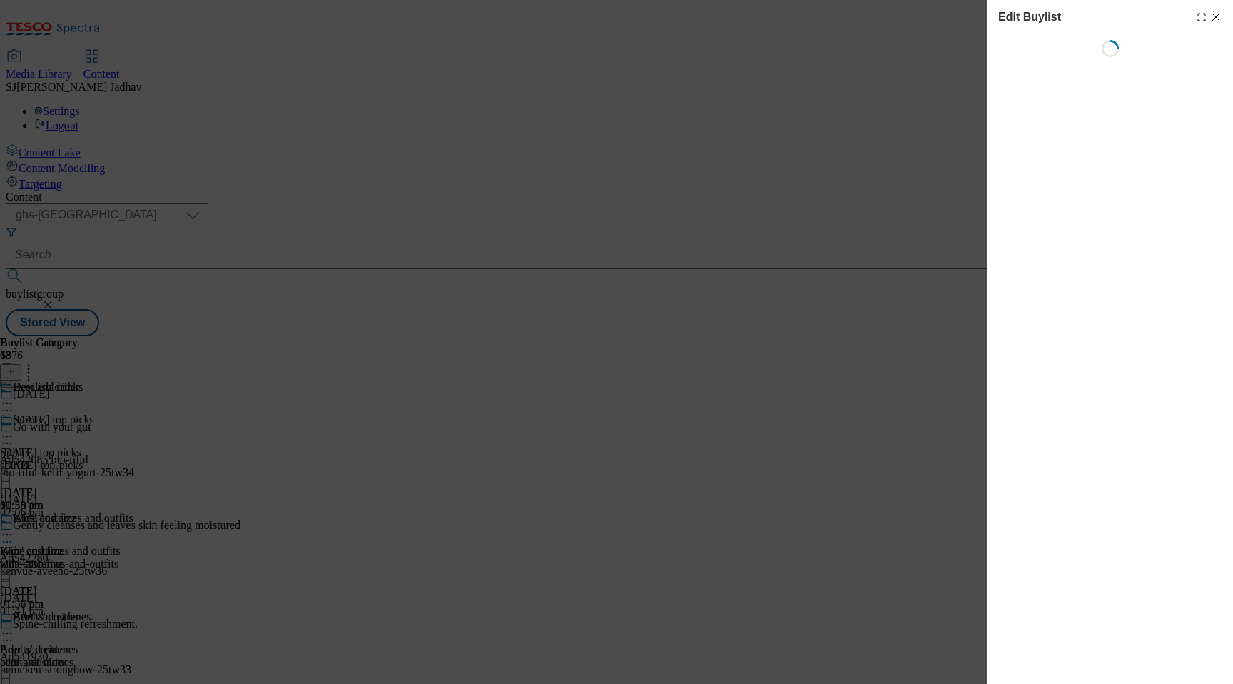
select select "evergreen"
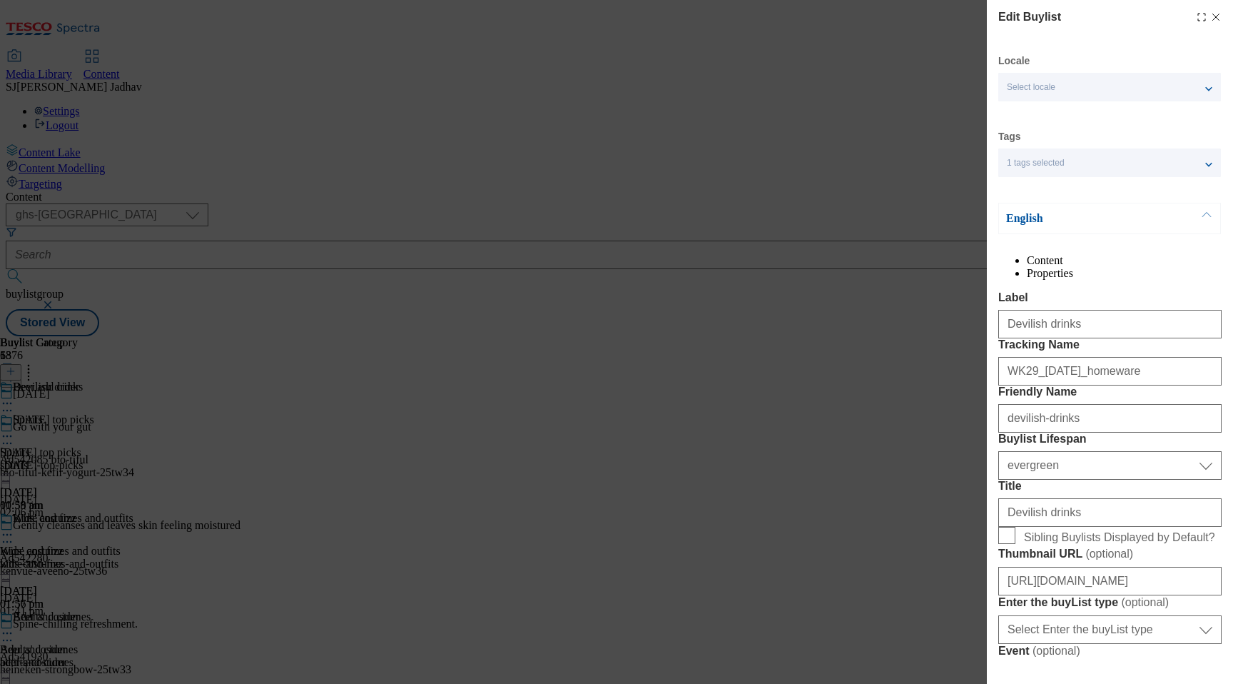
select select "Banner"
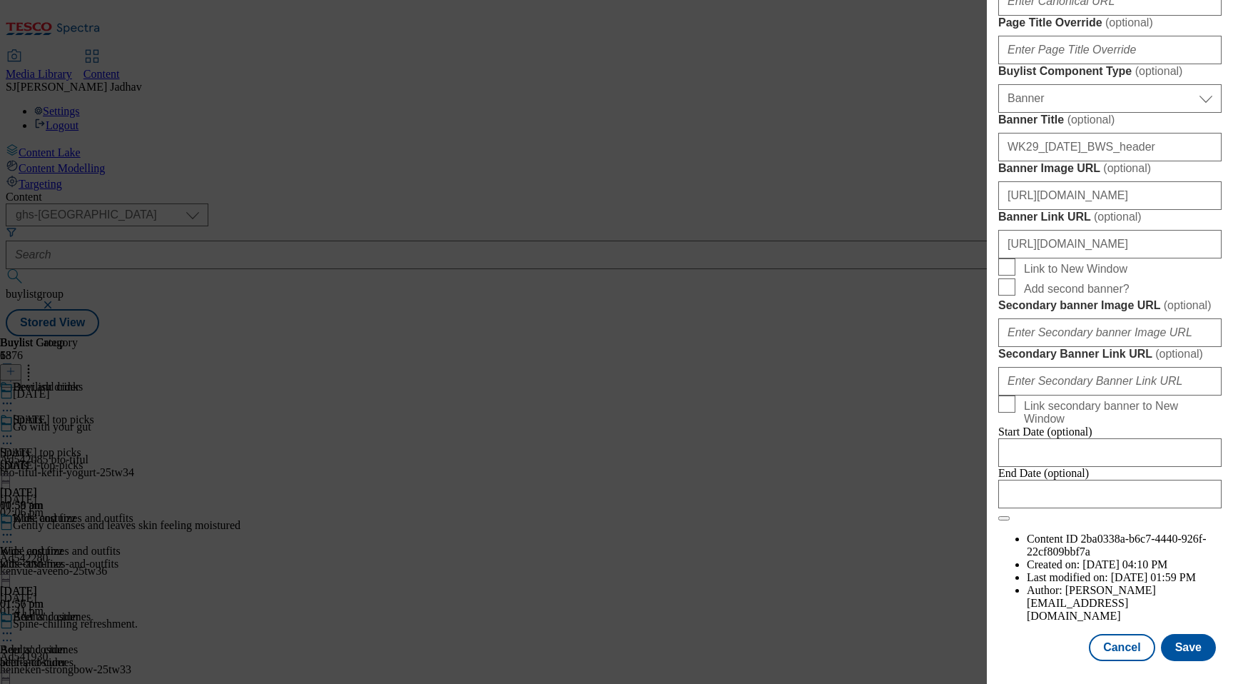
scroll to position [1458, 0]
click at [1201, 638] on button "Save" at bounding box center [1188, 647] width 55 height 27
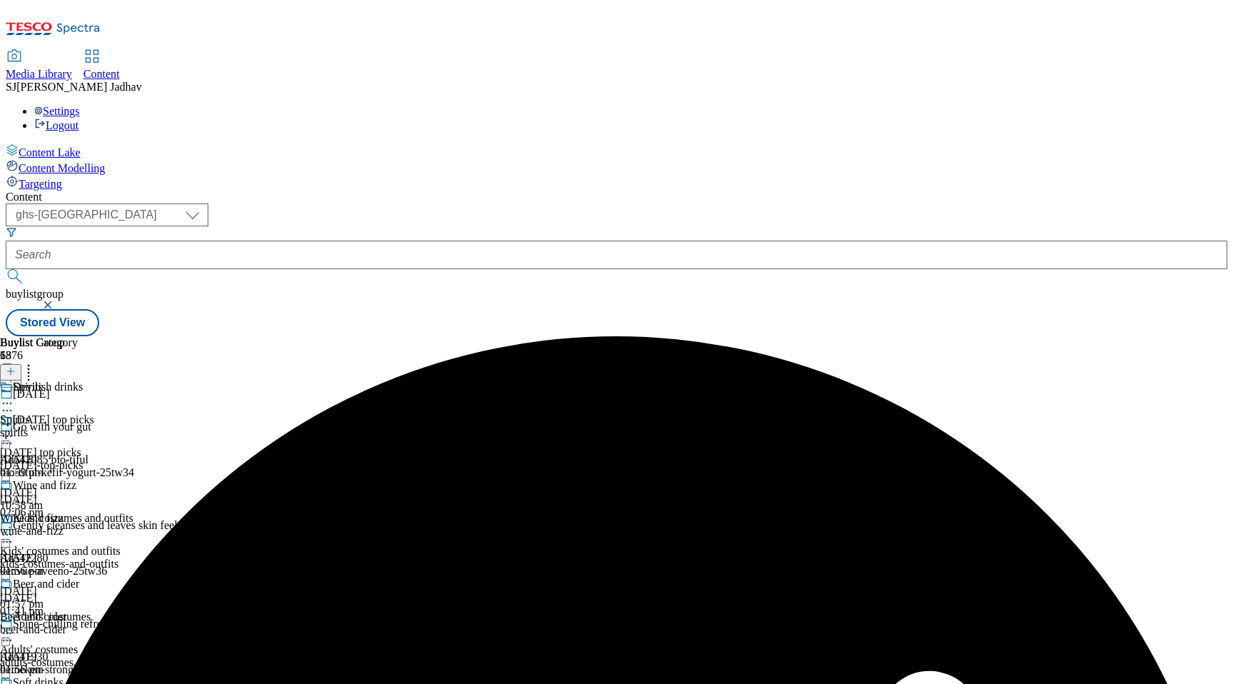
scroll to position [193, 0]
click at [14, 593] on icon at bounding box center [7, 600] width 14 height 14
click at [61, 625] on span "Edit" at bounding box center [52, 630] width 16 height 11
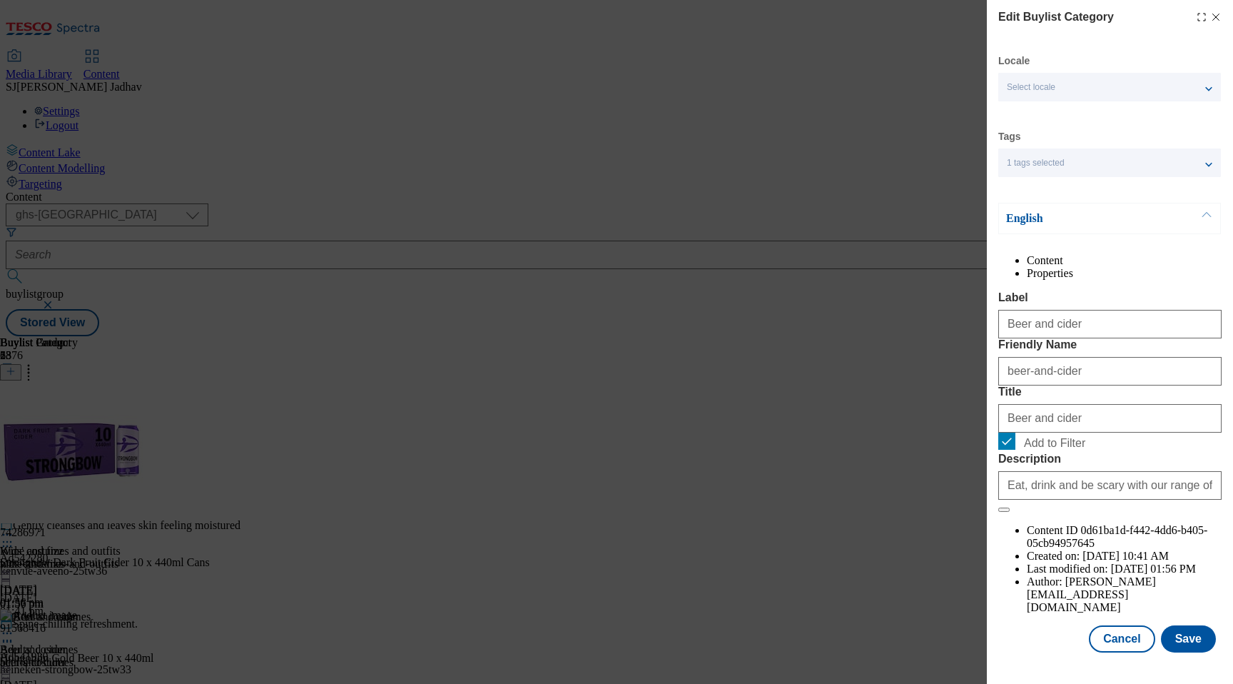
scroll to position [19, 0]
click at [1193, 652] on button "Save" at bounding box center [1188, 638] width 55 height 27
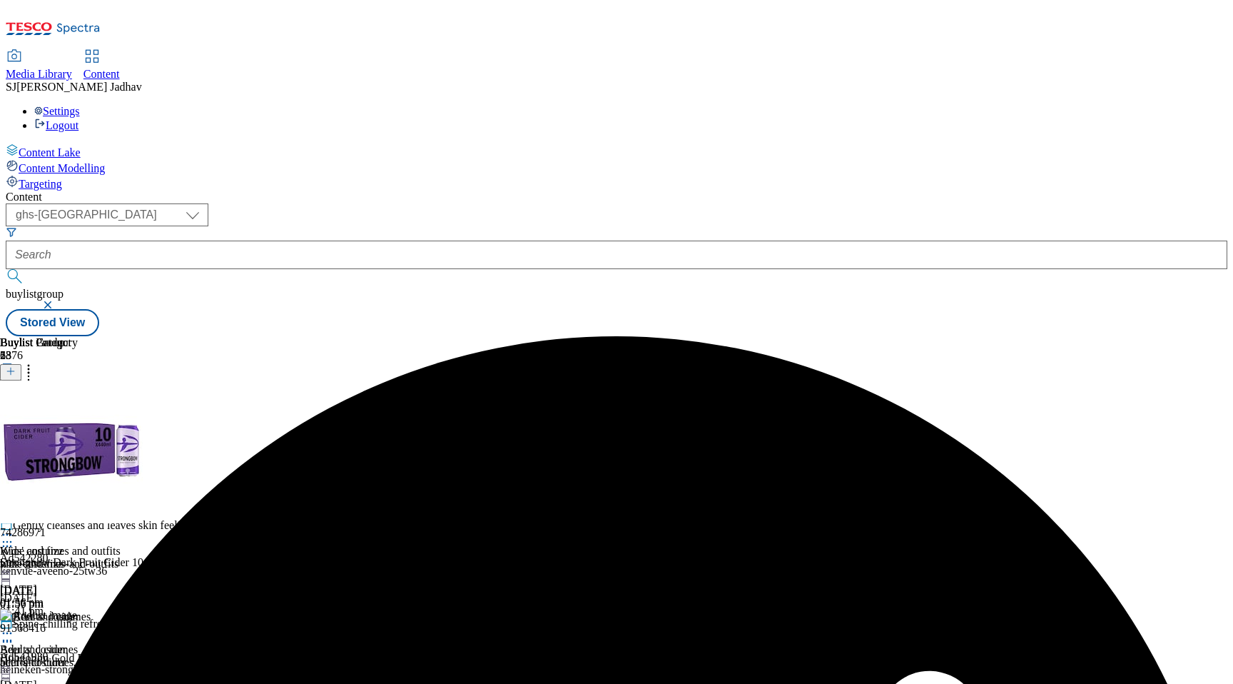
click at [14, 626] on icon at bounding box center [7, 633] width 14 height 14
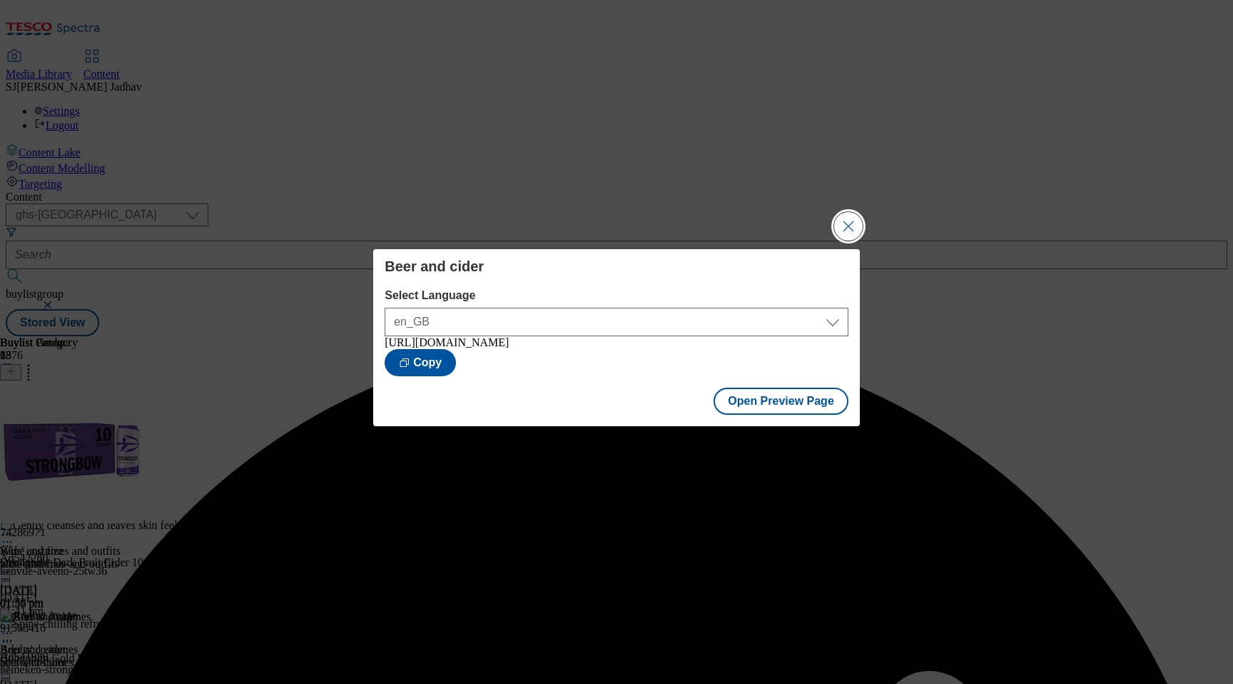
click at [856, 213] on button "Close Modal" at bounding box center [848, 226] width 29 height 29
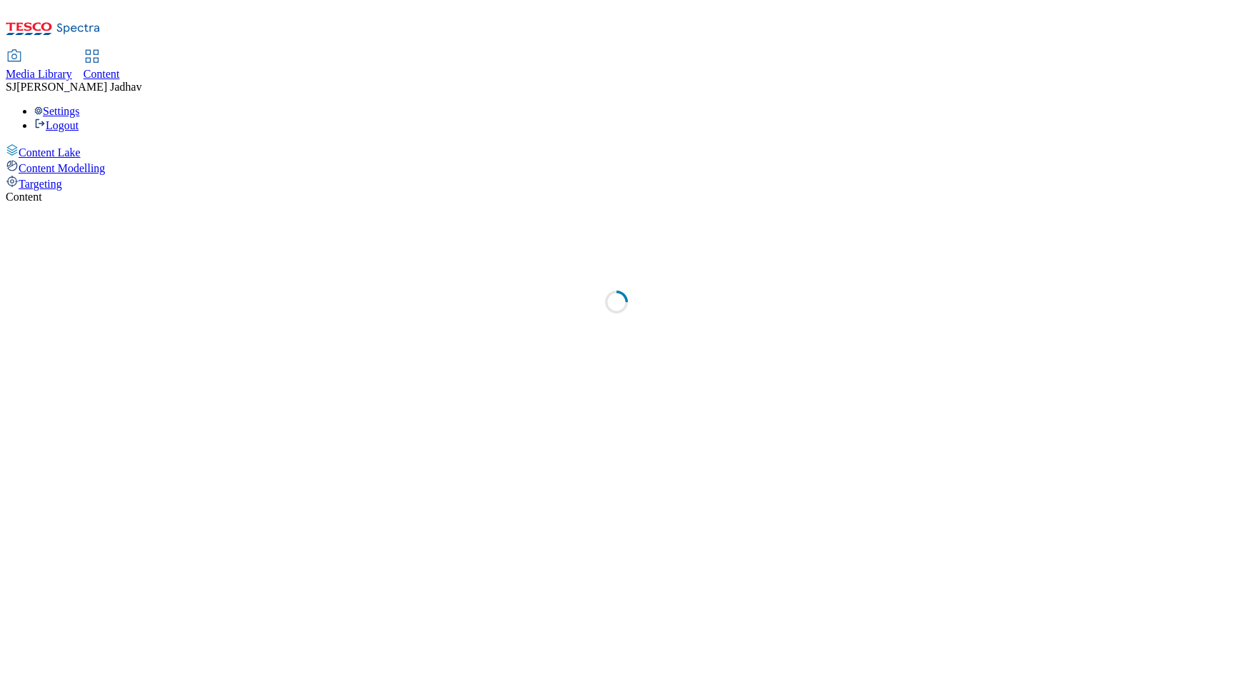
select select "ghs-[GEOGRAPHIC_DATA]"
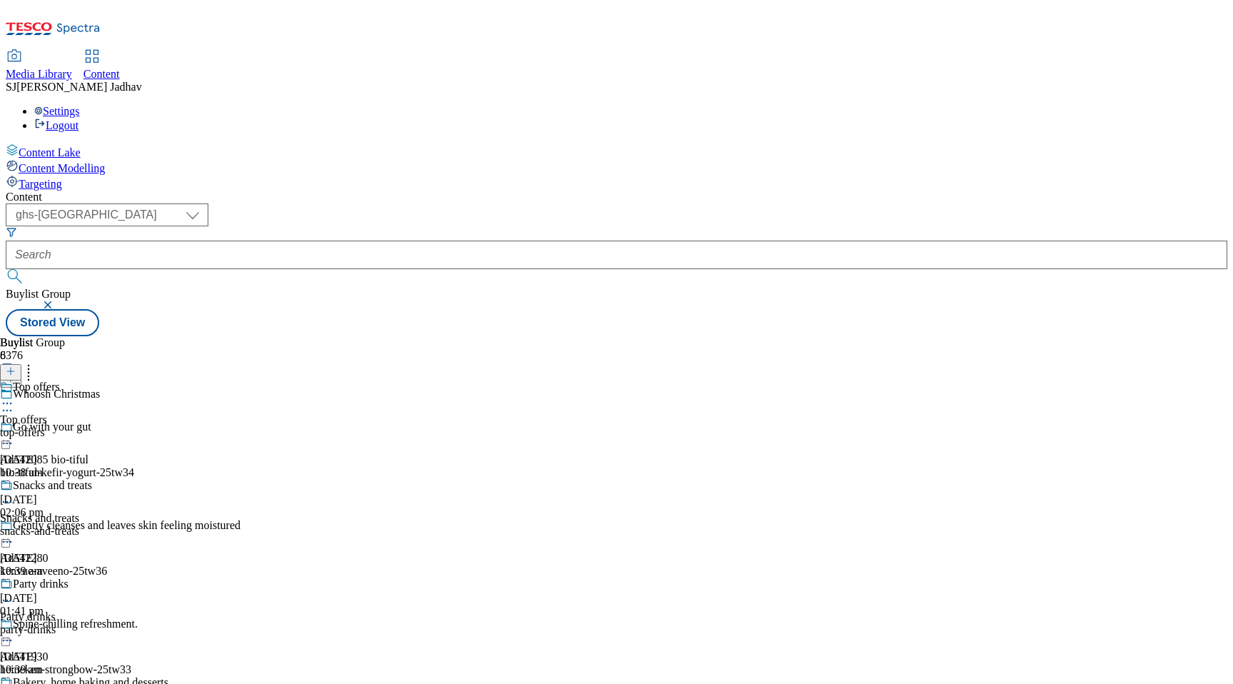
click at [14, 396] on icon at bounding box center [7, 403] width 14 height 14
click at [60, 380] on div "Top offers" at bounding box center [36, 386] width 47 height 13
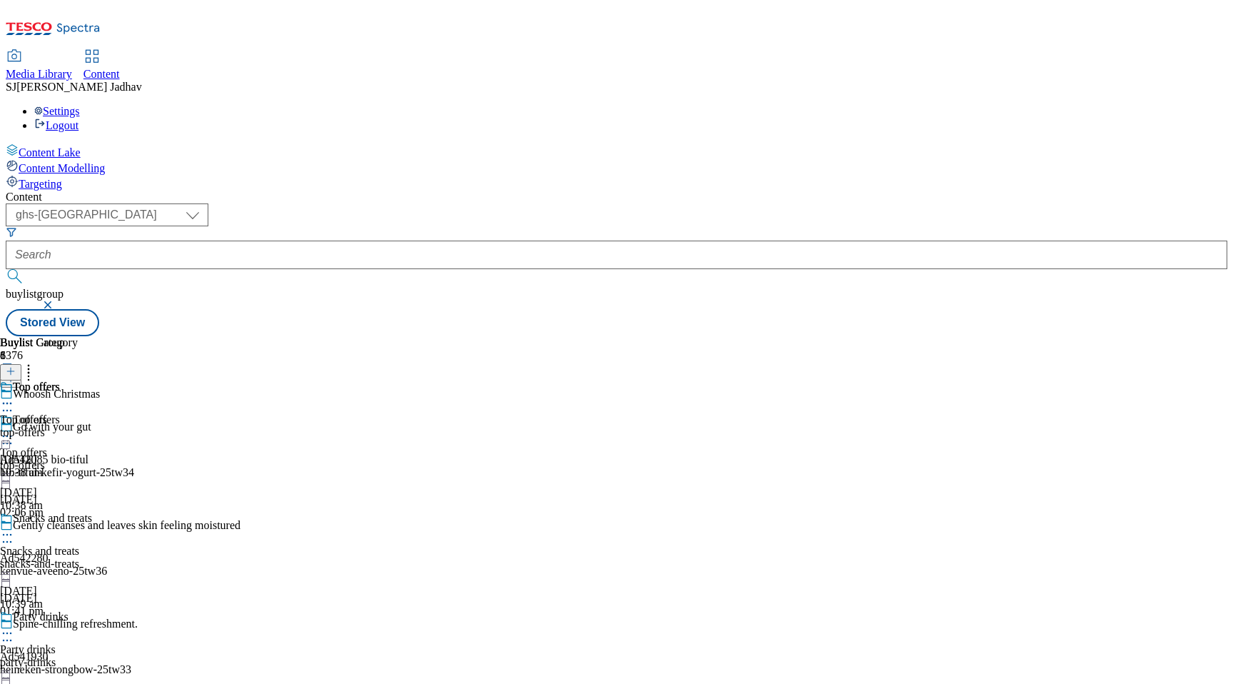
click at [836, 336] on div "Buylist Category 1 Top offers Top offers top-offers [DATE] 10:38 am" at bounding box center [617, 336] width 1222 height 0
click at [47, 413] on span "Top offers" at bounding box center [23, 419] width 47 height 13
